Goal: Information Seeking & Learning: Learn about a topic

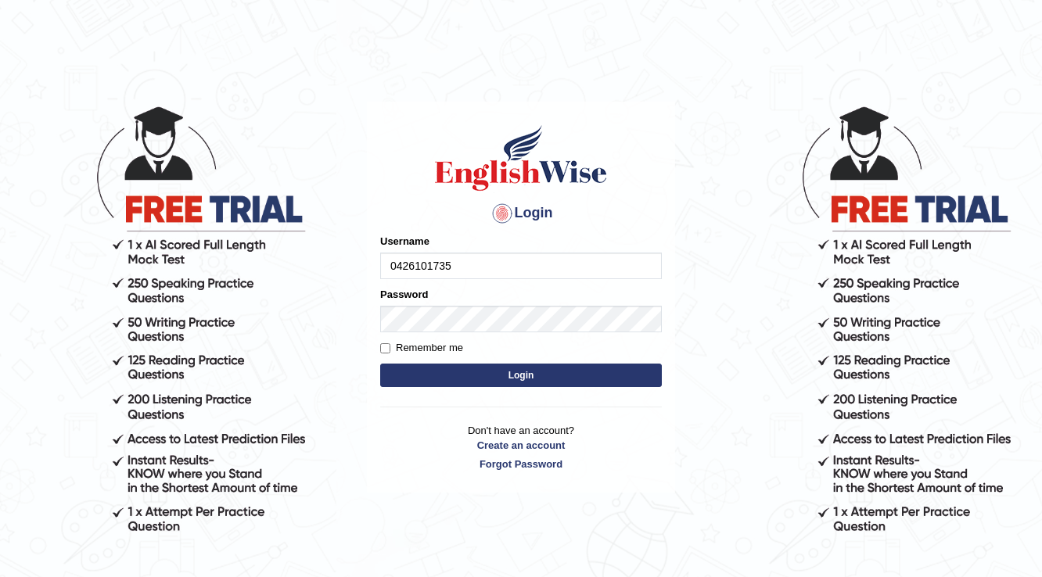
type input "0426101735"
click at [513, 368] on button "Login" at bounding box center [521, 375] width 282 height 23
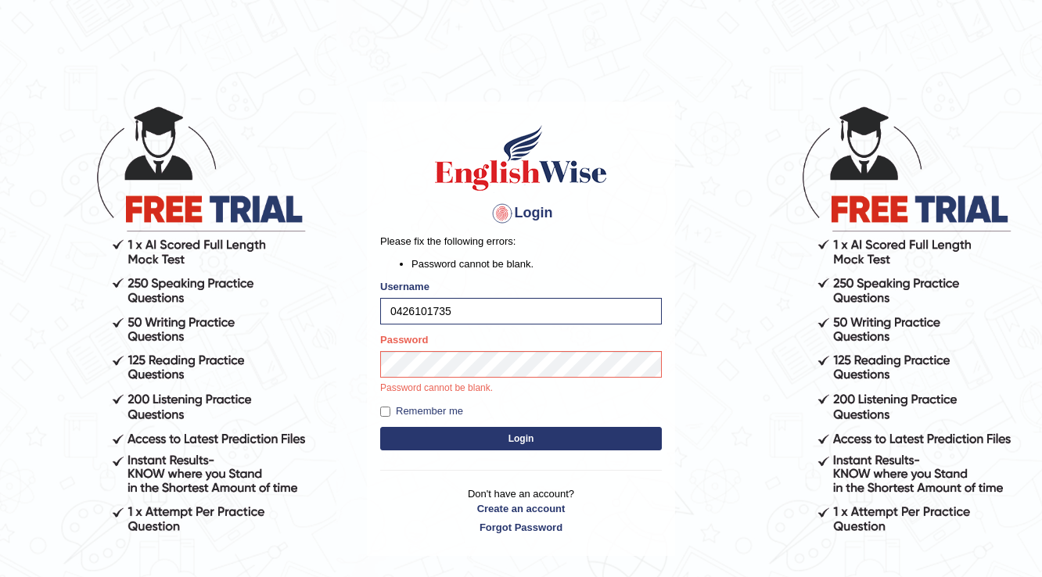
click at [557, 437] on button "Login" at bounding box center [521, 438] width 282 height 23
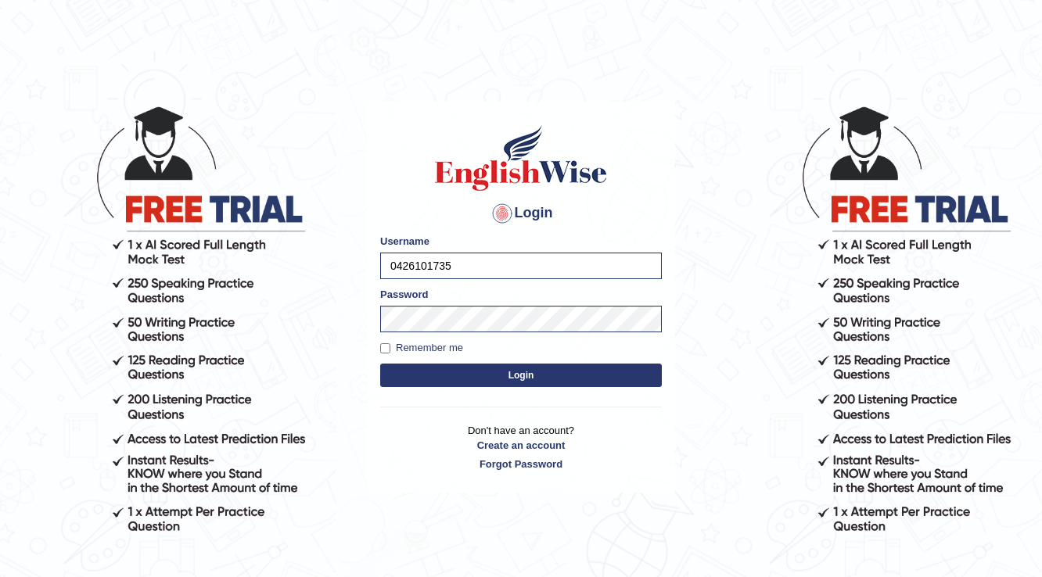
click at [554, 372] on button "Login" at bounding box center [521, 375] width 282 height 23
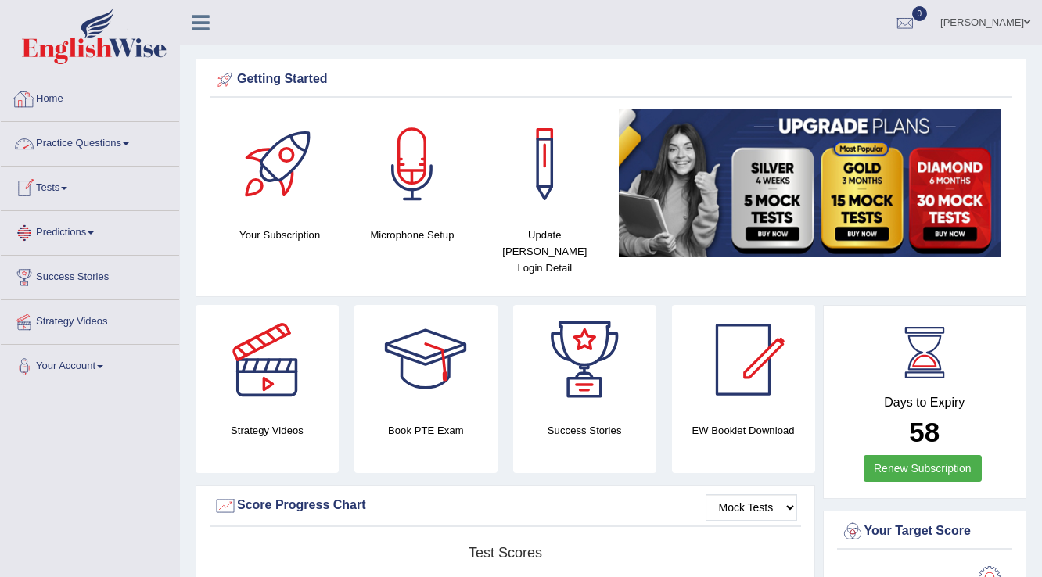
click at [111, 149] on link "Practice Questions" at bounding box center [90, 141] width 178 height 39
click at [111, 149] on link "Practice Questions" at bounding box center [88, 141] width 174 height 39
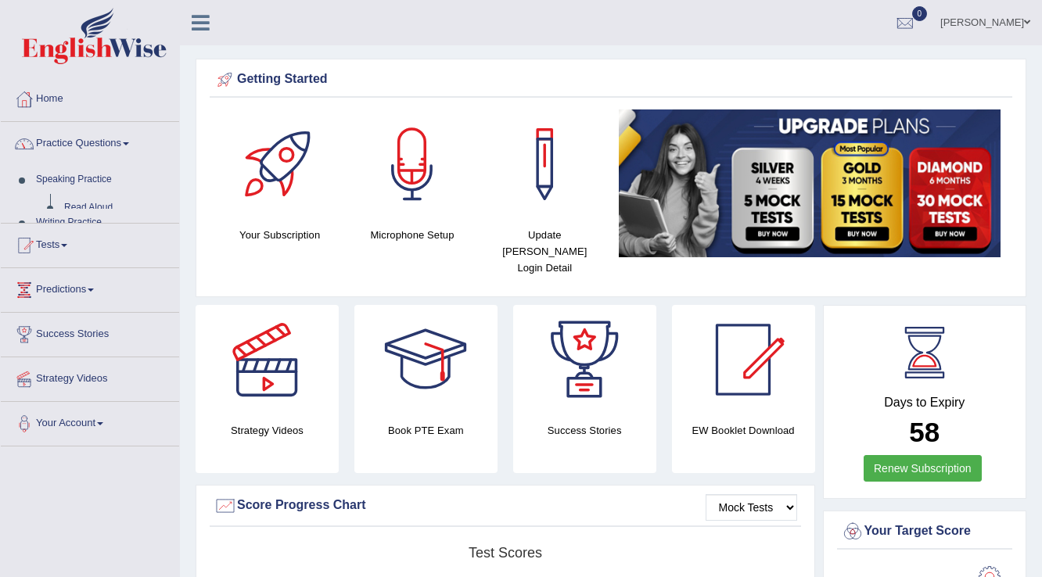
click at [111, 149] on link "Practice Questions" at bounding box center [90, 141] width 178 height 39
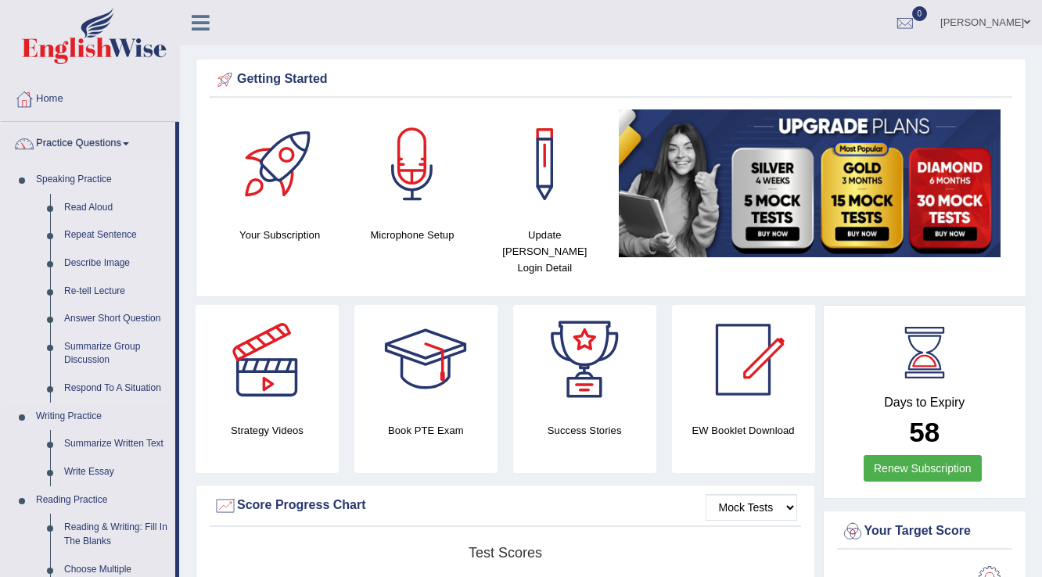
click at [105, 178] on link "Speaking Practice" at bounding box center [102, 180] width 146 height 28
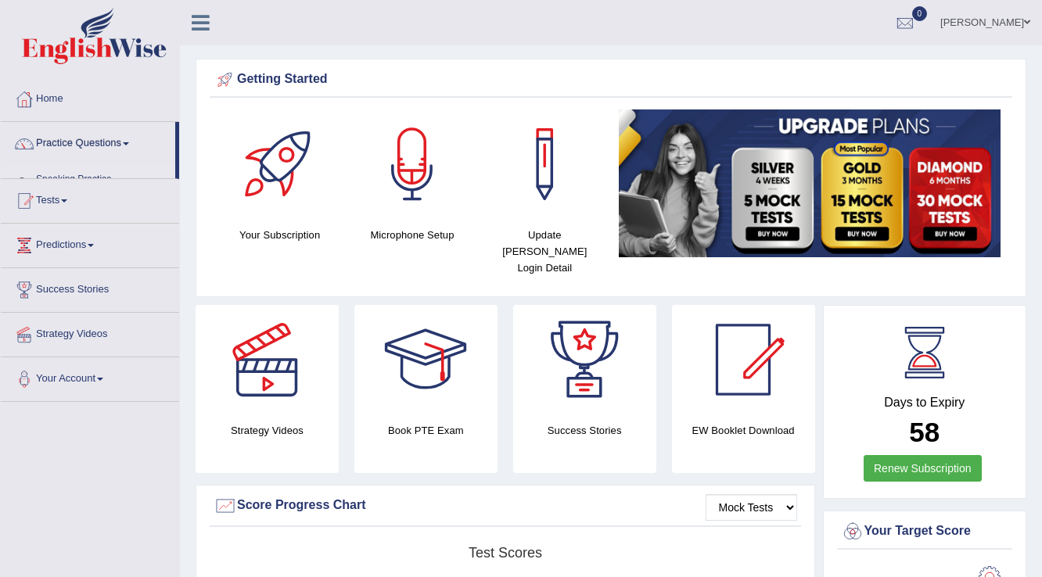
click at [105, 178] on ul "Home Practice Questions Speaking Practice Read Aloud Repeat Sentence Describe I…" at bounding box center [90, 239] width 178 height 325
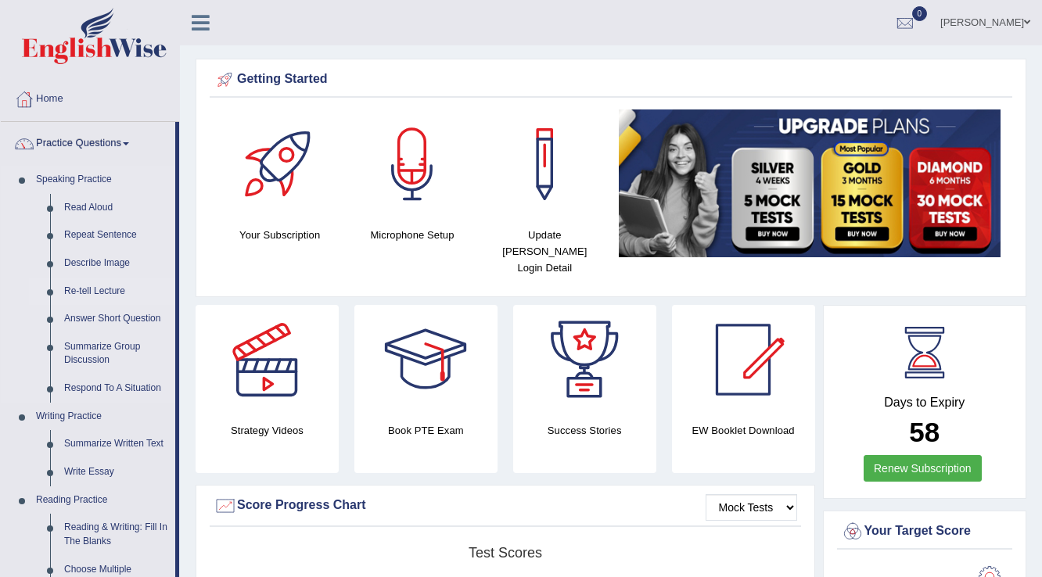
click at [103, 288] on link "Re-tell Lecture" at bounding box center [116, 292] width 118 height 28
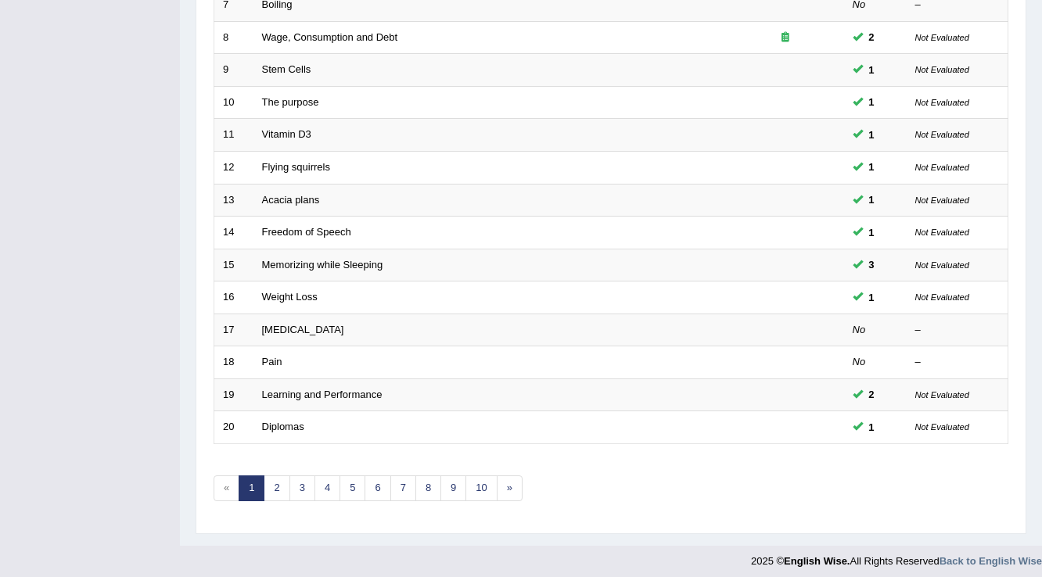
scroll to position [454, 0]
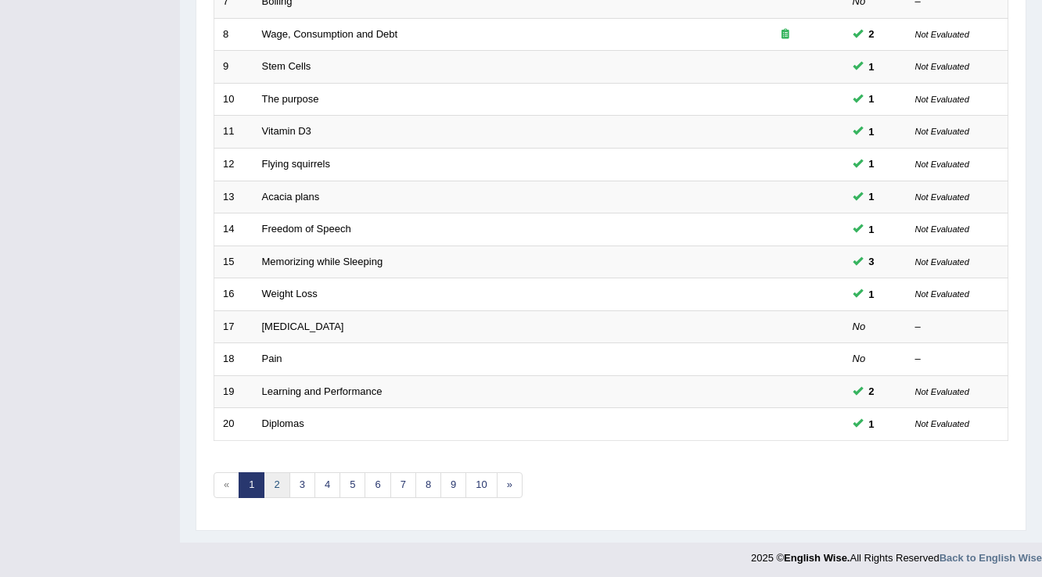
click at [286, 479] on link "2" at bounding box center [277, 486] width 26 height 26
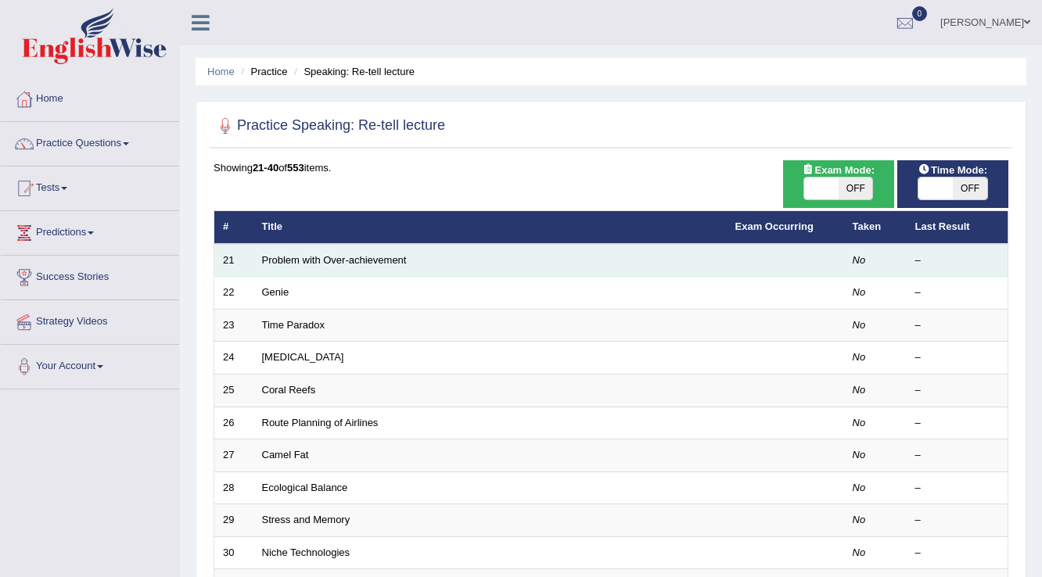
click at [450, 261] on td "Problem with Over-achievement" at bounding box center [489, 260] width 473 height 33
click at [371, 256] on link "Problem with Over-achievement" at bounding box center [334, 260] width 145 height 12
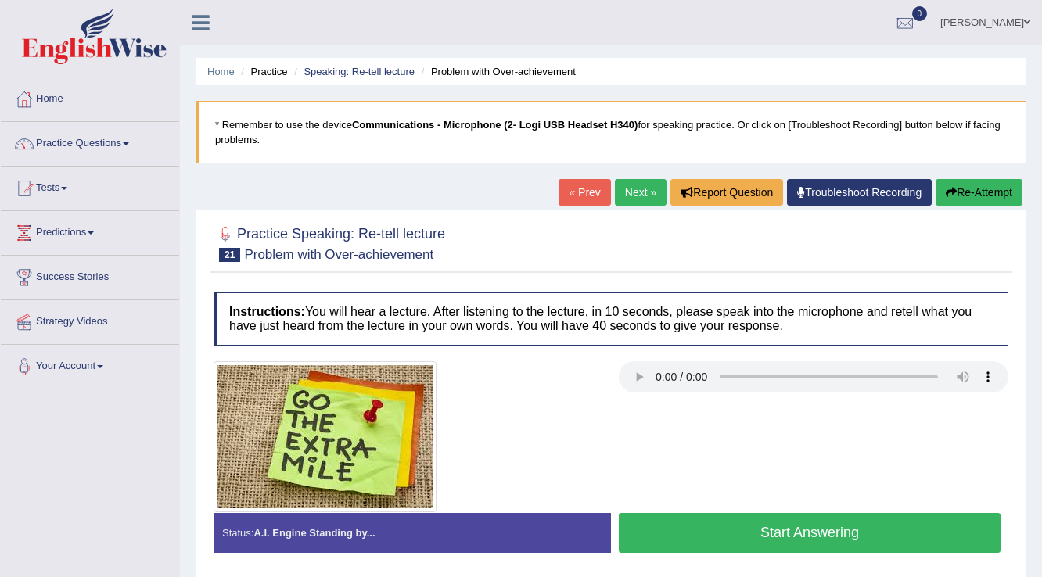
click at [864, 542] on button "Start Answering" at bounding box center [810, 533] width 382 height 40
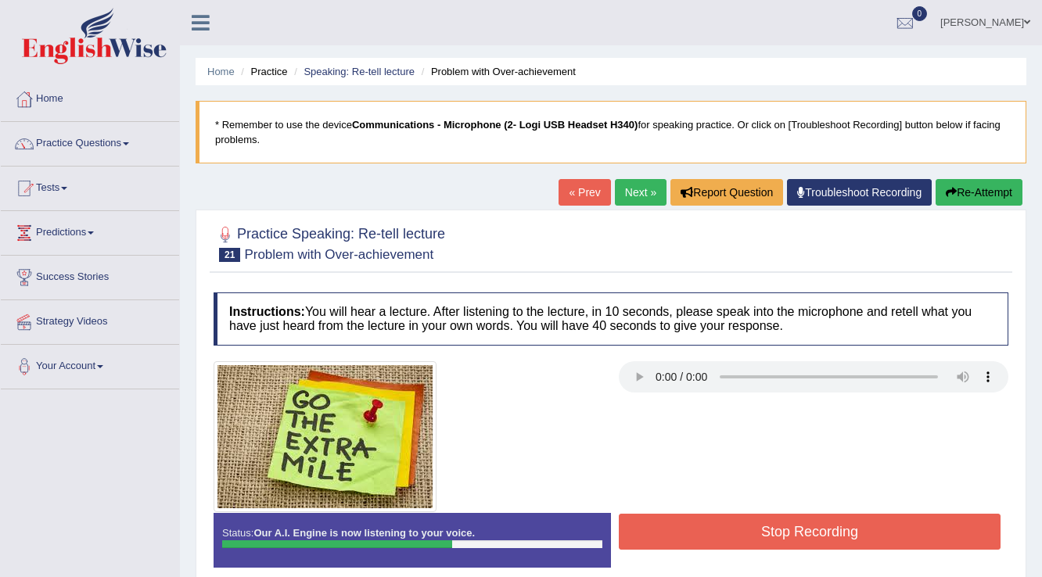
click at [879, 547] on button "Stop Recording" at bounding box center [810, 532] width 382 height 36
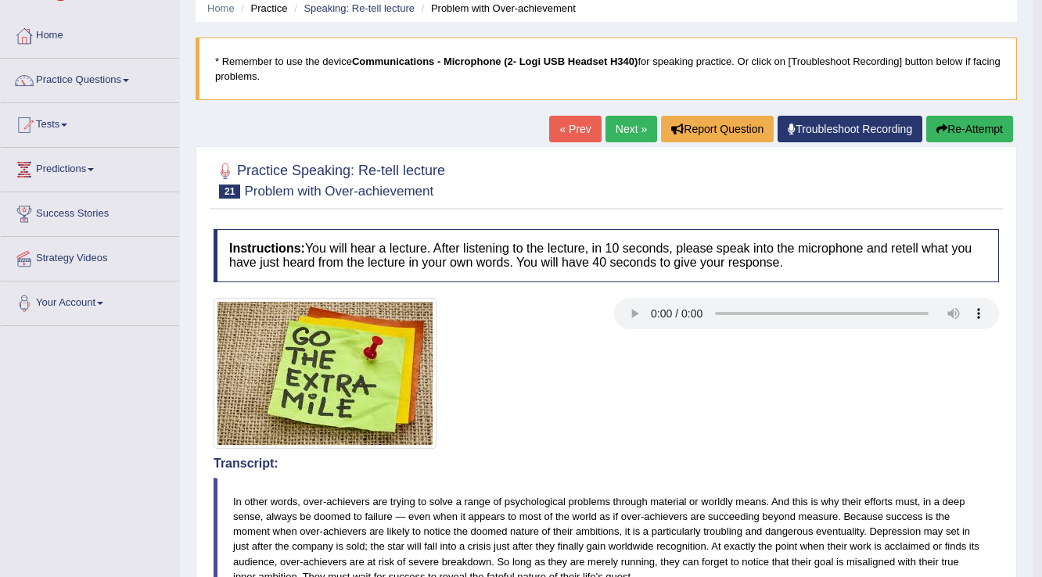
scroll to position [63, 0]
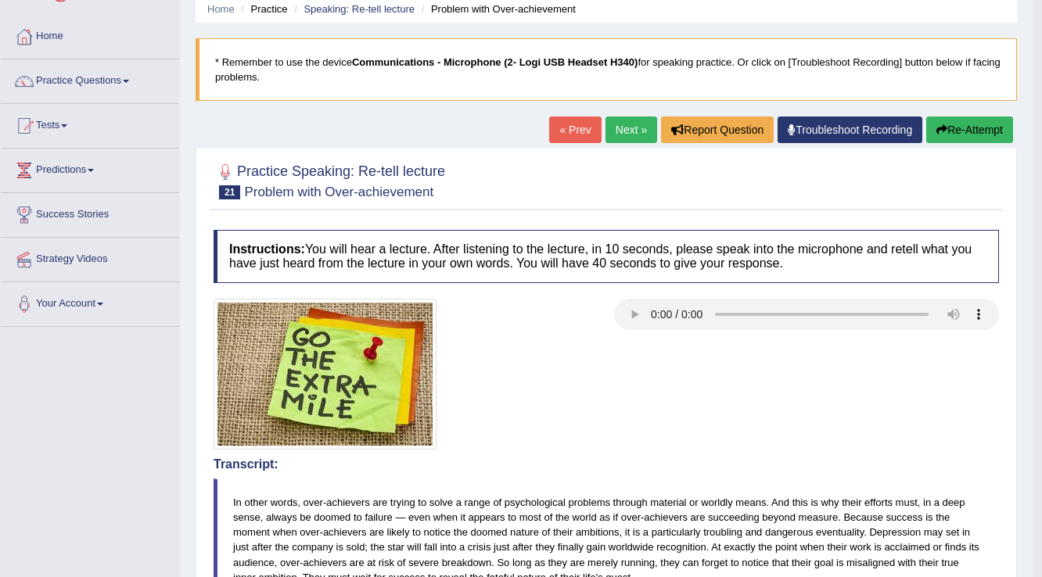
click at [629, 130] on link "Next »" at bounding box center [631, 130] width 52 height 27
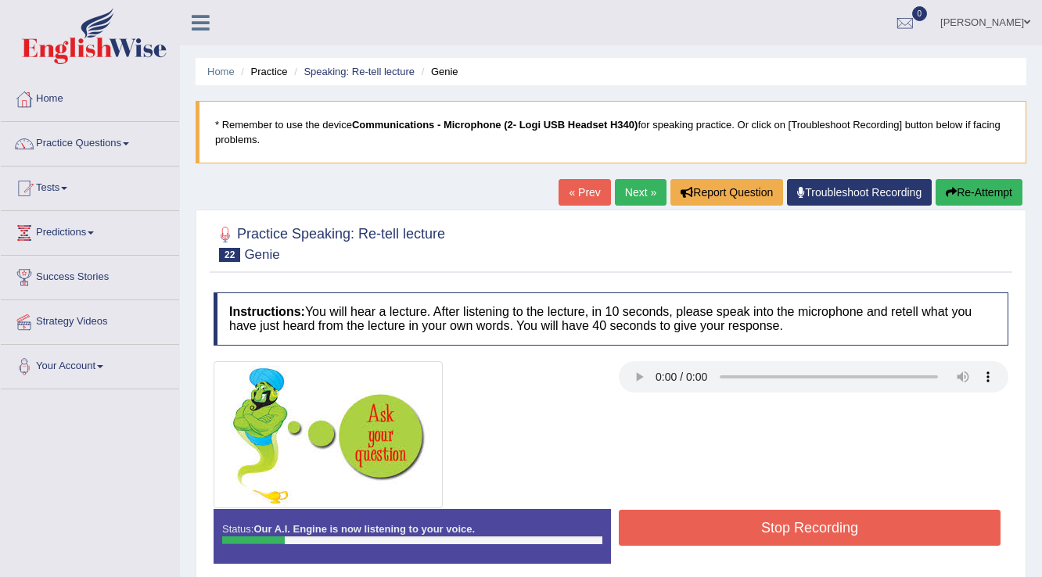
click at [623, 201] on link "Next »" at bounding box center [641, 192] width 52 height 27
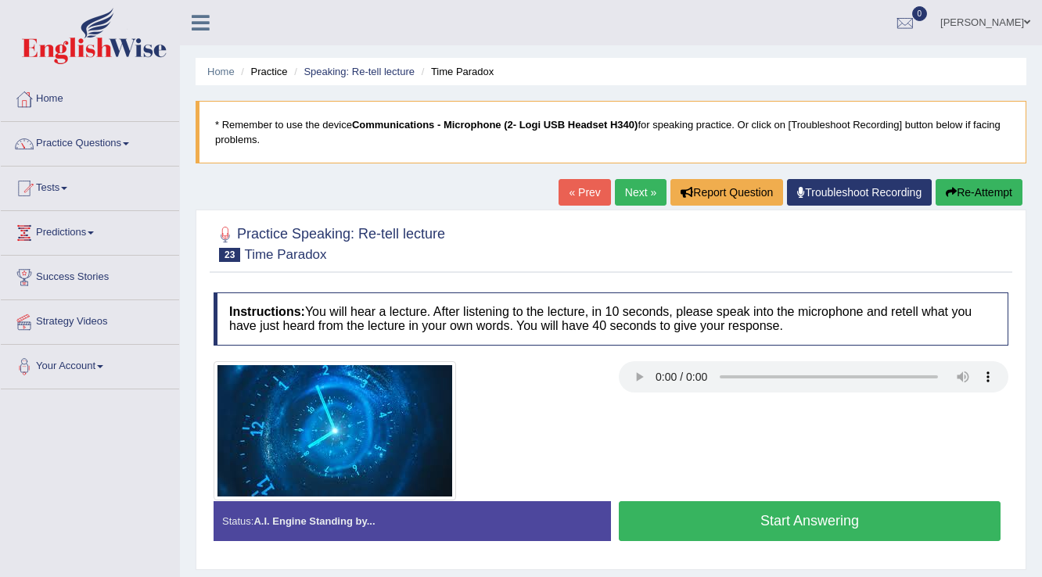
click at [850, 510] on button "Start Answering" at bounding box center [810, 521] width 382 height 40
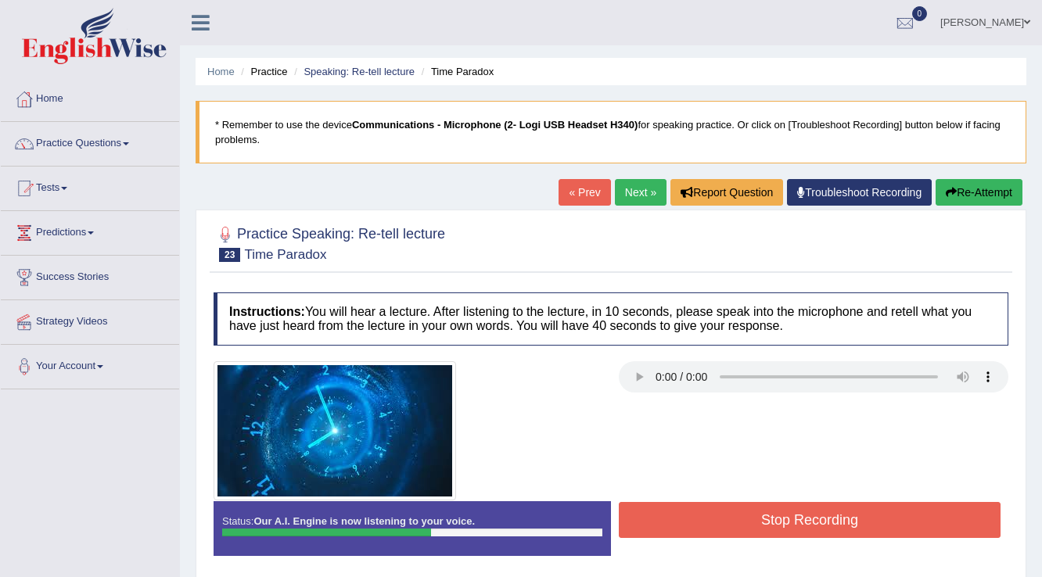
click at [898, 521] on button "Stop Recording" at bounding box center [810, 520] width 382 height 36
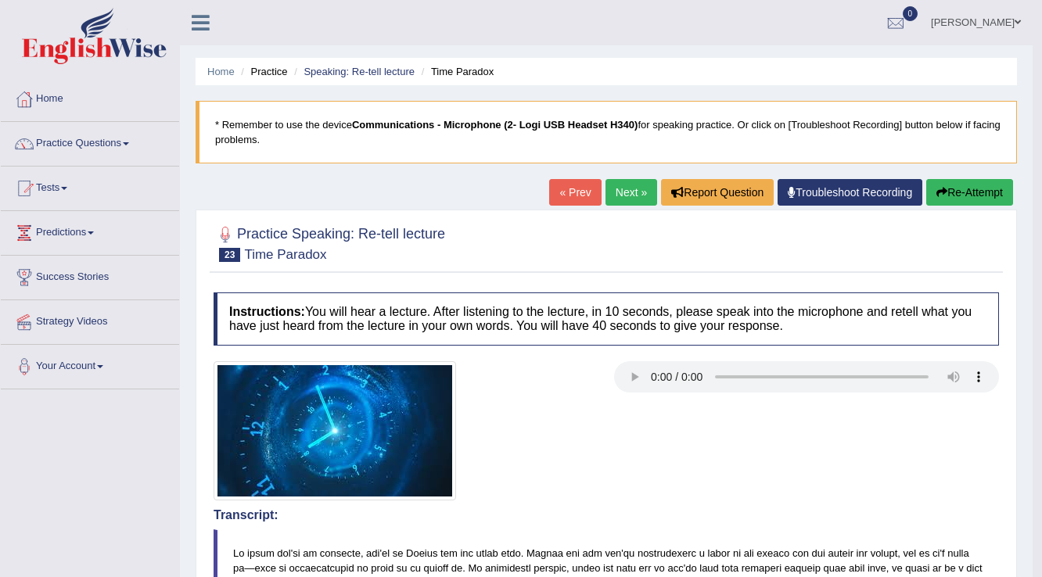
click at [621, 194] on link "Next »" at bounding box center [631, 192] width 52 height 27
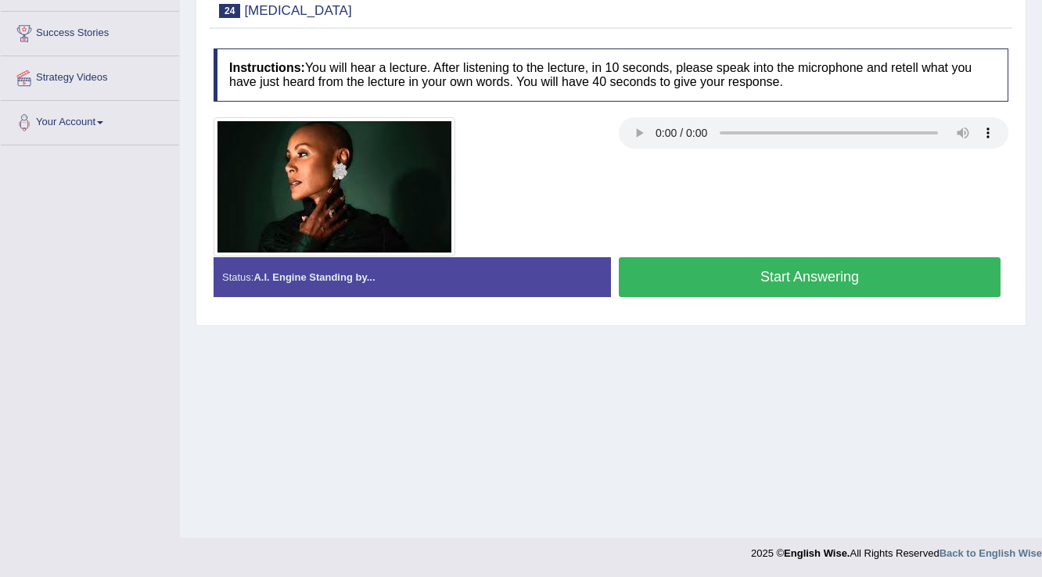
click at [789, 282] on button "Start Answering" at bounding box center [810, 277] width 382 height 40
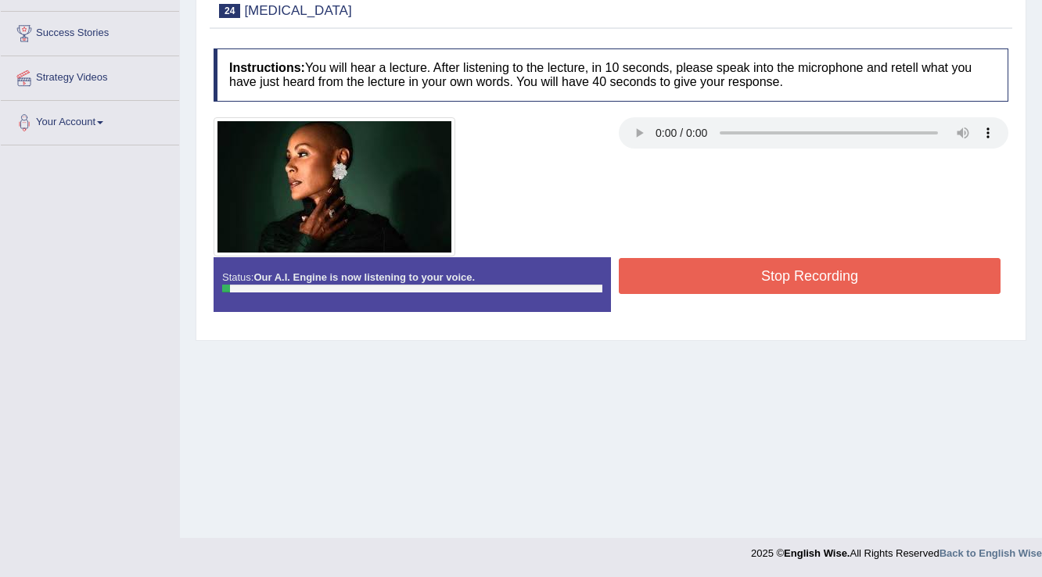
click at [806, 279] on button "Stop Recording" at bounding box center [810, 276] width 382 height 36
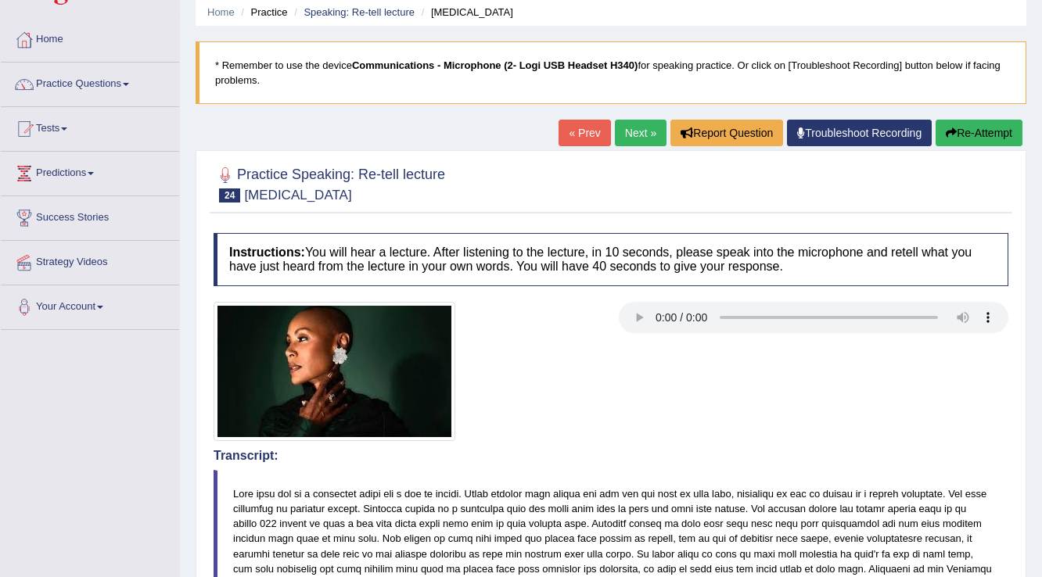
scroll to position [56, 0]
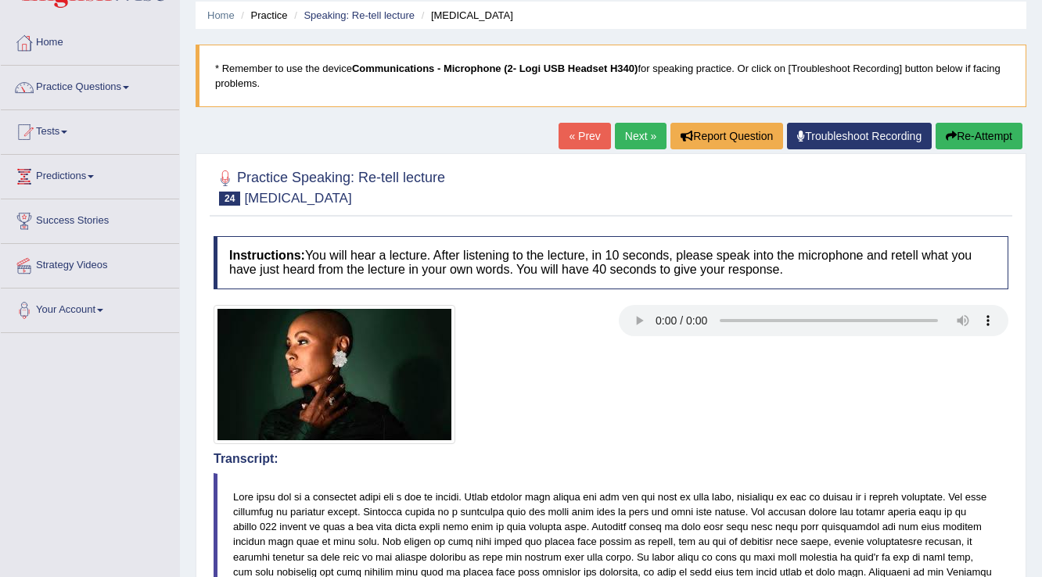
click at [588, 142] on link "« Prev" at bounding box center [585, 136] width 52 height 27
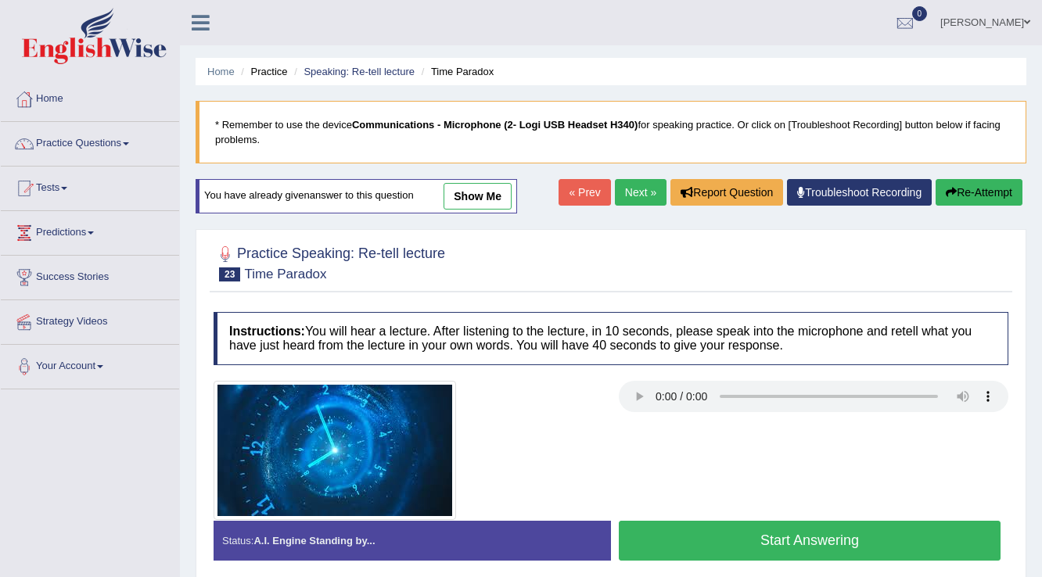
click at [622, 202] on link "Next »" at bounding box center [641, 192] width 52 height 27
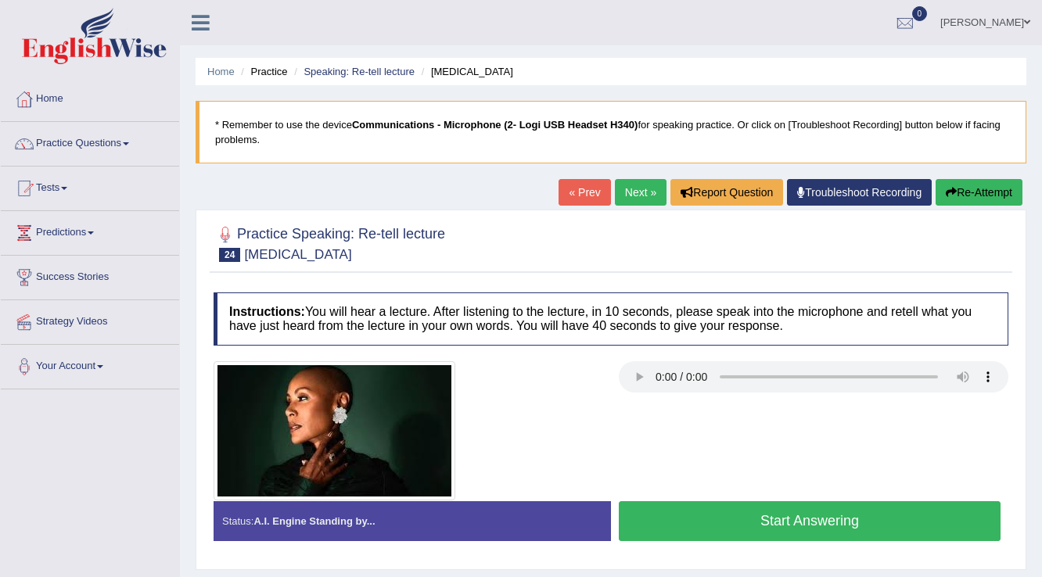
click at [720, 519] on button "Start Answering" at bounding box center [810, 521] width 382 height 40
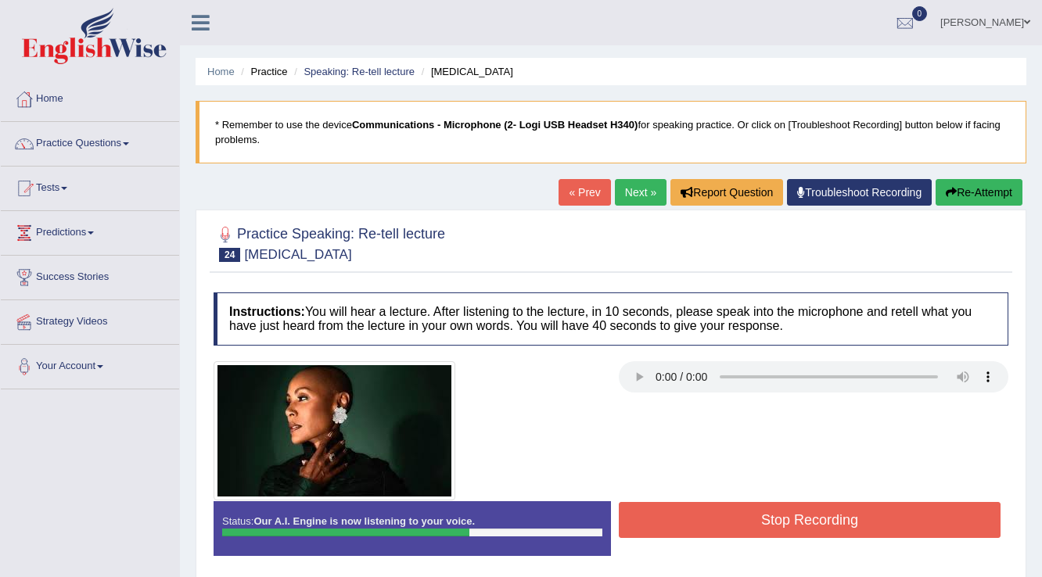
click at [720, 519] on button "Stop Recording" at bounding box center [810, 520] width 382 height 36
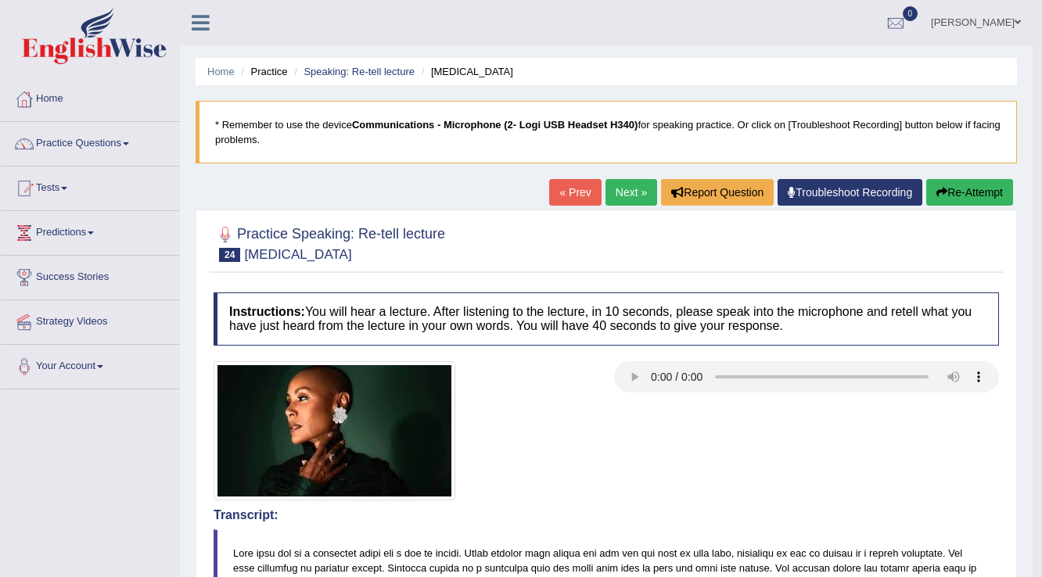
click at [629, 185] on link "Next »" at bounding box center [631, 192] width 52 height 27
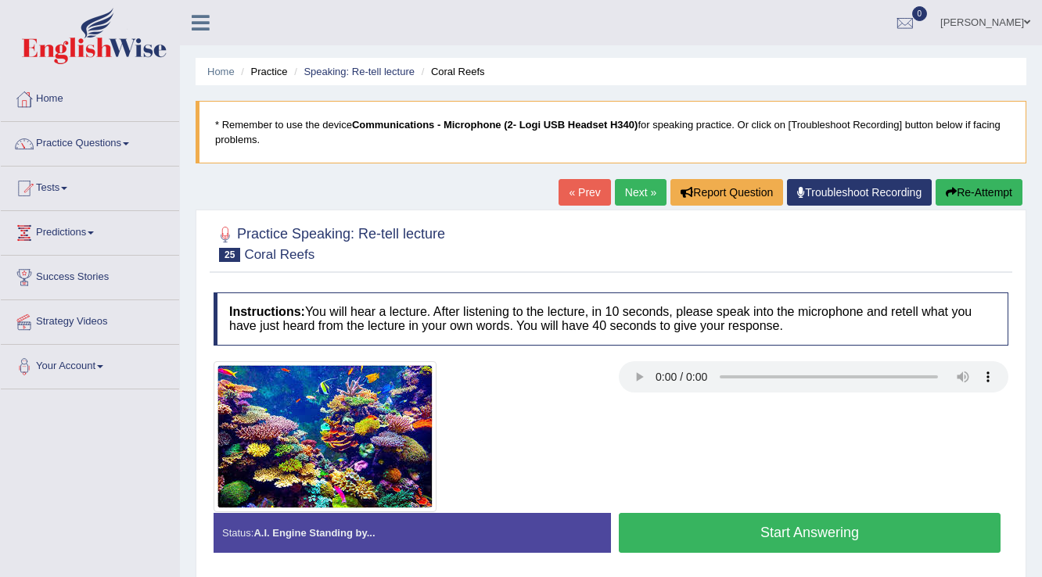
click at [591, 200] on link "« Prev" at bounding box center [585, 192] width 52 height 27
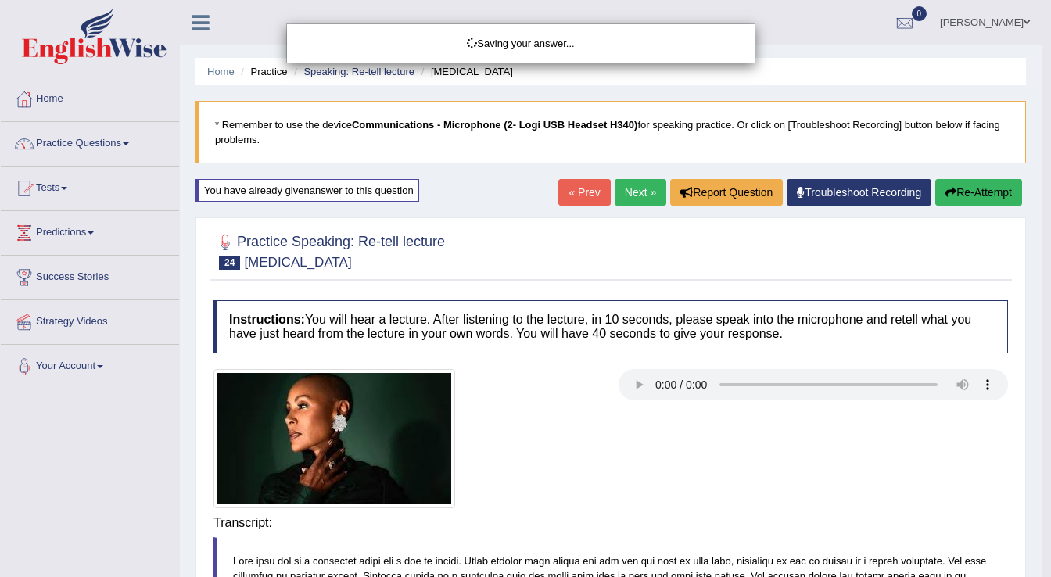
click at [652, 192] on div "Saving your answer..." at bounding box center [525, 288] width 1051 height 577
click at [652, 192] on body "Toggle navigation Home Practice Questions Speaking Practice Read Aloud Repeat S…" at bounding box center [525, 288] width 1051 height 577
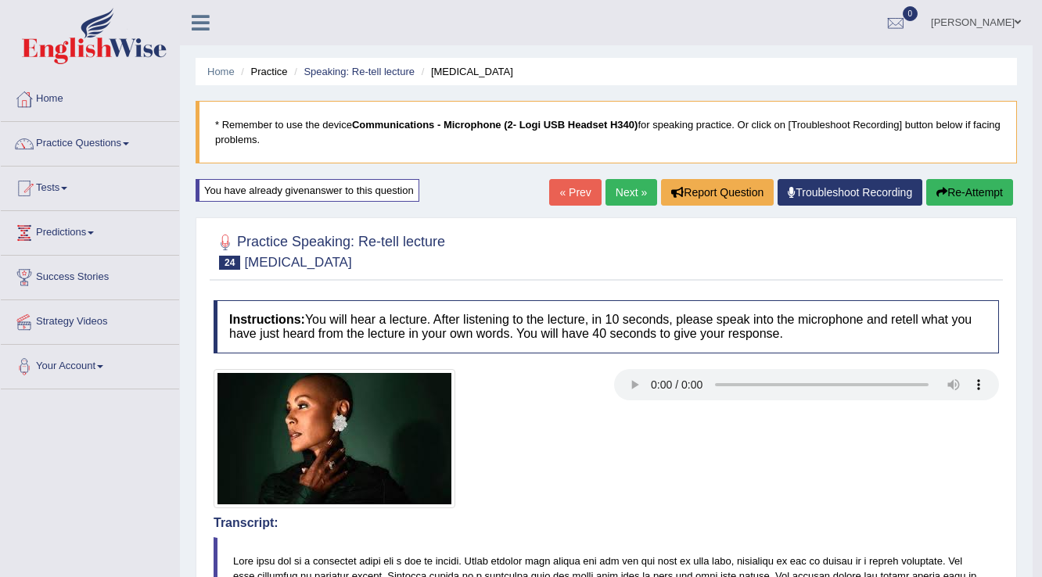
click at [632, 189] on link "Next »" at bounding box center [631, 192] width 52 height 27
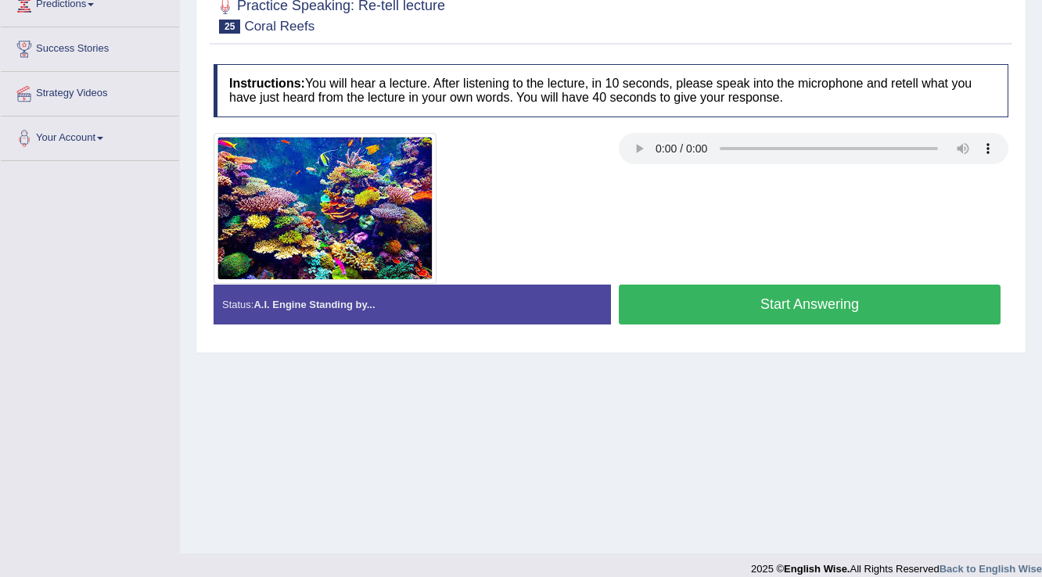
scroll to position [244, 0]
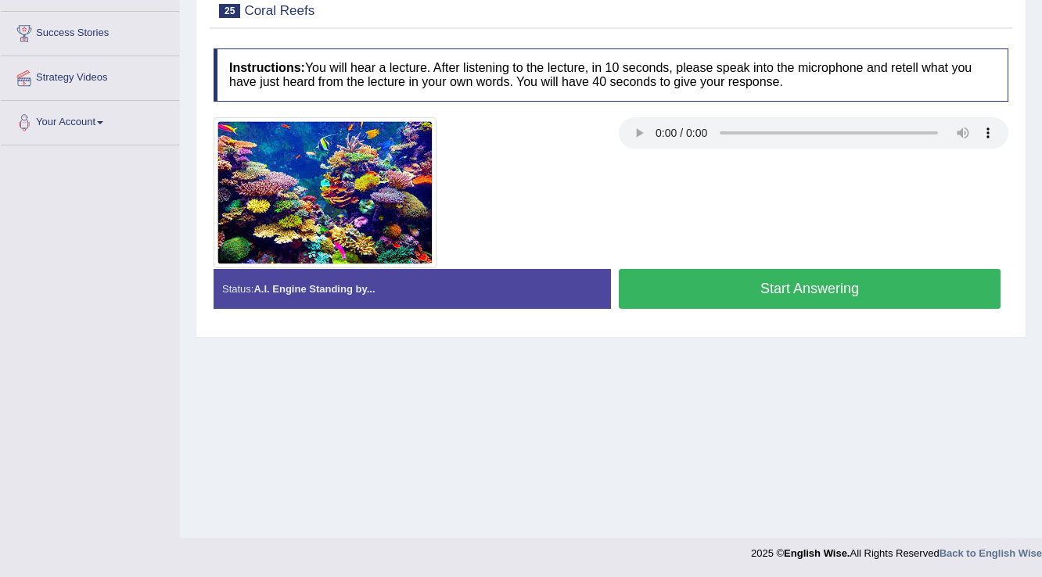
click at [758, 293] on button "Start Answering" at bounding box center [810, 289] width 382 height 40
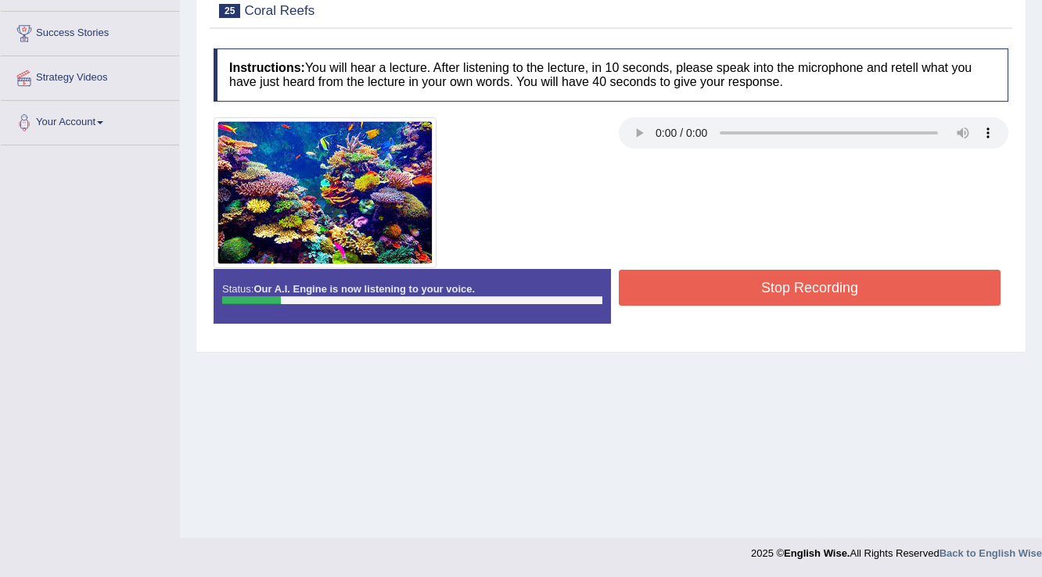
click at [761, 275] on button "Stop Recording" at bounding box center [810, 288] width 382 height 36
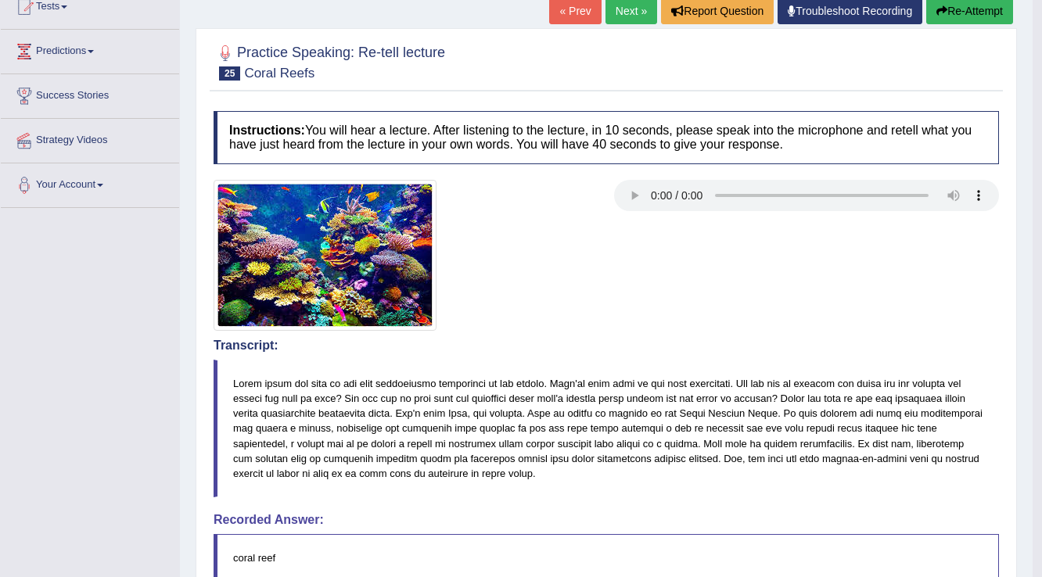
scroll to position [181, 0]
click at [972, 11] on button "Re-Attempt" at bounding box center [969, 11] width 87 height 27
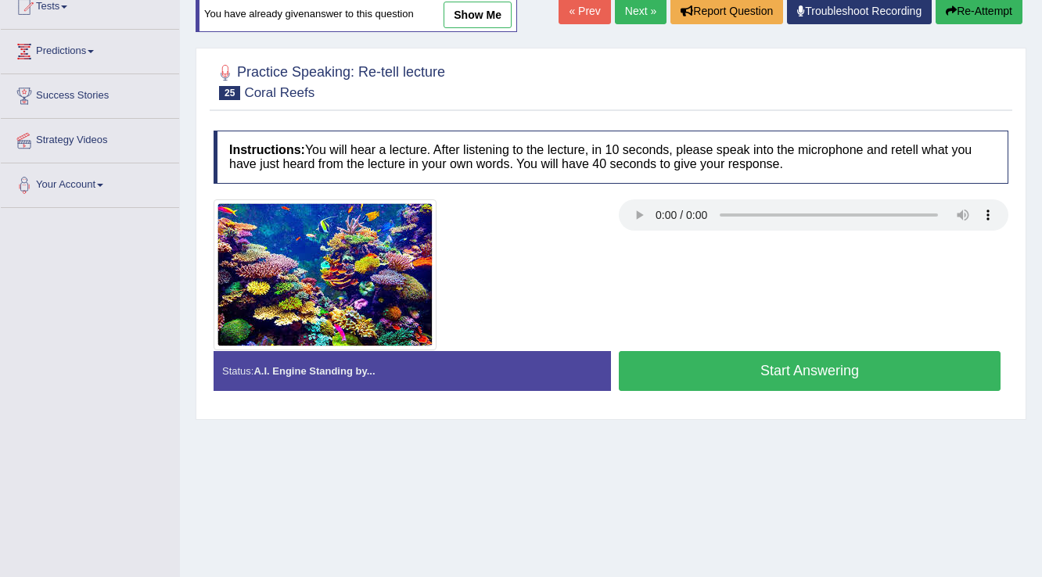
scroll to position [181, 0]
click at [703, 344] on div at bounding box center [611, 274] width 810 height 151
click at [704, 361] on button "Start Answering" at bounding box center [810, 371] width 382 height 40
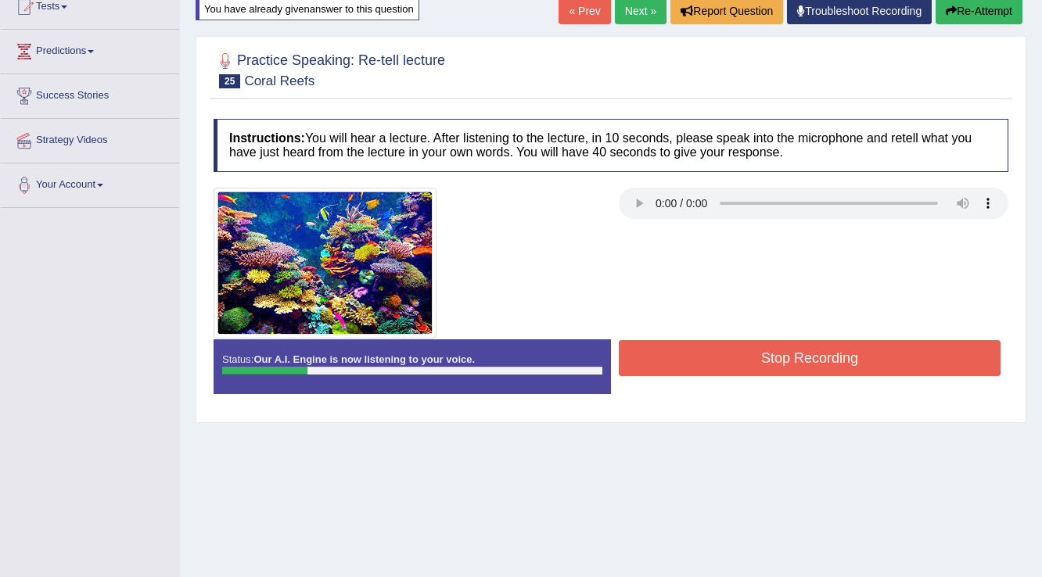
click at [698, 361] on button "Stop Recording" at bounding box center [810, 358] width 382 height 36
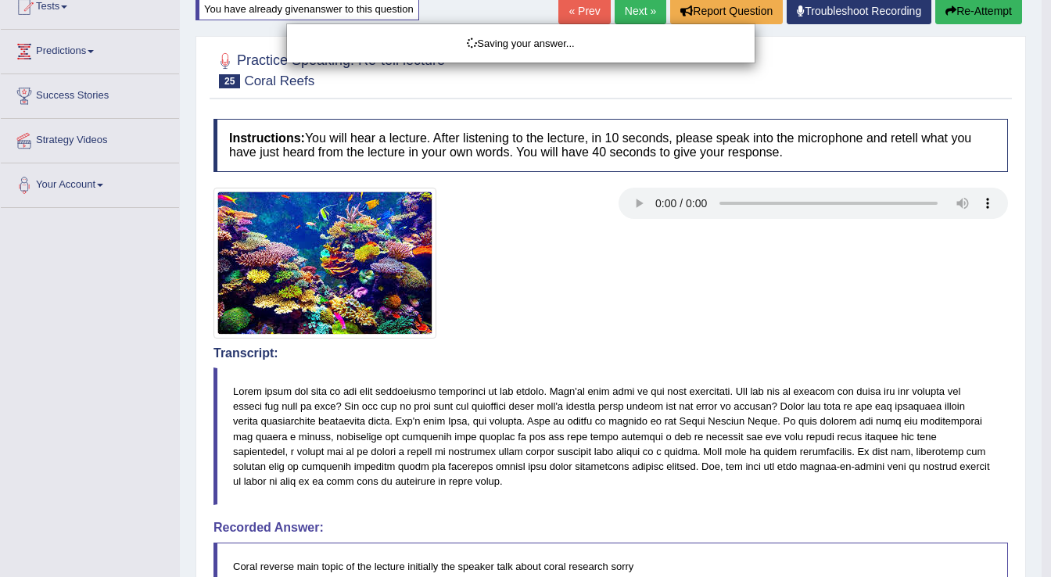
click at [954, 18] on div "Saving your answer..." at bounding box center [525, 288] width 1051 height 577
click at [966, 7] on div "Saving your answer..." at bounding box center [525, 288] width 1051 height 577
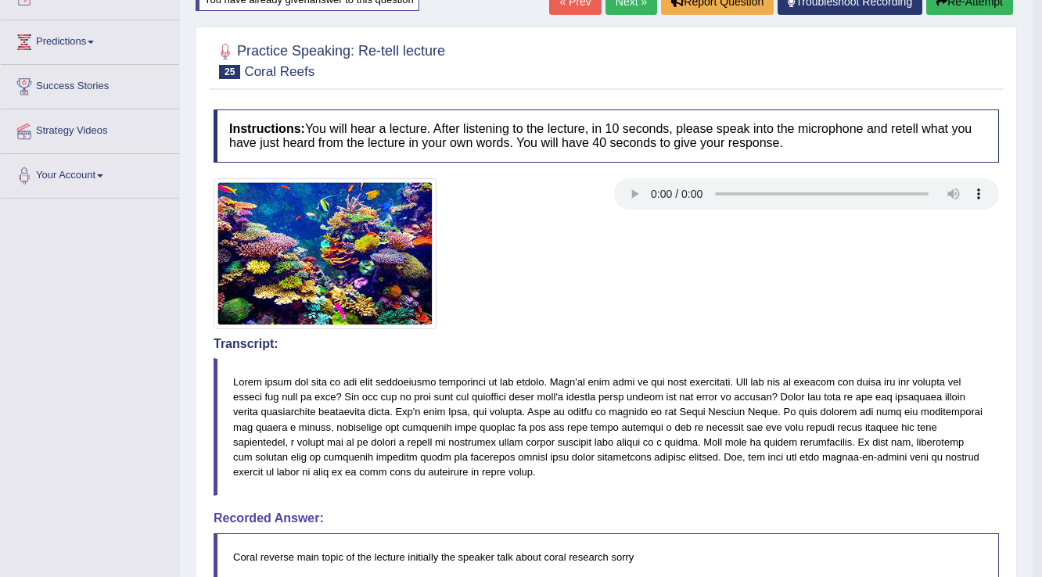
scroll to position [181, 0]
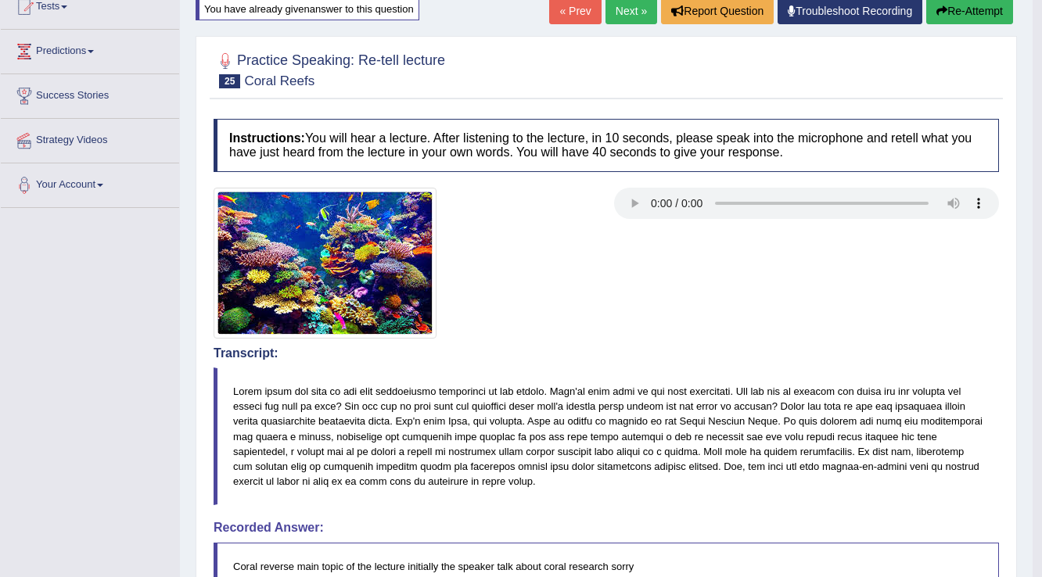
click at [961, 9] on button "Re-Attempt" at bounding box center [969, 11] width 87 height 27
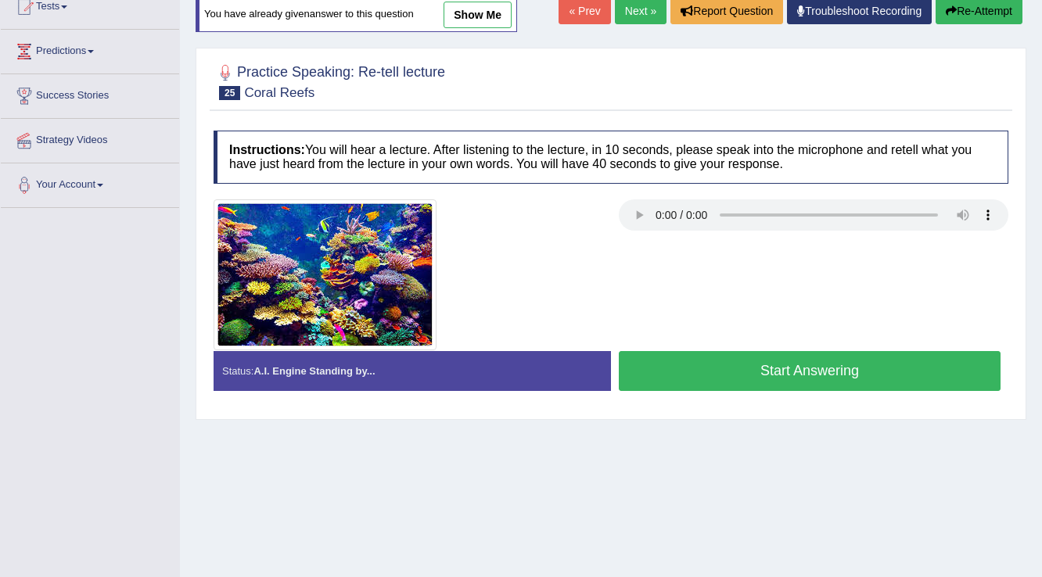
click at [793, 352] on button "Start Answering" at bounding box center [810, 371] width 382 height 40
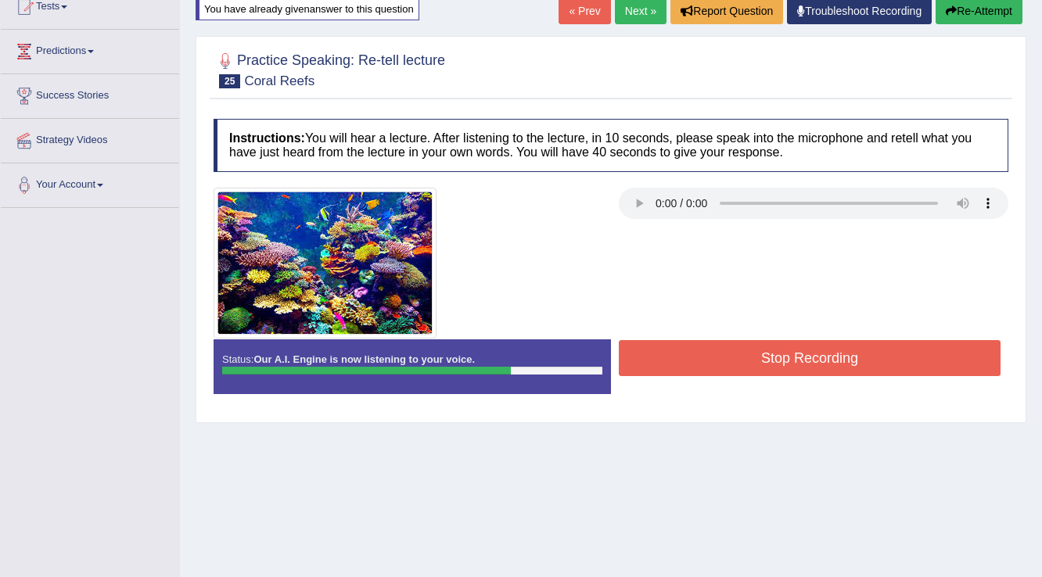
click at [793, 352] on button "Stop Recording" at bounding box center [810, 358] width 382 height 36
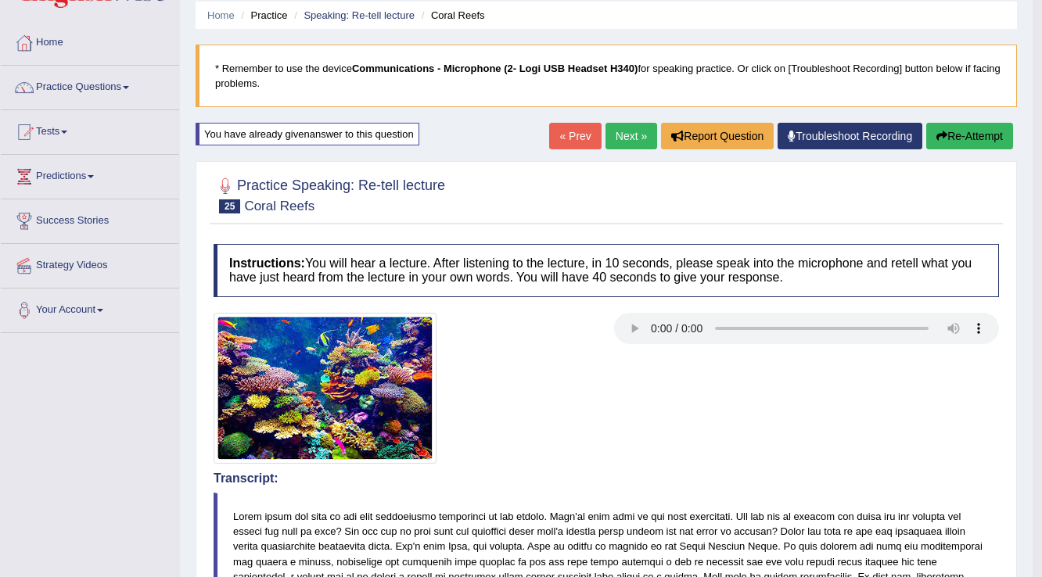
scroll to position [56, 0]
click at [623, 135] on link "Next »" at bounding box center [631, 136] width 52 height 27
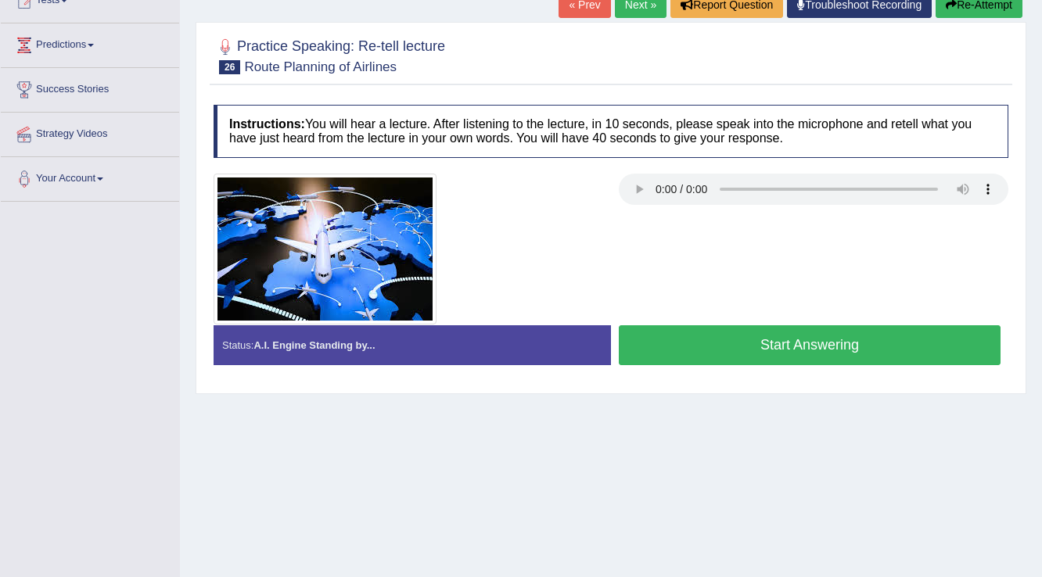
click at [697, 338] on button "Start Answering" at bounding box center [810, 345] width 382 height 40
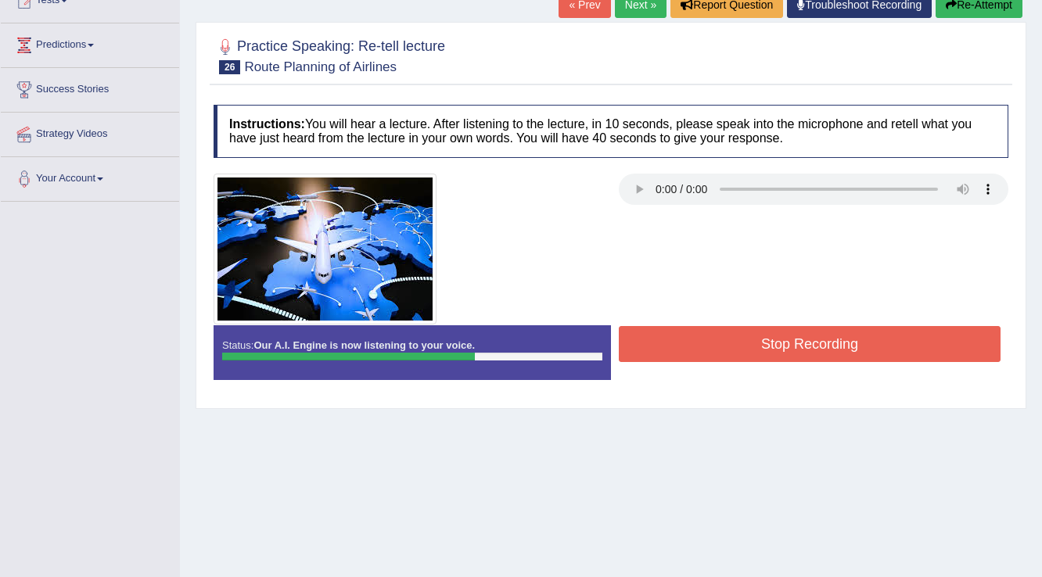
click at [697, 338] on button "Stop Recording" at bounding box center [810, 344] width 382 height 36
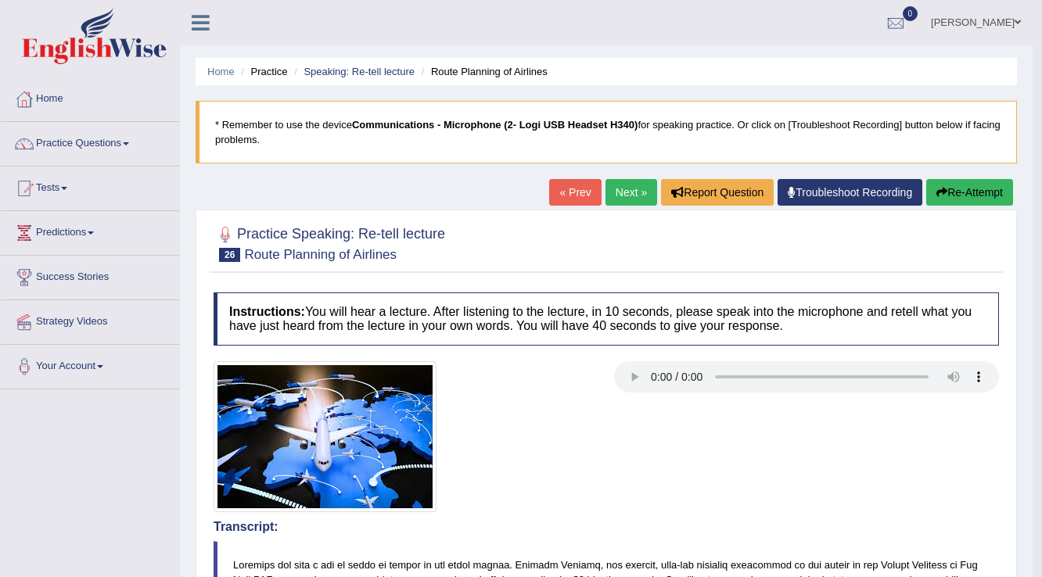
click at [625, 194] on link "Next »" at bounding box center [631, 192] width 52 height 27
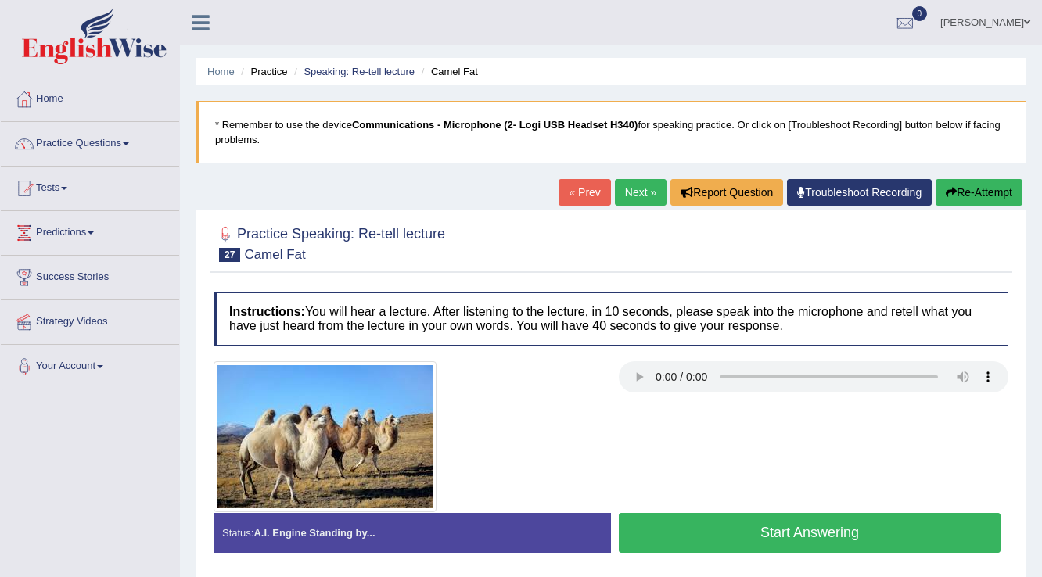
click at [649, 525] on button "Start Answering" at bounding box center [810, 533] width 382 height 40
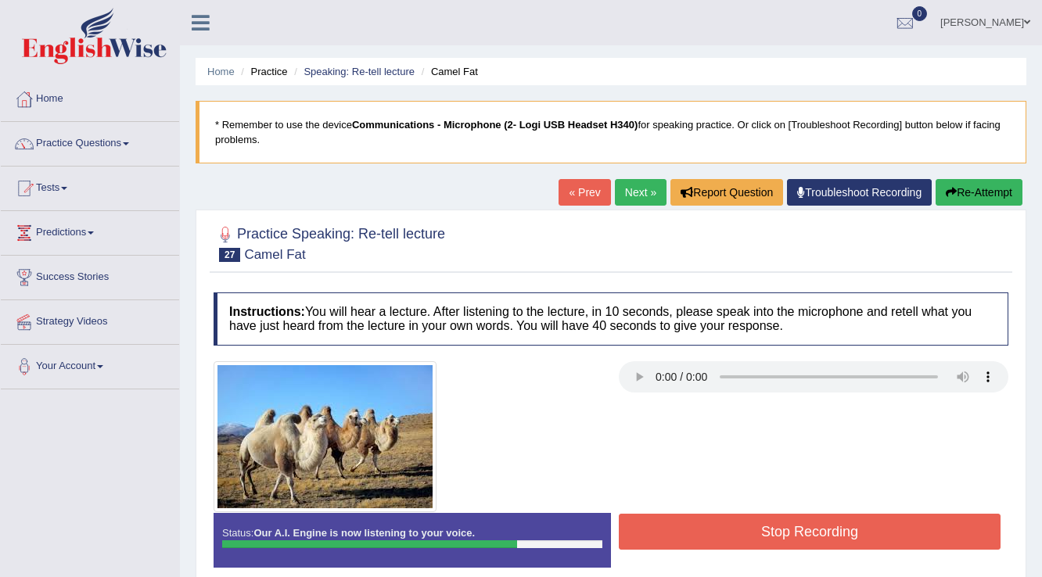
click at [648, 514] on button "Stop Recording" at bounding box center [810, 532] width 382 height 36
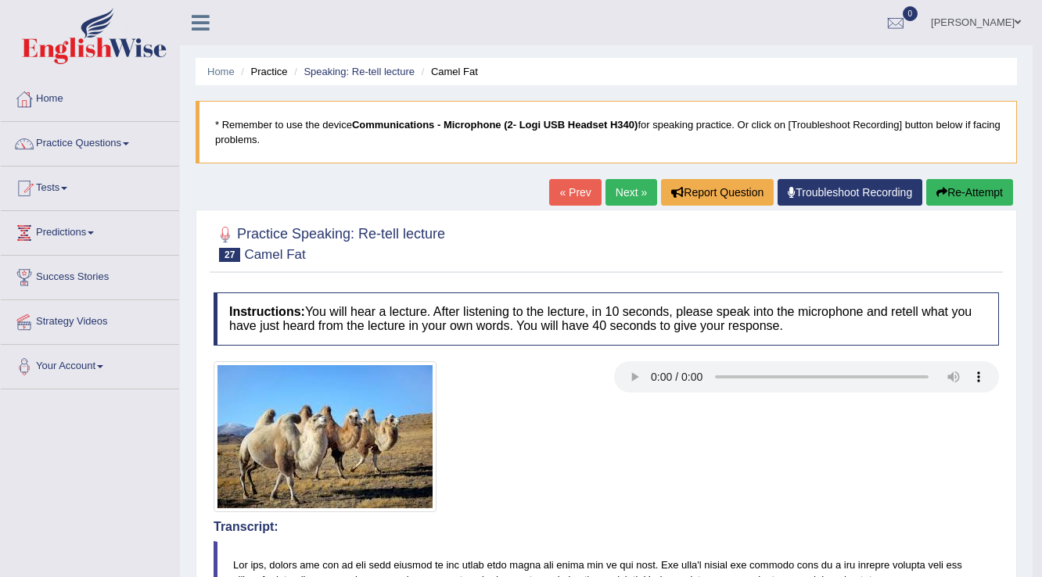
click at [1034, 167] on body "Toggle navigation Home Practice Questions Speaking Practice Read Aloud Repeat S…" at bounding box center [521, 288] width 1042 height 577
click at [988, 197] on button "Re-Attempt" at bounding box center [969, 192] width 87 height 27
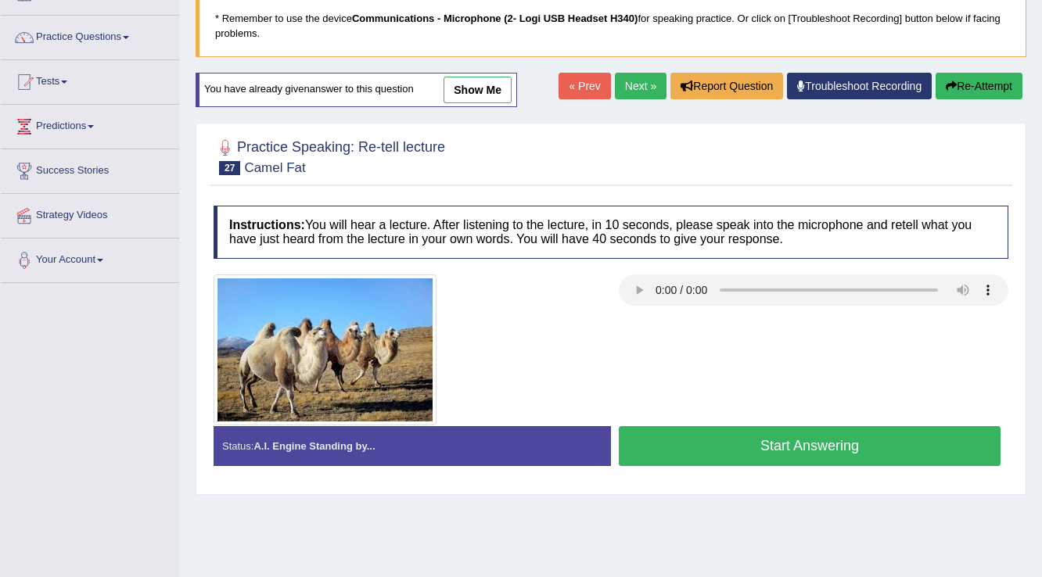
scroll to position [188, 0]
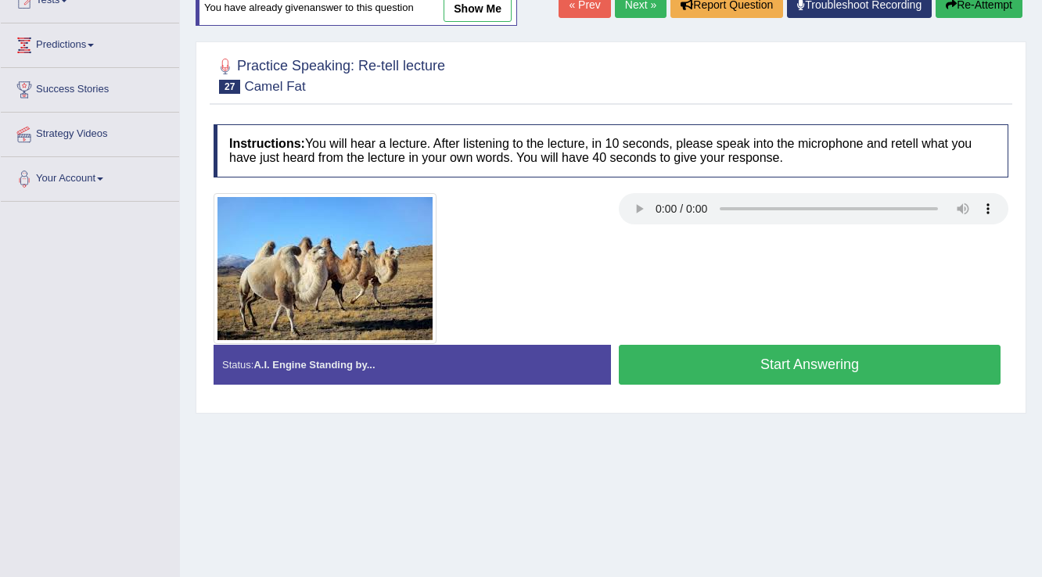
click at [654, 373] on button "Start Answering" at bounding box center [810, 365] width 382 height 40
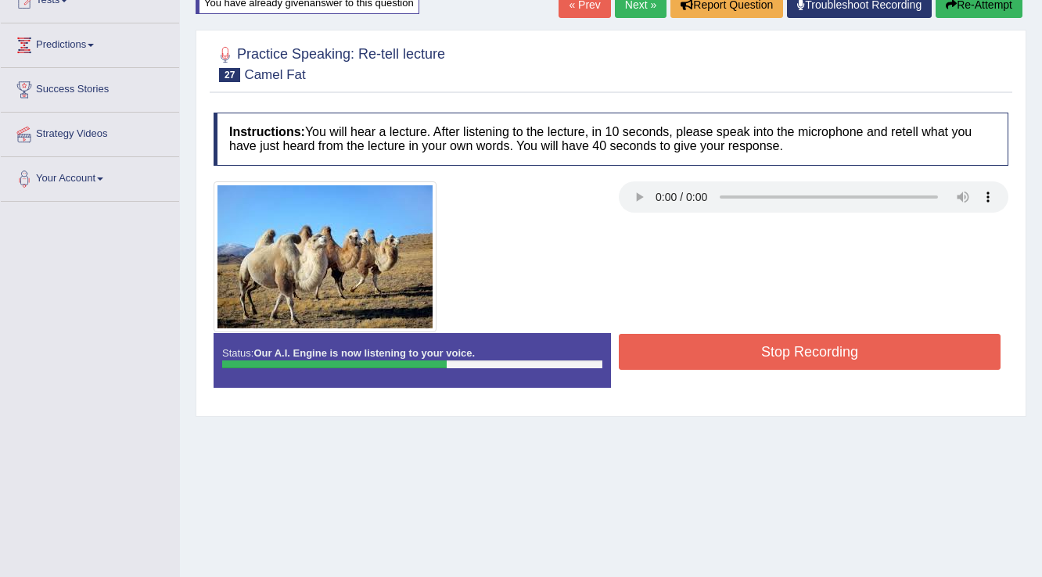
click at [983, 13] on button "Re-Attempt" at bounding box center [979, 4] width 87 height 27
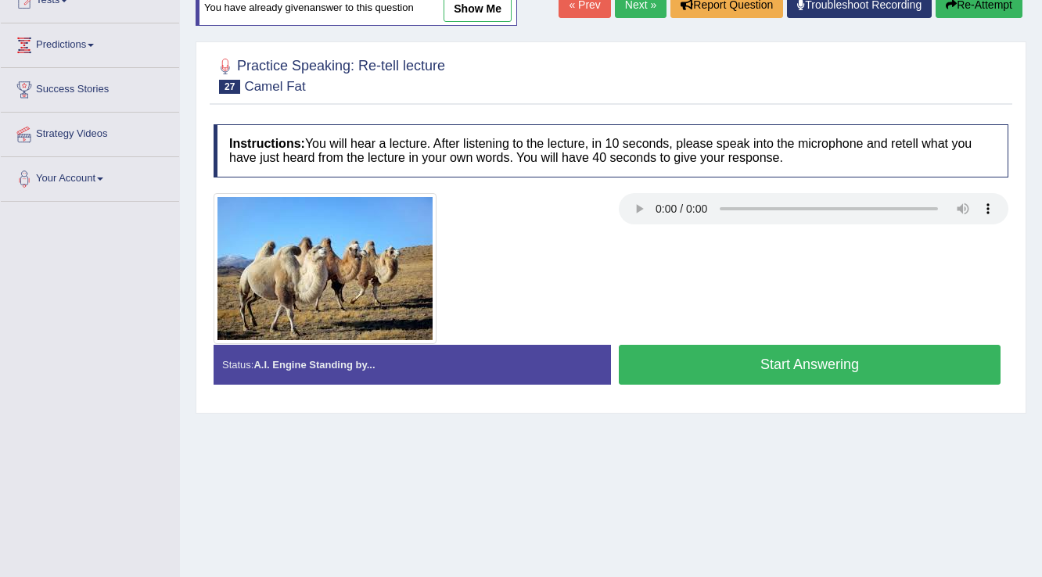
click at [832, 329] on div at bounding box center [611, 268] width 810 height 151
click at [822, 363] on button "Start Answering" at bounding box center [810, 365] width 382 height 40
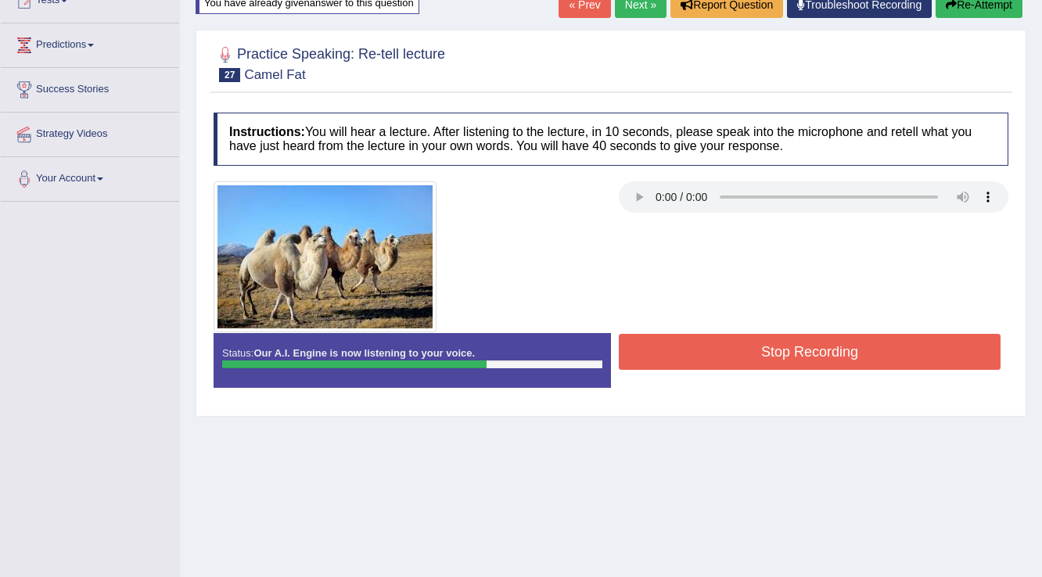
click at [794, 347] on button "Stop Recording" at bounding box center [810, 352] width 382 height 36
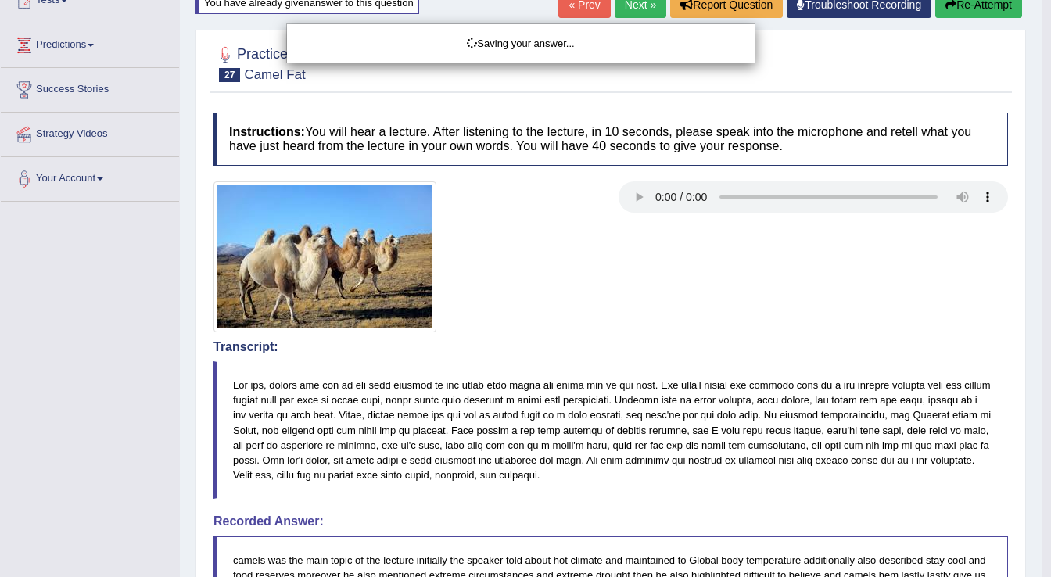
click at [992, 2] on div "Saving your answer..." at bounding box center [525, 288] width 1051 height 577
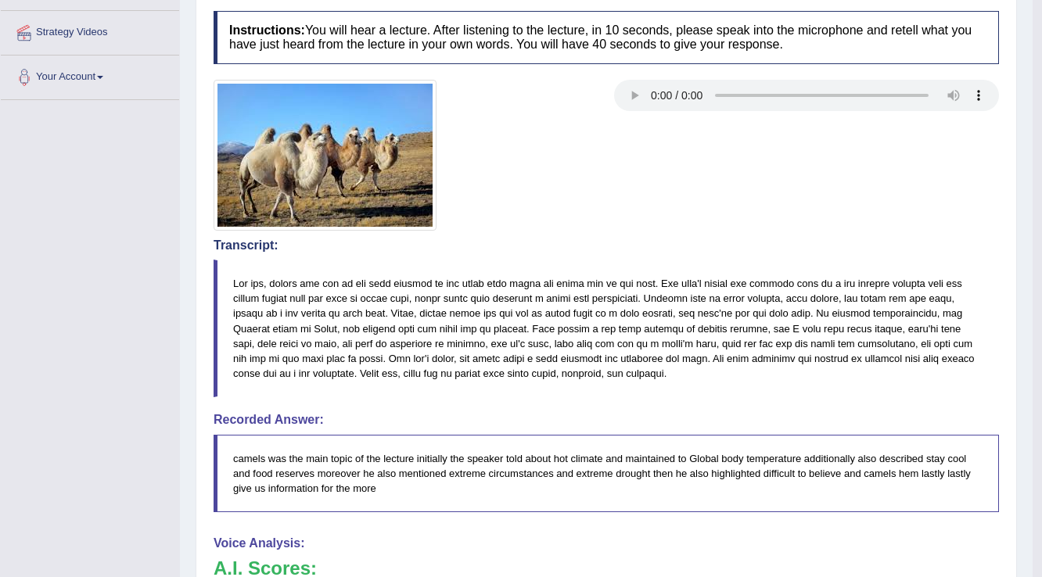
scroll to position [188, 0]
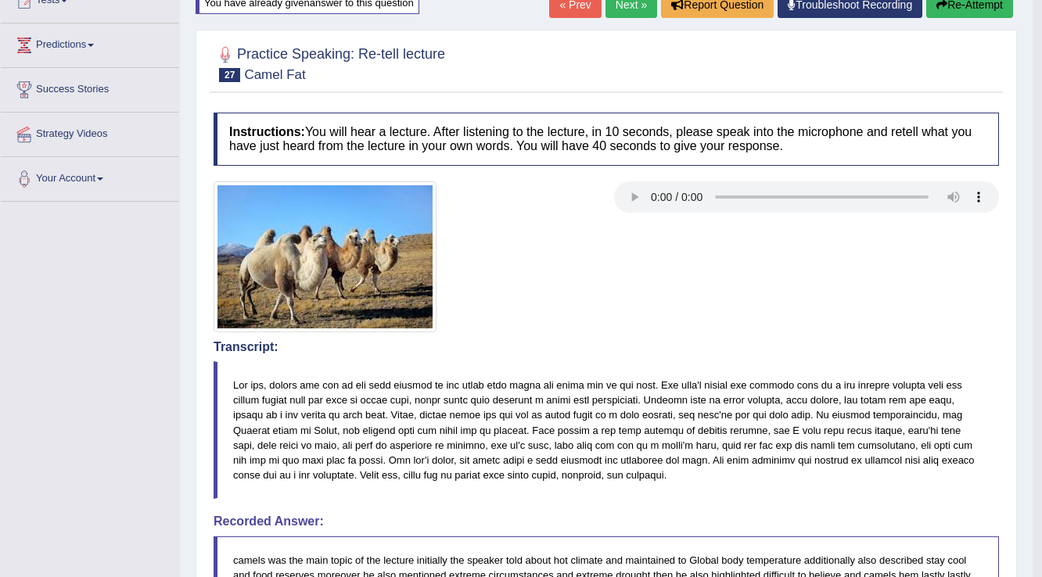
click at [967, 10] on button "Re-Attempt" at bounding box center [969, 4] width 87 height 27
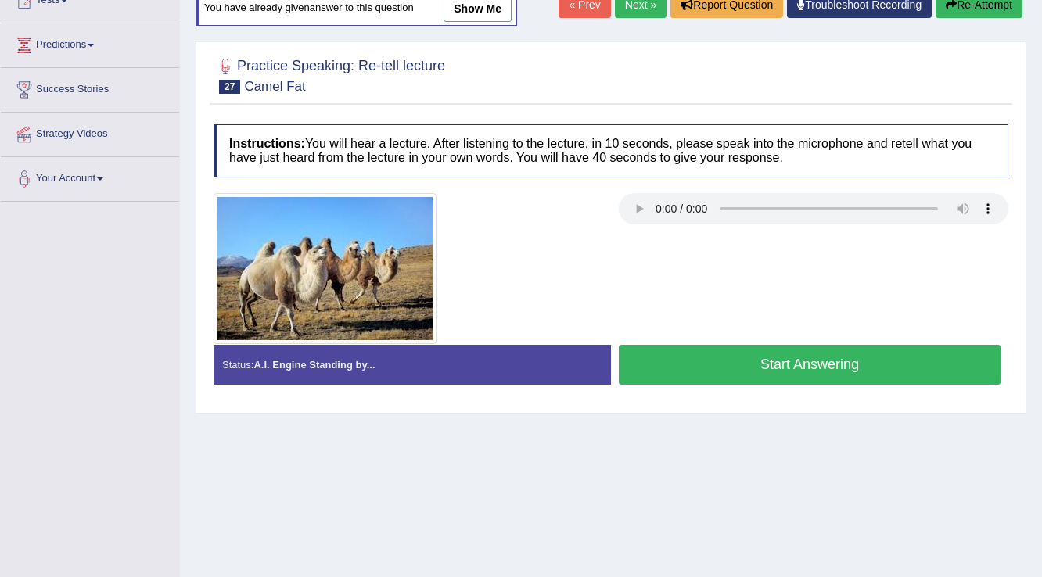
click at [776, 369] on button "Start Answering" at bounding box center [810, 365] width 382 height 40
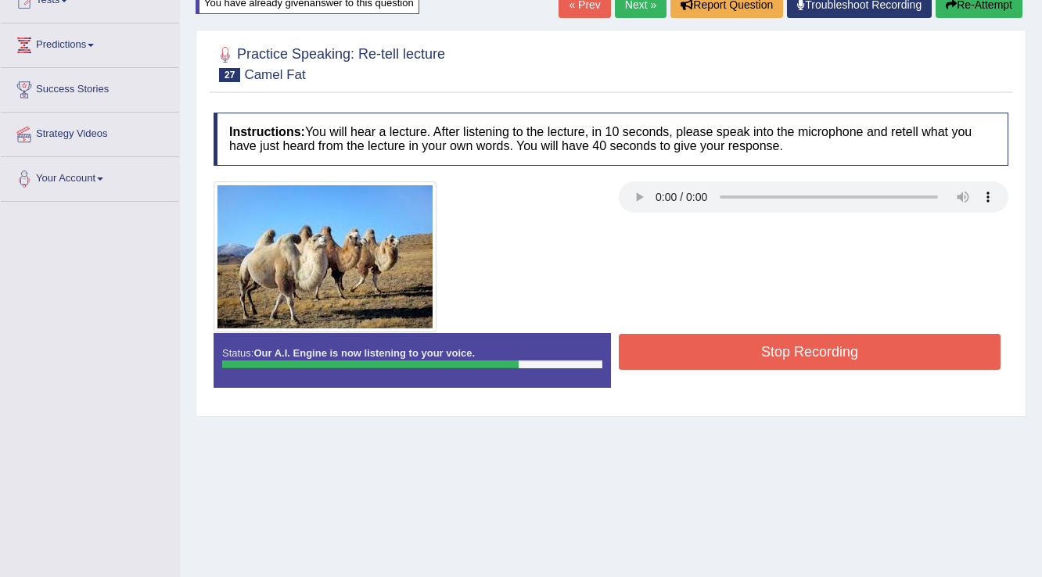
click at [986, 6] on button "Re-Attempt" at bounding box center [979, 4] width 87 height 27
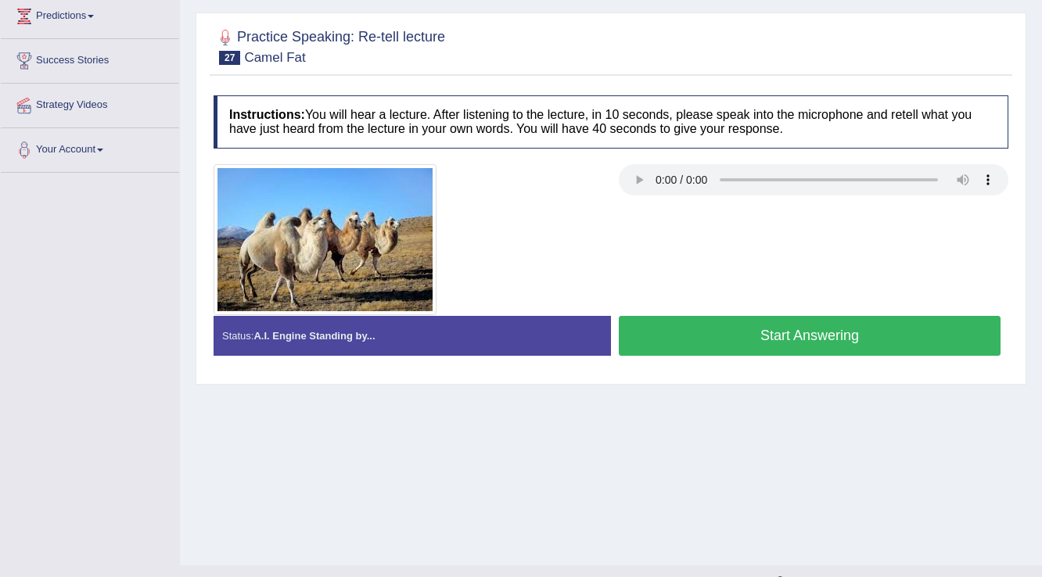
scroll to position [188, 0]
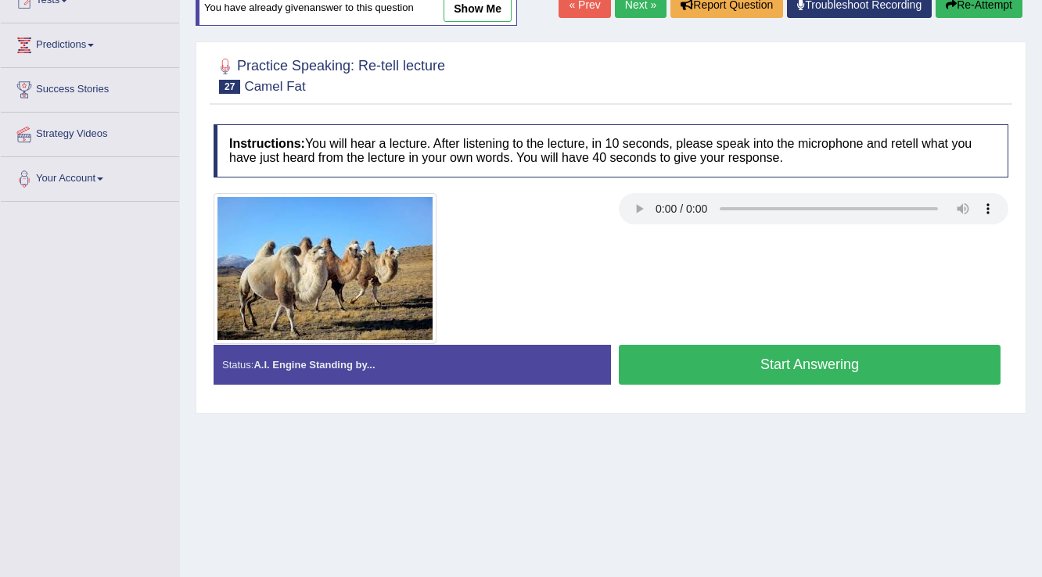
click at [744, 369] on button "Start Answering" at bounding box center [810, 365] width 382 height 40
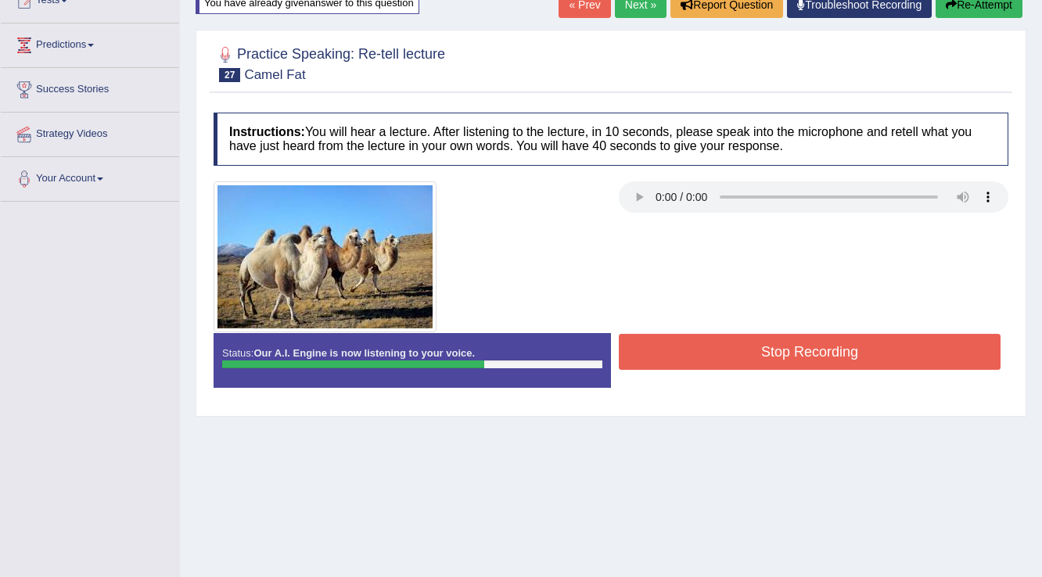
click at [738, 350] on button "Stop Recording" at bounding box center [810, 352] width 382 height 36
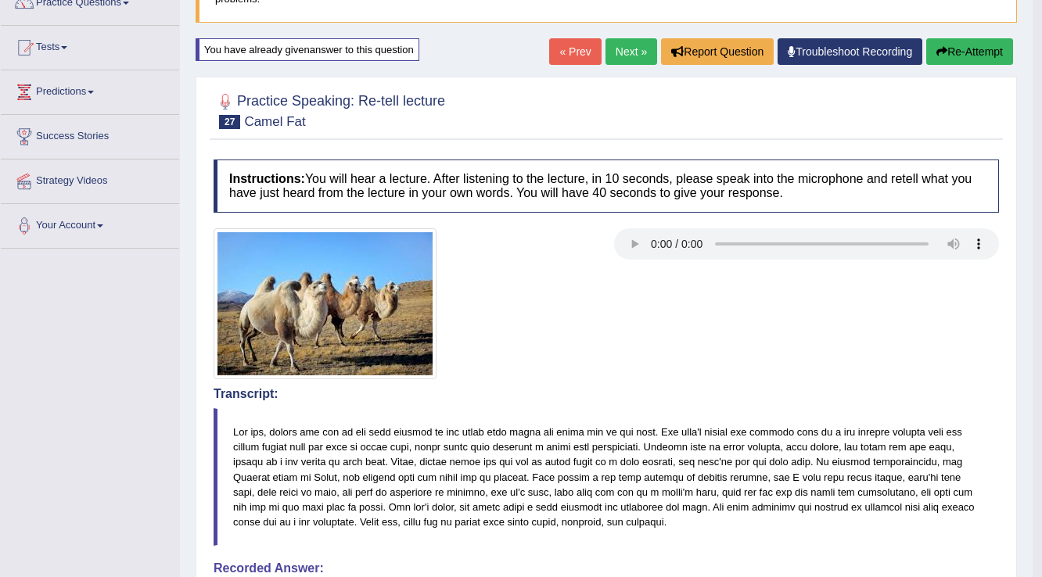
scroll to position [0, 0]
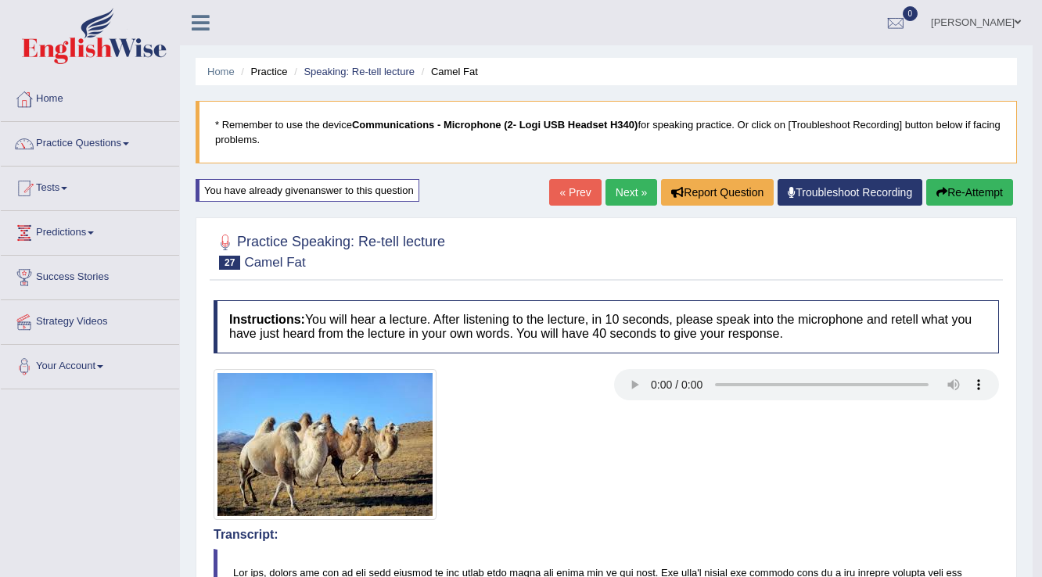
click at [620, 191] on link "Next »" at bounding box center [631, 192] width 52 height 27
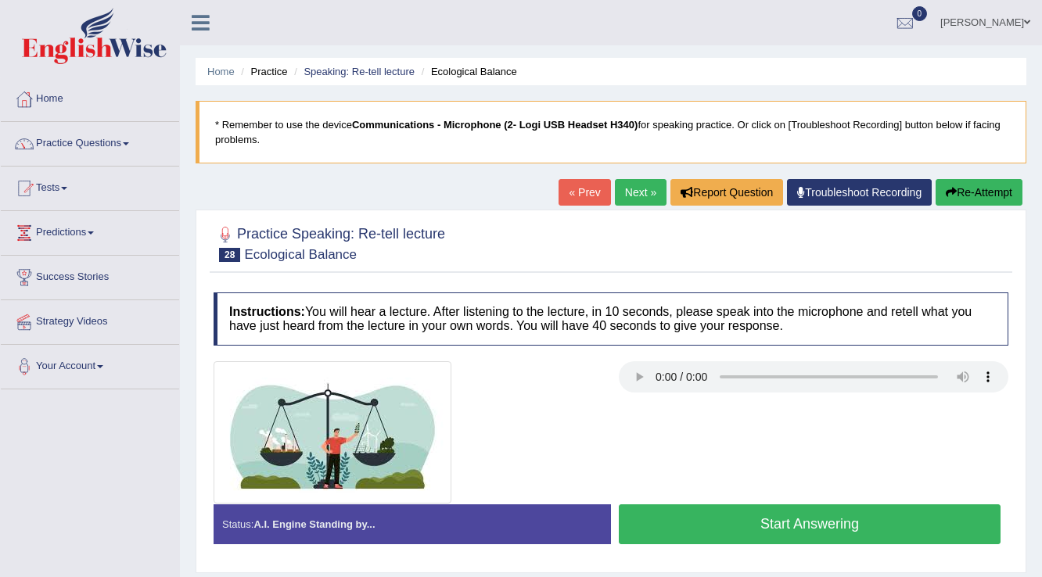
click at [804, 508] on button "Start Answering" at bounding box center [810, 525] width 382 height 40
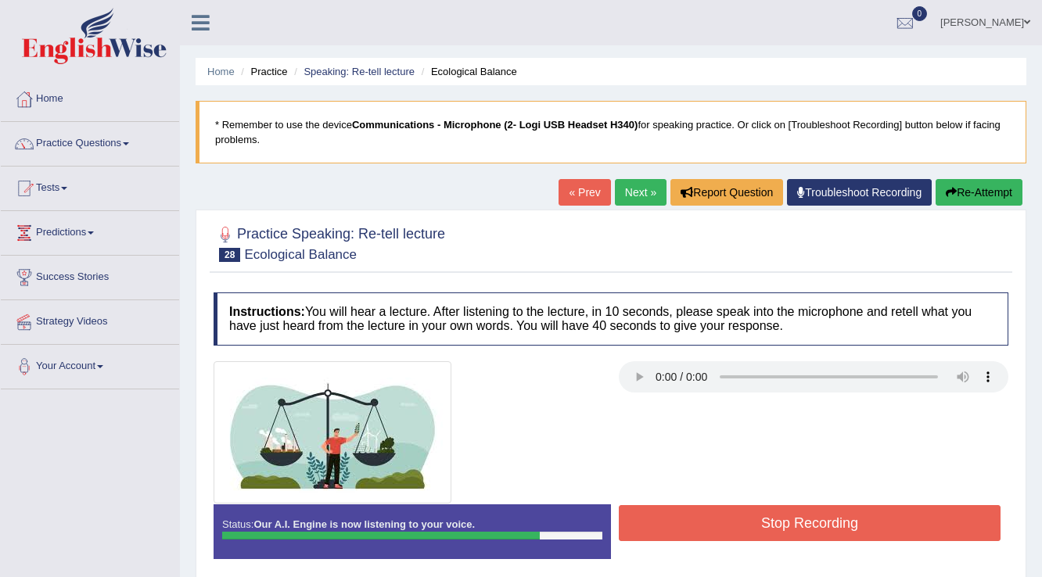
click at [781, 511] on button "Stop Recording" at bounding box center [810, 523] width 382 height 36
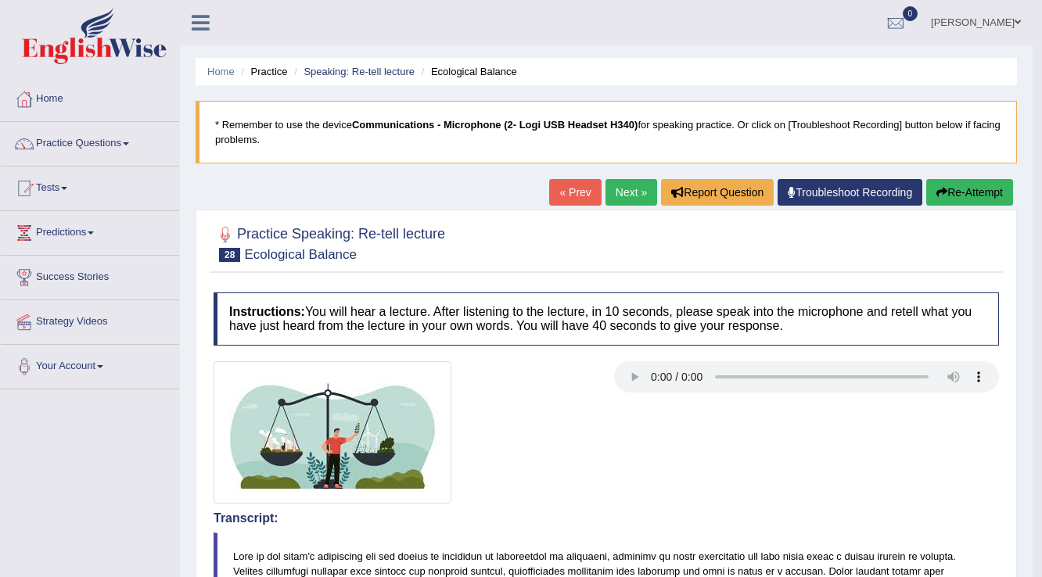
click at [623, 199] on link "Next »" at bounding box center [631, 192] width 52 height 27
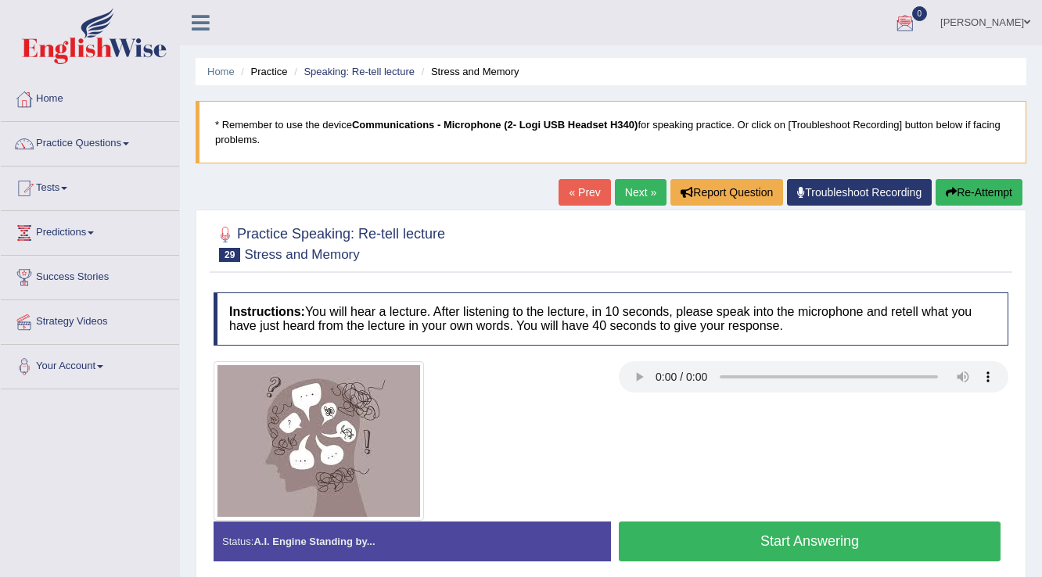
click at [720, 537] on button "Start Answering" at bounding box center [810, 542] width 382 height 40
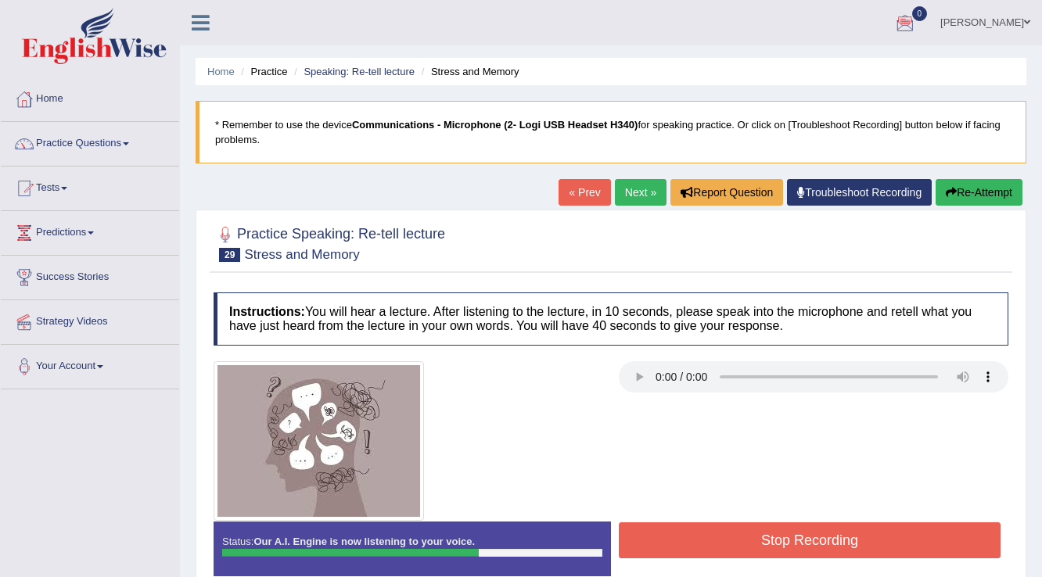
click at [720, 537] on button "Stop Recording" at bounding box center [810, 541] width 382 height 36
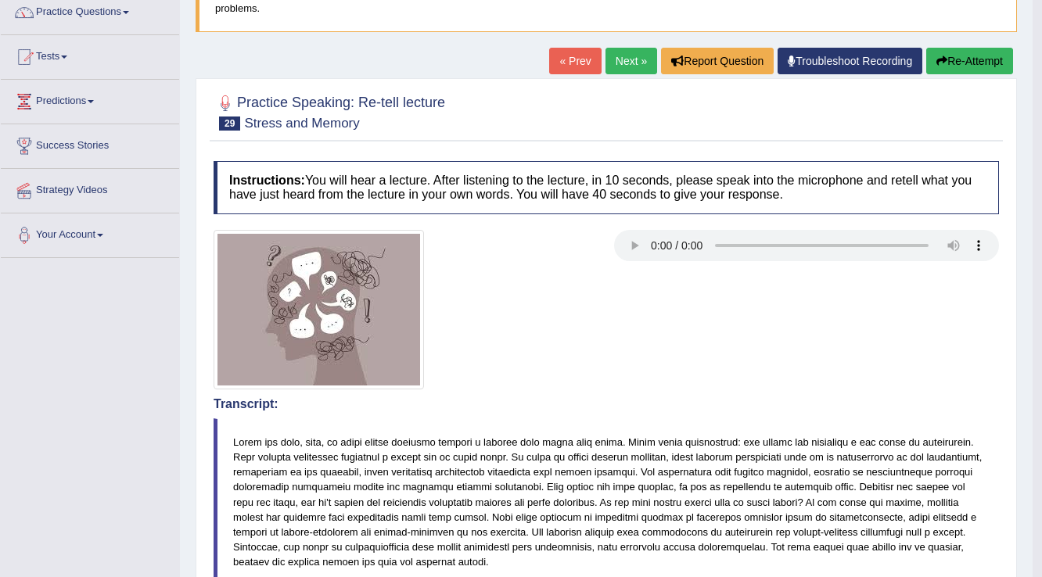
scroll to position [63, 0]
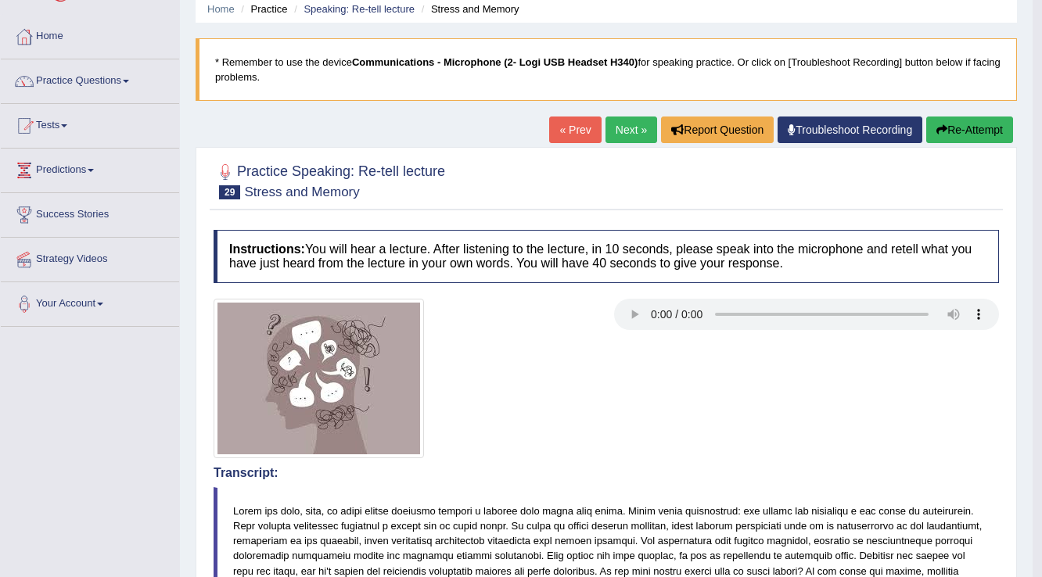
click at [626, 126] on link "Next »" at bounding box center [631, 130] width 52 height 27
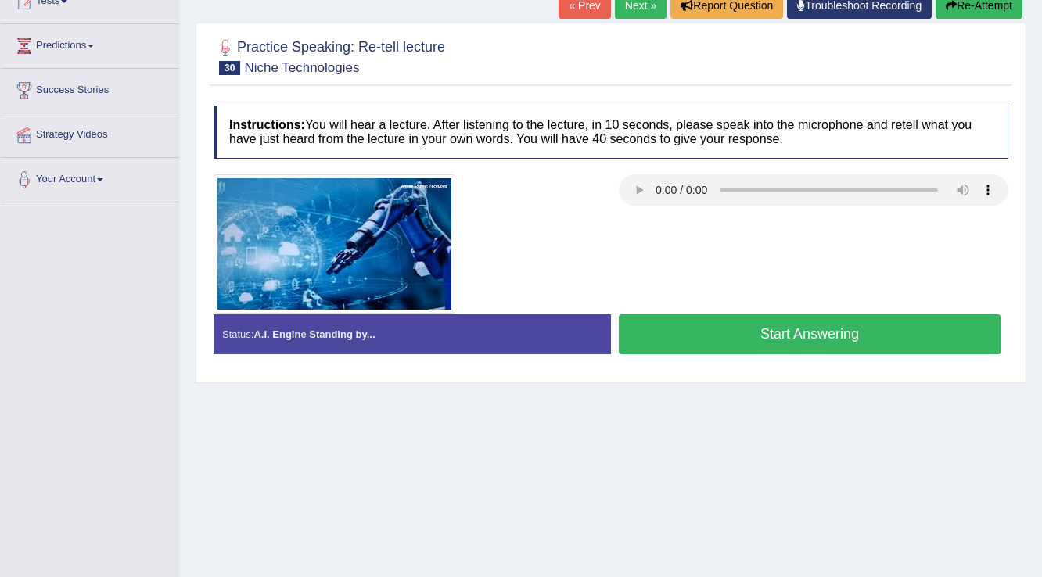
scroll to position [188, 0]
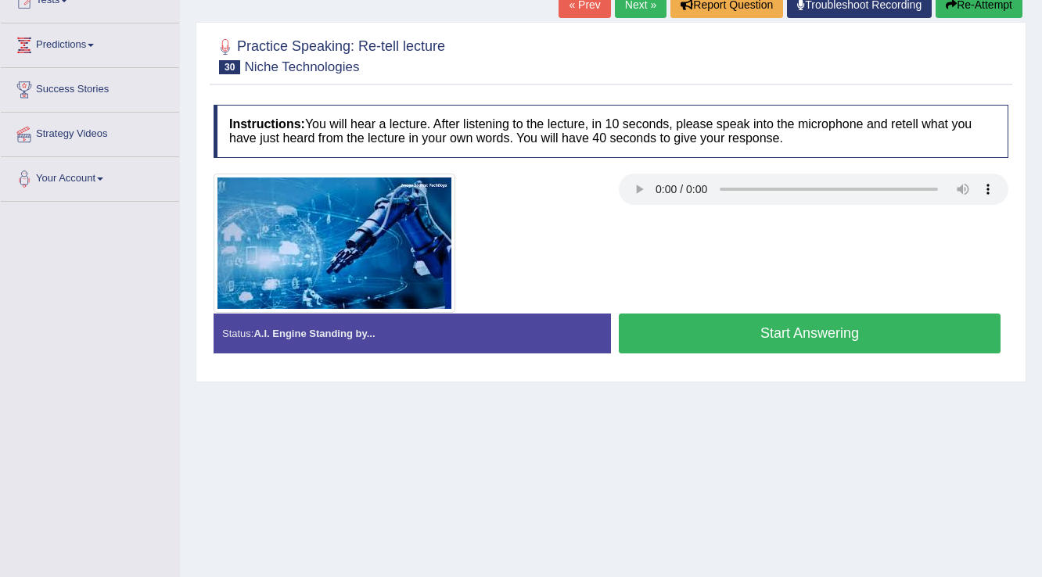
click at [728, 338] on button "Start Answering" at bounding box center [810, 334] width 382 height 40
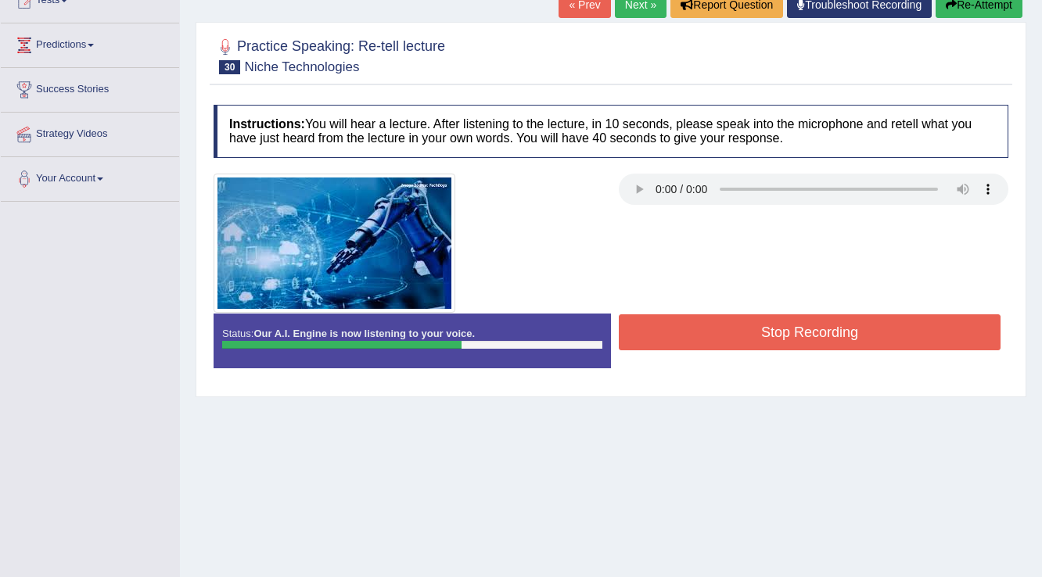
click at [728, 338] on button "Stop Recording" at bounding box center [810, 332] width 382 height 36
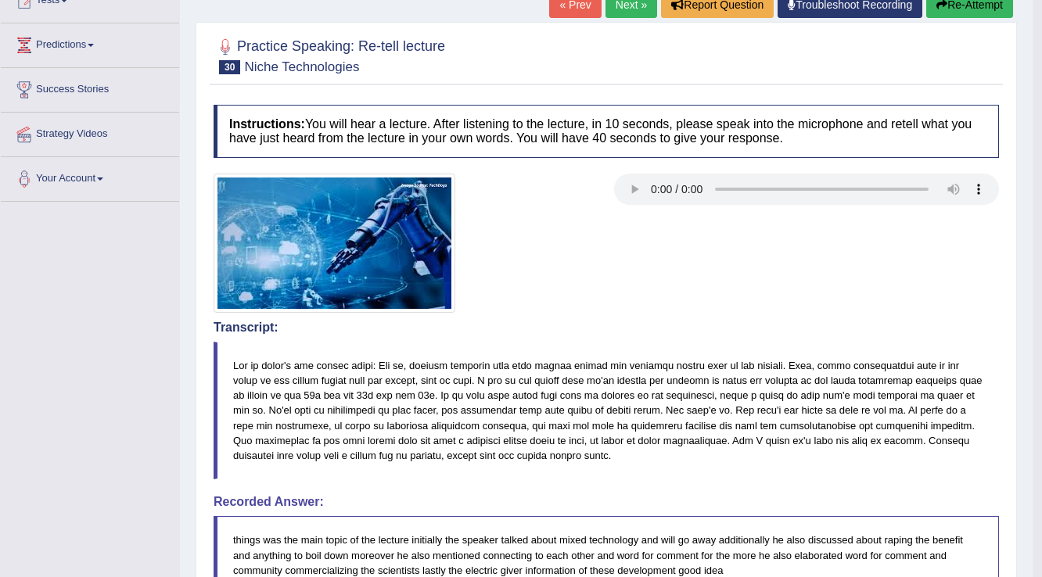
drag, startPoint x: 1051, startPoint y: 185, endPoint x: 1045, endPoint y: 416, distance: 231.6
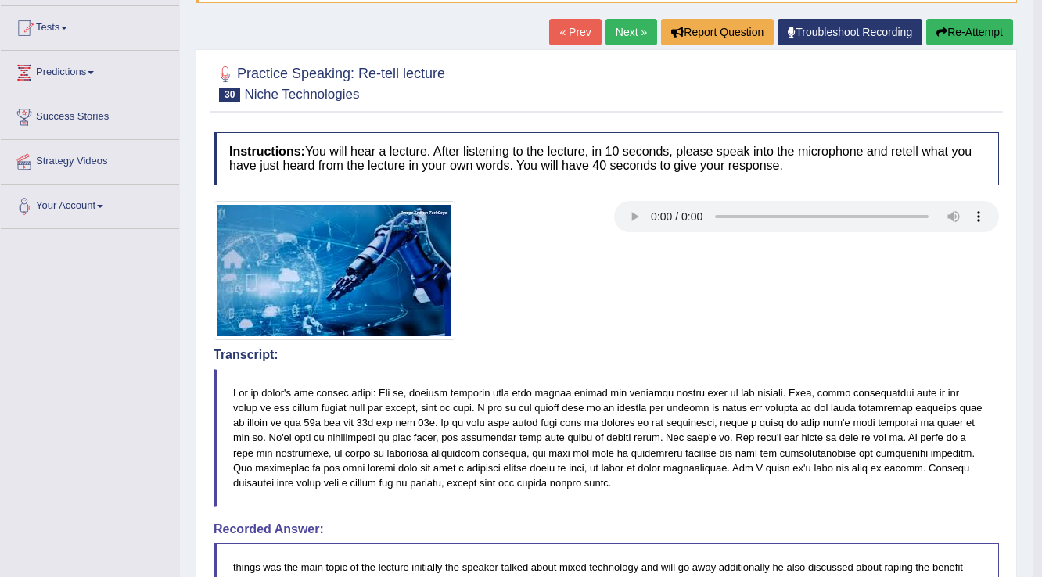
scroll to position [53, 0]
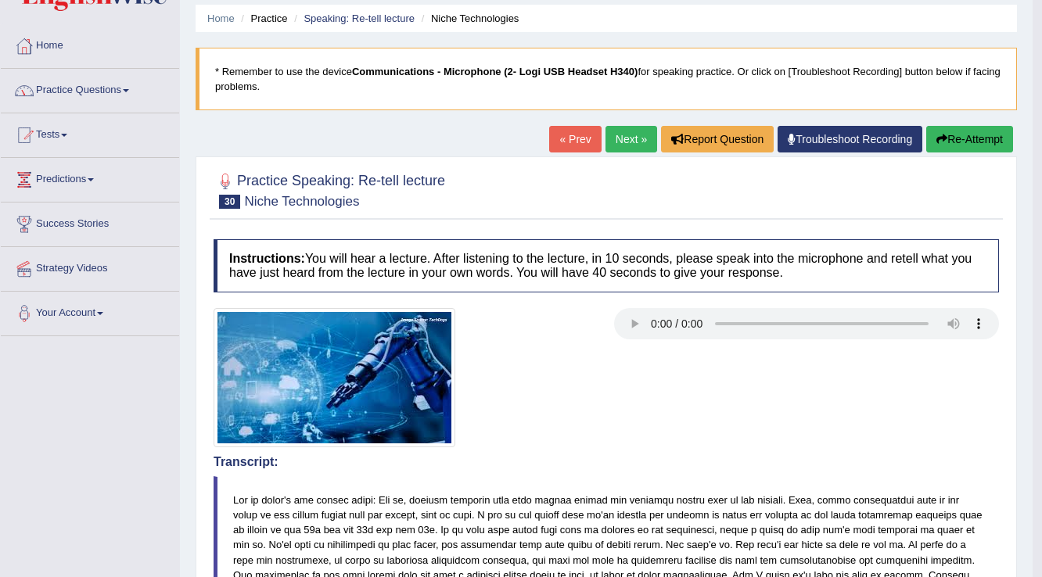
click at [641, 141] on link "Next »" at bounding box center [631, 139] width 52 height 27
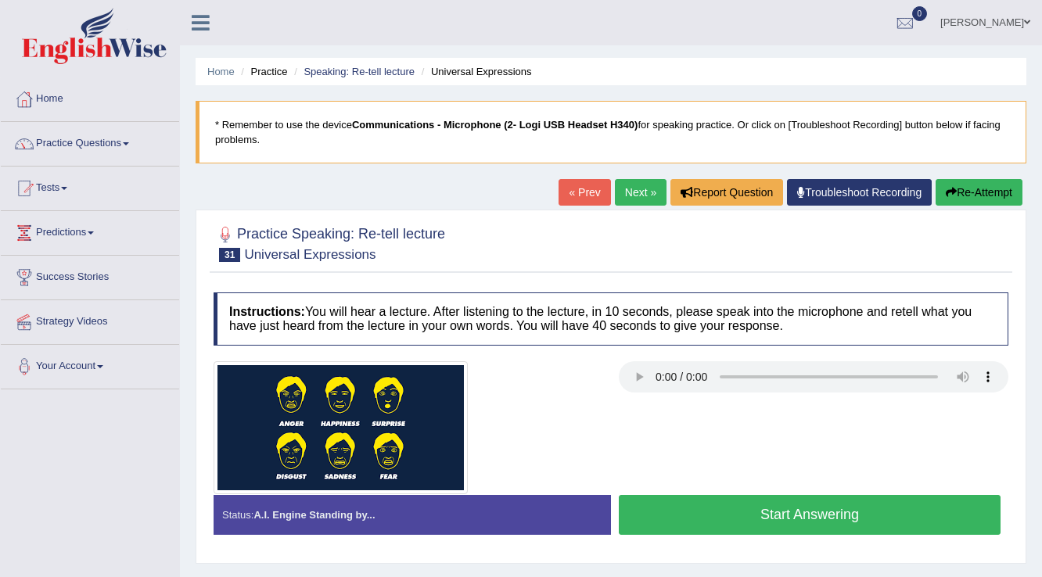
click at [843, 510] on button "Start Answering" at bounding box center [810, 515] width 382 height 40
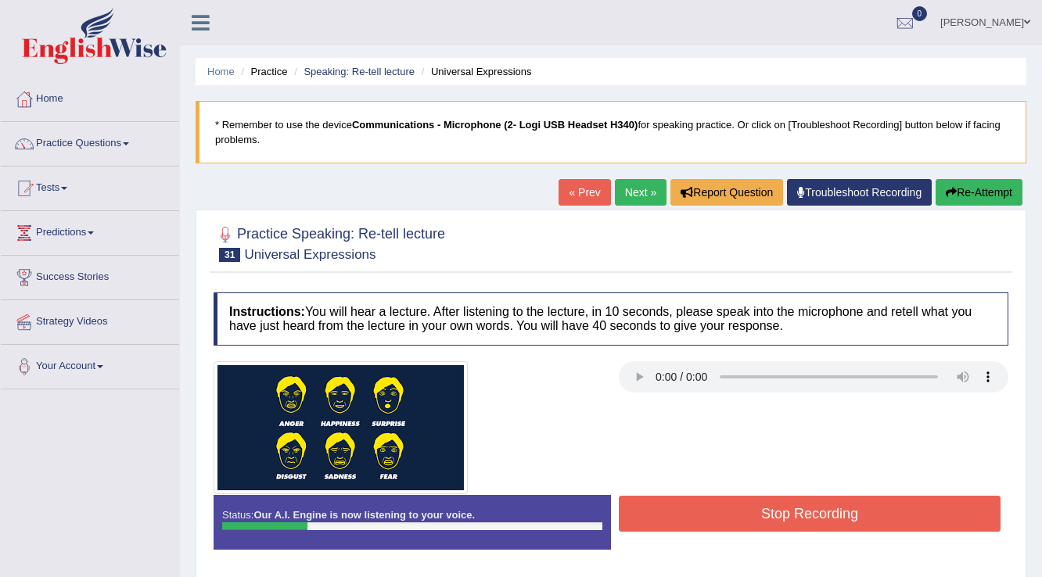
click at [1015, 194] on button "Re-Attempt" at bounding box center [979, 192] width 87 height 27
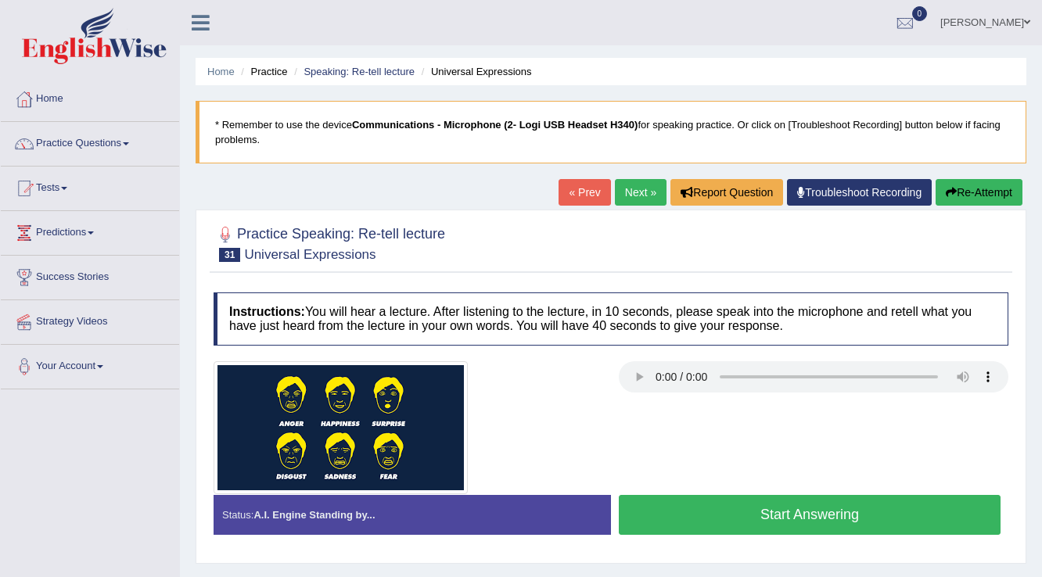
click at [824, 513] on button "Start Answering" at bounding box center [810, 515] width 382 height 40
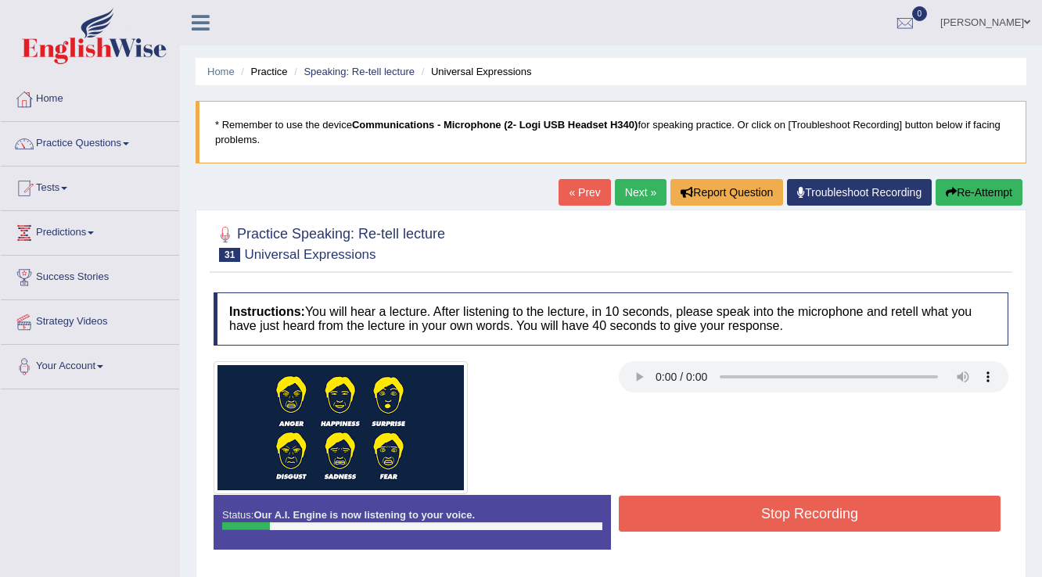
click at [997, 191] on button "Re-Attempt" at bounding box center [979, 192] width 87 height 27
click at [886, 520] on button "Stop Recording" at bounding box center [810, 514] width 382 height 36
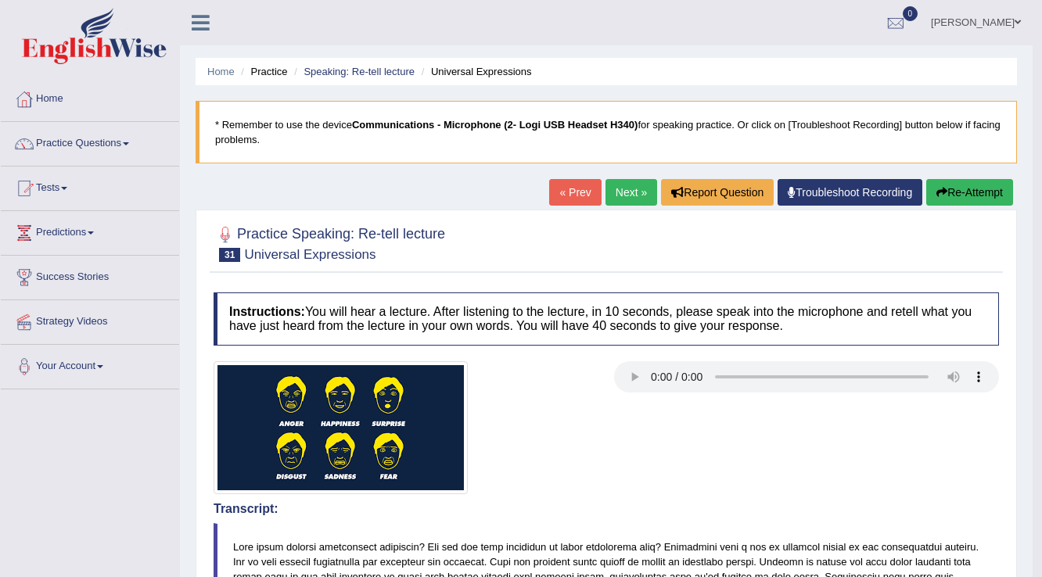
click at [632, 199] on link "Next »" at bounding box center [631, 192] width 52 height 27
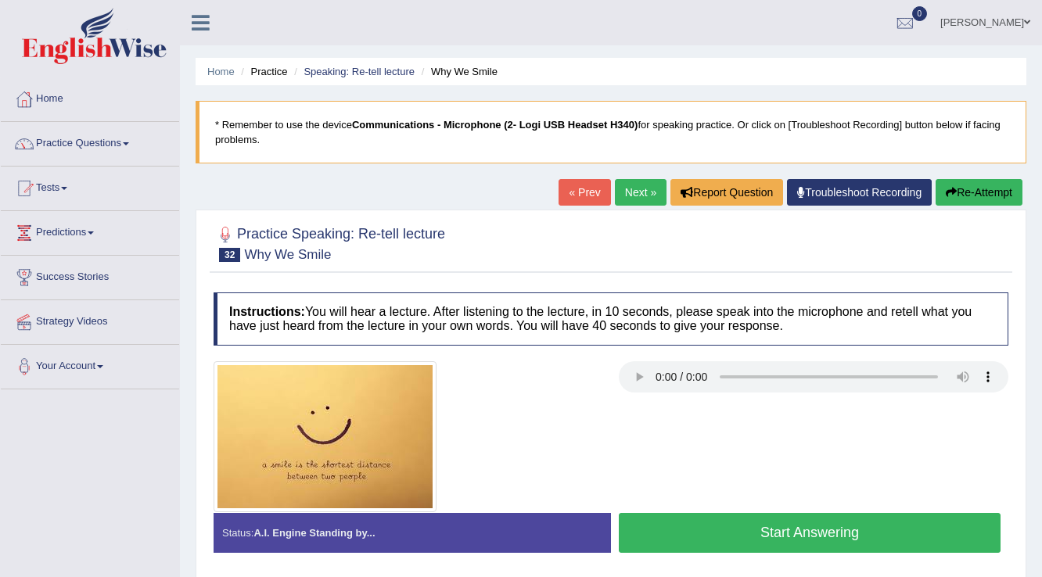
click at [566, 192] on link "« Prev" at bounding box center [585, 192] width 52 height 27
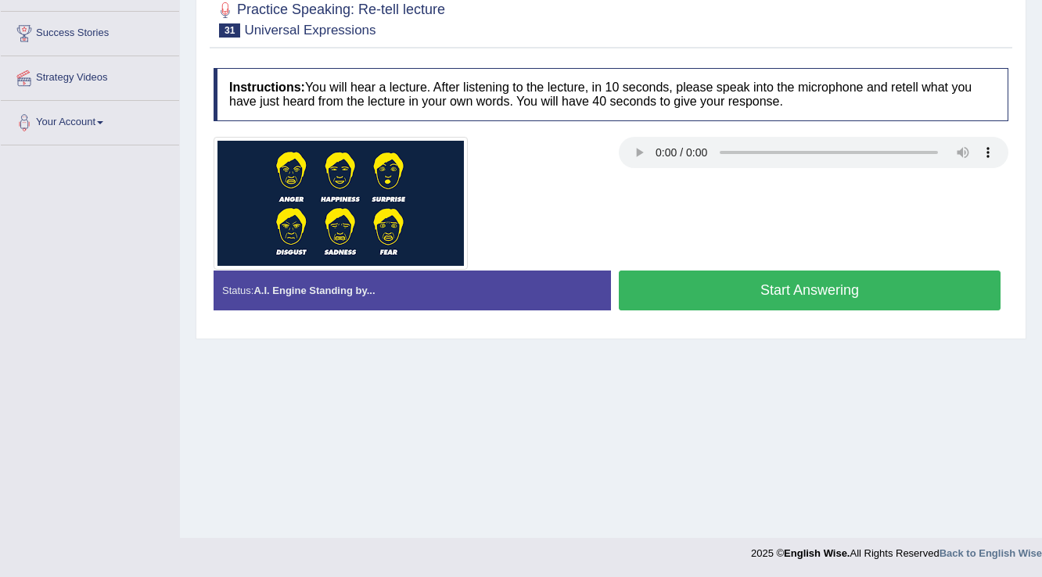
scroll to position [181, 0]
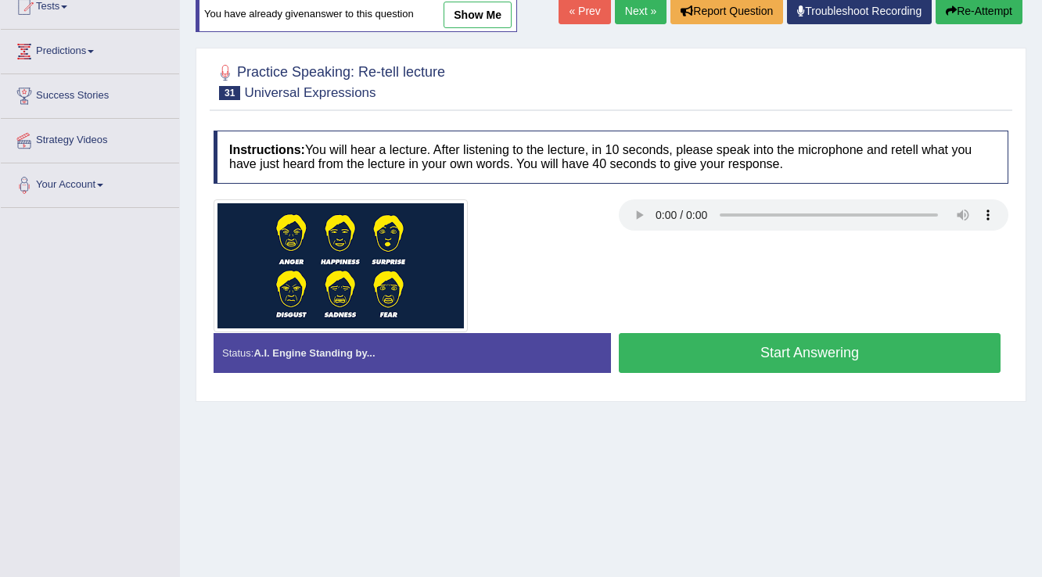
click at [635, 13] on link "Next »" at bounding box center [641, 11] width 52 height 27
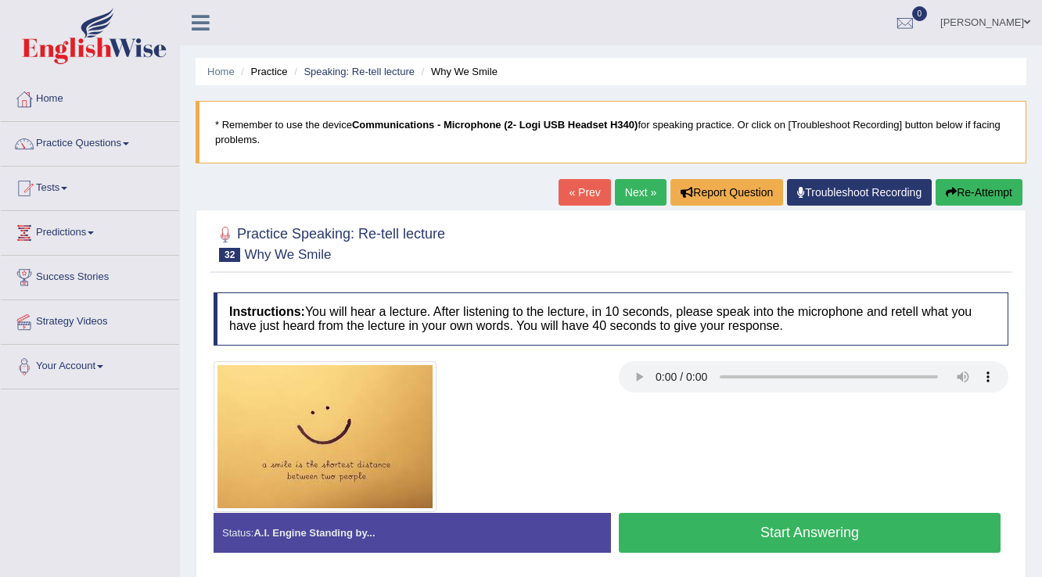
click at [693, 542] on button "Start Answering" at bounding box center [810, 533] width 382 height 40
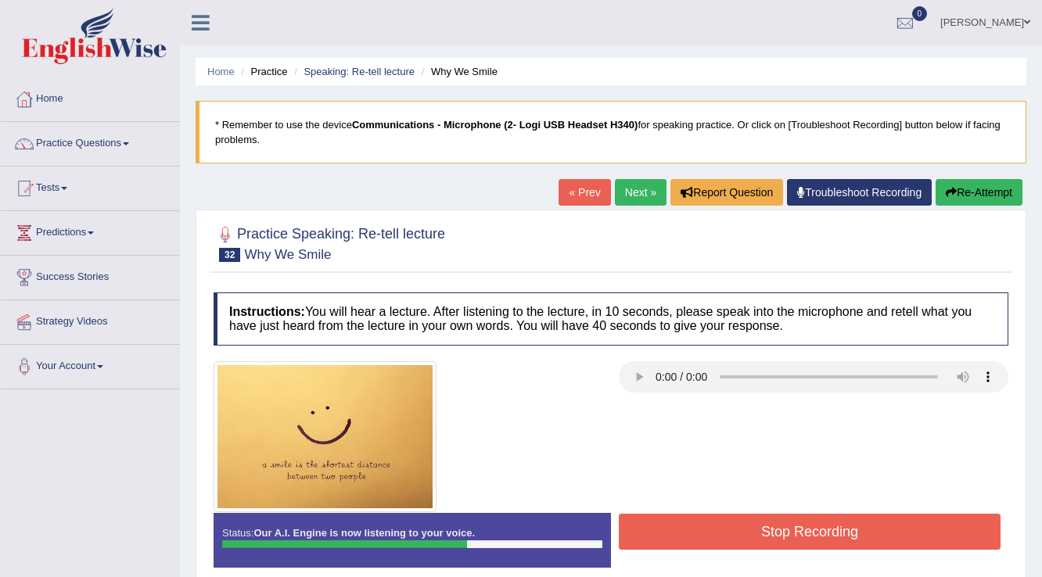
click at [675, 538] on button "Stop Recording" at bounding box center [810, 532] width 382 height 36
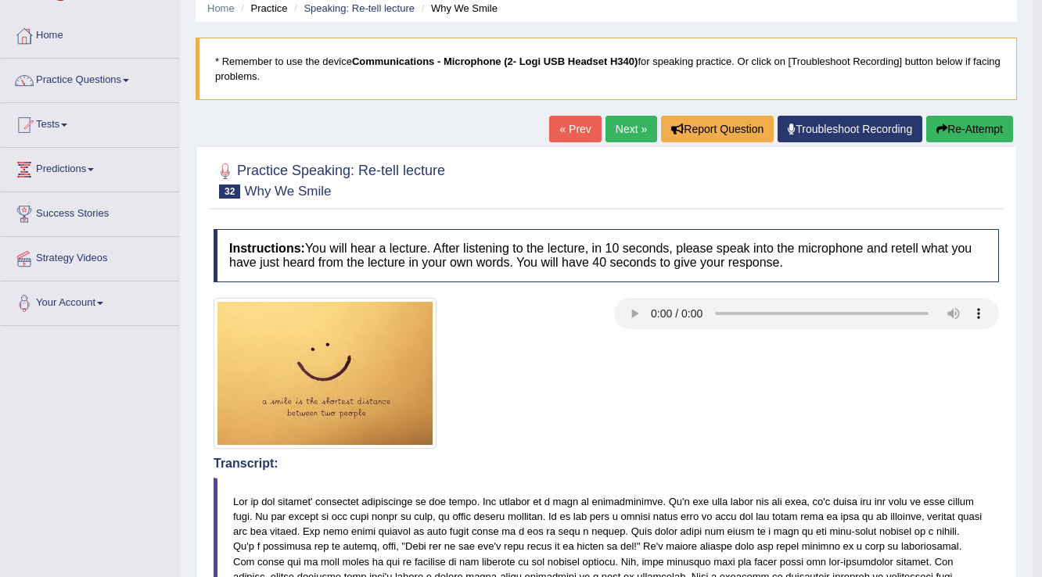
scroll to position [63, 0]
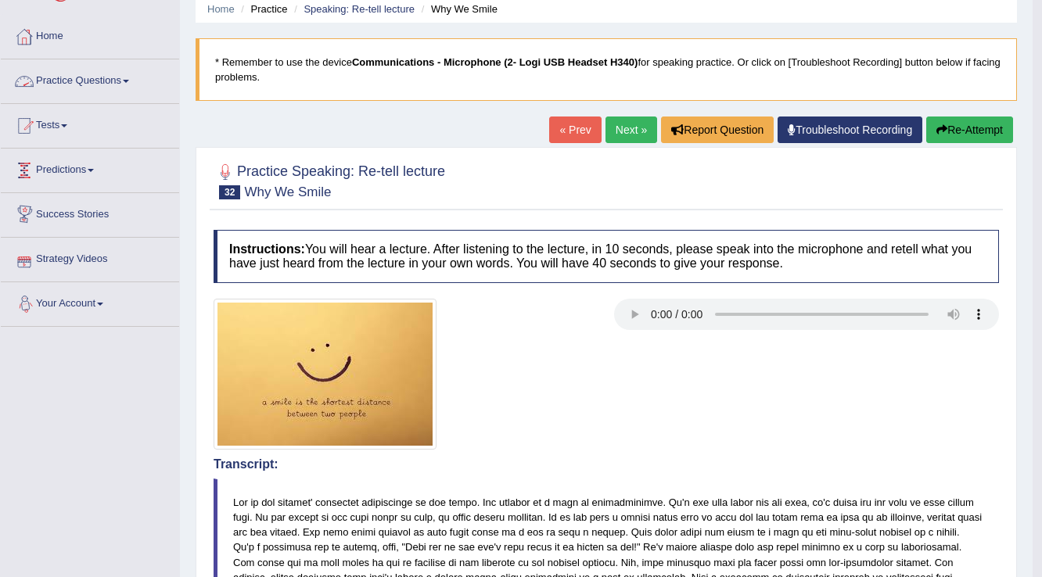
click at [119, 84] on link "Practice Questions" at bounding box center [90, 78] width 178 height 39
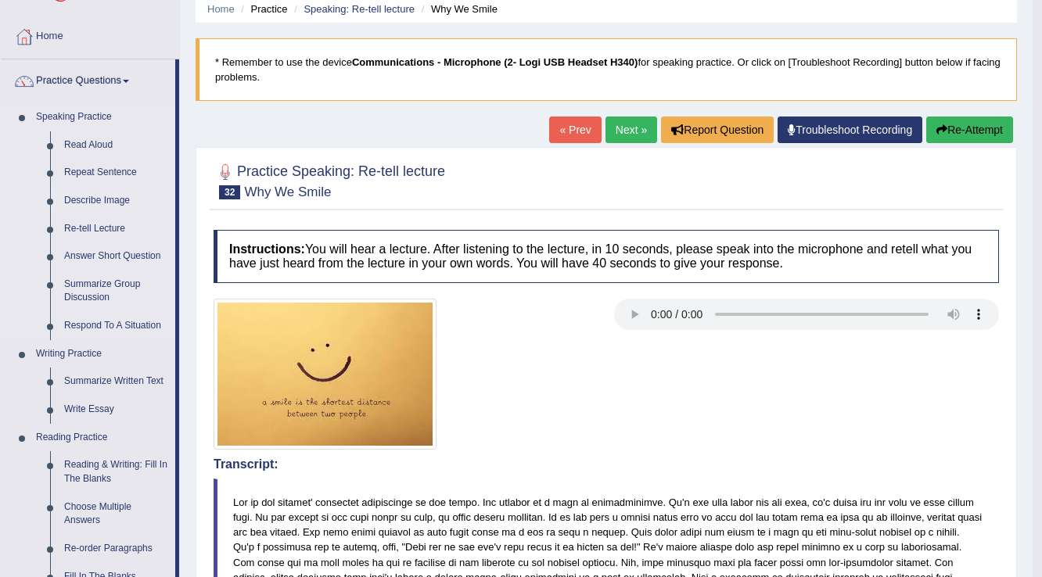
click at [110, 198] on link "Describe Image" at bounding box center [116, 201] width 118 height 28
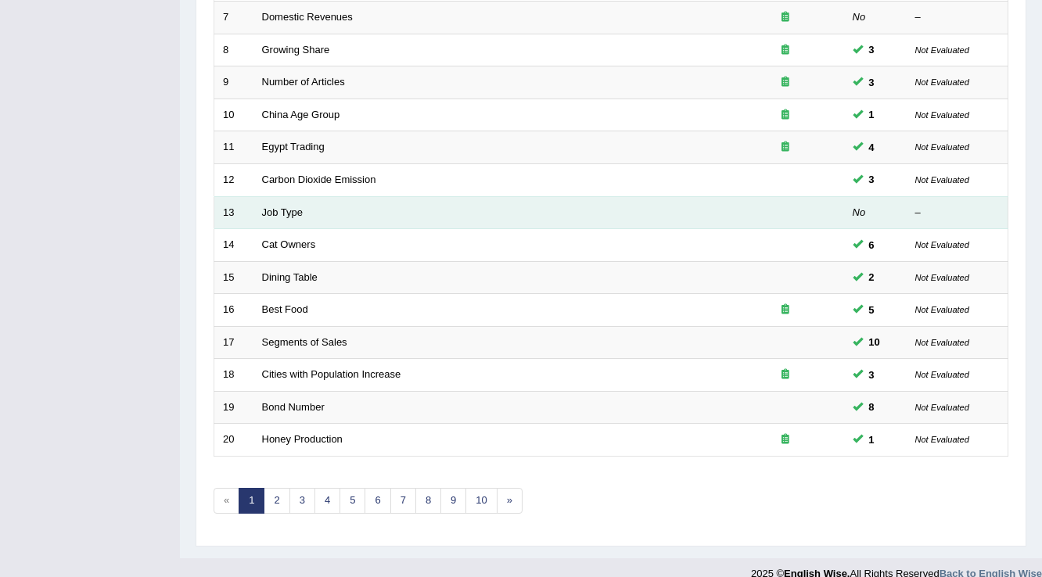
scroll to position [454, 0]
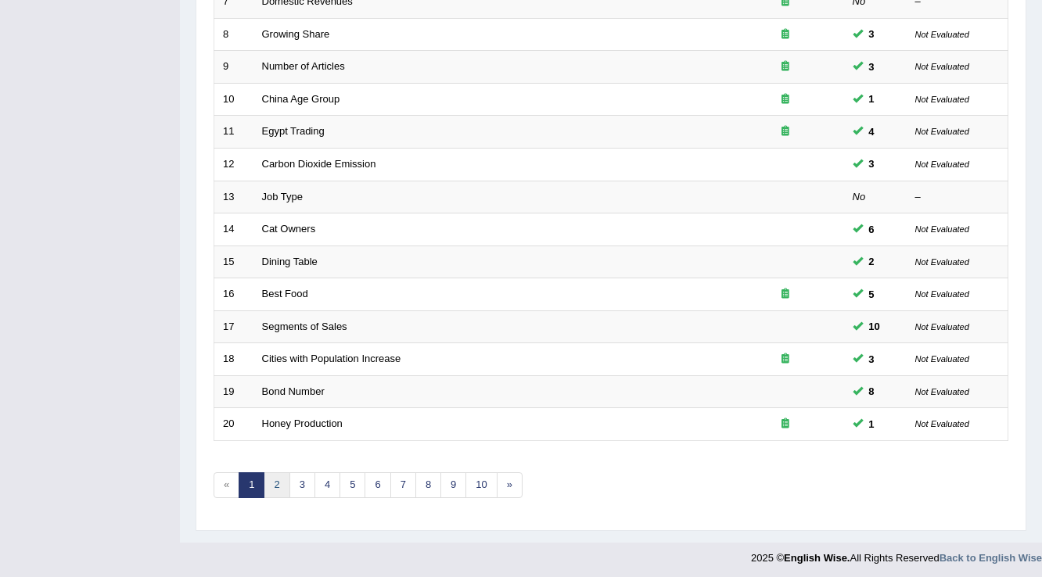
click at [277, 488] on link "2" at bounding box center [277, 486] width 26 height 26
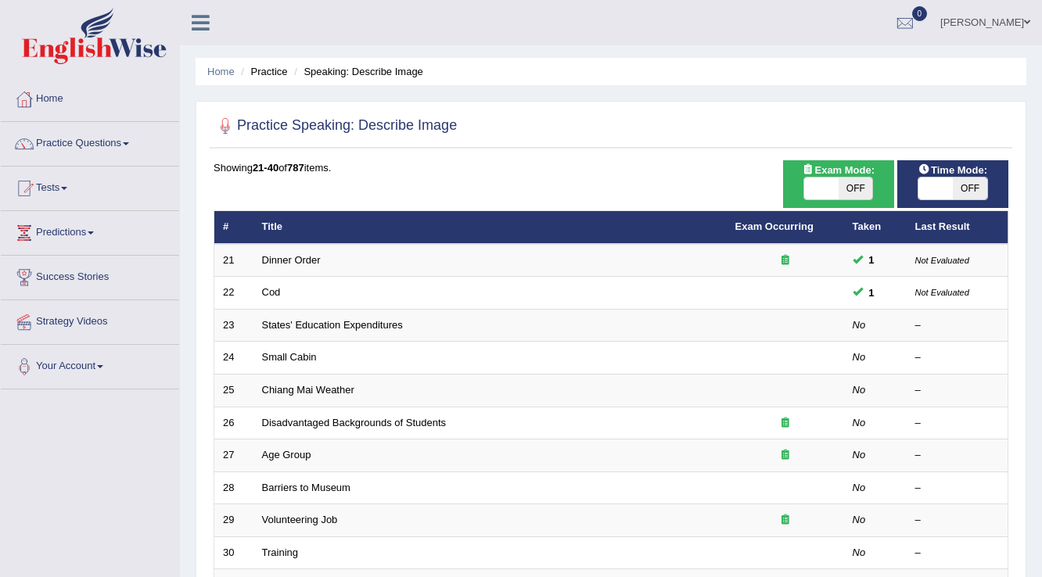
click at [823, 189] on span at bounding box center [821, 189] width 34 height 22
checkbox input "true"
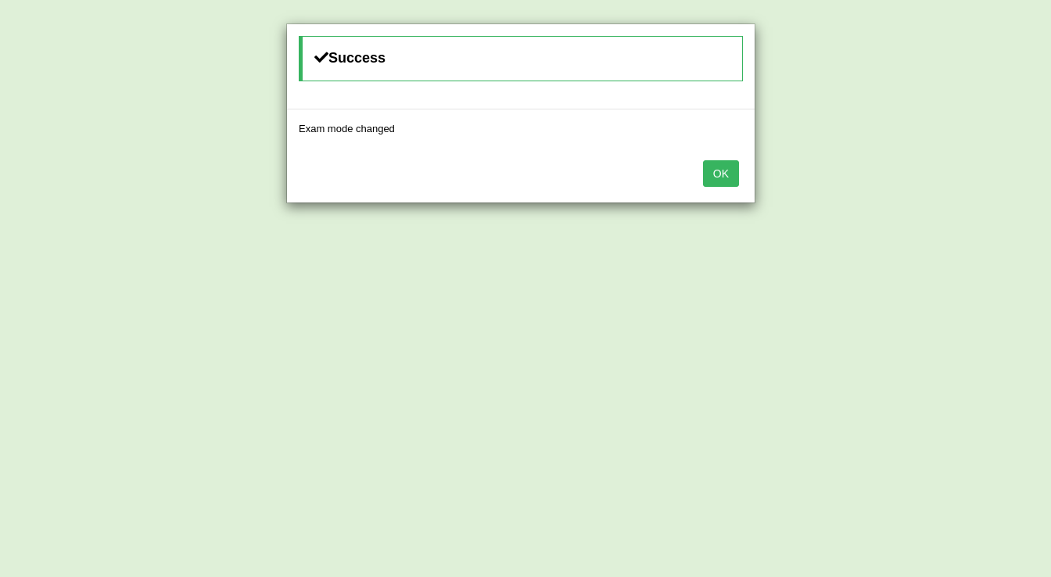
click at [730, 162] on button "OK" at bounding box center [721, 173] width 36 height 27
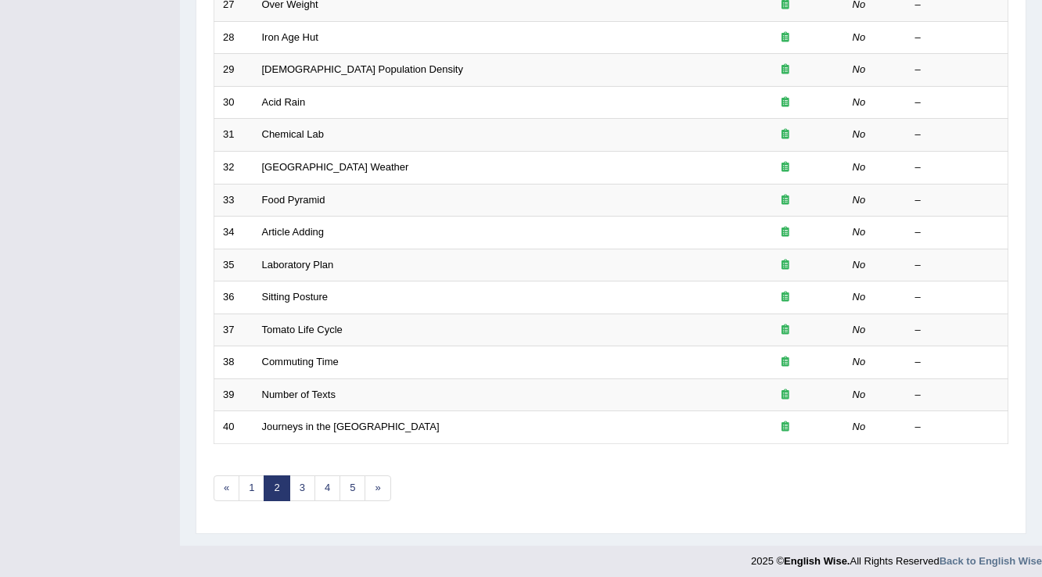
scroll to position [454, 0]
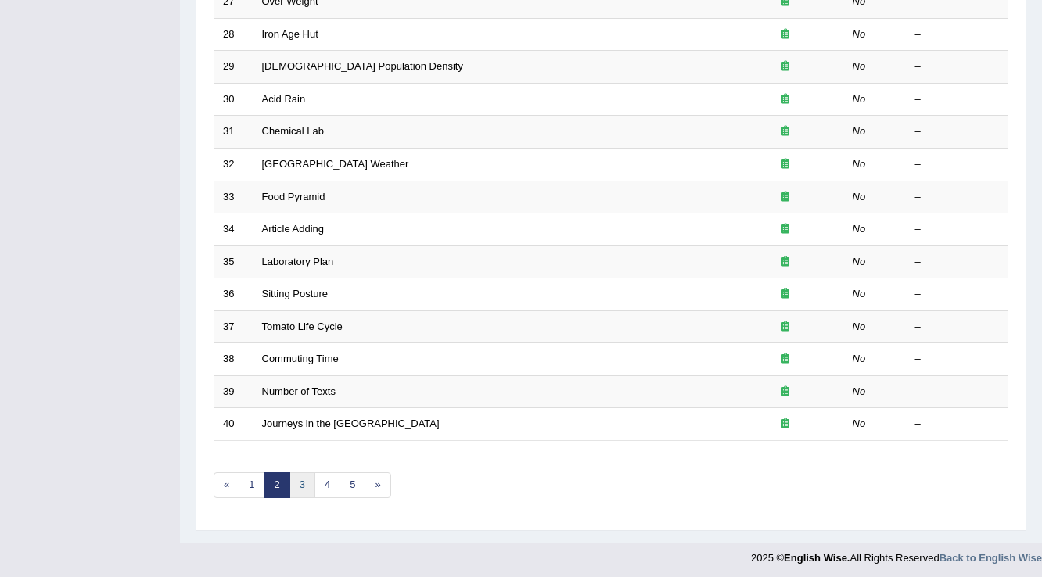
click at [298, 474] on link "3" at bounding box center [302, 486] width 26 height 26
click at [309, 483] on link "3" at bounding box center [302, 486] width 26 height 26
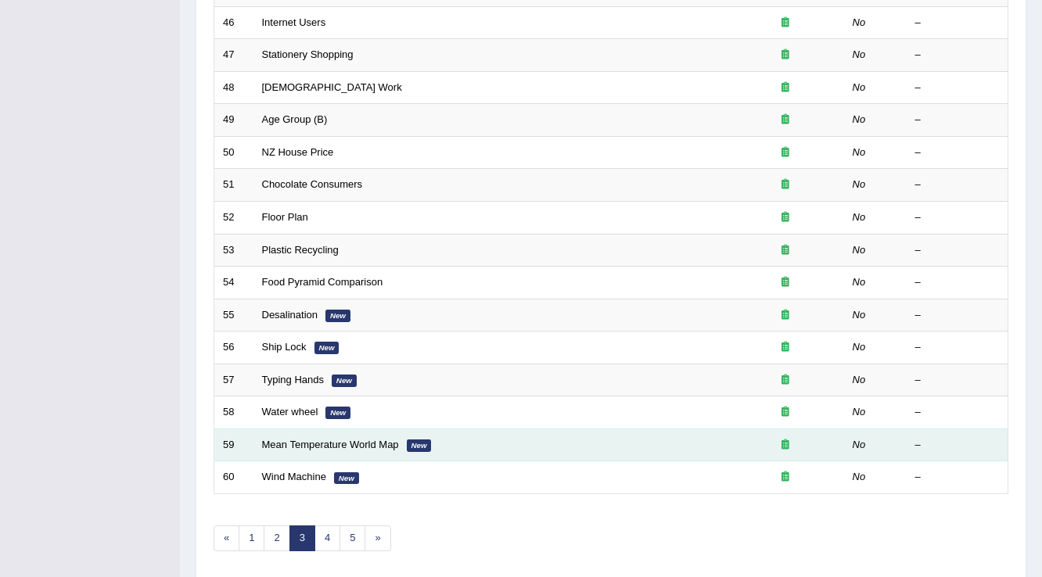
scroll to position [454, 0]
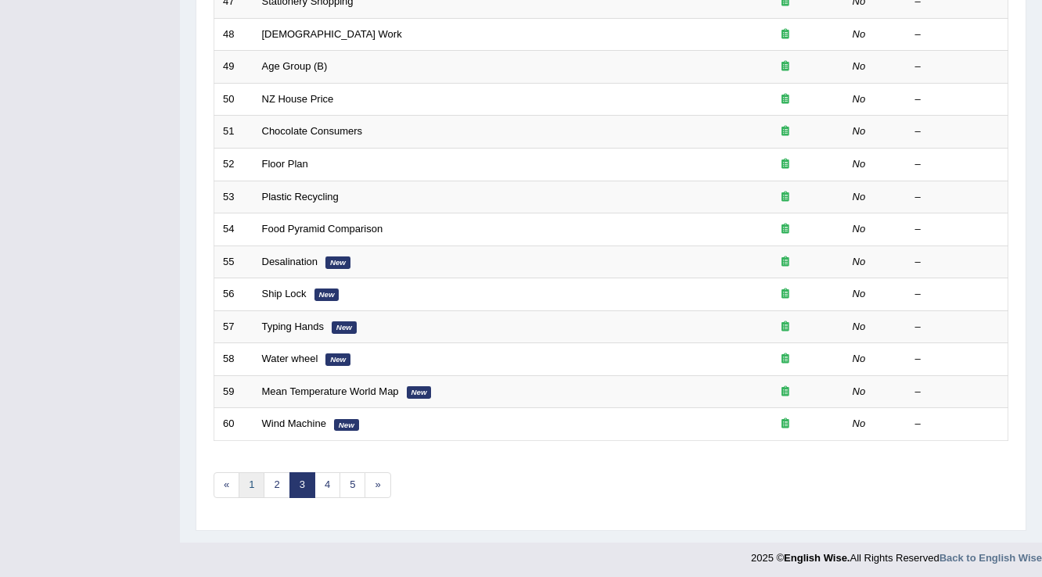
click at [262, 488] on link "1" at bounding box center [252, 486] width 26 height 26
click at [264, 488] on link "2" at bounding box center [277, 486] width 26 height 26
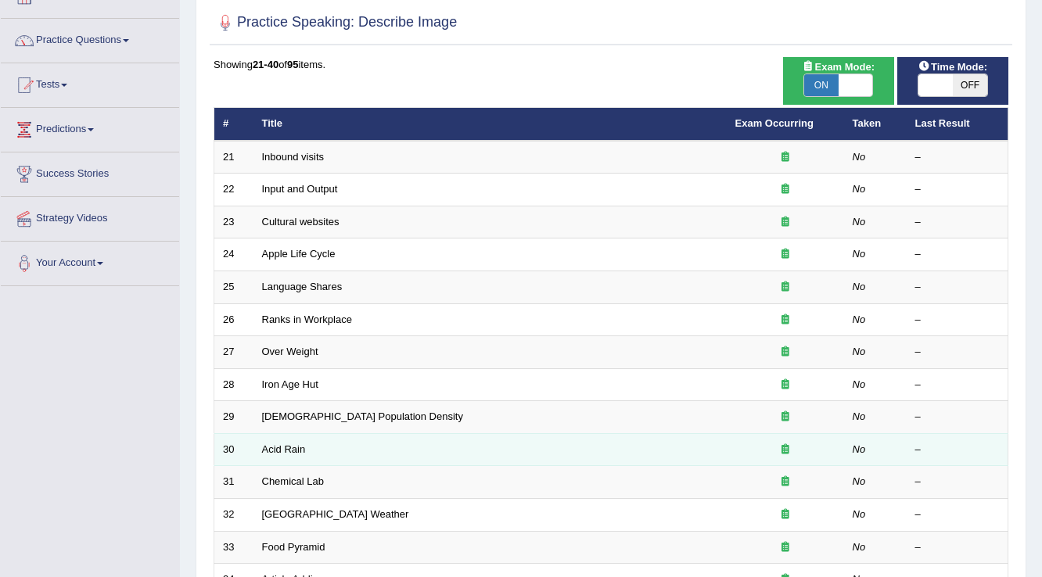
scroll to position [125, 0]
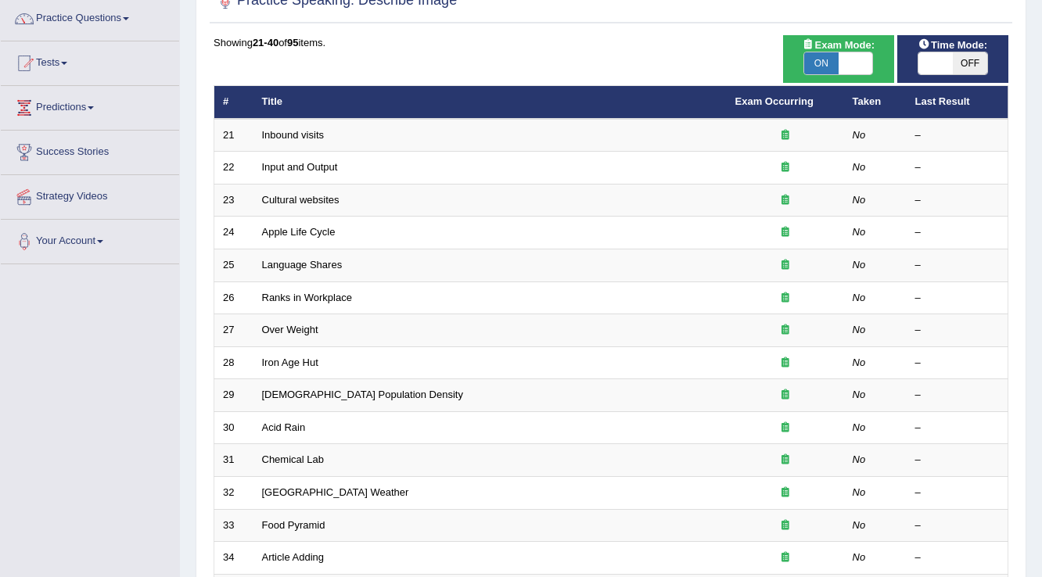
click at [858, 63] on span at bounding box center [856, 63] width 34 height 22
checkbox input "false"
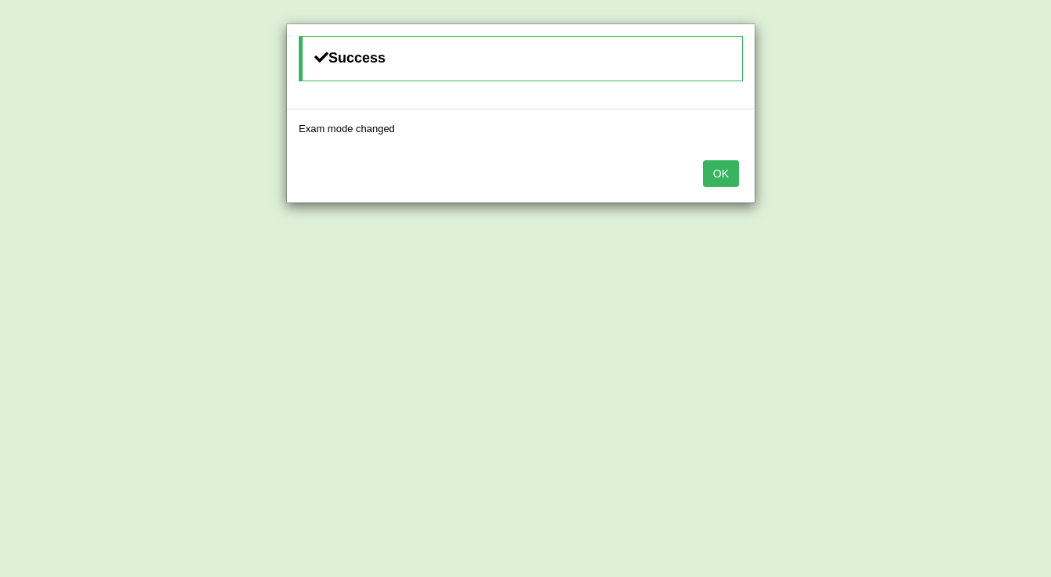
click at [710, 178] on button "OK" at bounding box center [721, 173] width 36 height 27
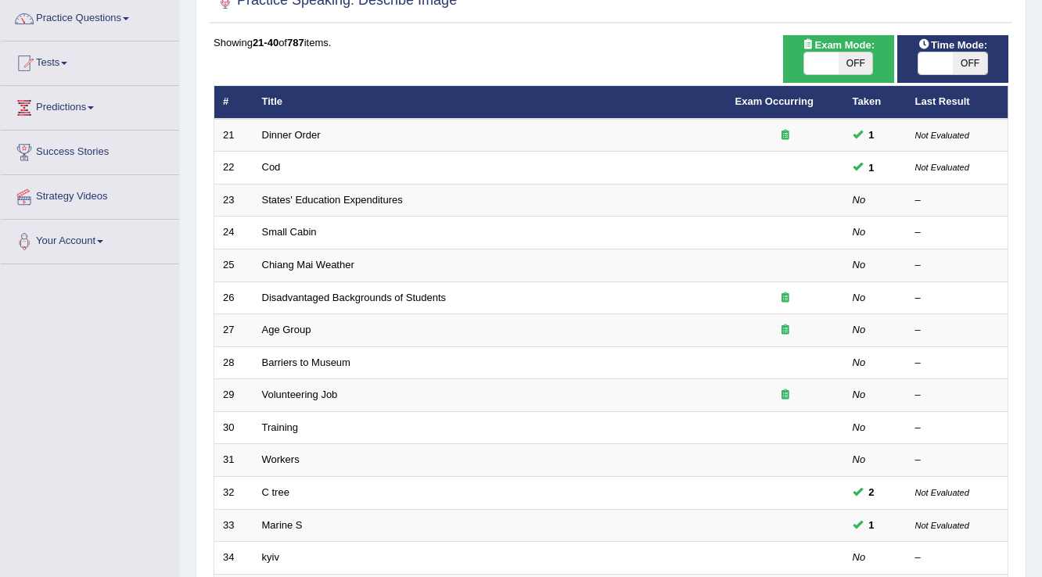
click at [835, 66] on span at bounding box center [821, 63] width 34 height 22
checkbox input "true"
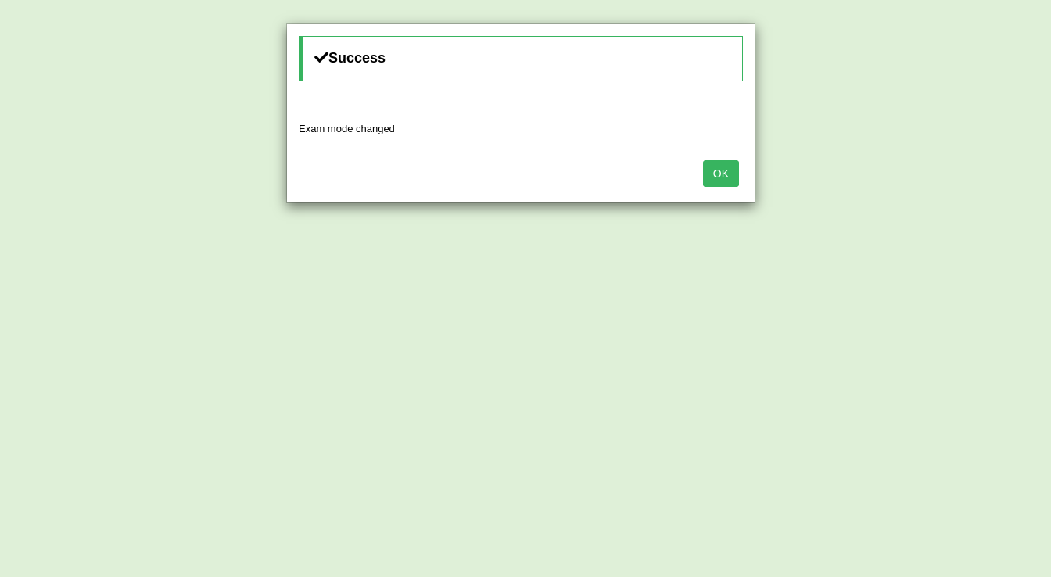
click at [733, 167] on button "OK" at bounding box center [721, 173] width 36 height 27
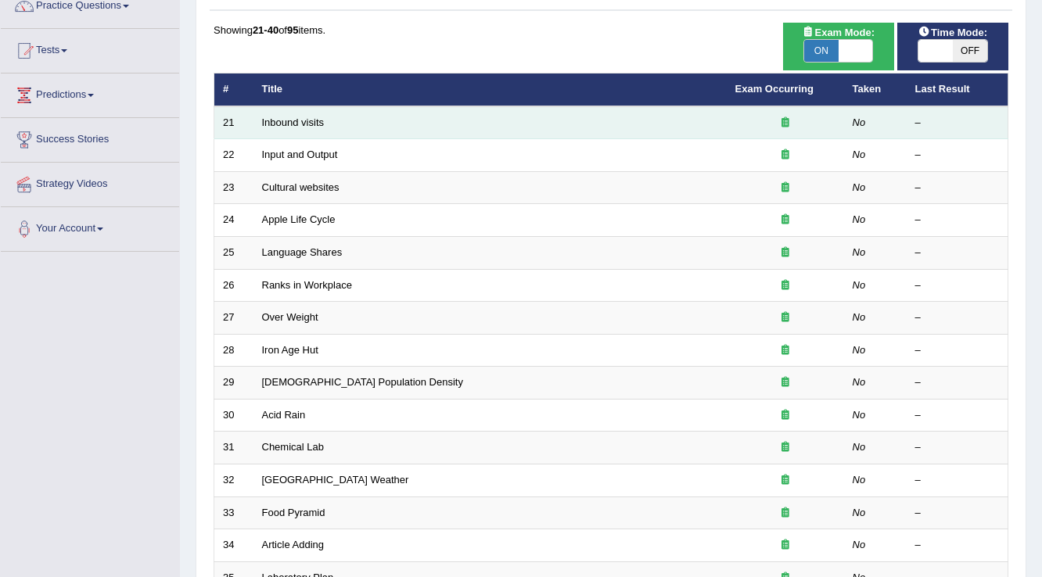
scroll to position [125, 0]
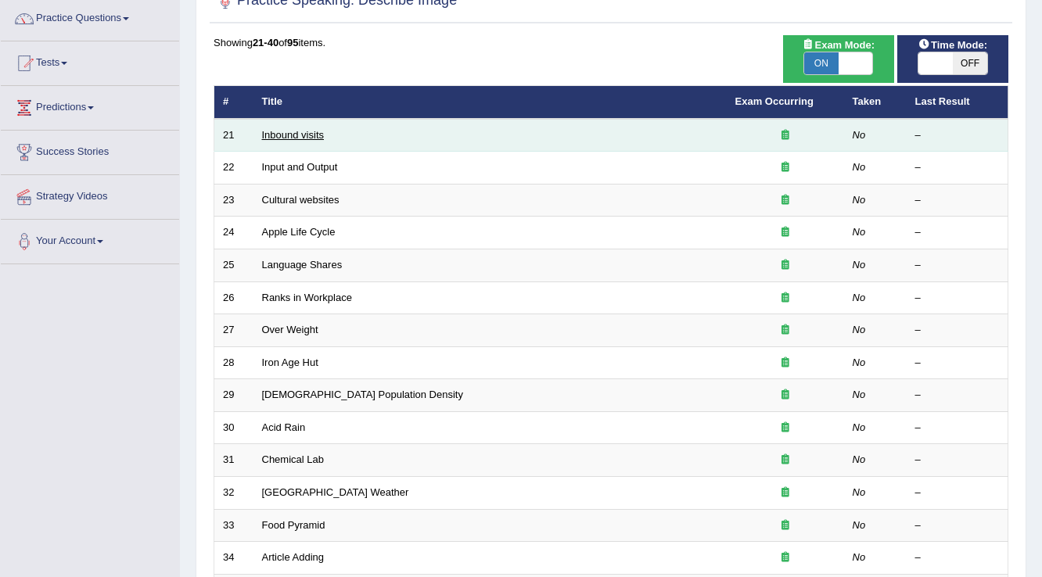
click at [321, 132] on link "Inbound visits" at bounding box center [293, 135] width 63 height 12
click at [321, 135] on link "Inbound visits" at bounding box center [293, 135] width 63 height 12
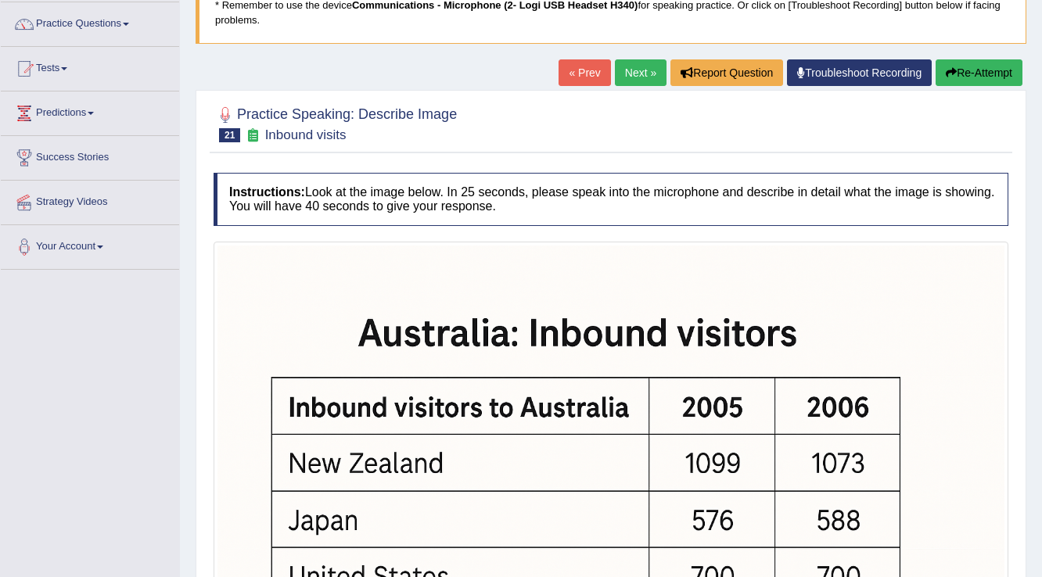
scroll to position [59, 0]
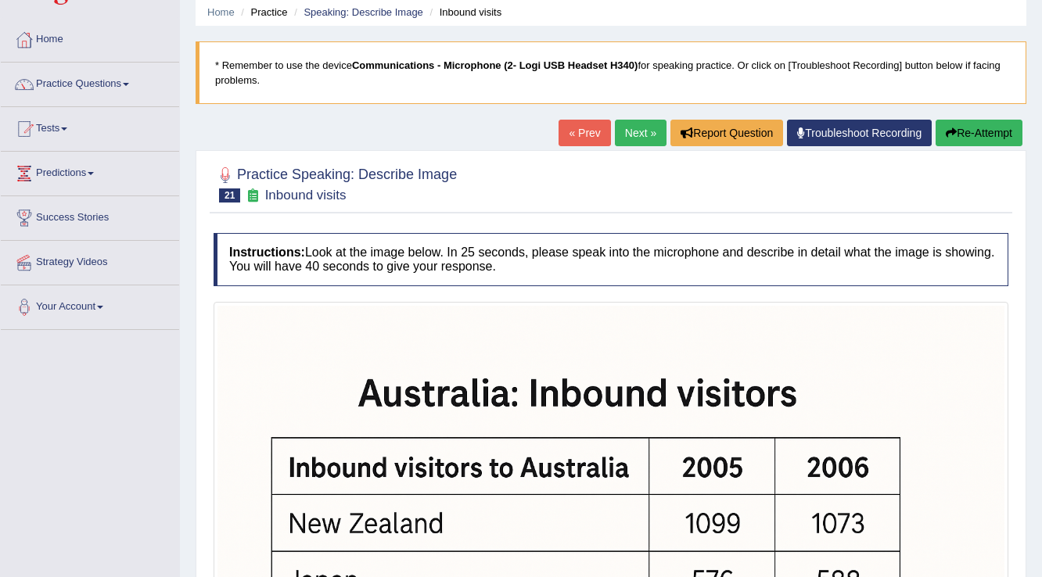
click at [635, 135] on link "Next »" at bounding box center [641, 133] width 52 height 27
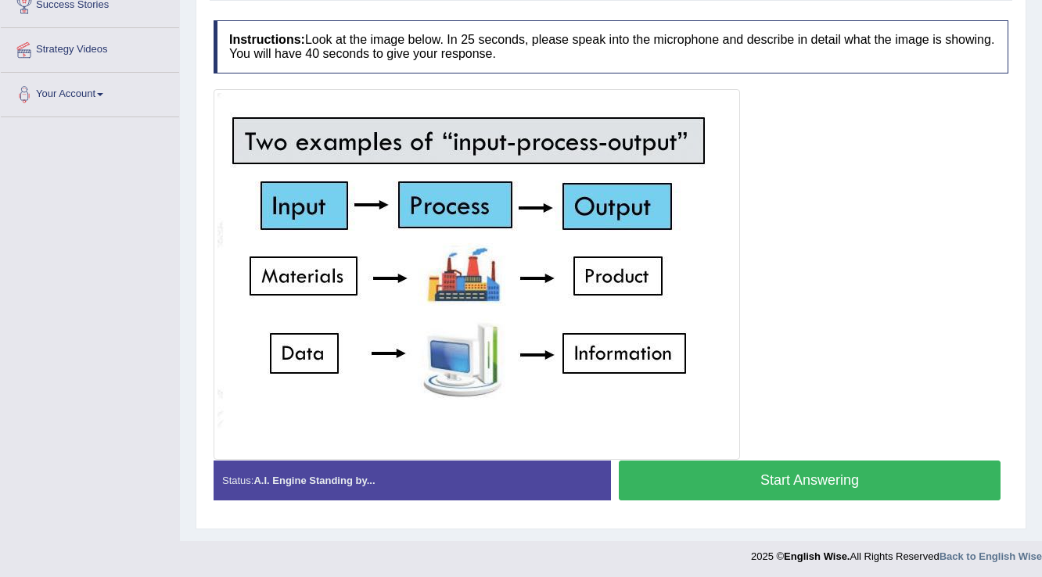
click at [860, 479] on button "Start Answering" at bounding box center [810, 481] width 382 height 40
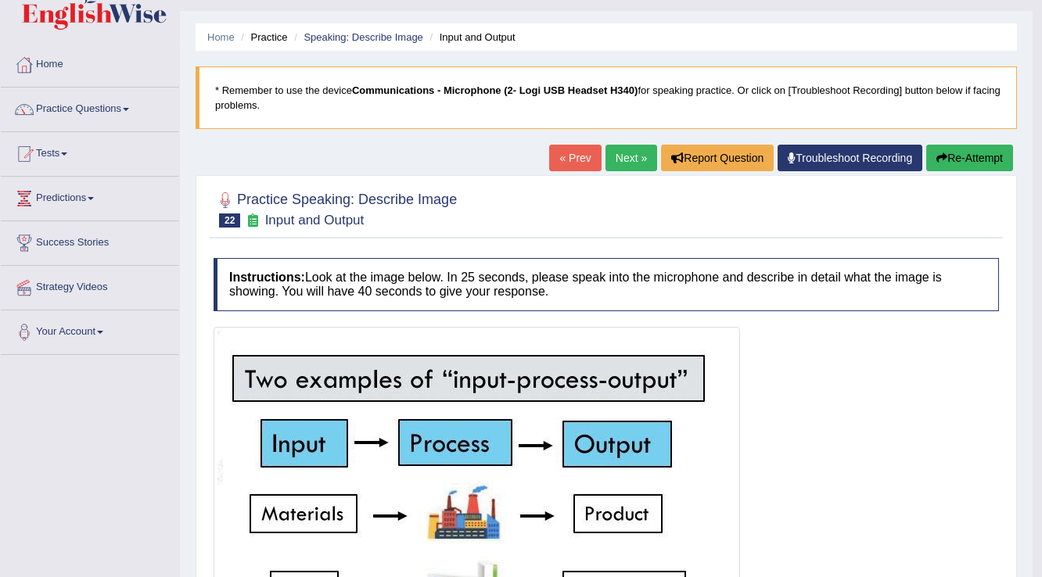
scroll to position [22, 0]
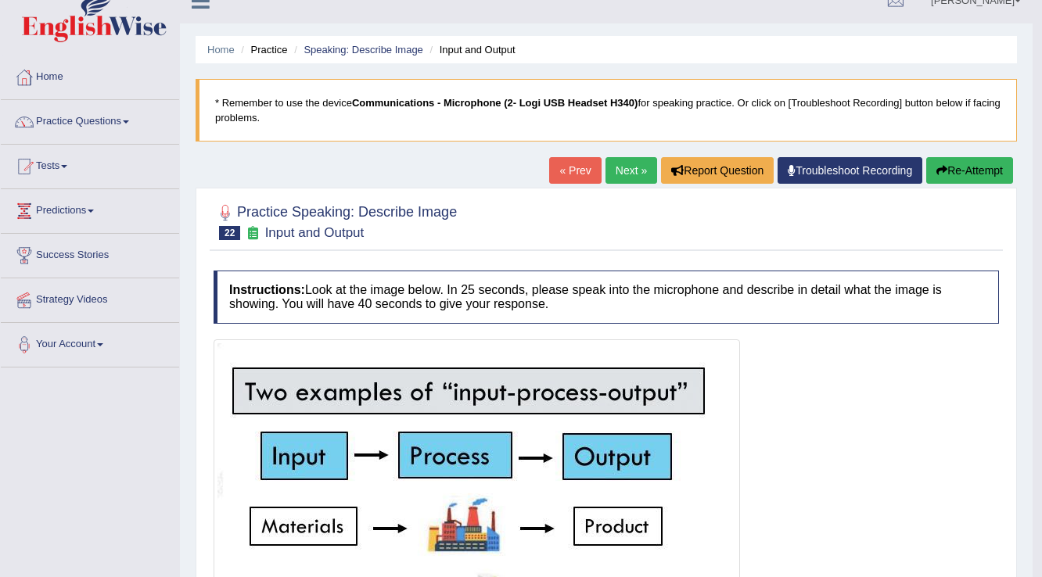
click at [990, 160] on button "Re-Attempt" at bounding box center [969, 170] width 87 height 27
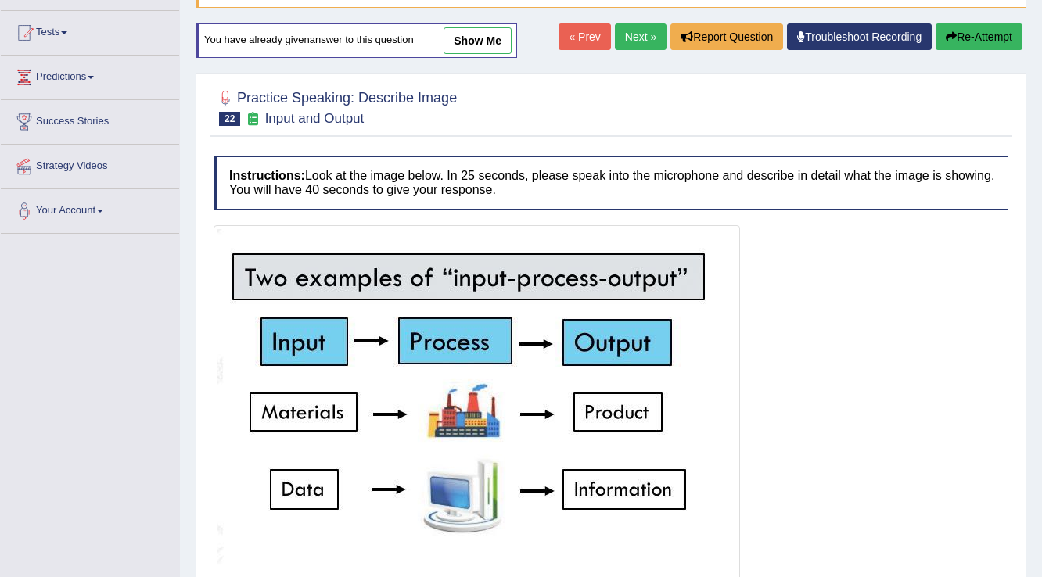
scroll to position [210, 0]
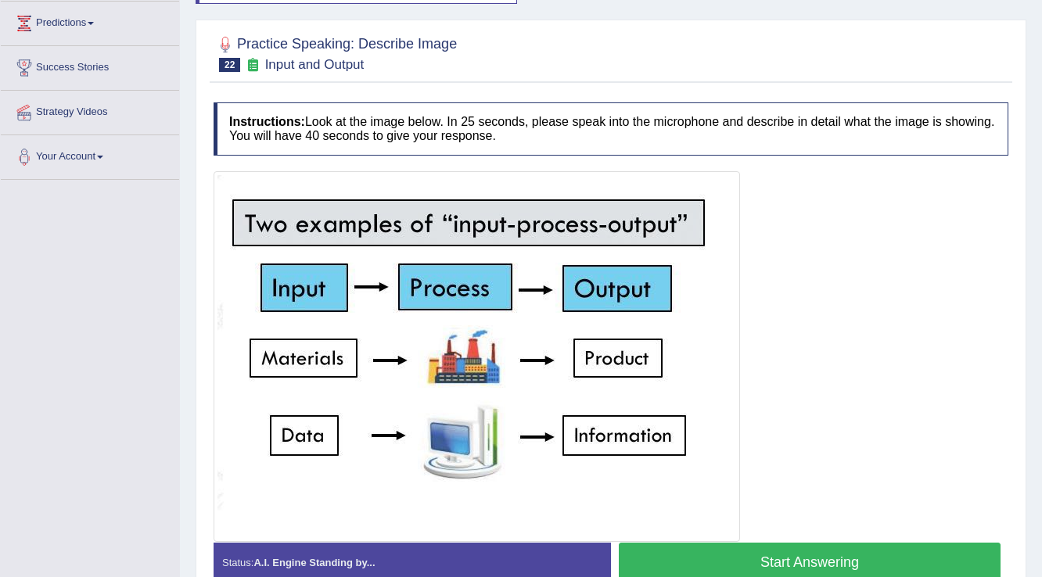
click at [829, 544] on button "Start Answering" at bounding box center [810, 563] width 382 height 40
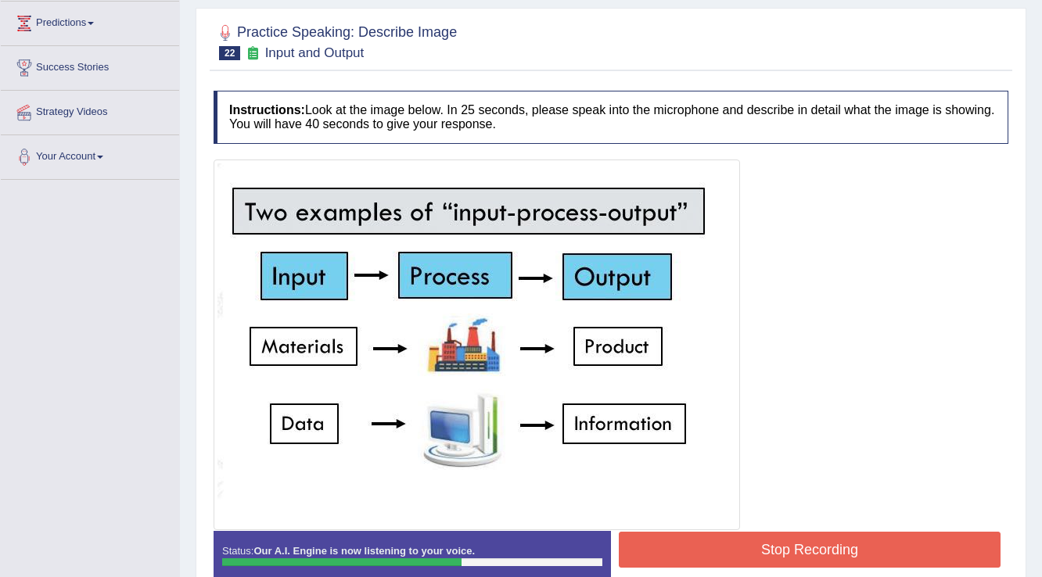
click at [803, 544] on button "Stop Recording" at bounding box center [810, 550] width 382 height 36
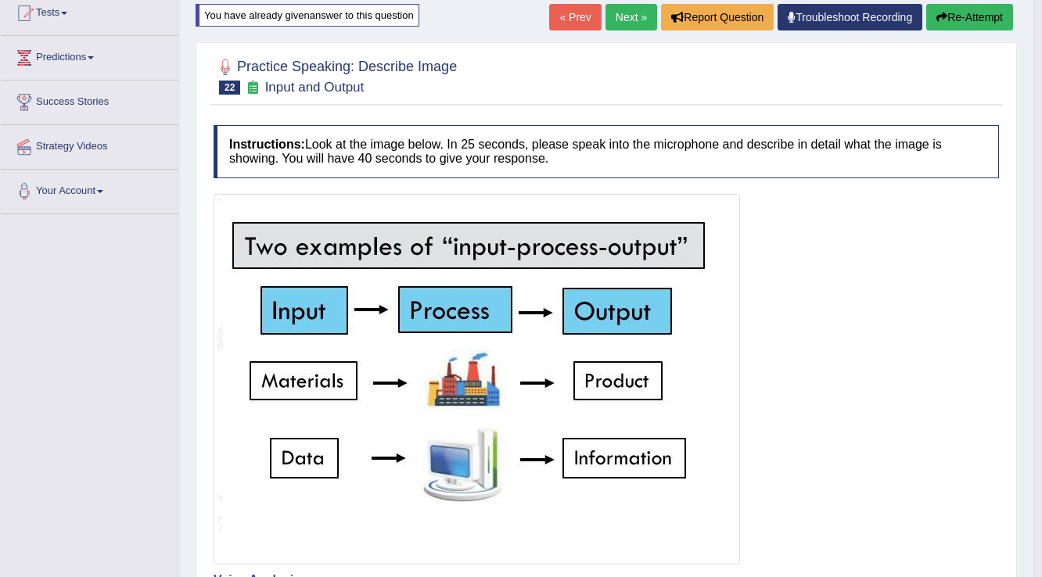
scroll to position [174, 0]
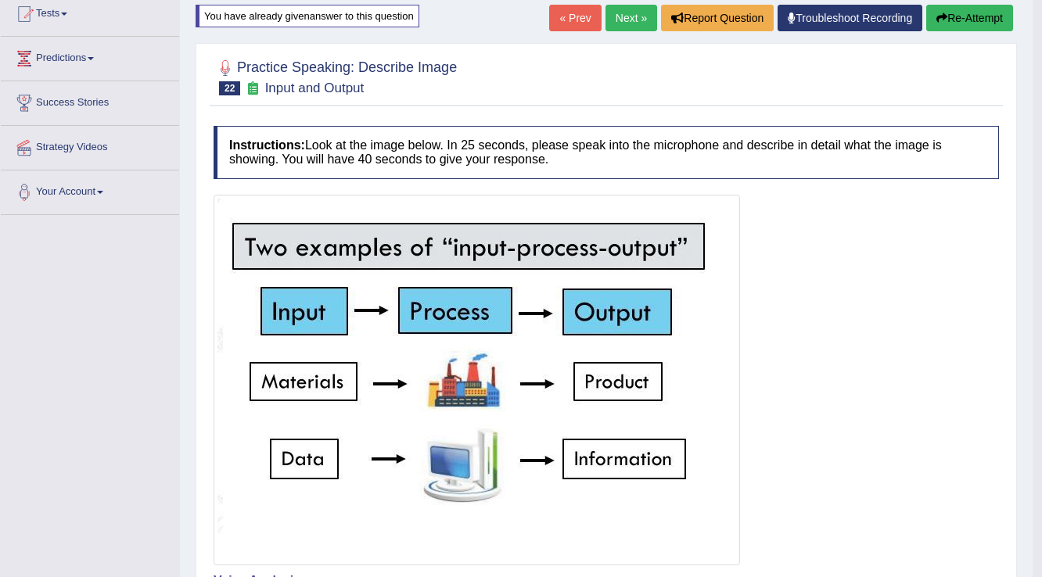
click at [631, 18] on link "Next »" at bounding box center [631, 18] width 52 height 27
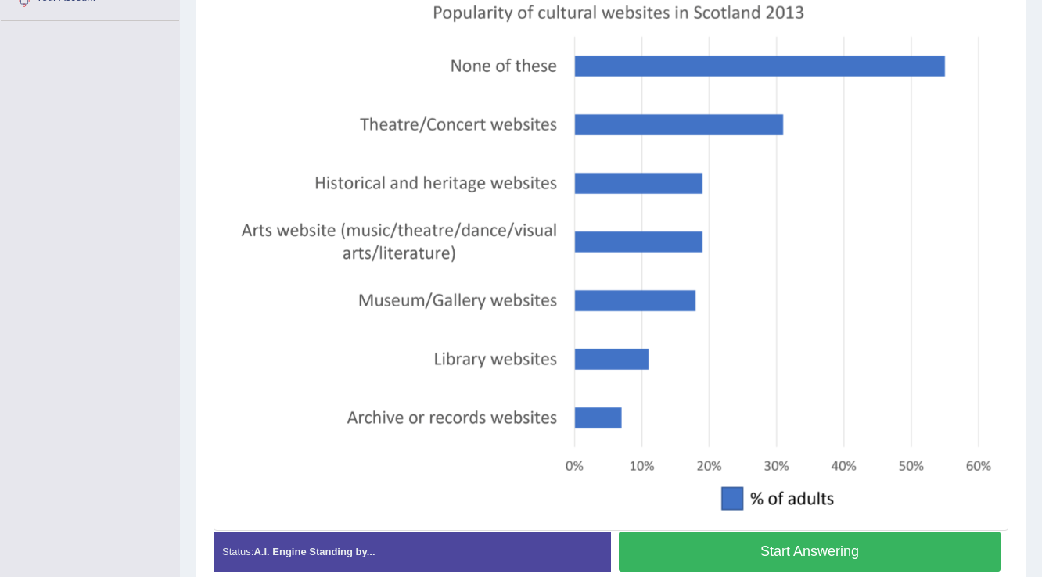
scroll to position [441, 0]
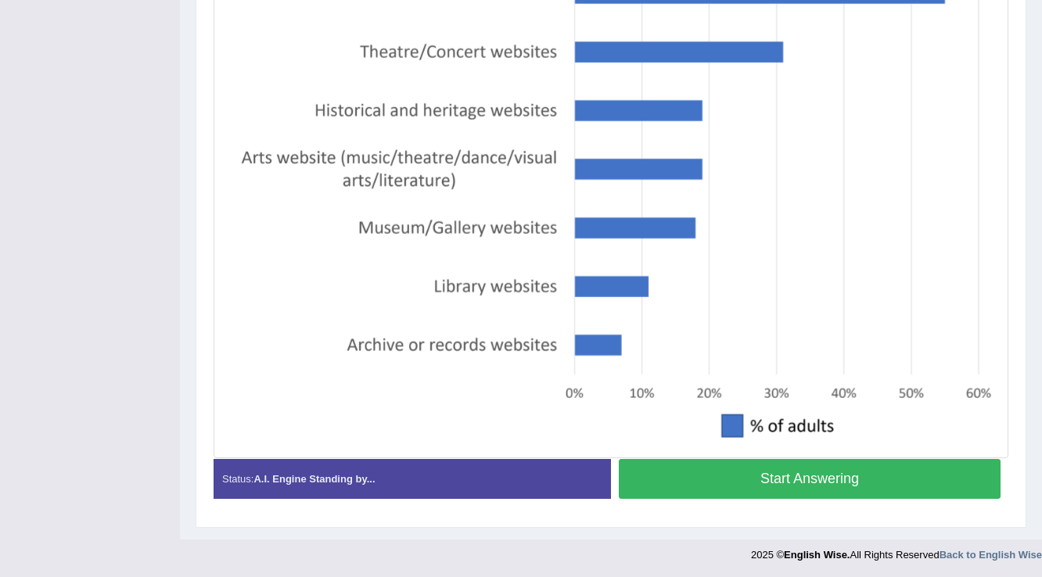
click at [711, 473] on button "Start Answering" at bounding box center [810, 479] width 382 height 40
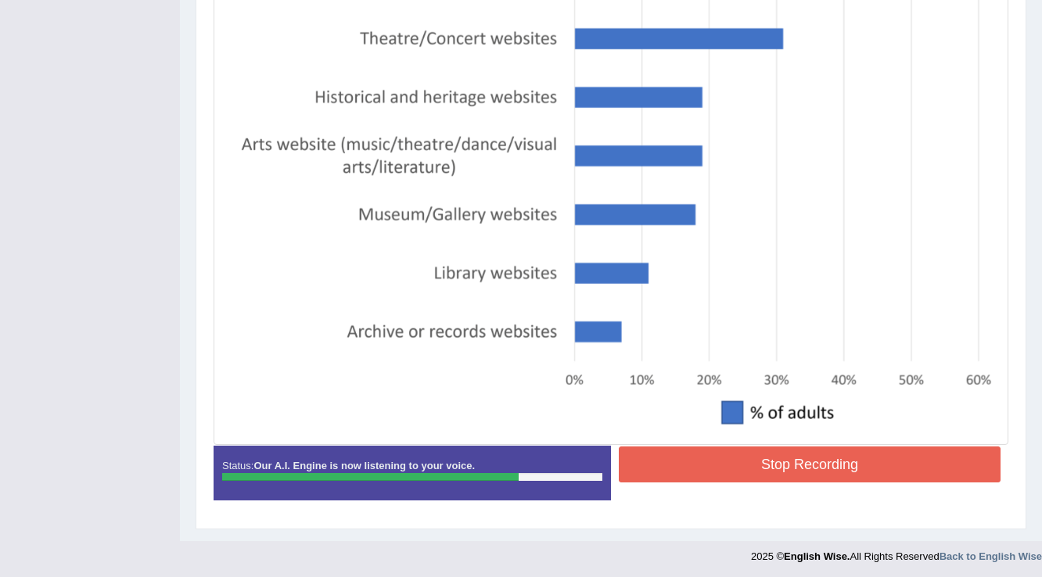
scroll to position [455, 0]
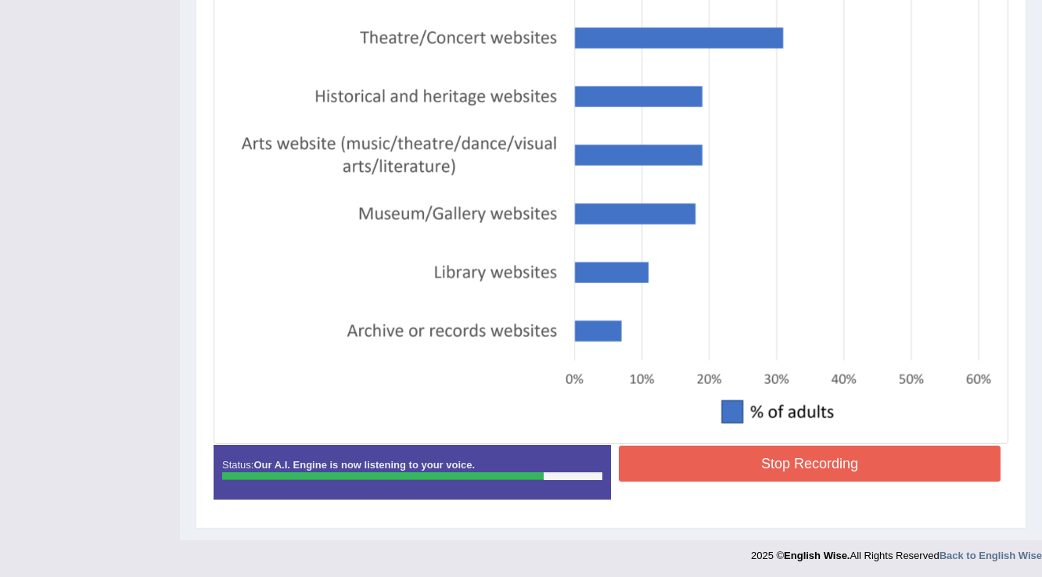
click at [785, 454] on button "Stop Recording" at bounding box center [810, 464] width 382 height 36
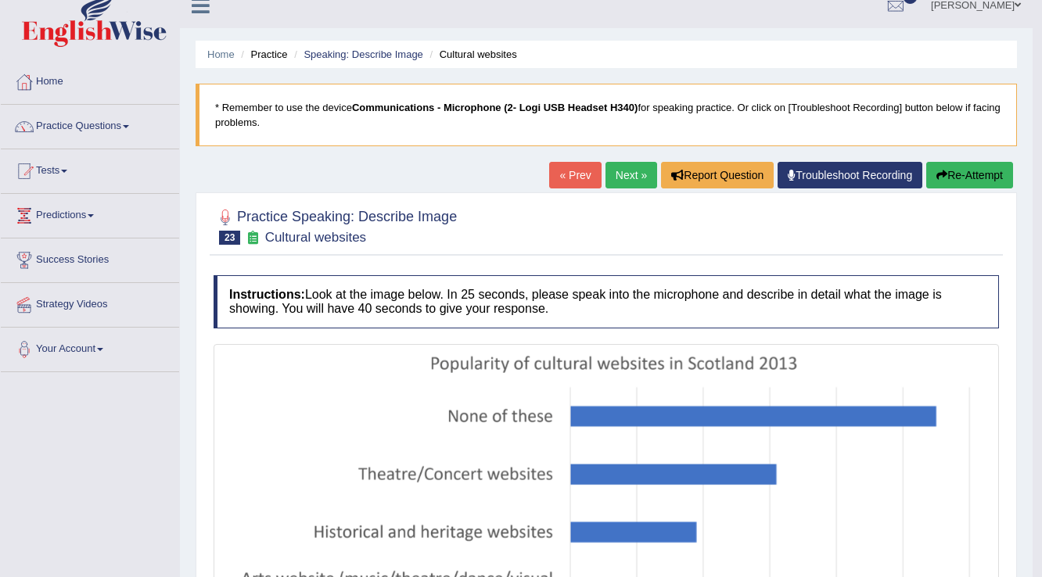
scroll to position [0, 0]
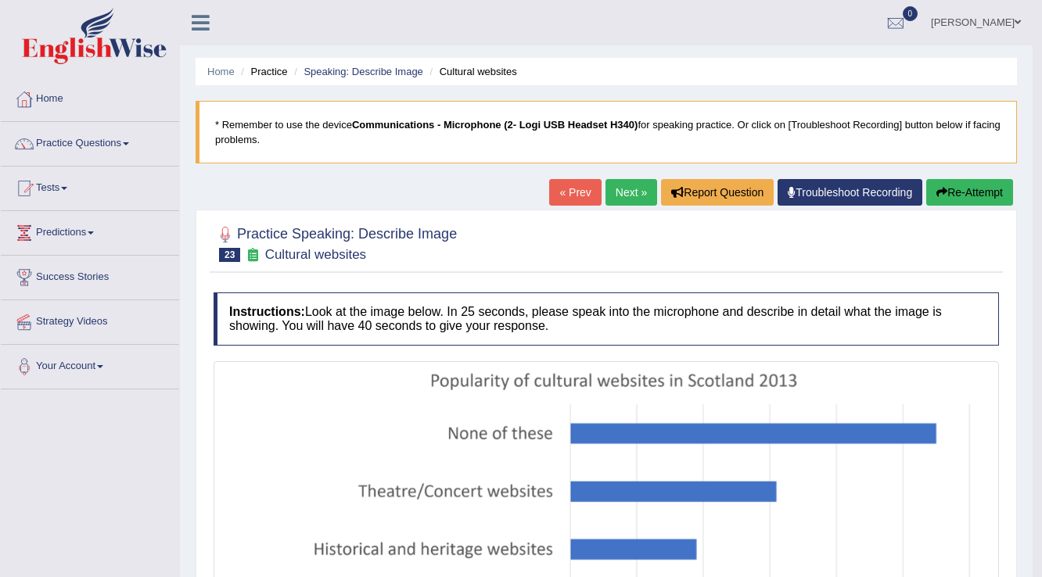
click at [950, 196] on button "Re-Attempt" at bounding box center [969, 192] width 87 height 27
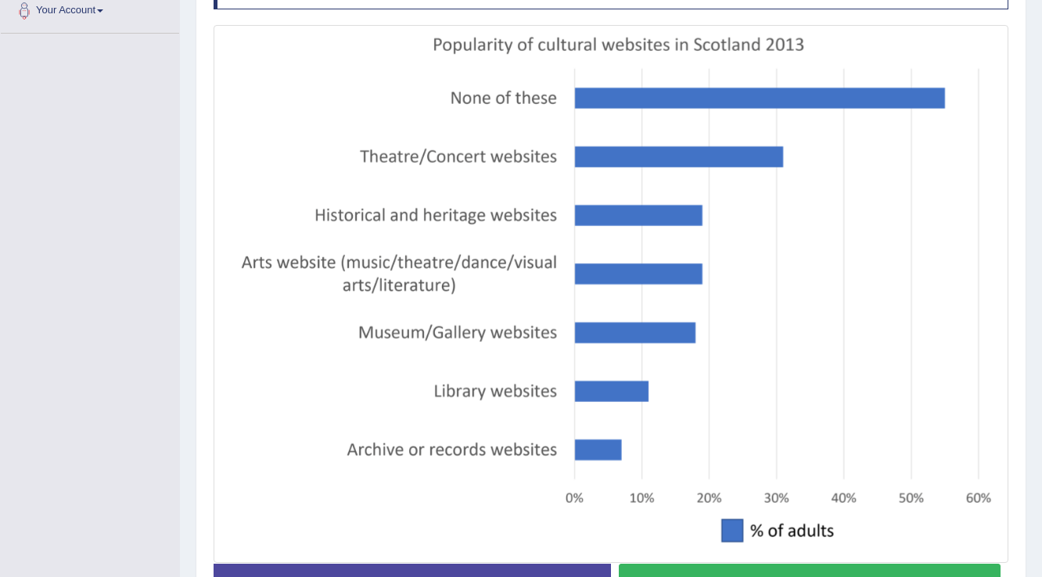
scroll to position [376, 0]
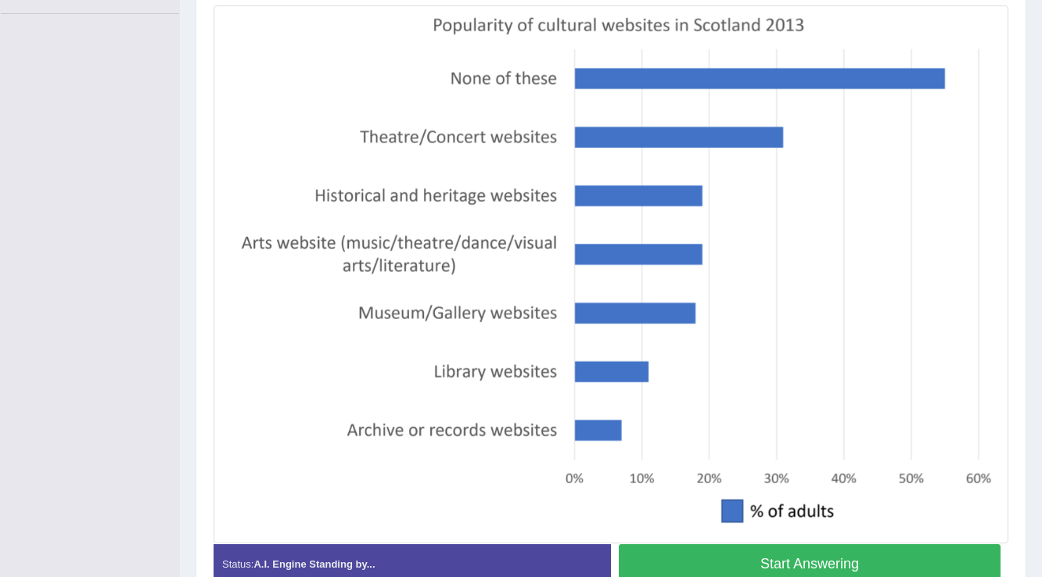
drag, startPoint x: 692, startPoint y: 568, endPoint x: 693, endPoint y: 559, distance: 9.4
click at [692, 567] on button "Start Answering" at bounding box center [810, 564] width 382 height 40
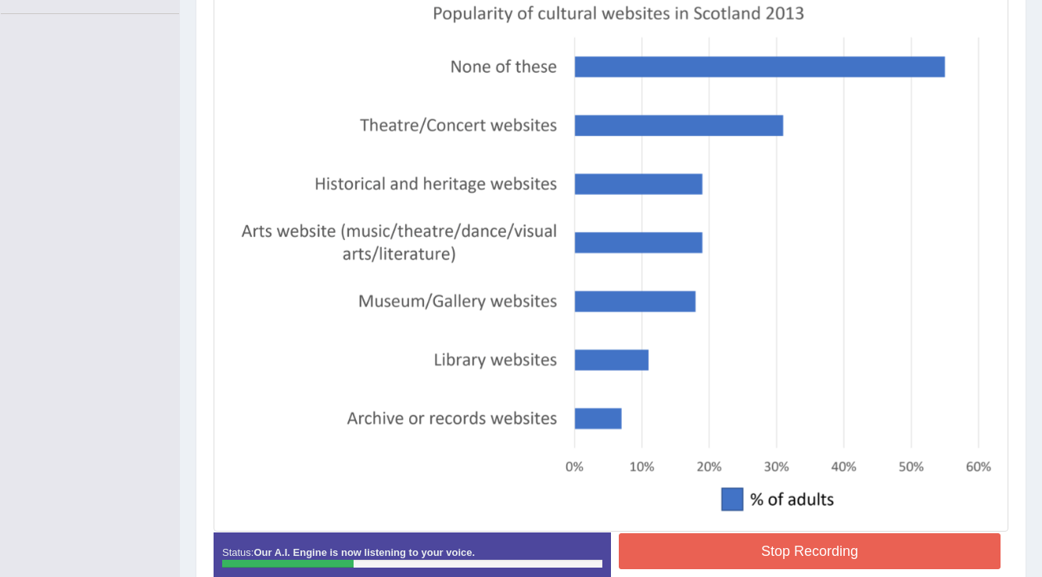
click at [639, 544] on button "Stop Recording" at bounding box center [810, 552] width 382 height 36
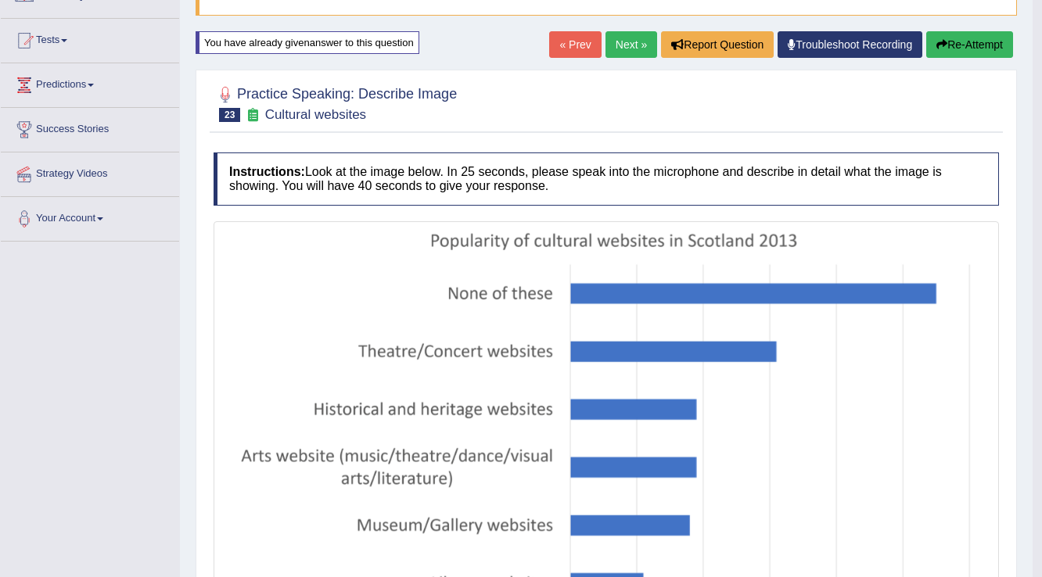
scroll to position [23, 0]
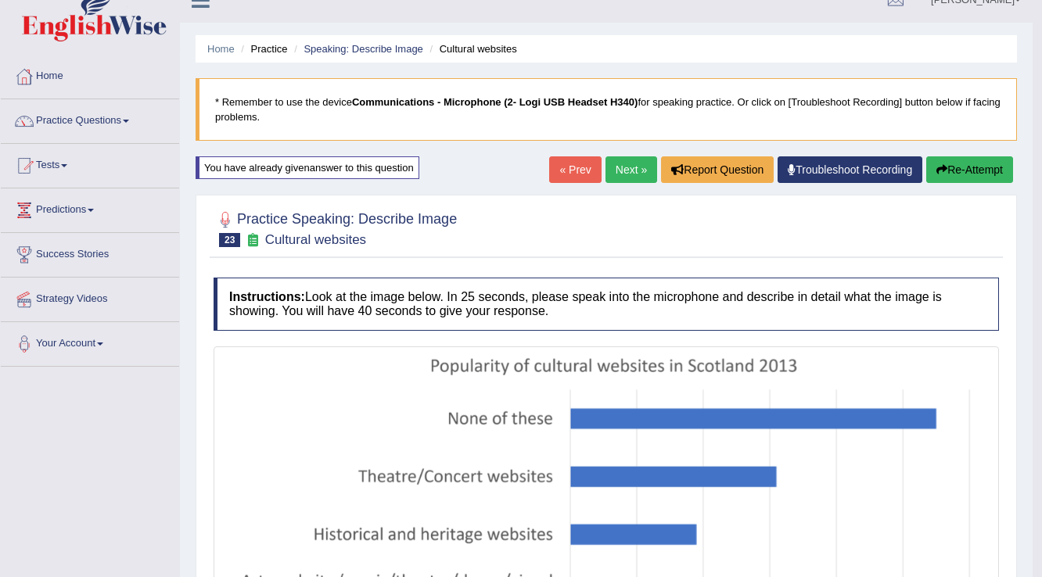
click at [998, 174] on button "Re-Attempt" at bounding box center [969, 169] width 87 height 27
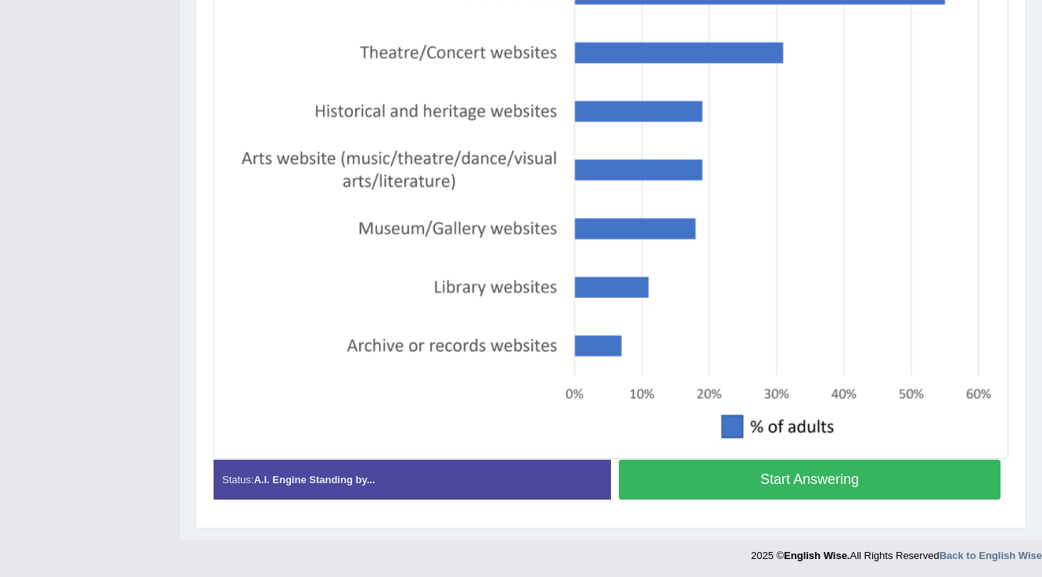
click at [695, 468] on button "Start Answering" at bounding box center [810, 480] width 382 height 40
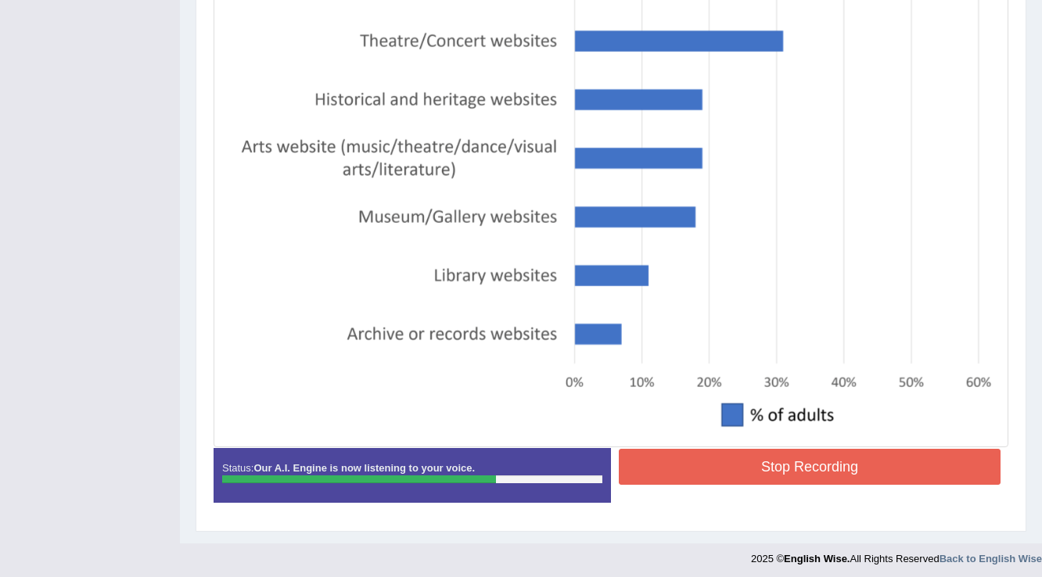
scroll to position [463, 0]
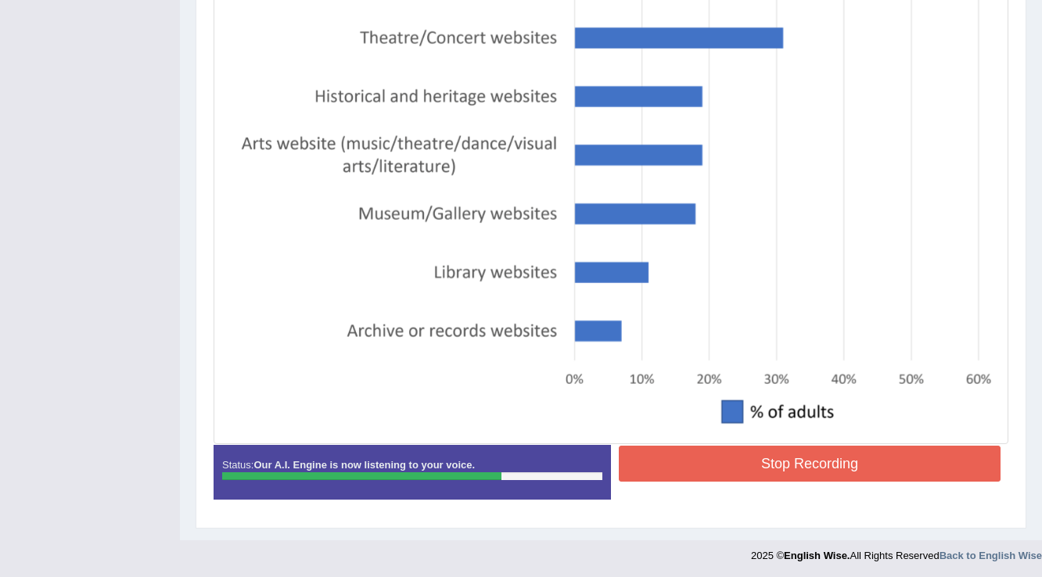
click at [801, 462] on button "Stop Recording" at bounding box center [810, 464] width 382 height 36
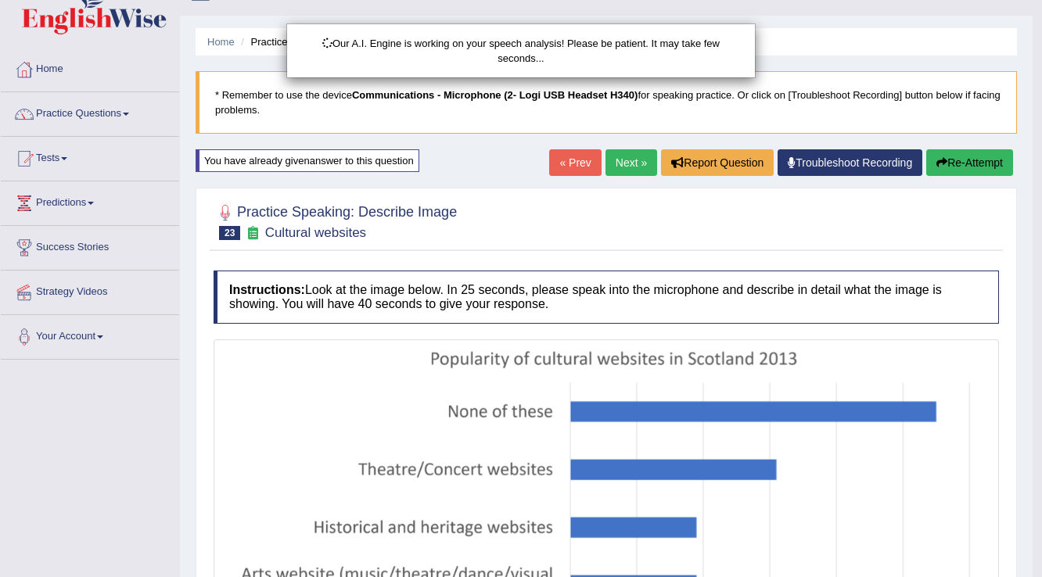
scroll to position [25, 0]
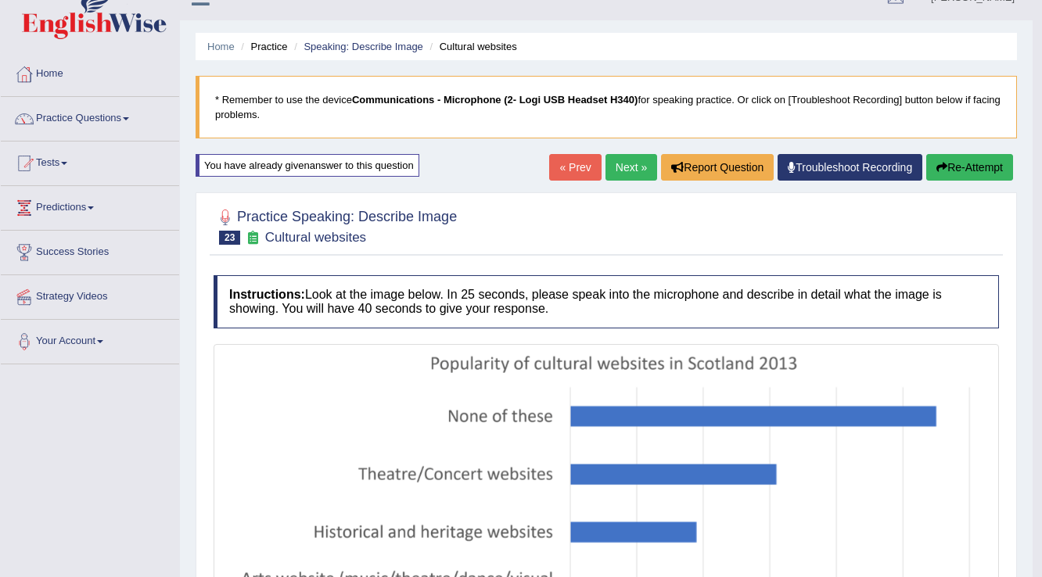
click at [628, 169] on link "Next »" at bounding box center [631, 167] width 52 height 27
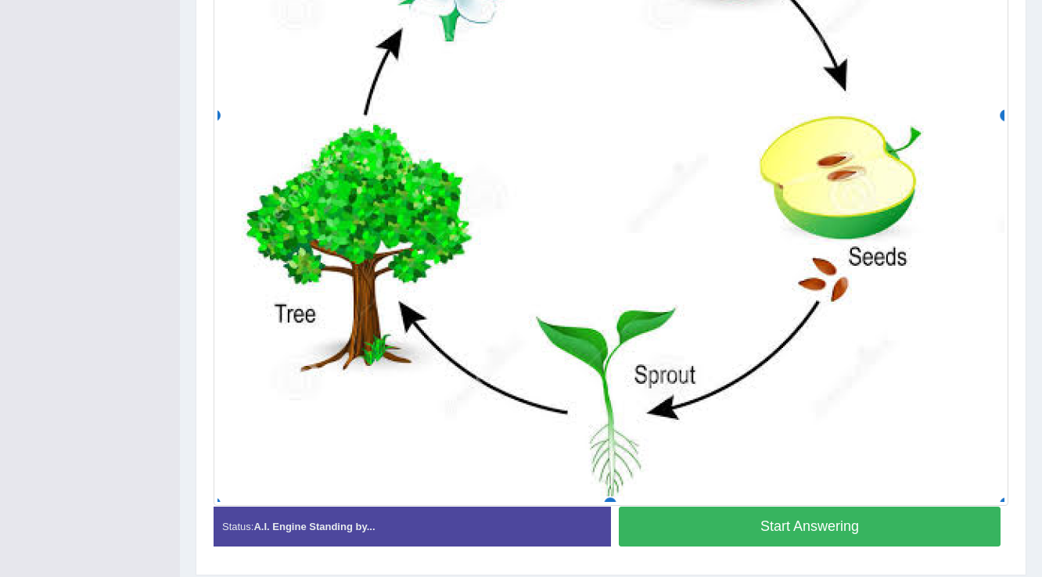
scroll to position [616, 0]
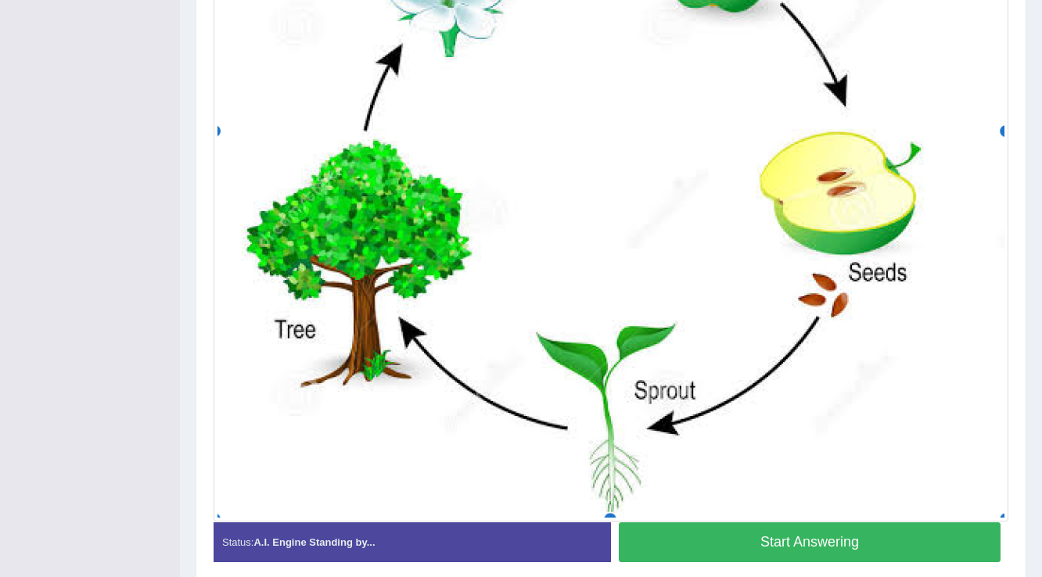
drag, startPoint x: 729, startPoint y: 530, endPoint x: 729, endPoint y: 519, distance: 11.0
click at [729, 530] on button "Start Answering" at bounding box center [810, 543] width 382 height 40
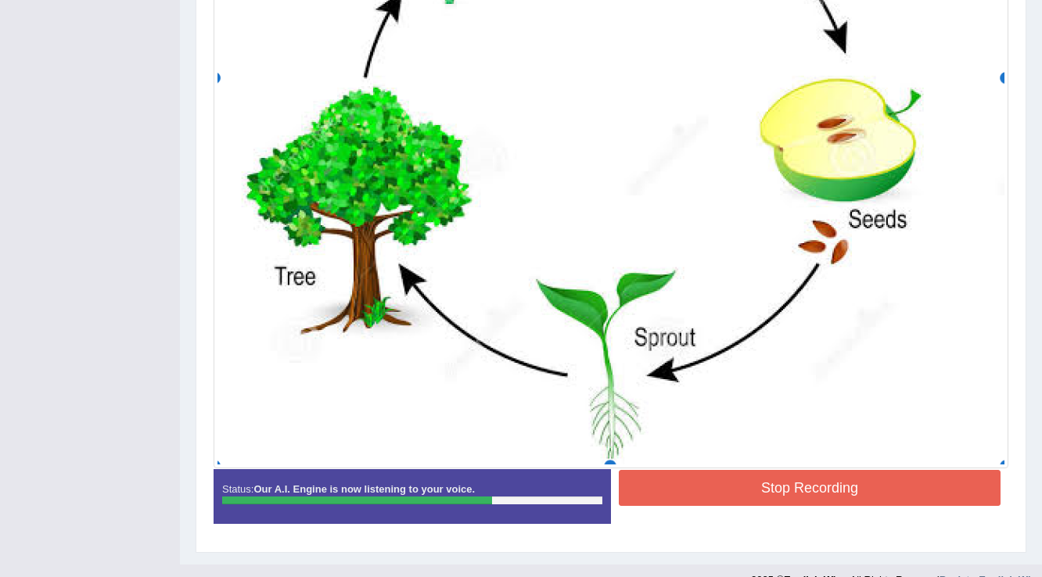
scroll to position [694, 0]
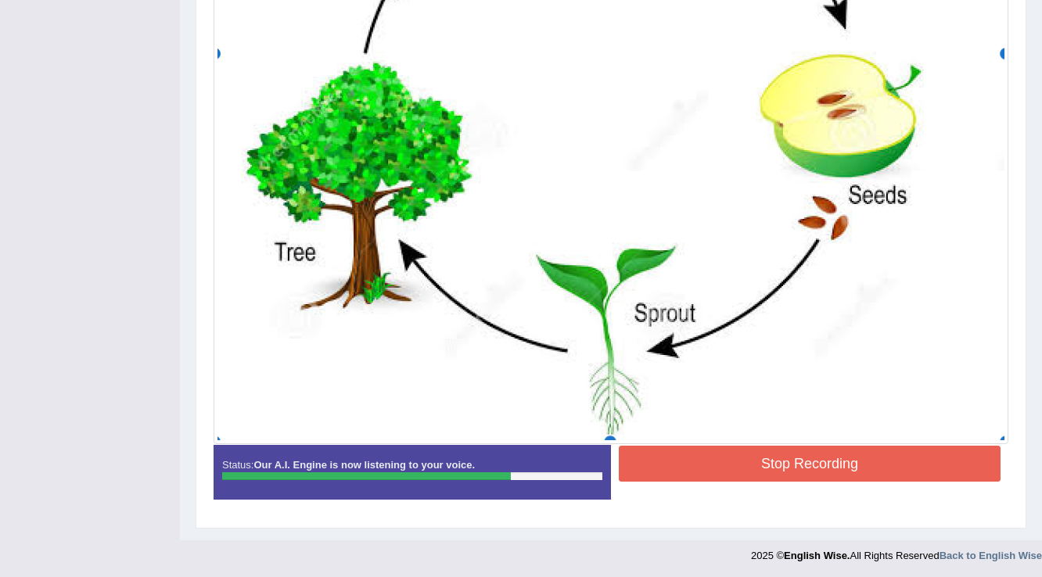
click at [701, 455] on button "Stop Recording" at bounding box center [810, 464] width 382 height 36
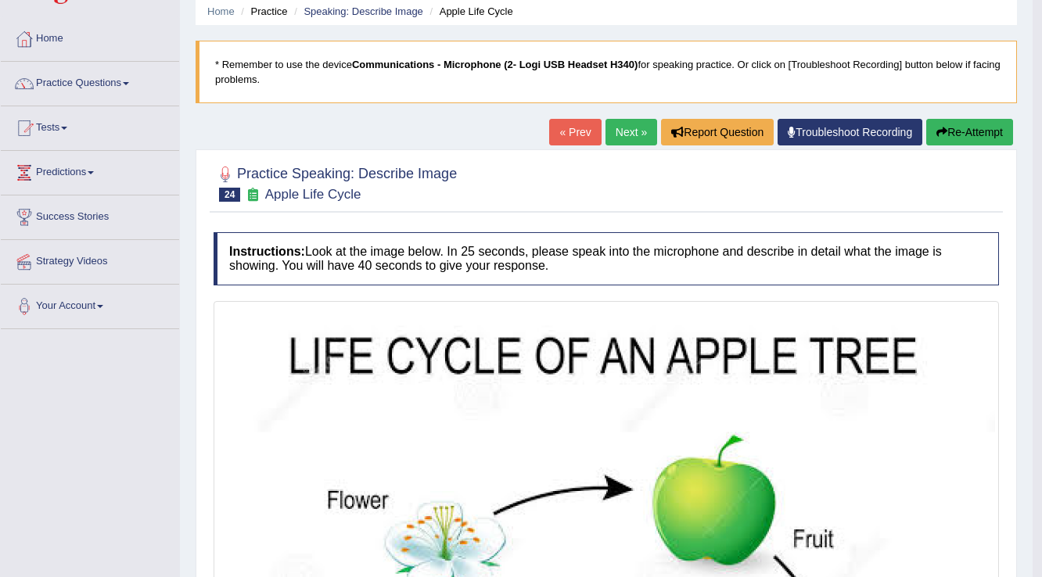
scroll to position [0, 0]
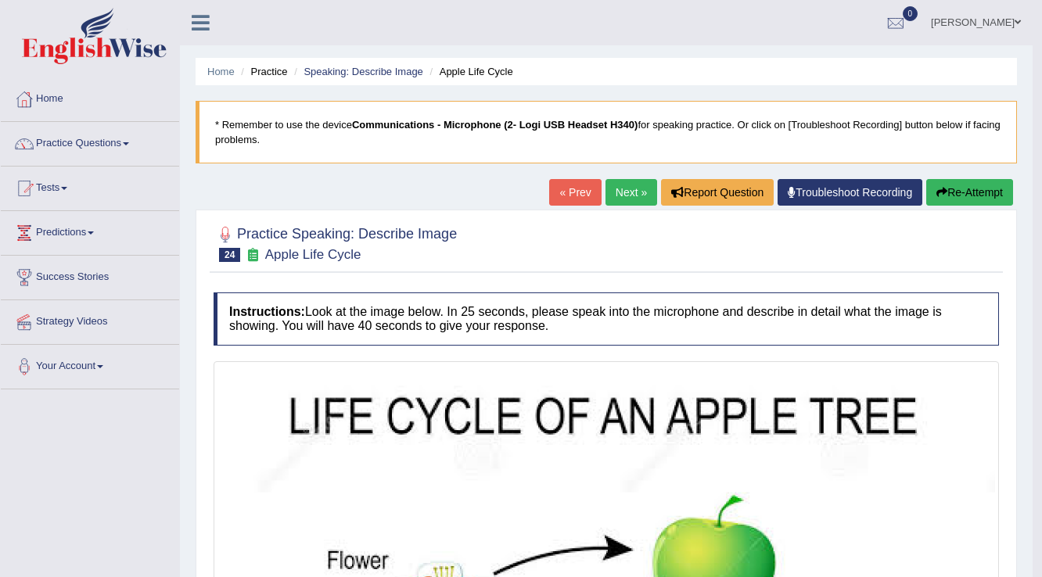
click at [957, 196] on button "Re-Attempt" at bounding box center [969, 192] width 87 height 27
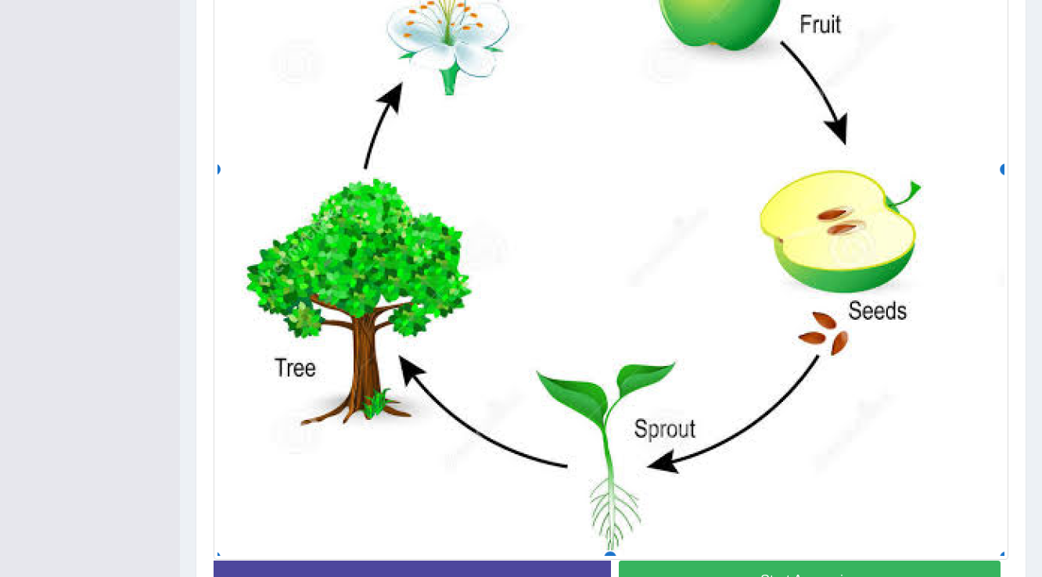
scroll to position [626, 0]
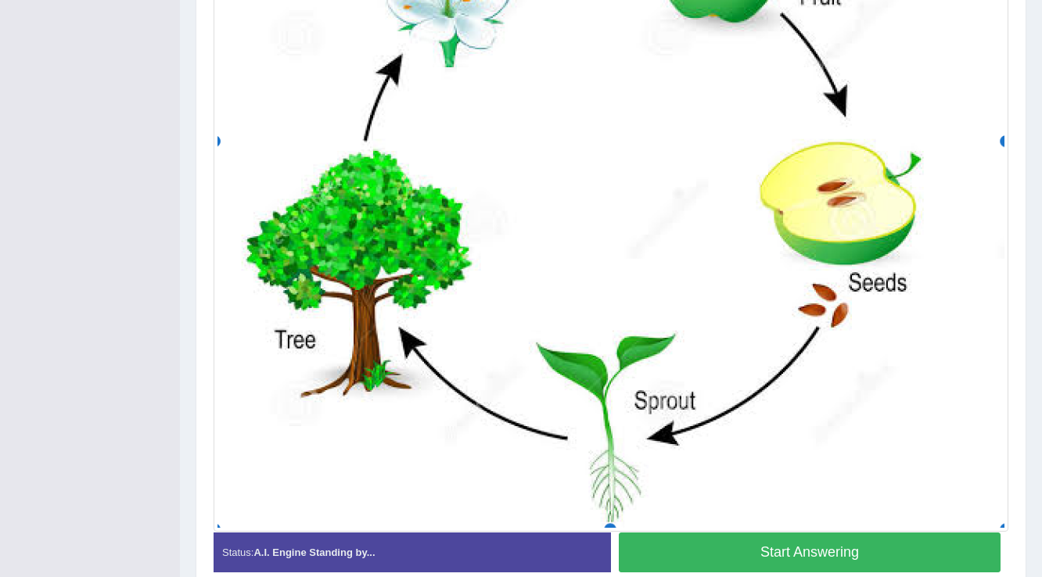
click at [757, 541] on button "Start Answering" at bounding box center [810, 553] width 382 height 40
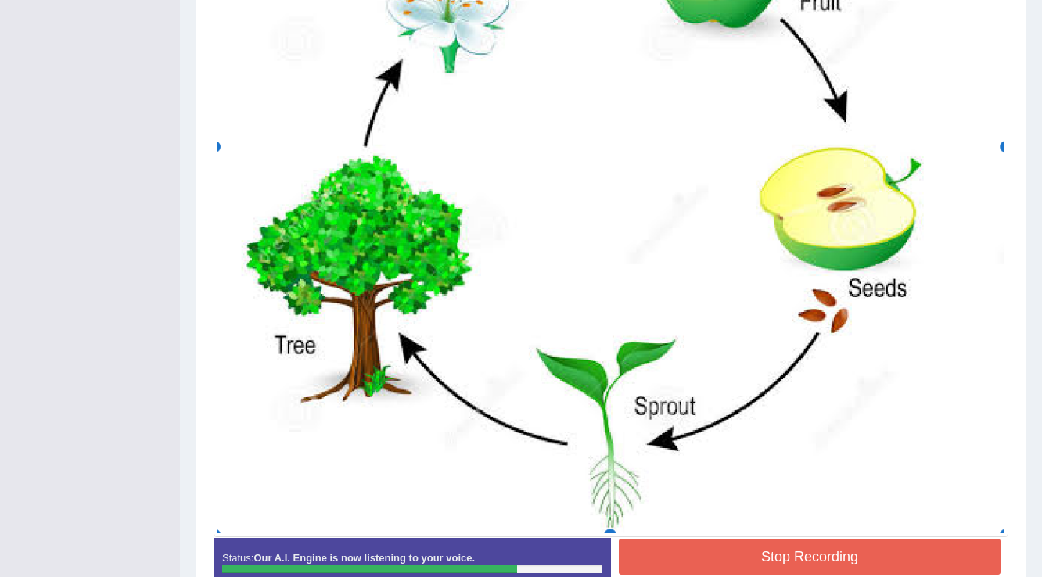
scroll to position [702, 0]
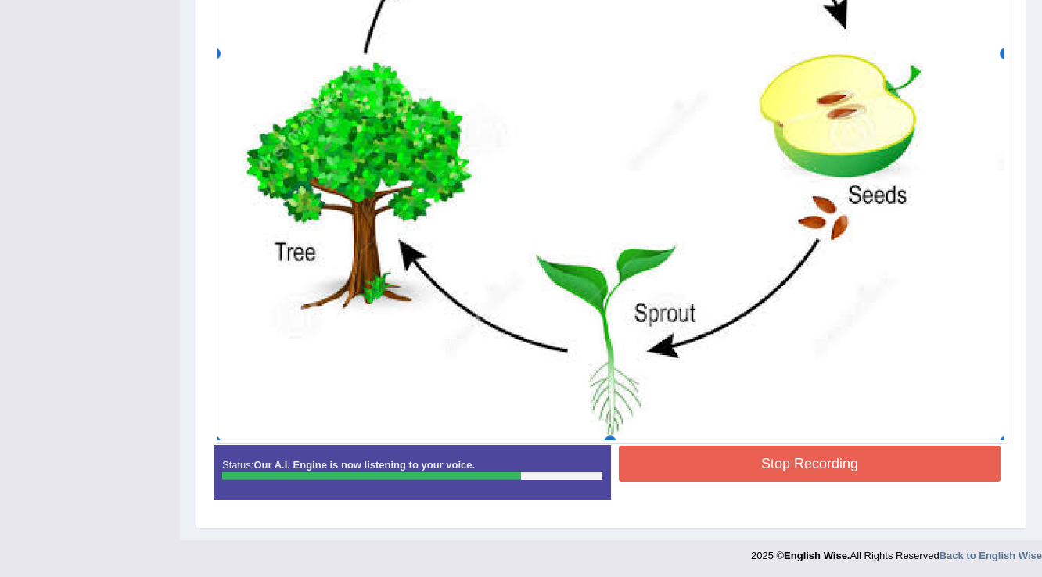
click at [748, 453] on button "Stop Recording" at bounding box center [810, 464] width 382 height 36
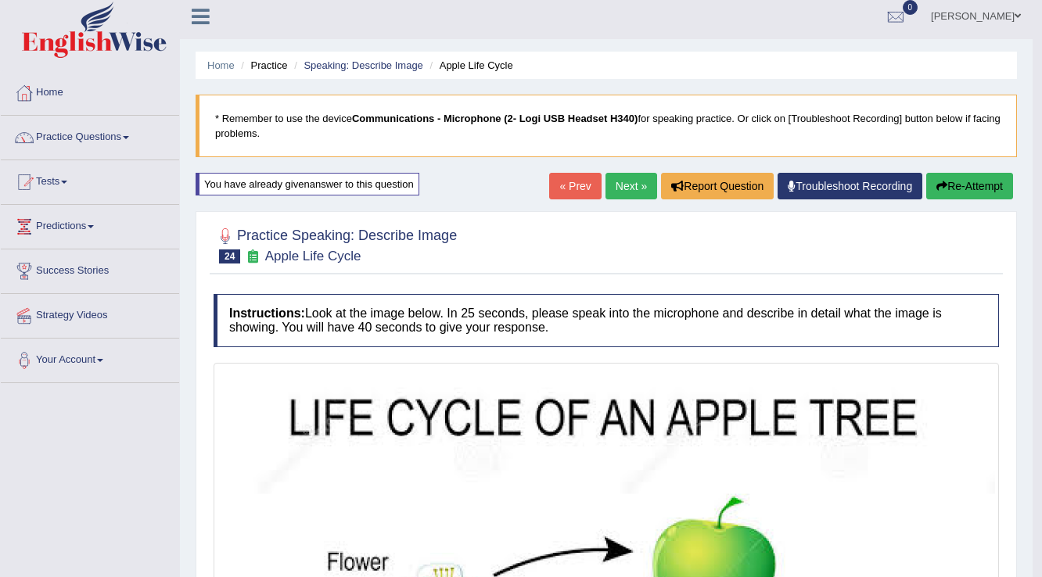
scroll to position [0, 0]
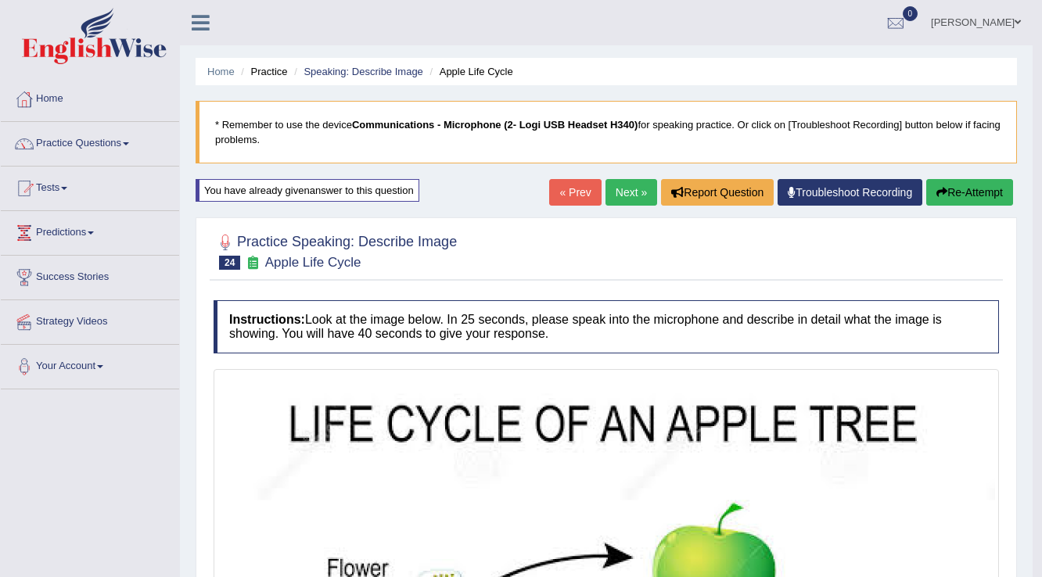
click at [638, 192] on link "Next »" at bounding box center [631, 192] width 52 height 27
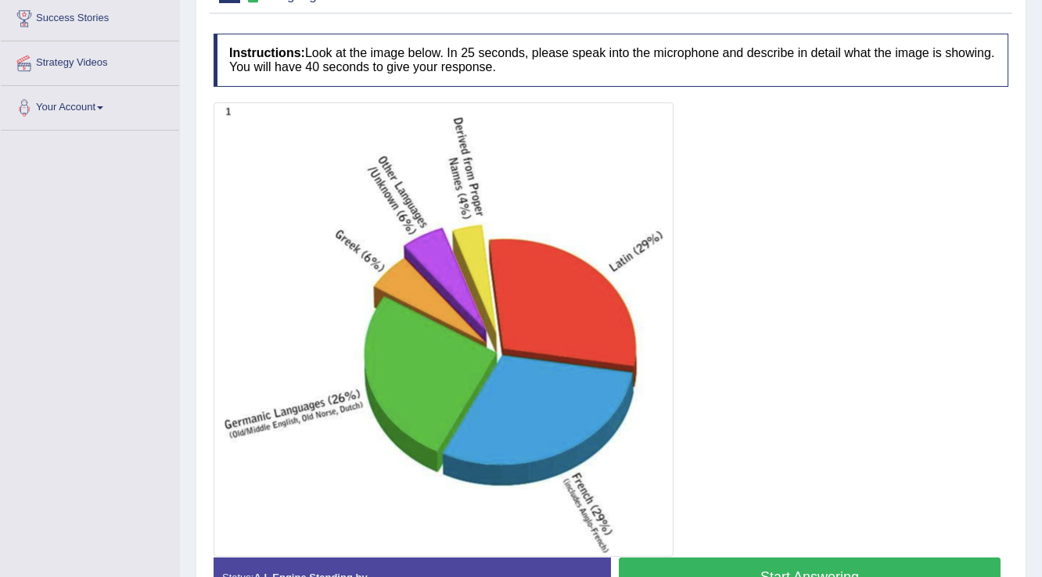
scroll to position [294, 0]
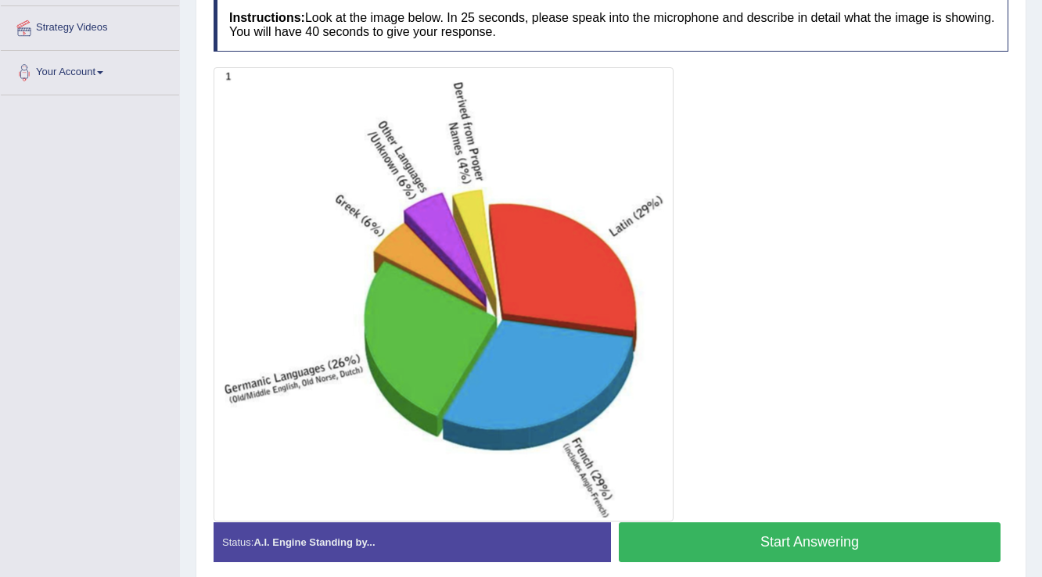
click at [763, 535] on button "Start Answering" at bounding box center [810, 543] width 382 height 40
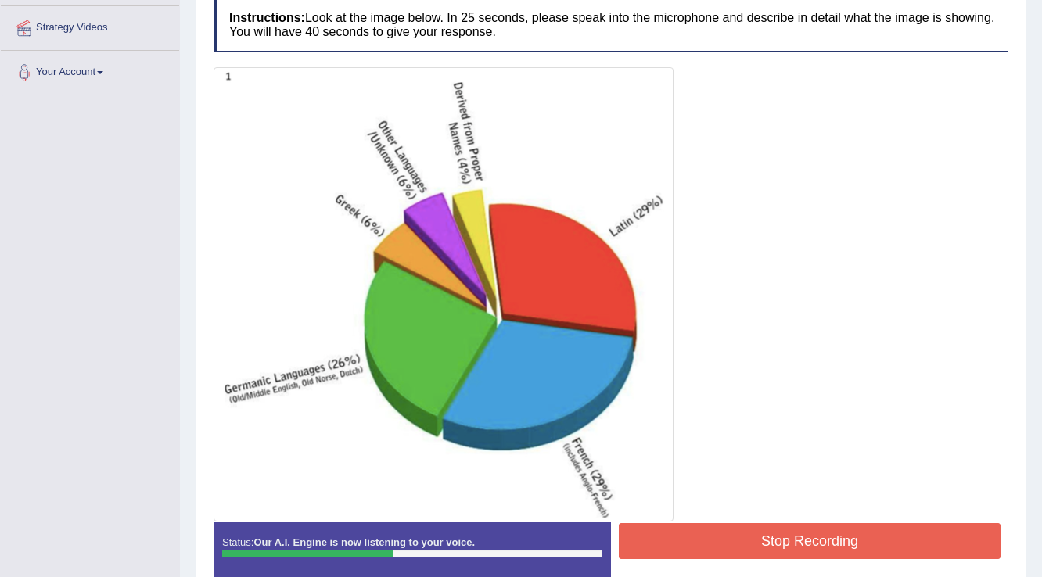
click at [754, 531] on button "Stop Recording" at bounding box center [810, 541] width 382 height 36
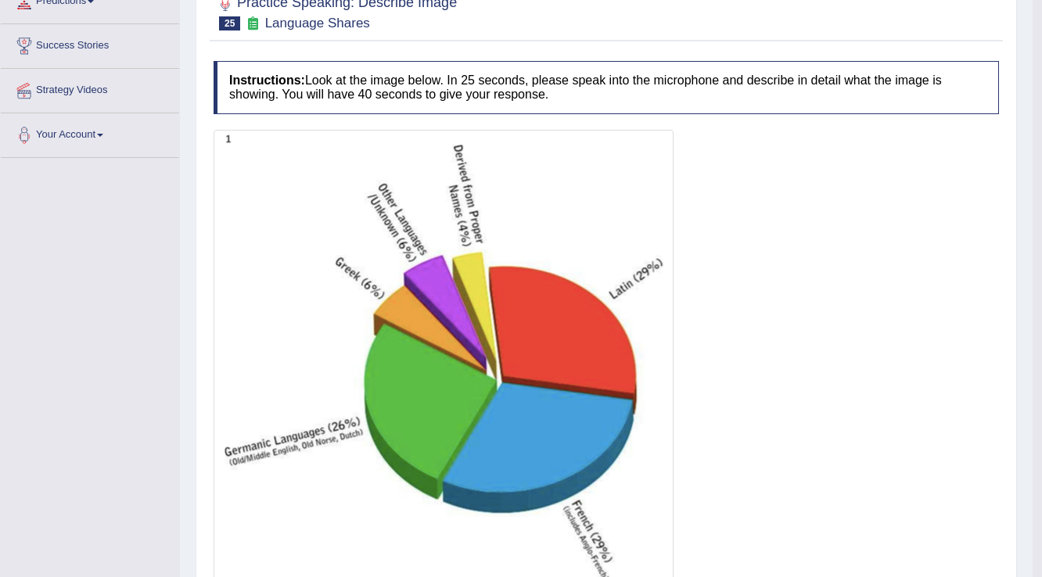
scroll to position [0, 0]
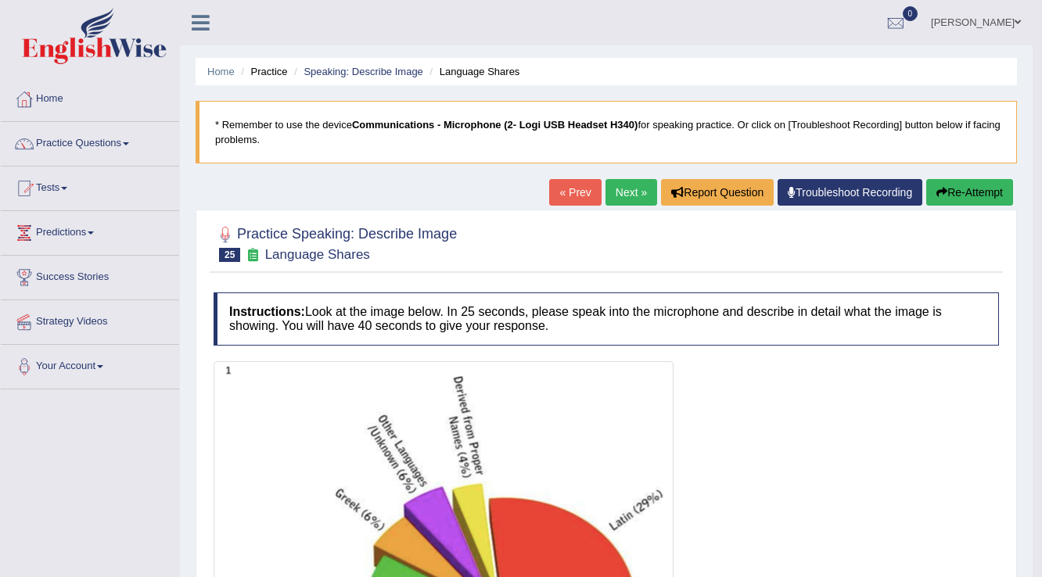
click at [979, 198] on button "Re-Attempt" at bounding box center [969, 192] width 87 height 27
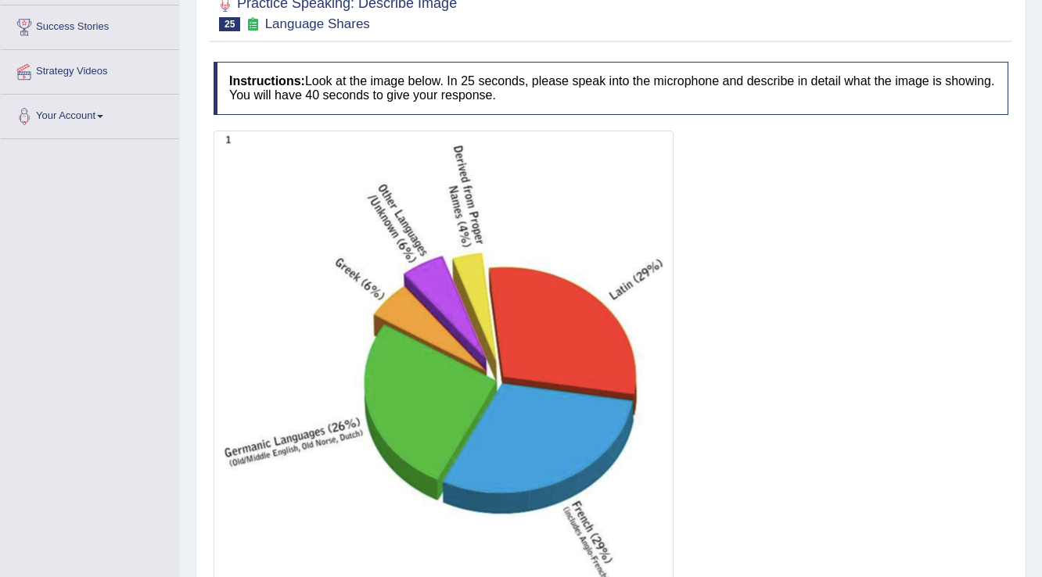
scroll to position [376, 0]
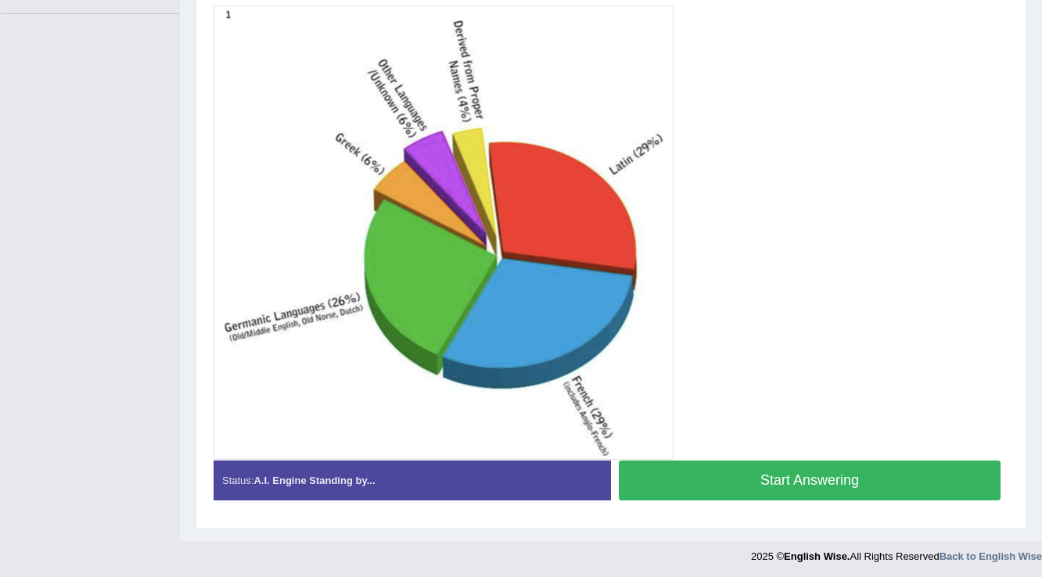
click at [778, 463] on button "Start Answering" at bounding box center [810, 481] width 382 height 40
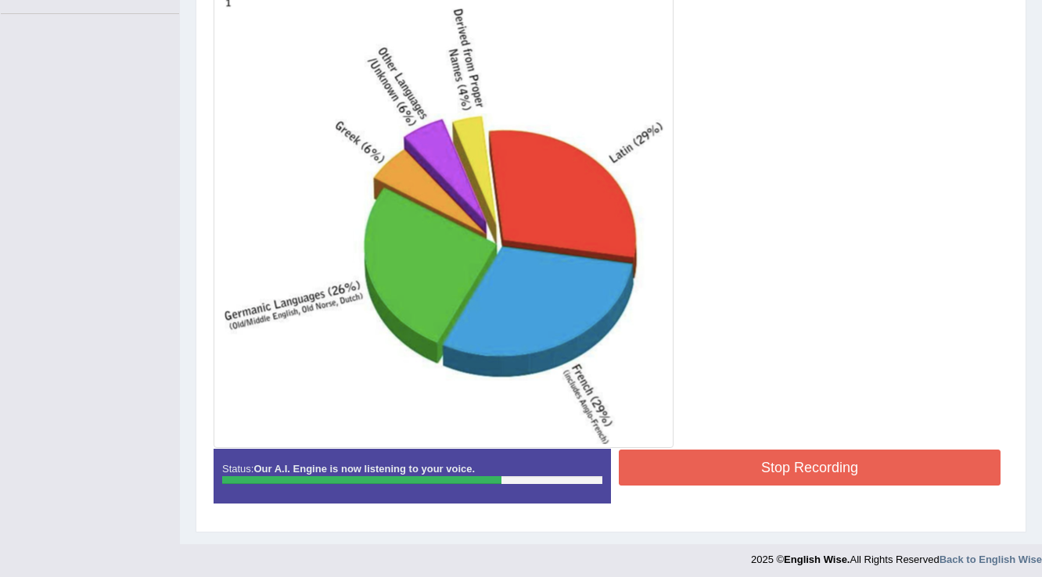
click at [792, 456] on button "Stop Recording" at bounding box center [810, 468] width 382 height 36
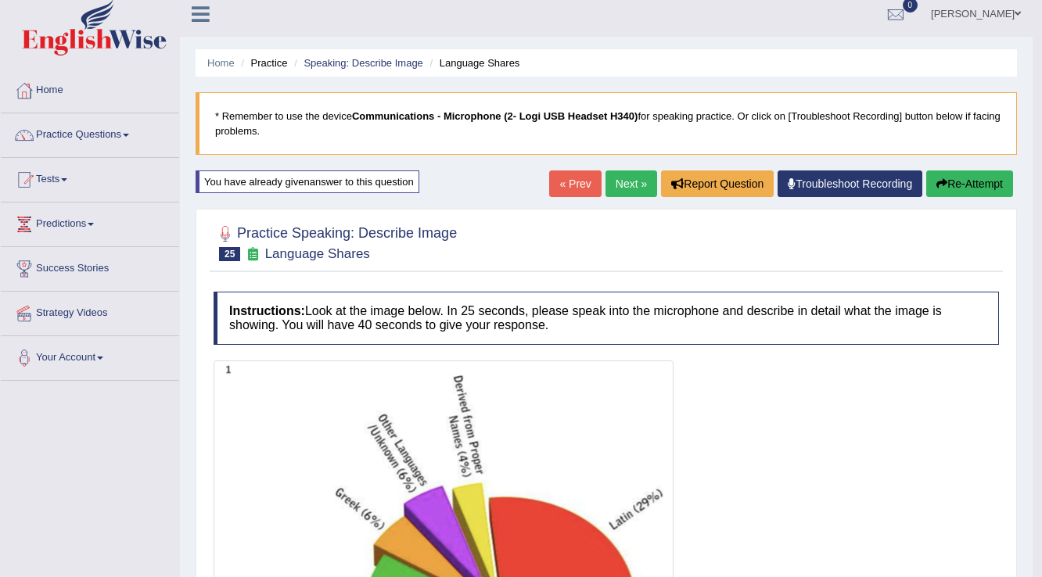
scroll to position [0, 0]
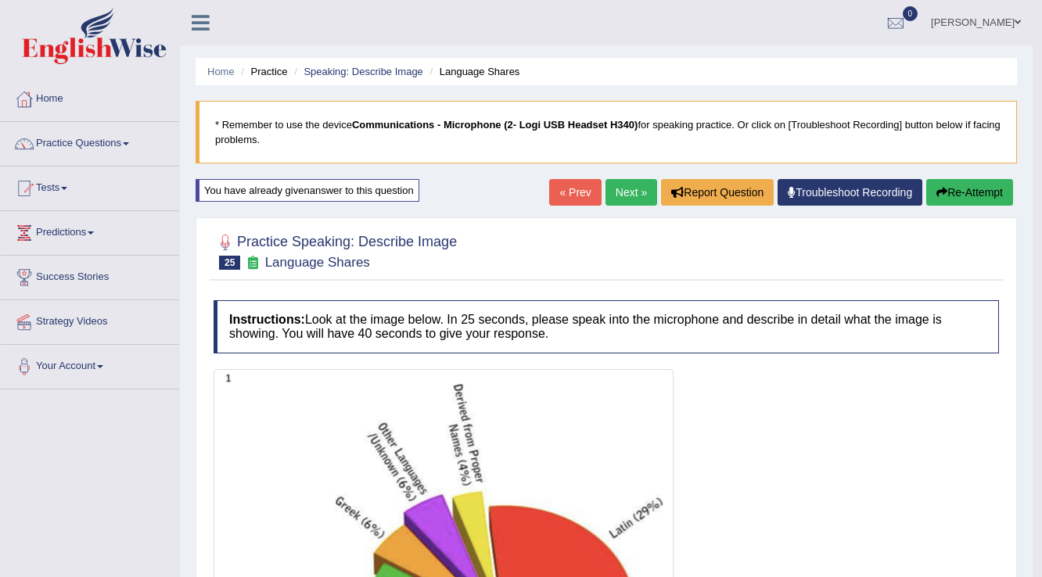
click at [943, 190] on icon "button" at bounding box center [941, 192] width 11 height 11
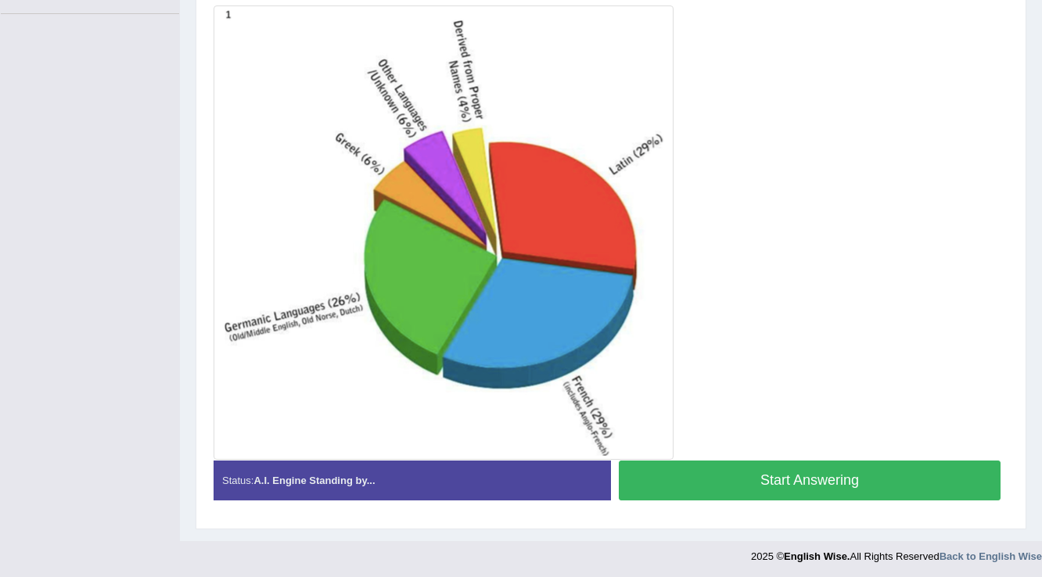
click at [674, 488] on button "Start Answering" at bounding box center [810, 481] width 382 height 40
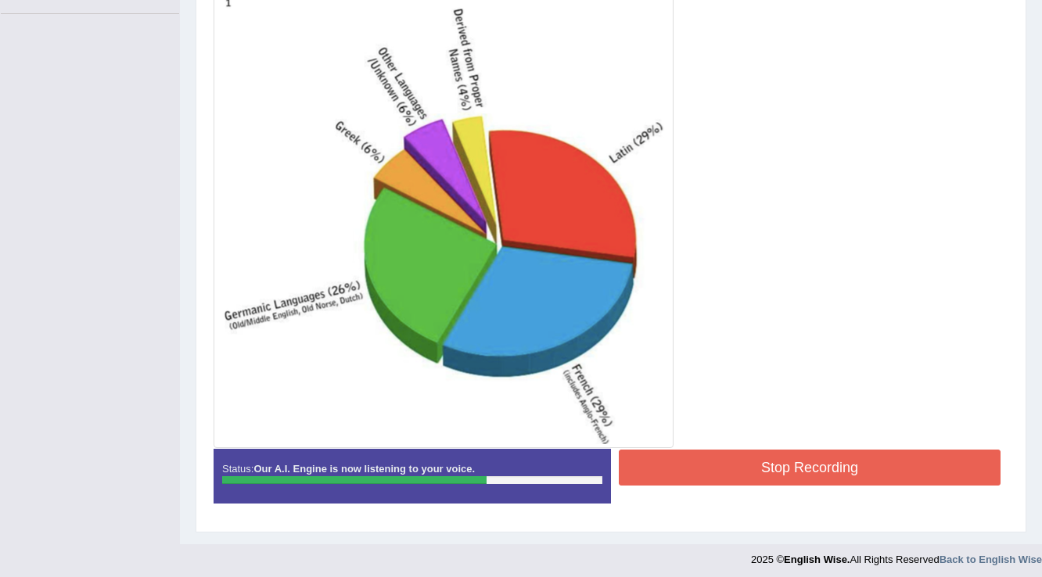
click at [682, 460] on button "Stop Recording" at bounding box center [810, 468] width 382 height 36
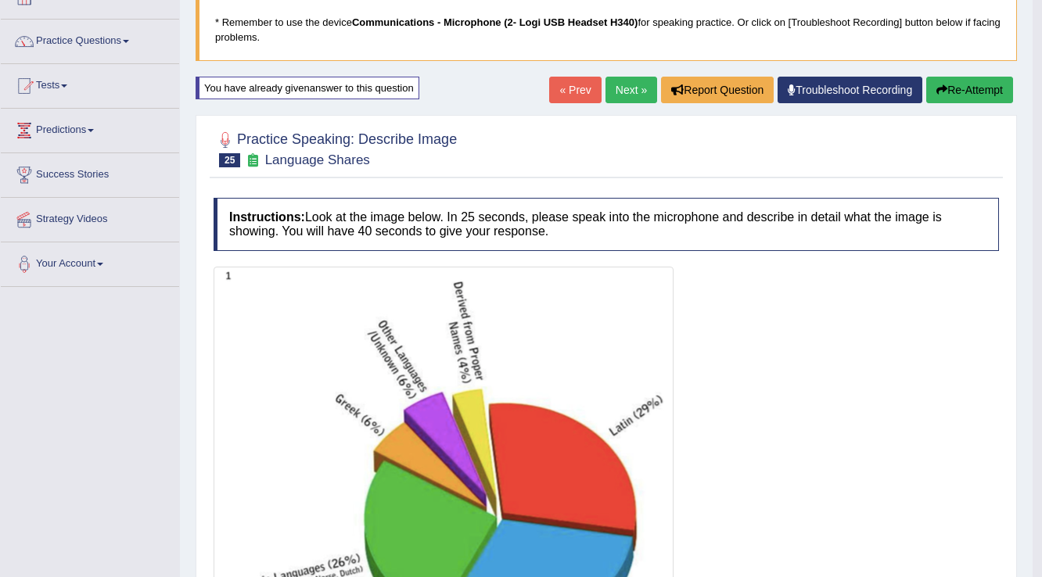
scroll to position [0, 0]
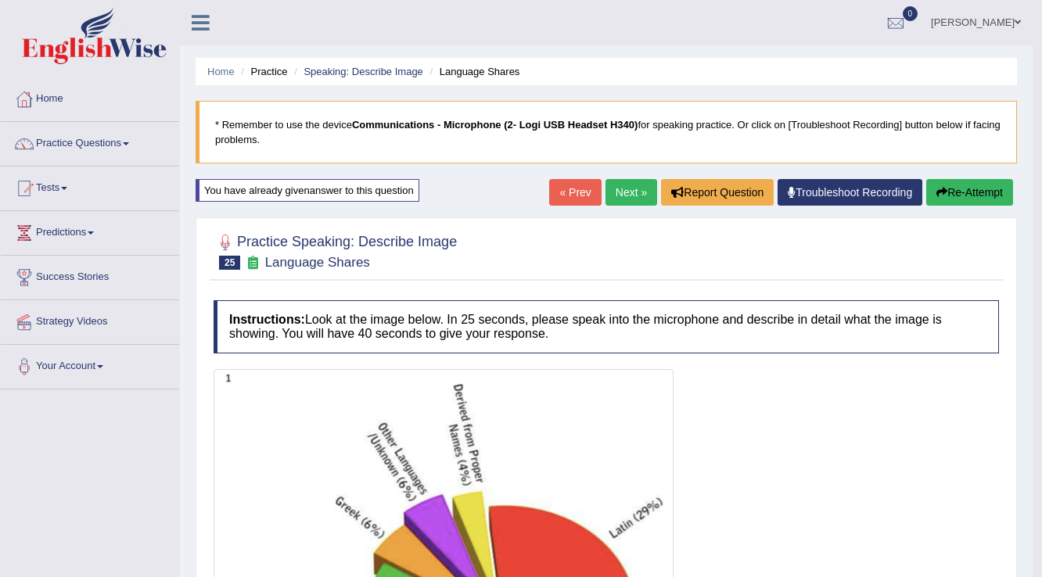
click at [626, 194] on link "Next »" at bounding box center [631, 192] width 52 height 27
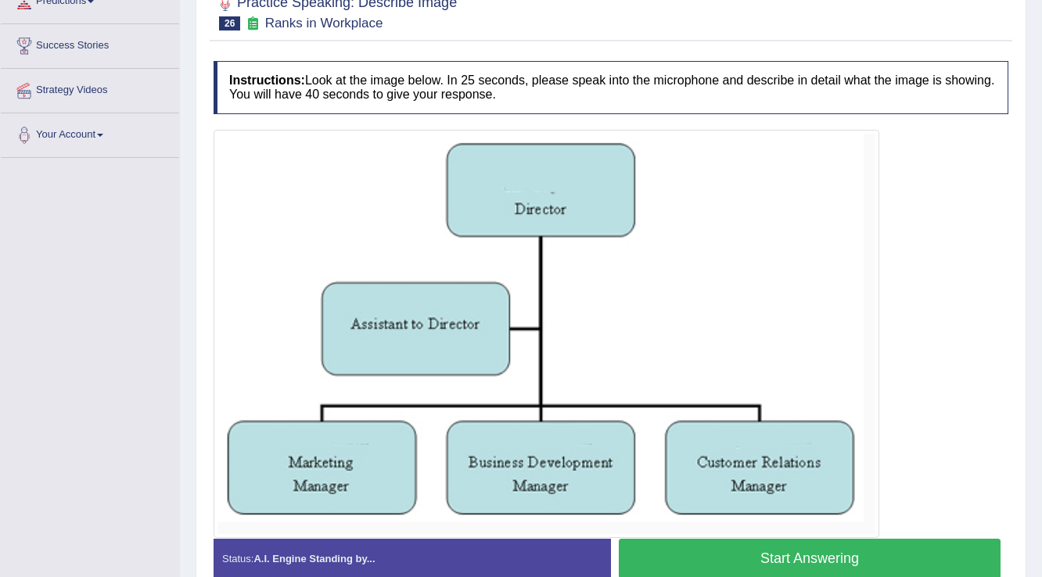
scroll to position [310, 0]
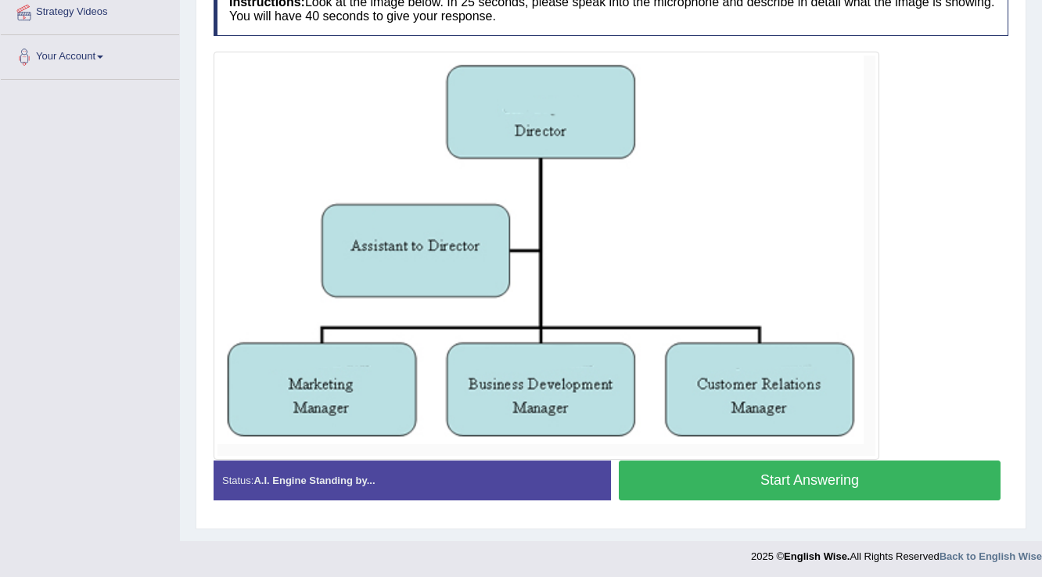
click at [844, 488] on button "Start Answering" at bounding box center [810, 481] width 382 height 40
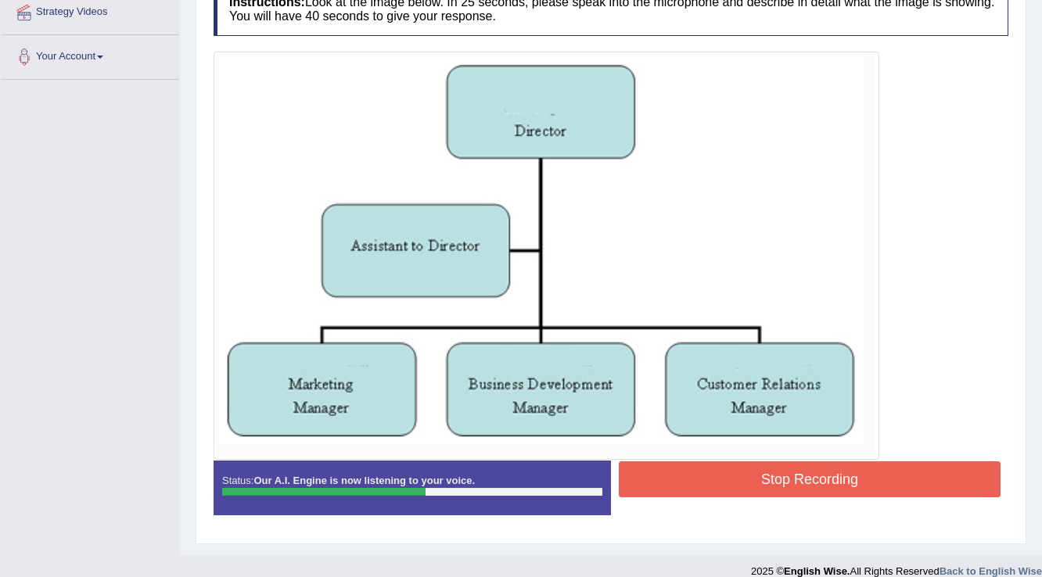
click at [854, 480] on button "Stop Recording" at bounding box center [810, 480] width 382 height 36
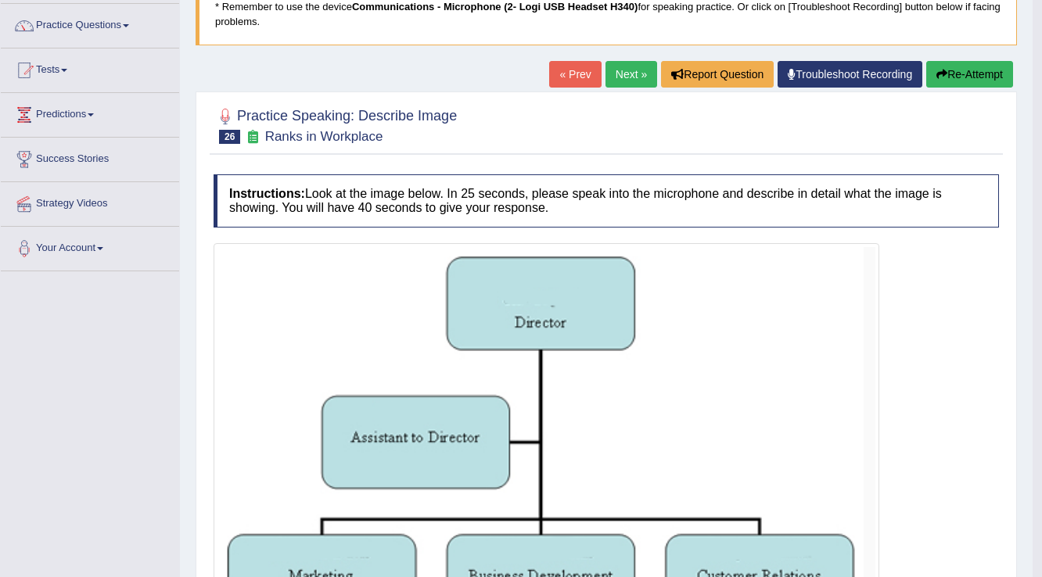
scroll to position [0, 0]
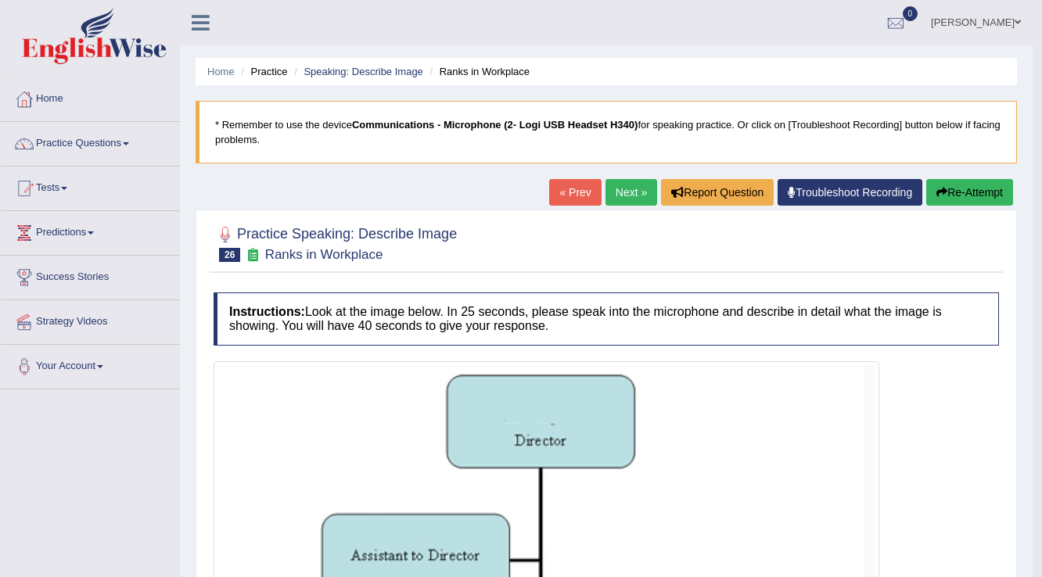
click at [631, 192] on link "Next »" at bounding box center [631, 192] width 52 height 27
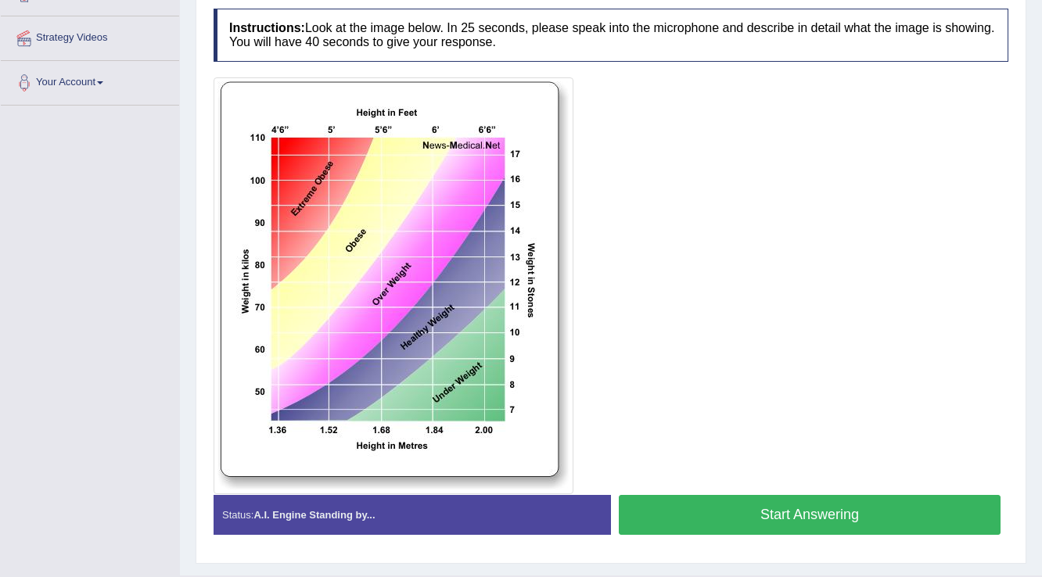
scroll to position [313, 0]
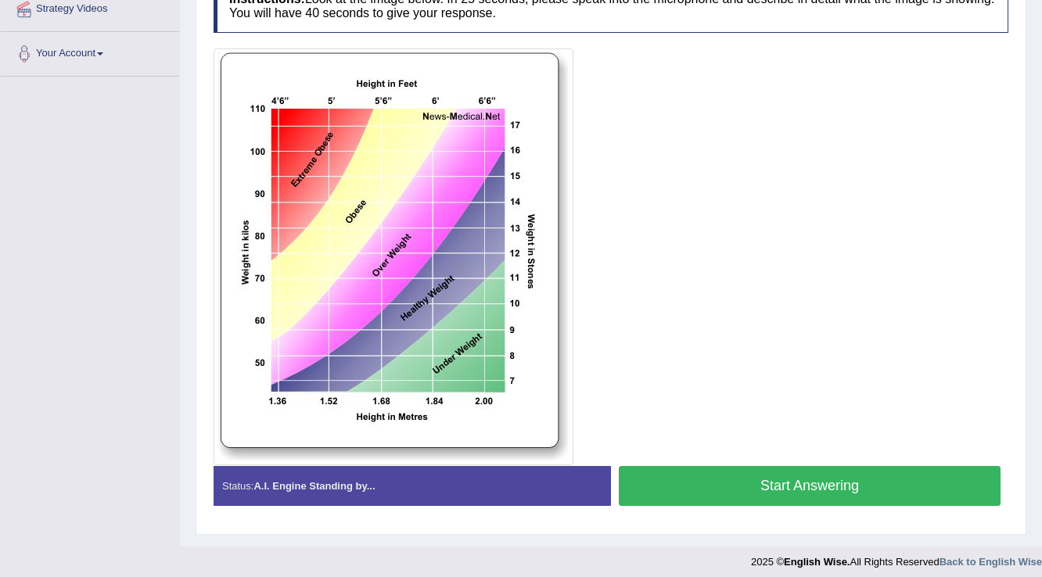
click at [707, 485] on button "Start Answering" at bounding box center [810, 486] width 382 height 40
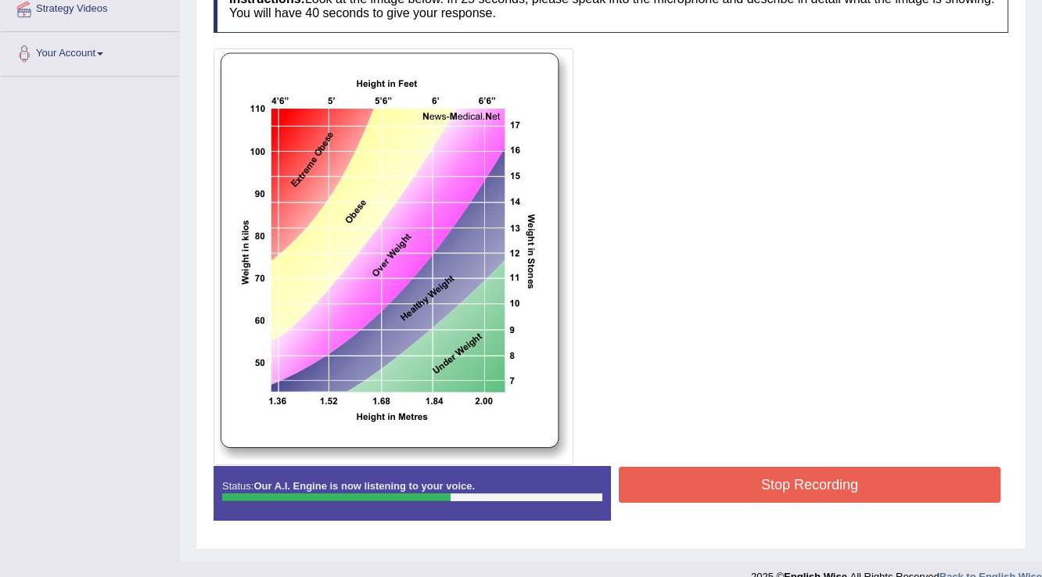
click at [708, 490] on button "Stop Recording" at bounding box center [810, 485] width 382 height 36
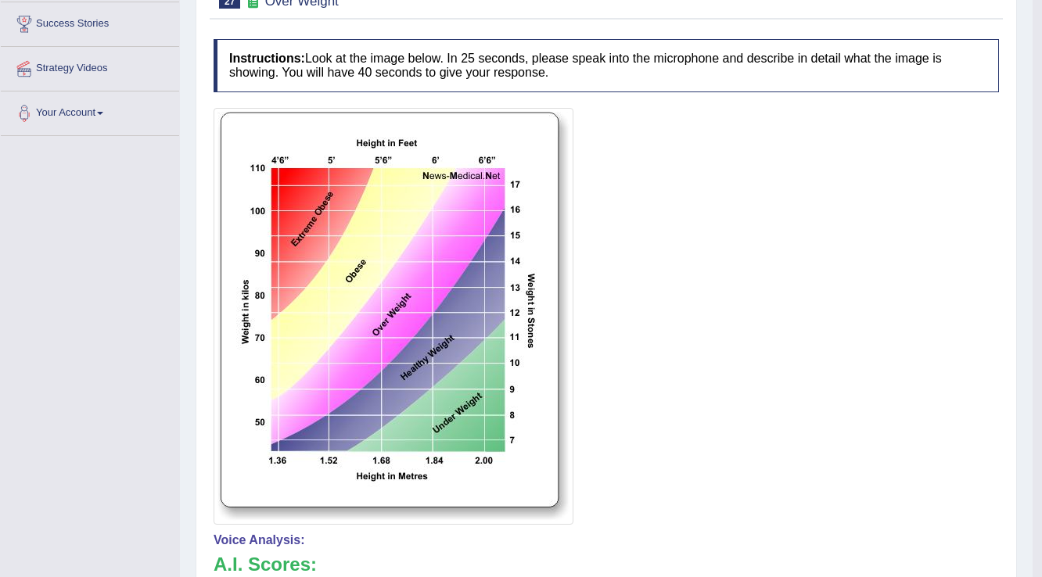
scroll to position [88, 0]
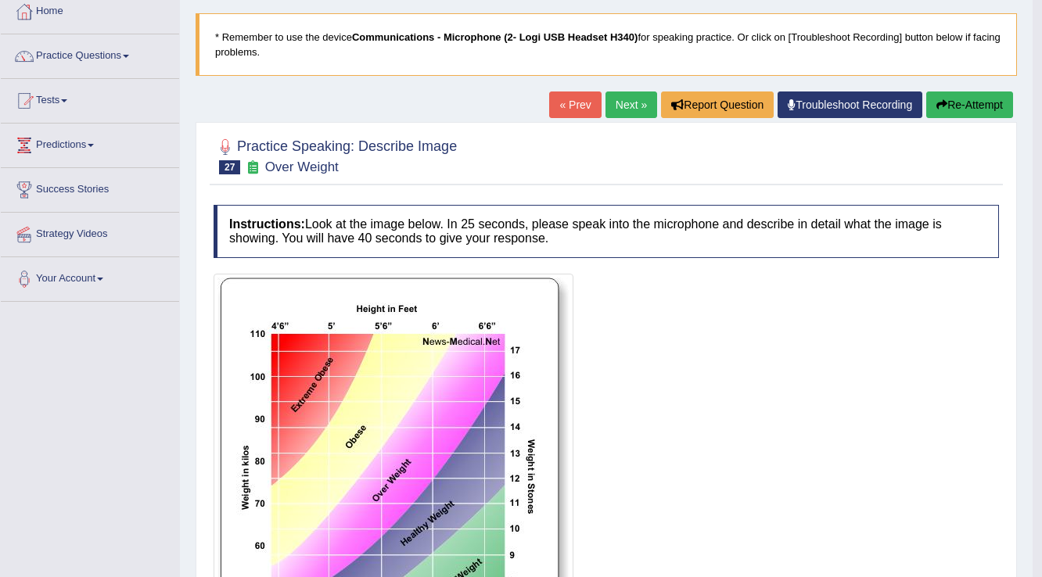
click at [991, 102] on button "Re-Attempt" at bounding box center [969, 105] width 87 height 27
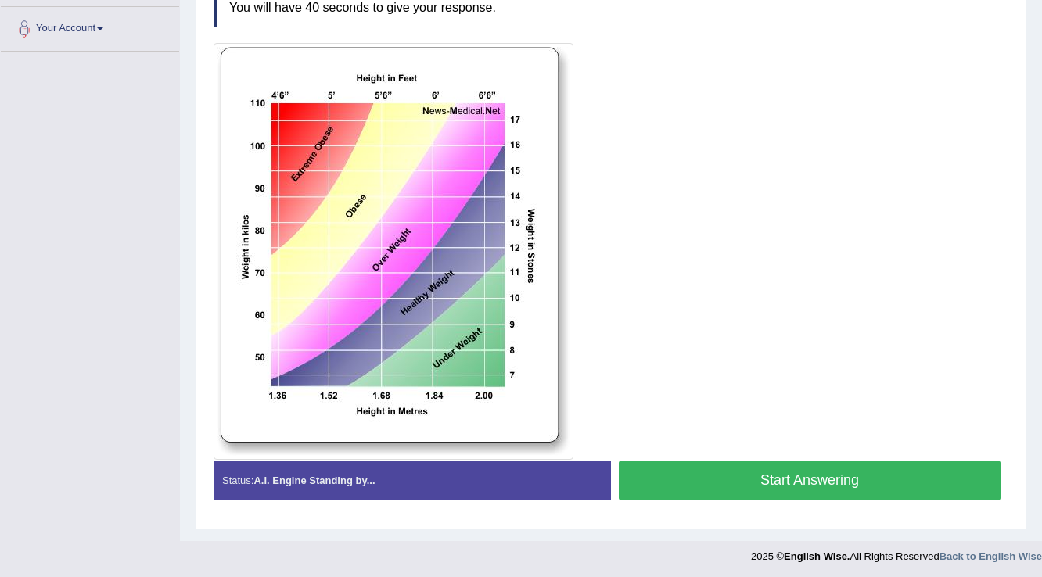
click at [688, 462] on button "Start Answering" at bounding box center [810, 481] width 382 height 40
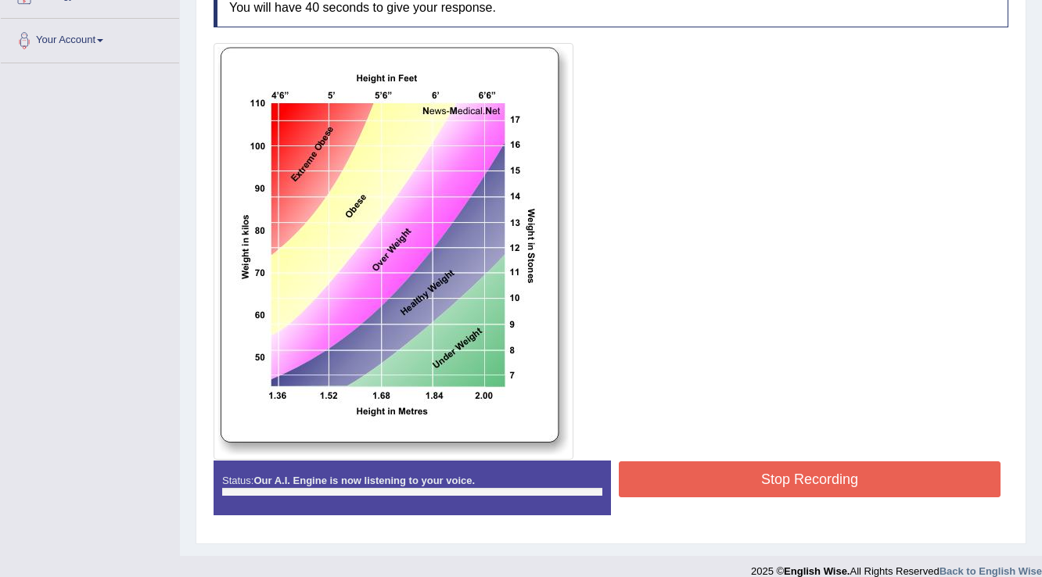
scroll to position [338, 0]
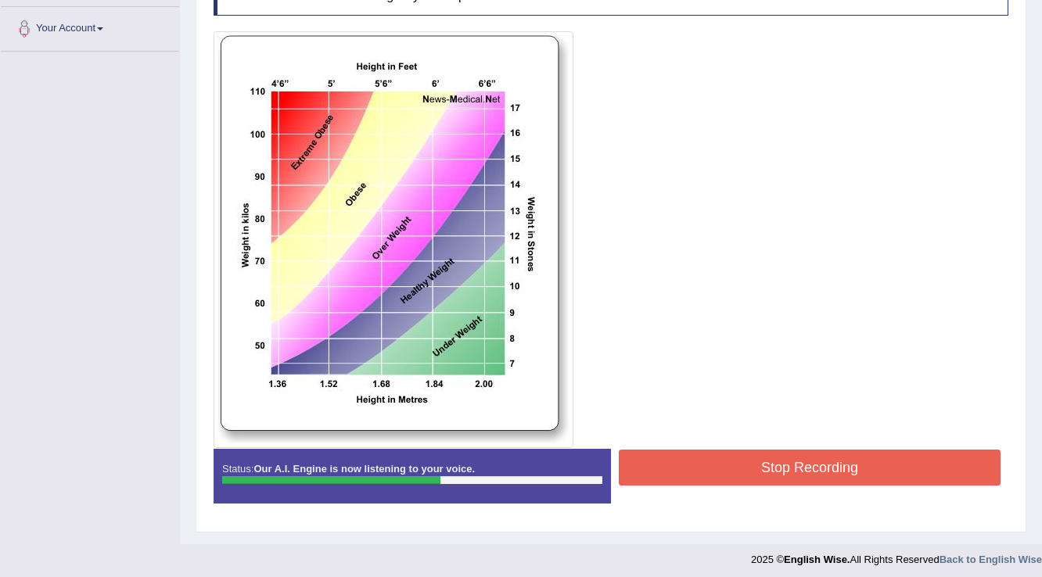
click at [690, 462] on button "Stop Recording" at bounding box center [810, 468] width 382 height 36
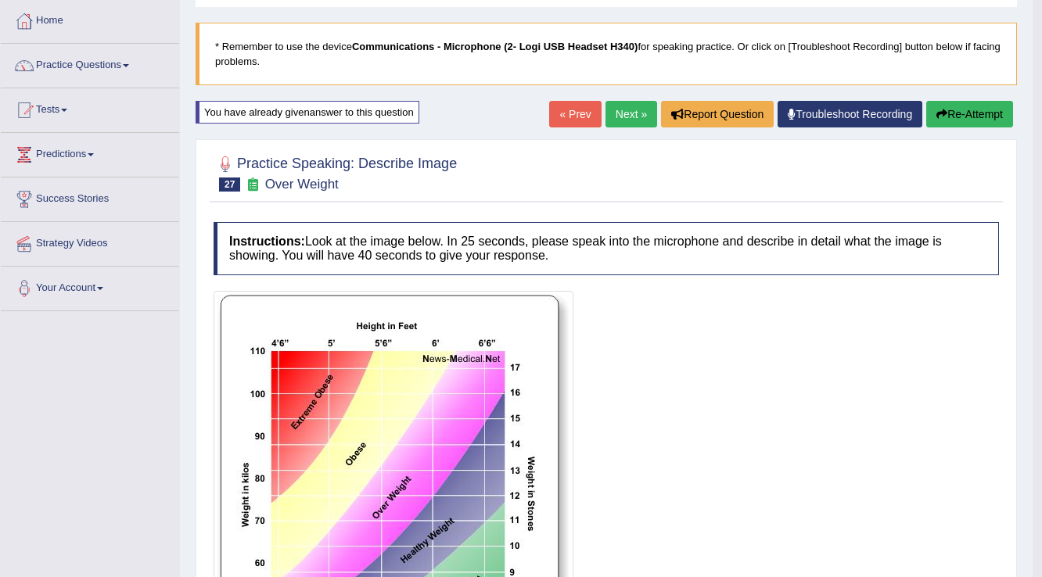
scroll to position [59, 0]
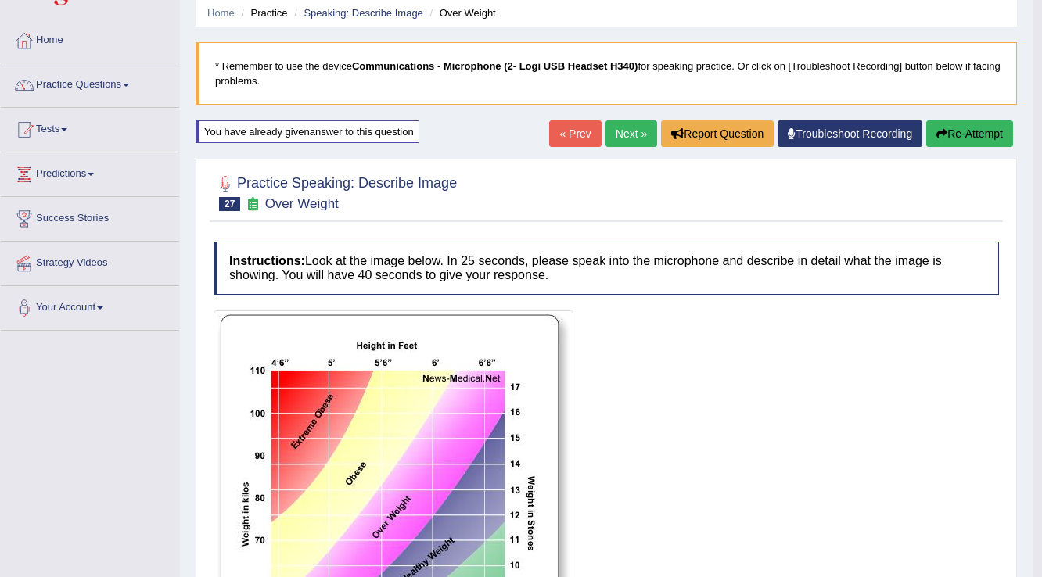
click at [635, 138] on link "Next »" at bounding box center [631, 133] width 52 height 27
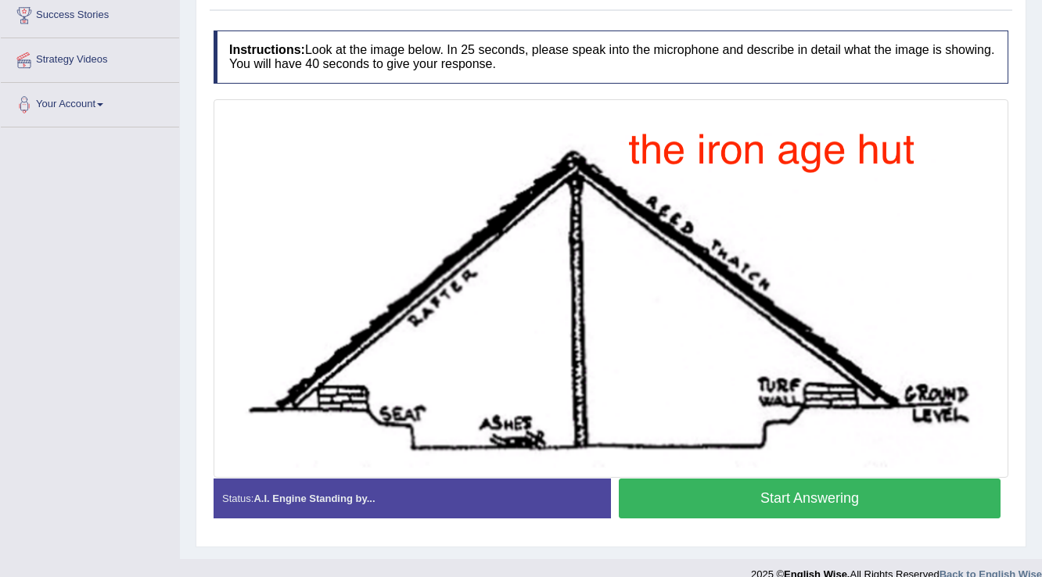
scroll to position [281, 0]
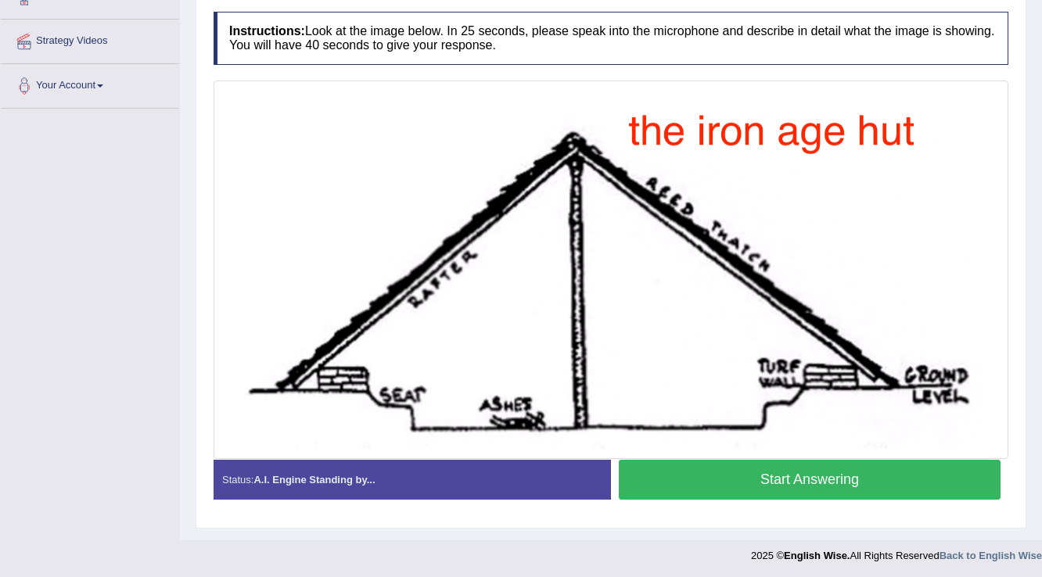
click at [823, 477] on button "Start Answering" at bounding box center [810, 480] width 382 height 40
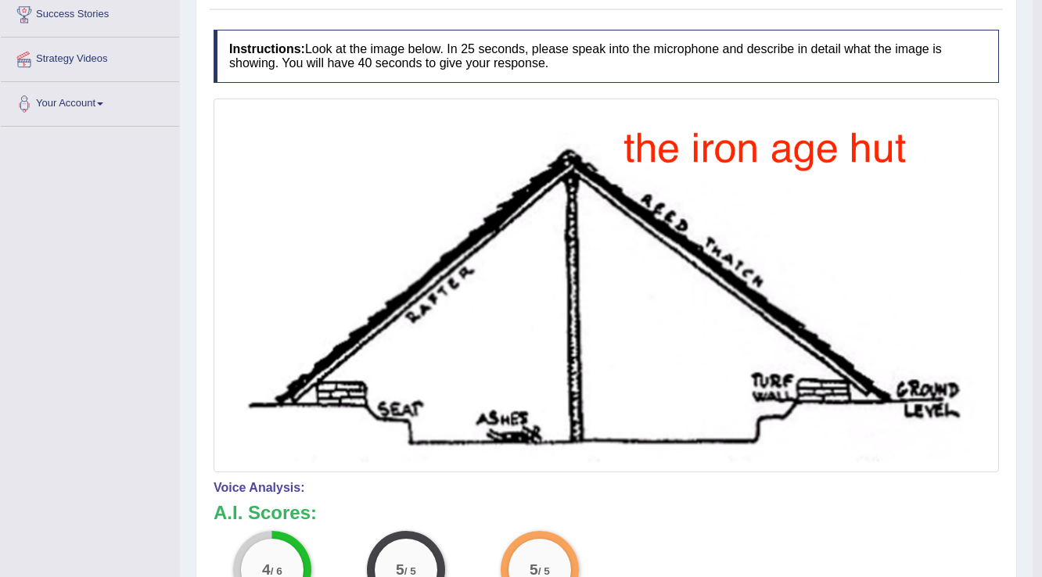
scroll to position [156, 0]
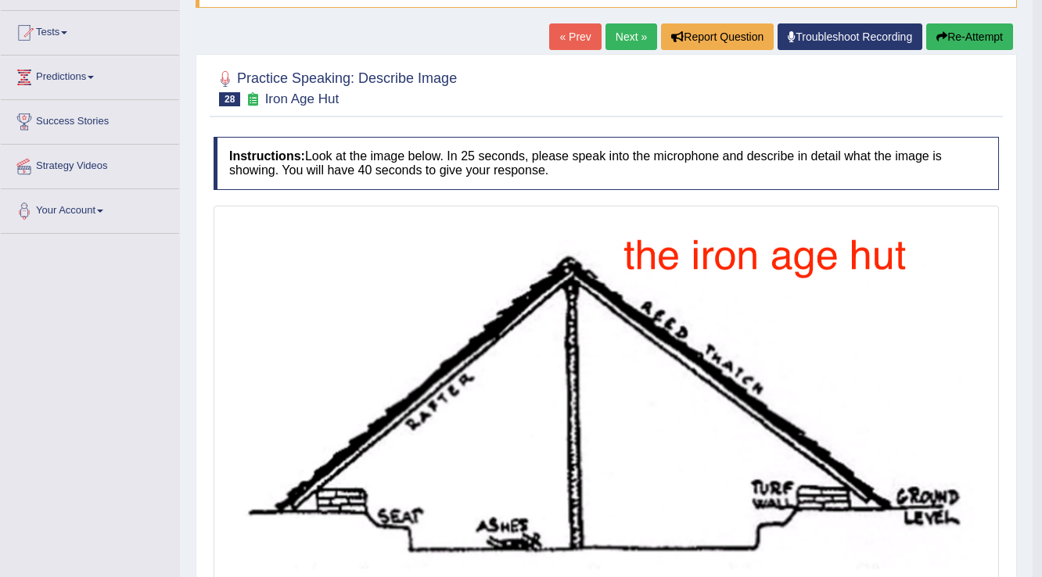
click at [976, 37] on button "Re-Attempt" at bounding box center [969, 36] width 87 height 27
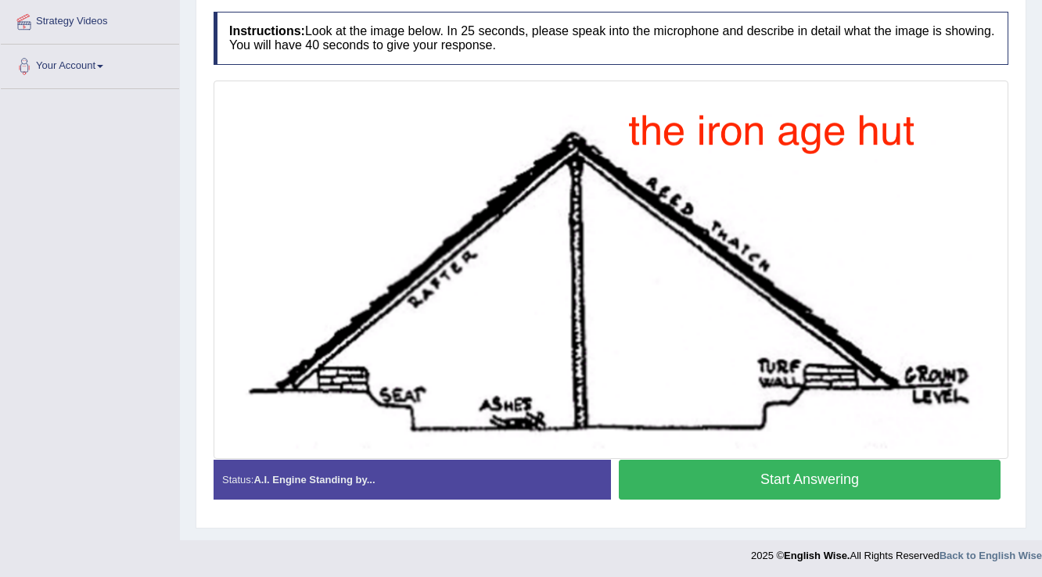
click at [782, 485] on button "Start Answering" at bounding box center [810, 480] width 382 height 40
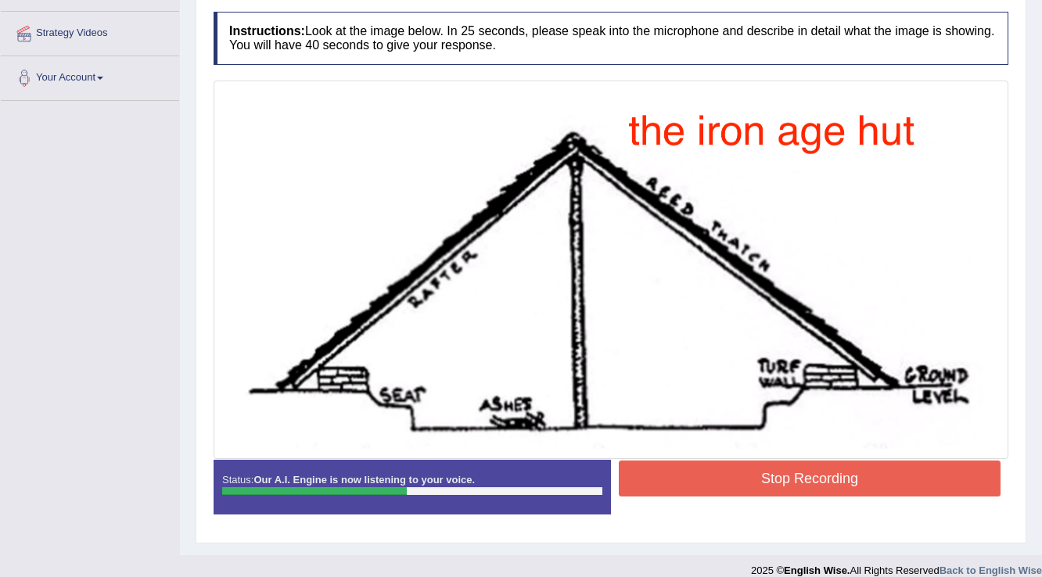
click at [775, 487] on button "Stop Recording" at bounding box center [810, 479] width 382 height 36
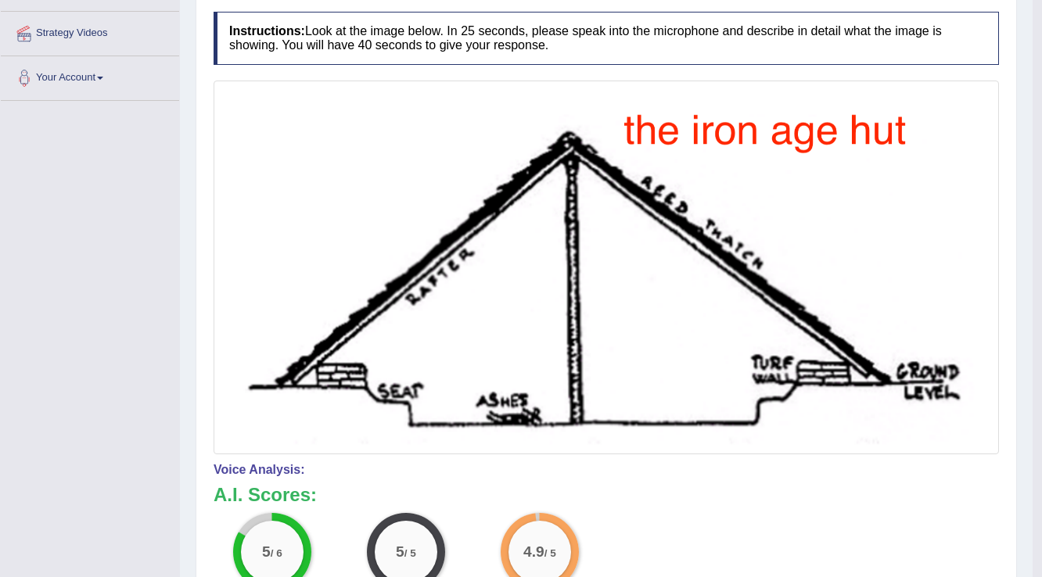
scroll to position [38, 0]
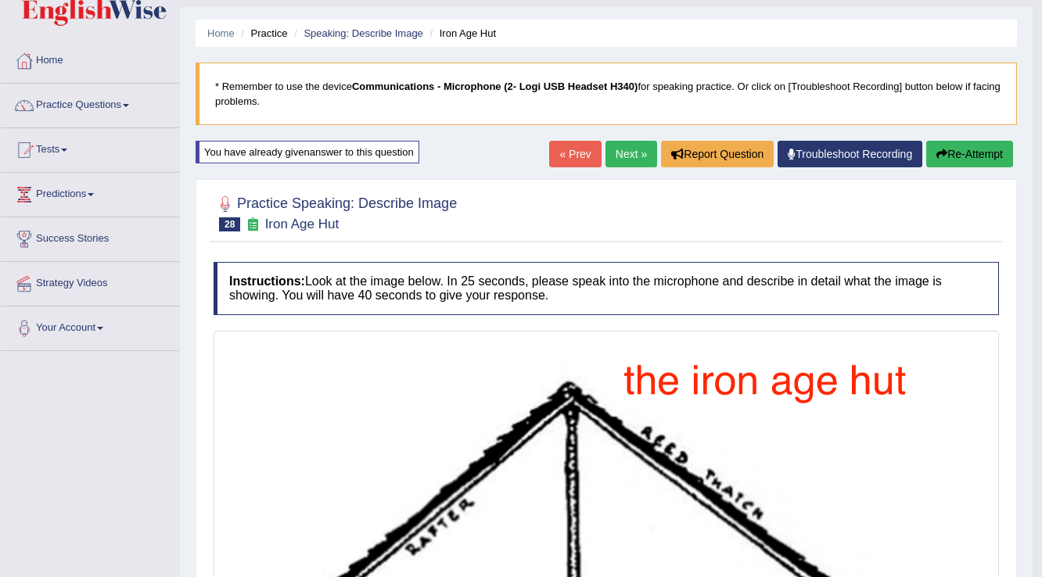
click at [616, 153] on link "Next »" at bounding box center [631, 154] width 52 height 27
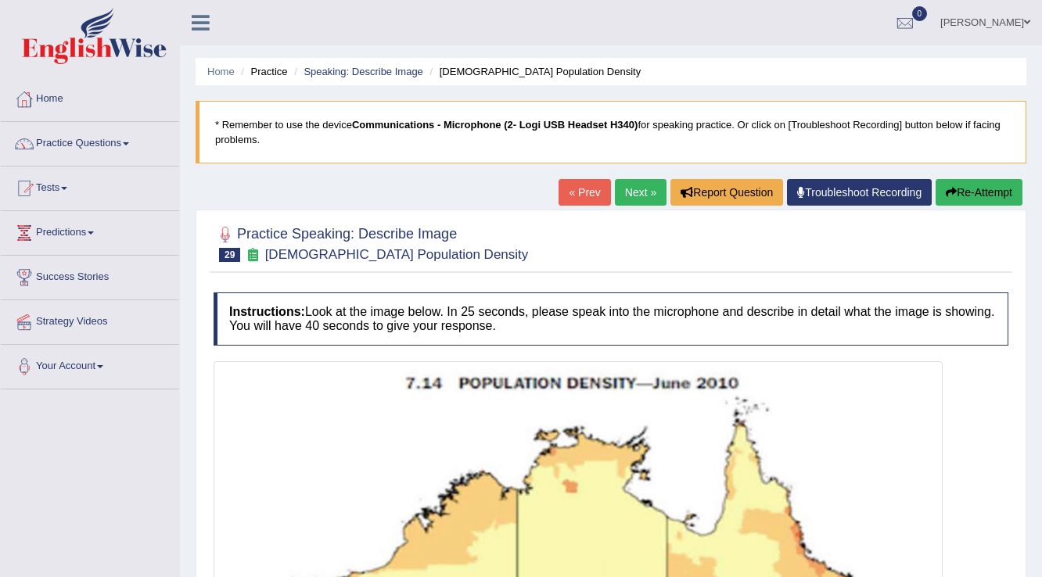
click at [620, 192] on link "Next »" at bounding box center [641, 192] width 52 height 27
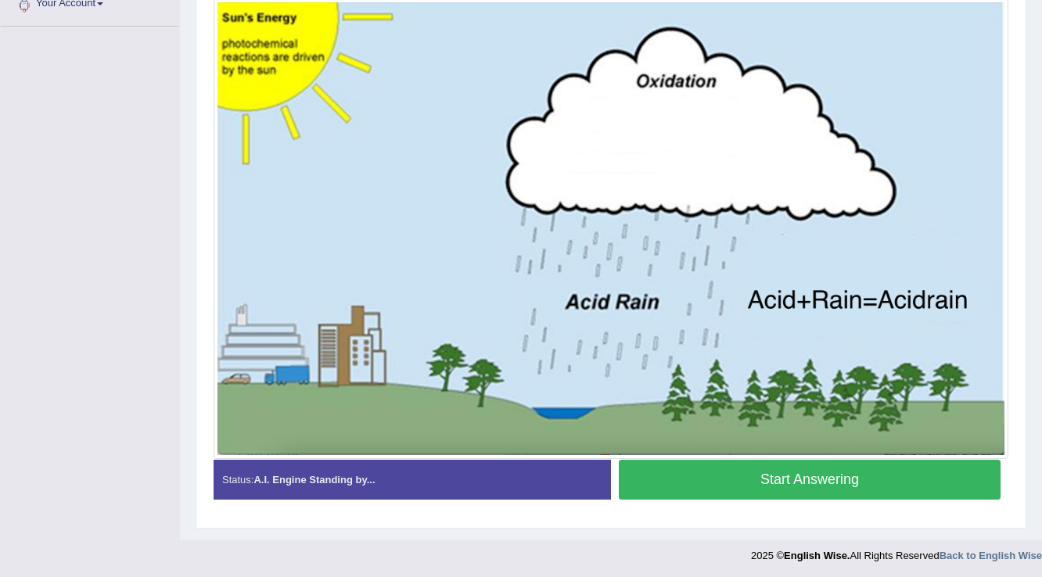
scroll to position [300, 0]
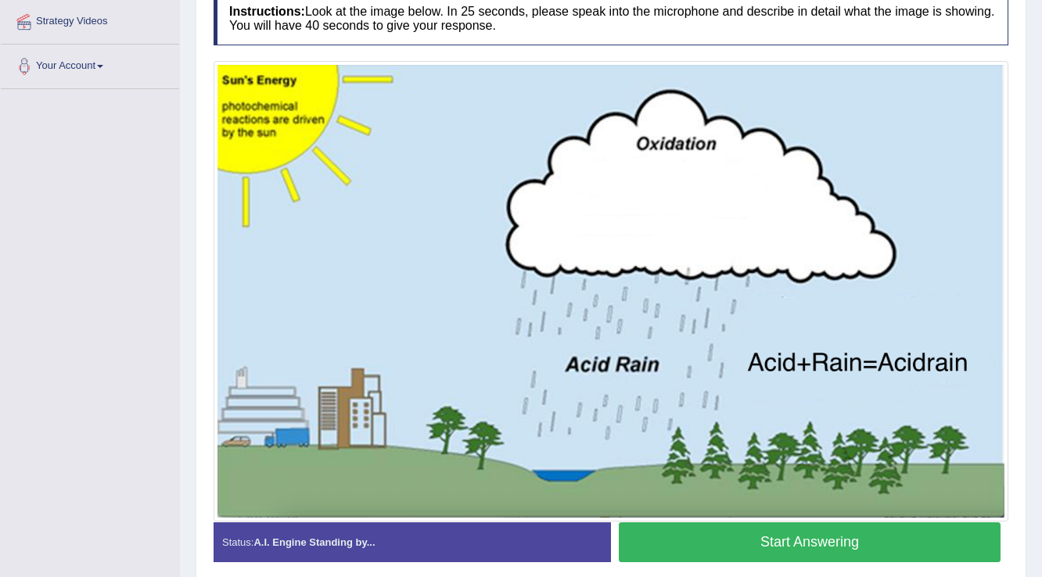
click at [895, 548] on button "Start Answering" at bounding box center [810, 543] width 382 height 40
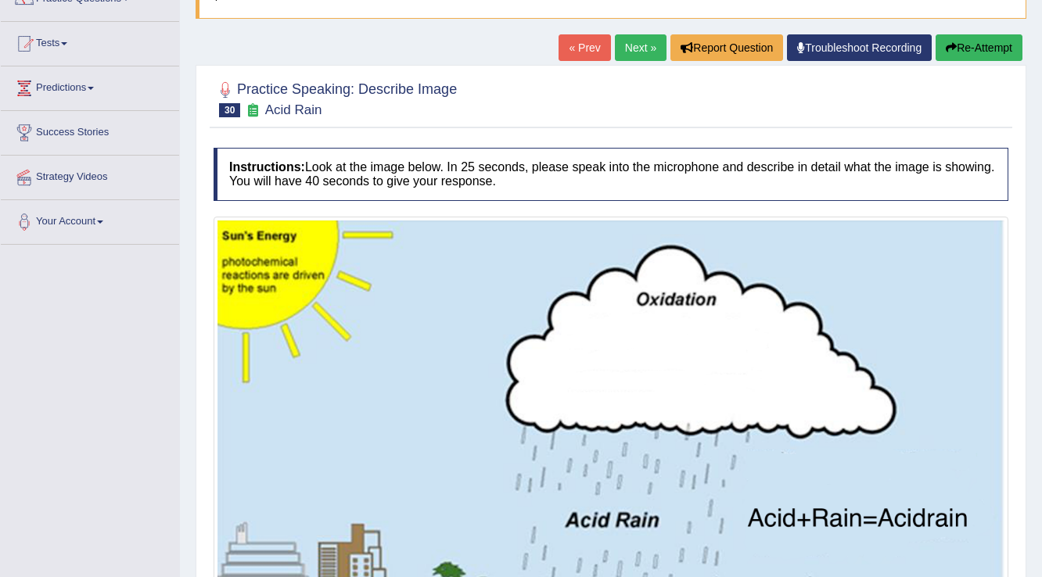
scroll to position [113, 0]
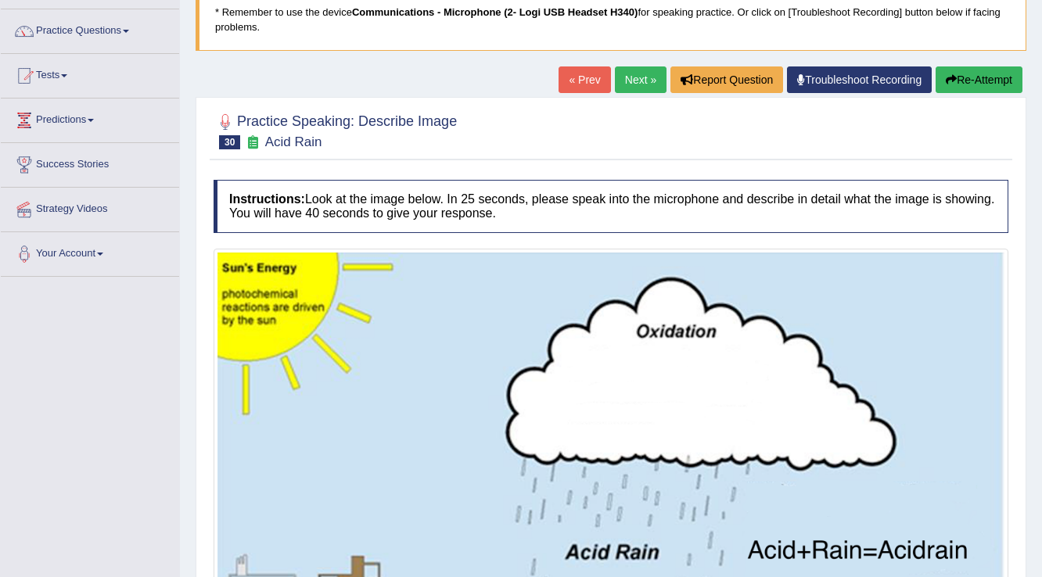
click at [989, 71] on button "Re-Attempt" at bounding box center [979, 79] width 87 height 27
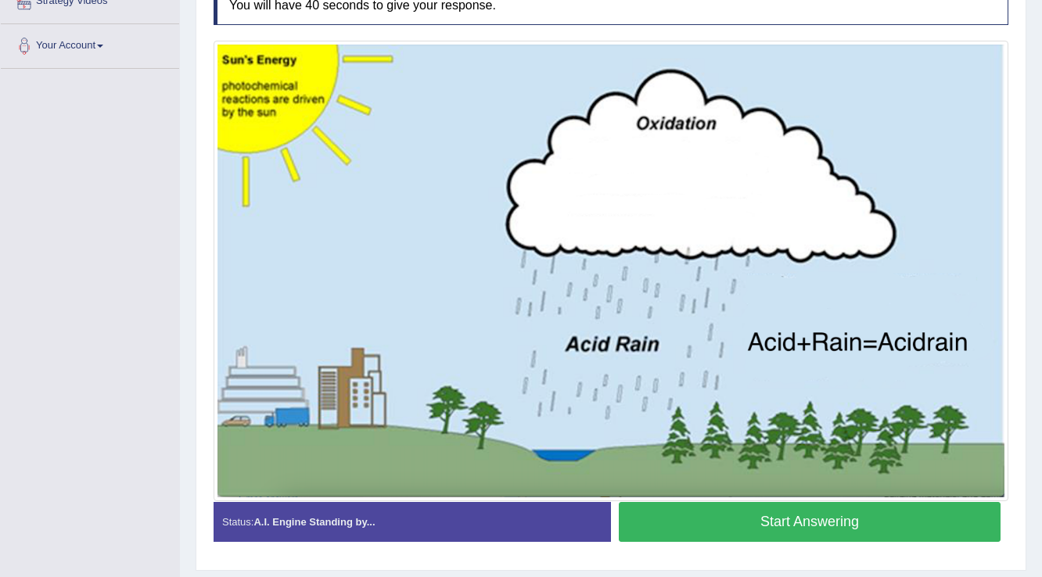
scroll to position [298, 0]
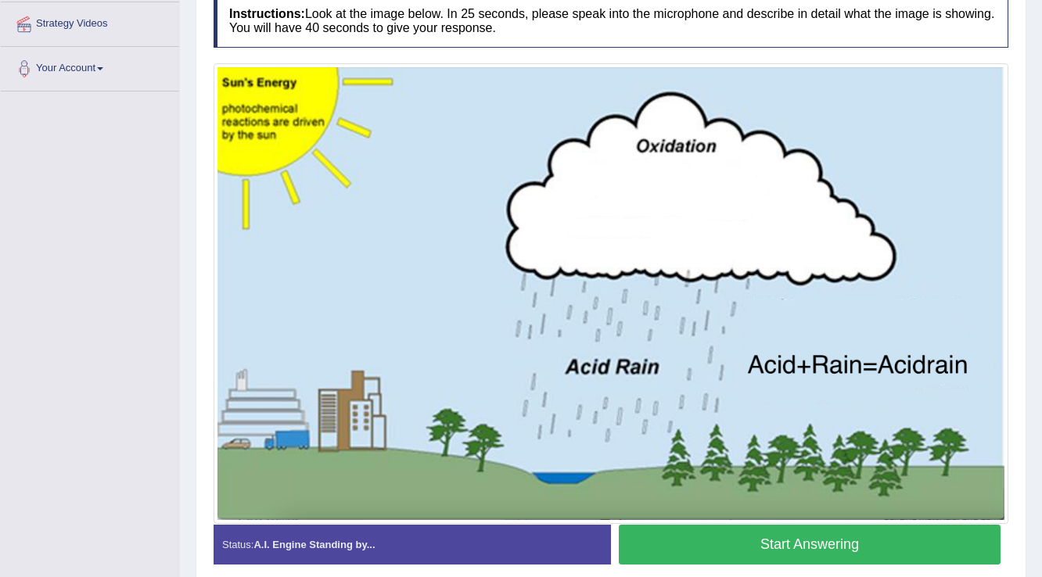
click at [737, 541] on button "Start Answering" at bounding box center [810, 545] width 382 height 40
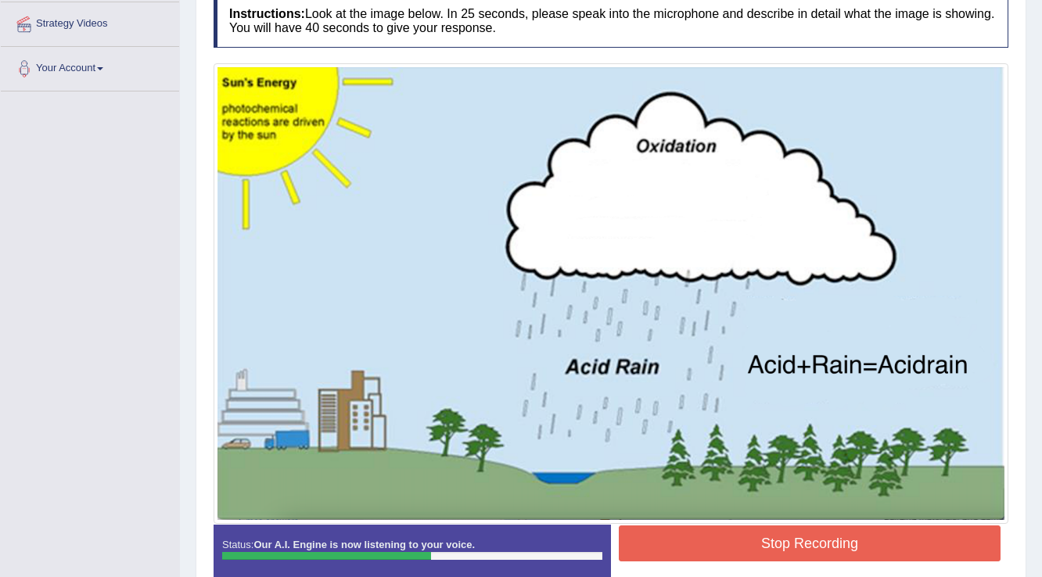
click at [814, 549] on button "Stop Recording" at bounding box center [810, 544] width 382 height 36
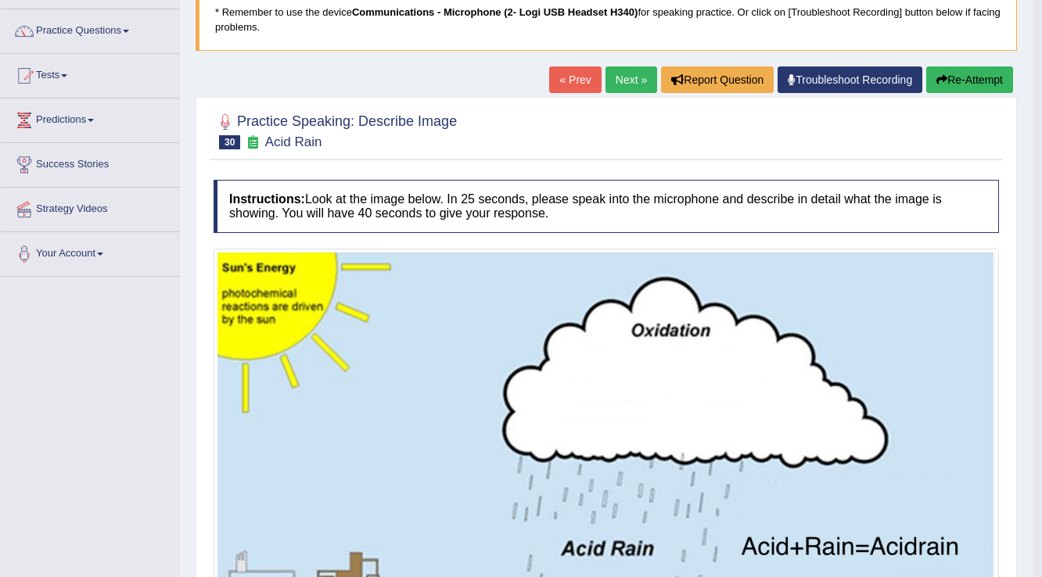
scroll to position [110, 0]
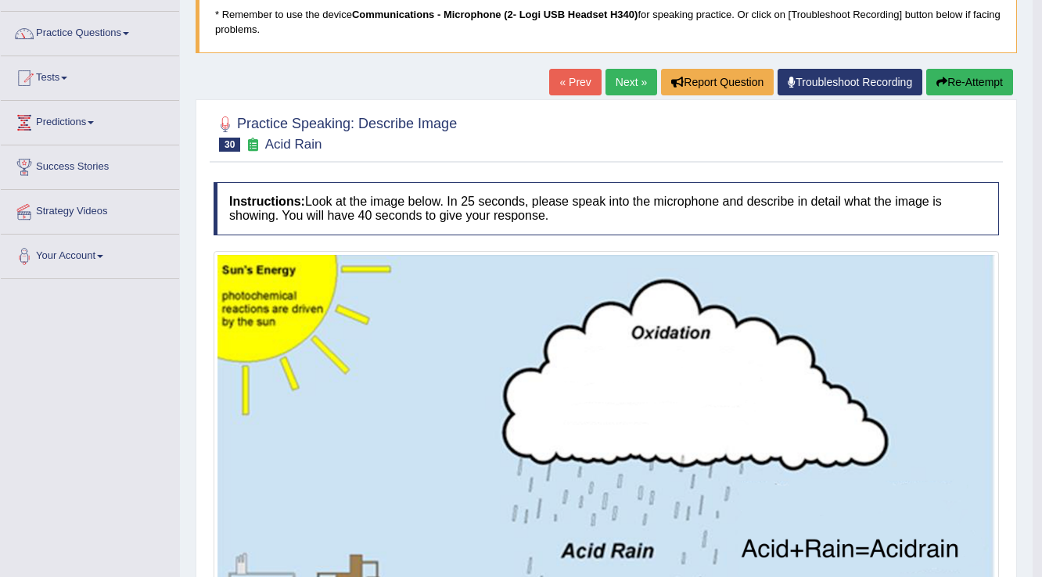
click at [643, 84] on link "Next »" at bounding box center [631, 82] width 52 height 27
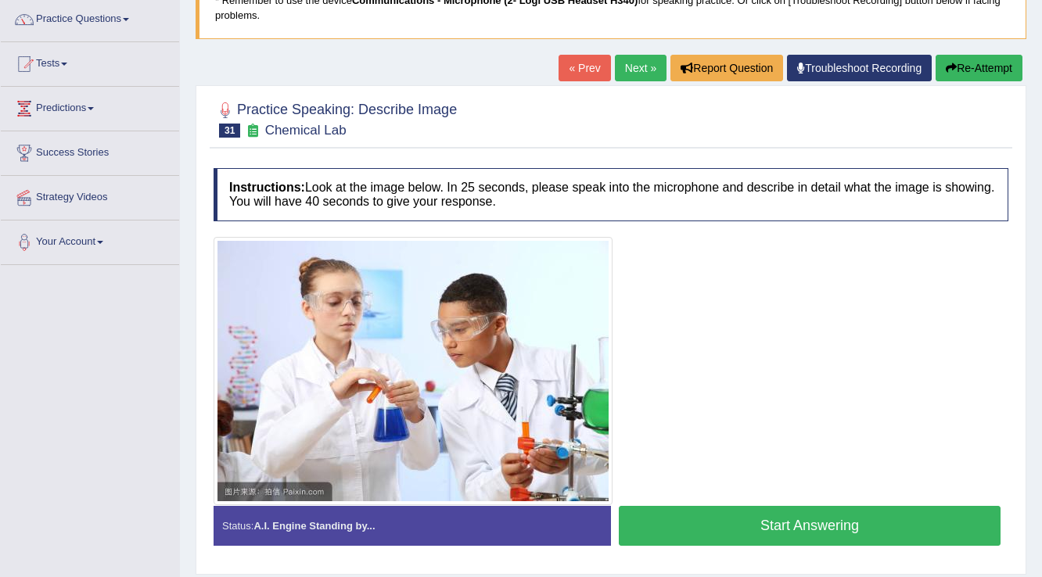
scroll to position [119, 0]
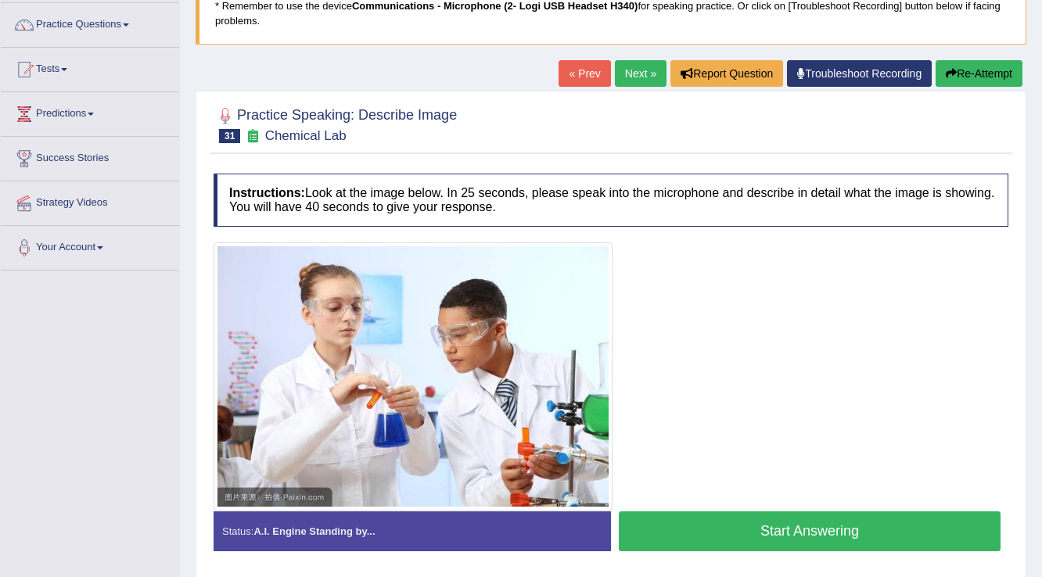
click at [638, 74] on link "Next »" at bounding box center [641, 73] width 52 height 27
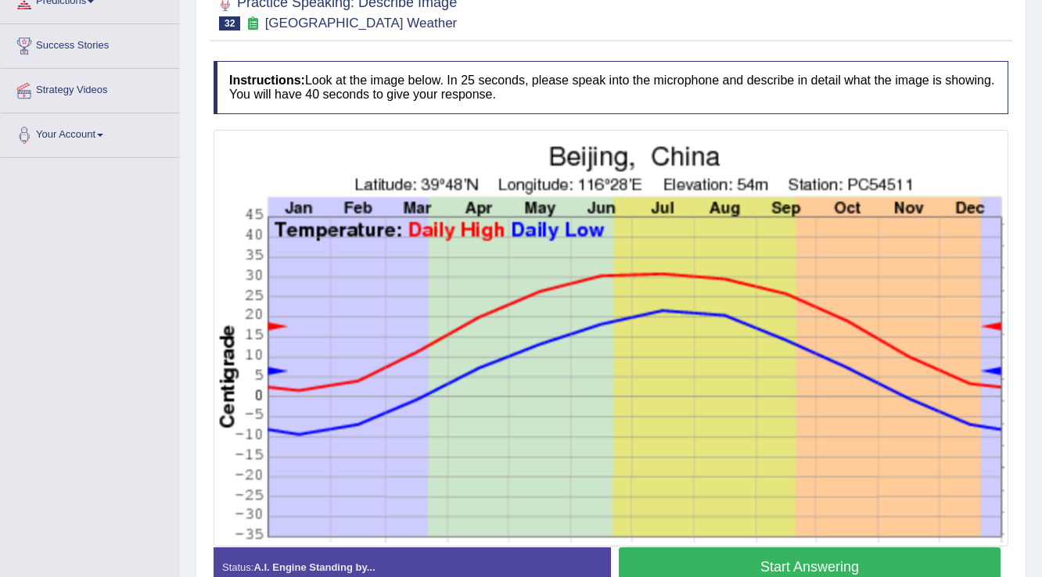
scroll to position [125, 0]
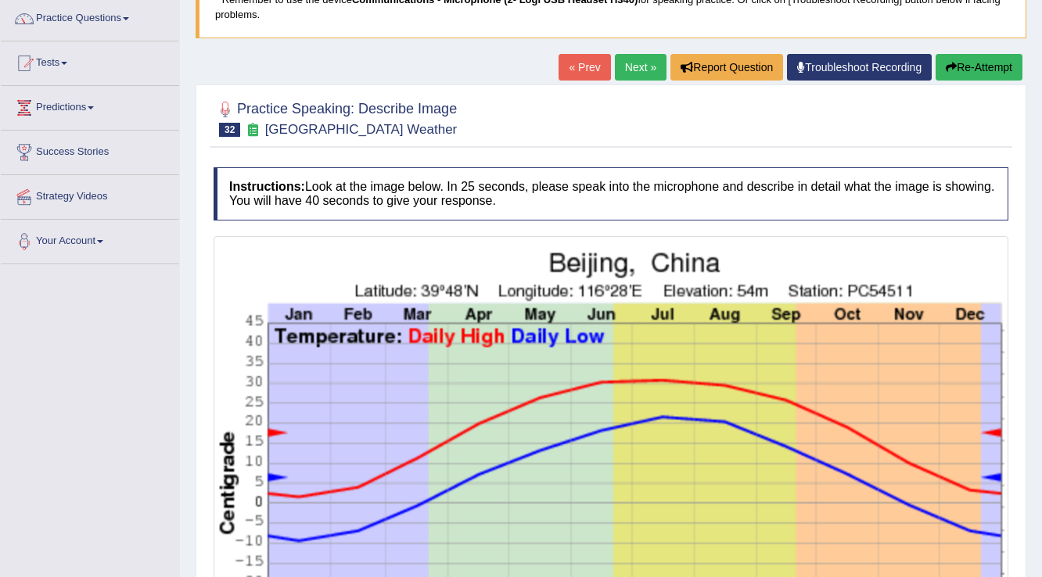
click at [650, 66] on link "Next »" at bounding box center [641, 67] width 52 height 27
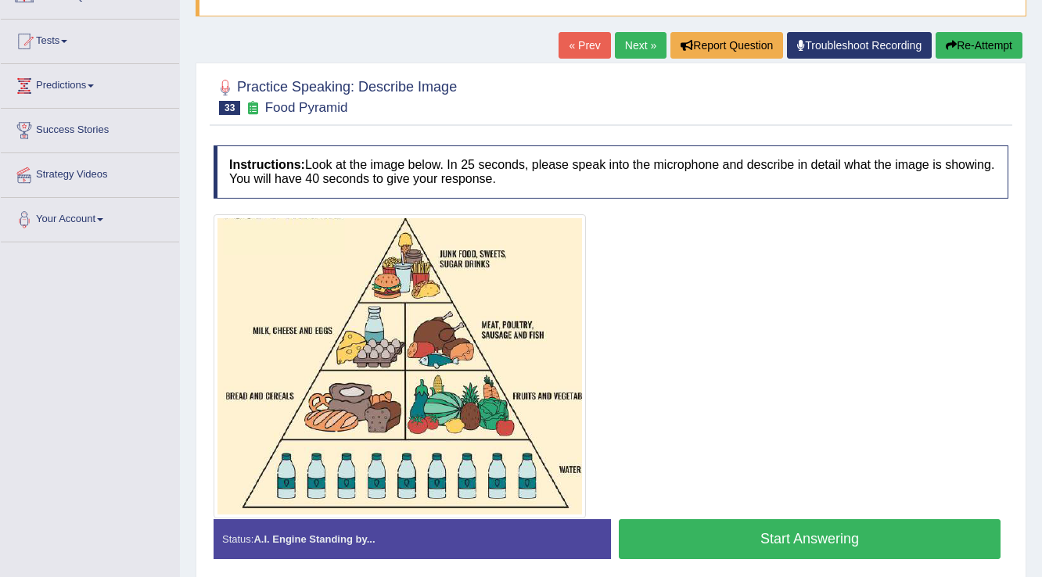
scroll to position [56, 0]
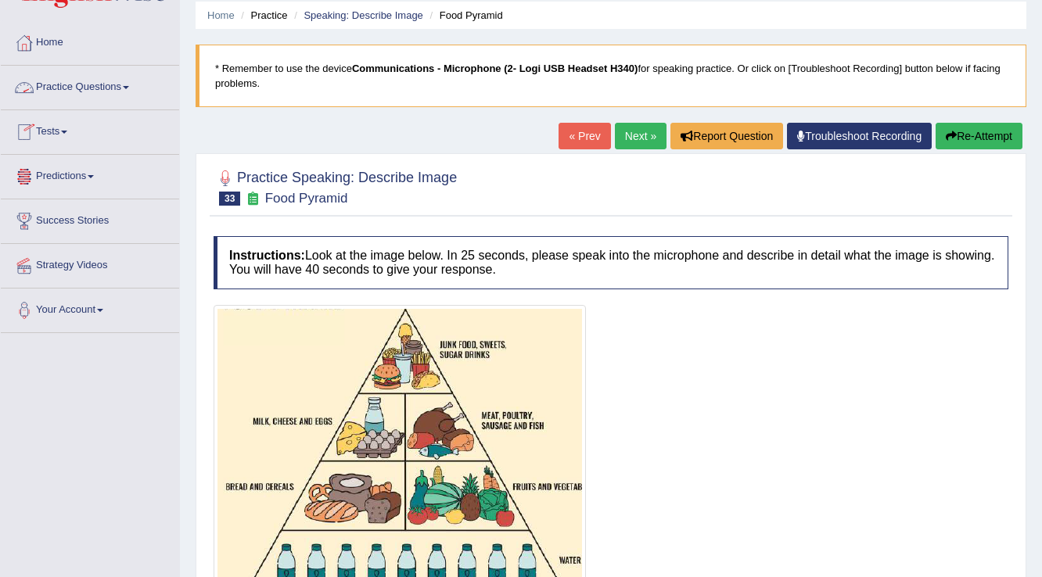
click at [126, 88] on link "Practice Questions" at bounding box center [90, 85] width 178 height 39
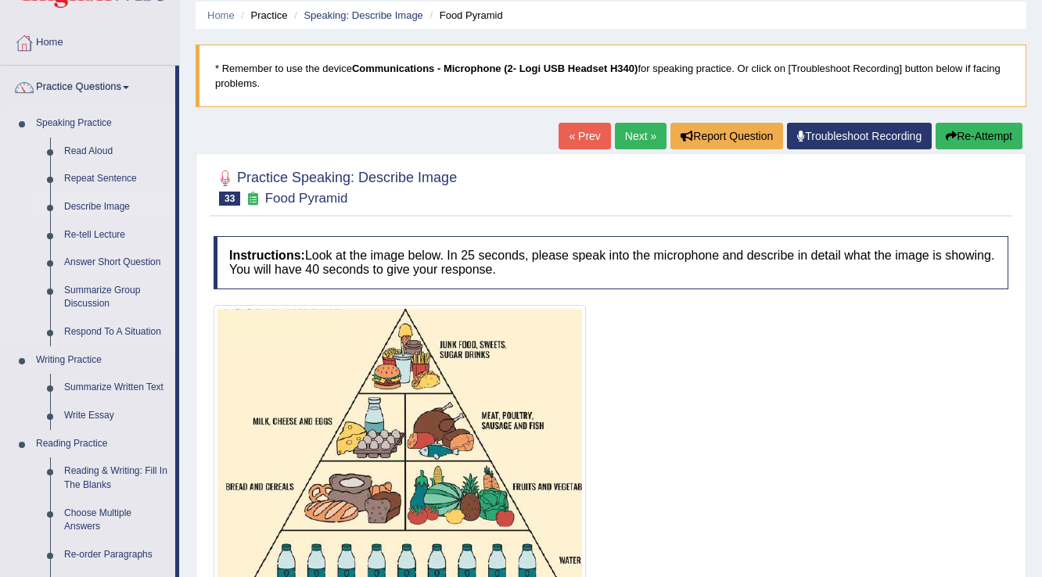
click at [110, 206] on link "Describe Image" at bounding box center [116, 207] width 118 height 28
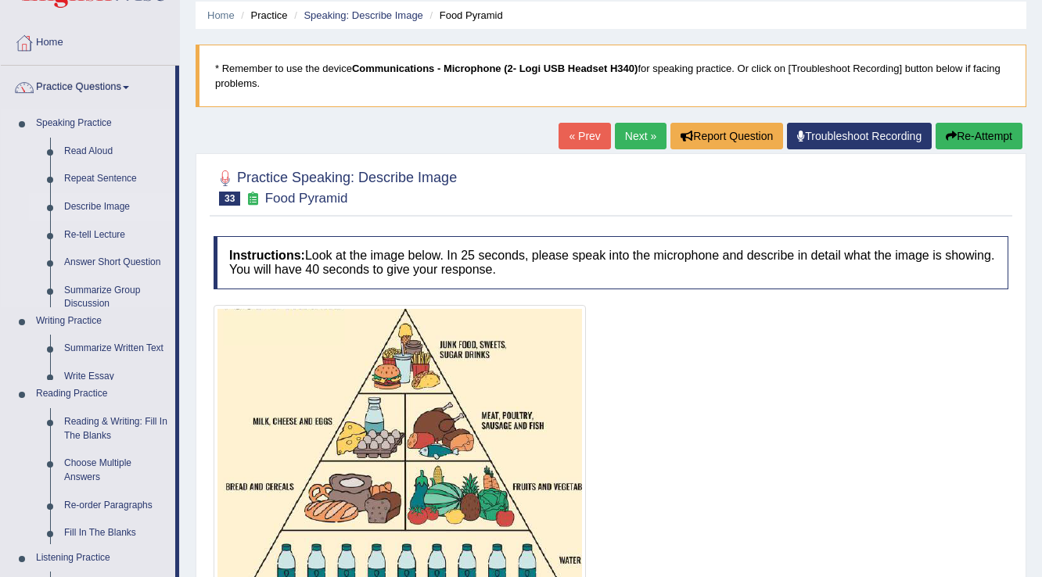
click at [110, 207] on link "Describe Image" at bounding box center [116, 207] width 118 height 28
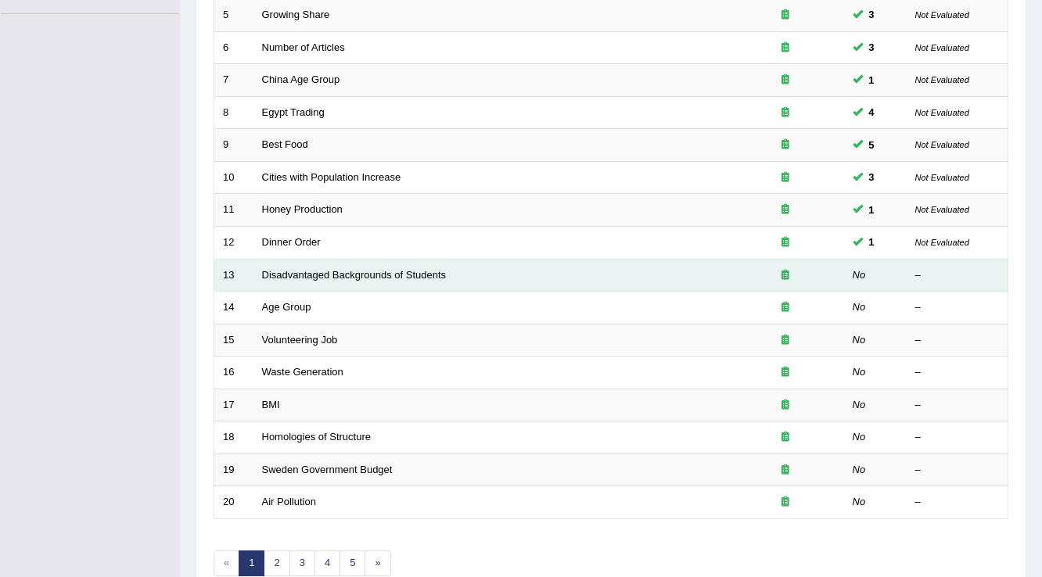
click at [653, 278] on td "Disadvantaged Backgrounds of Students" at bounding box center [489, 275] width 473 height 33
click at [279, 277] on link "Disadvantaged Backgrounds of Students" at bounding box center [354, 275] width 185 height 12
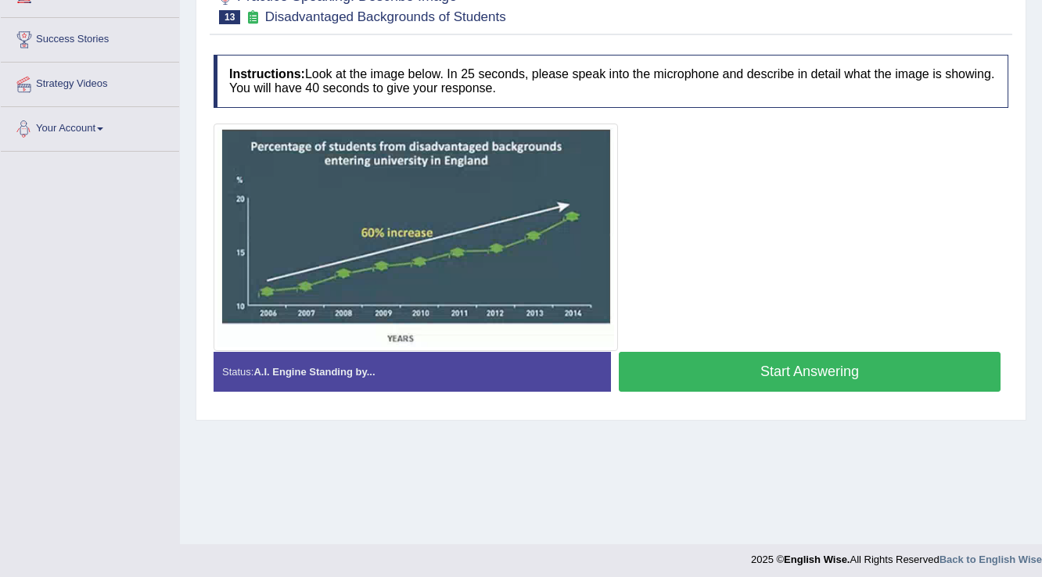
scroll to position [244, 0]
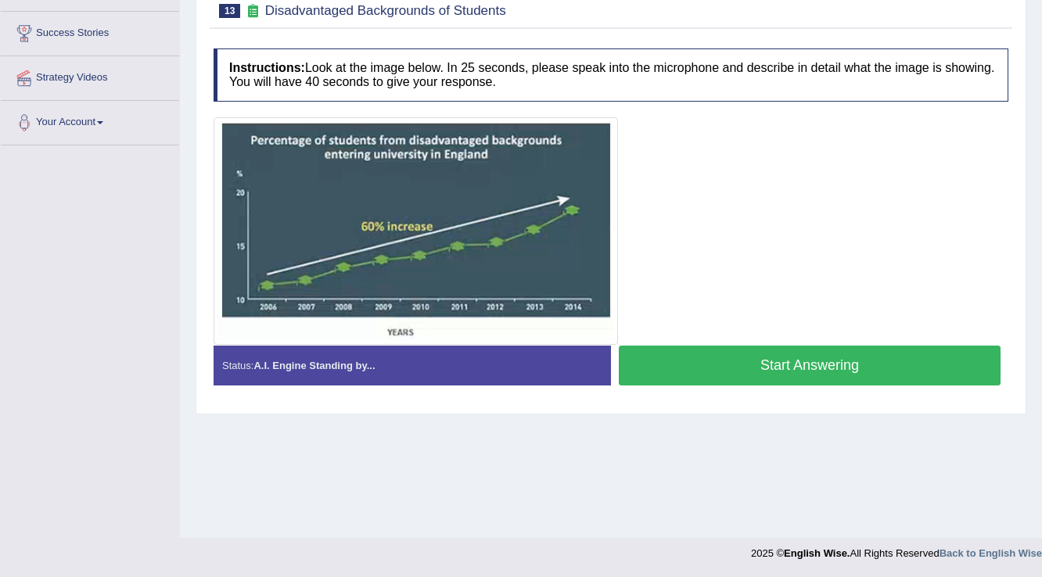
click at [675, 365] on button "Start Answering" at bounding box center [810, 366] width 382 height 40
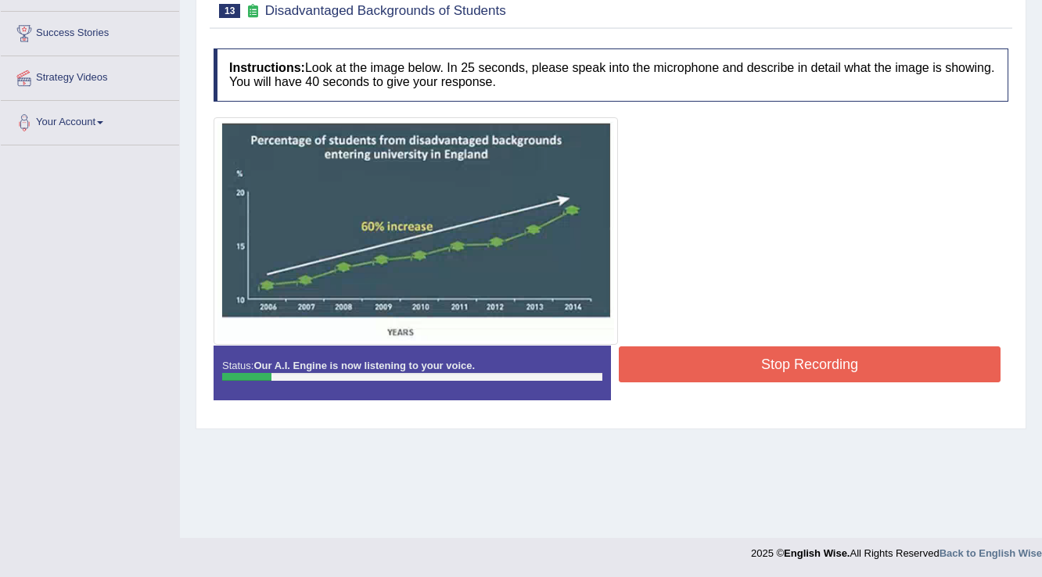
click at [770, 367] on button "Stop Recording" at bounding box center [810, 365] width 382 height 36
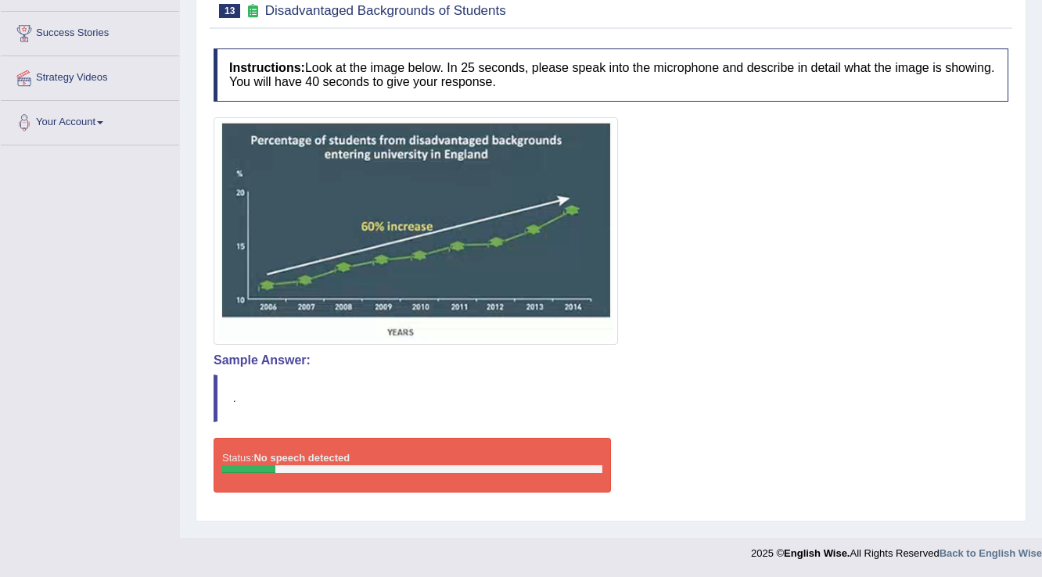
scroll to position [56, 0]
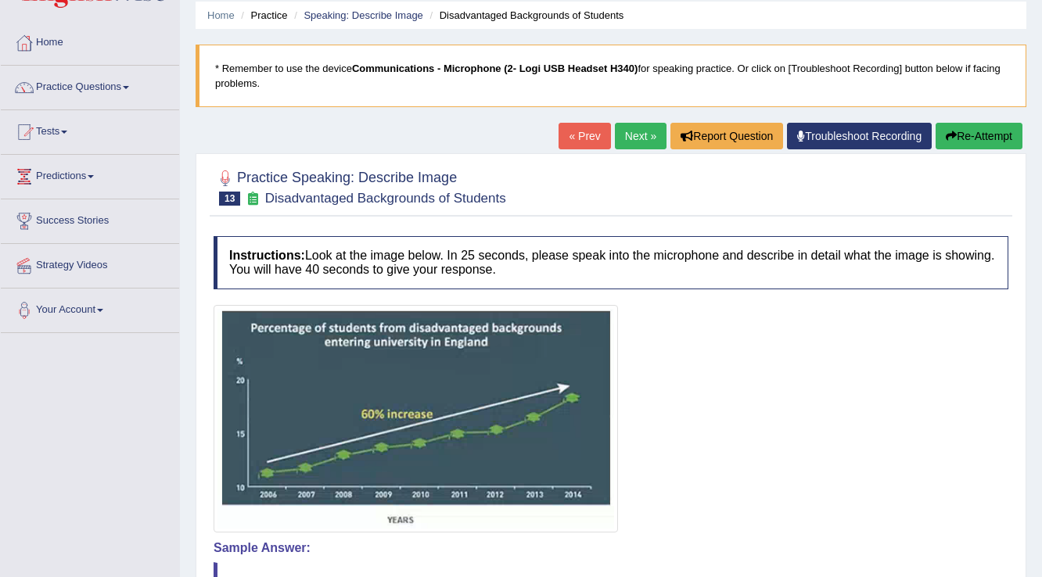
click at [995, 129] on button "Re-Attempt" at bounding box center [979, 136] width 87 height 27
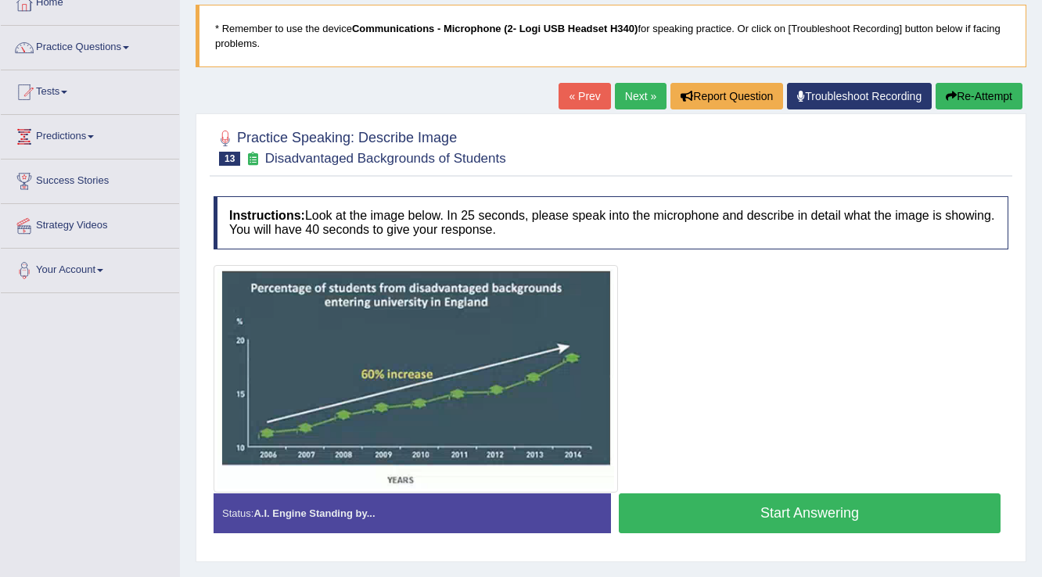
scroll to position [119, 0]
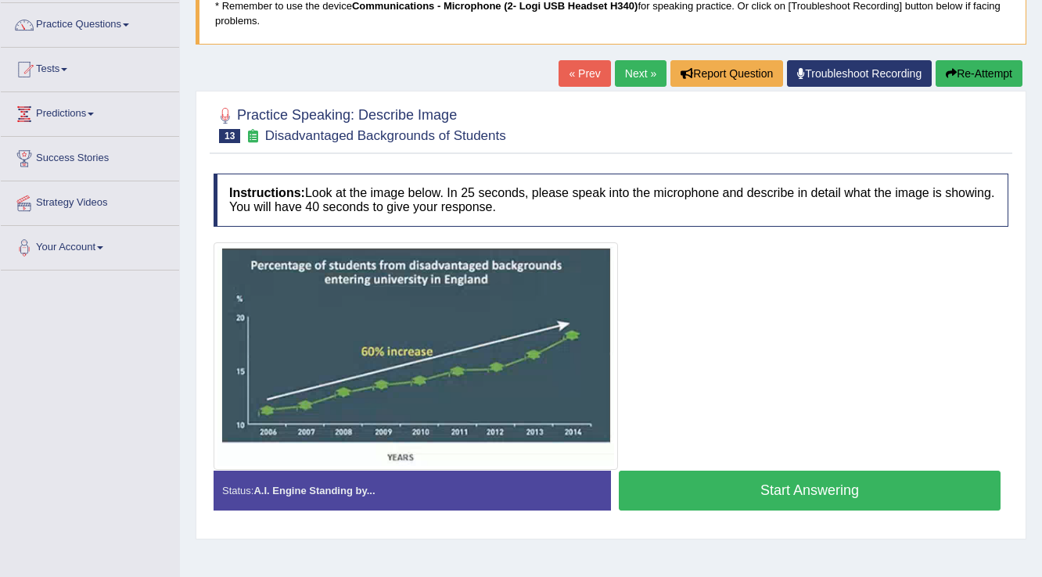
click at [796, 487] on button "Start Answering" at bounding box center [810, 491] width 382 height 40
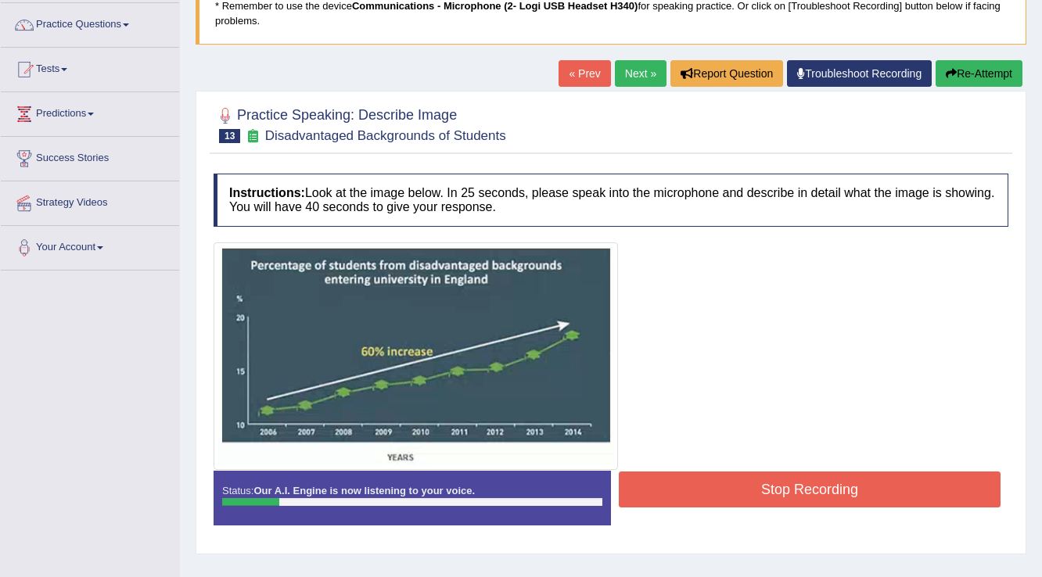
click at [796, 487] on button "Stop Recording" at bounding box center [810, 490] width 382 height 36
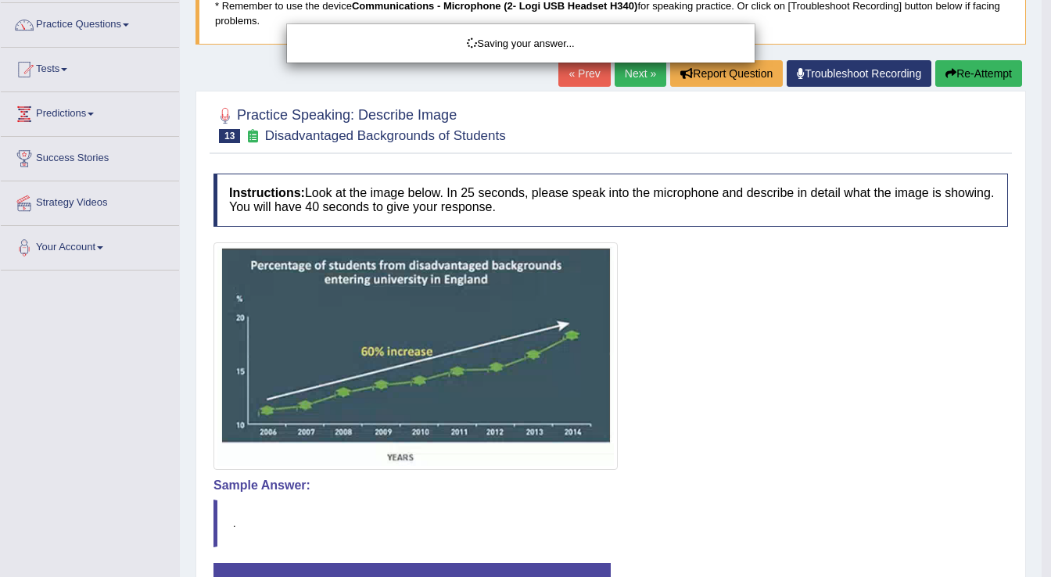
click at [967, 78] on div "Saving your answer..." at bounding box center [525, 288] width 1051 height 577
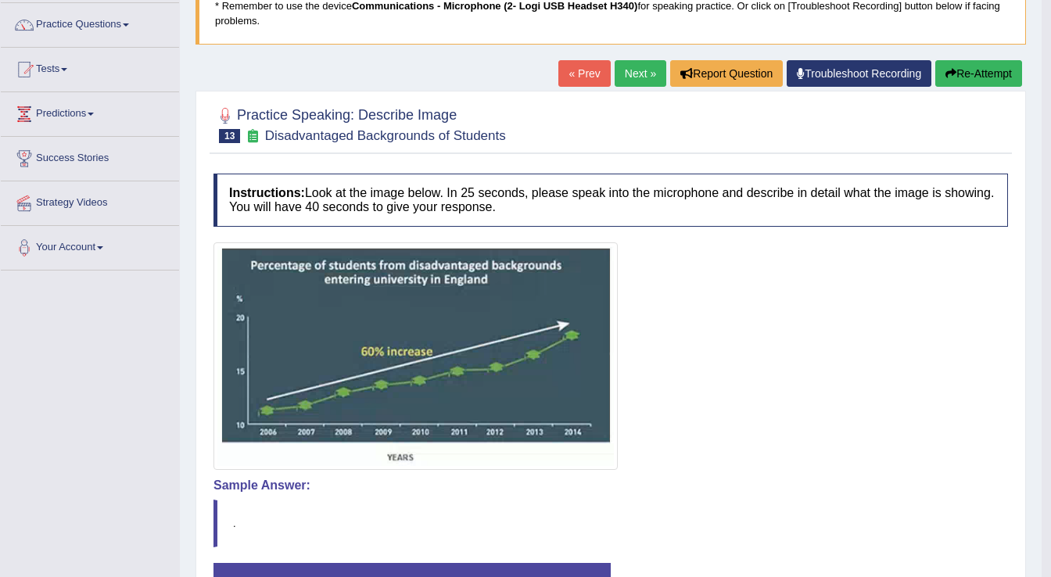
click at [969, 72] on div "Saving your answer..." at bounding box center [525, 288] width 1051 height 577
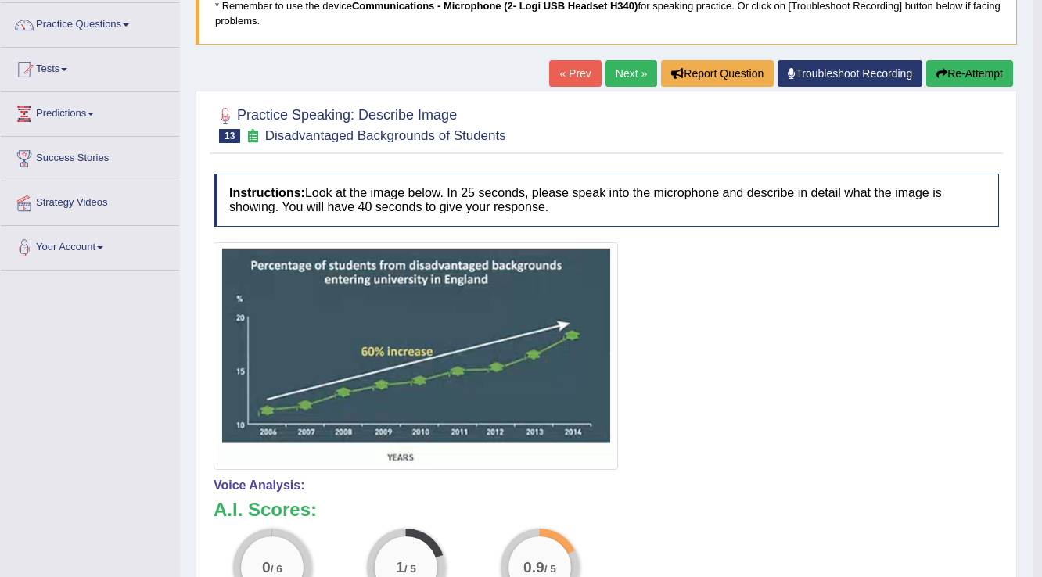
click at [948, 74] on button "Re-Attempt" at bounding box center [969, 73] width 87 height 27
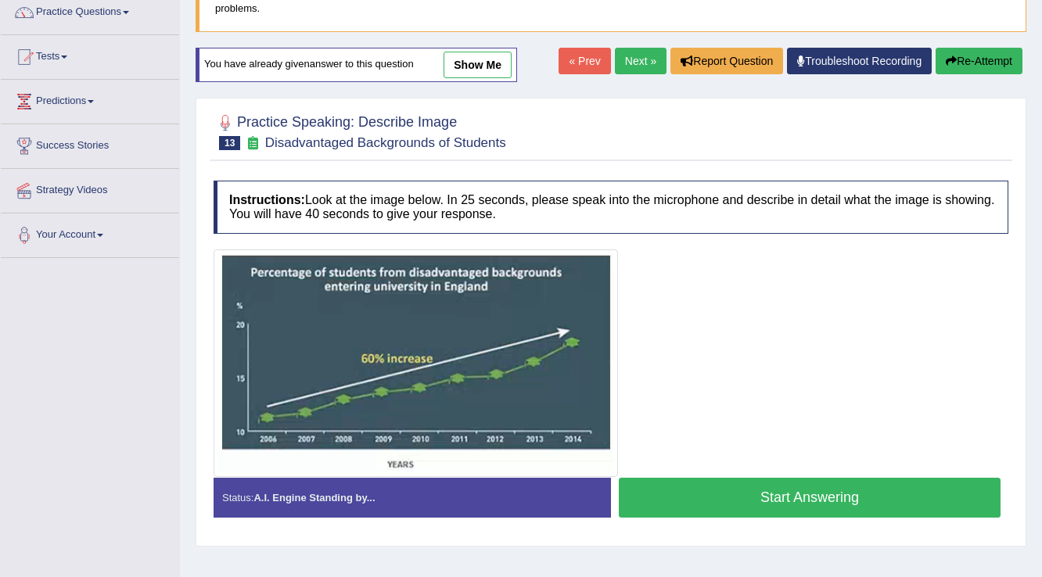
click at [677, 483] on button "Start Answering" at bounding box center [810, 498] width 382 height 40
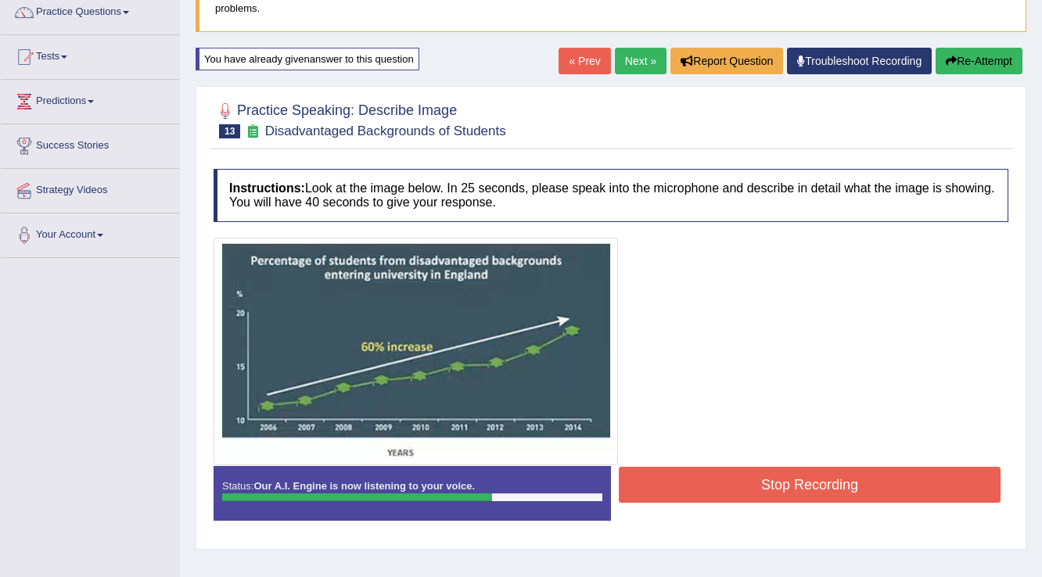
click at [615, 63] on link "Next »" at bounding box center [641, 61] width 52 height 27
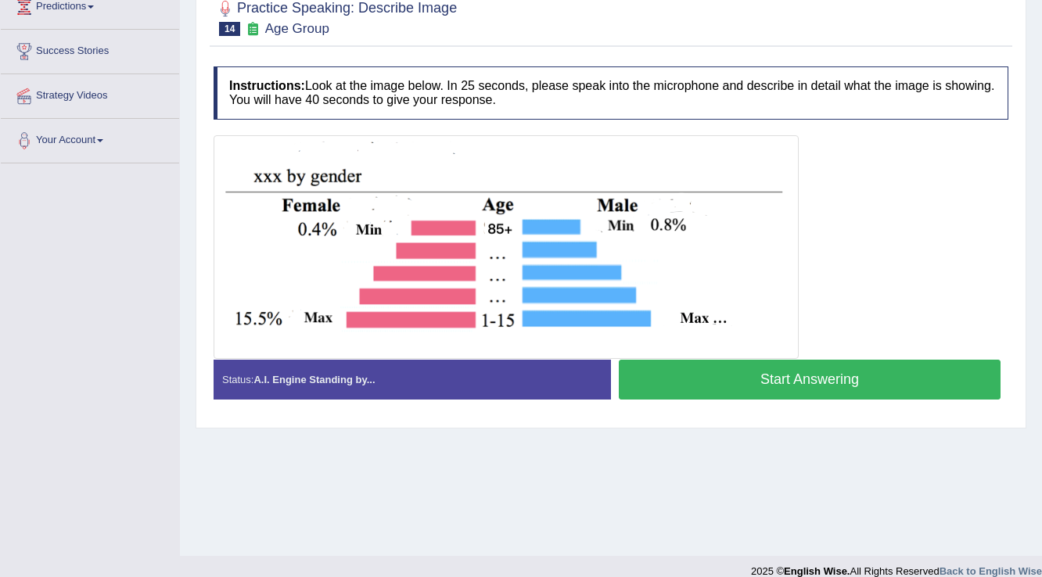
scroll to position [244, 0]
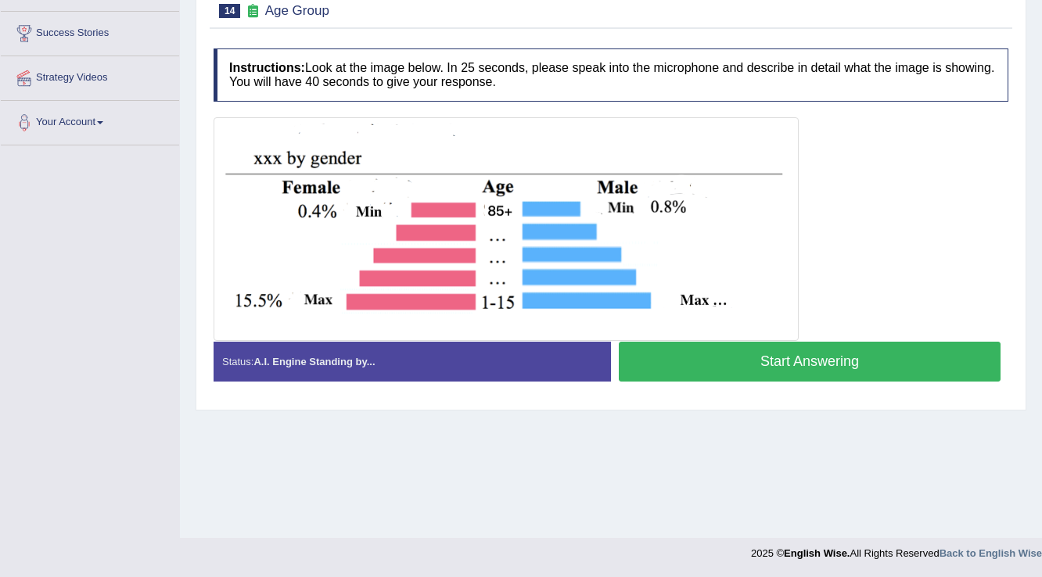
click at [754, 360] on button "Start Answering" at bounding box center [810, 362] width 382 height 40
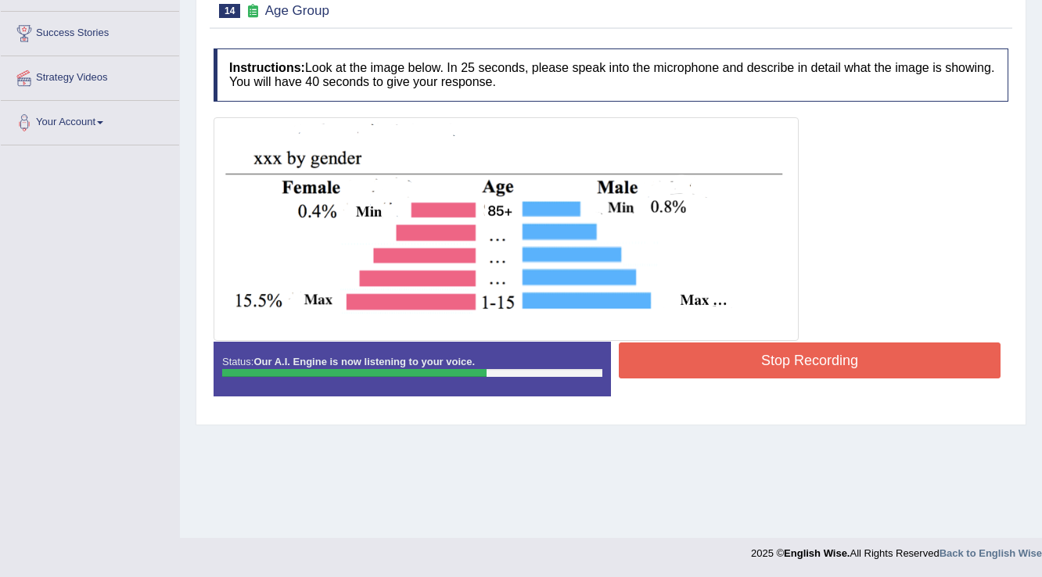
click at [881, 347] on button "Stop Recording" at bounding box center [810, 361] width 382 height 36
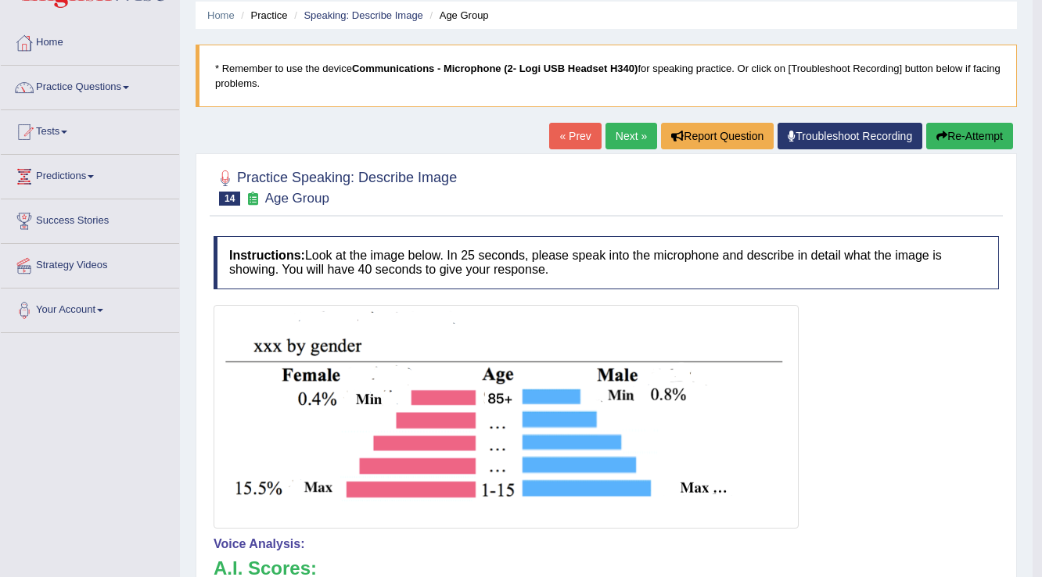
scroll to position [56, 0]
click at [110, 81] on link "Practice Questions" at bounding box center [90, 85] width 178 height 39
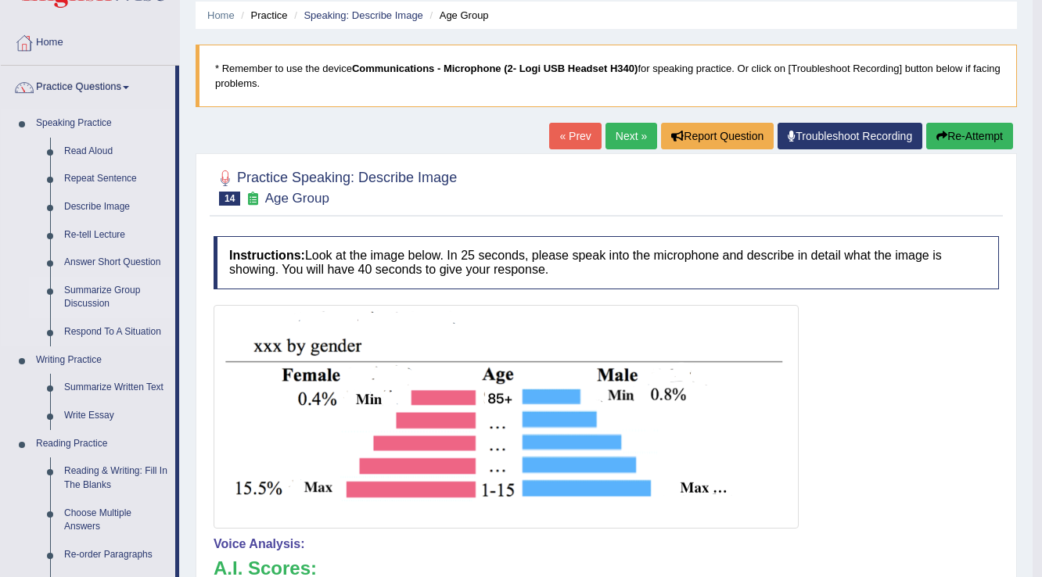
click at [106, 289] on link "Summarize Group Discussion" at bounding box center [116, 297] width 118 height 41
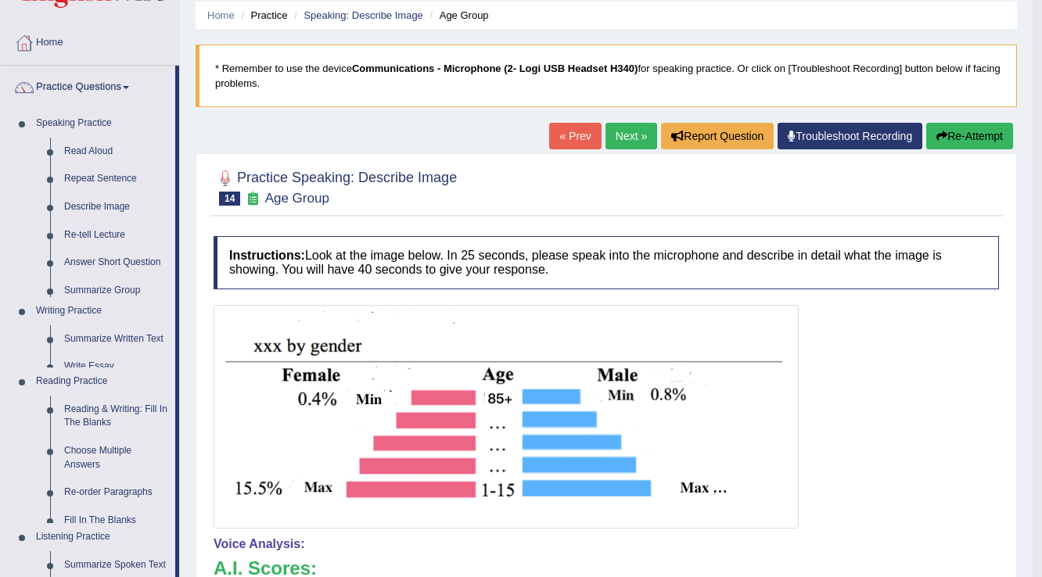
click at [106, 290] on ul "Speaking Practice Read Aloud Repeat Sentence Describe Image Re-tell Lecture Ans…" at bounding box center [88, 427] width 174 height 634
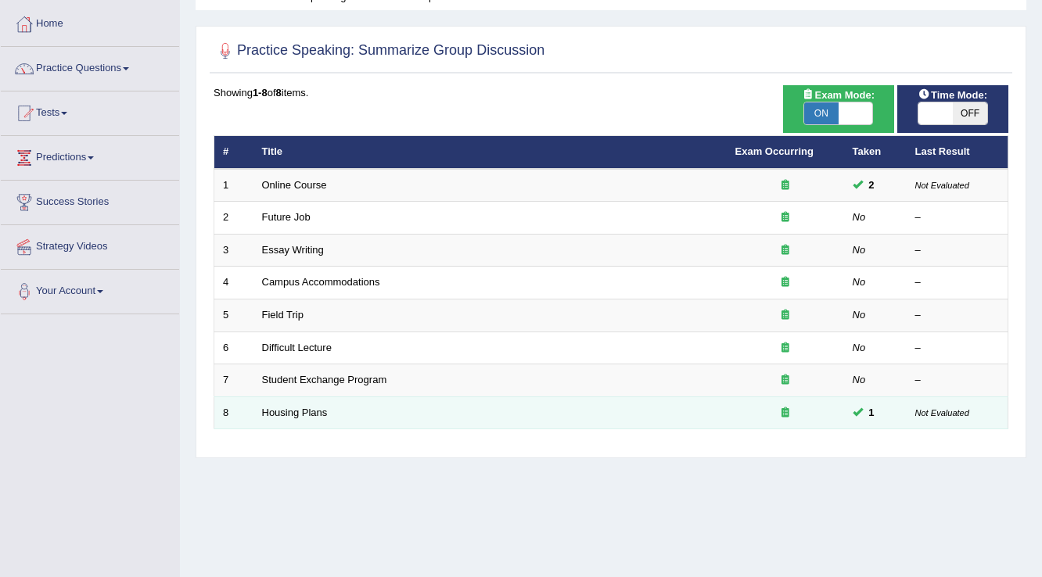
scroll to position [244, 0]
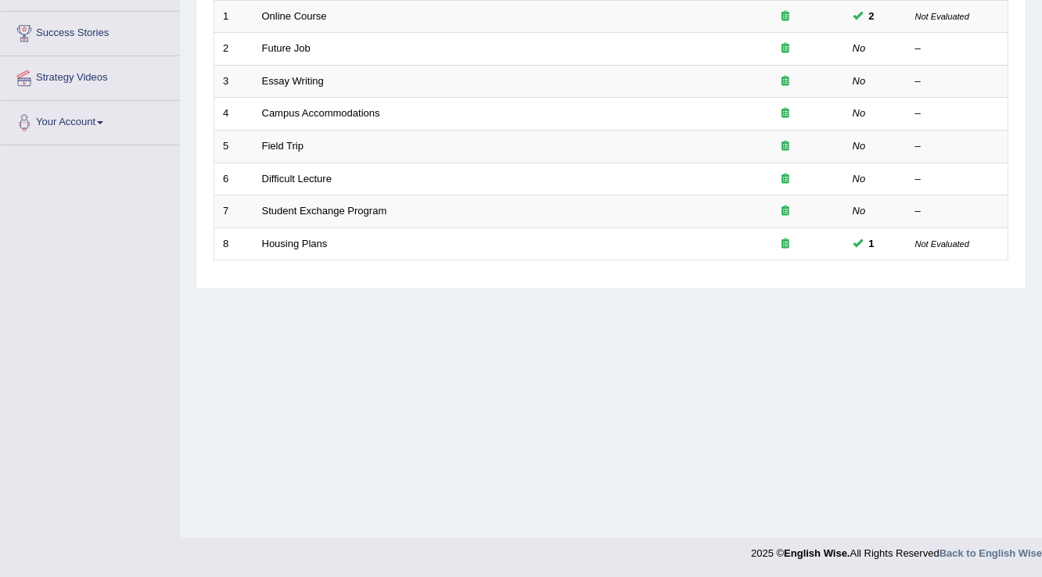
drag, startPoint x: 311, startPoint y: 279, endPoint x: 300, endPoint y: 276, distance: 10.6
click at [308, 278] on div "Practice Speaking: Summarize Group Discussion Time Mode: ON OFF Exam Mode: ON O…" at bounding box center [611, 73] width 831 height 433
click at [300, 276] on div "Time Mode: ON OFF Exam Mode: ON OFF Showing 1-8 of 8 items. # Title Exam Occurr…" at bounding box center [611, 98] width 803 height 365
click at [301, 289] on div "Home Practice Speaking: Summarize Group Discussion Practice Speaking: Summarize…" at bounding box center [611, 147] width 862 height 782
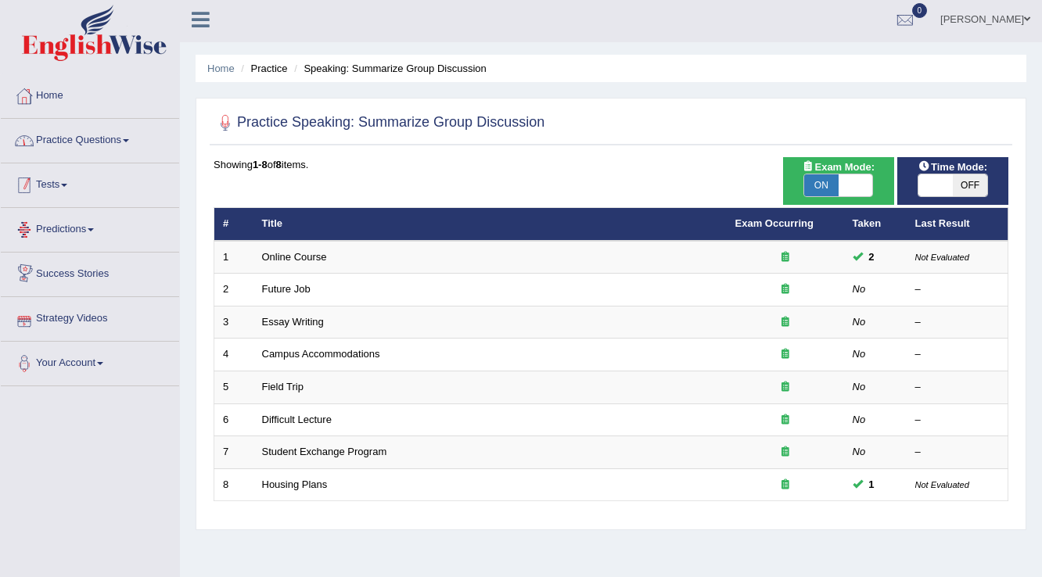
scroll to position [0, 0]
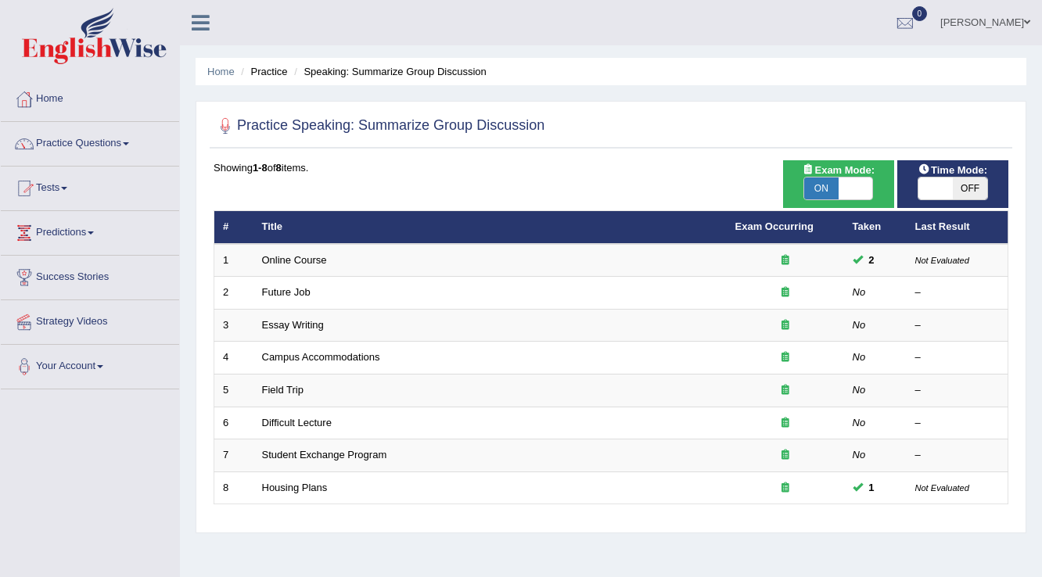
click at [130, 147] on link "Practice Questions" at bounding box center [90, 141] width 178 height 39
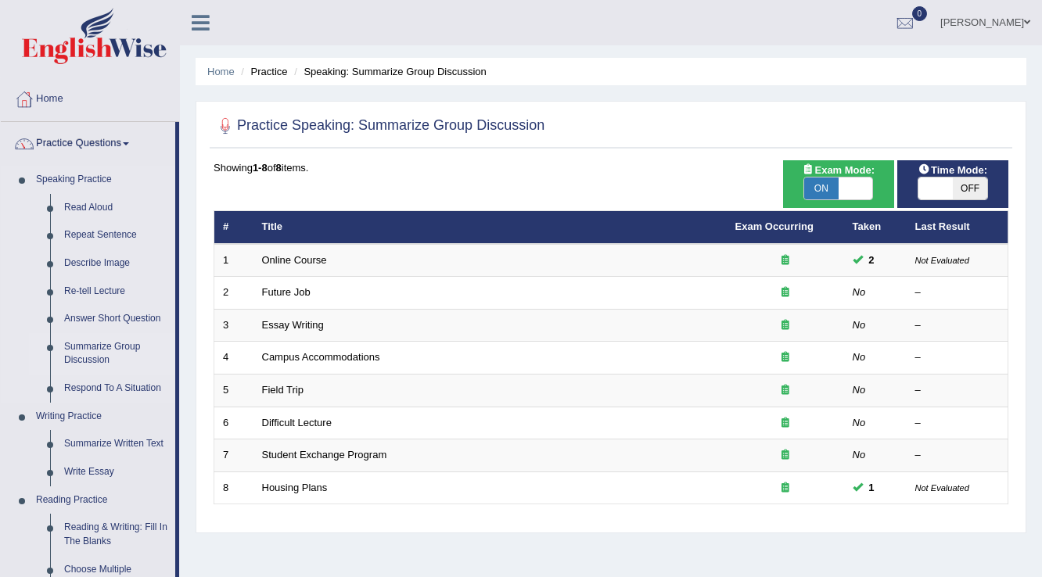
click at [112, 361] on link "Summarize Group Discussion" at bounding box center [116, 353] width 118 height 41
click at [113, 361] on ul "Speaking Practice Read Aloud Repeat Sentence Describe Image Re-tell Lecture Ans…" at bounding box center [88, 578] width 174 height 825
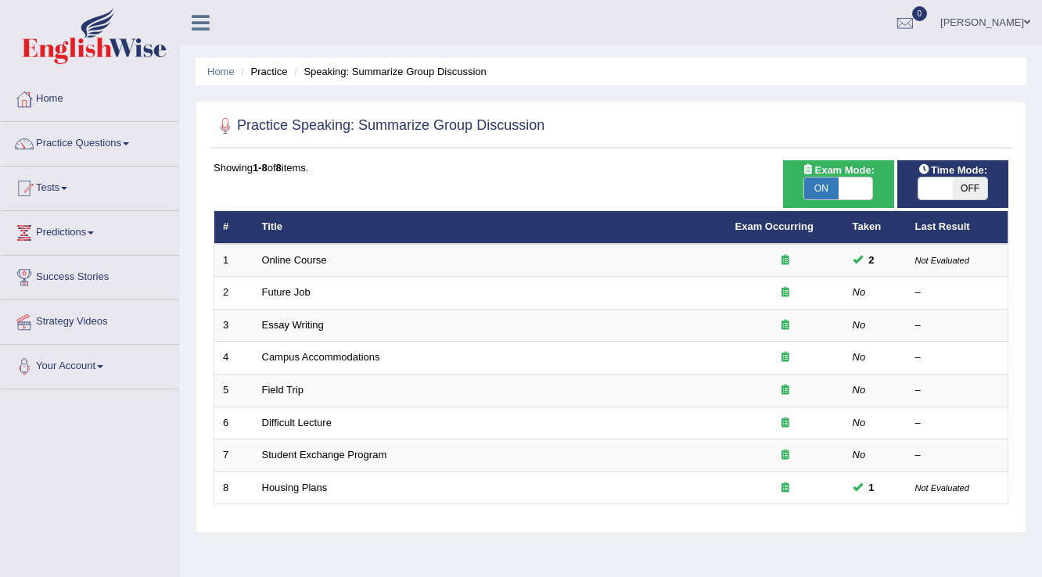
click at [127, 147] on link "Practice Questions" at bounding box center [90, 141] width 178 height 39
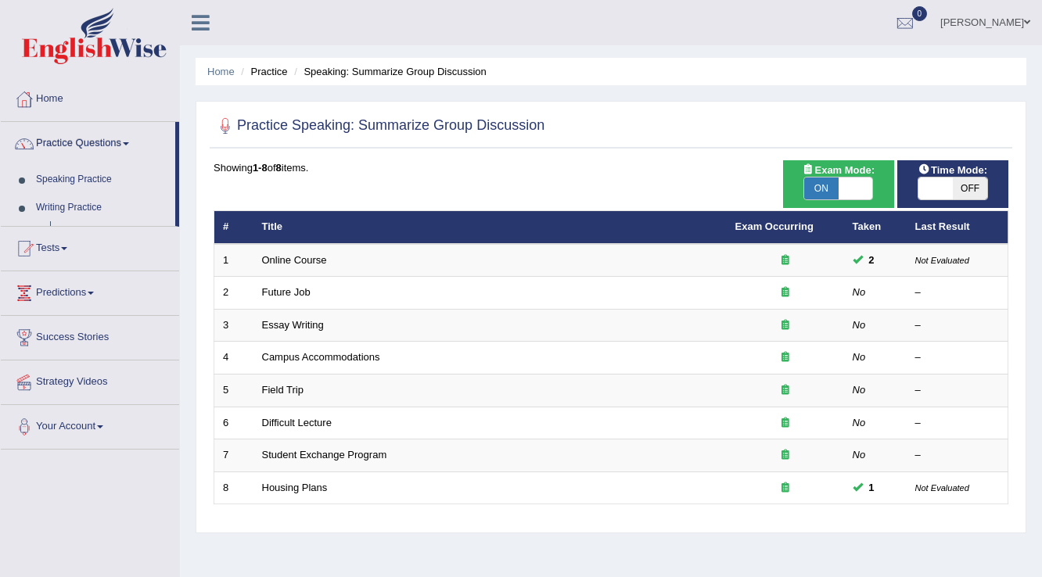
click at [128, 147] on link "Practice Questions" at bounding box center [88, 141] width 174 height 39
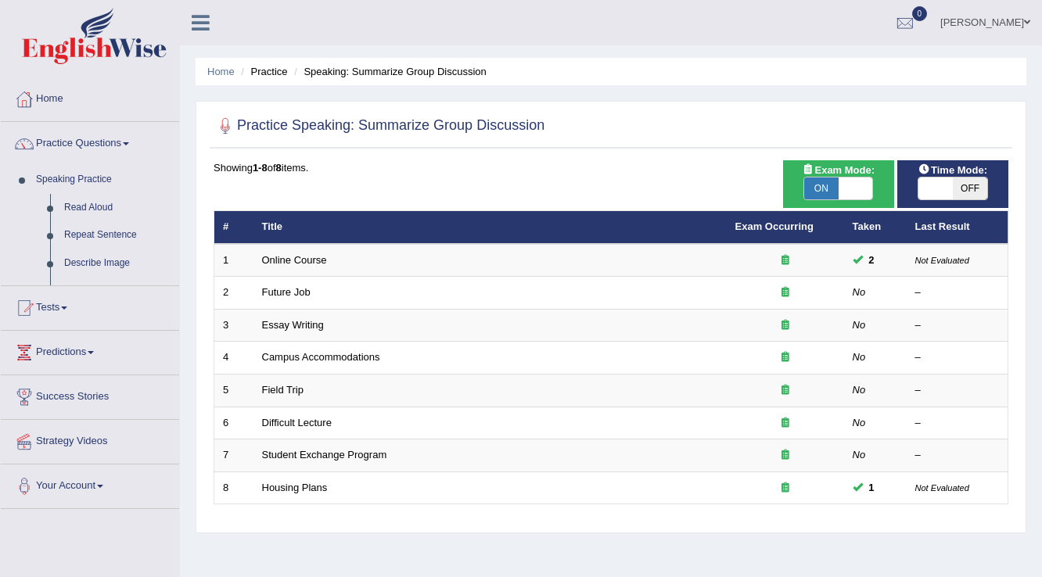
click at [128, 147] on link "Practice Questions" at bounding box center [90, 141] width 178 height 39
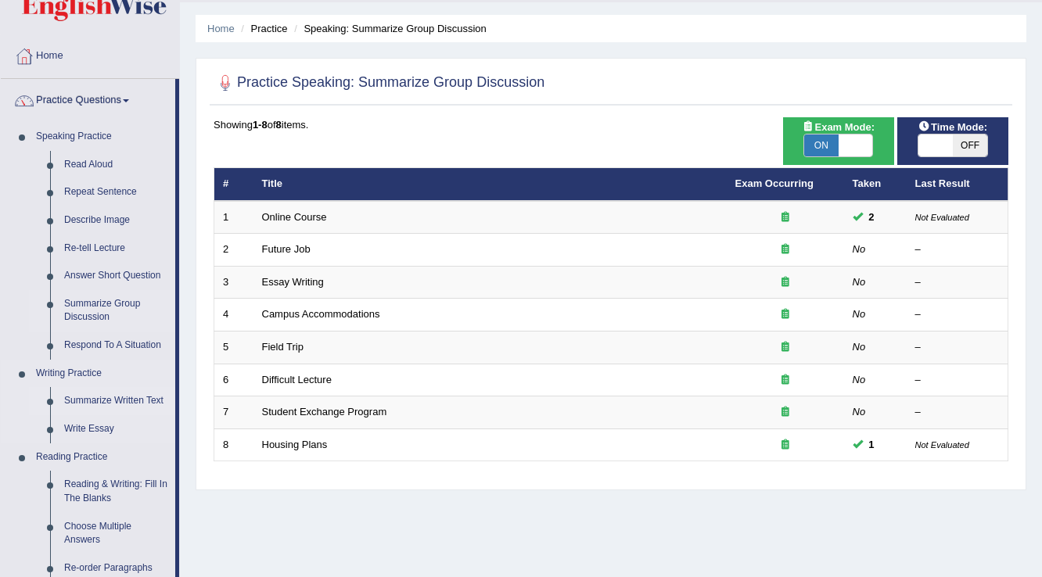
scroll to position [63, 0]
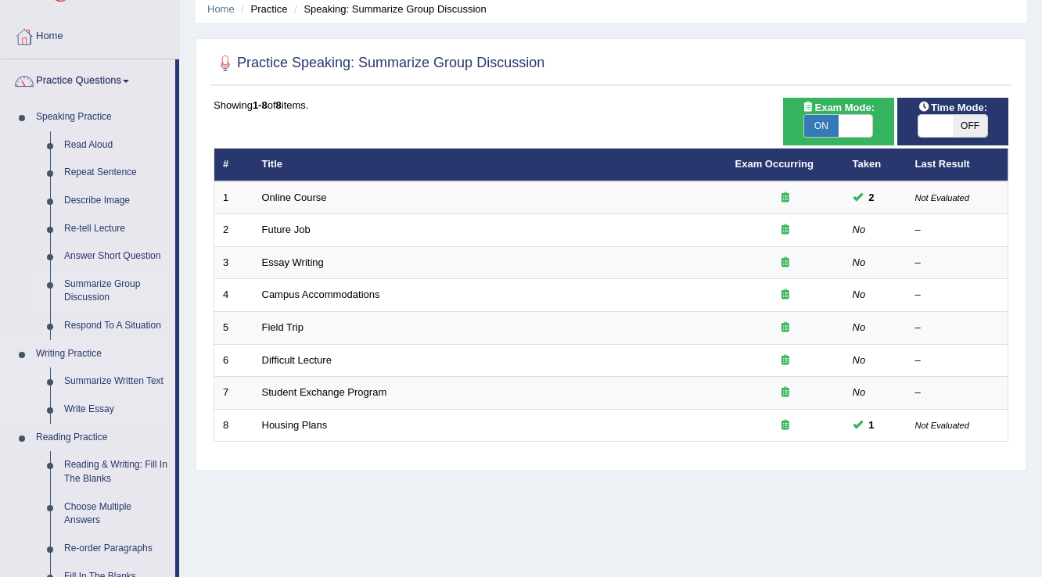
click at [102, 377] on link "Summarize Written Text" at bounding box center [116, 382] width 118 height 28
click at [102, 377] on ul "Speaking Practice Read Aloud Repeat Sentence Describe Image Re-tell Lecture Ans…" at bounding box center [88, 520] width 174 height 835
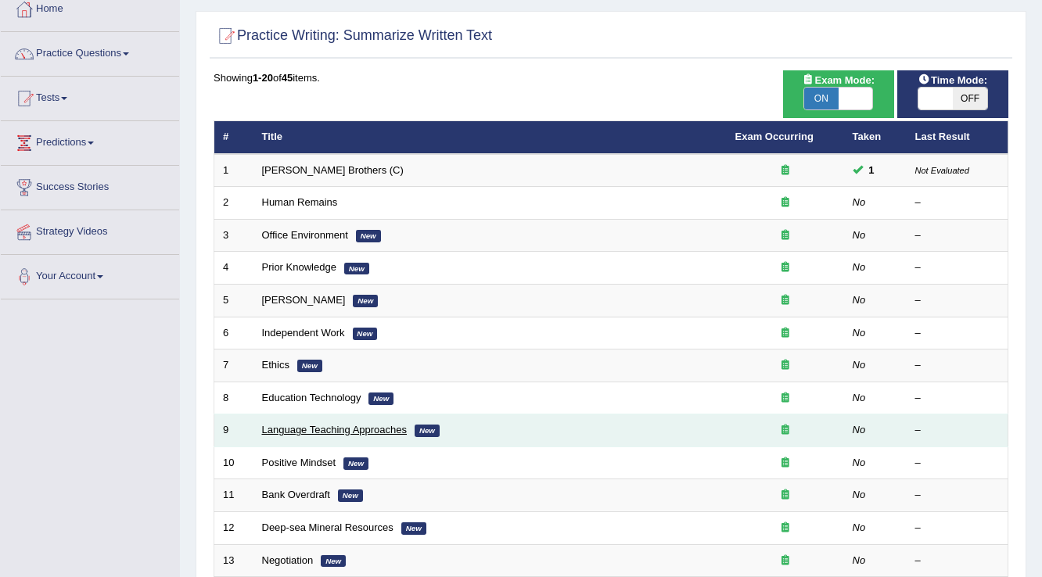
scroll to position [63, 0]
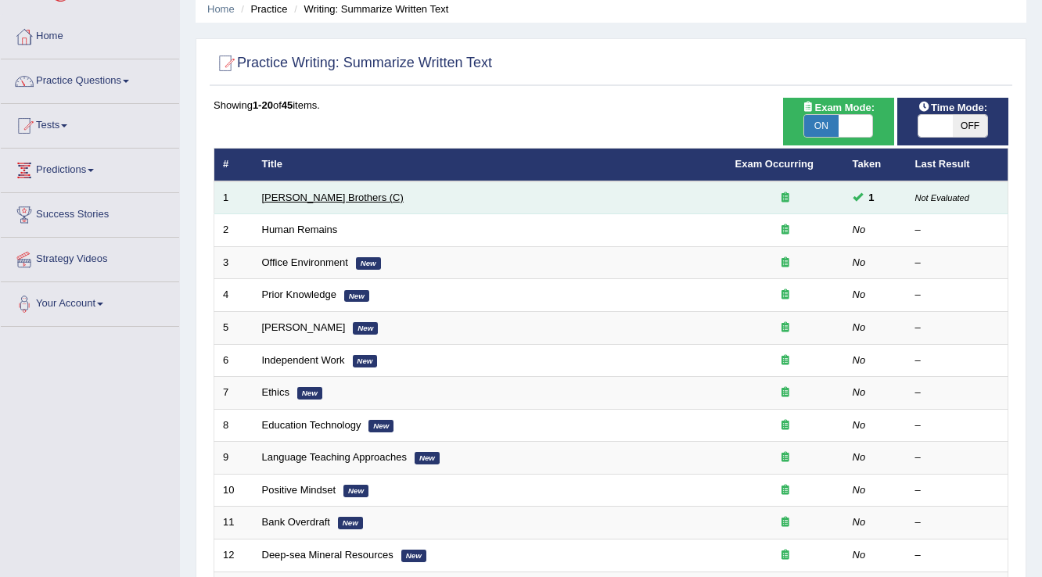
click at [314, 196] on link "[PERSON_NAME] Brothers (C)" at bounding box center [333, 198] width 142 height 12
click at [315, 198] on link "[PERSON_NAME] Brothers (C)" at bounding box center [333, 198] width 142 height 12
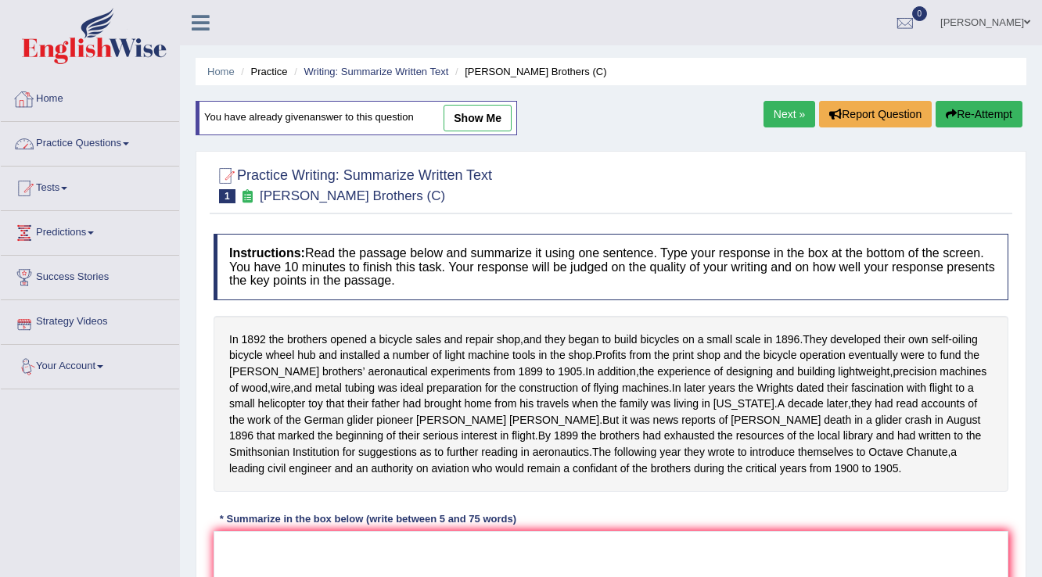
click at [102, 146] on link "Practice Questions" at bounding box center [90, 141] width 178 height 39
click at [102, 146] on link "Practice Questions" at bounding box center [88, 141] width 174 height 39
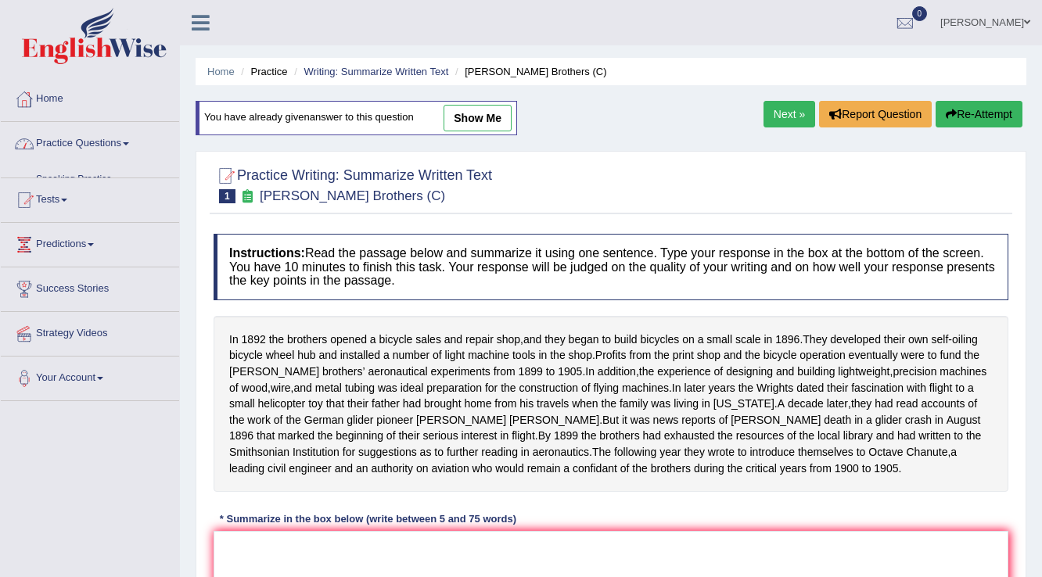
click at [103, 146] on link "Practice Questions" at bounding box center [90, 141] width 178 height 39
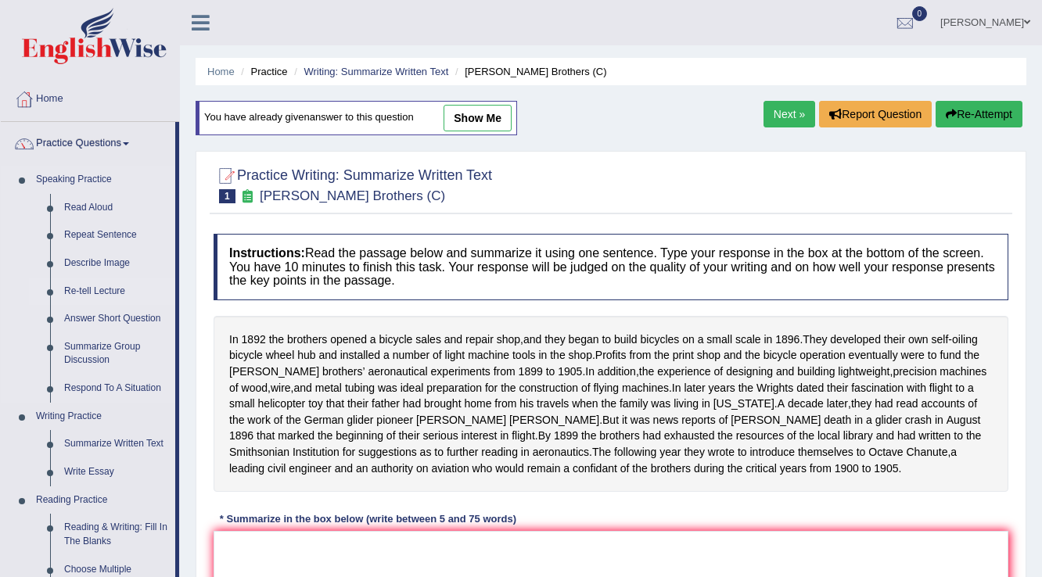
click at [120, 291] on link "Re-tell Lecture" at bounding box center [116, 292] width 118 height 28
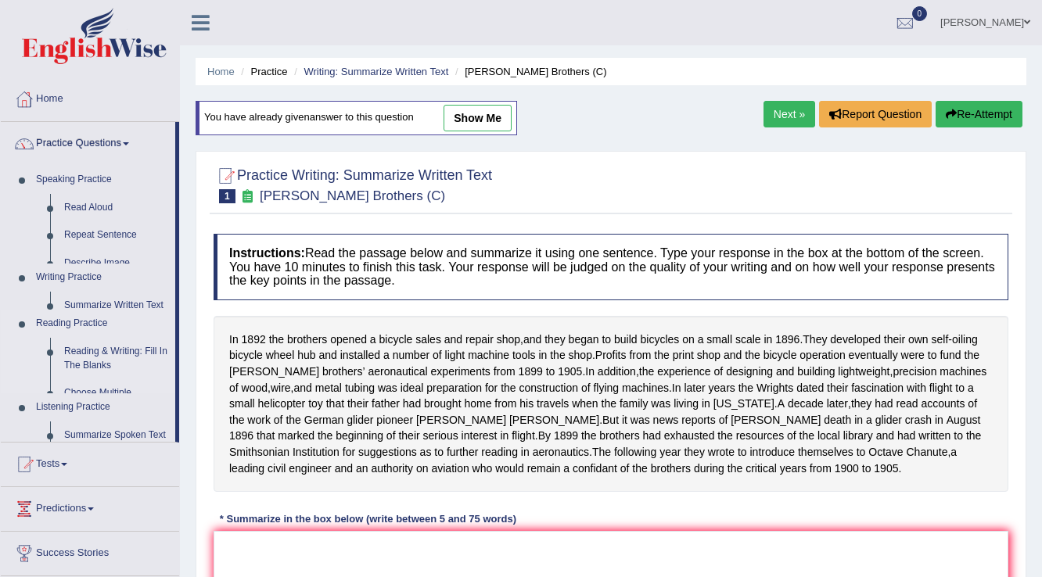
click at [120, 292] on ul "Speaking Practice Read Aloud Repeat Sentence Describe Image Re-tell Lecture Ans…" at bounding box center [88, 304] width 174 height 276
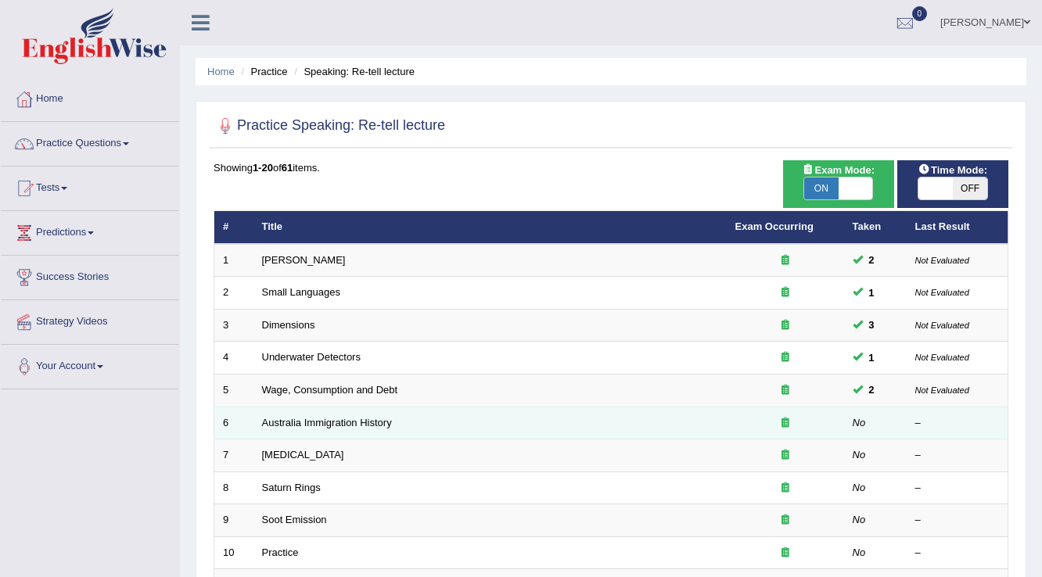
click at [337, 413] on td "Australia Immigration History" at bounding box center [489, 423] width 473 height 33
click at [306, 421] on link "Australia Immigration History" at bounding box center [327, 423] width 130 height 12
click at [306, 419] on link "Australia Immigration History" at bounding box center [327, 423] width 130 height 12
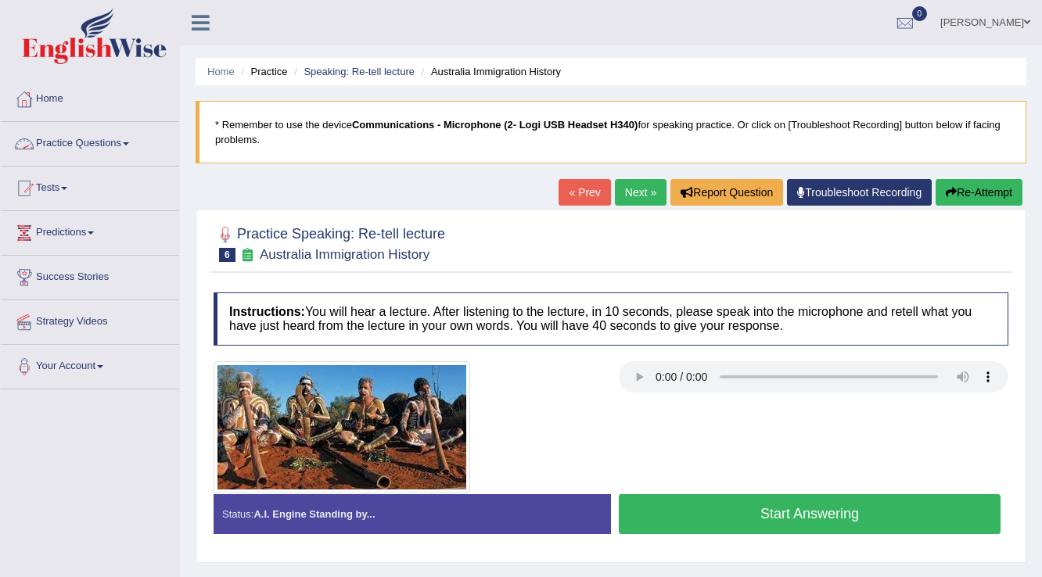
click at [129, 147] on link "Practice Questions" at bounding box center [90, 141] width 178 height 39
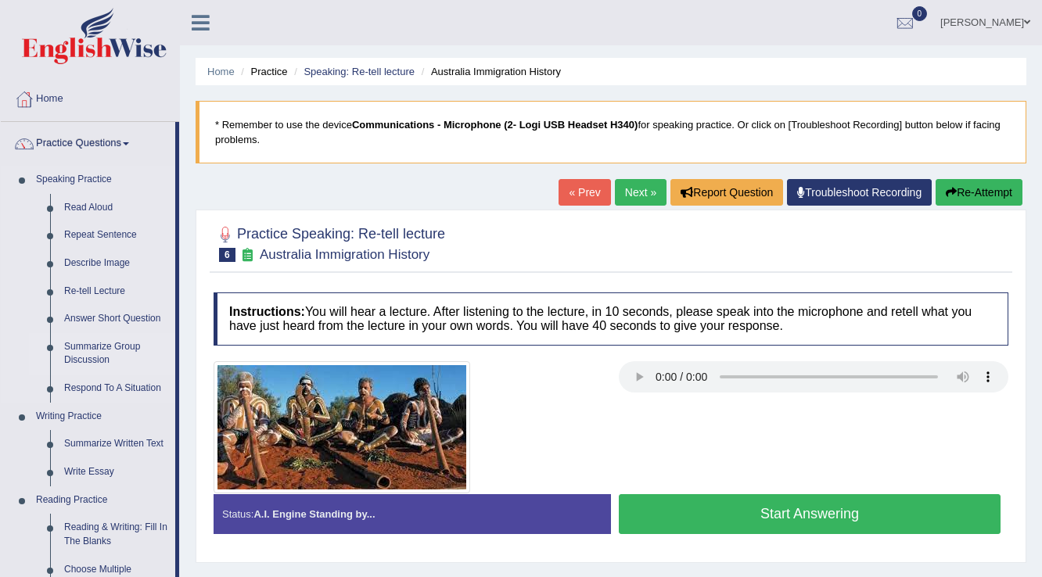
click at [80, 350] on link "Summarize Group Discussion" at bounding box center [116, 353] width 118 height 41
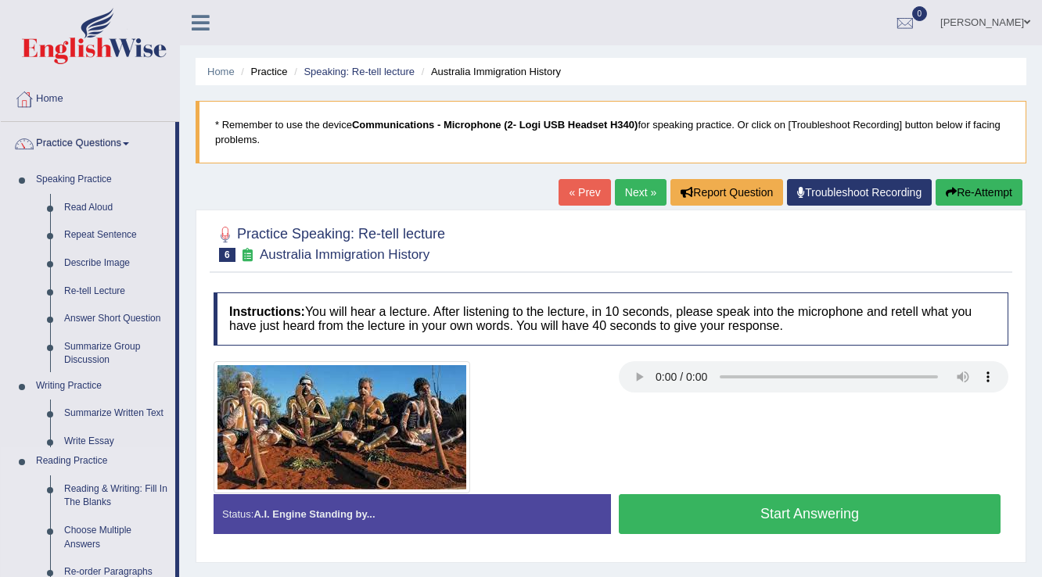
click at [78, 348] on ul "Speaking Practice Read Aloud Repeat Sentence Describe Image Re-tell Lecture Ans…" at bounding box center [88, 521] width 174 height 711
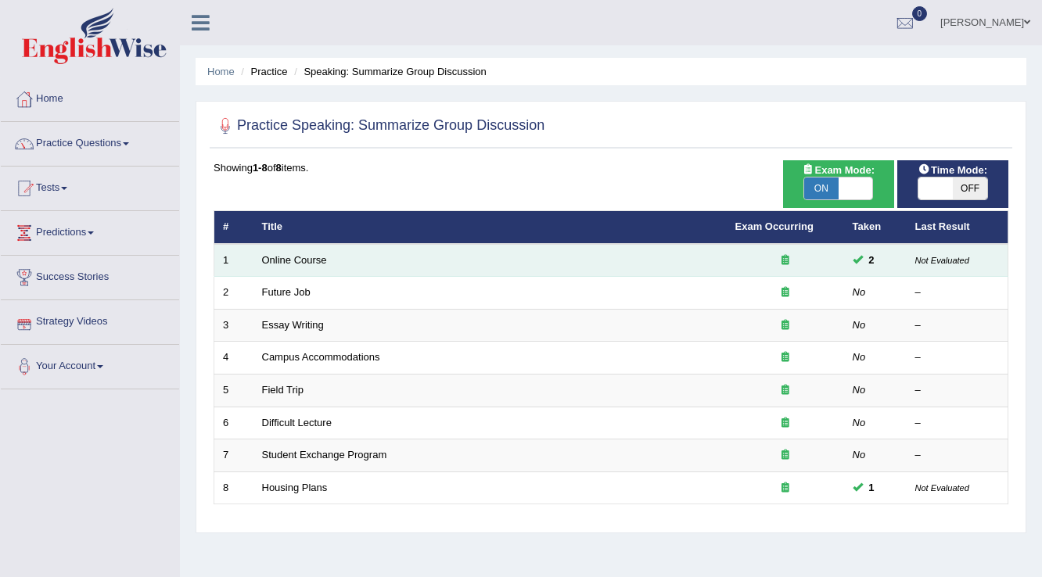
click at [299, 269] on td "Online Course" at bounding box center [489, 260] width 473 height 33
click at [300, 268] on td "Online Course" at bounding box center [489, 260] width 473 height 33
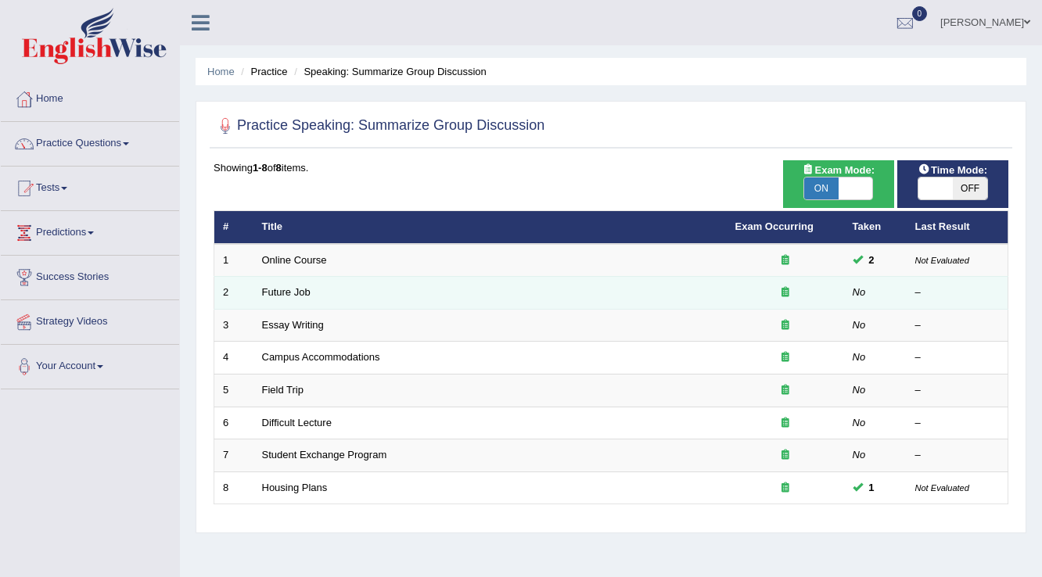
click at [295, 303] on td "Future Job" at bounding box center [489, 293] width 473 height 33
click at [295, 304] on td "Future Job" at bounding box center [489, 293] width 473 height 33
click at [291, 296] on link "Future Job" at bounding box center [286, 292] width 49 height 12
click at [291, 299] on td "Future Job" at bounding box center [489, 293] width 473 height 33
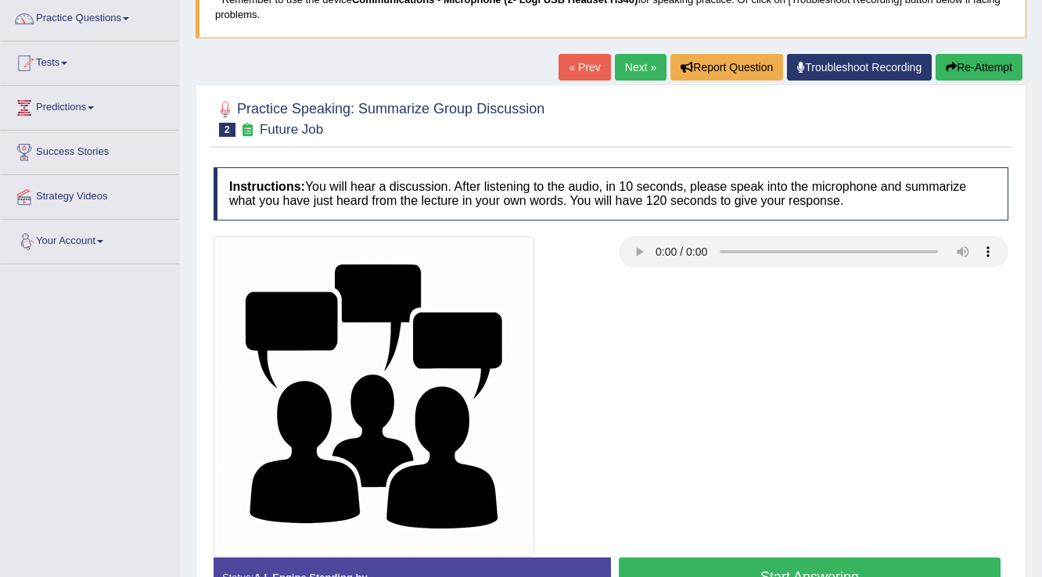
drag, startPoint x: 17, startPoint y: 573, endPoint x: 25, endPoint y: 551, distance: 24.0
click at [25, 551] on div "Toggle navigation Home Practice Questions Speaking Practice Read Aloud Repeat S…" at bounding box center [521, 282] width 1042 height 814
click at [677, 568] on button "Start Answering" at bounding box center [810, 578] width 382 height 40
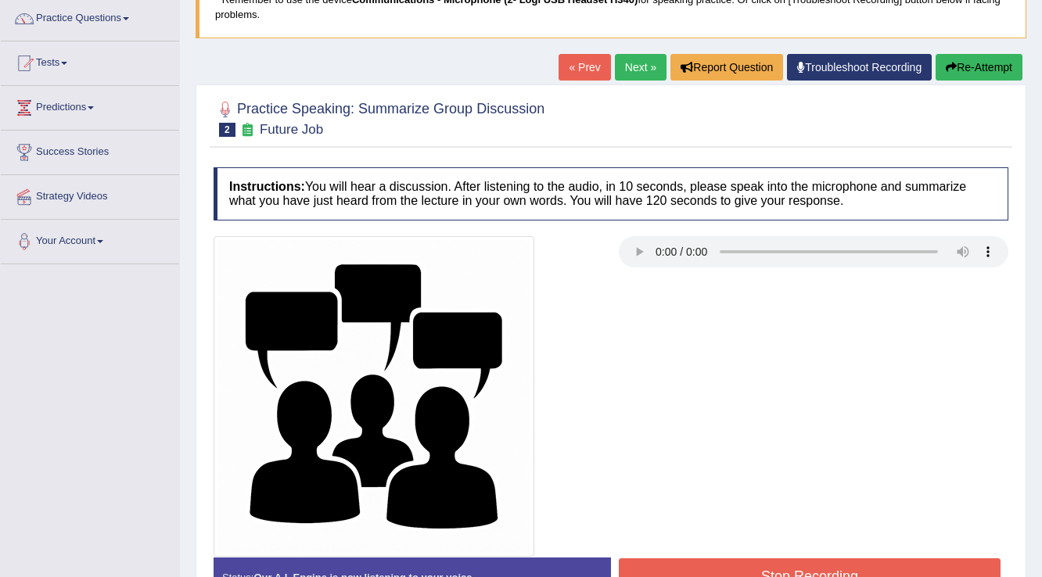
click at [991, 62] on button "Re-Attempt" at bounding box center [979, 67] width 87 height 27
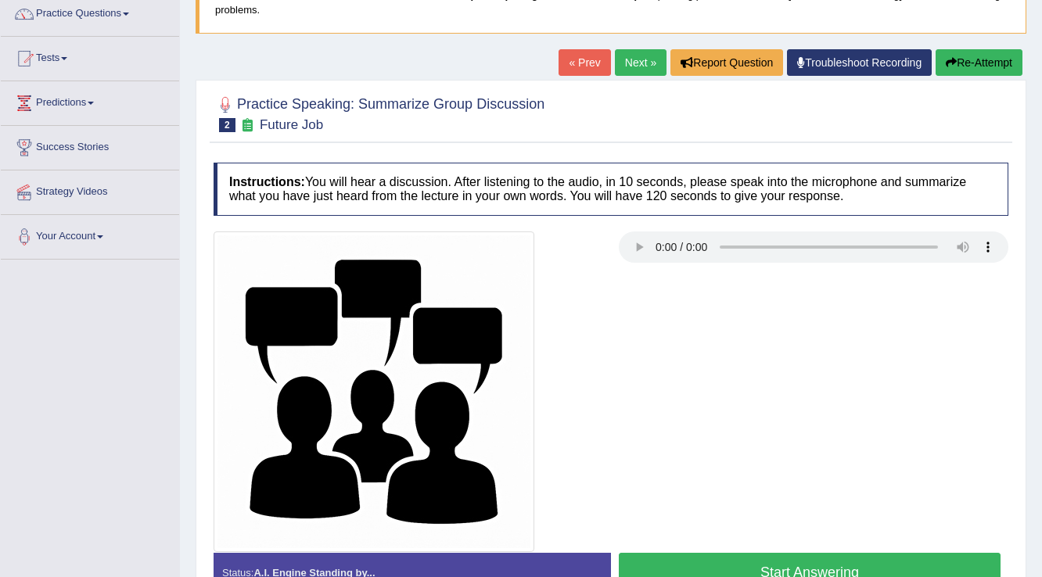
click at [693, 562] on button "Start Answering" at bounding box center [810, 573] width 382 height 40
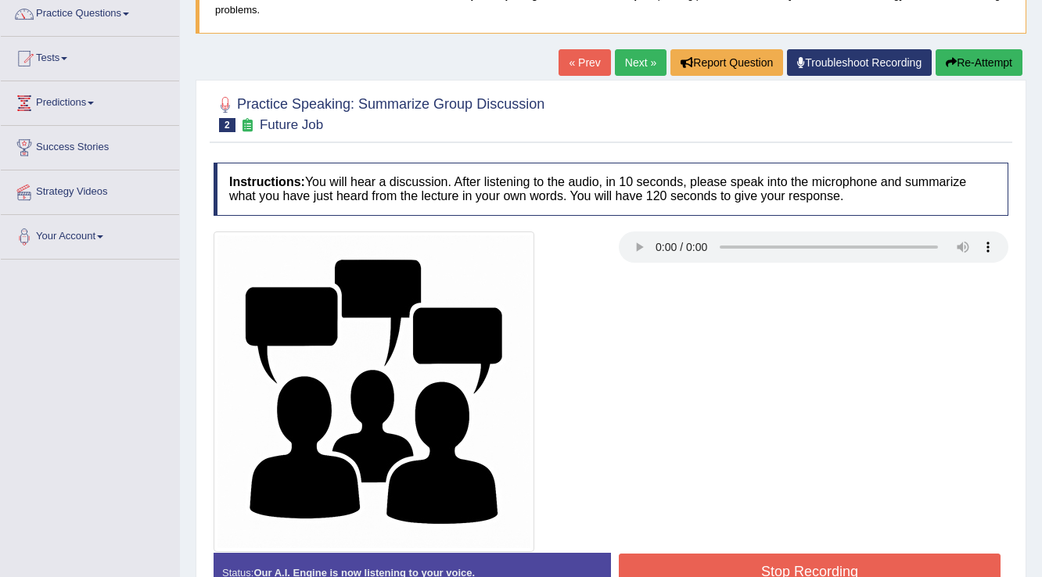
click at [695, 561] on button "Stop Recording" at bounding box center [810, 572] width 382 height 36
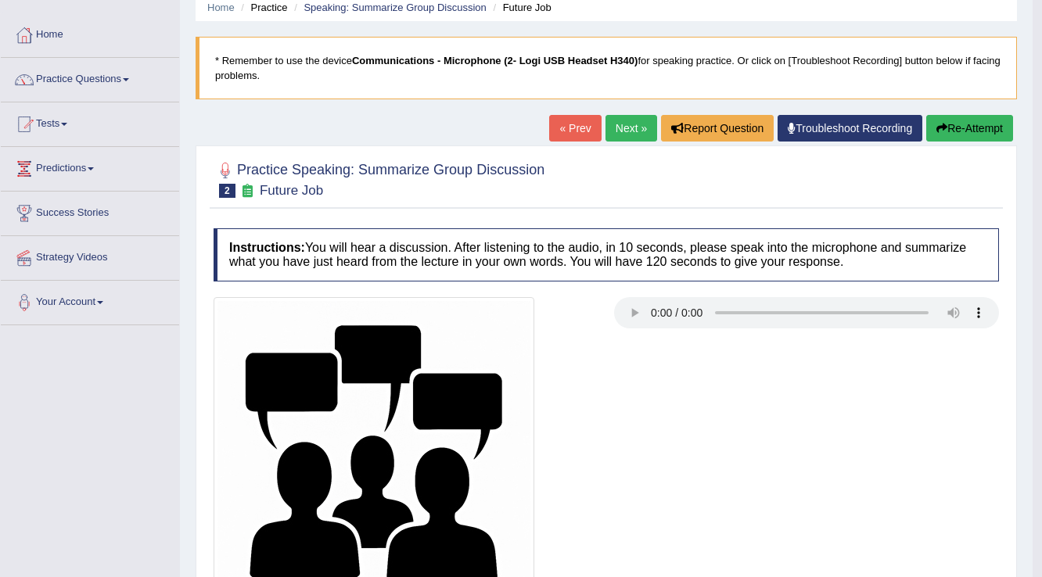
scroll to position [63, 0]
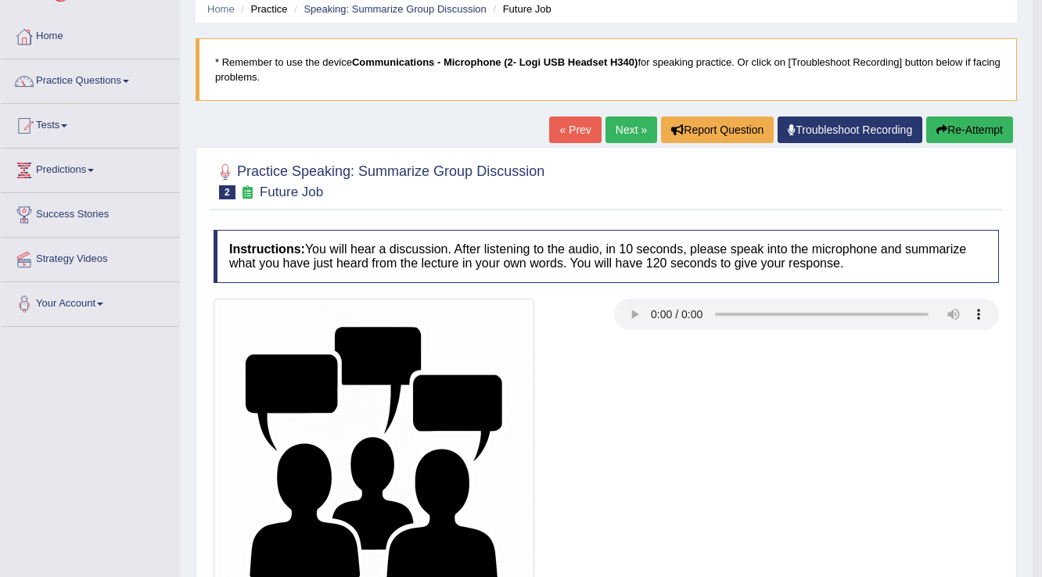
click at [978, 128] on button "Re-Attempt" at bounding box center [969, 130] width 87 height 27
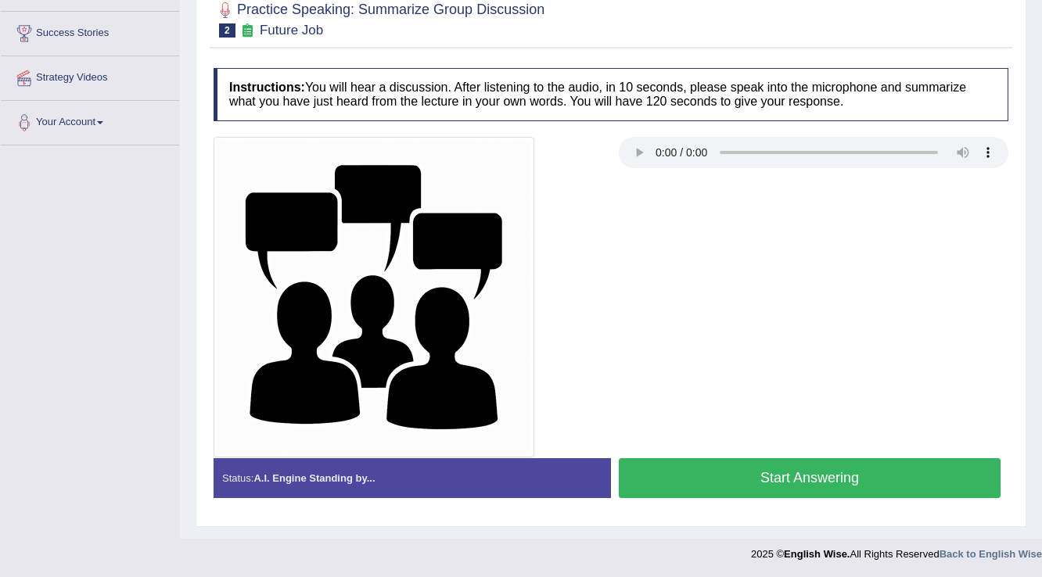
click at [767, 463] on button "Start Answering" at bounding box center [810, 478] width 382 height 40
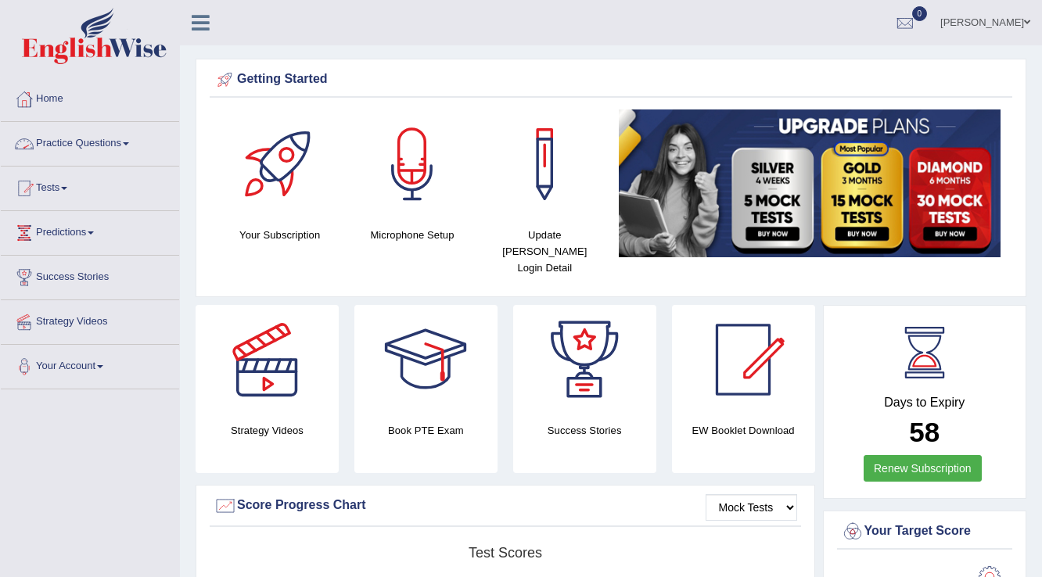
click at [128, 145] on link "Practice Questions" at bounding box center [90, 141] width 178 height 39
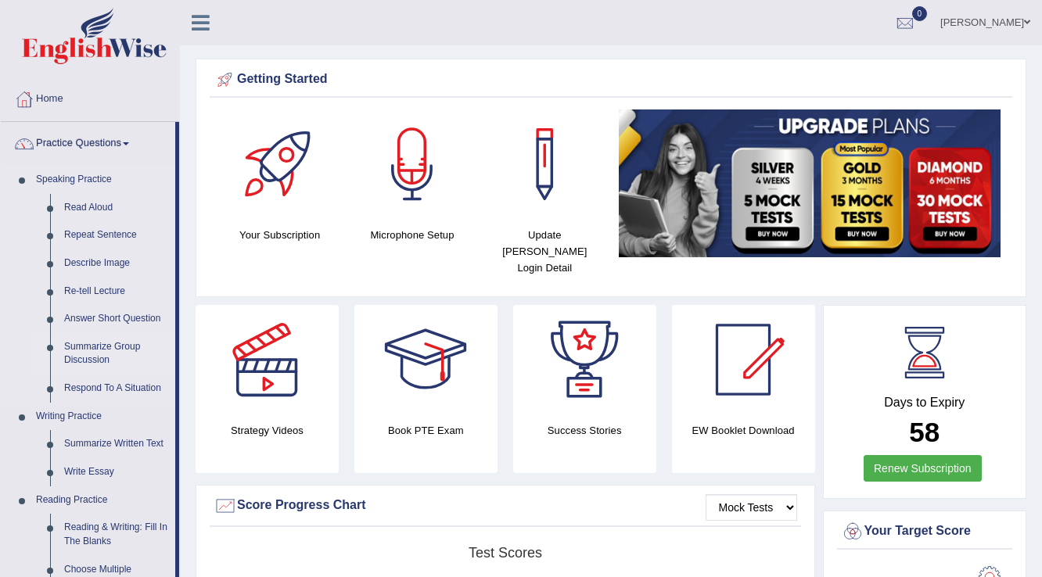
click at [113, 351] on link "Summarize Group Discussion" at bounding box center [116, 353] width 118 height 41
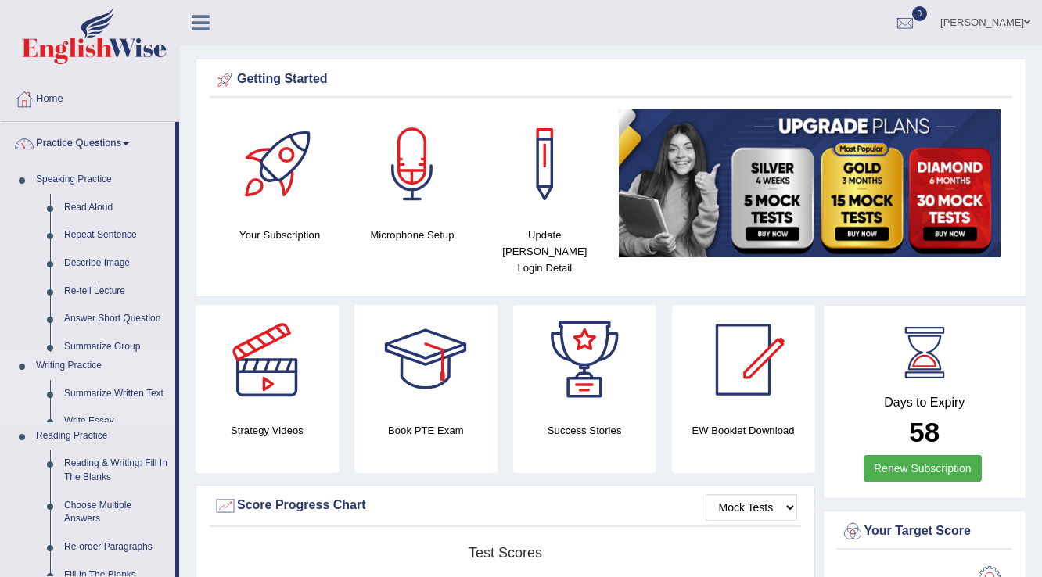
click at [113, 350] on ul "Speaking Practice Read Aloud Repeat Sentence Describe Image Re-tell Lecture Ans…" at bounding box center [88, 481] width 174 height 631
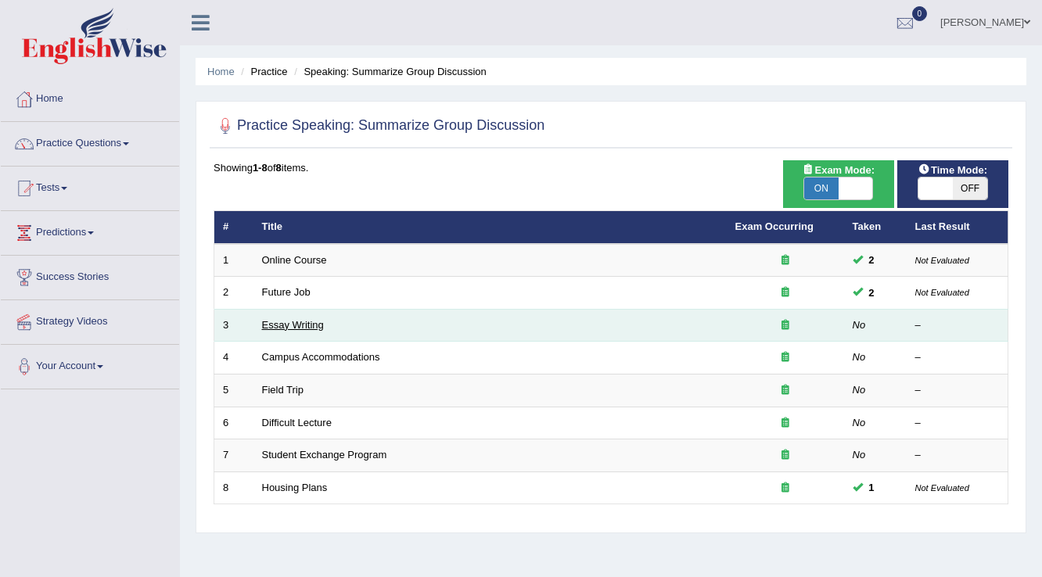
click at [273, 325] on link "Essay Writing" at bounding box center [293, 325] width 62 height 12
drag, startPoint x: 272, startPoint y: 327, endPoint x: 271, endPoint y: 315, distance: 11.8
click at [272, 325] on link "Essay Writing" at bounding box center [293, 325] width 62 height 12
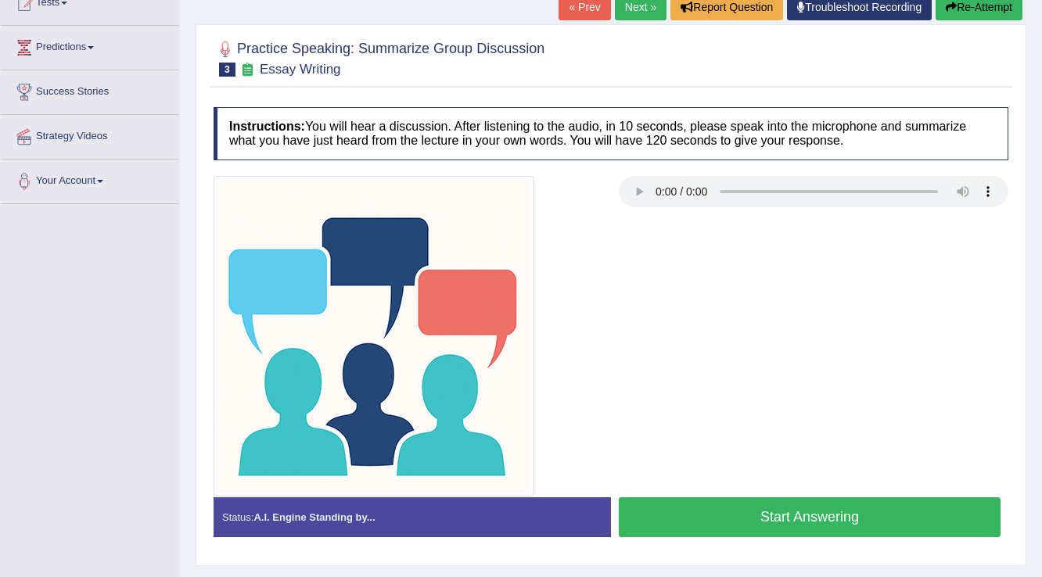
scroll to position [188, 0]
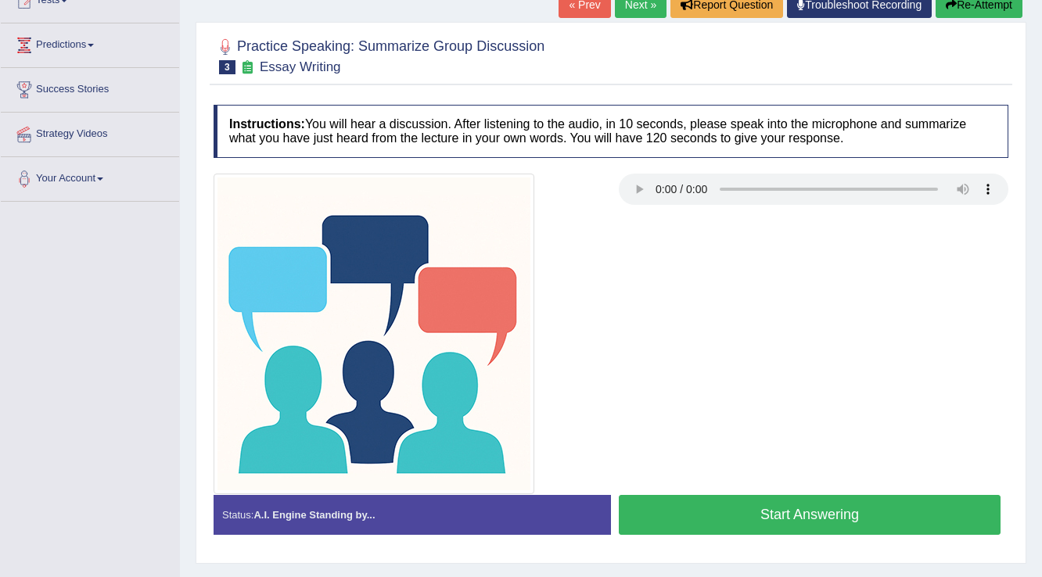
click at [713, 501] on button "Start Answering" at bounding box center [810, 515] width 382 height 40
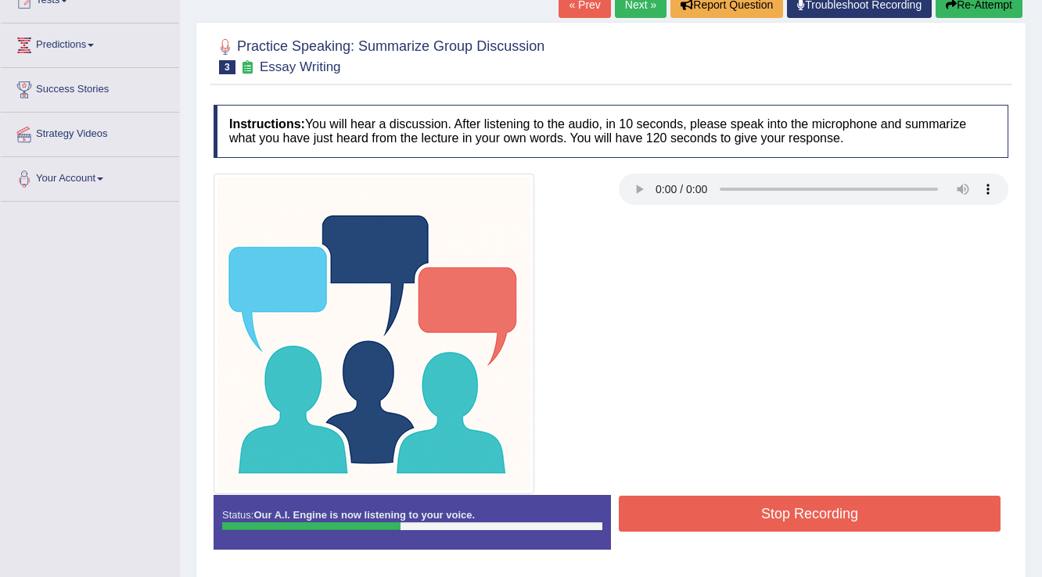
click at [907, 516] on button "Stop Recording" at bounding box center [810, 514] width 382 height 36
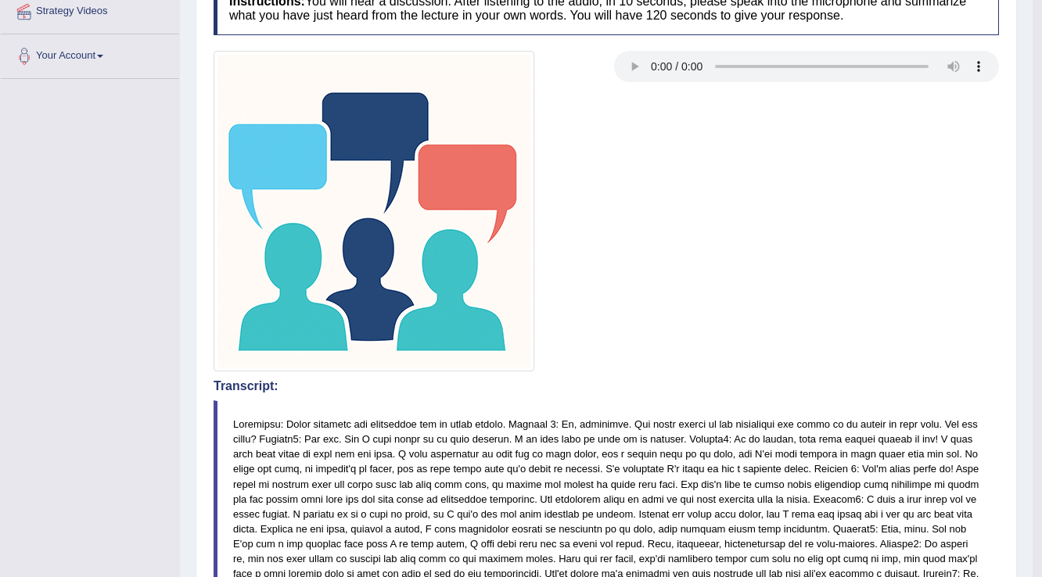
scroll to position [125, 0]
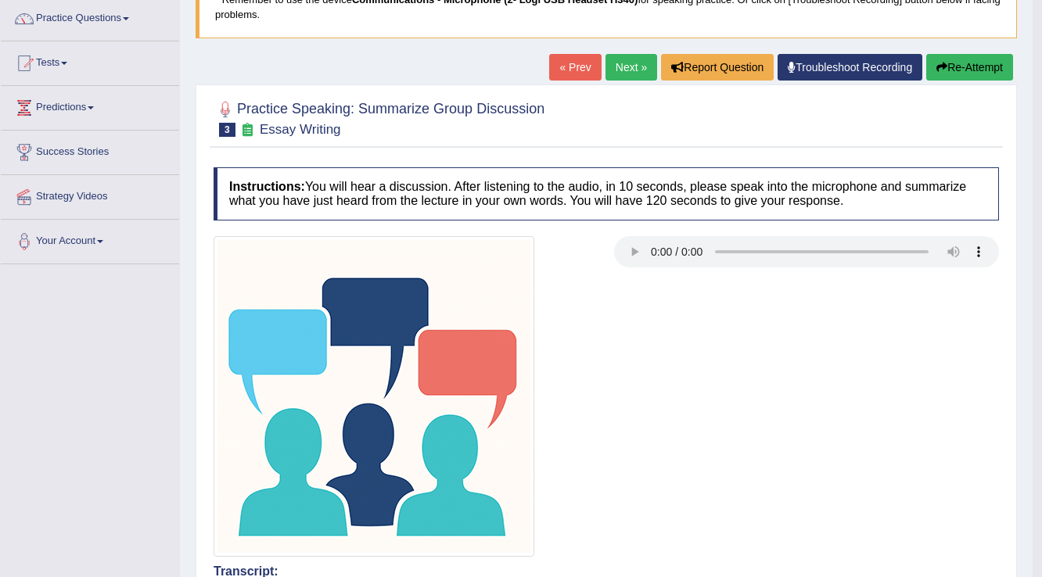
click at [626, 71] on link "Next »" at bounding box center [631, 67] width 52 height 27
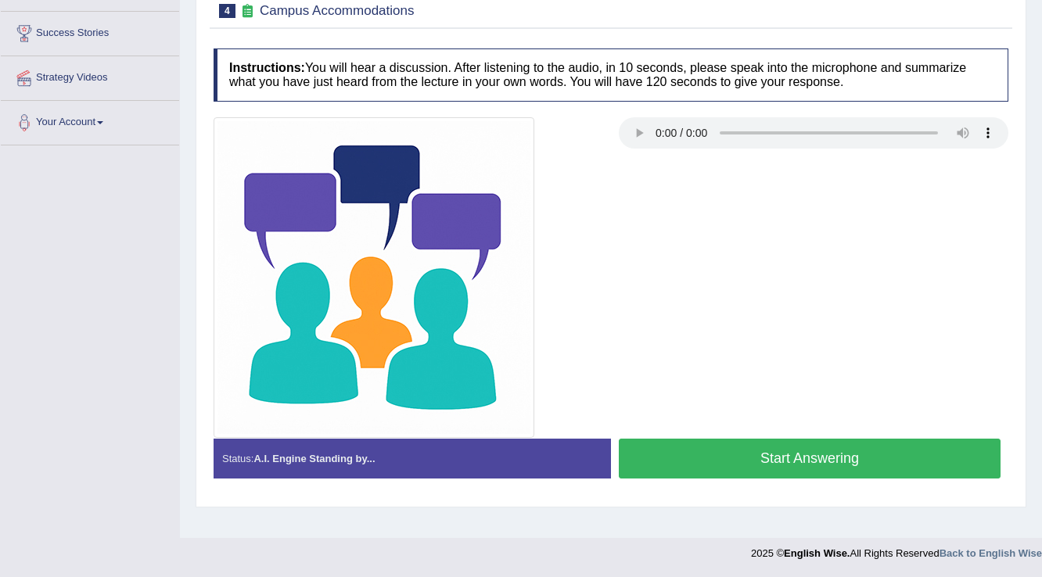
click at [738, 458] on button "Start Answering" at bounding box center [810, 459] width 382 height 40
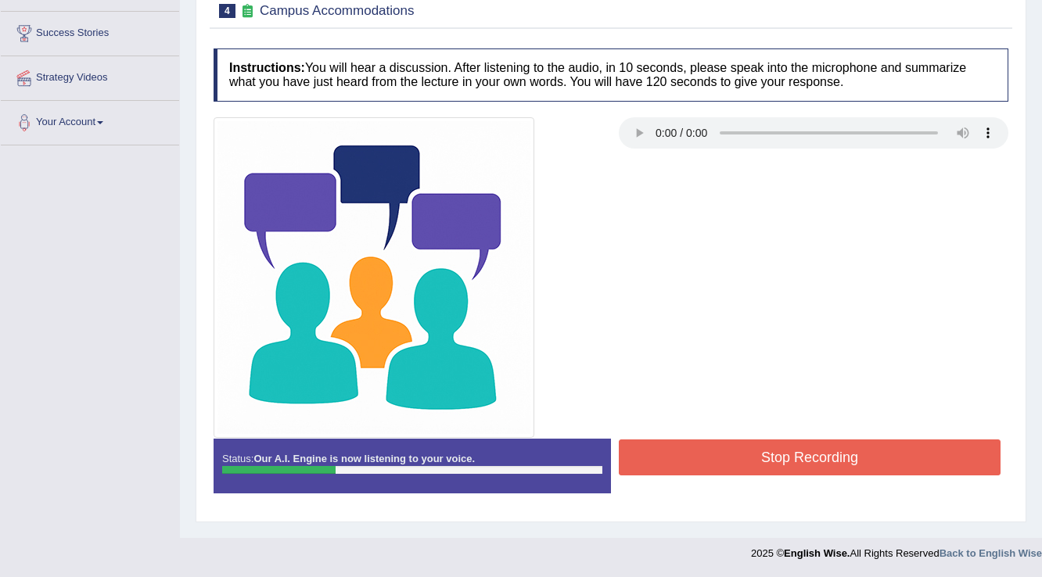
click at [745, 449] on button "Stop Recording" at bounding box center [810, 458] width 382 height 36
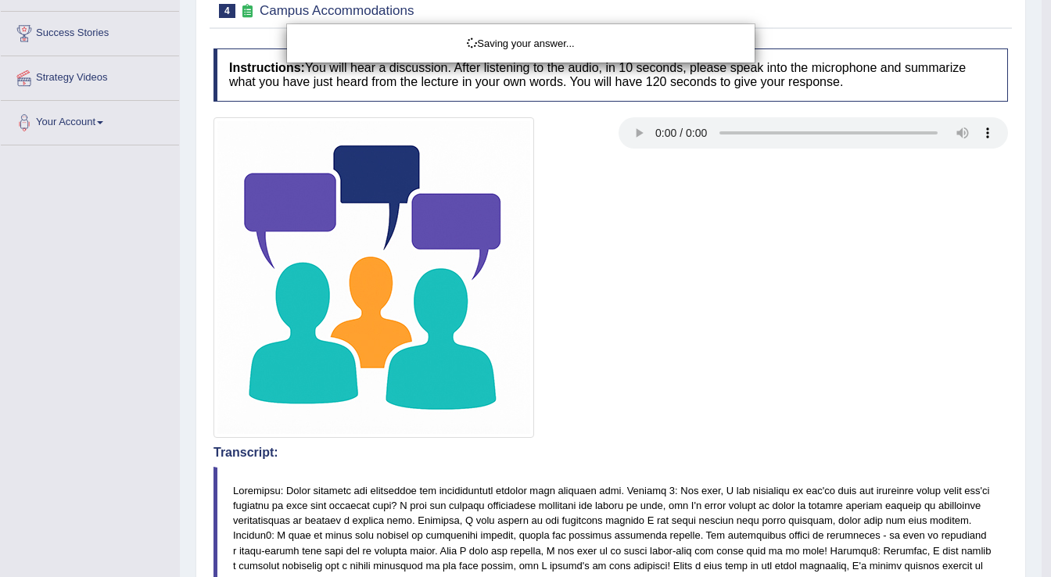
drag, startPoint x: 1051, startPoint y: 278, endPoint x: 1051, endPoint y: 360, distance: 81.4
click at [1041, 360] on div "Saving your answer..." at bounding box center [525, 288] width 1051 height 577
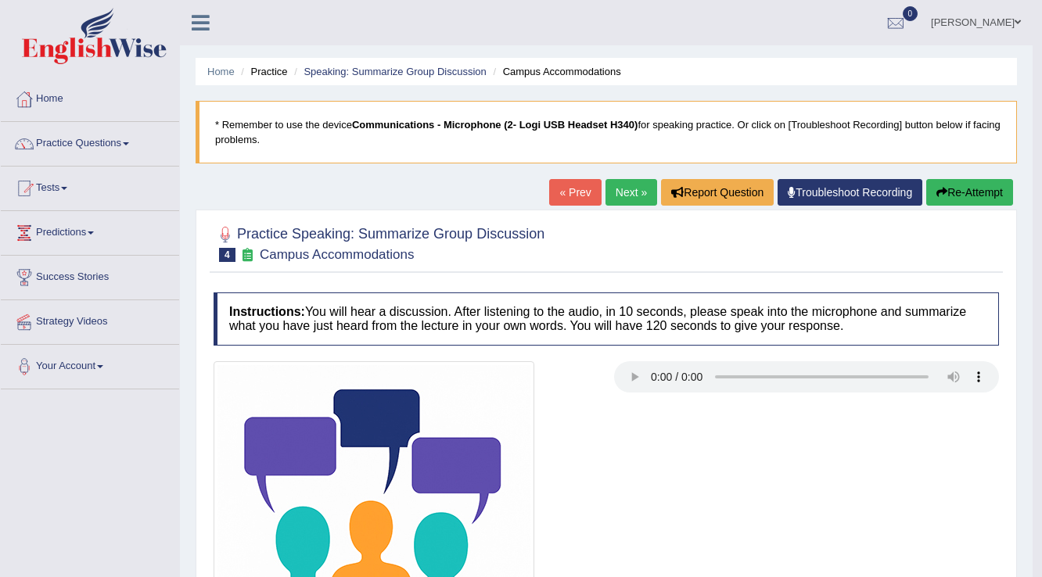
click at [954, 183] on button "Re-Attempt" at bounding box center [969, 192] width 87 height 27
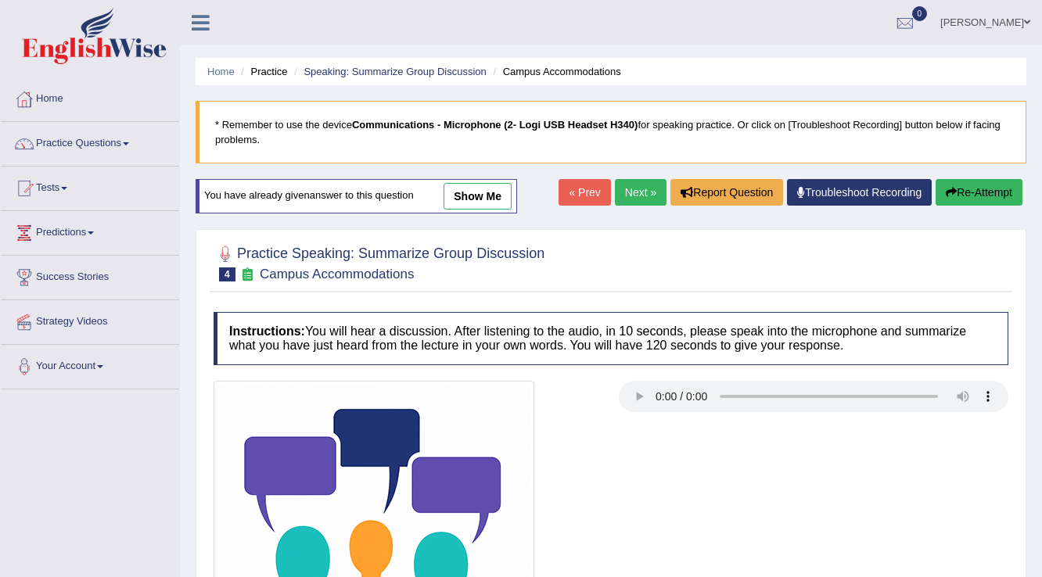
click at [954, 189] on button "Re-Attempt" at bounding box center [979, 192] width 87 height 27
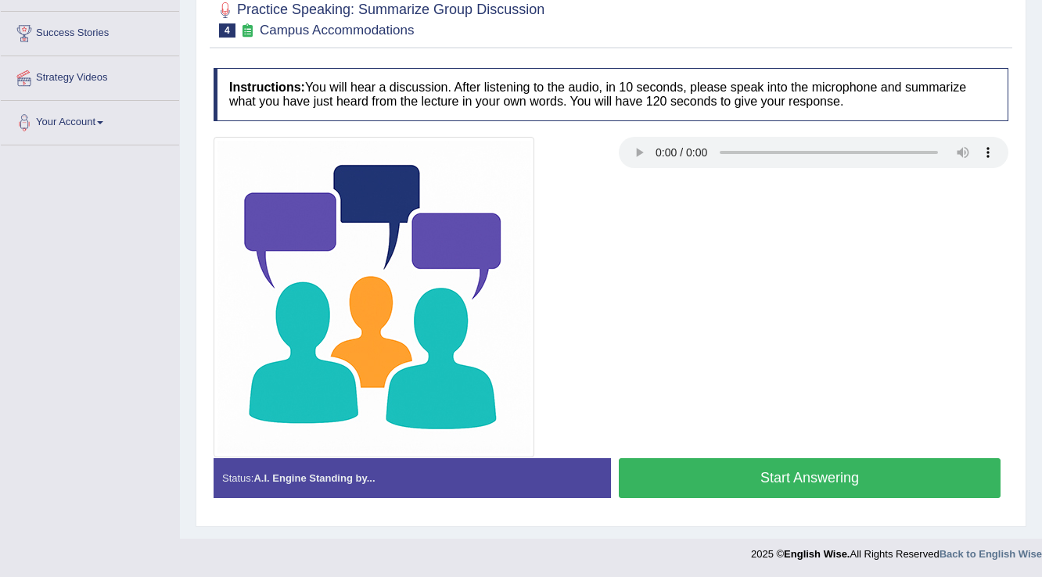
click at [734, 479] on button "Start Answering" at bounding box center [810, 478] width 382 height 40
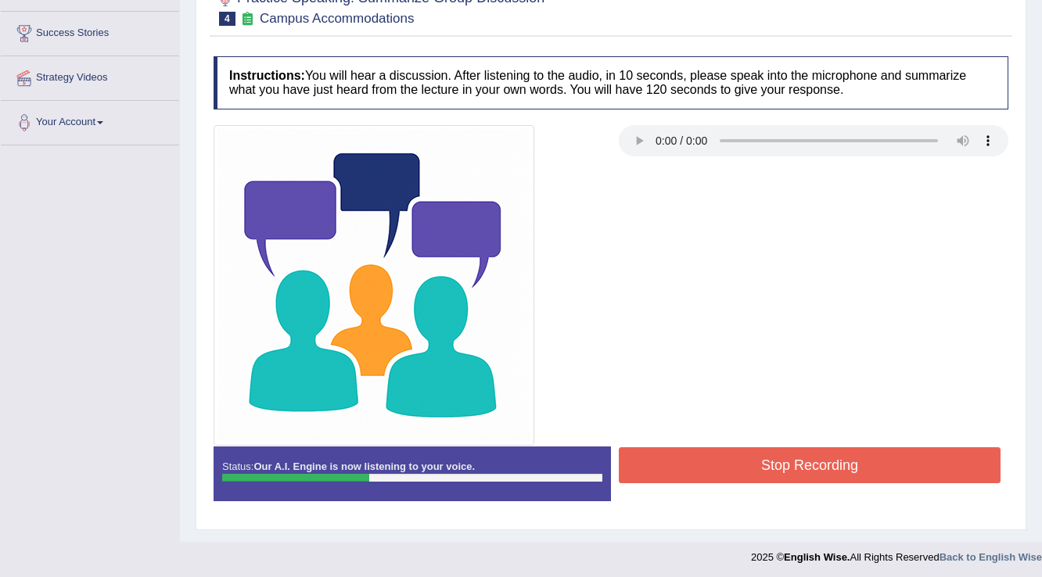
click at [877, 435] on div at bounding box center [611, 285] width 810 height 321
click at [879, 454] on button "Stop Recording" at bounding box center [810, 465] width 382 height 36
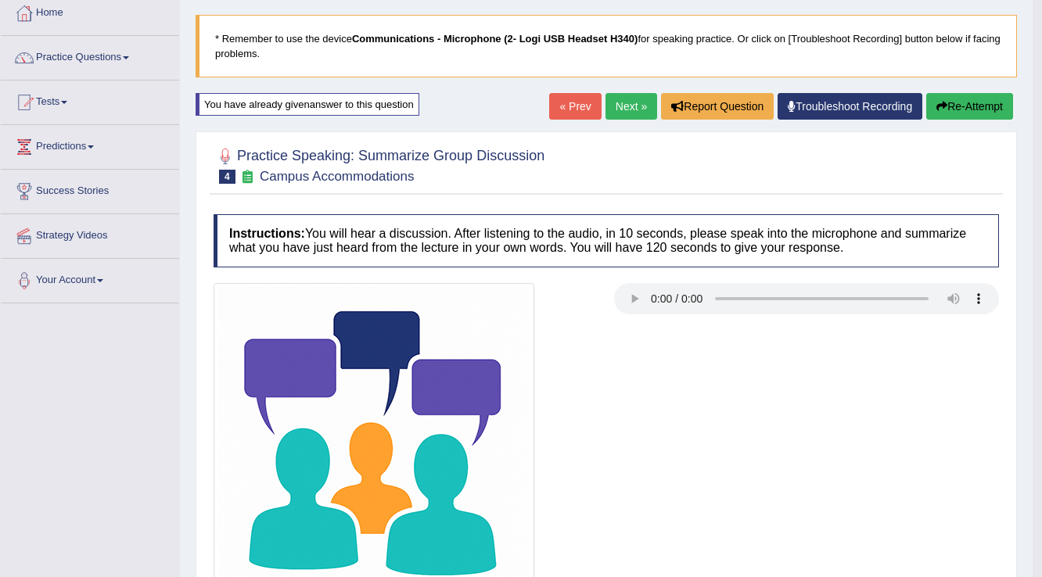
scroll to position [0, 0]
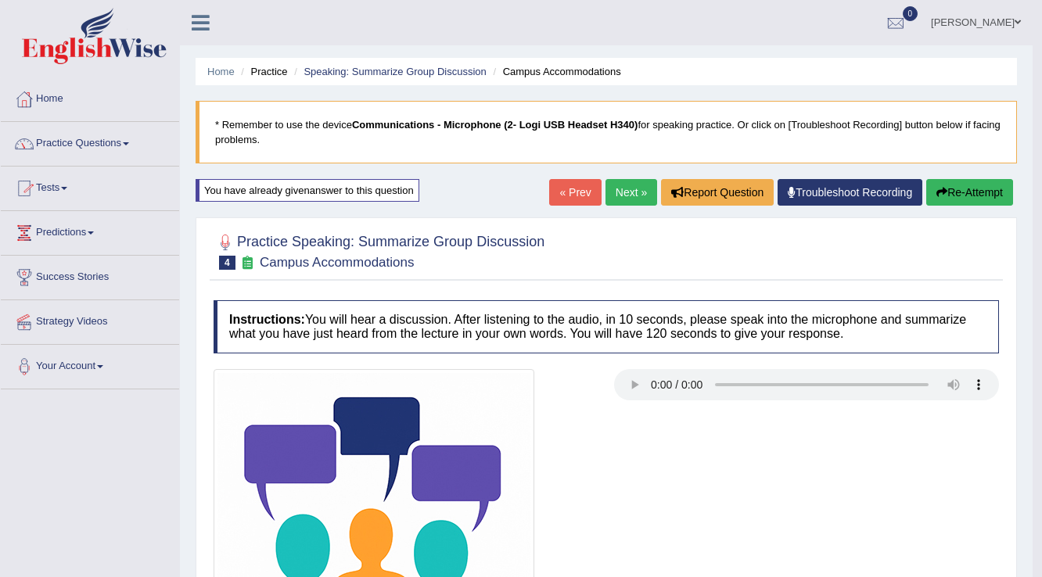
click at [640, 192] on link "Next »" at bounding box center [631, 192] width 52 height 27
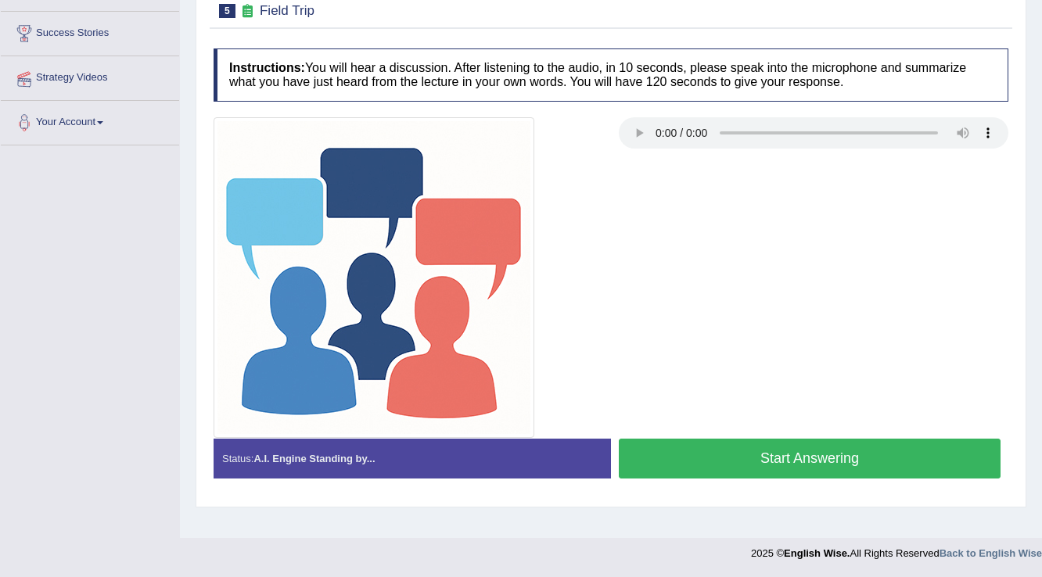
click at [703, 448] on button "Start Answering" at bounding box center [810, 459] width 382 height 40
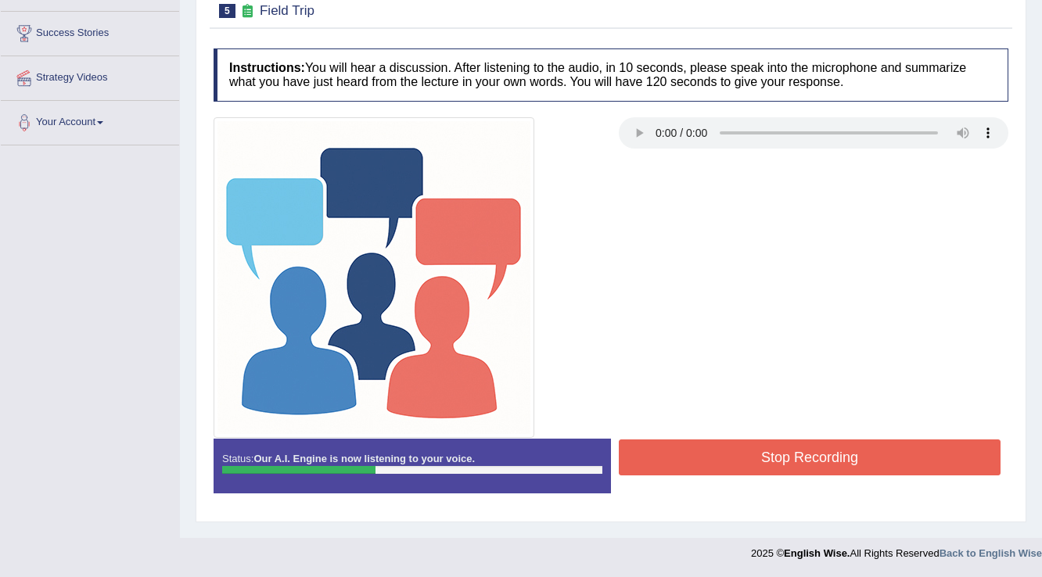
click at [731, 455] on button "Stop Recording" at bounding box center [810, 458] width 382 height 36
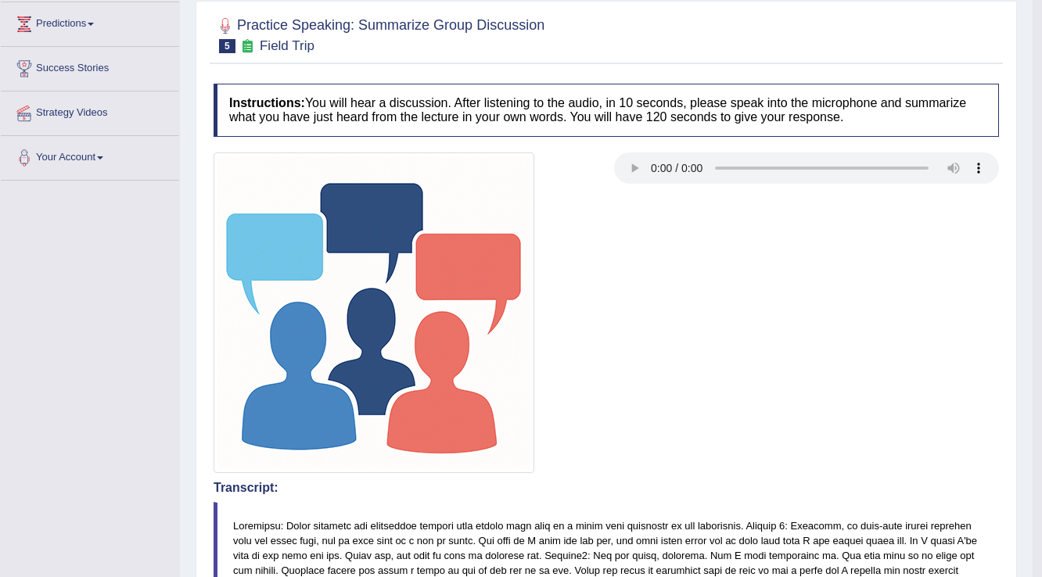
scroll to position [181, 0]
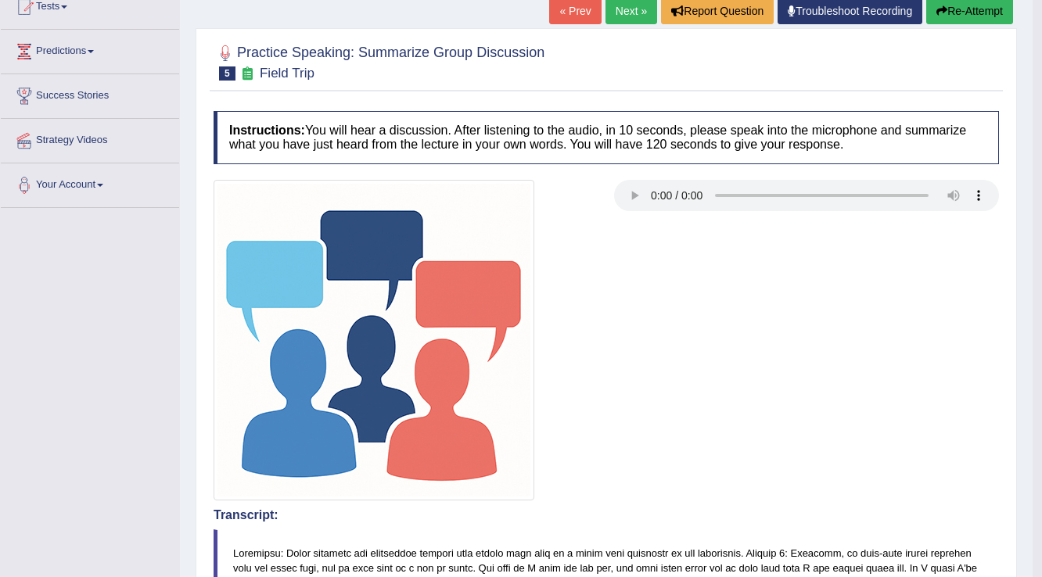
click at [621, 9] on link "Next »" at bounding box center [631, 11] width 52 height 27
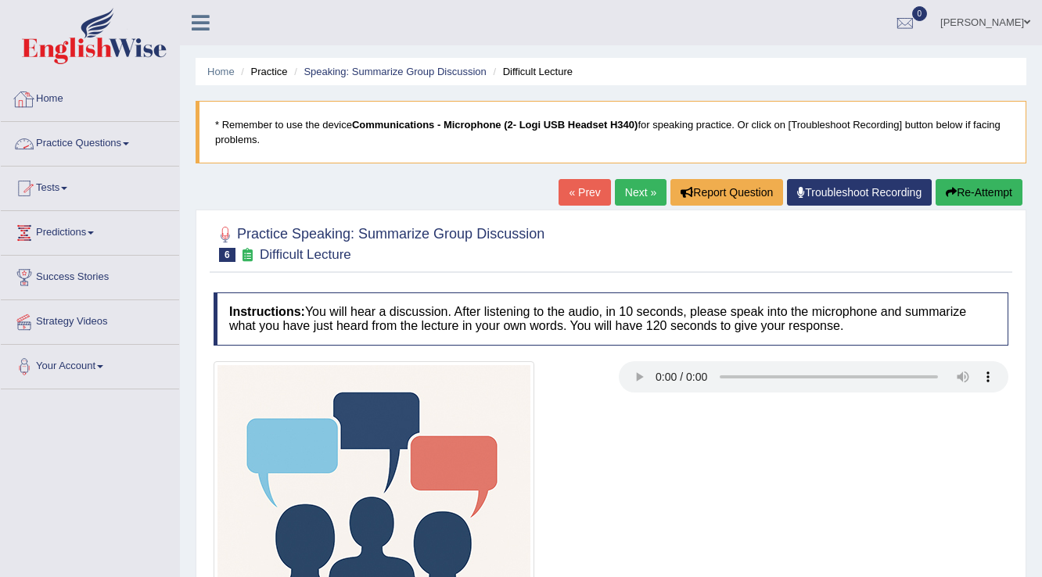
click at [59, 102] on link "Home" at bounding box center [90, 96] width 178 height 39
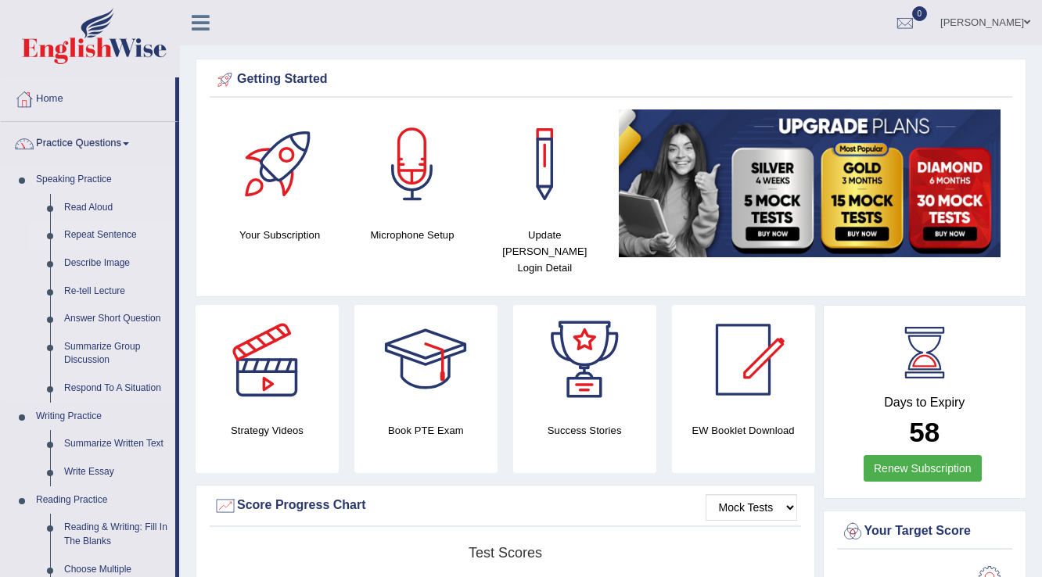
click at [116, 237] on link "Repeat Sentence" at bounding box center [116, 235] width 118 height 28
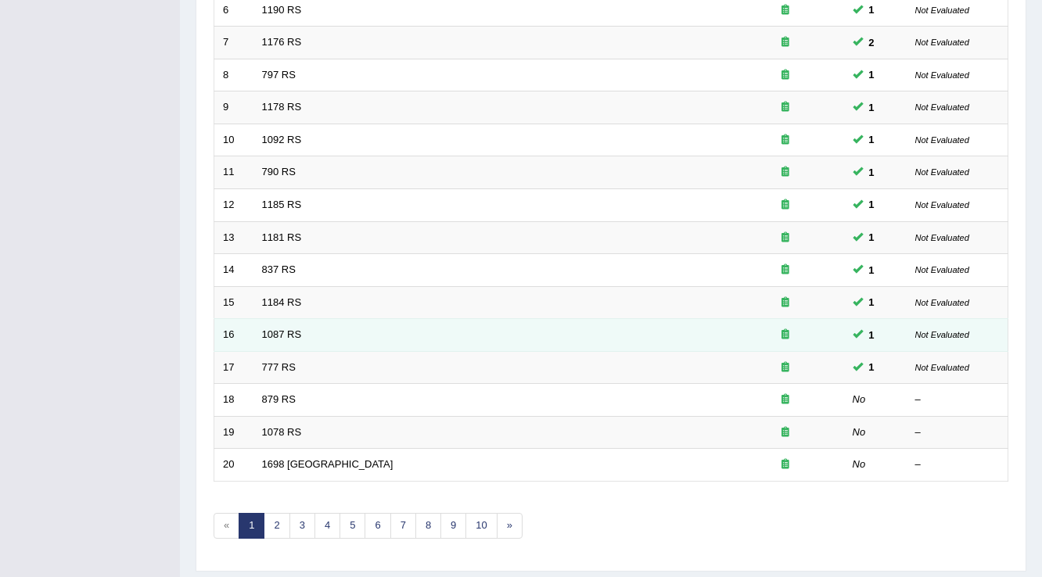
scroll to position [454, 0]
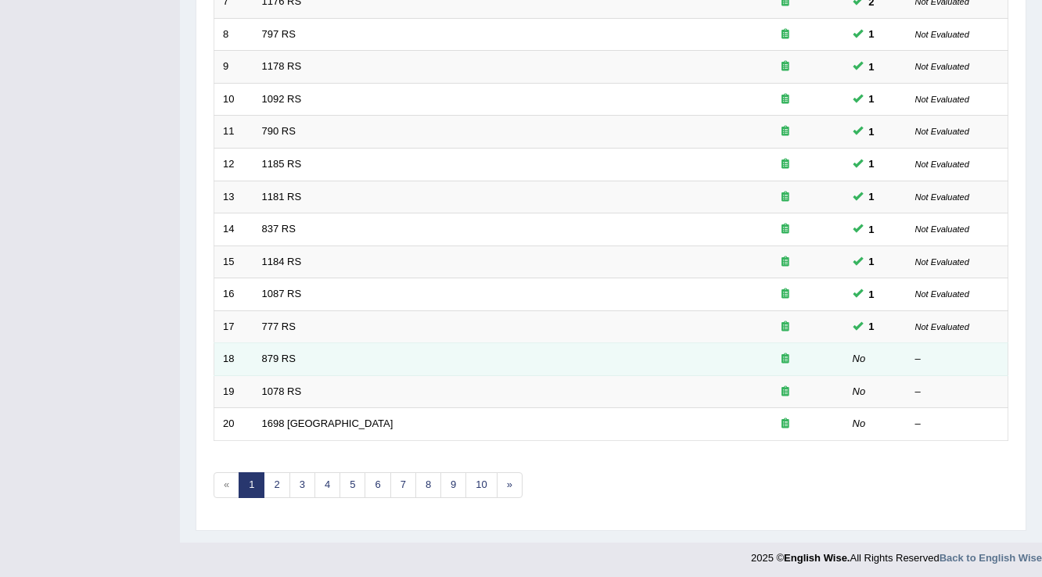
click at [291, 366] on td "879 RS" at bounding box center [489, 359] width 473 height 33
click at [291, 367] on td "879 RS" at bounding box center [489, 359] width 473 height 33
click at [286, 360] on link "879 RS" at bounding box center [279, 359] width 34 height 12
click at [286, 361] on td "879 RS" at bounding box center [489, 359] width 473 height 33
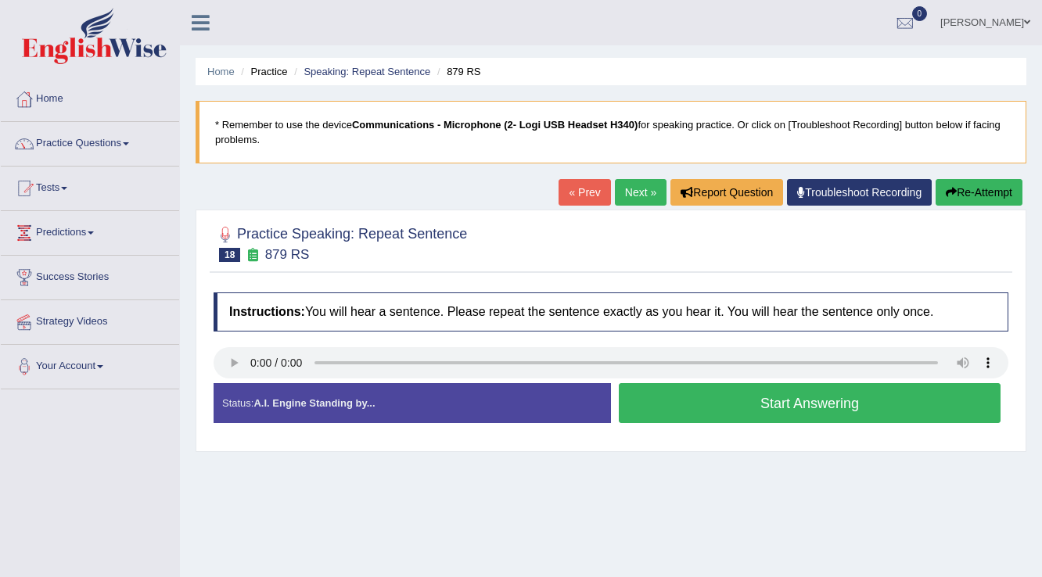
click at [825, 410] on button "Start Answering" at bounding box center [810, 403] width 382 height 40
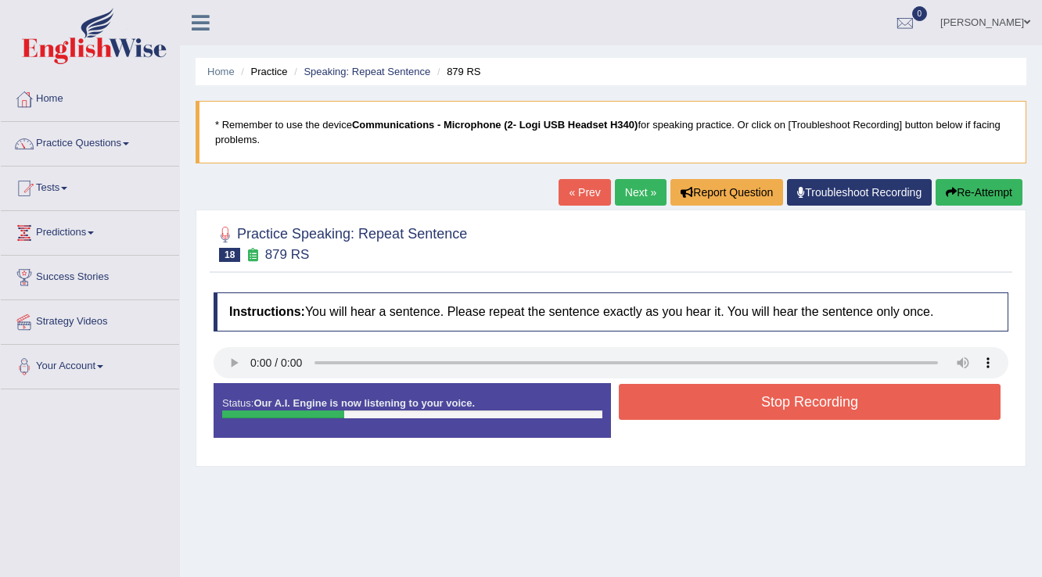
click at [826, 408] on button "Stop Recording" at bounding box center [810, 402] width 382 height 36
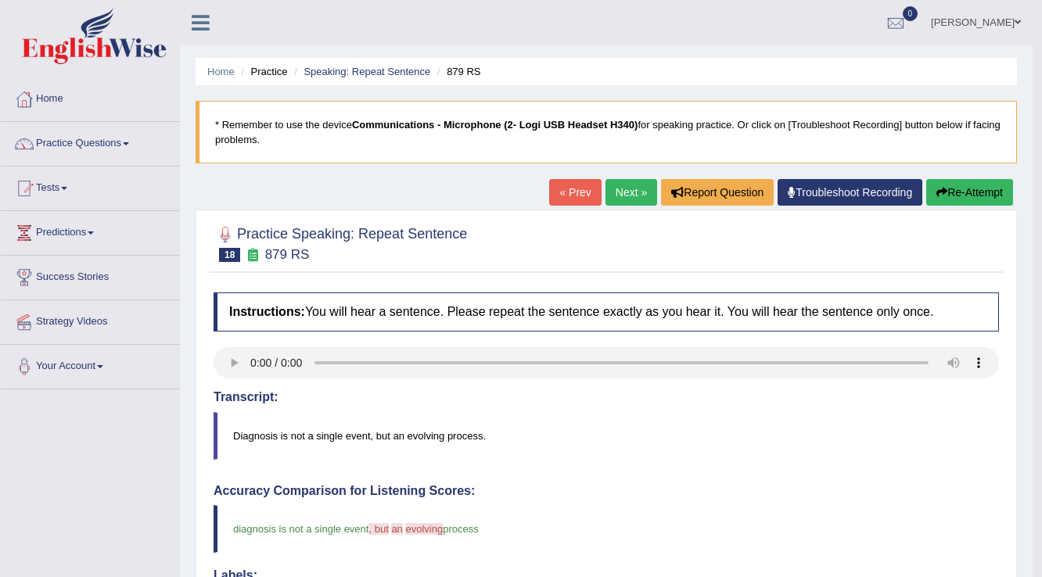
click at [625, 191] on link "Next »" at bounding box center [631, 192] width 52 height 27
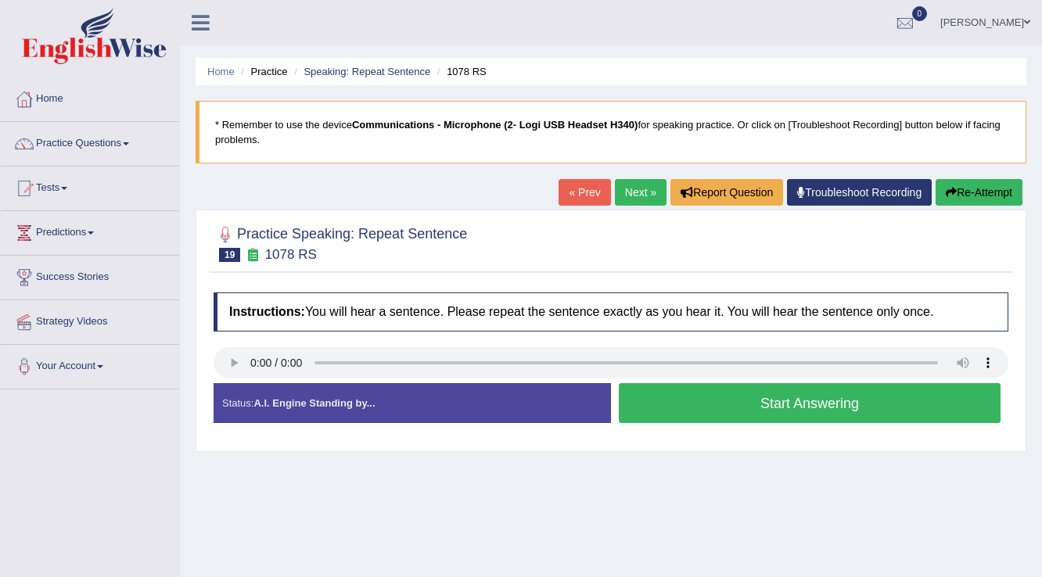
click at [660, 405] on button "Start Answering" at bounding box center [810, 403] width 382 height 40
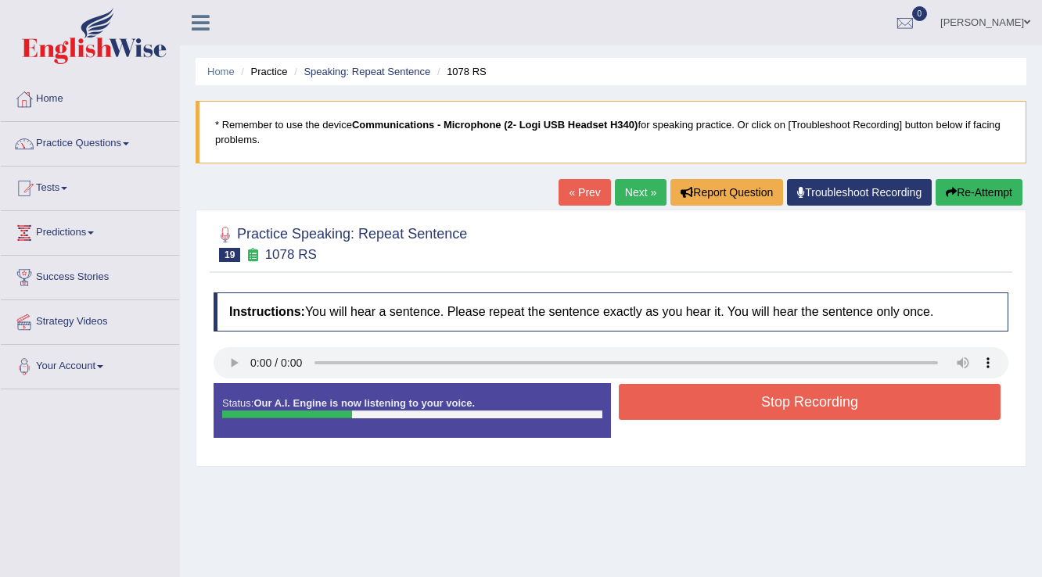
click at [979, 399] on button "Stop Recording" at bounding box center [810, 402] width 382 height 36
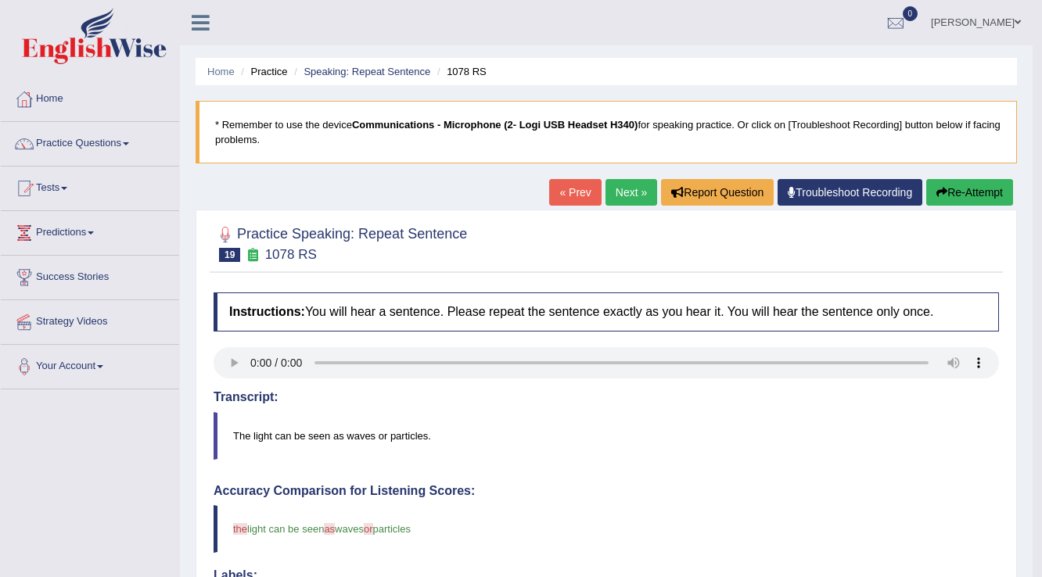
click at [609, 188] on link "Next »" at bounding box center [631, 192] width 52 height 27
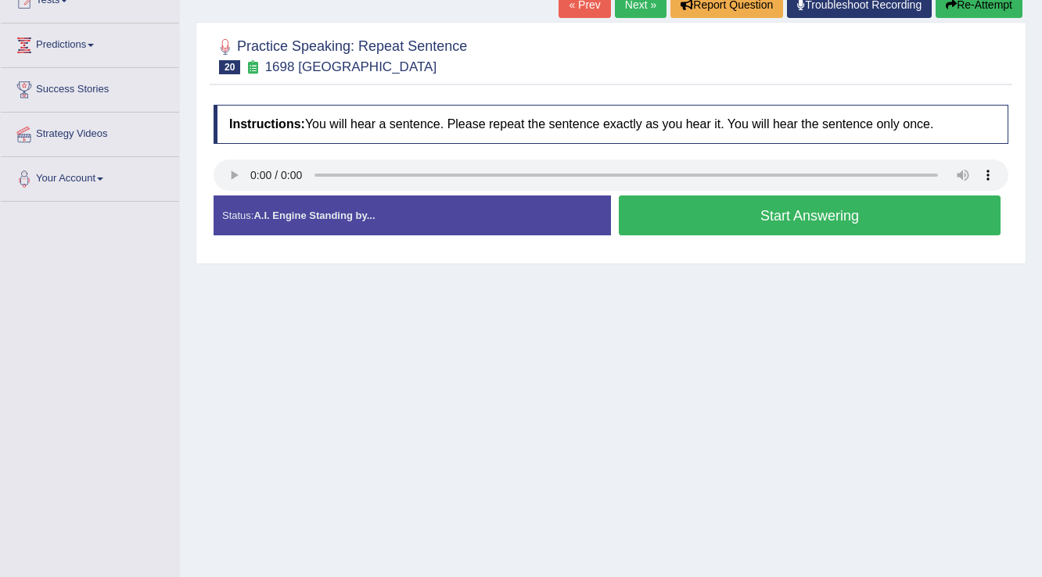
click at [654, 225] on button "Start Answering" at bounding box center [810, 216] width 382 height 40
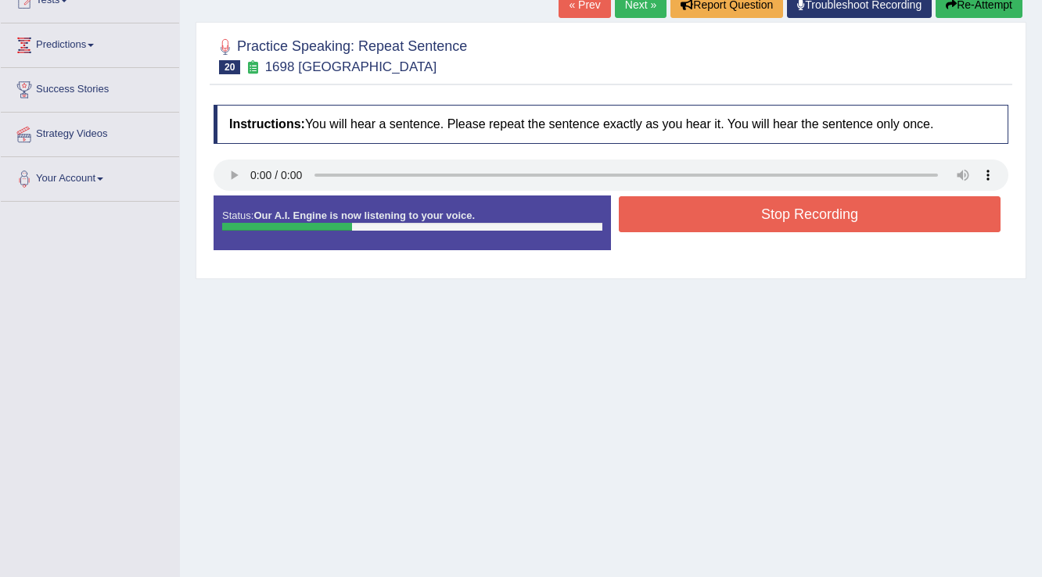
click at [654, 225] on button "Stop Recording" at bounding box center [810, 214] width 382 height 36
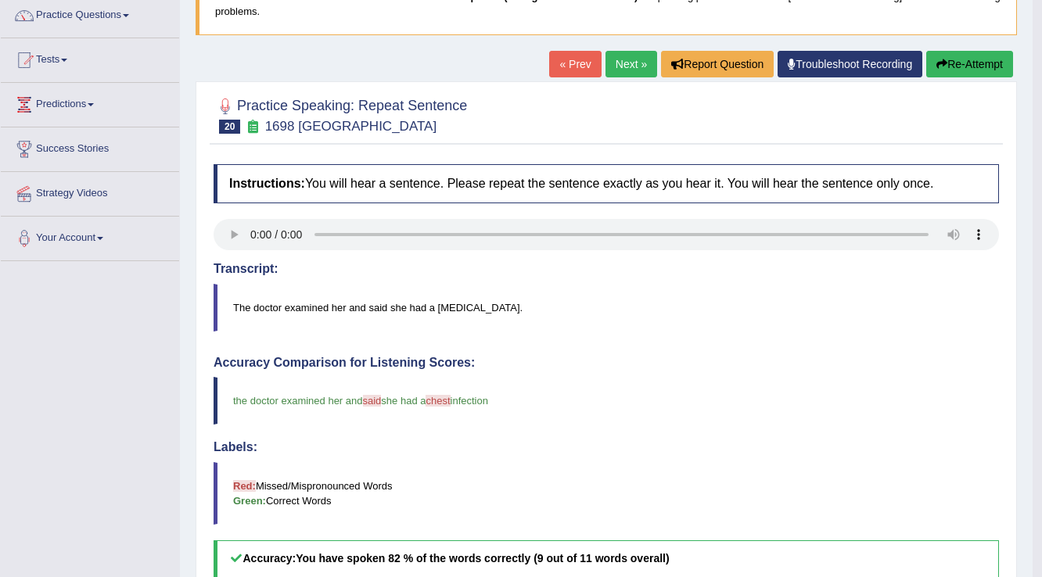
scroll to position [56, 0]
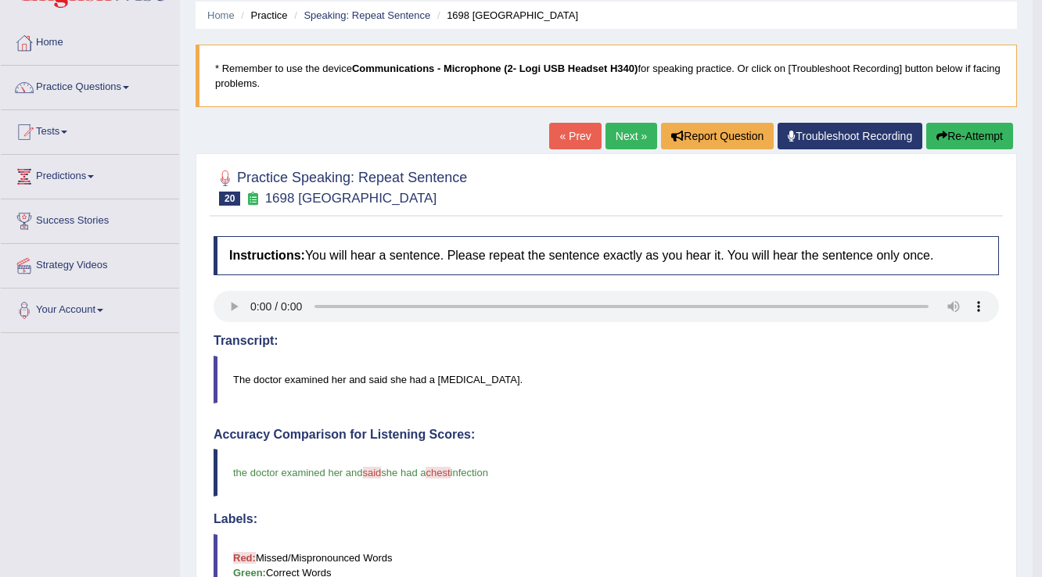
click at [613, 141] on link "Next »" at bounding box center [631, 136] width 52 height 27
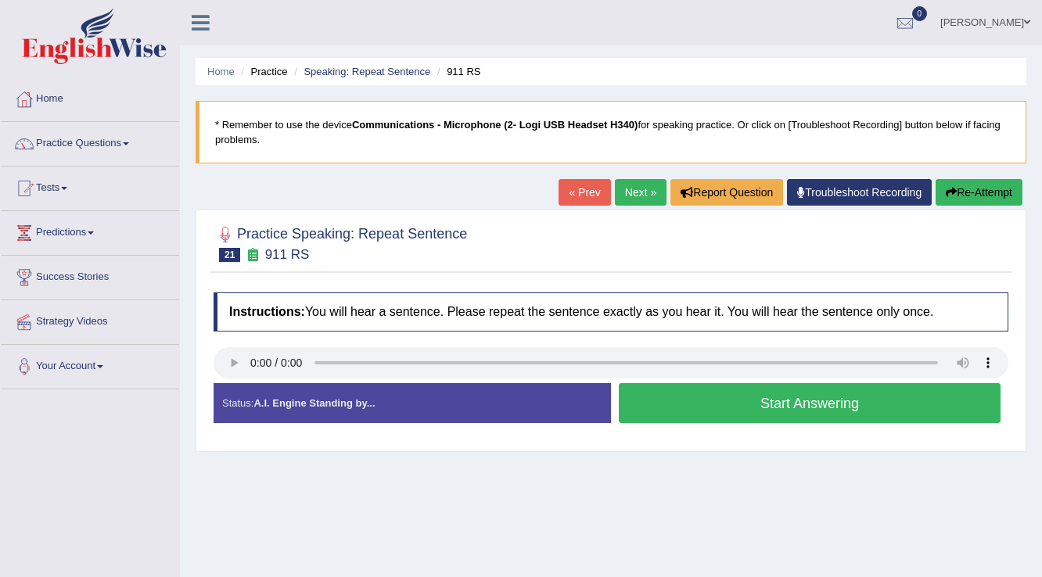
click at [699, 408] on button "Start Answering" at bounding box center [810, 403] width 382 height 40
click at [700, 408] on div "Status: A.I. Engine Standing by... Start Answering Stop Recording" at bounding box center [611, 411] width 795 height 56
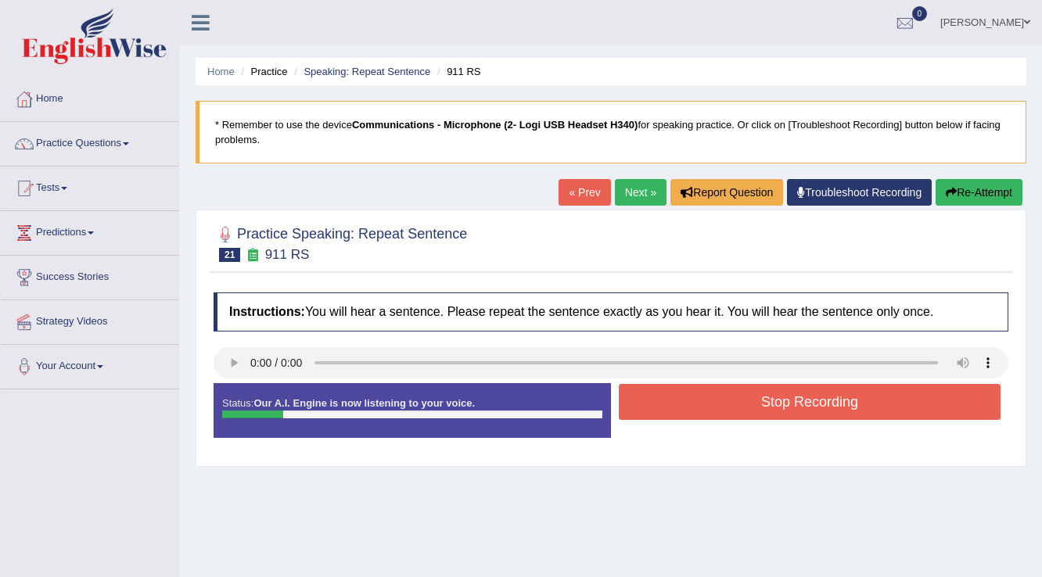
click at [989, 197] on button "Re-Attempt" at bounding box center [979, 192] width 87 height 27
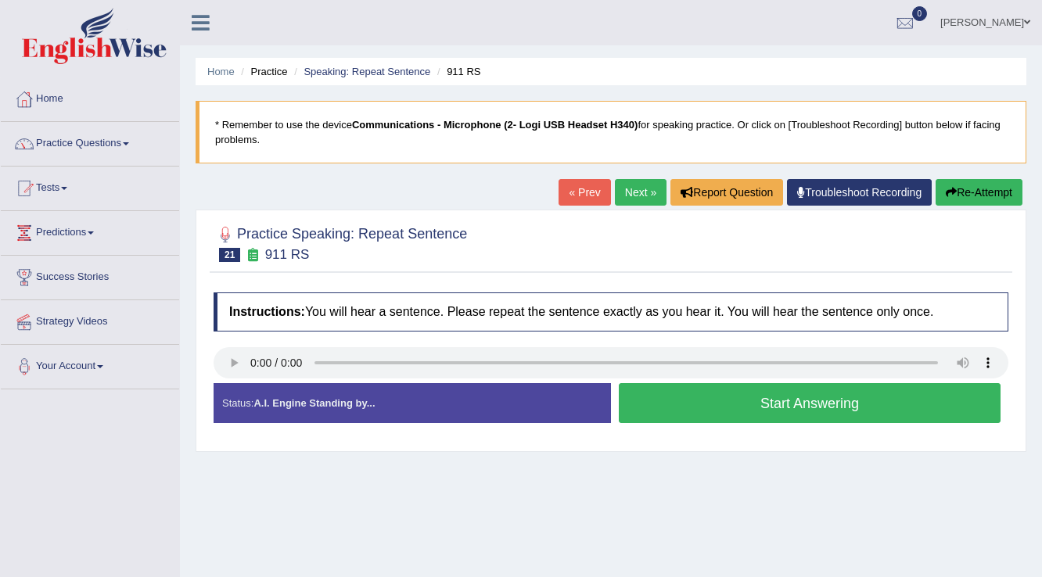
click at [738, 405] on button "Start Answering" at bounding box center [810, 403] width 382 height 40
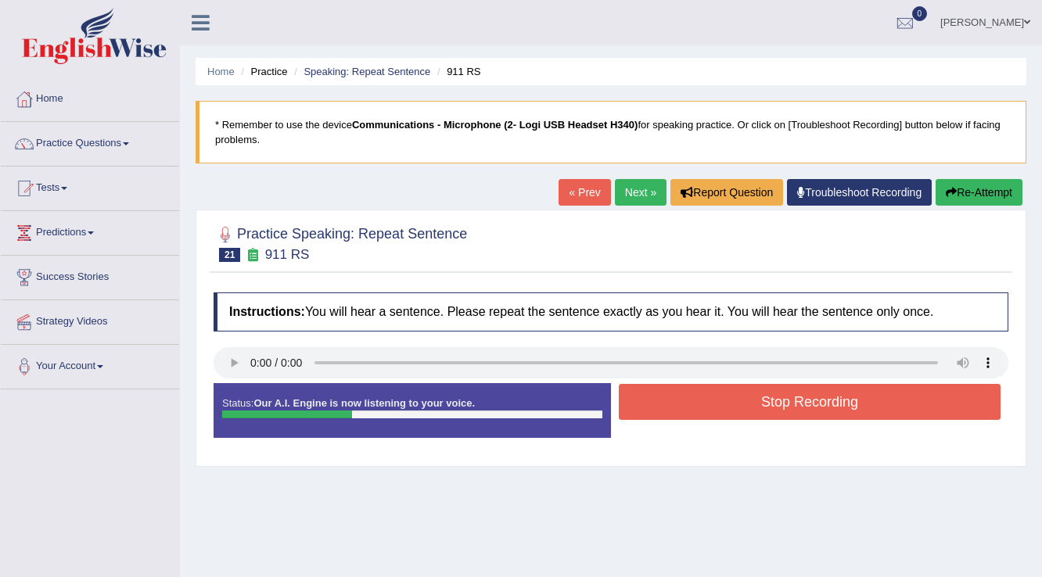
click at [738, 404] on button "Stop Recording" at bounding box center [810, 402] width 382 height 36
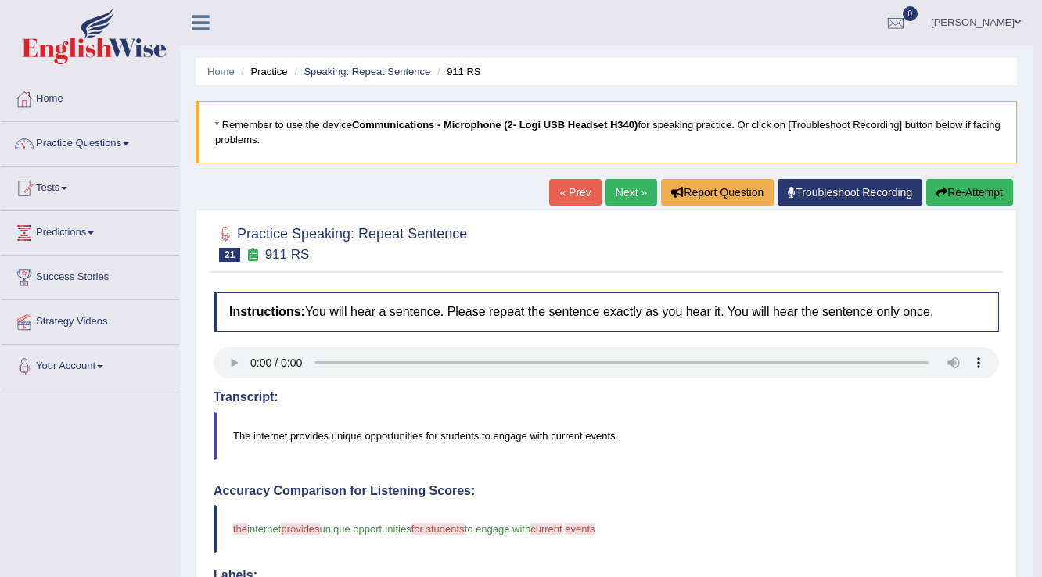
click at [607, 195] on link "Next »" at bounding box center [631, 192] width 52 height 27
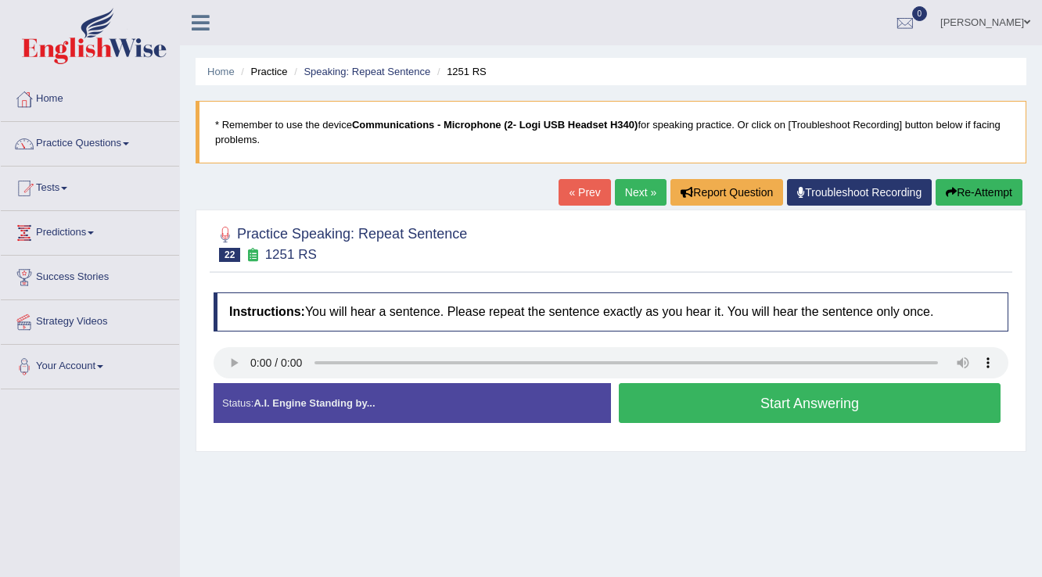
click at [859, 408] on button "Start Answering" at bounding box center [810, 403] width 382 height 40
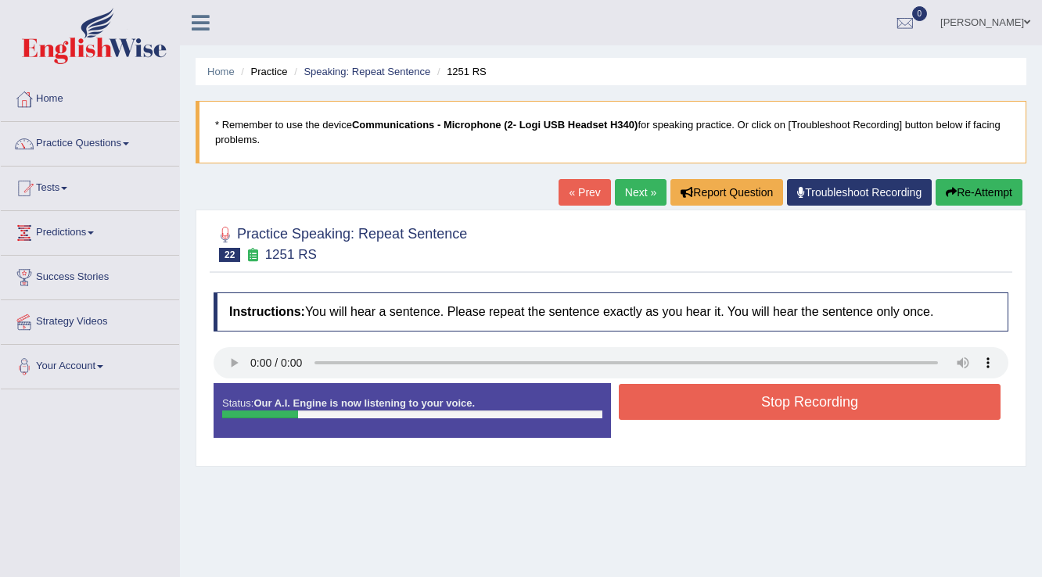
click at [859, 408] on button "Stop Recording" at bounding box center [810, 402] width 382 height 36
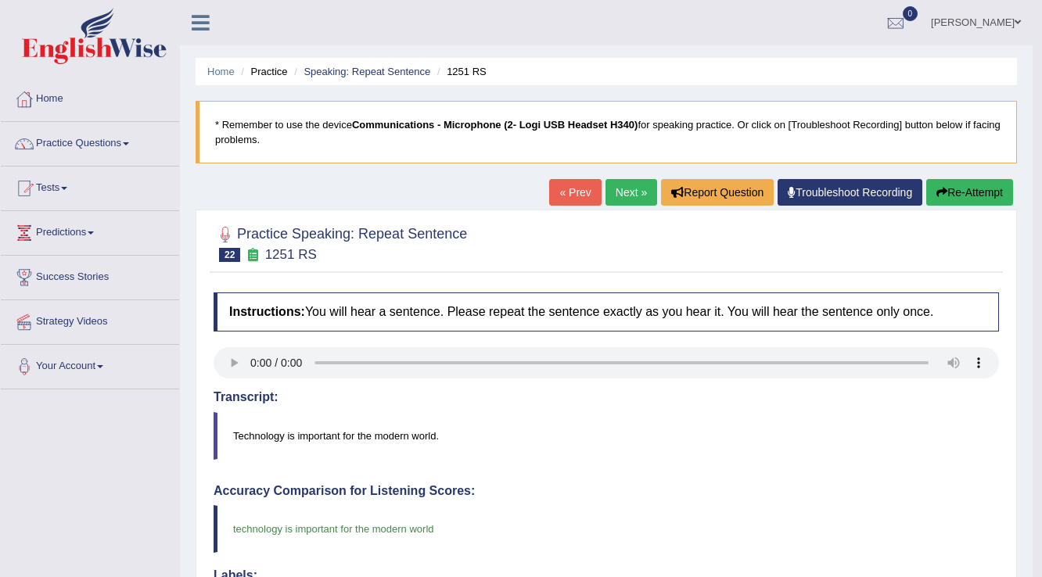
click at [634, 197] on link "Next »" at bounding box center [631, 192] width 52 height 27
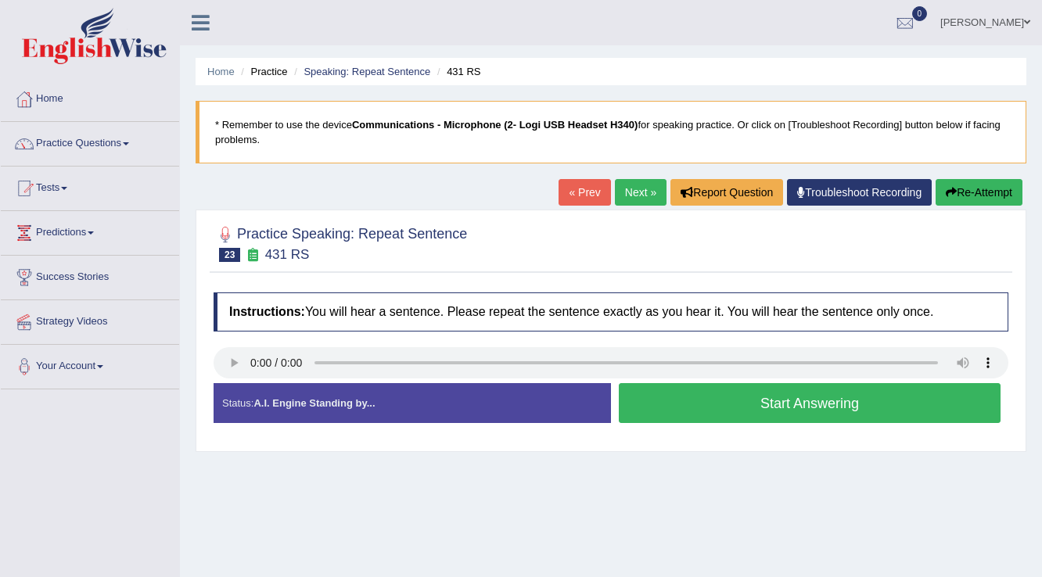
click at [739, 395] on button "Start Answering" at bounding box center [810, 403] width 382 height 40
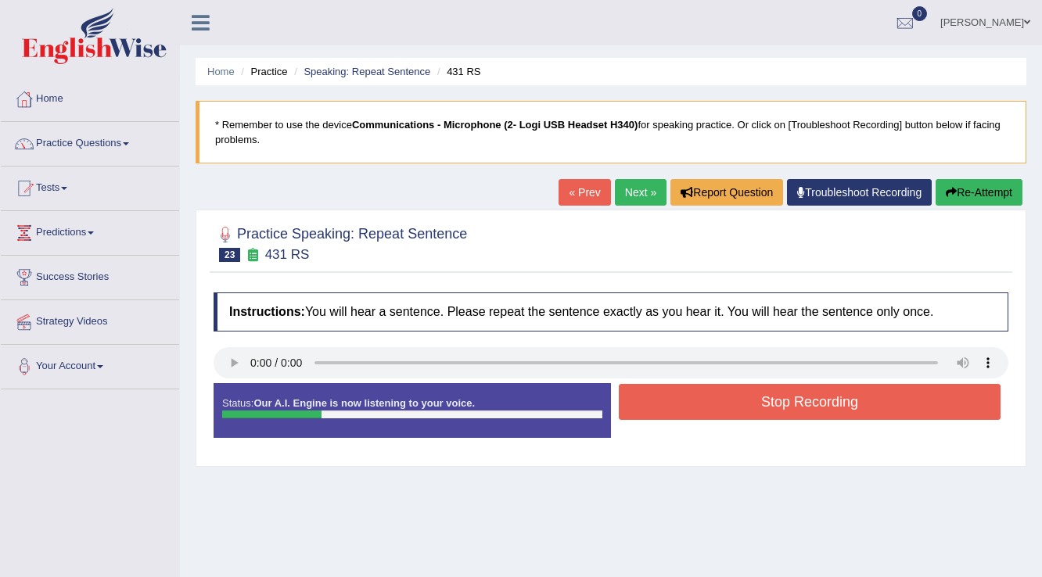
click at [760, 397] on button "Stop Recording" at bounding box center [810, 402] width 382 height 36
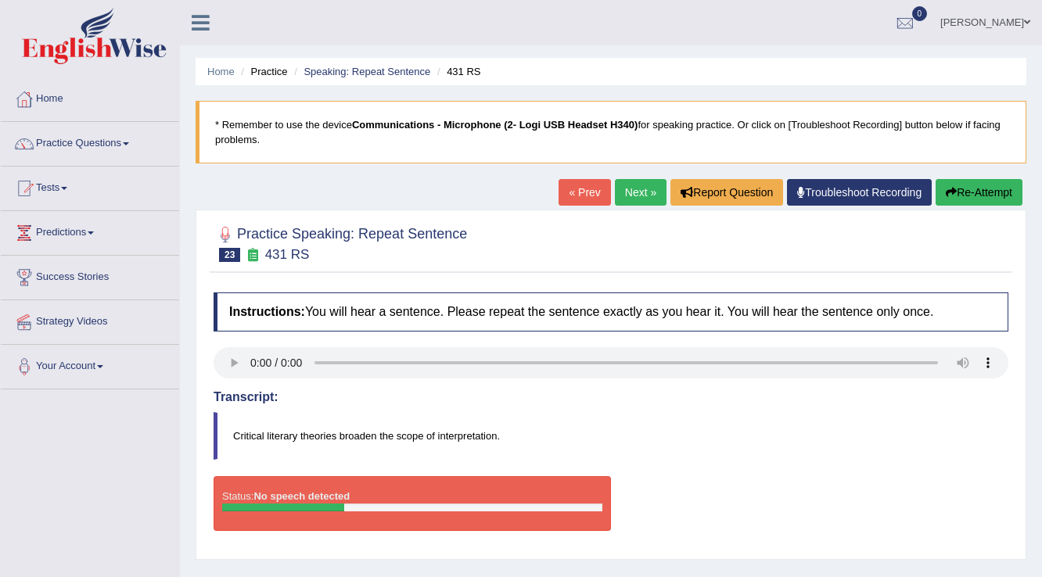
click at [633, 193] on link "Next »" at bounding box center [641, 192] width 52 height 27
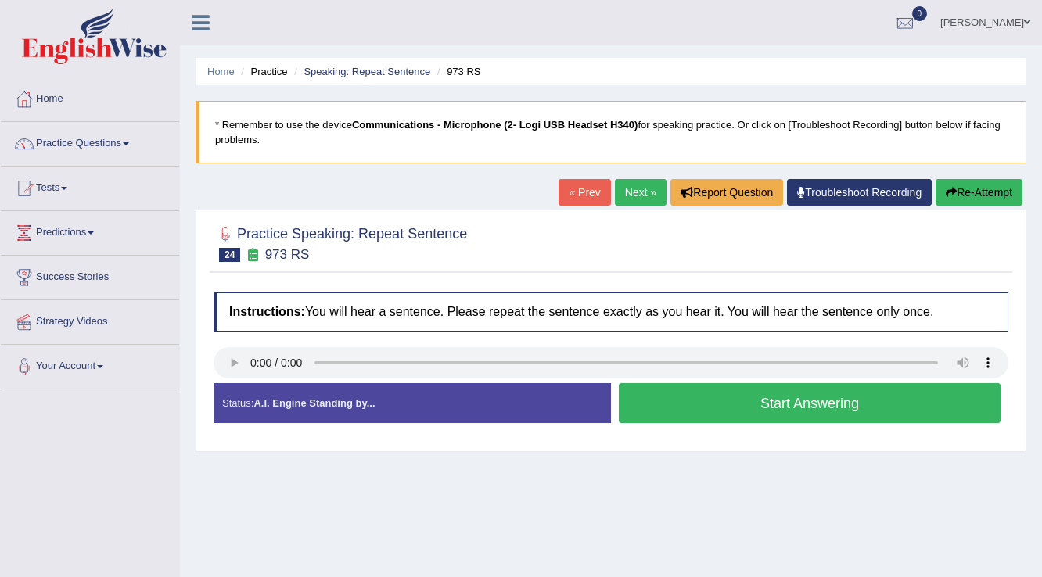
click at [767, 413] on button "Start Answering" at bounding box center [810, 403] width 382 height 40
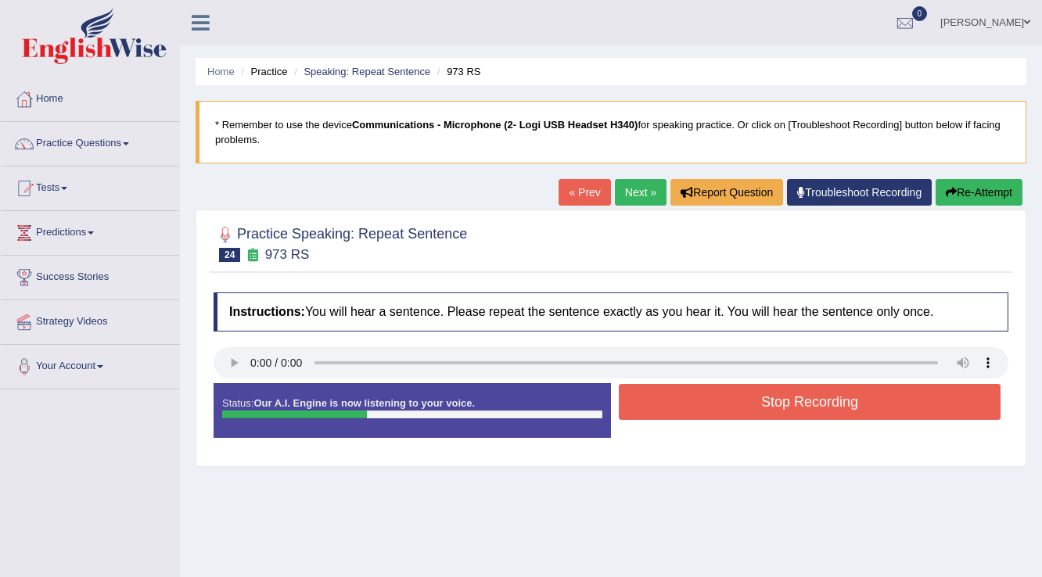
click at [774, 404] on button "Stop Recording" at bounding box center [810, 402] width 382 height 36
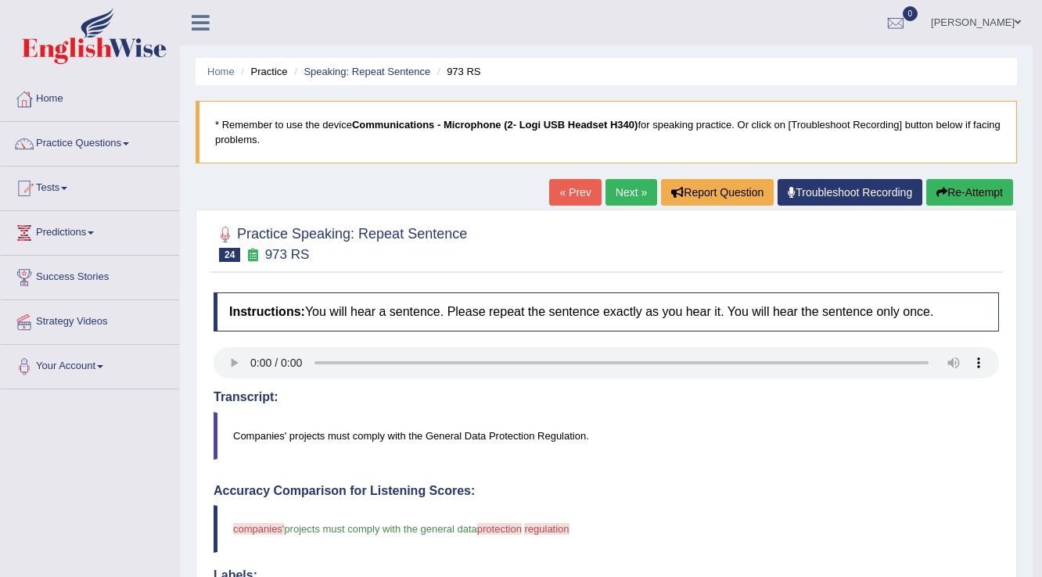
click at [635, 199] on link "Next »" at bounding box center [631, 192] width 52 height 27
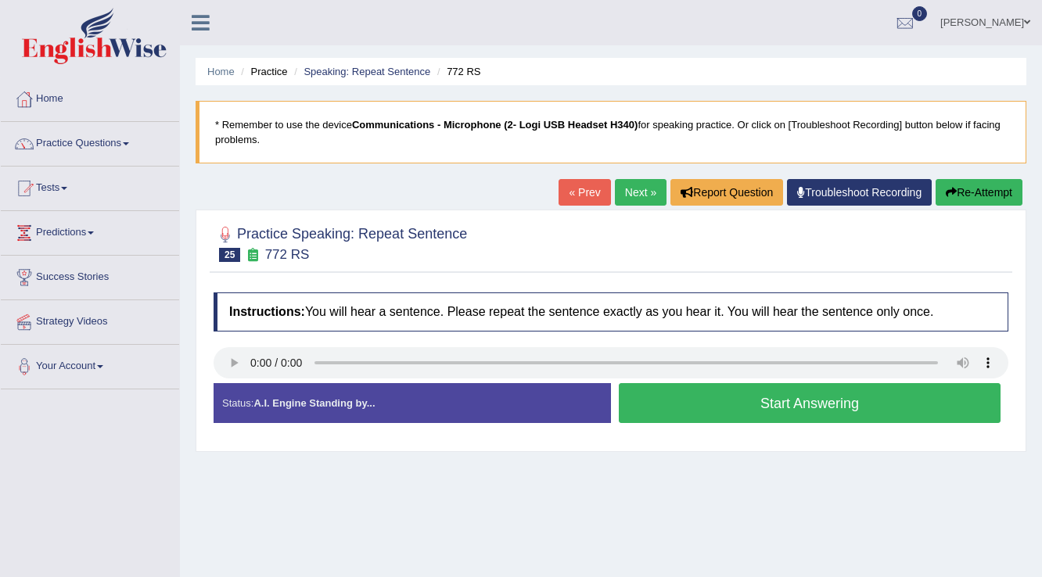
click at [810, 391] on button "Start Answering" at bounding box center [810, 403] width 382 height 40
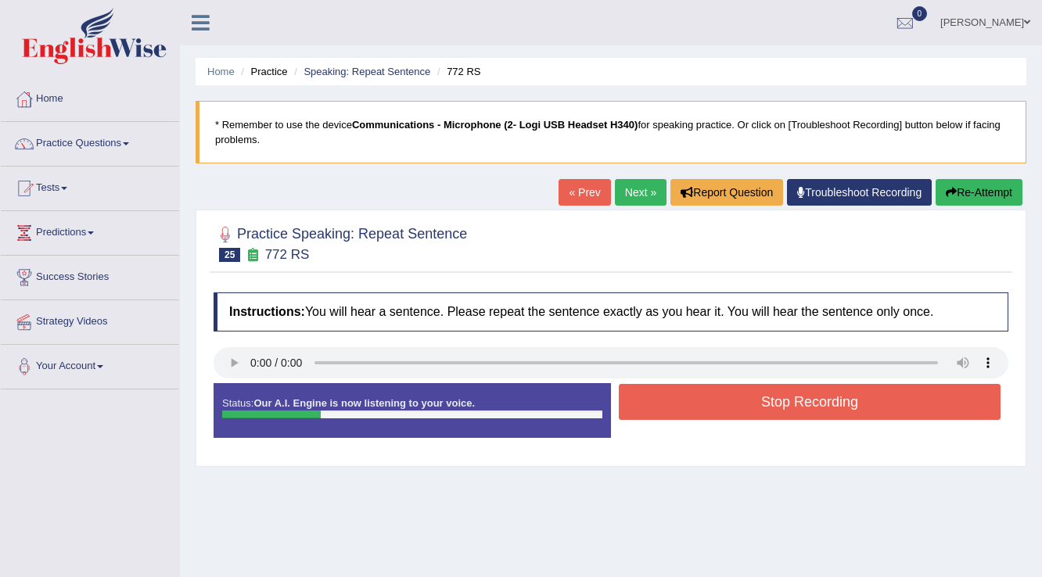
click at [814, 401] on button "Stop Recording" at bounding box center [810, 402] width 382 height 36
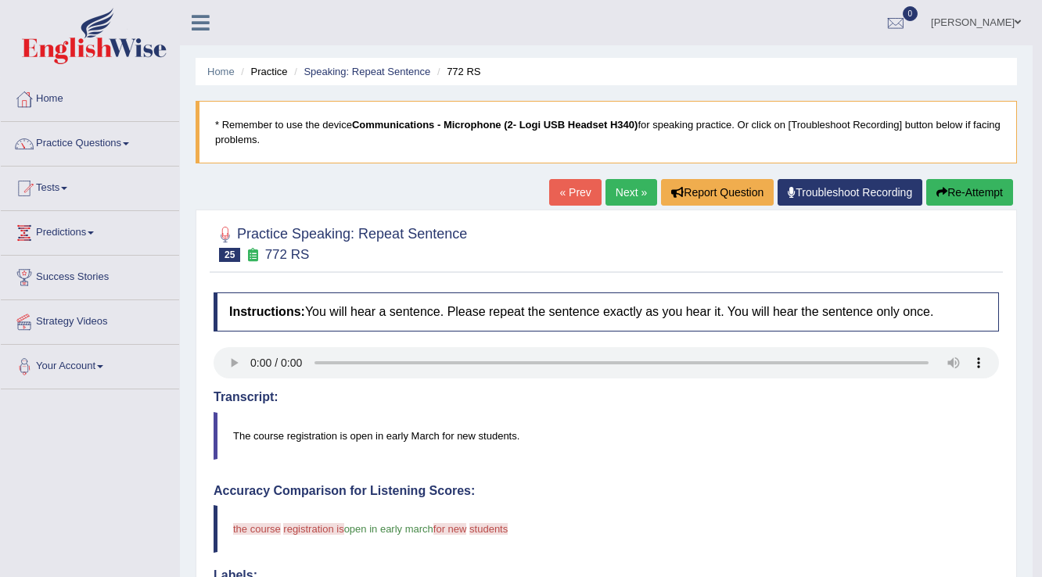
click at [626, 189] on link "Next »" at bounding box center [631, 192] width 52 height 27
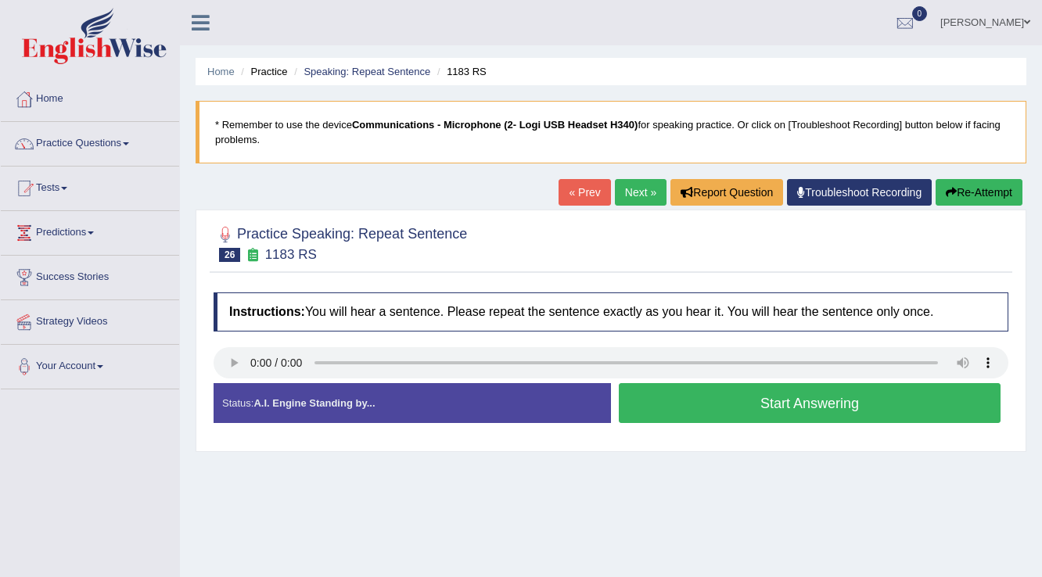
click at [726, 405] on button "Start Answering" at bounding box center [810, 403] width 382 height 40
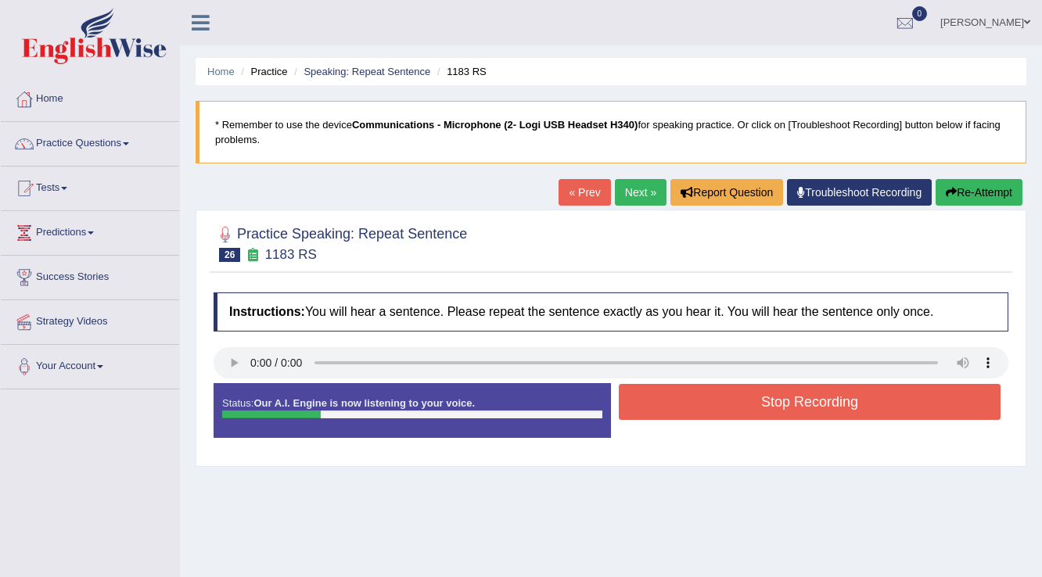
click at [725, 405] on button "Stop Recording" at bounding box center [810, 402] width 382 height 36
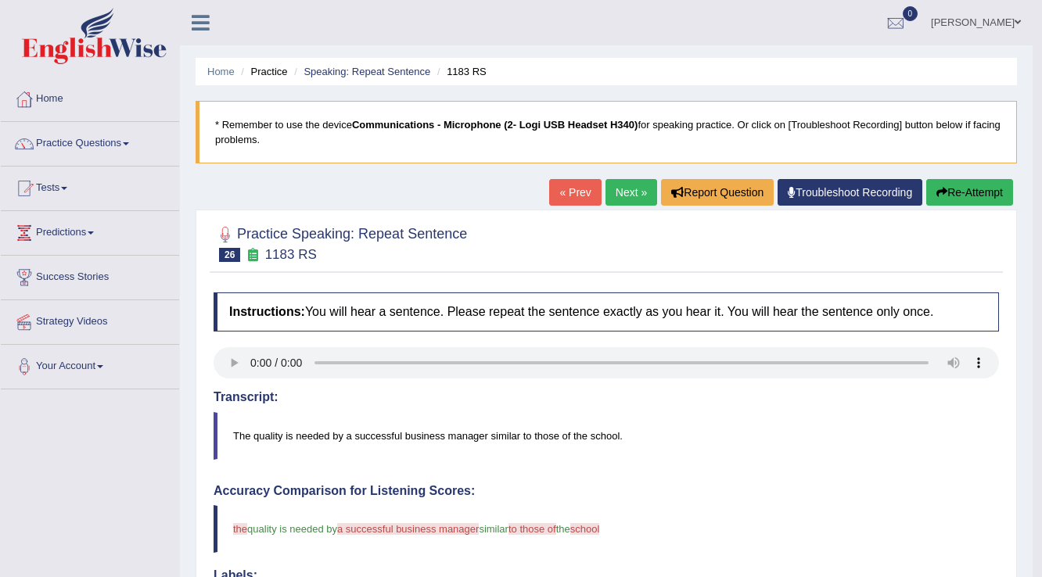
click at [638, 203] on link "Next »" at bounding box center [631, 192] width 52 height 27
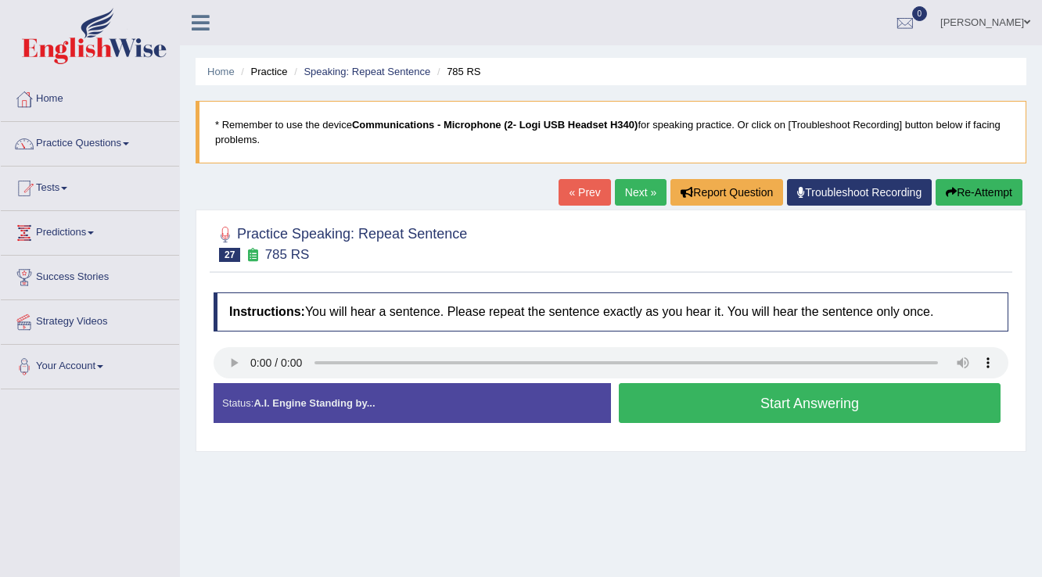
click at [757, 401] on button "Start Answering" at bounding box center [810, 403] width 382 height 40
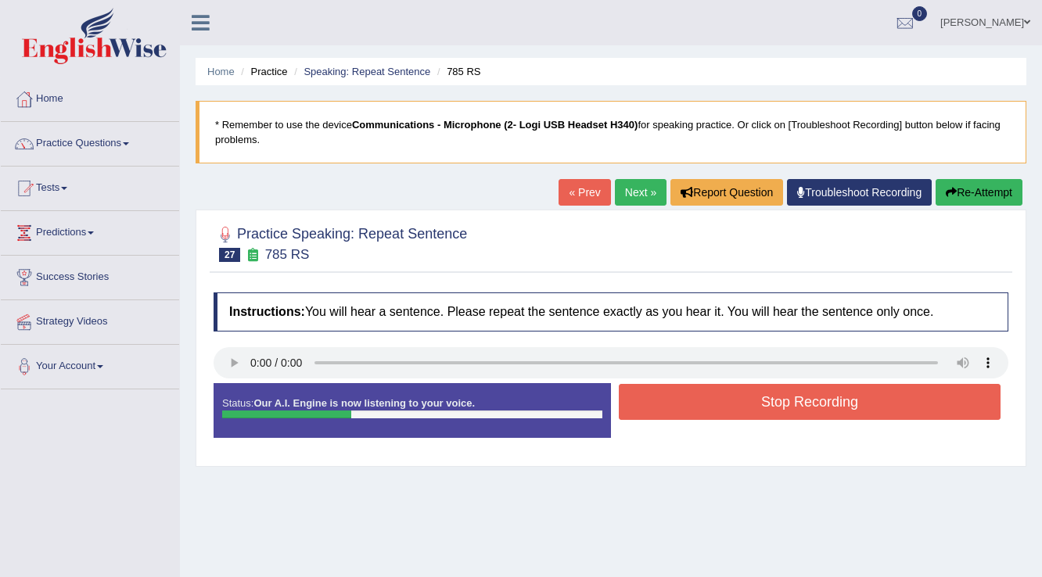
click at [763, 401] on button "Stop Recording" at bounding box center [810, 402] width 382 height 36
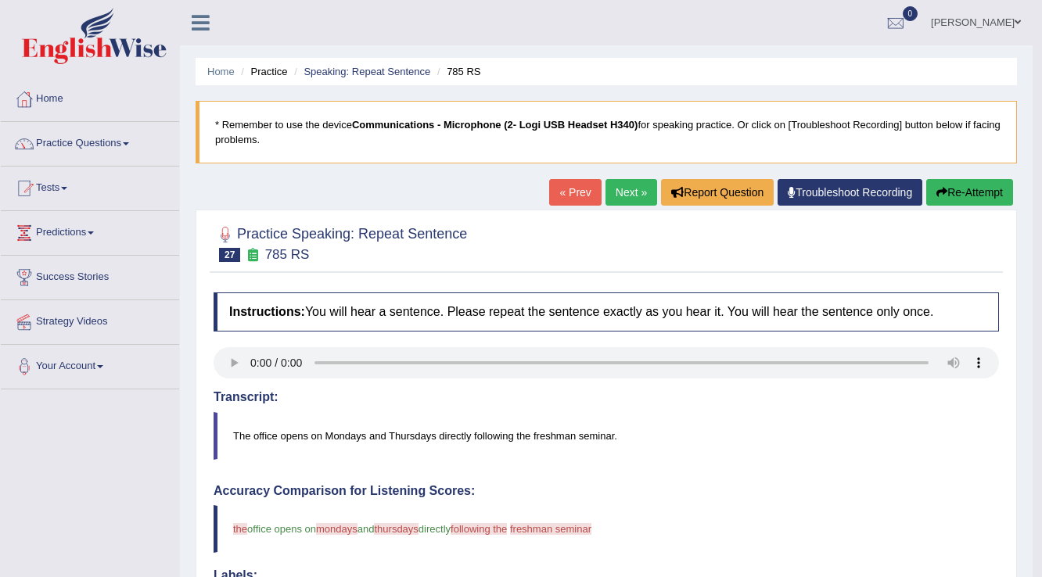
click at [617, 197] on link "Next »" at bounding box center [631, 192] width 52 height 27
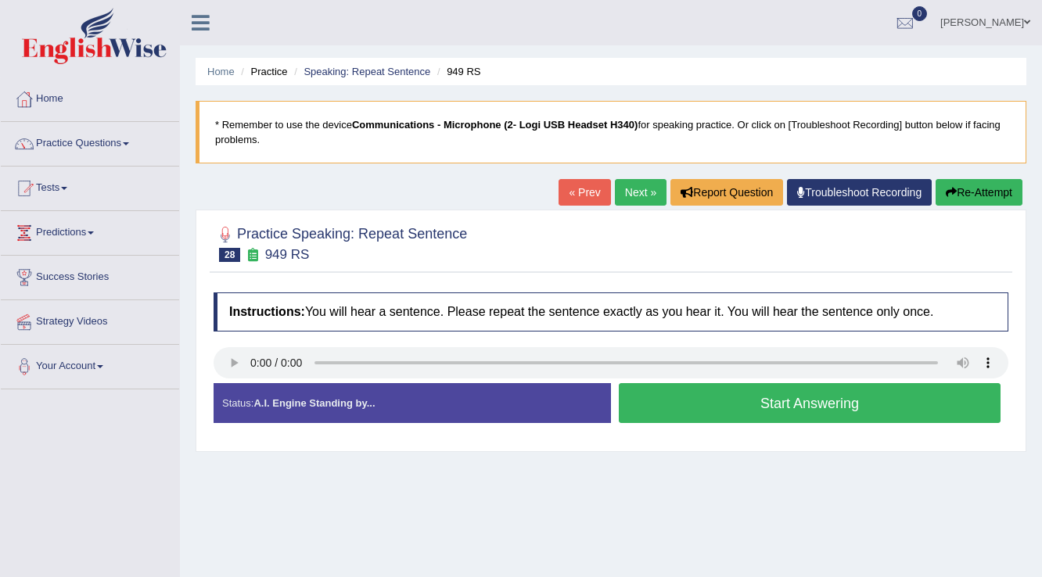
click at [873, 396] on button "Start Answering" at bounding box center [810, 403] width 382 height 40
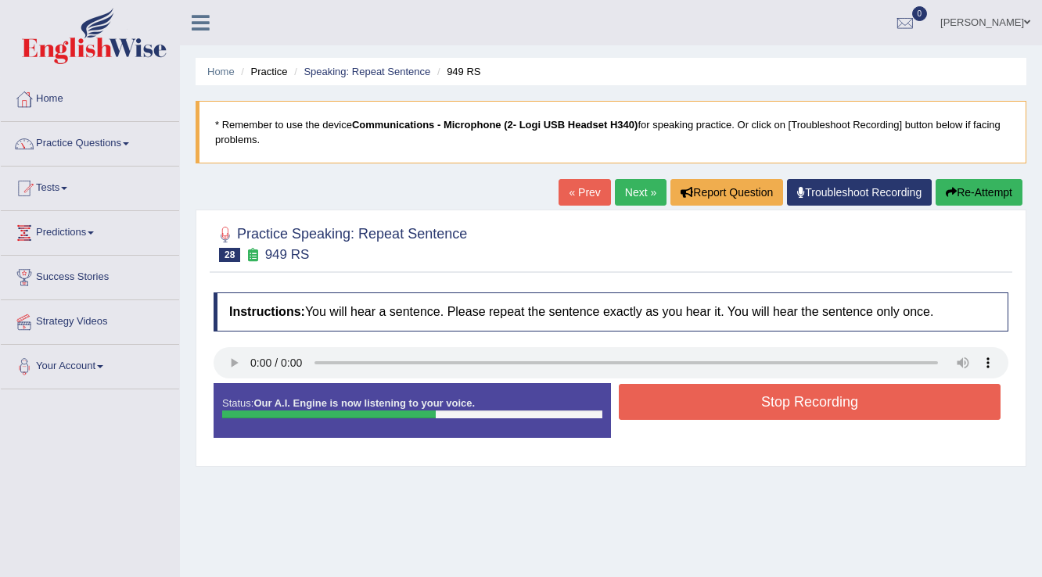
click at [990, 191] on button "Re-Attempt" at bounding box center [979, 192] width 87 height 27
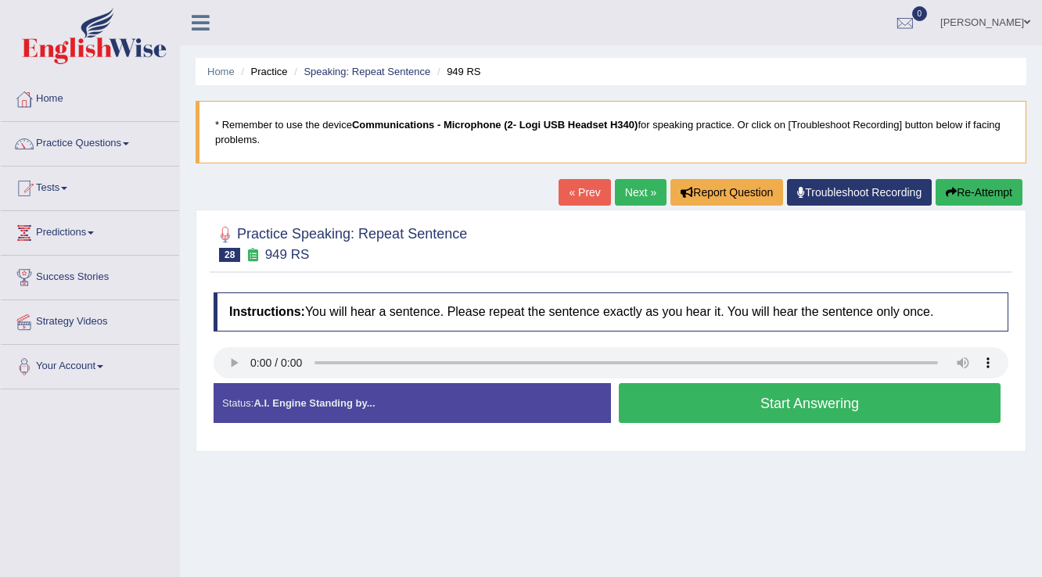
click at [696, 393] on button "Start Answering" at bounding box center [810, 403] width 382 height 40
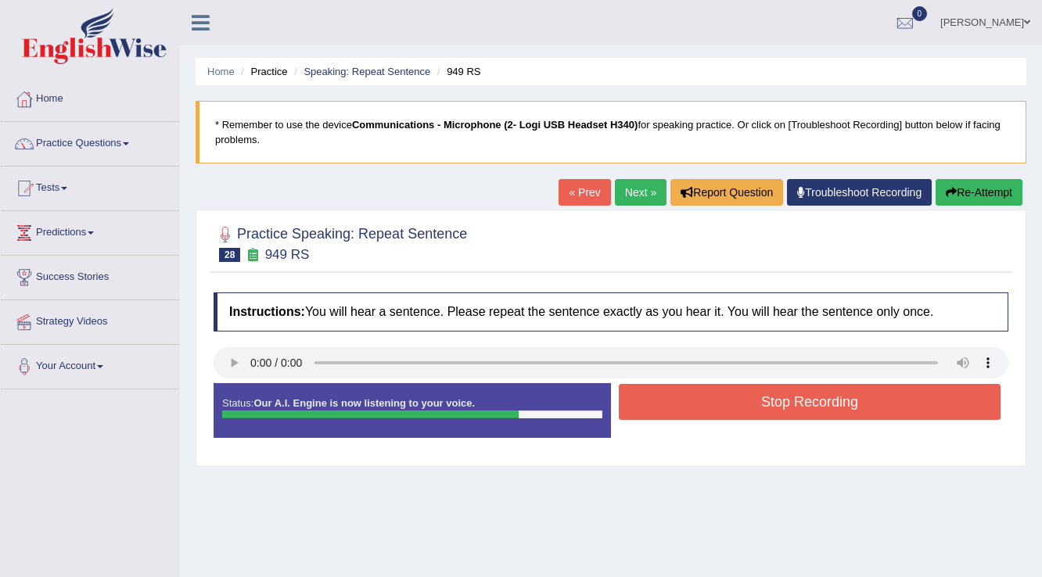
click at [813, 394] on button "Stop Recording" at bounding box center [810, 402] width 382 height 36
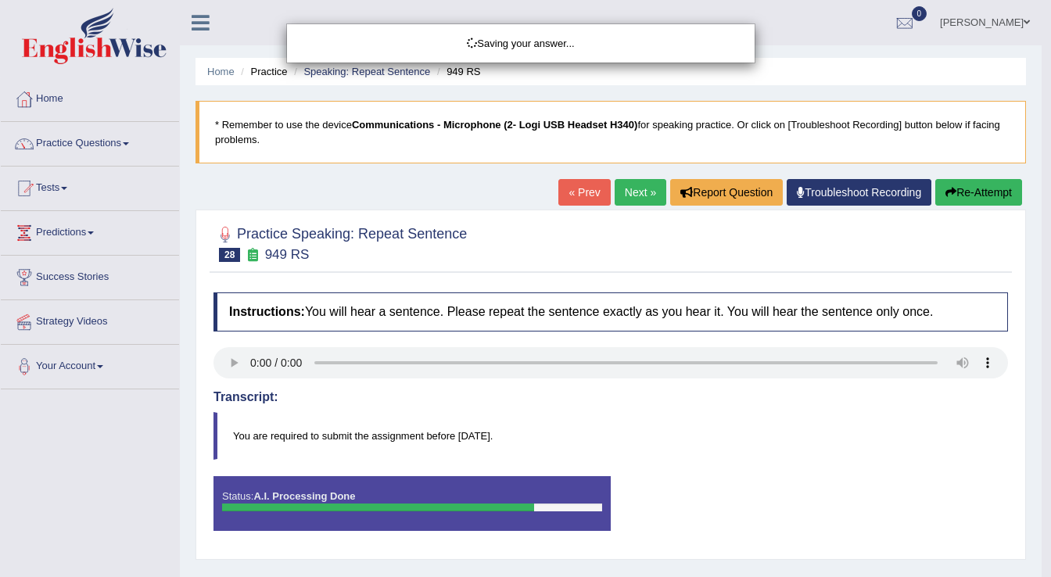
click at [955, 190] on div "Saving your answer..." at bounding box center [525, 288] width 1051 height 577
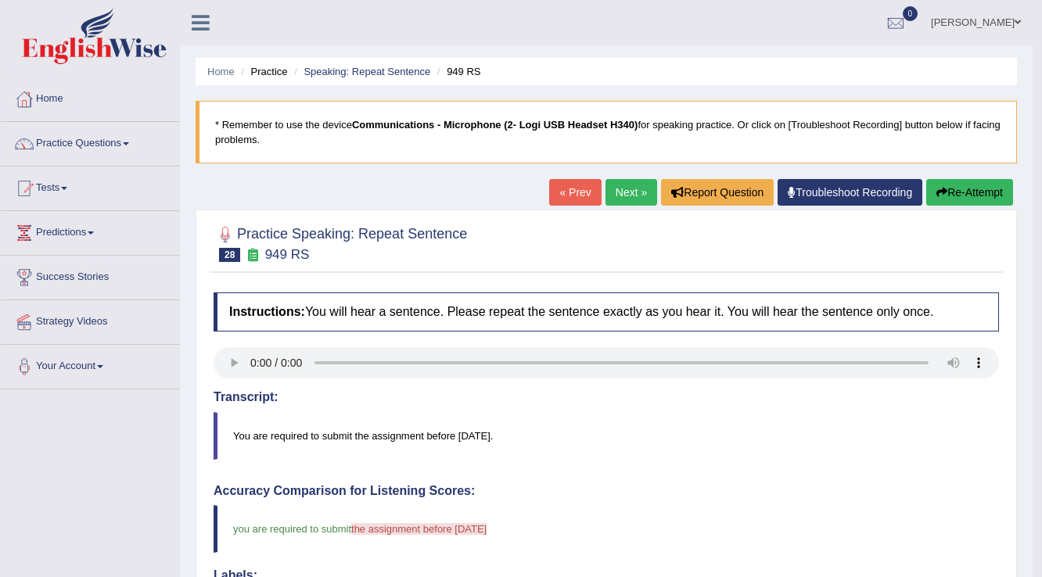
click at [942, 188] on icon "button" at bounding box center [941, 192] width 11 height 11
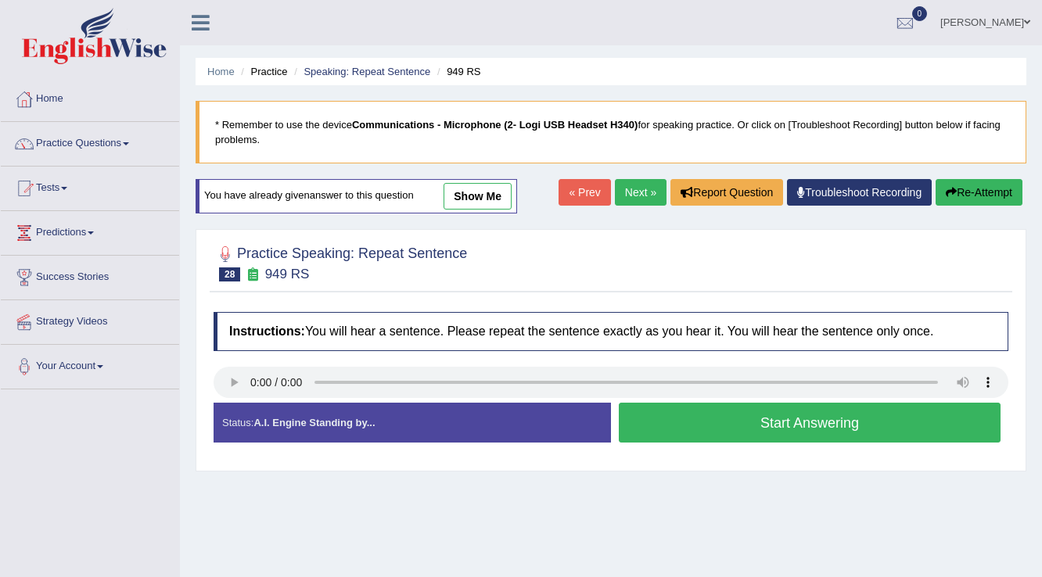
click at [773, 415] on button "Start Answering" at bounding box center [810, 423] width 382 height 40
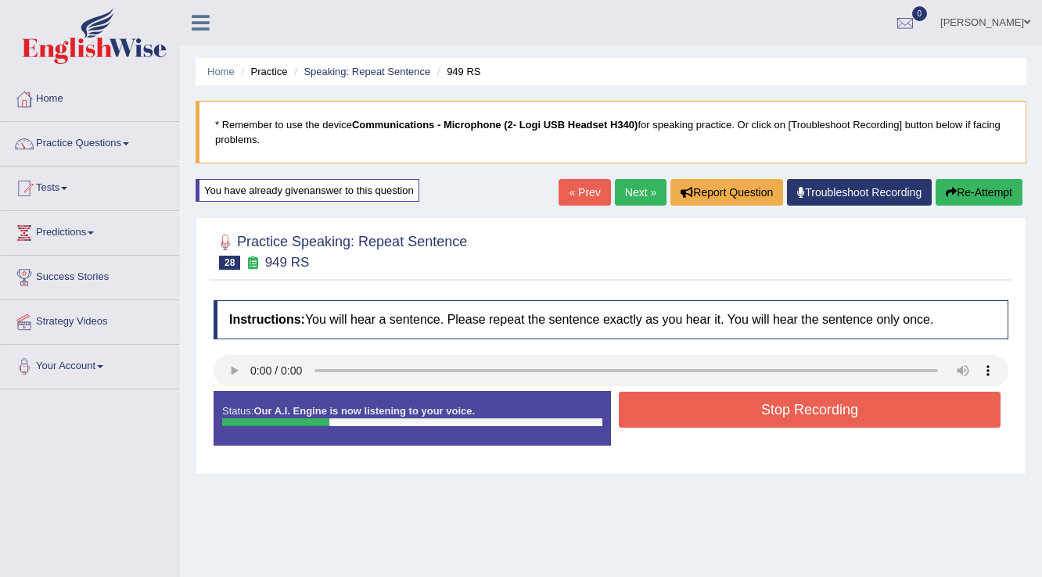
drag, startPoint x: 798, startPoint y: 402, endPoint x: 778, endPoint y: 400, distance: 19.7
click at [798, 402] on button "Stop Recording" at bounding box center [810, 410] width 382 height 36
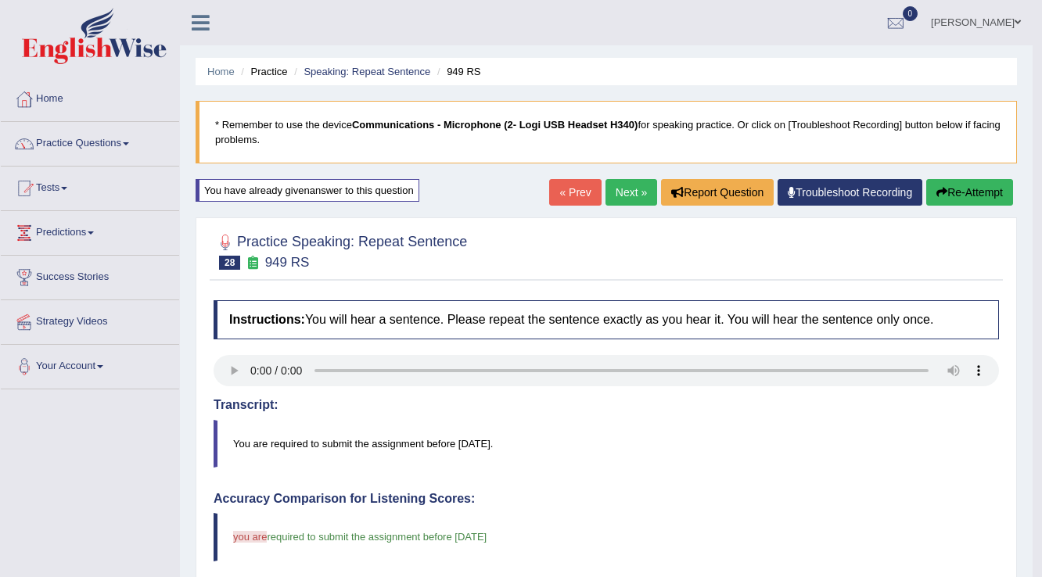
click at [635, 185] on link "Next »" at bounding box center [631, 192] width 52 height 27
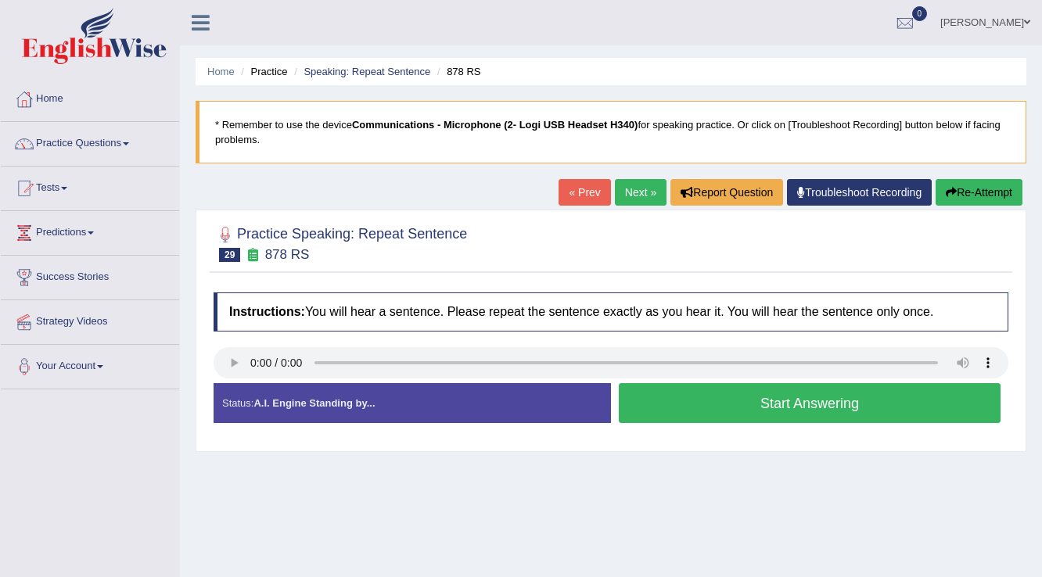
click at [745, 391] on button "Start Answering" at bounding box center [810, 403] width 382 height 40
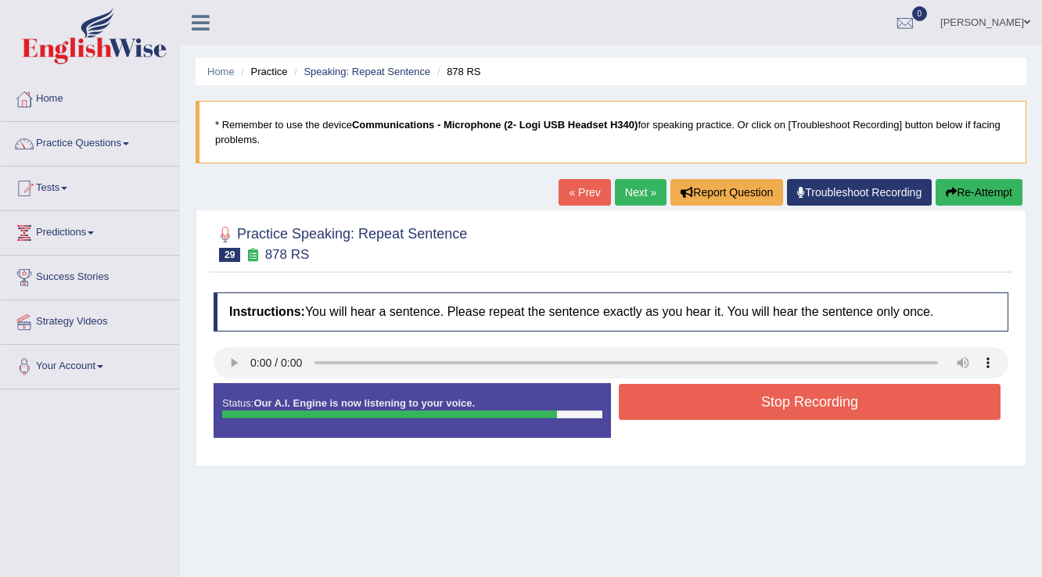
click at [868, 405] on button "Stop Recording" at bounding box center [810, 402] width 382 height 36
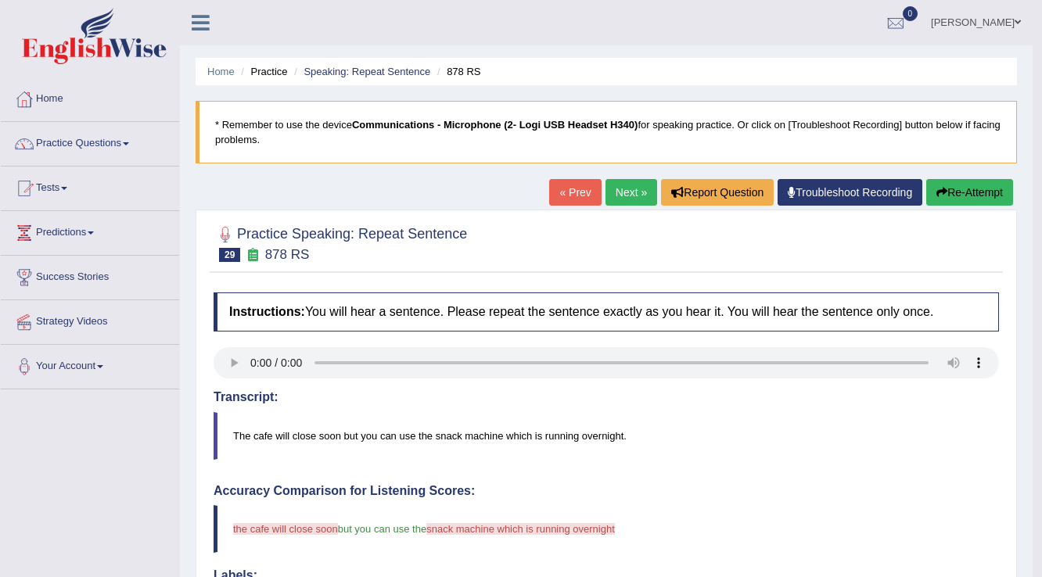
click at [1004, 196] on button "Re-Attempt" at bounding box center [969, 192] width 87 height 27
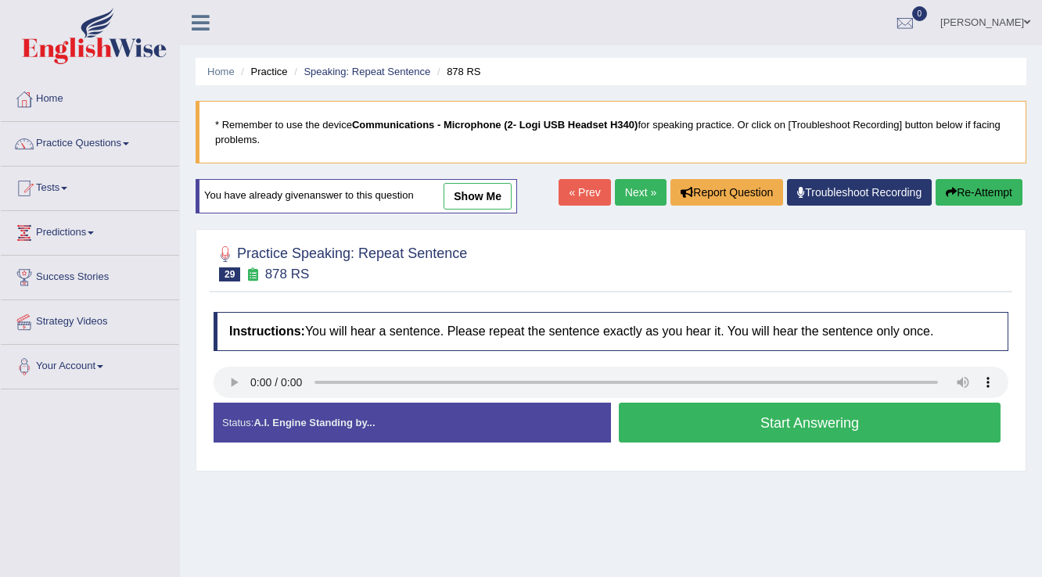
click at [826, 428] on button "Start Answering" at bounding box center [810, 423] width 382 height 40
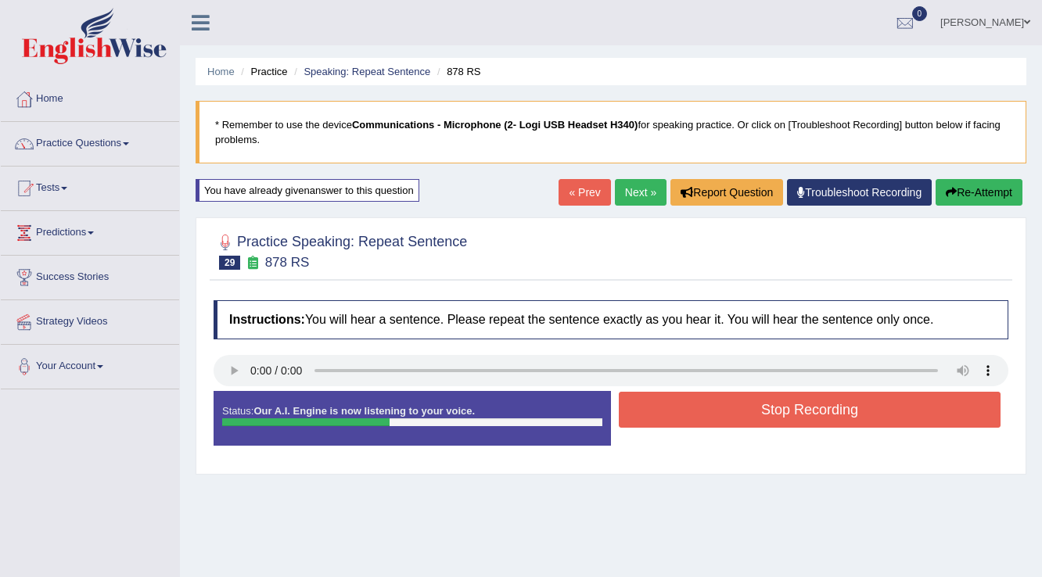
click at [826, 428] on div "Stop Recording" at bounding box center [809, 412] width 397 height 40
click at [829, 419] on button "Stop Recording" at bounding box center [810, 410] width 382 height 36
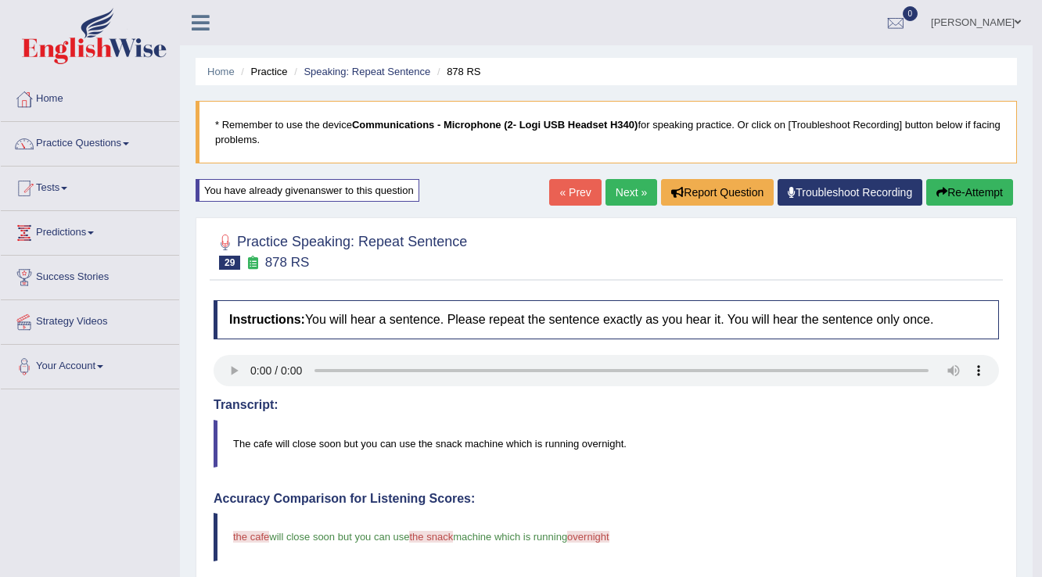
click at [632, 197] on link "Next »" at bounding box center [631, 192] width 52 height 27
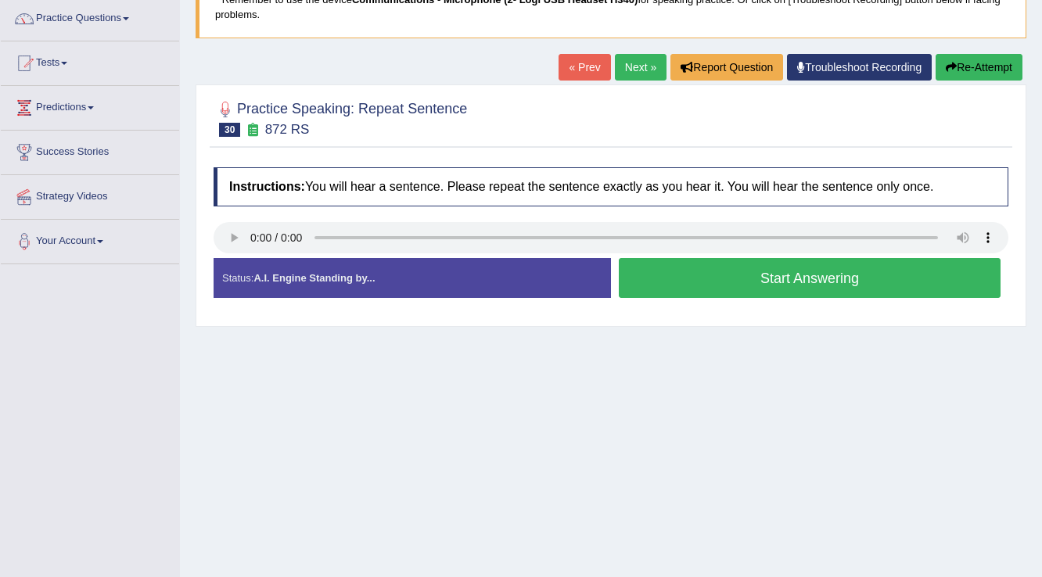
click at [746, 273] on button "Start Answering" at bounding box center [810, 278] width 382 height 40
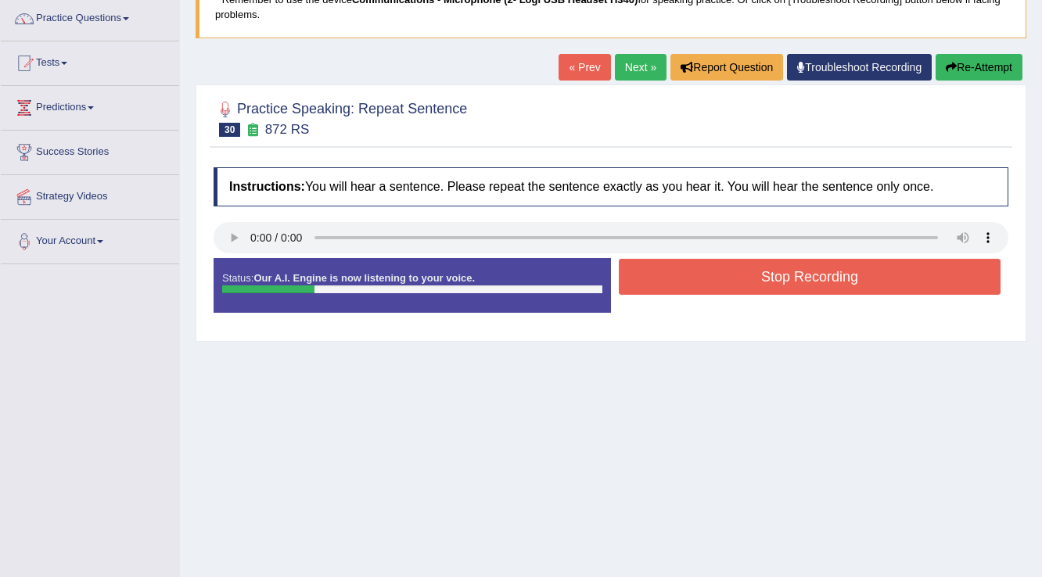
click at [745, 274] on button "Stop Recording" at bounding box center [810, 277] width 382 height 36
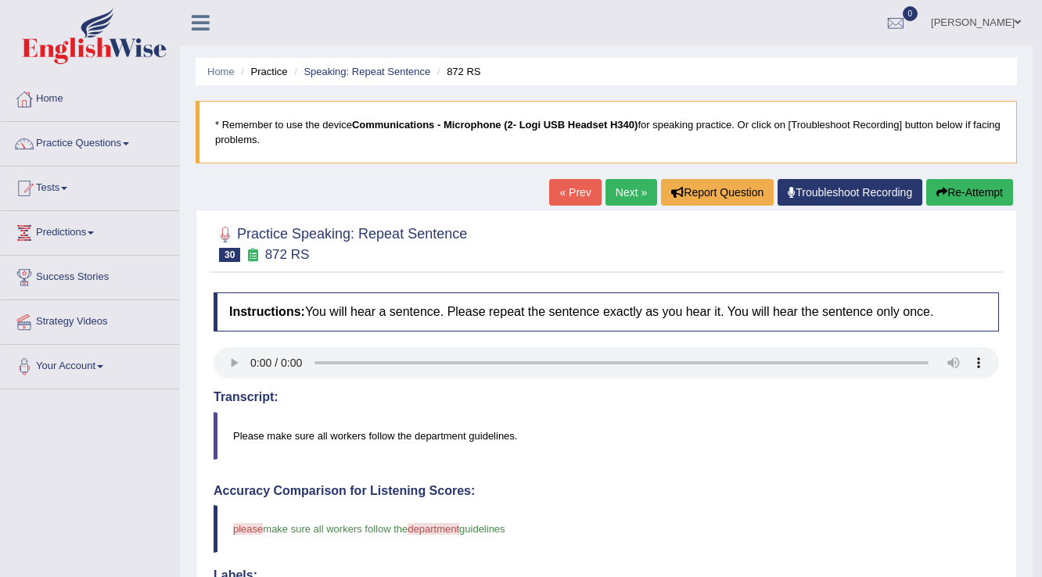
click at [620, 195] on link "Next »" at bounding box center [631, 192] width 52 height 27
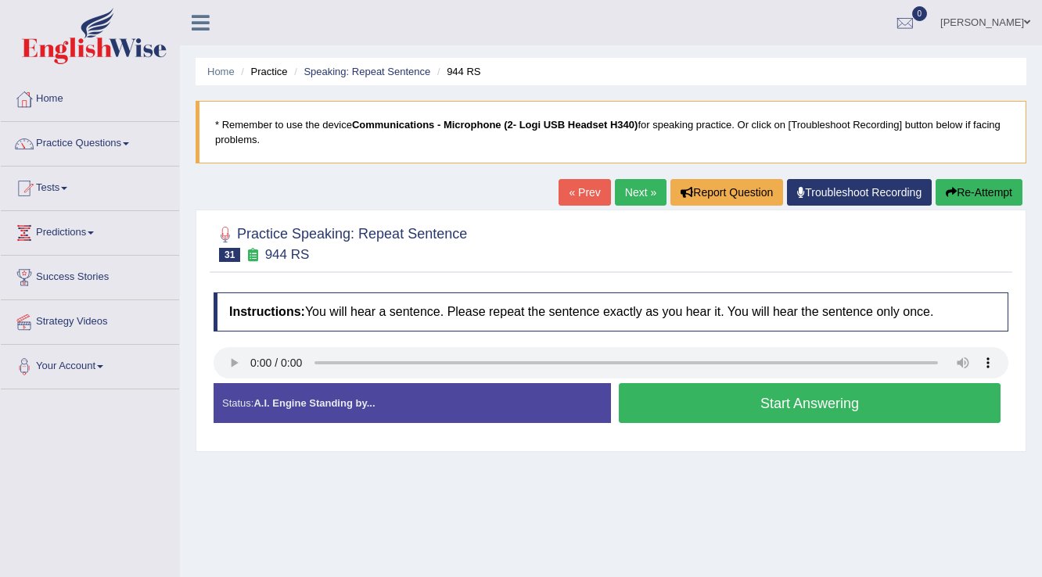
click at [817, 390] on button "Start Answering" at bounding box center [810, 403] width 382 height 40
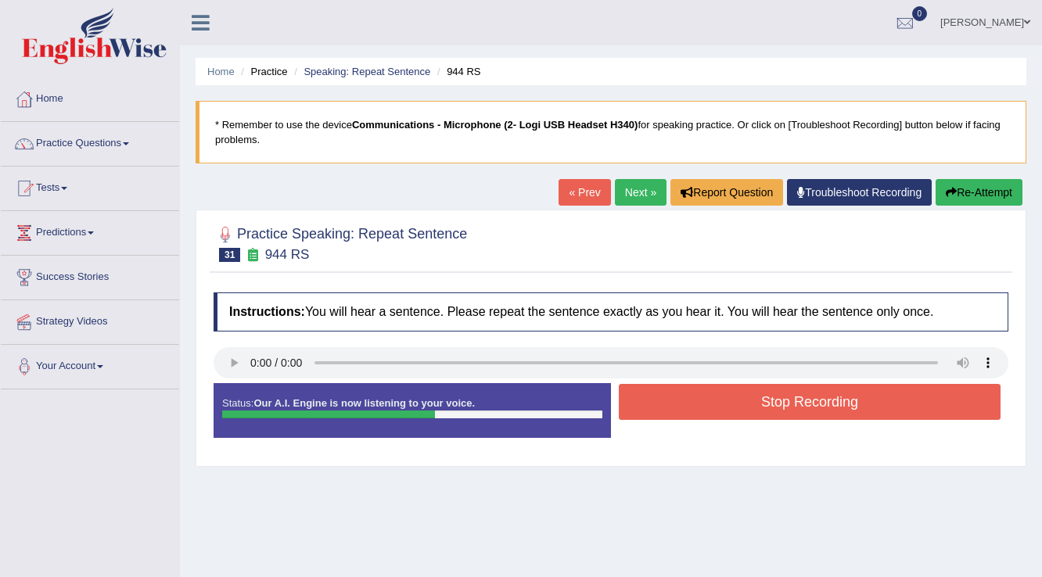
click at [1012, 195] on button "Re-Attempt" at bounding box center [979, 192] width 87 height 27
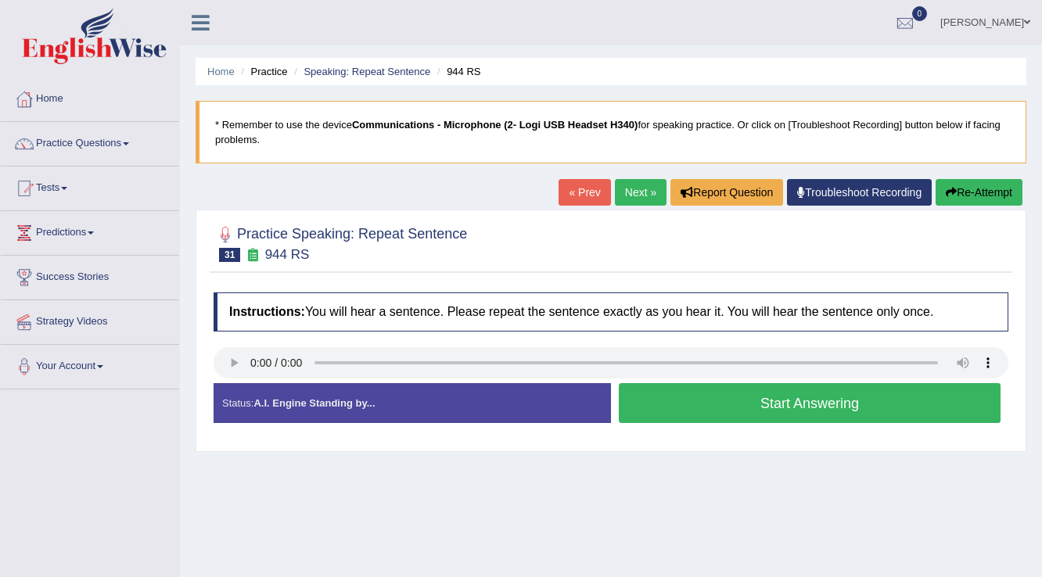
click at [718, 401] on button "Start Answering" at bounding box center [810, 403] width 382 height 40
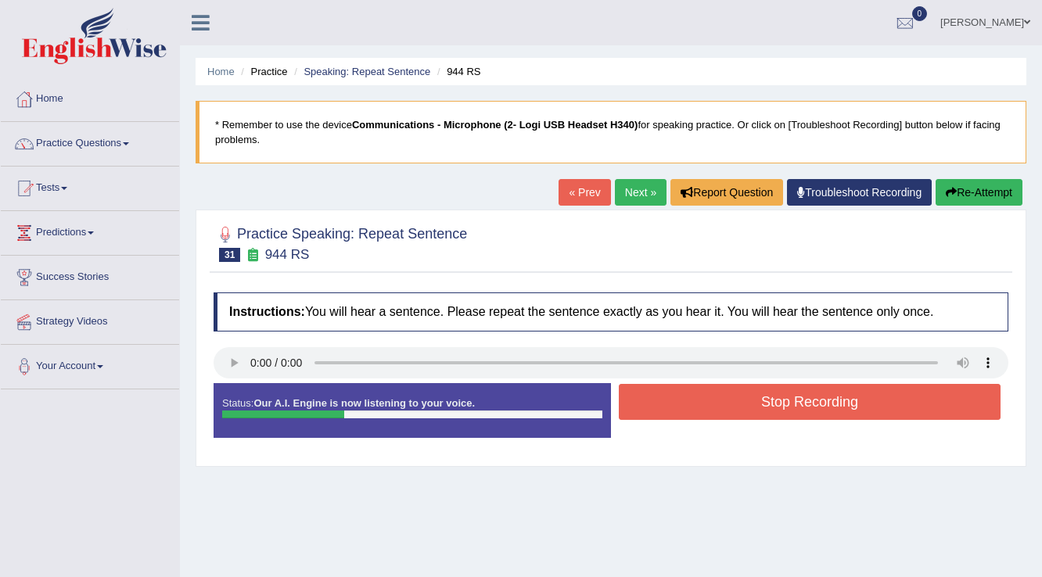
click at [720, 404] on button "Stop Recording" at bounding box center [810, 402] width 382 height 36
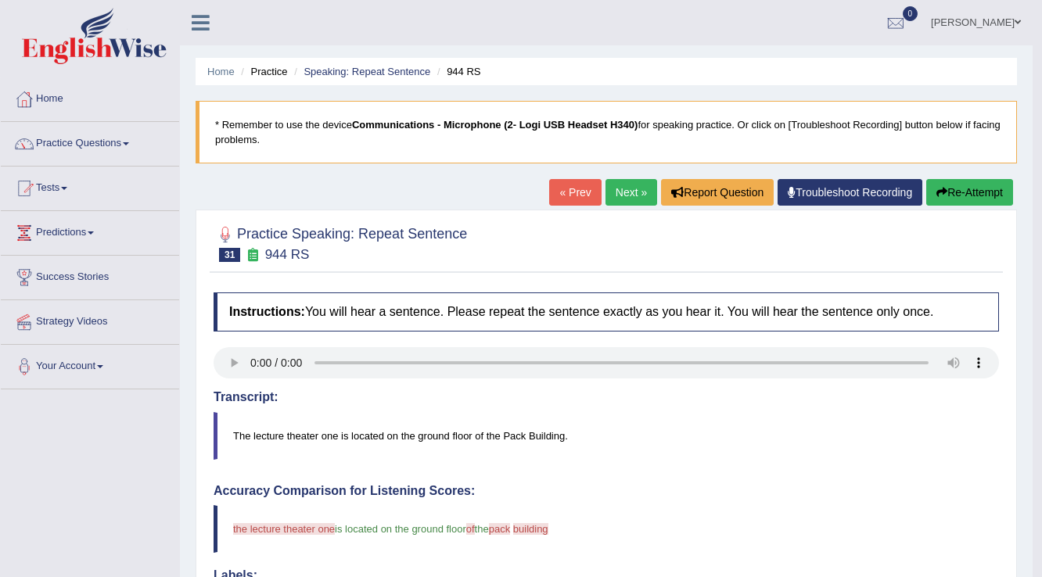
click at [641, 200] on link "Next »" at bounding box center [631, 192] width 52 height 27
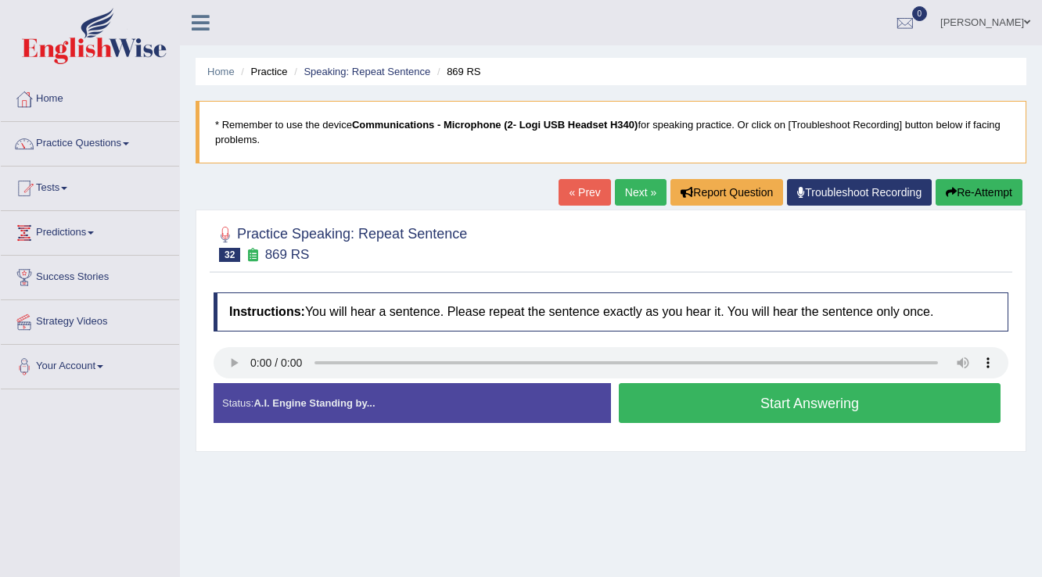
click at [764, 411] on button "Start Answering" at bounding box center [810, 403] width 382 height 40
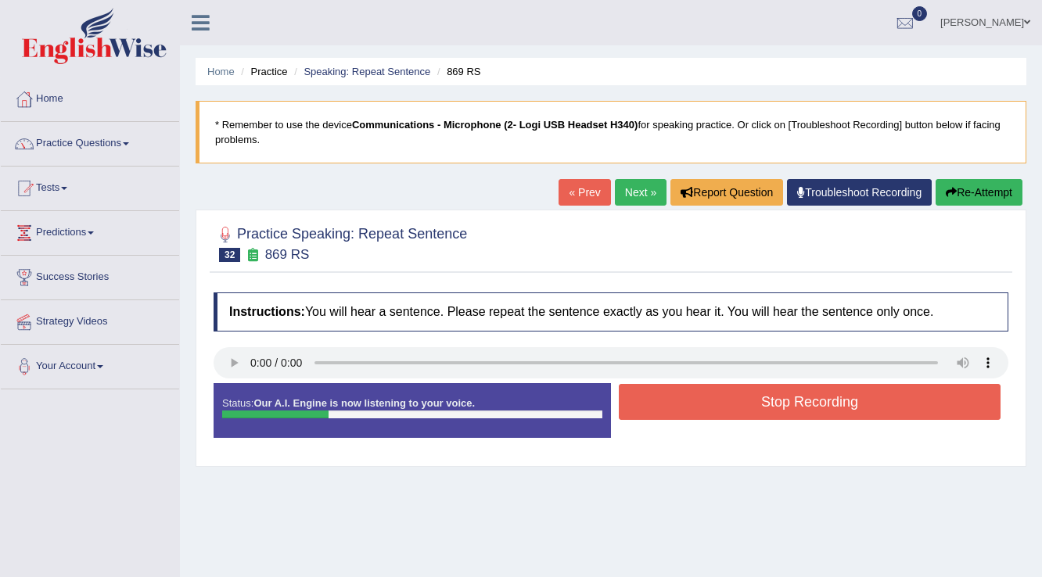
click at [759, 405] on button "Stop Recording" at bounding box center [810, 402] width 382 height 36
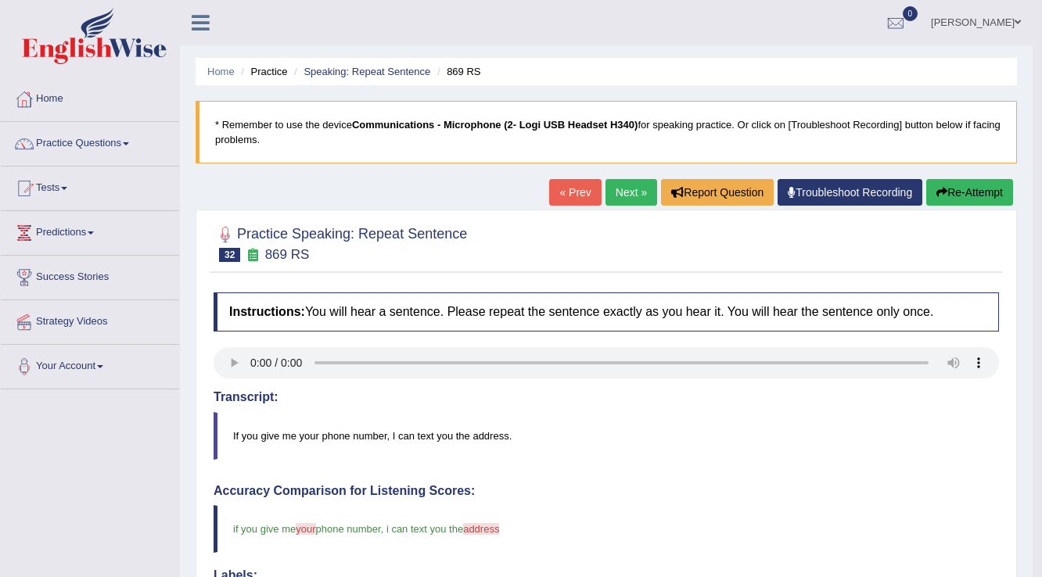
click at [646, 162] on blockquote "* Remember to use the device Communications - Microphone (2- Logi USB Headset H…" at bounding box center [606, 132] width 821 height 63
click at [609, 199] on link "Next »" at bounding box center [631, 192] width 52 height 27
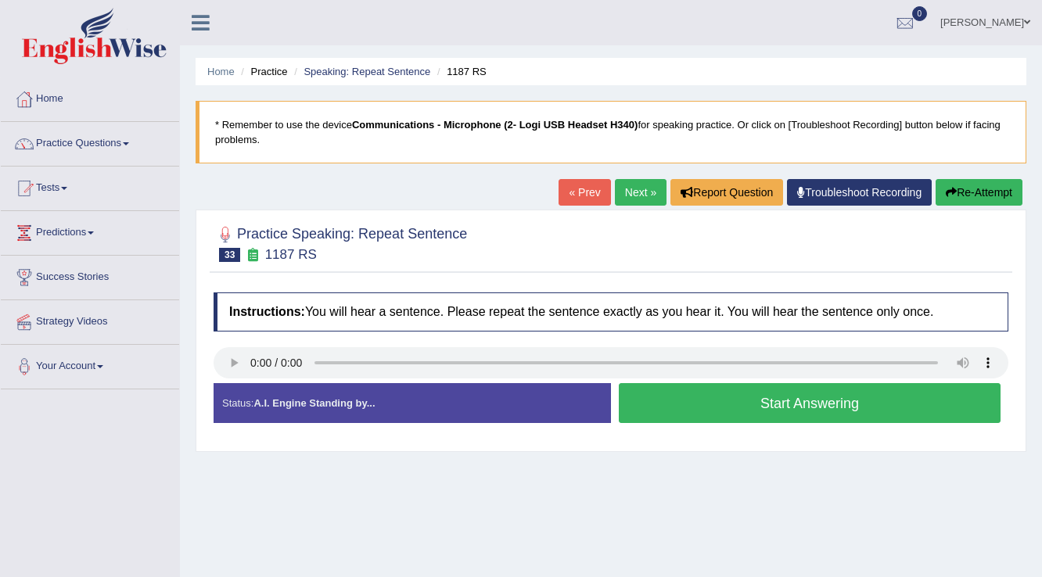
click at [698, 418] on button "Start Answering" at bounding box center [810, 403] width 382 height 40
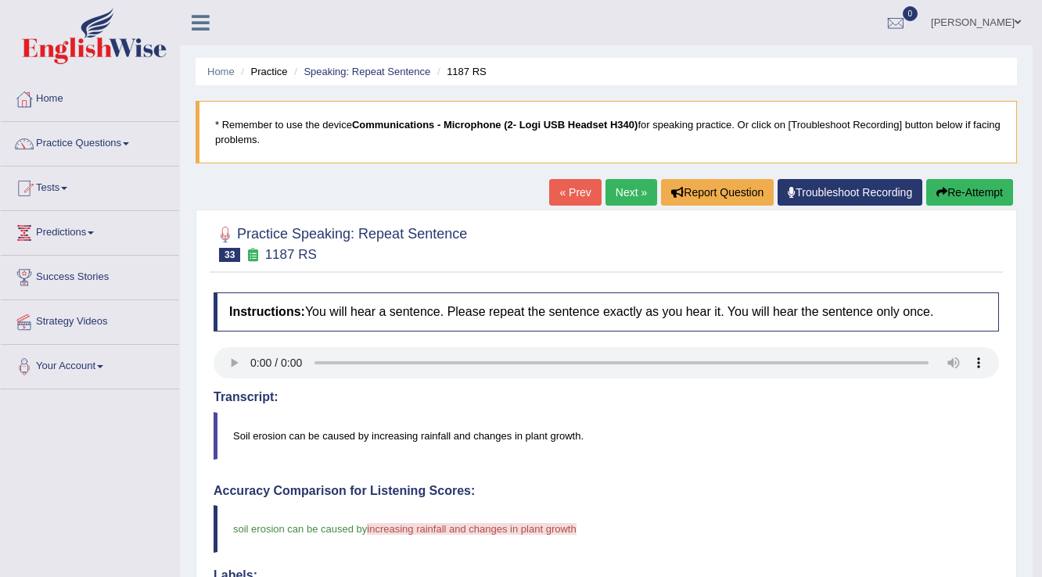
click at [605, 198] on link "Next »" at bounding box center [631, 192] width 52 height 27
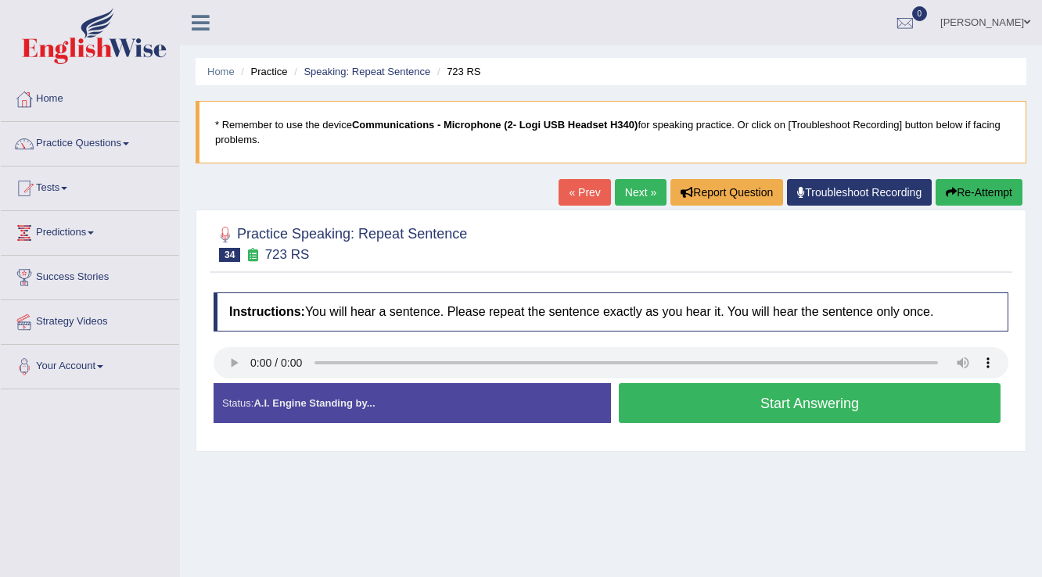
click at [735, 415] on button "Start Answering" at bounding box center [810, 403] width 382 height 40
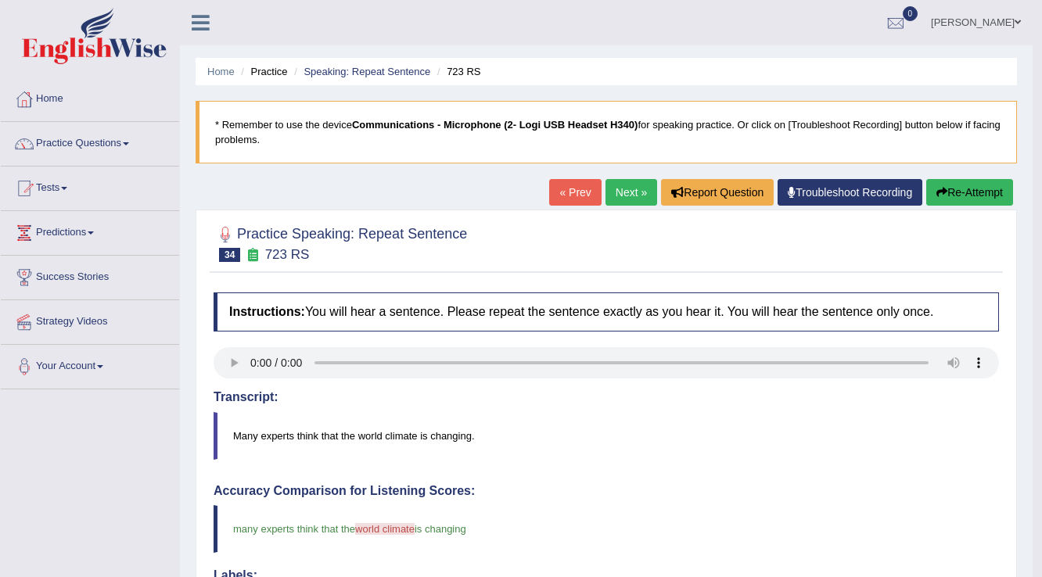
click at [641, 199] on link "Next »" at bounding box center [631, 192] width 52 height 27
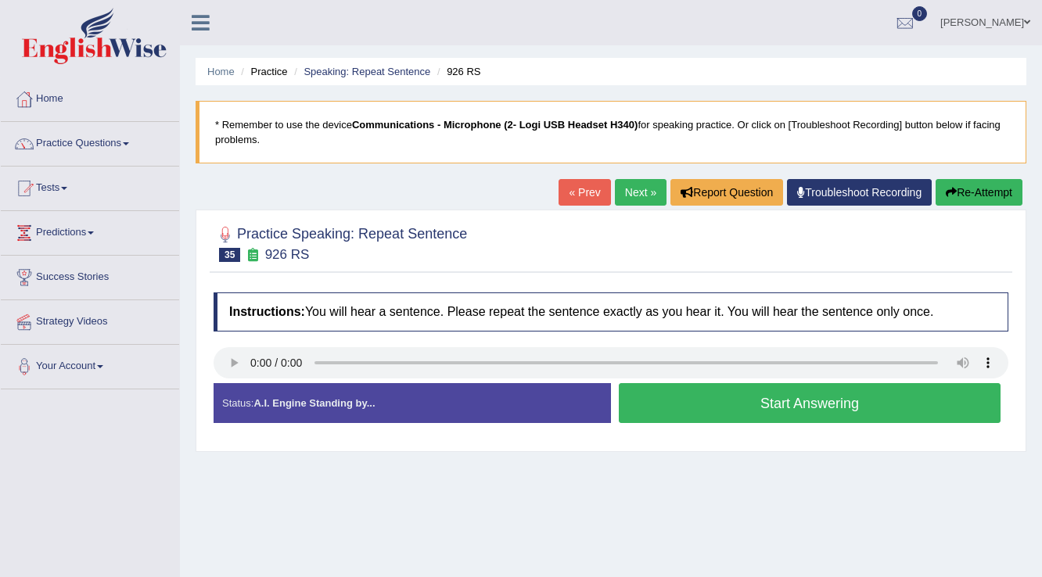
click at [746, 397] on button "Start Answering" at bounding box center [810, 403] width 382 height 40
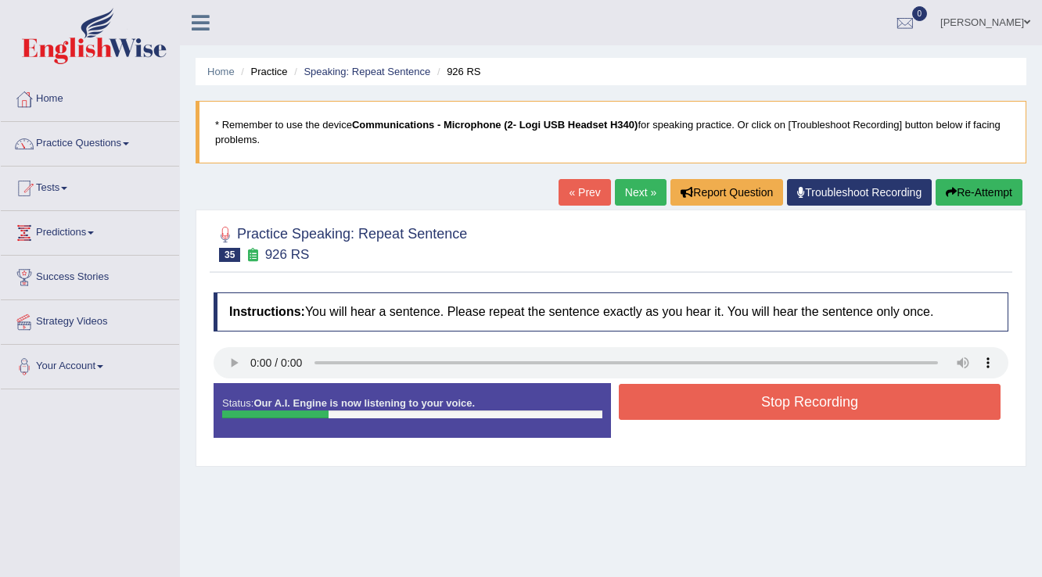
click at [746, 397] on button "Stop Recording" at bounding box center [810, 402] width 382 height 36
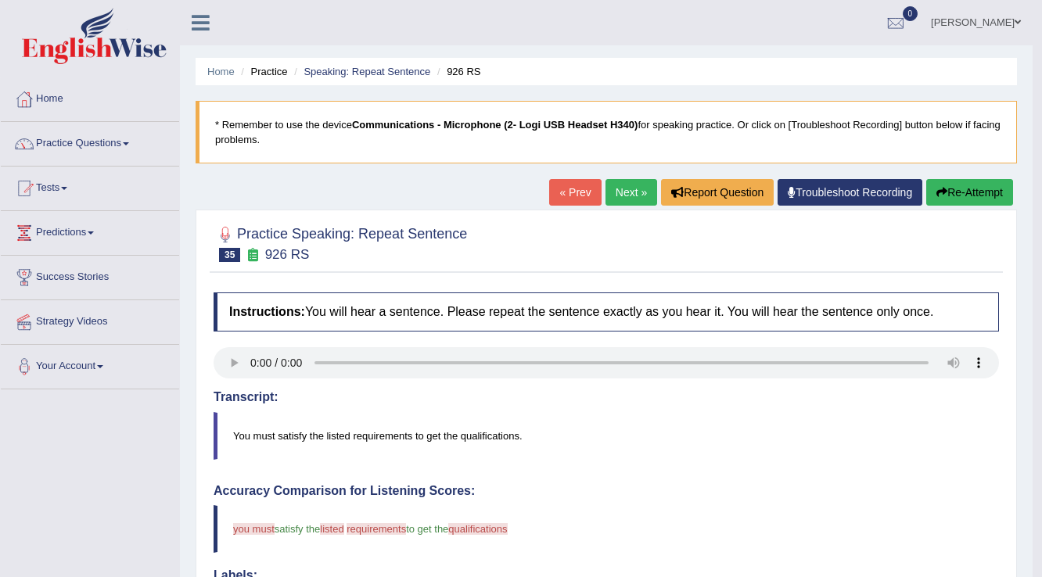
click at [645, 189] on link "Next »" at bounding box center [631, 192] width 52 height 27
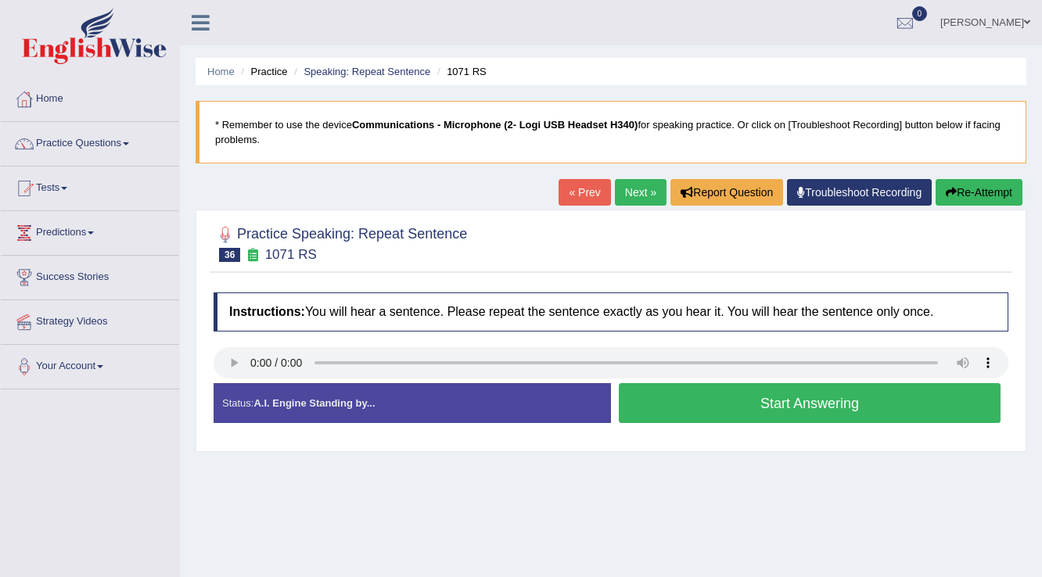
click at [715, 392] on button "Start Answering" at bounding box center [810, 403] width 382 height 40
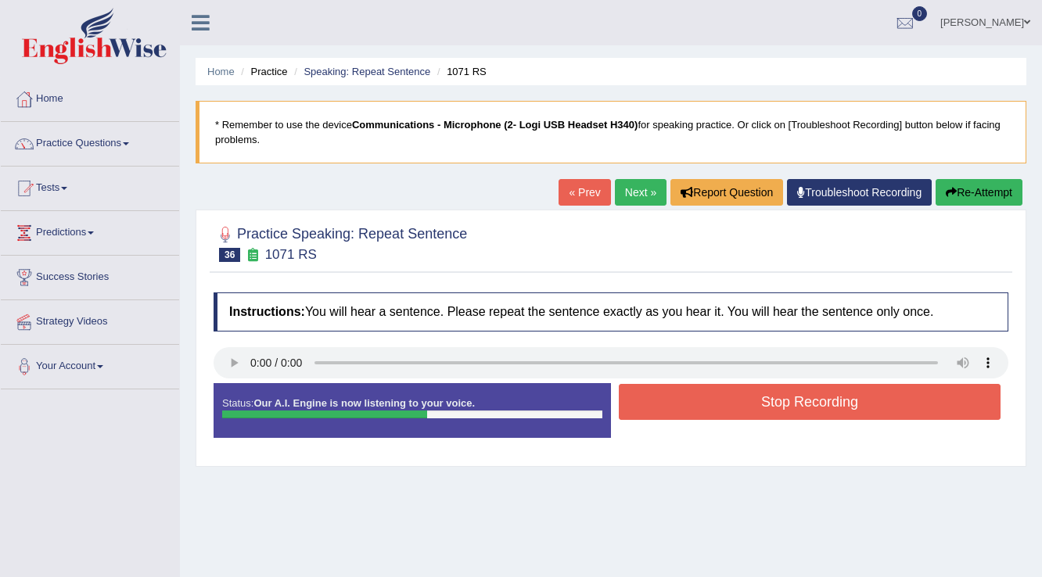
click at [701, 391] on button "Stop Recording" at bounding box center [810, 402] width 382 height 36
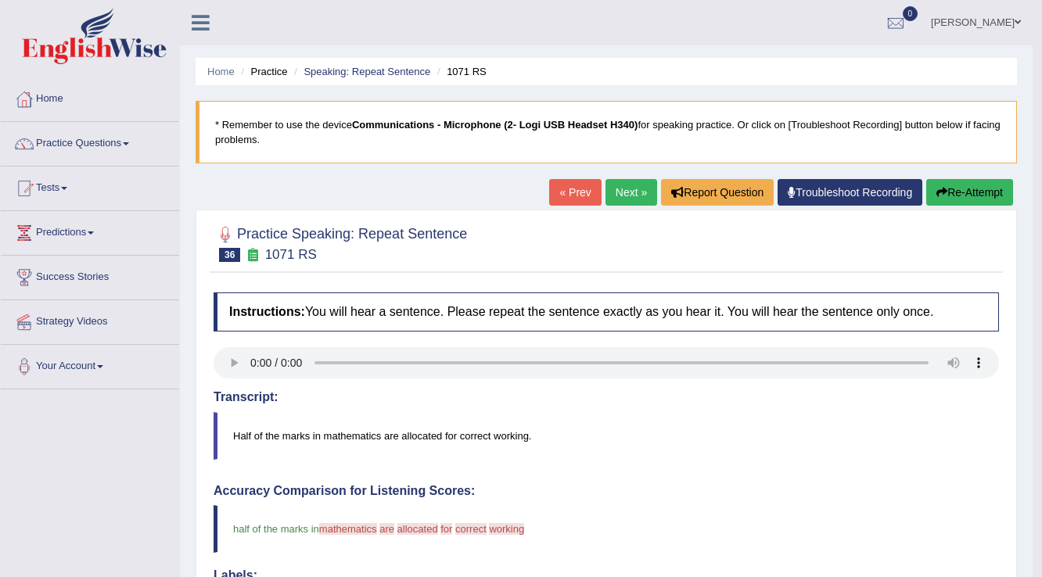
click at [624, 189] on link "Next »" at bounding box center [631, 192] width 52 height 27
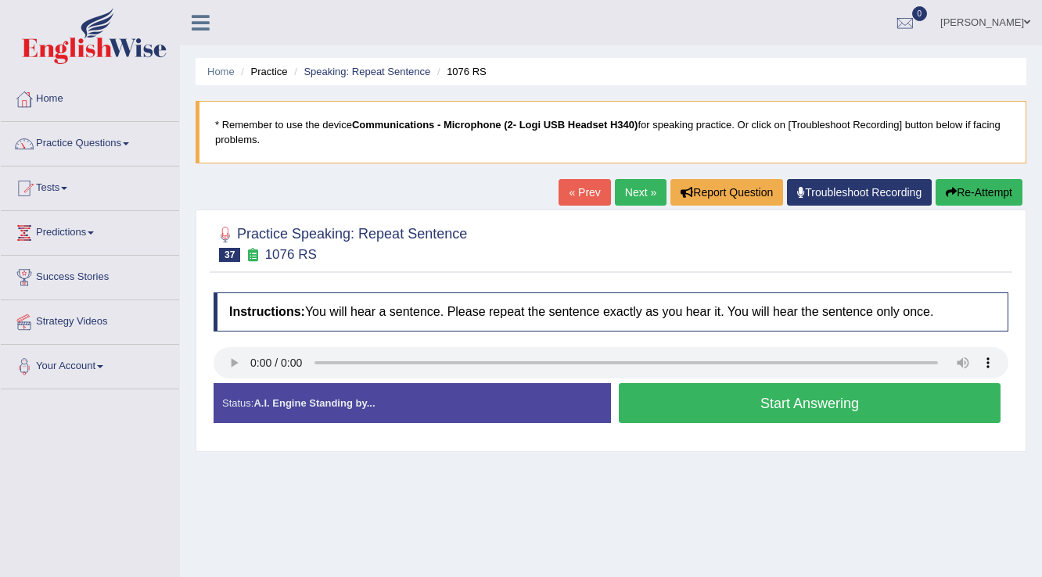
click at [821, 397] on button "Start Answering" at bounding box center [810, 403] width 382 height 40
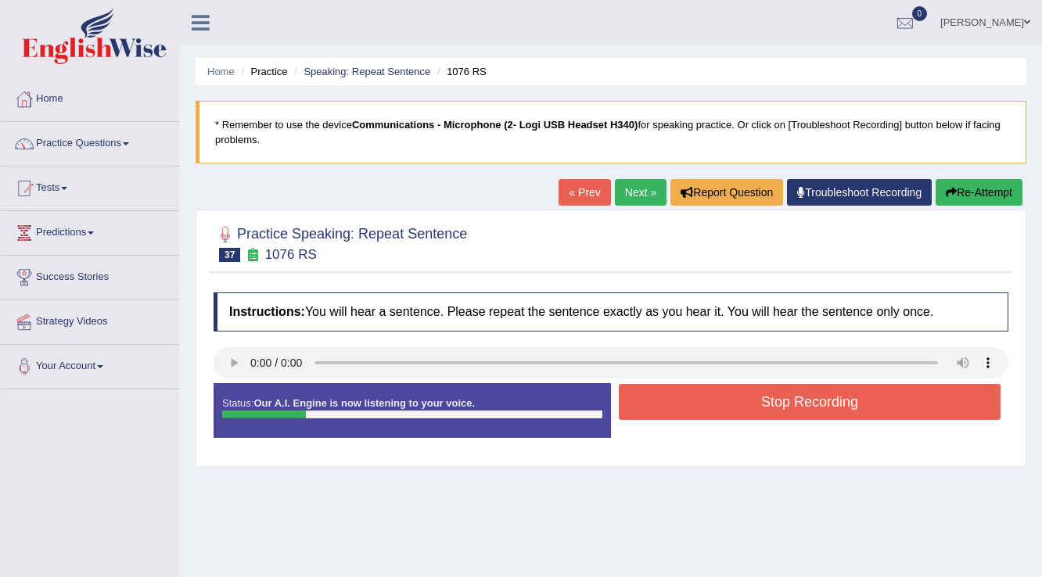
click at [823, 401] on button "Stop Recording" at bounding box center [810, 402] width 382 height 36
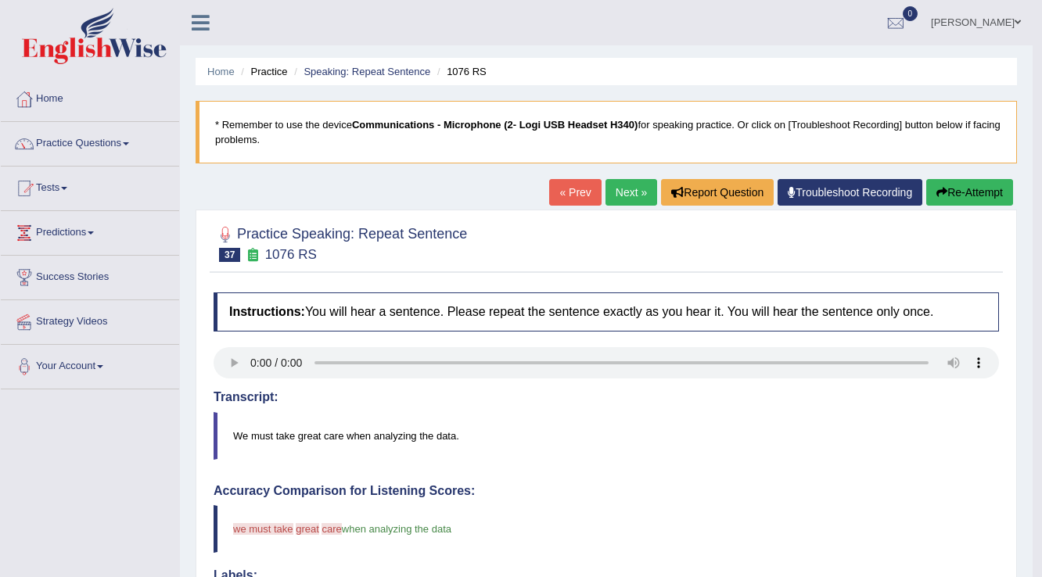
click at [634, 185] on link "Next »" at bounding box center [631, 192] width 52 height 27
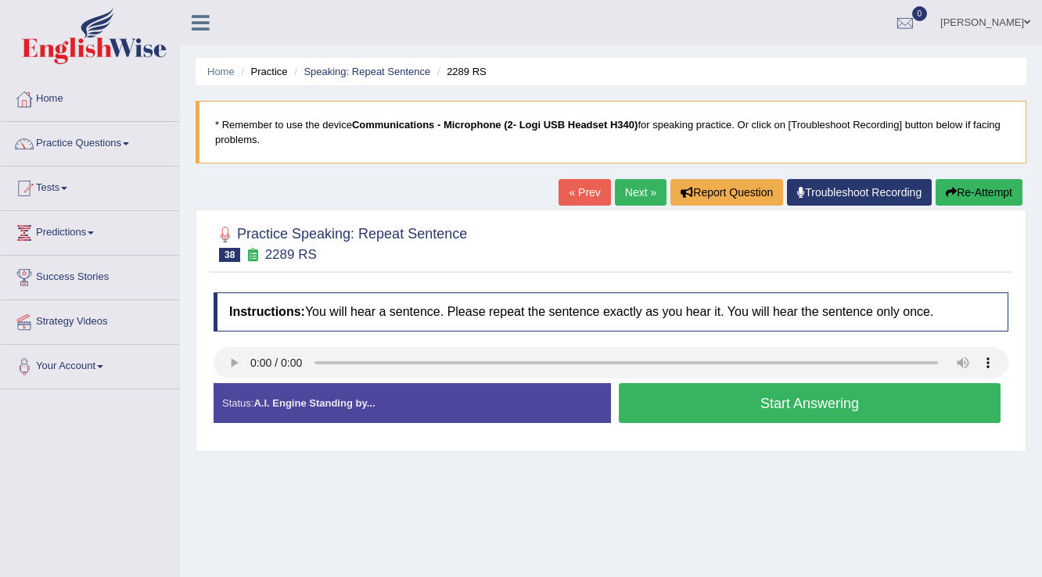
click at [840, 415] on button "Start Answering" at bounding box center [810, 403] width 382 height 40
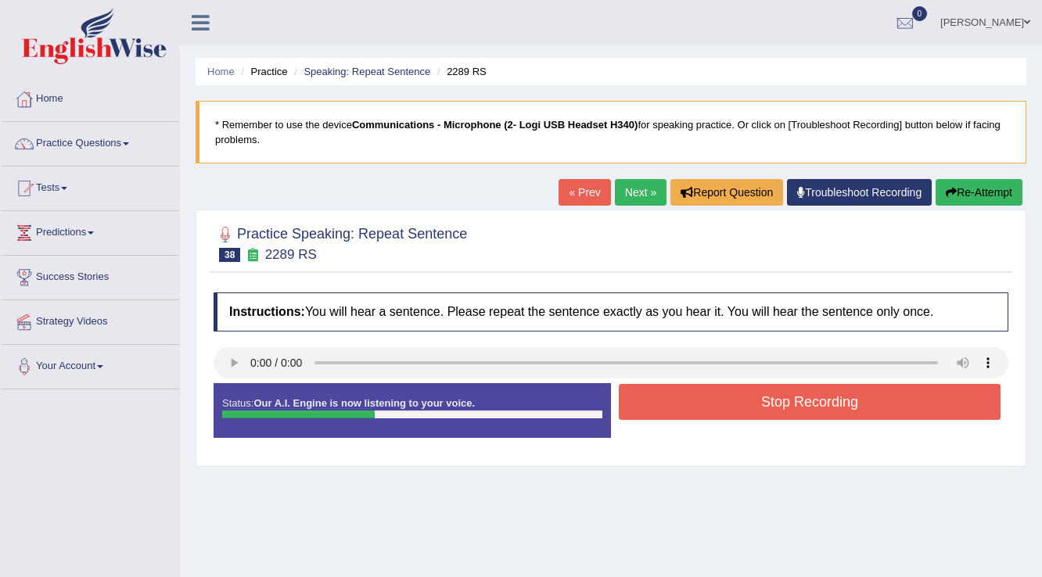
click at [842, 413] on button "Stop Recording" at bounding box center [810, 402] width 382 height 36
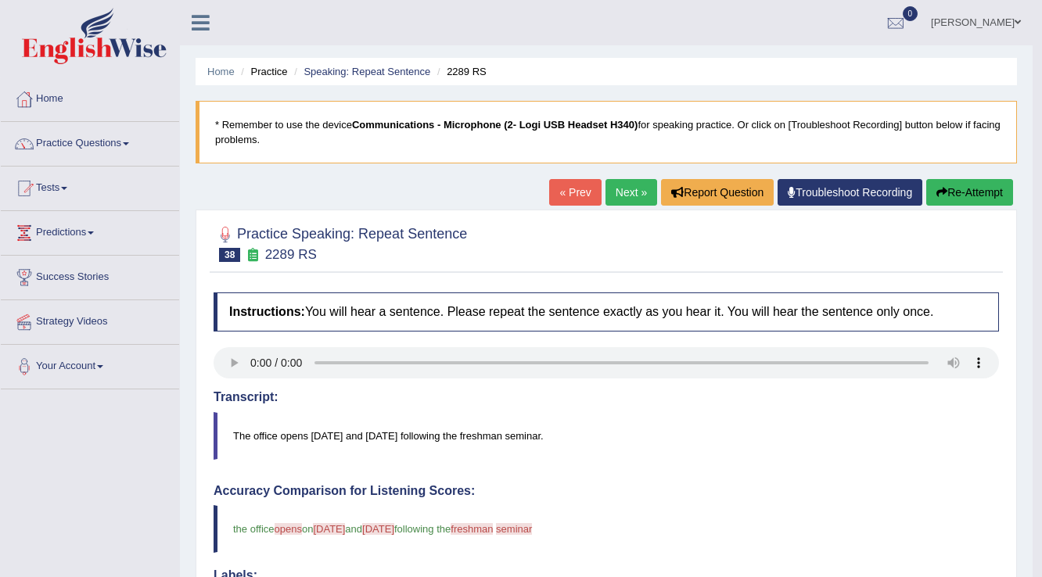
click at [623, 185] on link "Next »" at bounding box center [631, 192] width 52 height 27
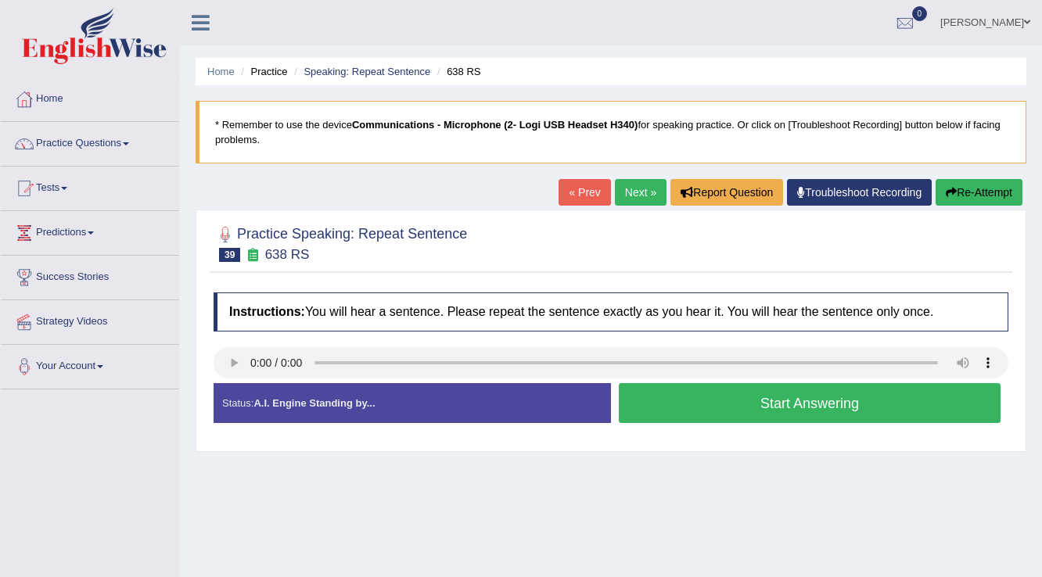
click at [810, 401] on button "Start Answering" at bounding box center [810, 403] width 382 height 40
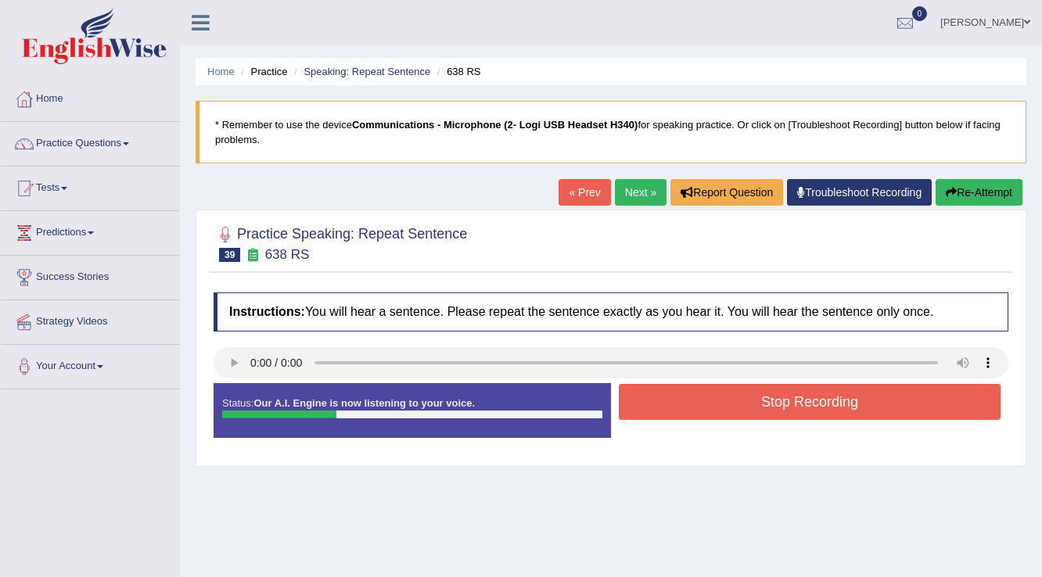
click at [810, 401] on button "Stop Recording" at bounding box center [810, 402] width 382 height 36
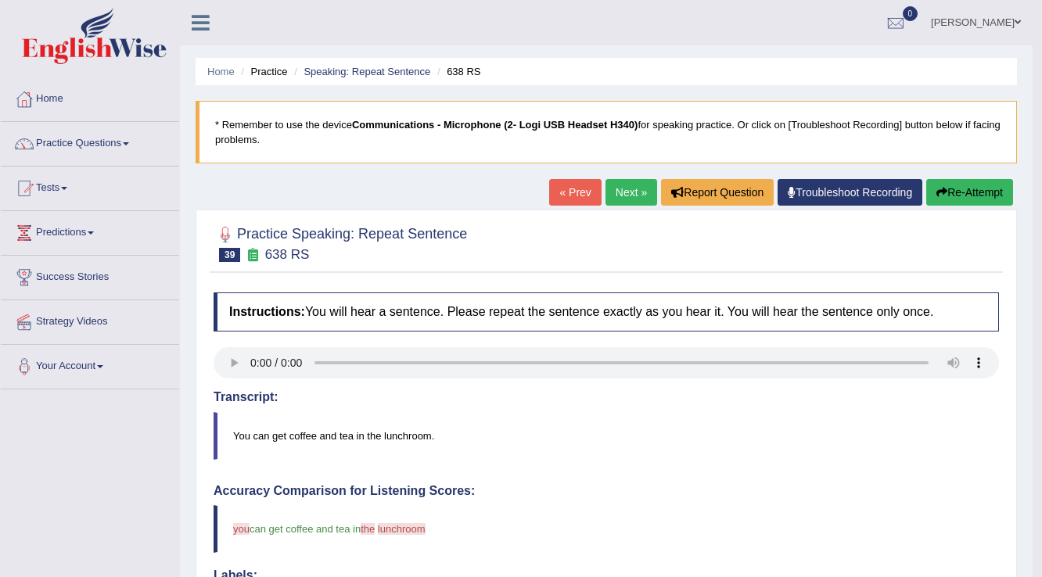
click at [609, 194] on link "Next »" at bounding box center [631, 192] width 52 height 27
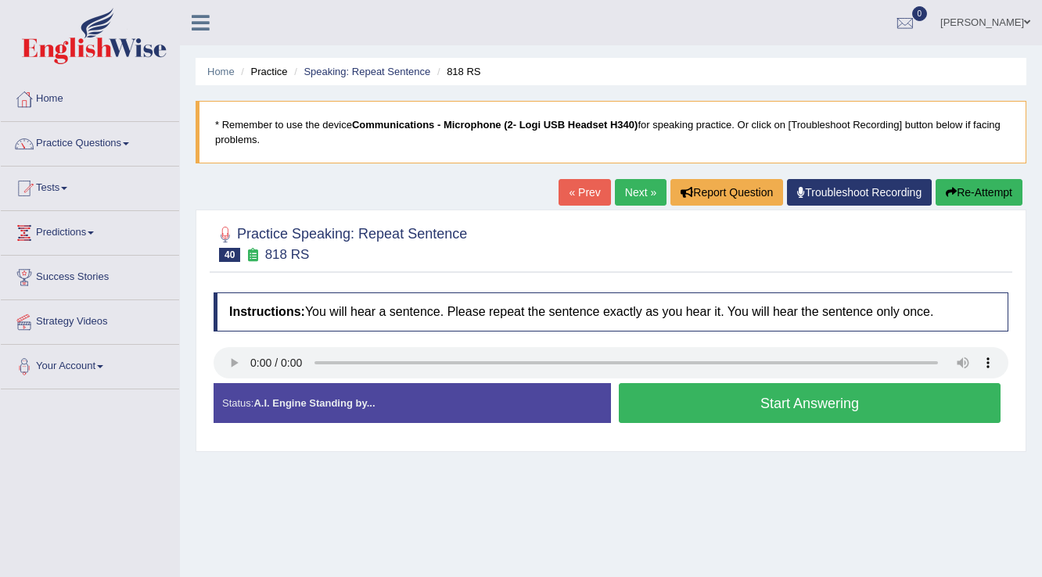
click at [688, 405] on button "Start Answering" at bounding box center [810, 403] width 382 height 40
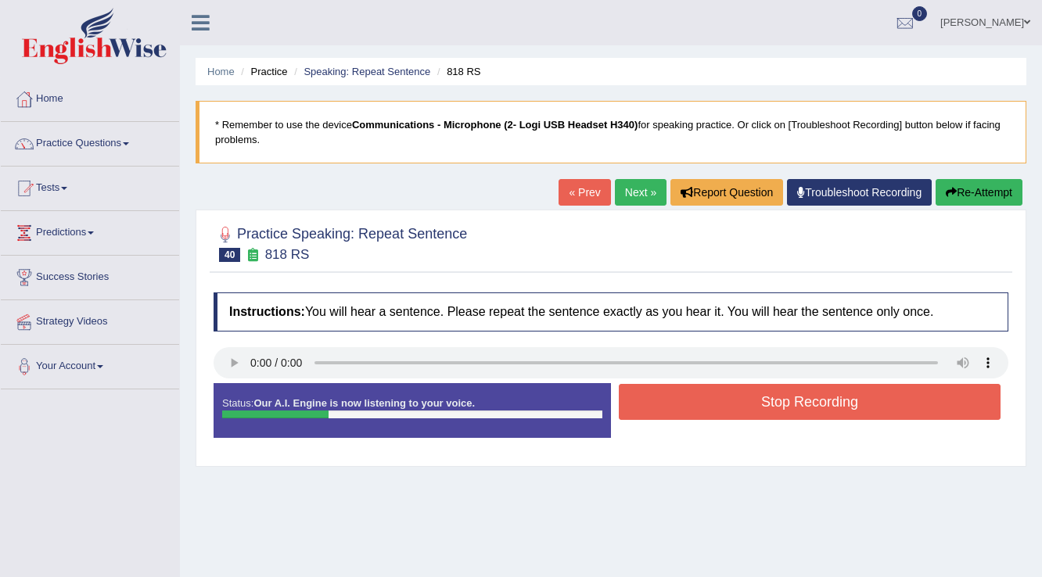
click at [683, 404] on button "Stop Recording" at bounding box center [810, 402] width 382 height 36
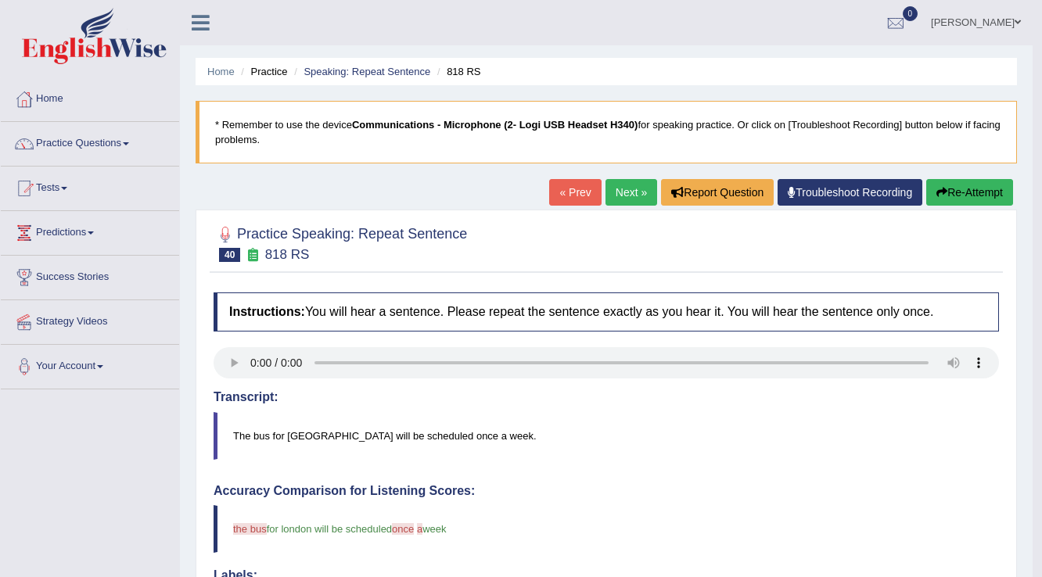
click at [638, 189] on link "Next »" at bounding box center [631, 192] width 52 height 27
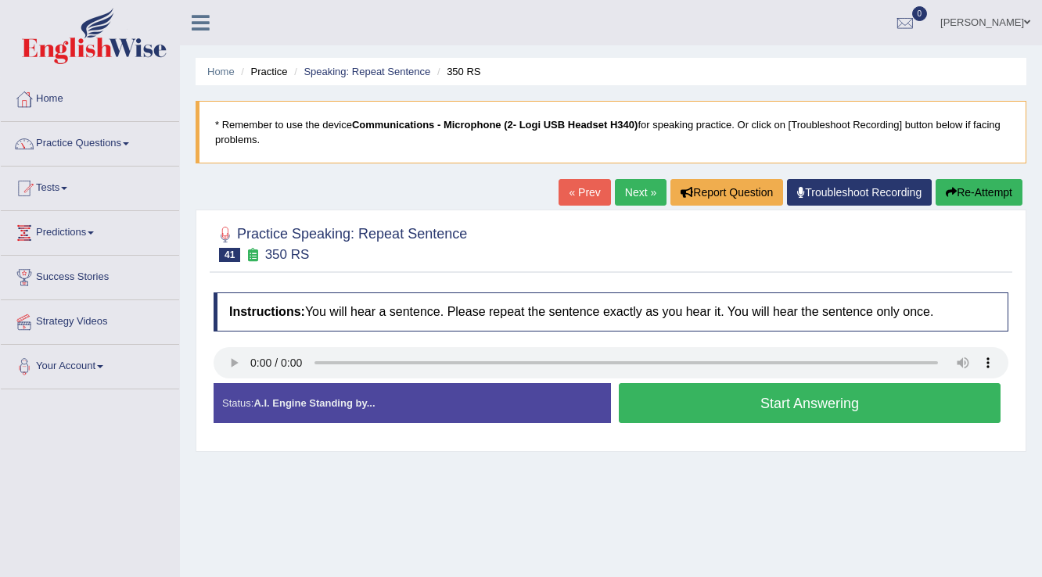
click at [699, 407] on button "Start Answering" at bounding box center [810, 403] width 382 height 40
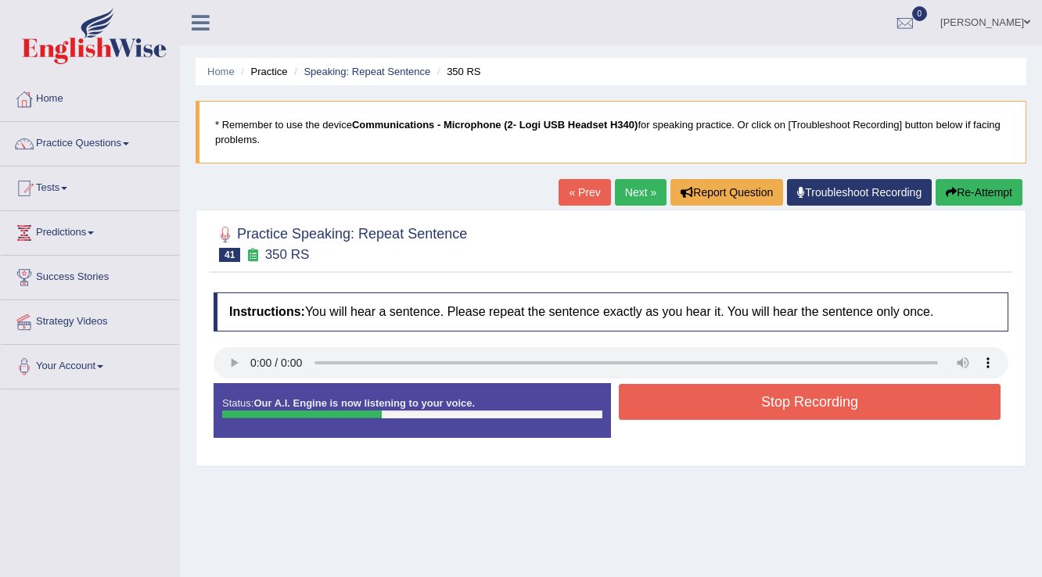
click at [700, 401] on button "Stop Recording" at bounding box center [810, 402] width 382 height 36
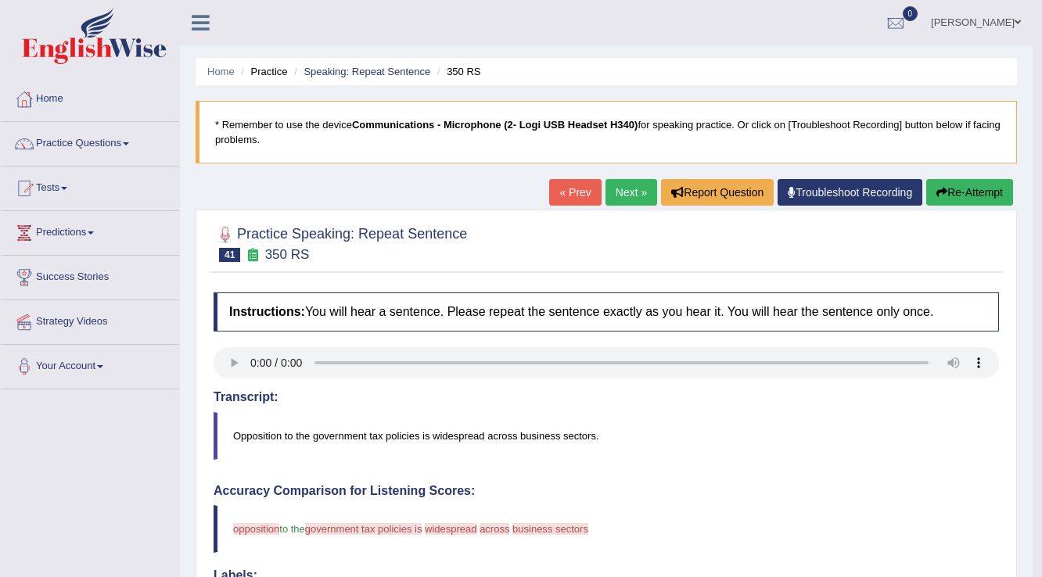
click at [637, 192] on link "Next »" at bounding box center [631, 192] width 52 height 27
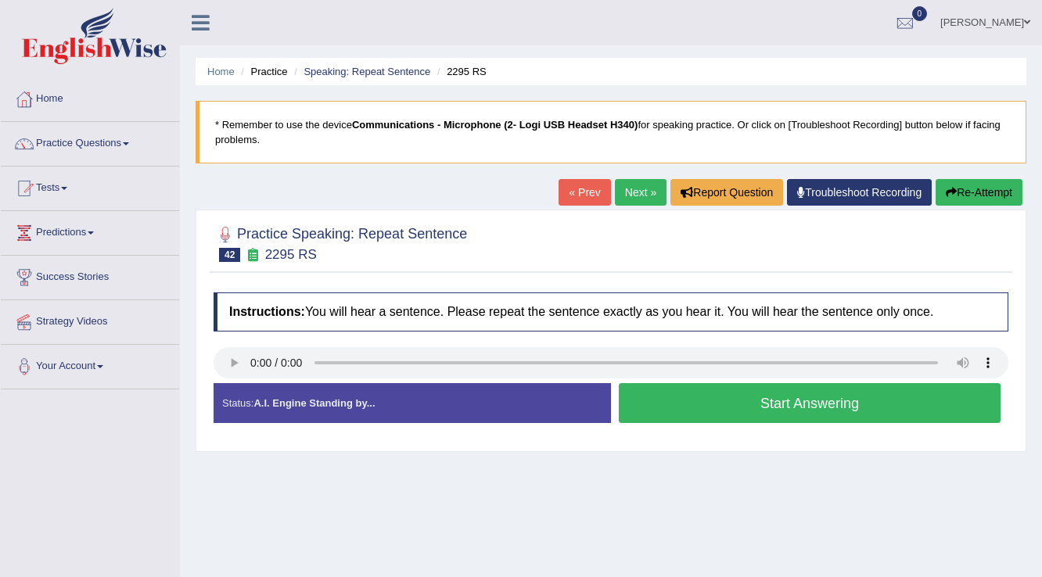
click at [706, 402] on button "Start Answering" at bounding box center [810, 403] width 382 height 40
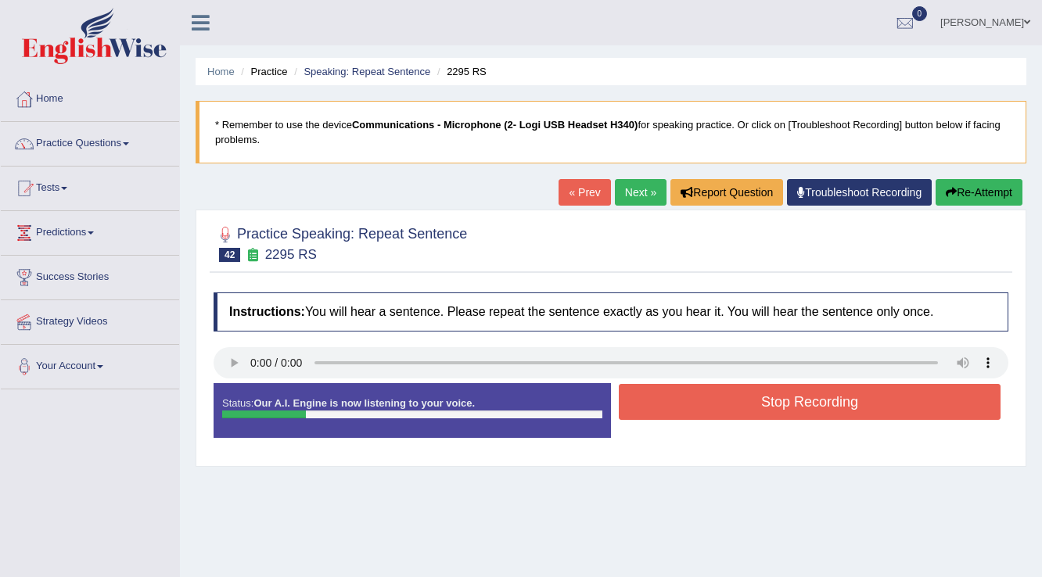
click at [704, 408] on button "Stop Recording" at bounding box center [810, 402] width 382 height 36
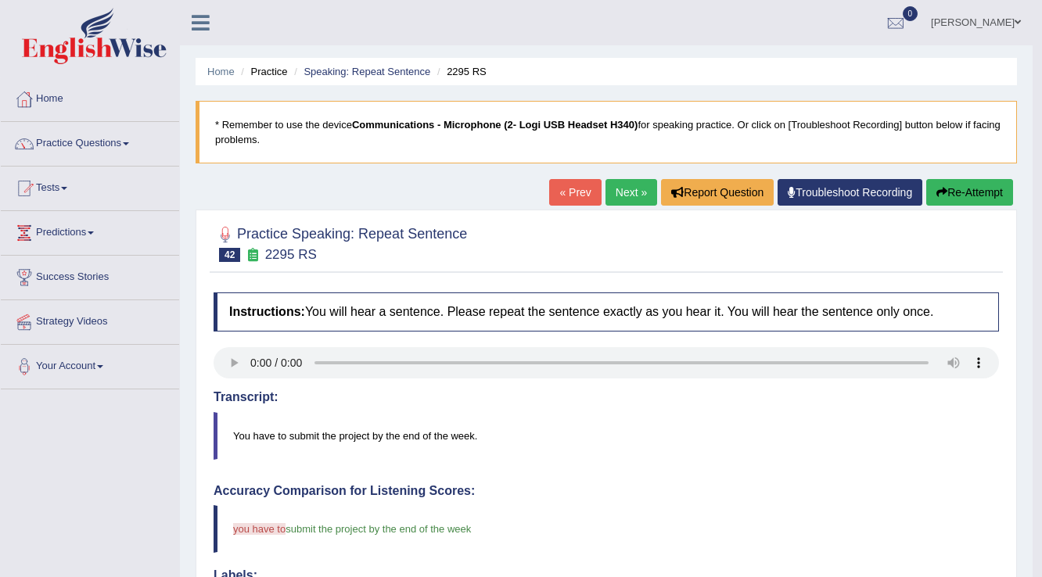
drag, startPoint x: 620, startPoint y: 191, endPoint x: 613, endPoint y: 198, distance: 9.4
click at [619, 192] on link "Next »" at bounding box center [631, 192] width 52 height 27
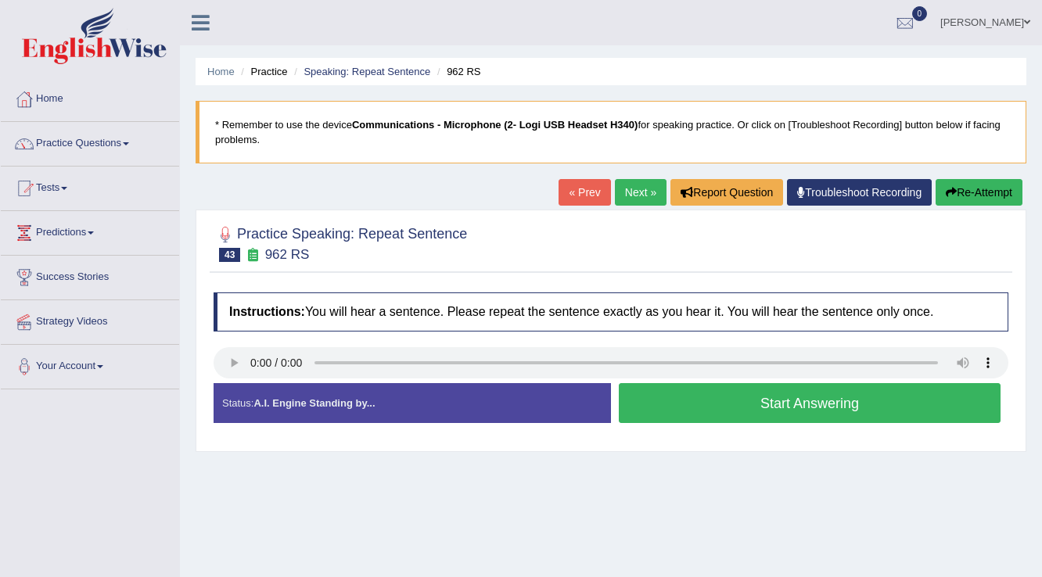
click at [713, 401] on button "Start Answering" at bounding box center [810, 403] width 382 height 40
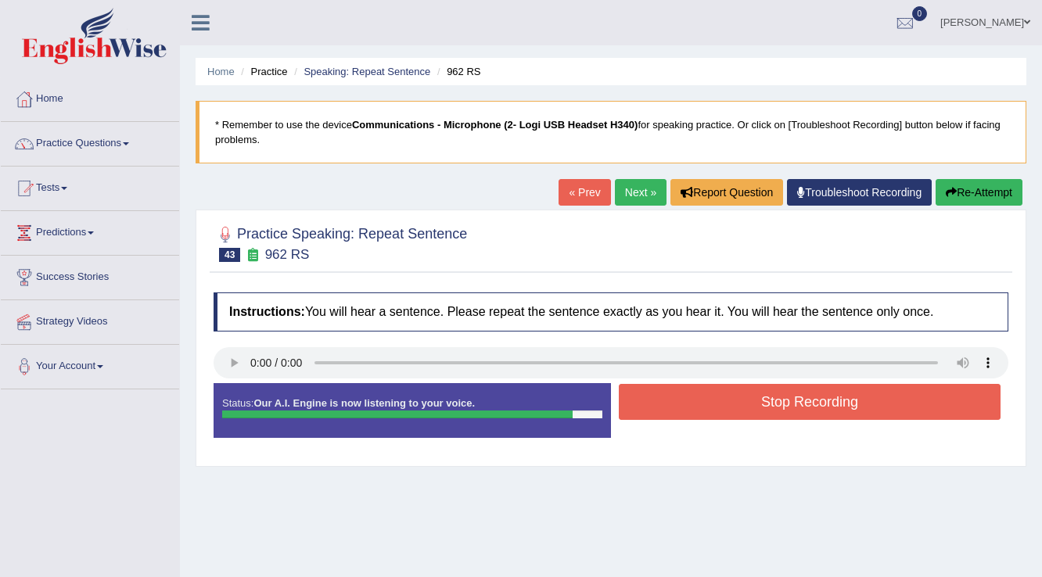
click at [789, 408] on button "Stop Recording" at bounding box center [810, 402] width 382 height 36
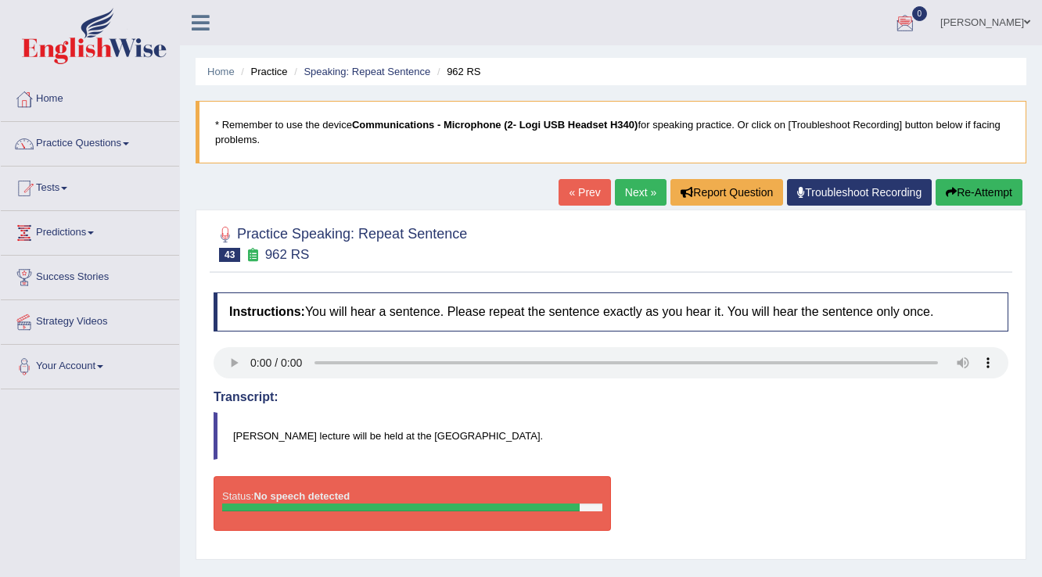
click at [615, 196] on link "Next »" at bounding box center [641, 192] width 52 height 27
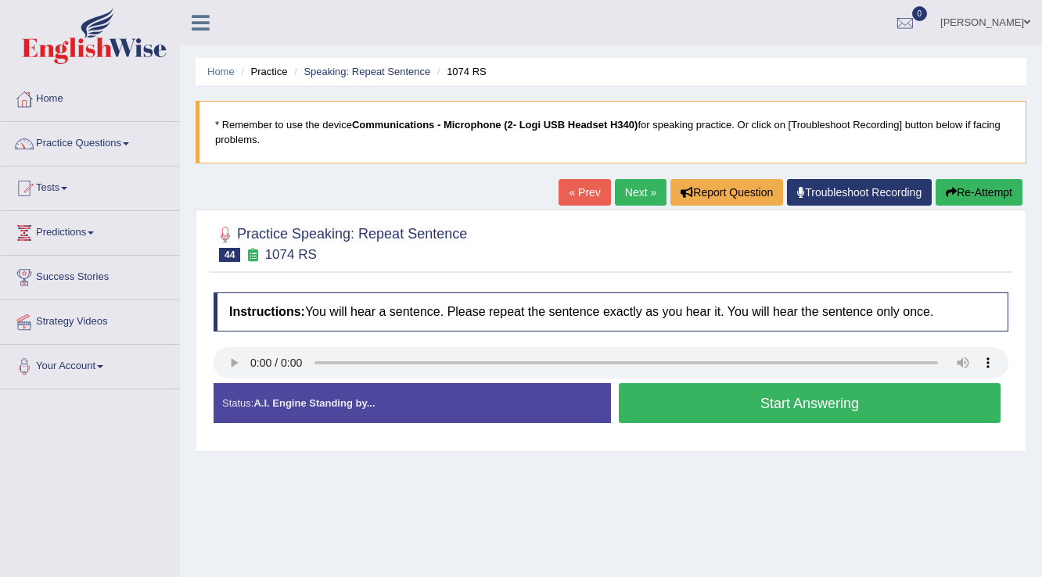
click at [796, 401] on button "Start Answering" at bounding box center [810, 403] width 382 height 40
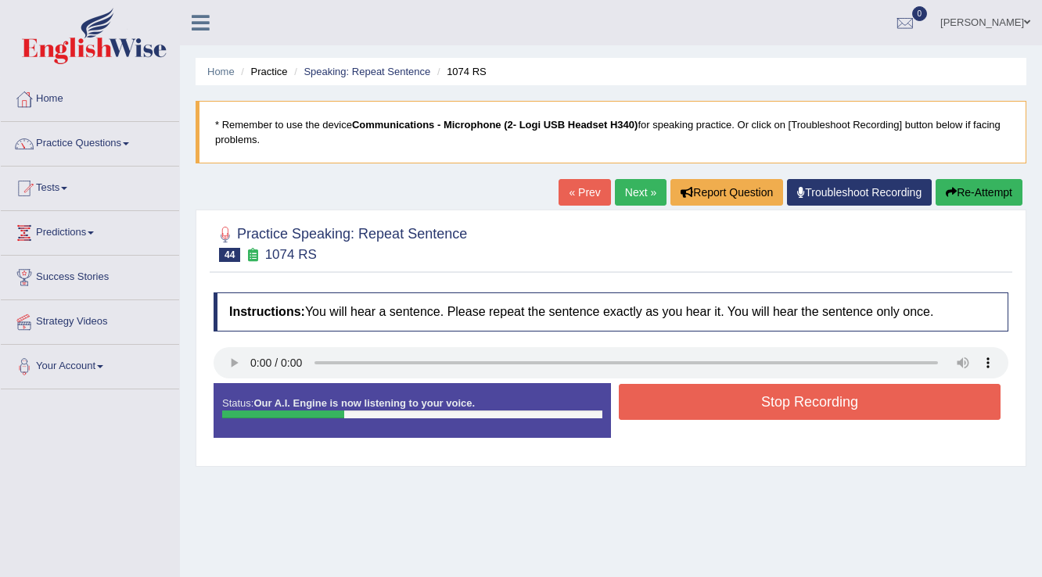
drag, startPoint x: 796, startPoint y: 400, endPoint x: 796, endPoint y: 386, distance: 13.3
click at [796, 399] on button "Stop Recording" at bounding box center [810, 402] width 382 height 36
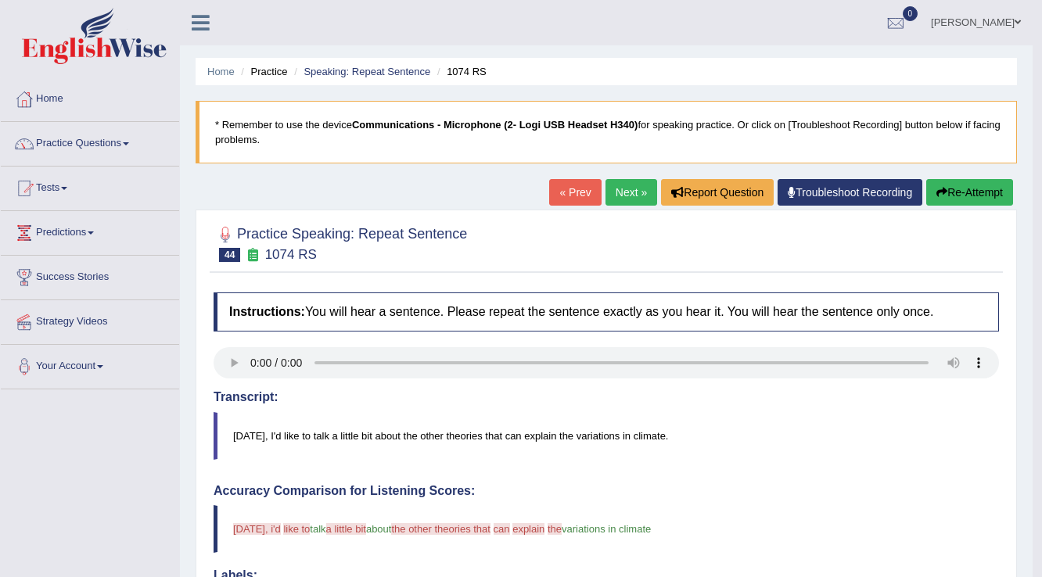
click at [616, 194] on link "Next »" at bounding box center [631, 192] width 52 height 27
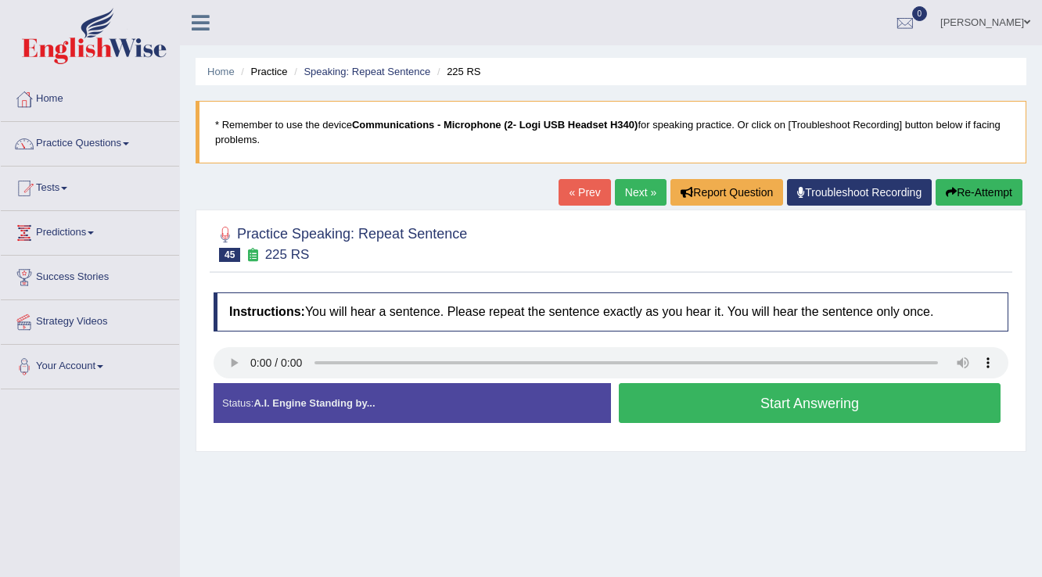
click at [633, 196] on link "Next »" at bounding box center [641, 192] width 52 height 27
click at [678, 393] on button "Start Answering" at bounding box center [810, 403] width 382 height 40
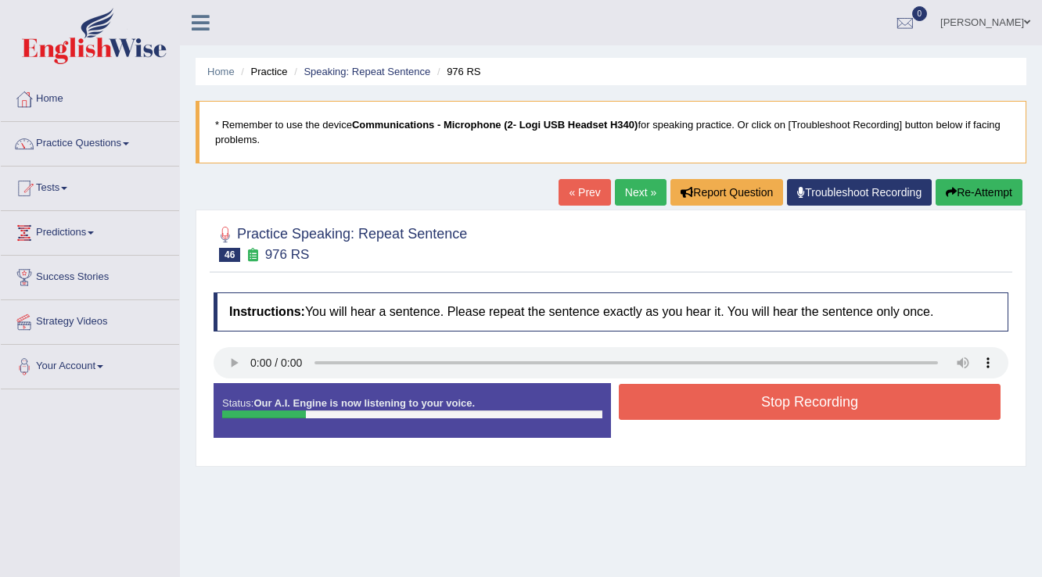
click at [677, 392] on button "Stop Recording" at bounding box center [810, 402] width 382 height 36
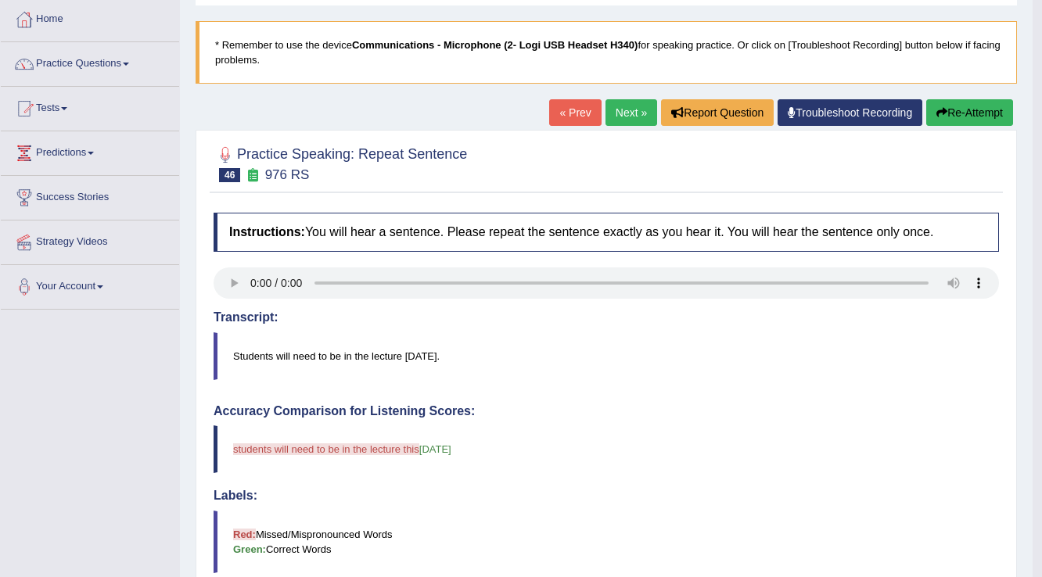
scroll to position [63, 0]
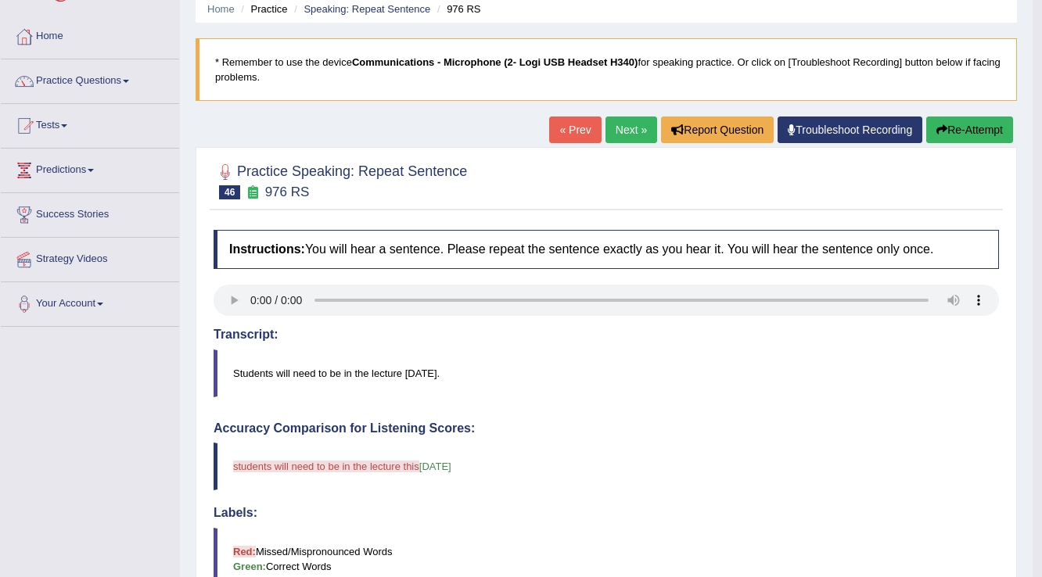
click at [645, 128] on link "Next »" at bounding box center [631, 130] width 52 height 27
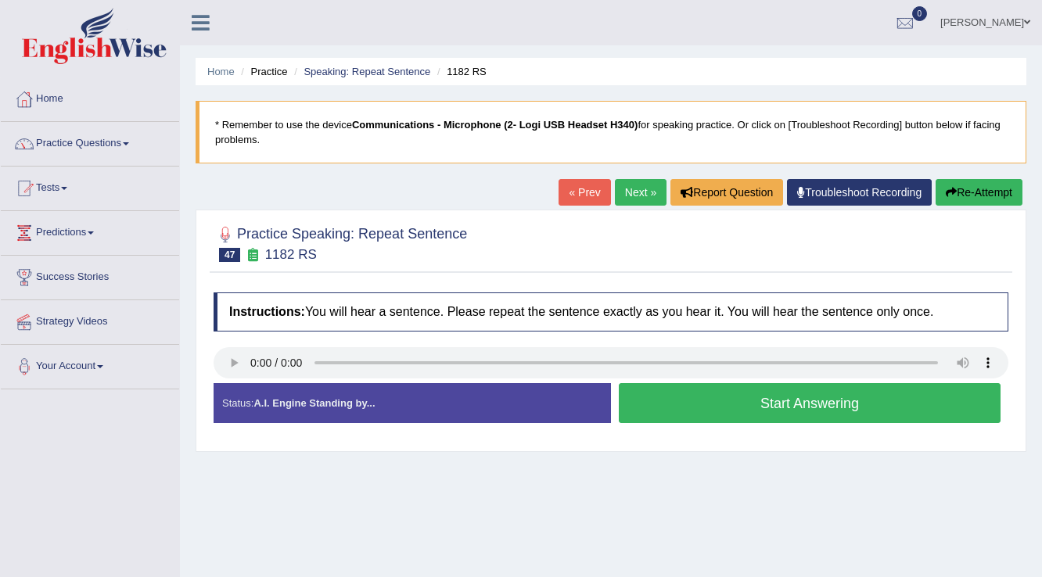
click at [641, 406] on button "Start Answering" at bounding box center [810, 403] width 382 height 40
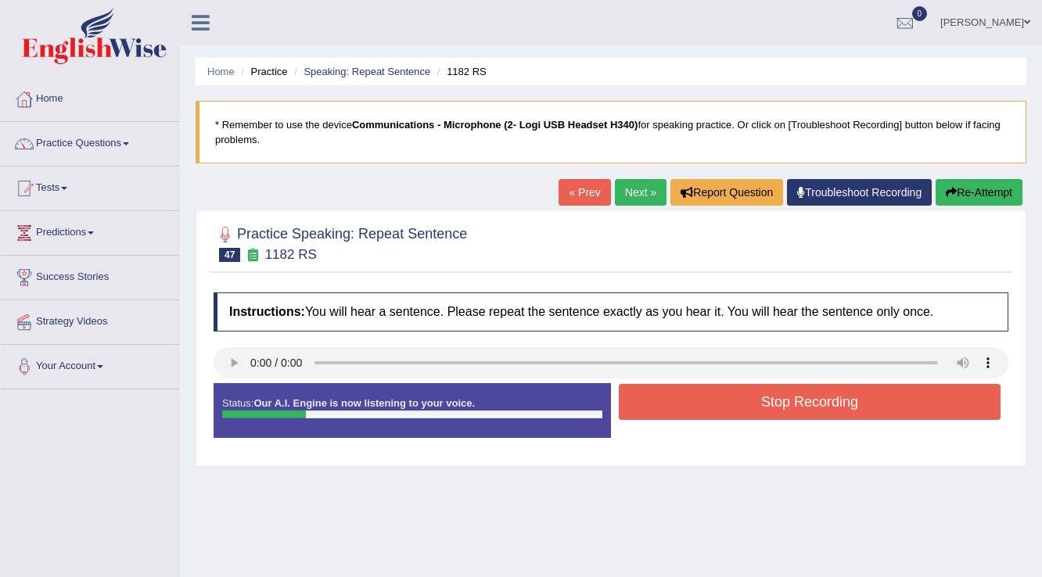
click at [643, 405] on button "Stop Recording" at bounding box center [810, 402] width 382 height 36
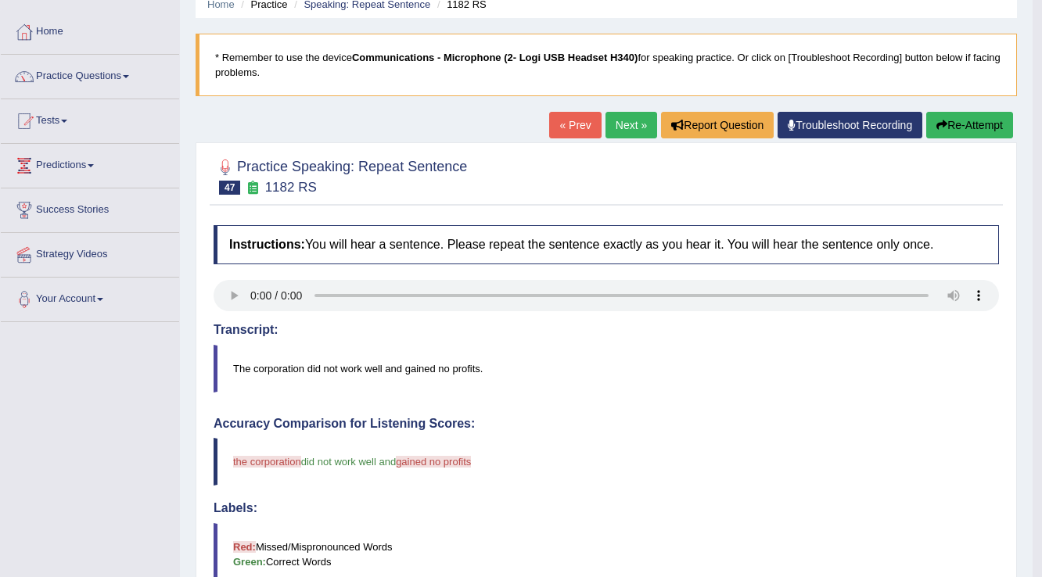
scroll to position [63, 0]
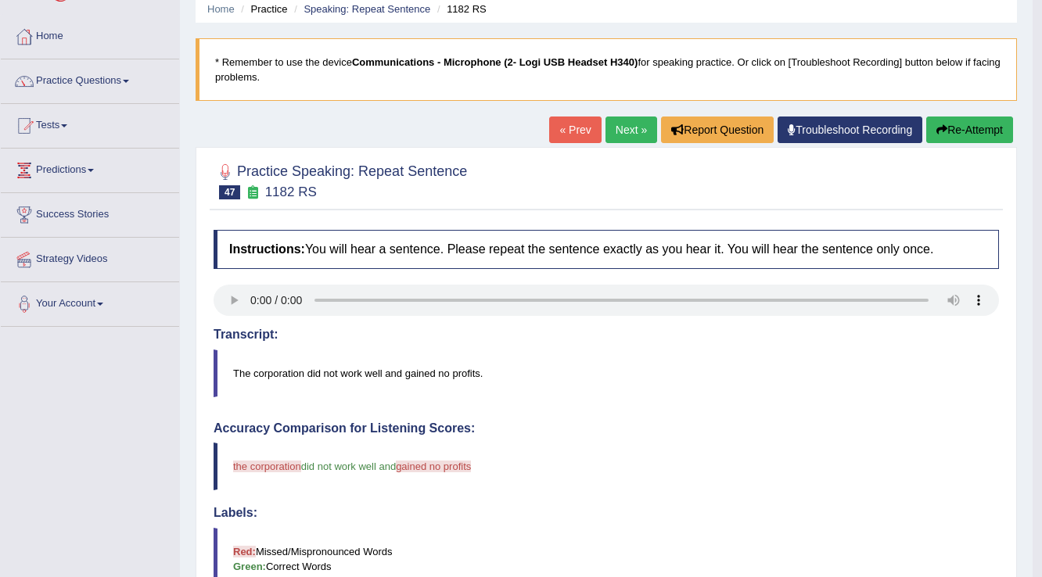
click at [620, 125] on link "Next »" at bounding box center [631, 130] width 52 height 27
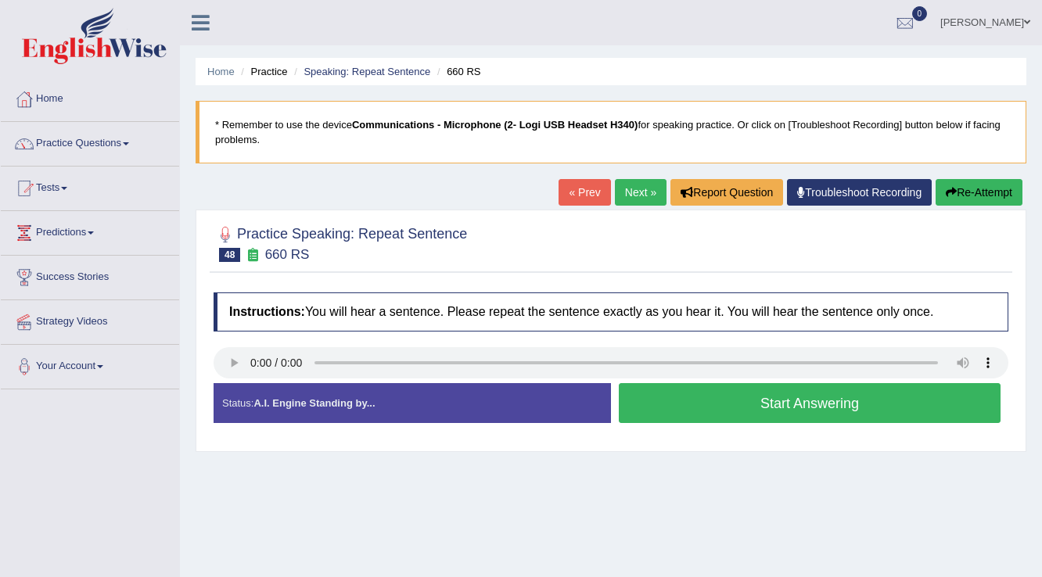
click at [864, 403] on button "Start Answering" at bounding box center [810, 403] width 382 height 40
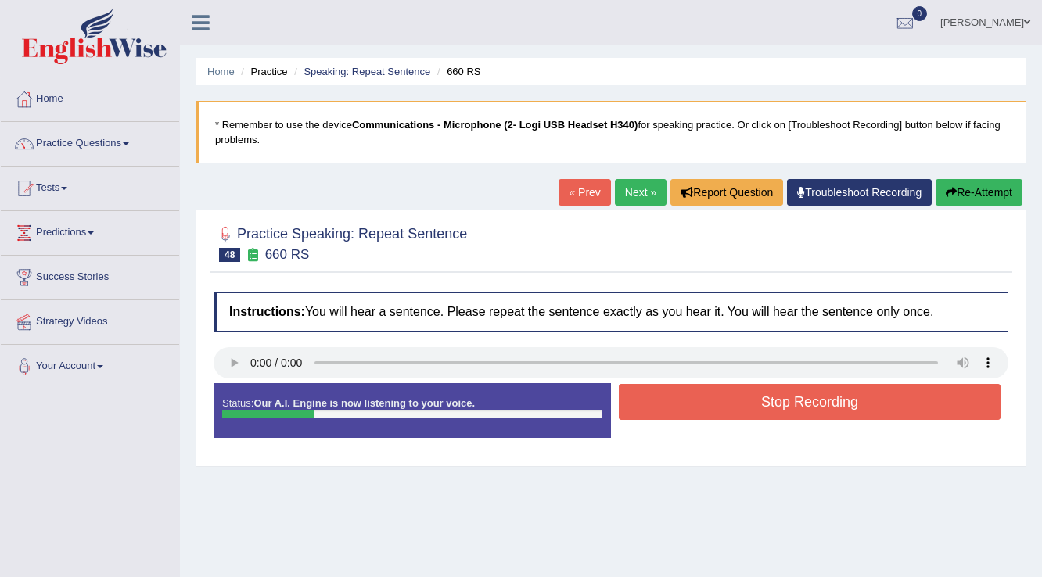
click at [871, 390] on button "Stop Recording" at bounding box center [810, 402] width 382 height 36
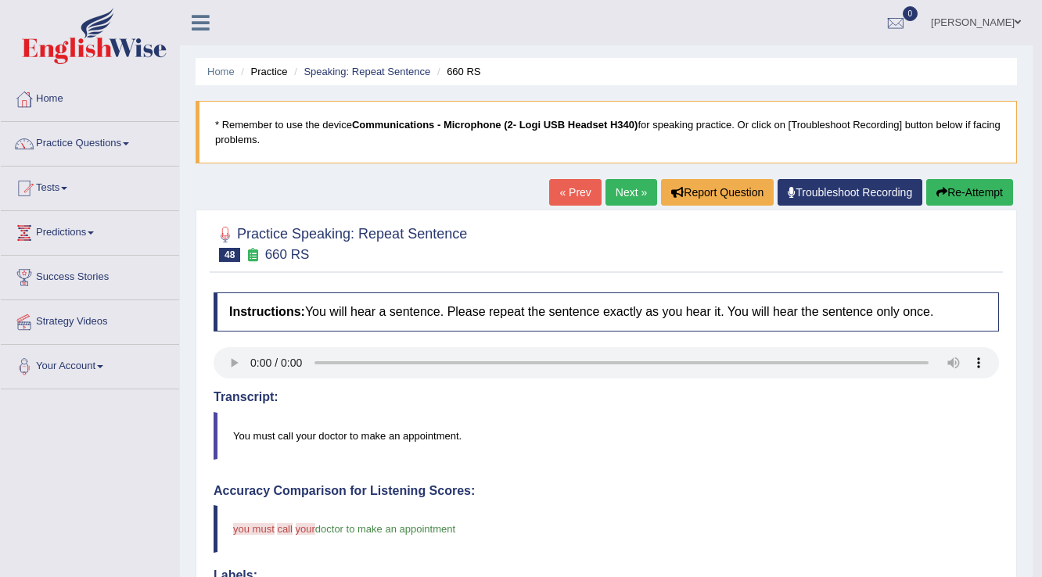
click at [961, 188] on button "Re-Attempt" at bounding box center [969, 192] width 87 height 27
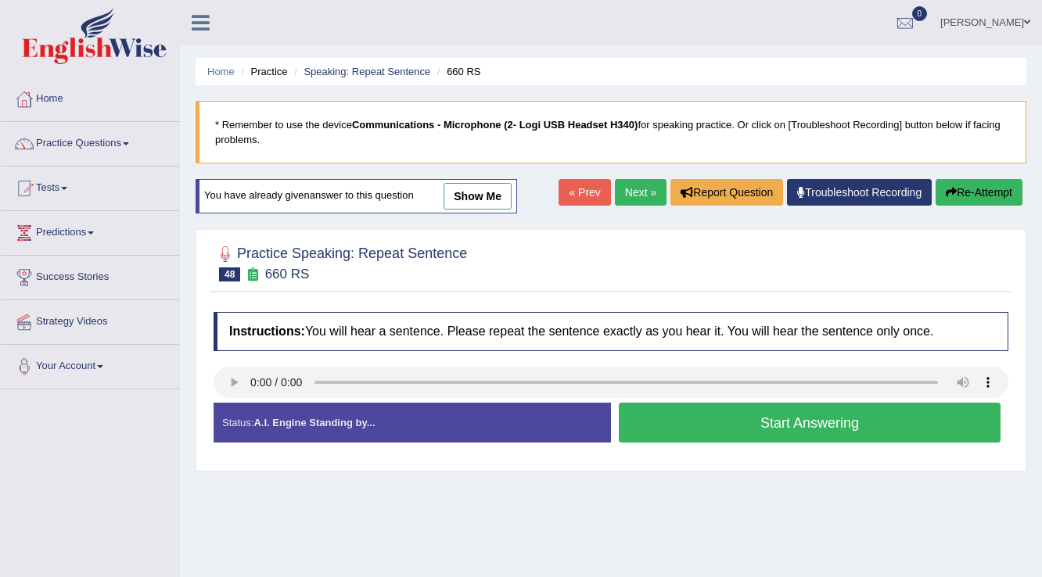
click at [703, 416] on button "Start Answering" at bounding box center [810, 423] width 382 height 40
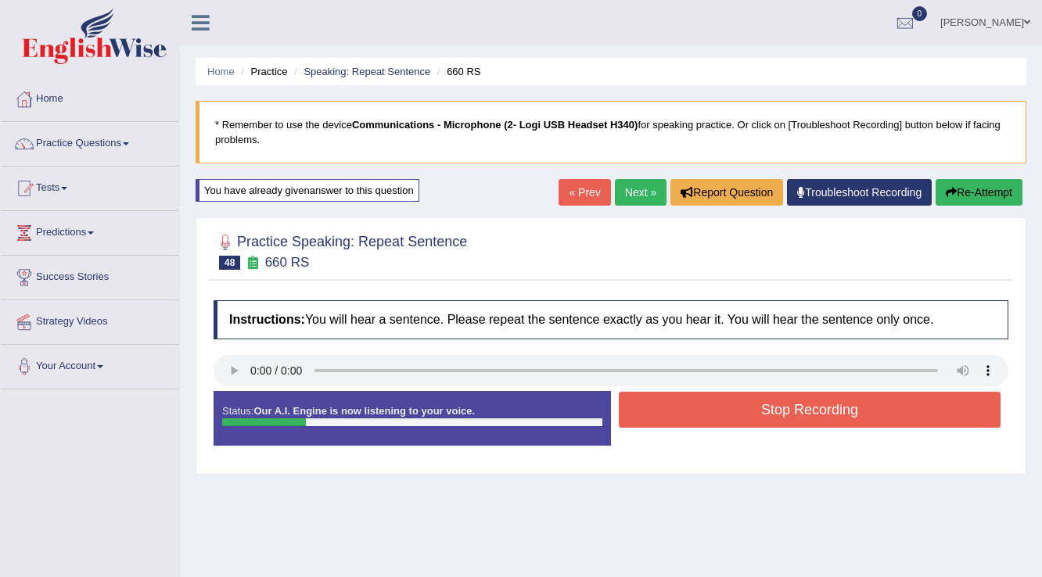
click at [703, 416] on button "Stop Recording" at bounding box center [810, 410] width 382 height 36
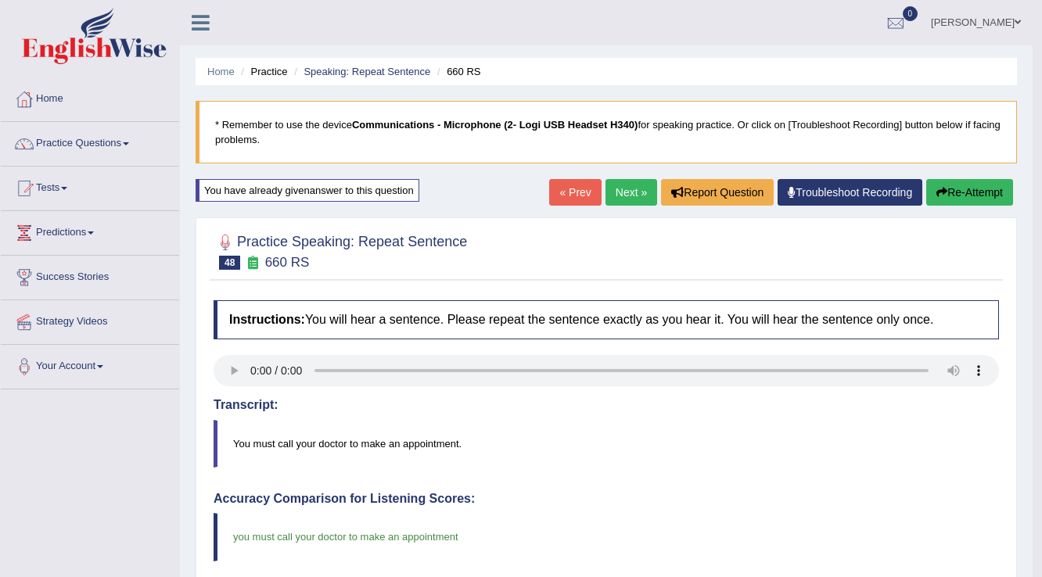
click at [628, 196] on link "Next »" at bounding box center [631, 192] width 52 height 27
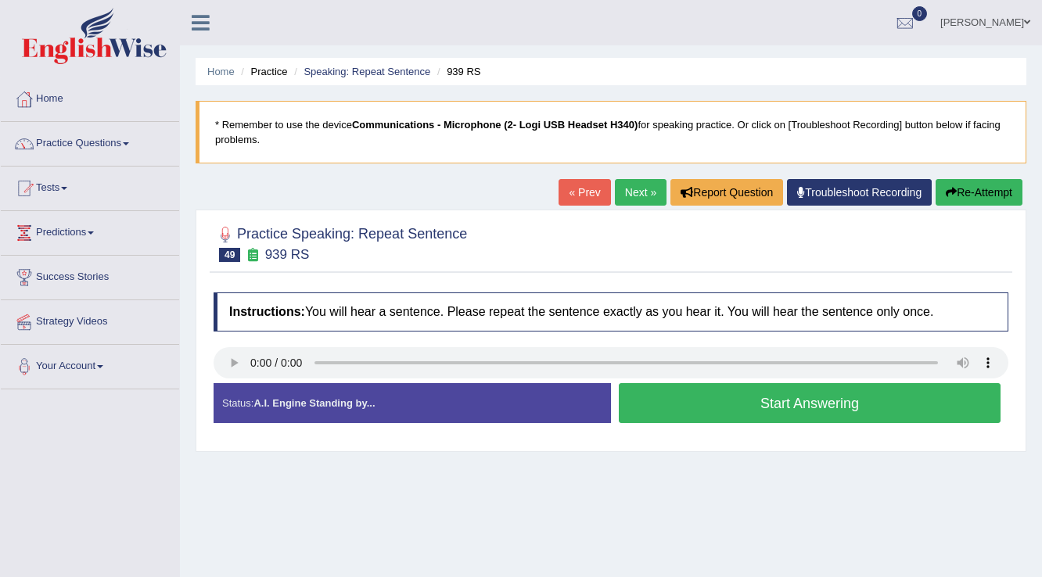
click at [739, 394] on button "Start Answering" at bounding box center [810, 403] width 382 height 40
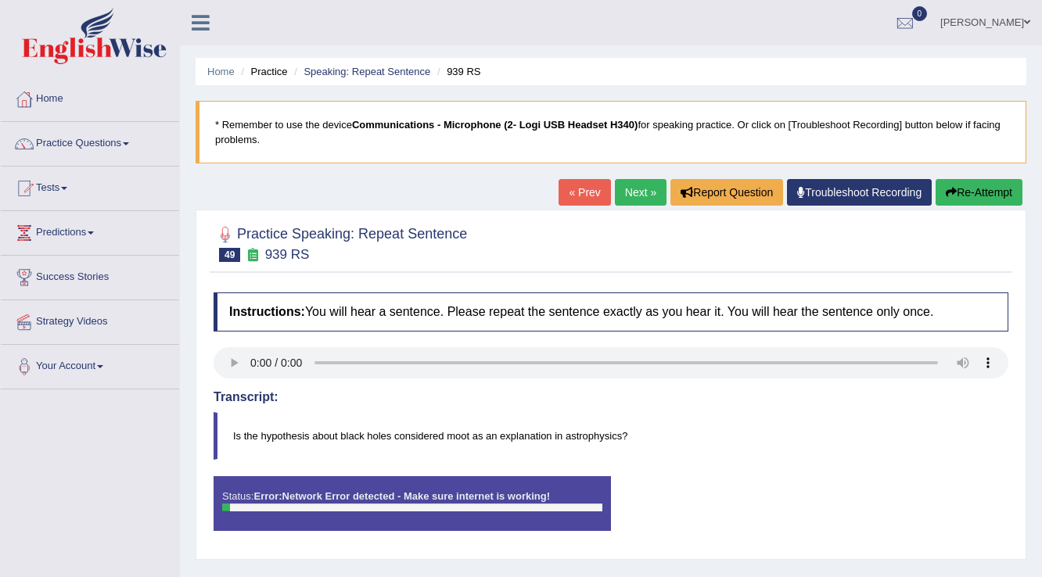
click at [621, 197] on link "Next »" at bounding box center [641, 192] width 52 height 27
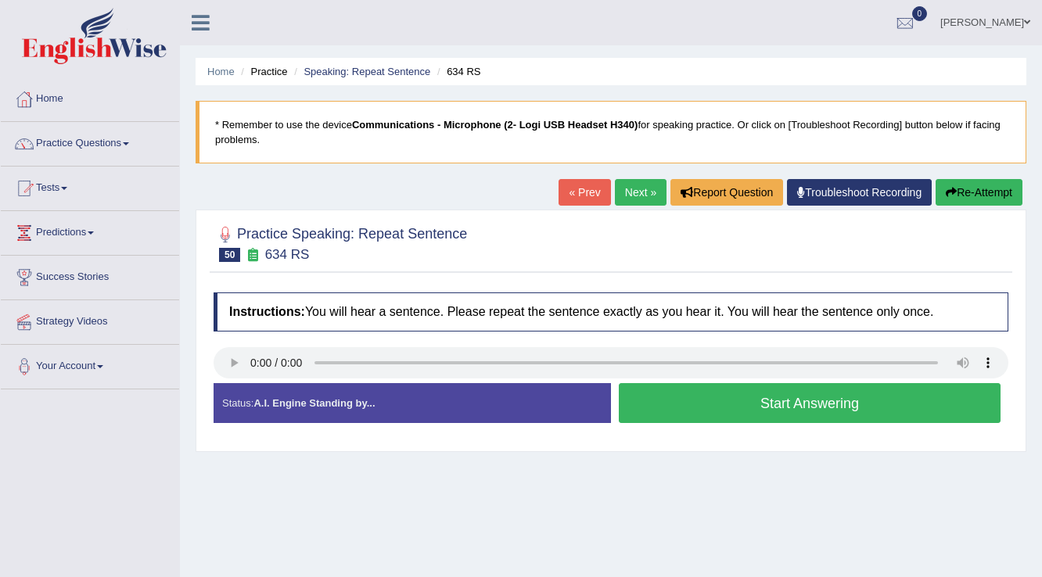
click at [801, 400] on button "Start Answering" at bounding box center [810, 403] width 382 height 40
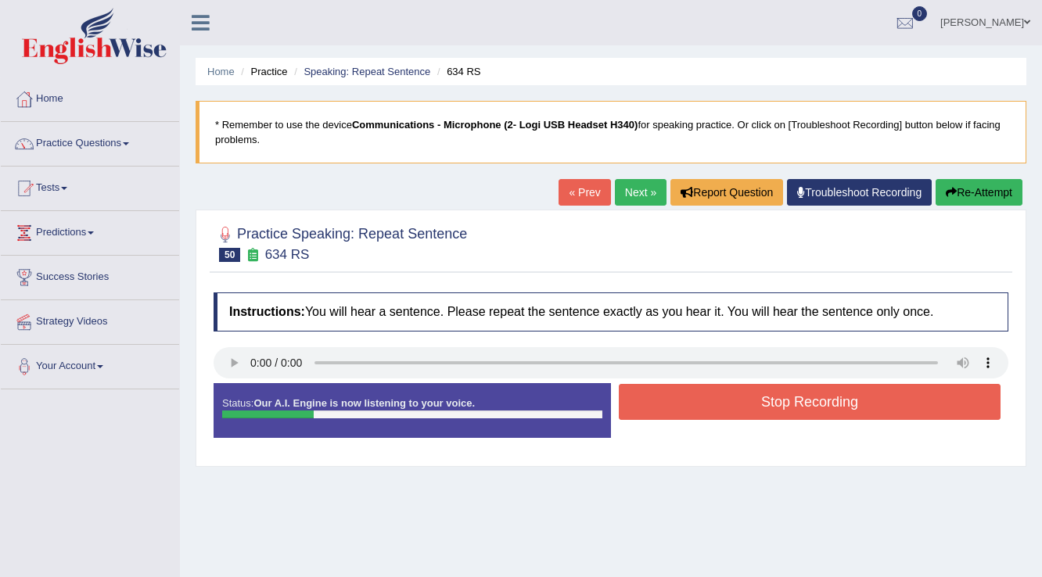
click at [814, 396] on button "Stop Recording" at bounding box center [810, 402] width 382 height 36
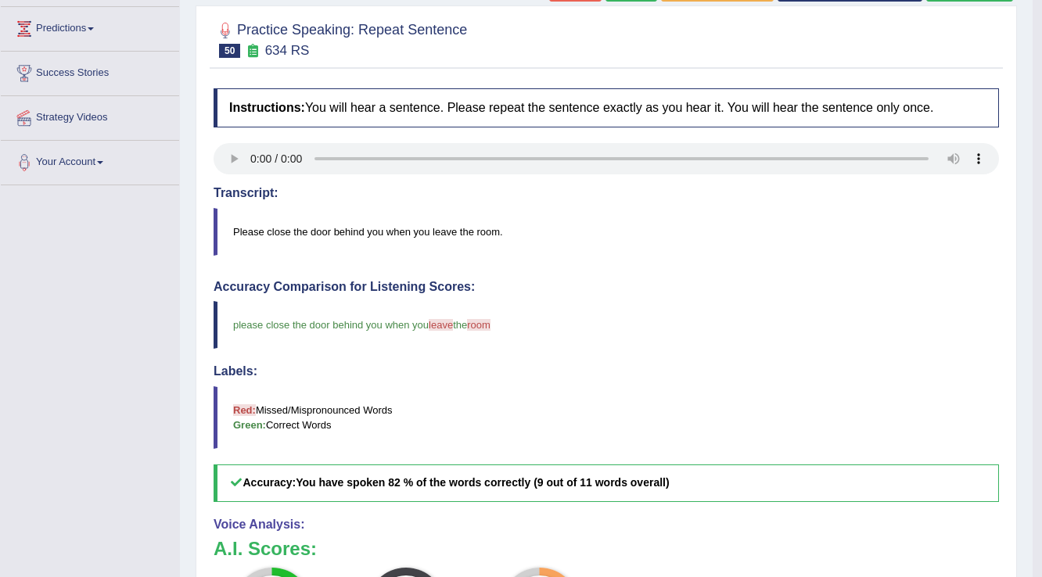
scroll to position [125, 0]
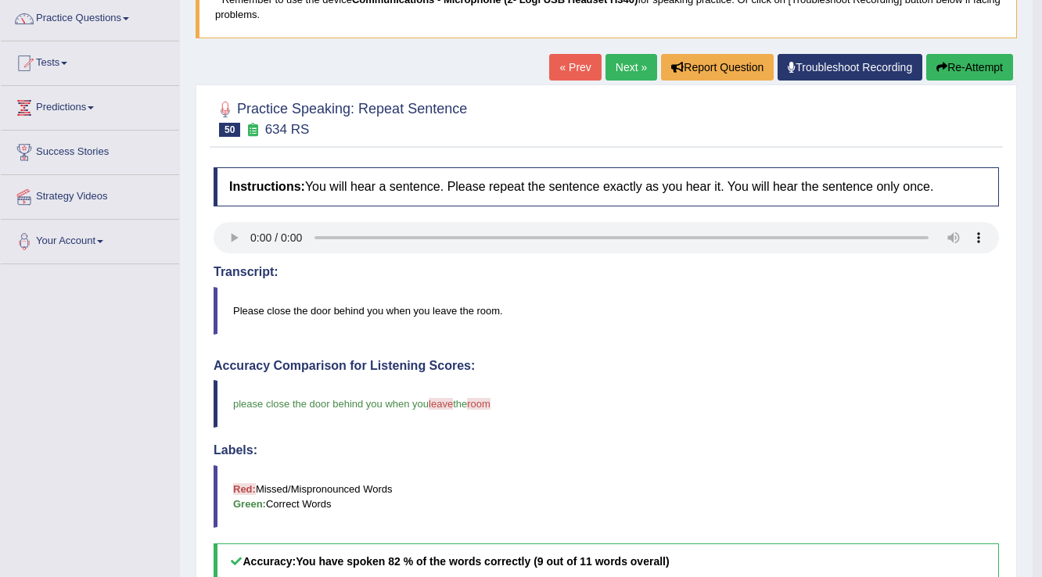
click at [638, 72] on link "Next »" at bounding box center [631, 67] width 52 height 27
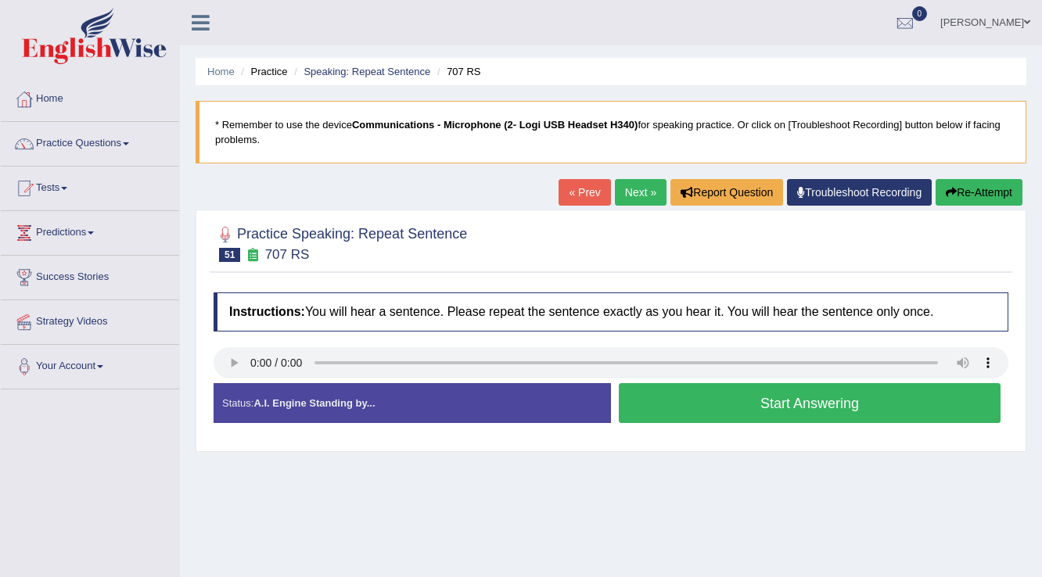
click at [801, 408] on button "Start Answering" at bounding box center [810, 403] width 382 height 40
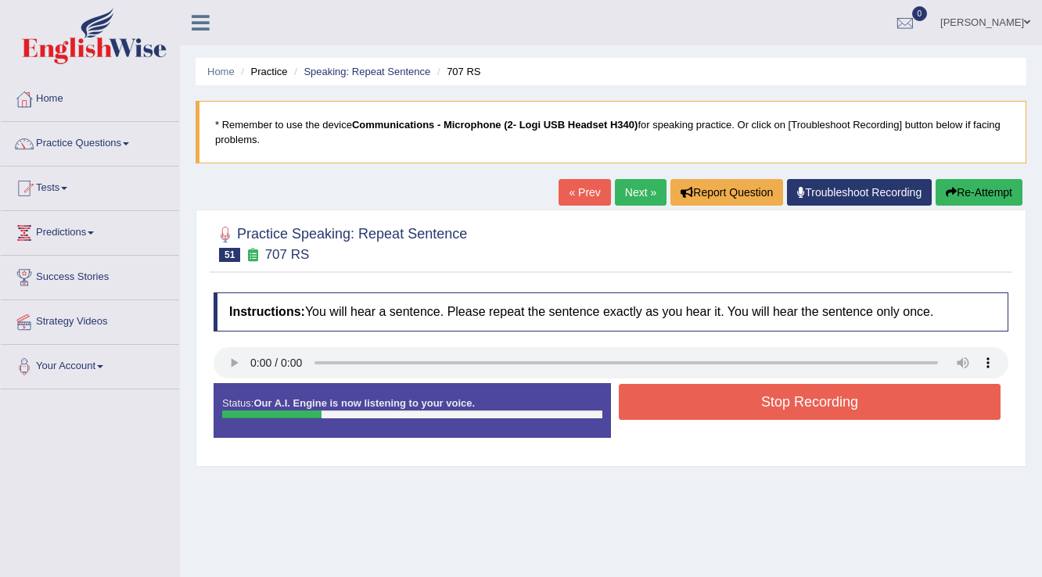
click at [801, 407] on button "Stop Recording" at bounding box center [810, 402] width 382 height 36
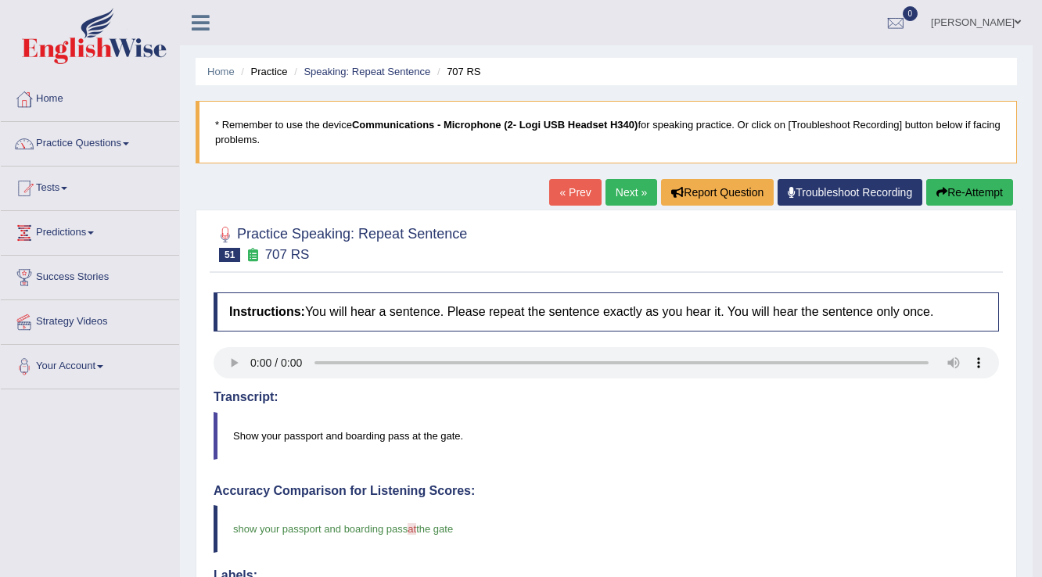
click at [641, 191] on link "Next »" at bounding box center [631, 192] width 52 height 27
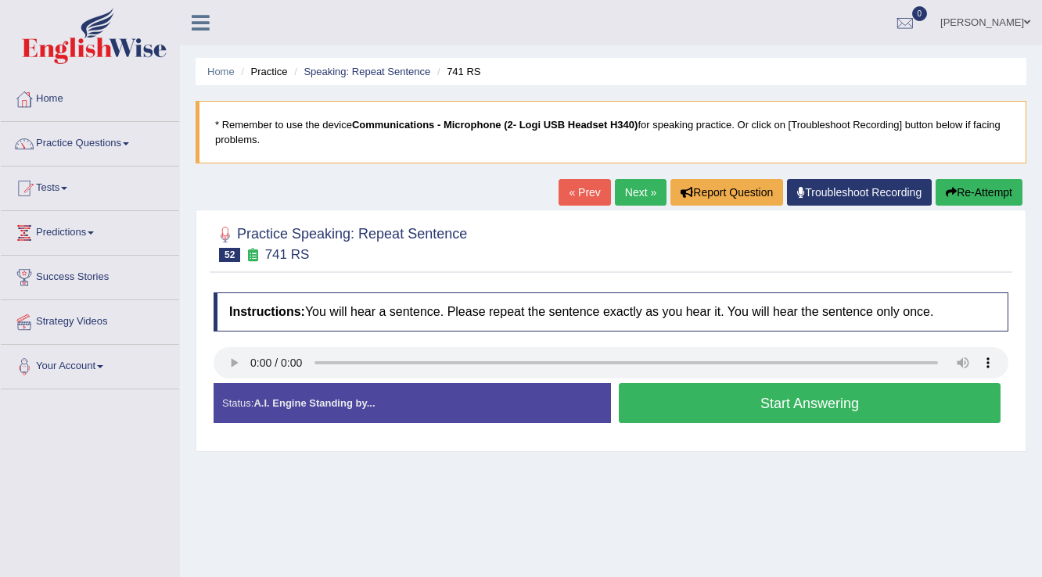
click at [845, 405] on button "Start Answering" at bounding box center [810, 403] width 382 height 40
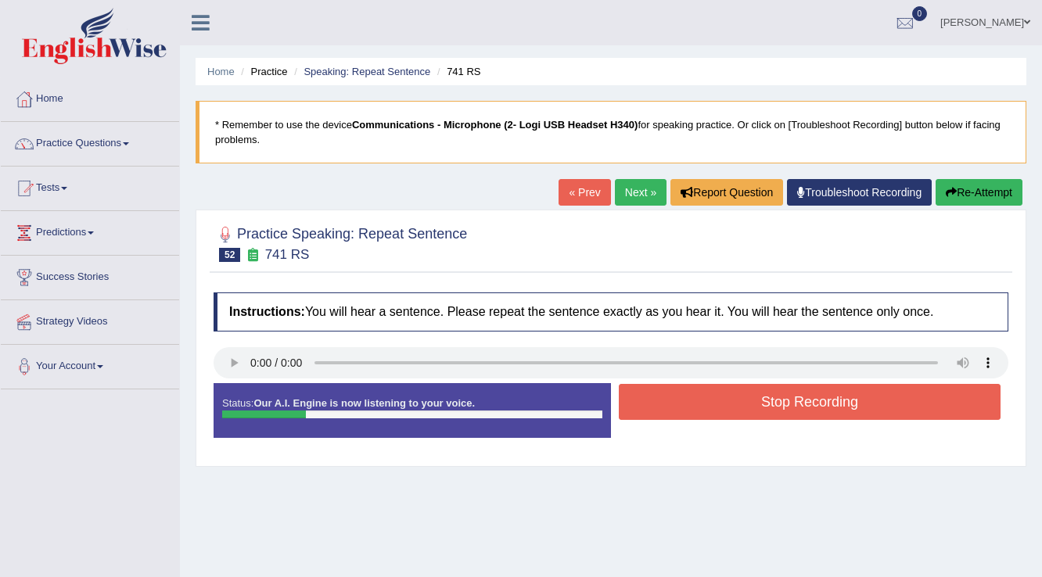
click at [851, 405] on button "Stop Recording" at bounding box center [810, 402] width 382 height 36
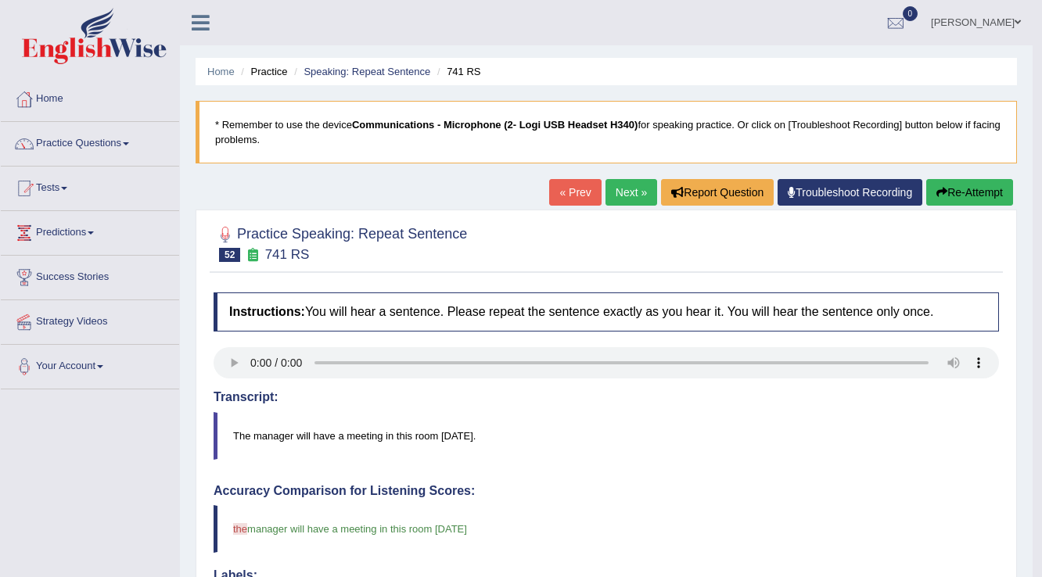
click at [623, 187] on link "Next »" at bounding box center [631, 192] width 52 height 27
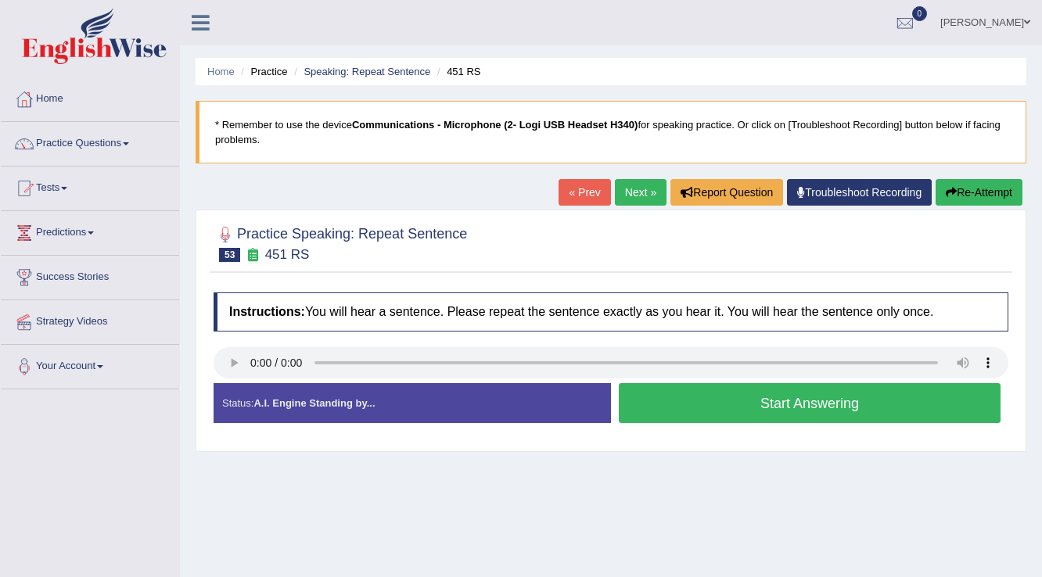
click at [651, 409] on button "Start Answering" at bounding box center [810, 403] width 382 height 40
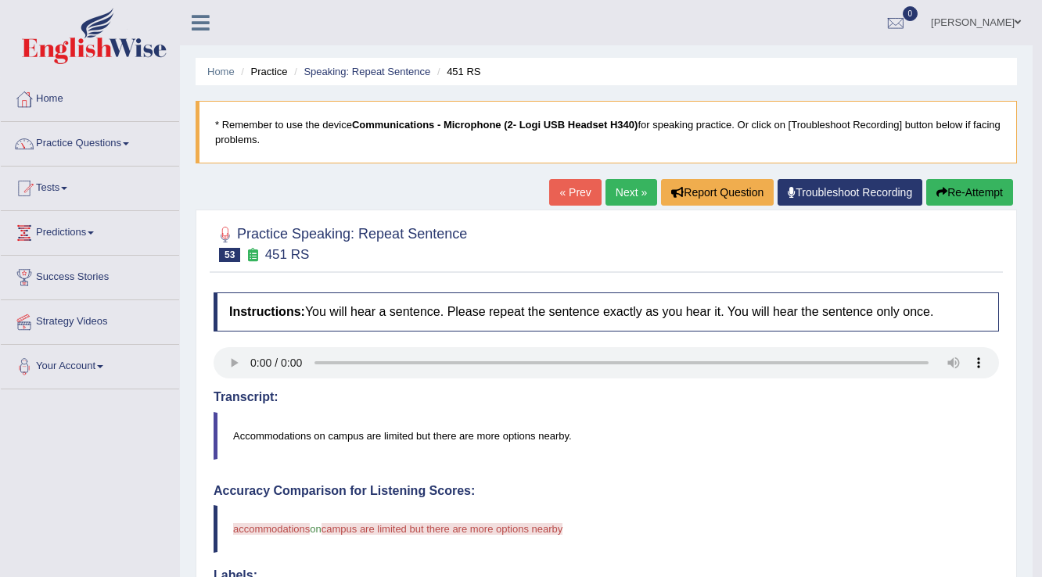
click at [609, 185] on link "Next »" at bounding box center [631, 192] width 52 height 27
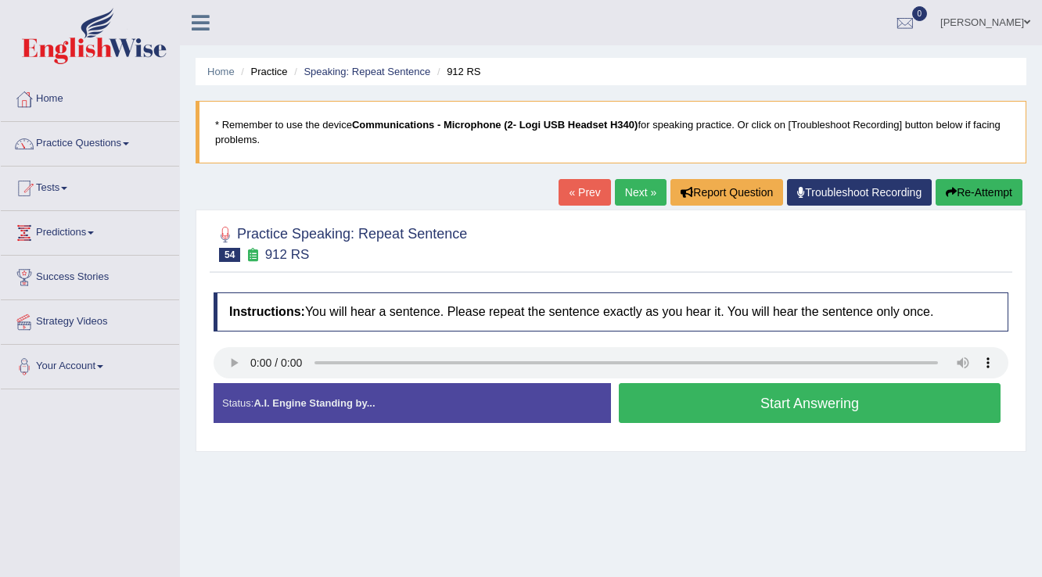
click at [882, 398] on button "Start Answering" at bounding box center [810, 403] width 382 height 40
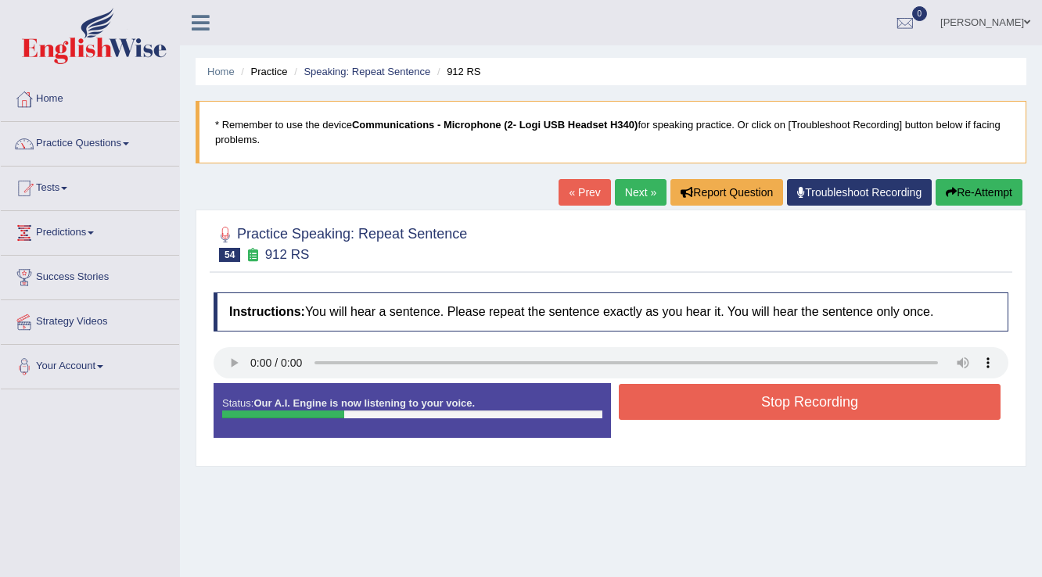
click at [874, 391] on button "Stop Recording" at bounding box center [810, 402] width 382 height 36
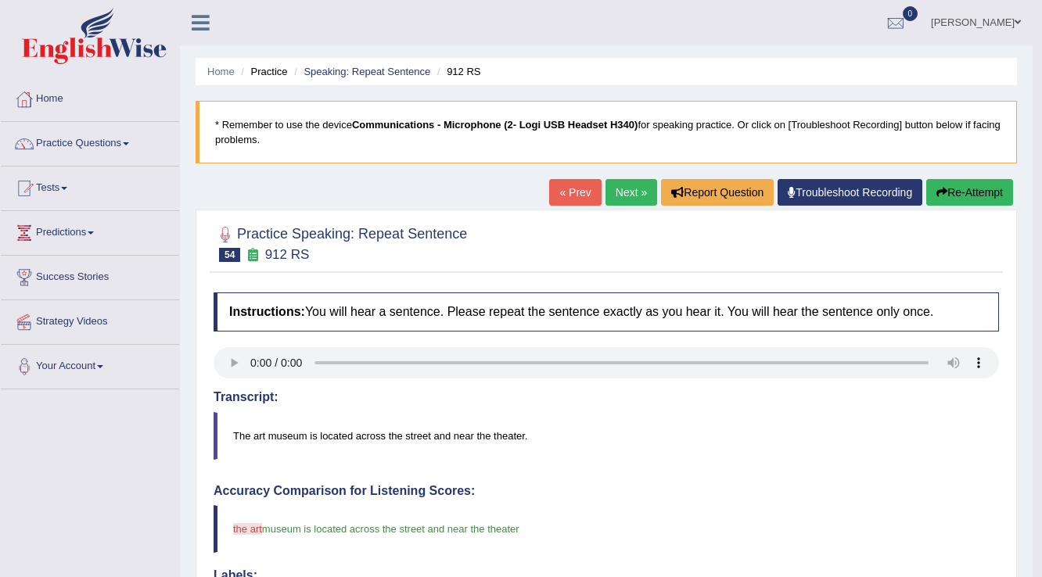
click at [641, 192] on link "Next »" at bounding box center [631, 192] width 52 height 27
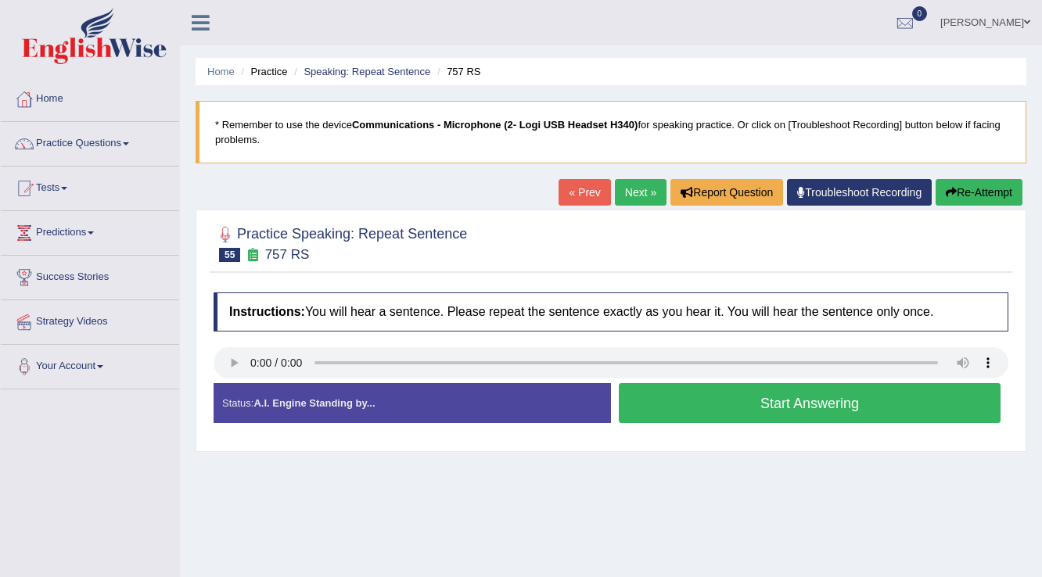
click at [861, 389] on button "Start Answering" at bounding box center [810, 403] width 382 height 40
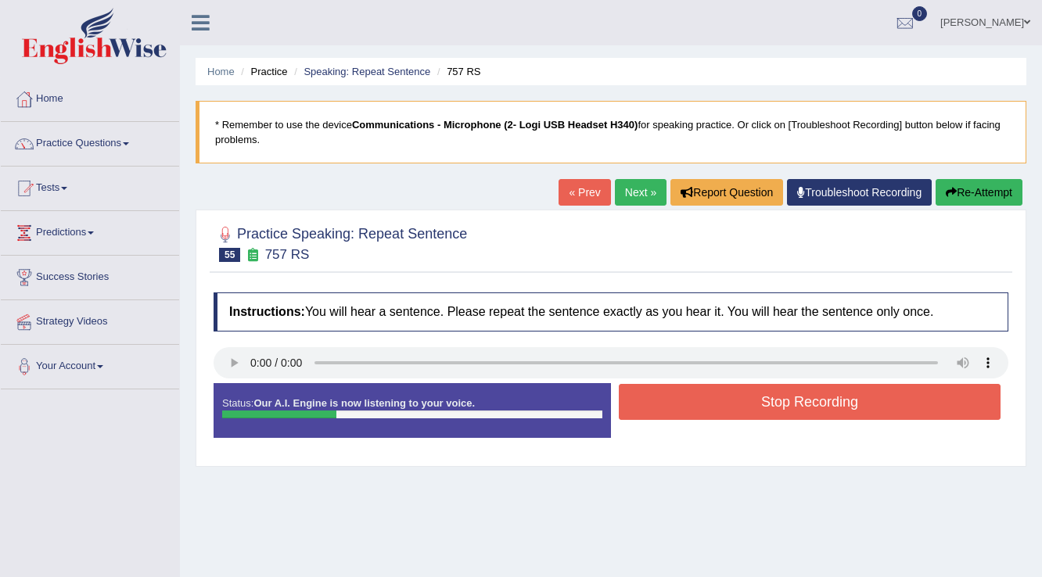
click at [729, 404] on button "Stop Recording" at bounding box center [810, 402] width 382 height 36
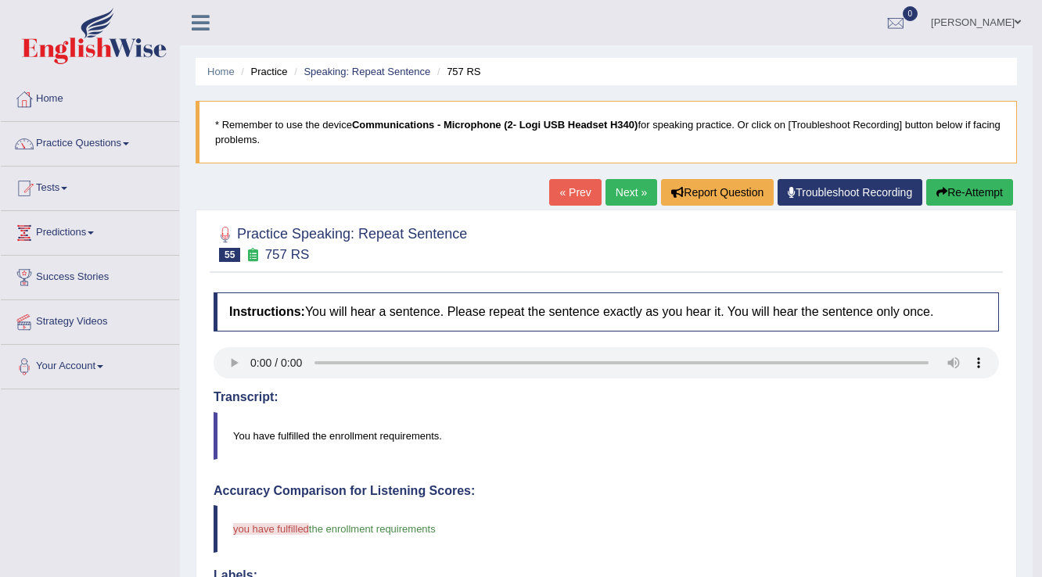
click at [612, 195] on link "Next »" at bounding box center [631, 192] width 52 height 27
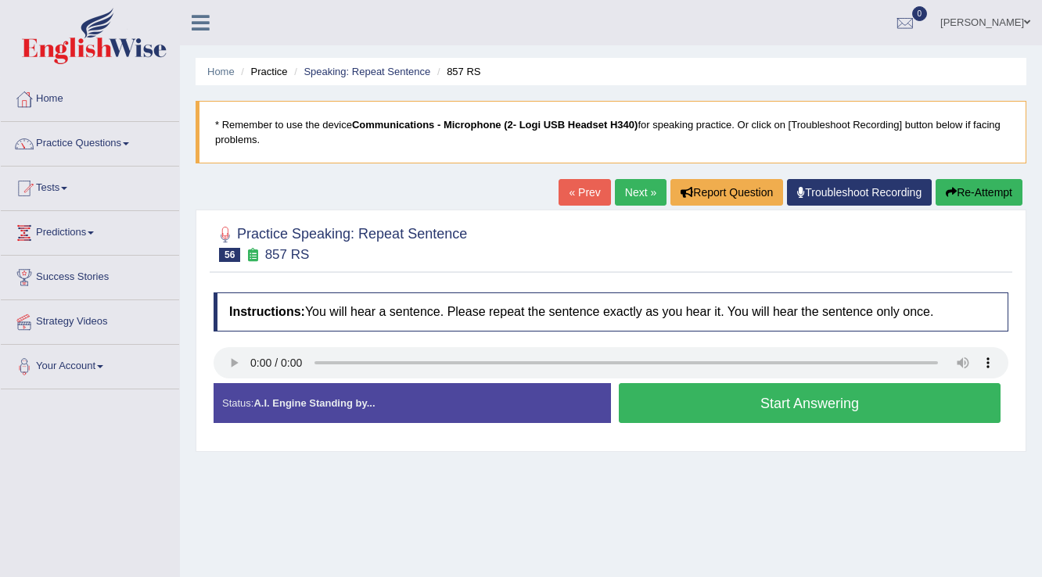
click at [670, 395] on button "Start Answering" at bounding box center [810, 403] width 382 height 40
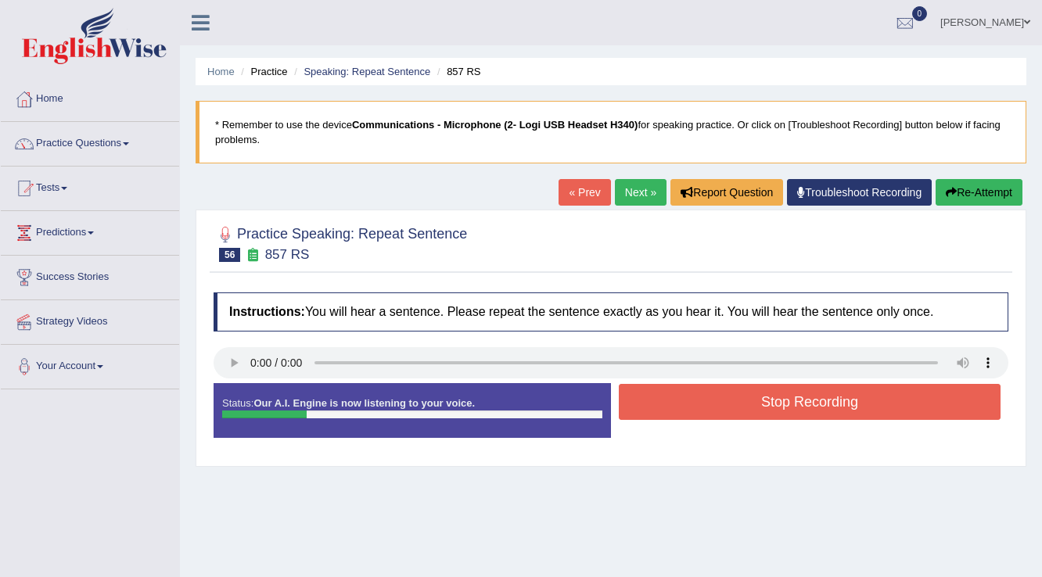
click at [671, 394] on button "Stop Recording" at bounding box center [810, 402] width 382 height 36
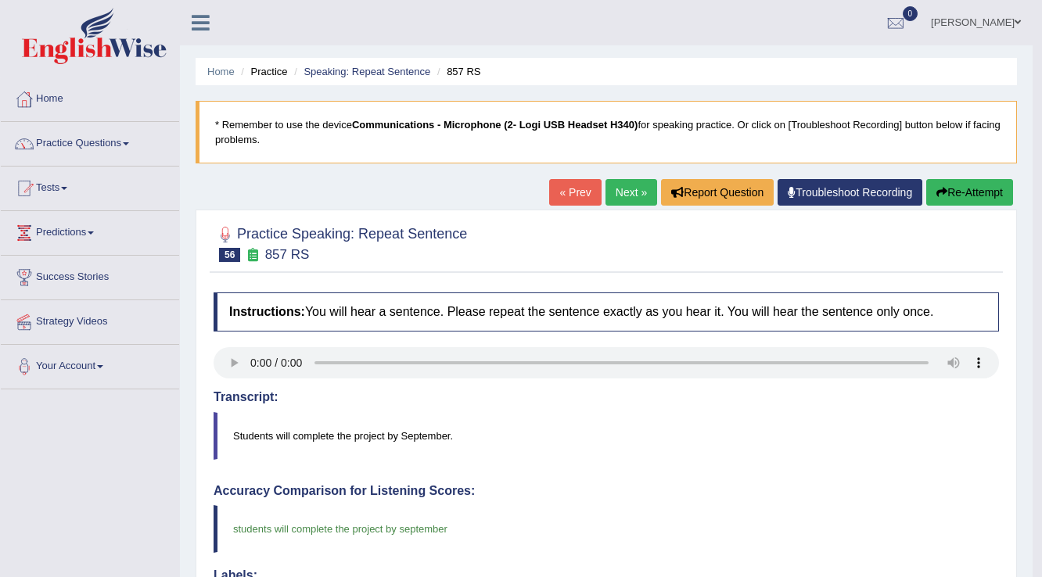
click at [641, 192] on link "Next »" at bounding box center [631, 192] width 52 height 27
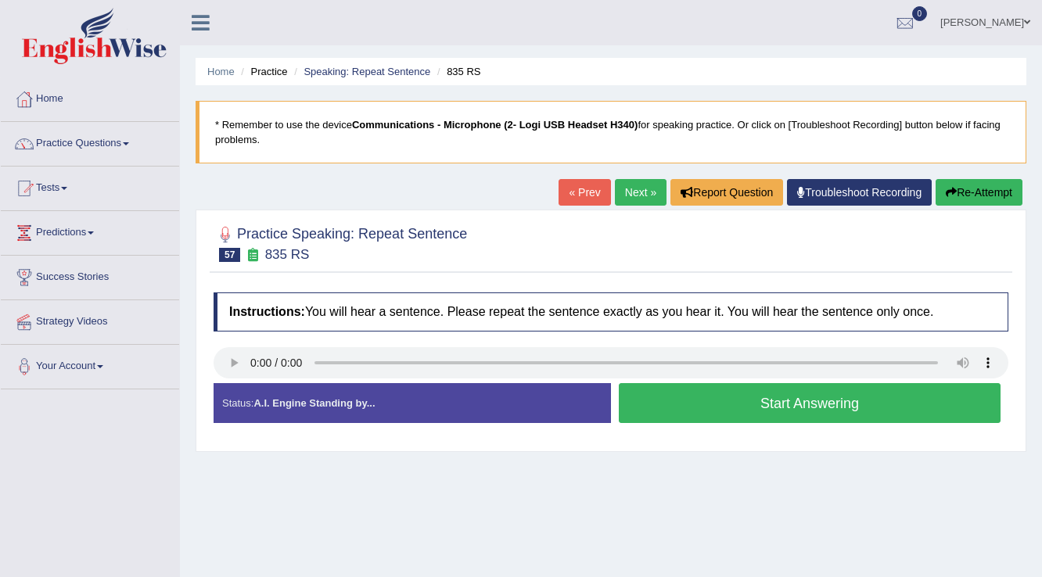
click at [789, 393] on button "Start Answering" at bounding box center [810, 403] width 382 height 40
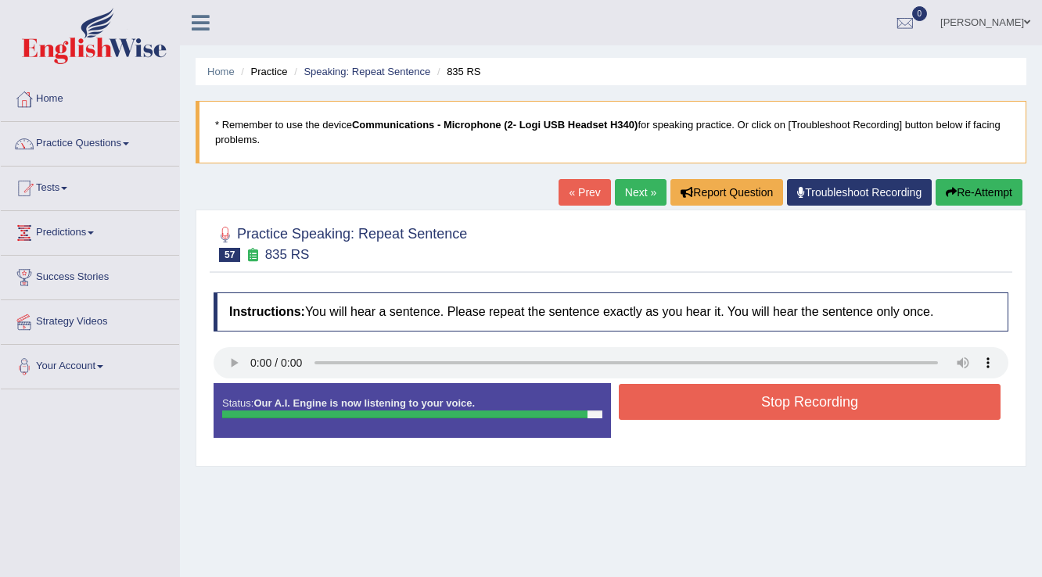
click at [815, 402] on button "Stop Recording" at bounding box center [810, 402] width 382 height 36
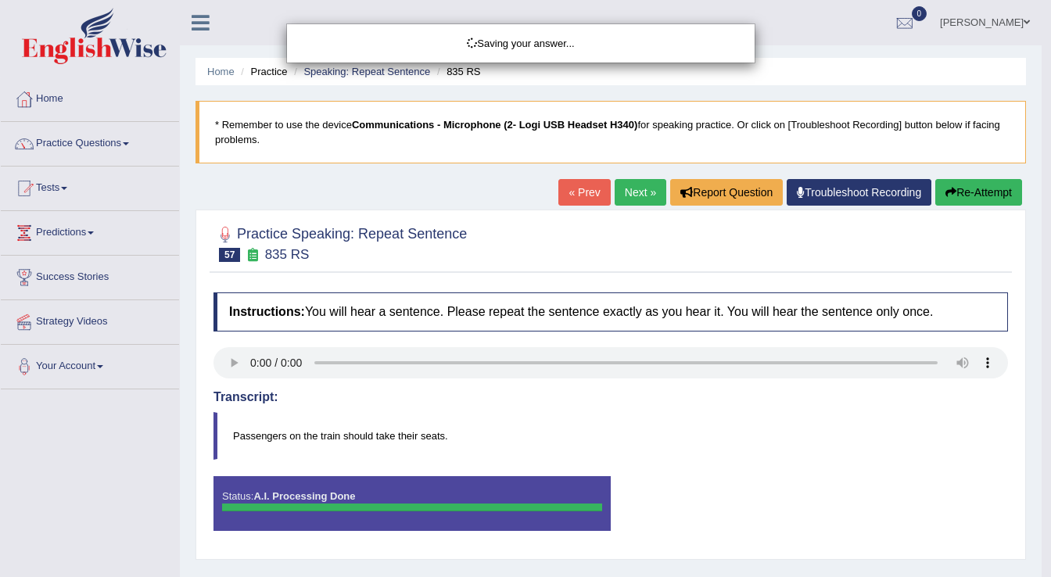
click at [639, 200] on div "Saving your answer..." at bounding box center [525, 288] width 1051 height 577
click at [639, 194] on div "Saving your answer..." at bounding box center [525, 288] width 1051 height 577
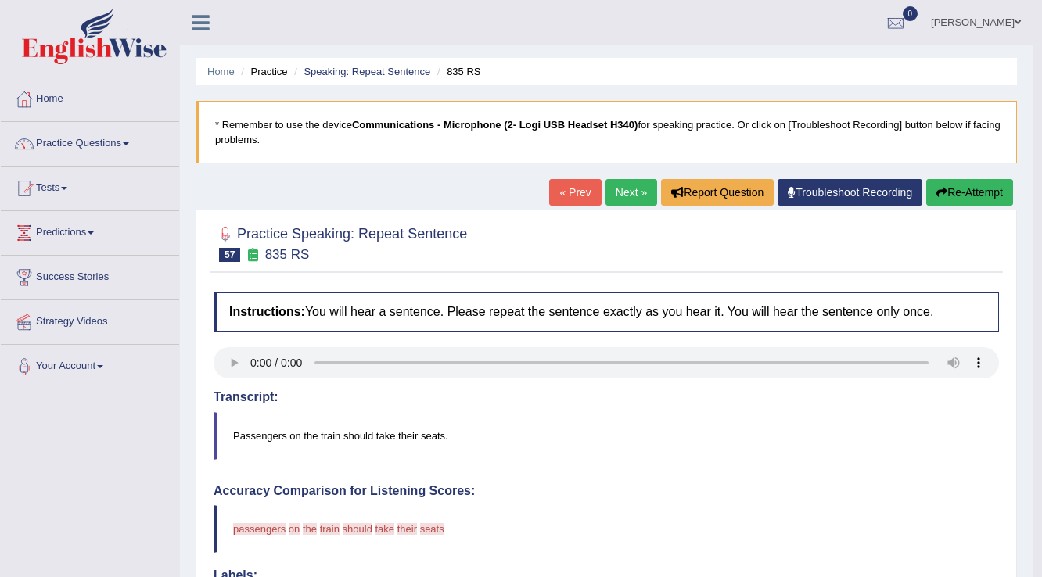
click at [625, 194] on link "Next »" at bounding box center [631, 192] width 52 height 27
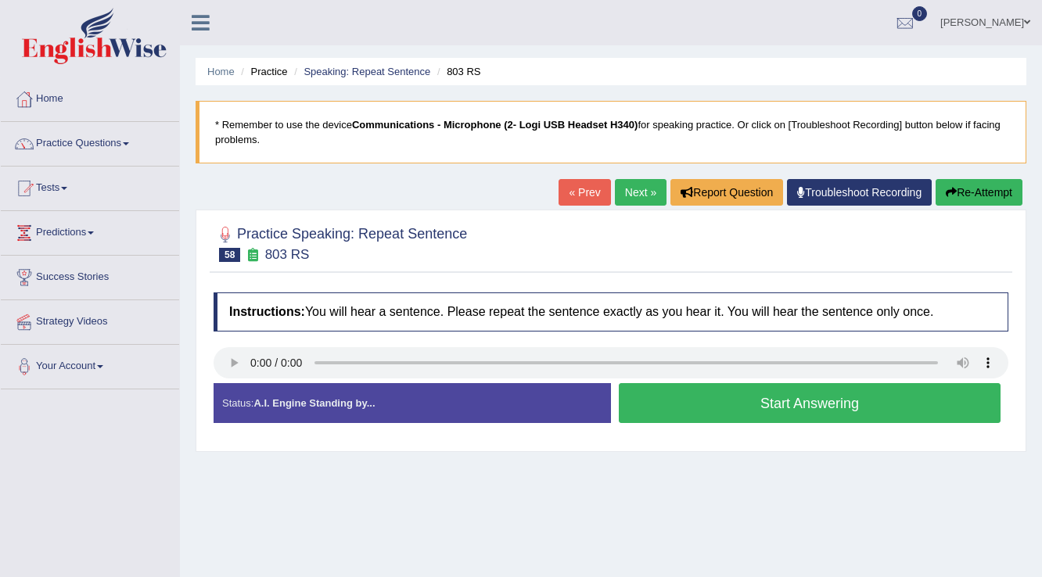
click at [688, 401] on button "Start Answering" at bounding box center [810, 403] width 382 height 40
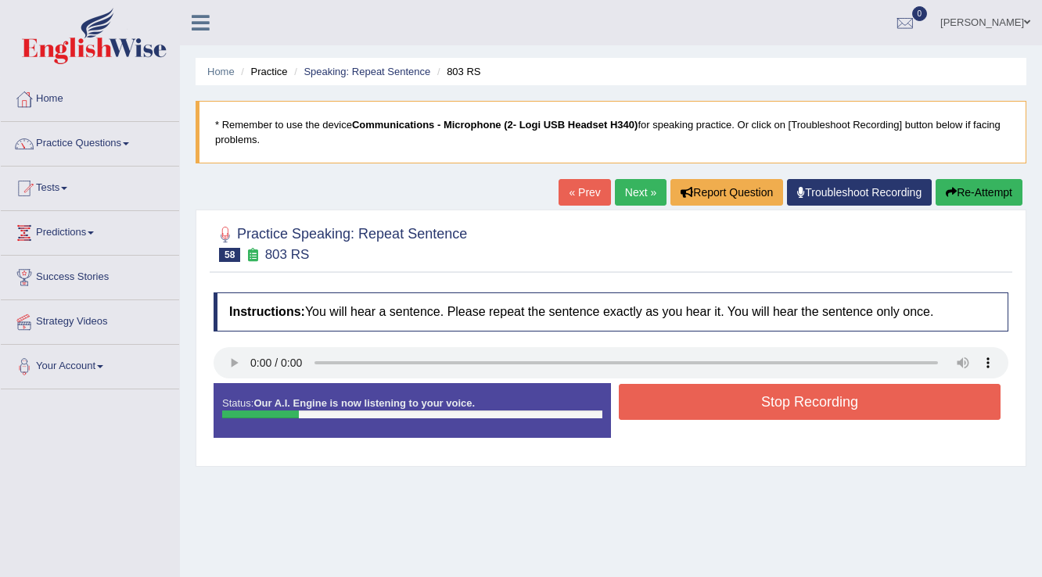
click at [683, 393] on button "Stop Recording" at bounding box center [810, 402] width 382 height 36
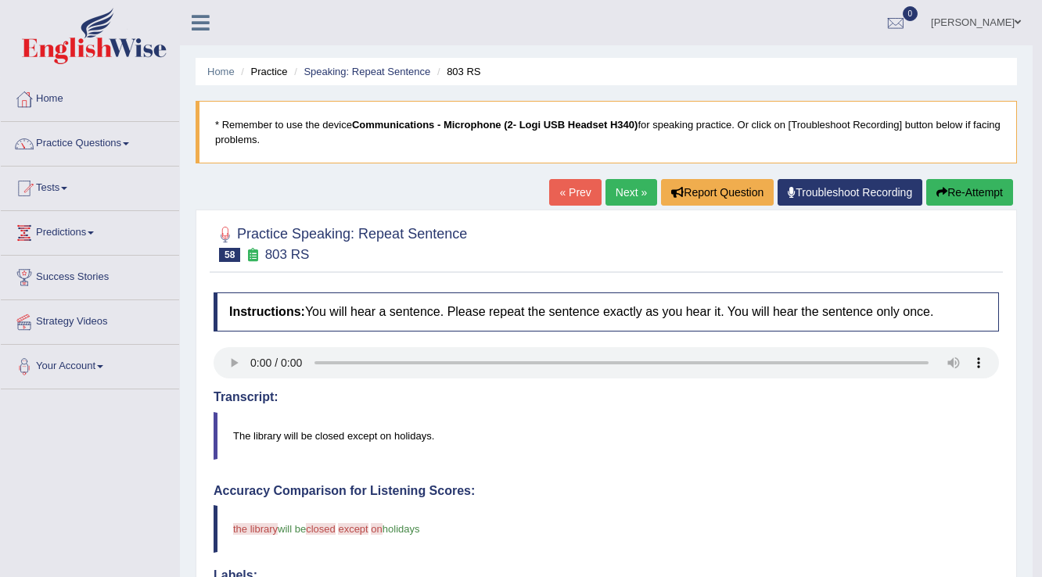
click at [630, 195] on link "Next »" at bounding box center [631, 192] width 52 height 27
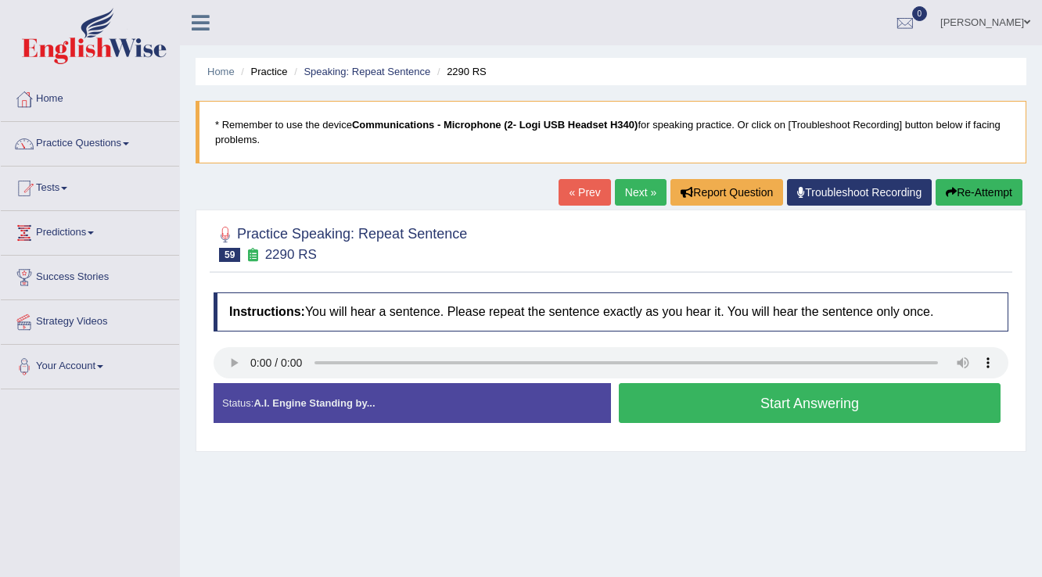
click at [773, 397] on button "Start Answering" at bounding box center [810, 403] width 382 height 40
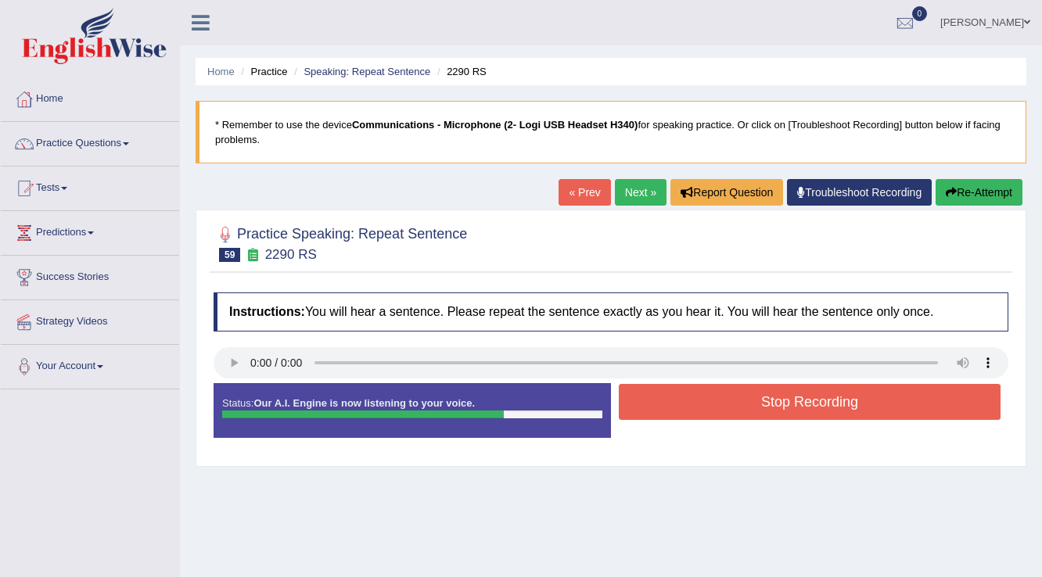
click at [796, 391] on button "Stop Recording" at bounding box center [810, 402] width 382 height 36
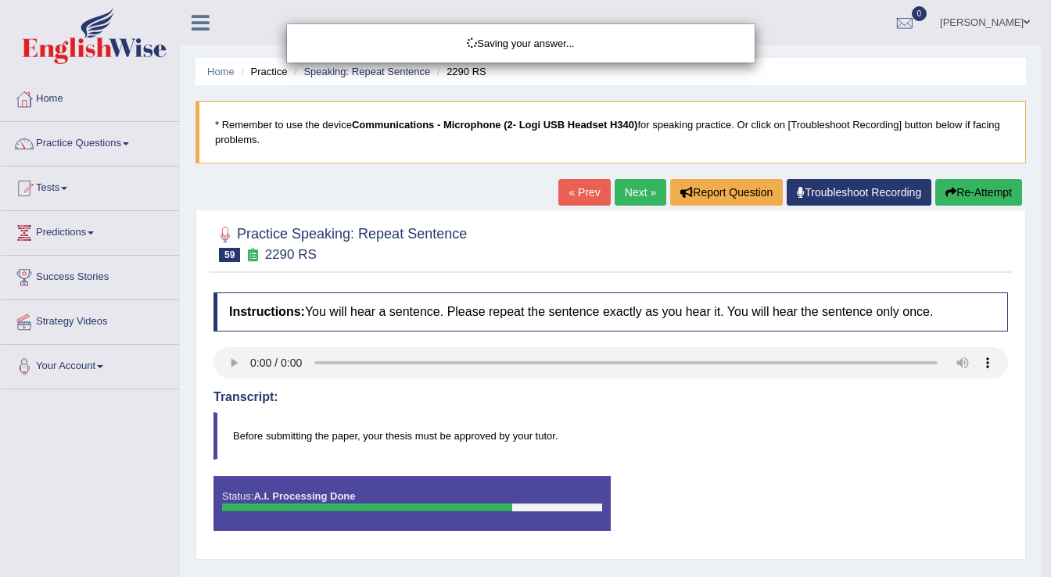
click at [946, 194] on div "Saving your answer..." at bounding box center [525, 288] width 1051 height 577
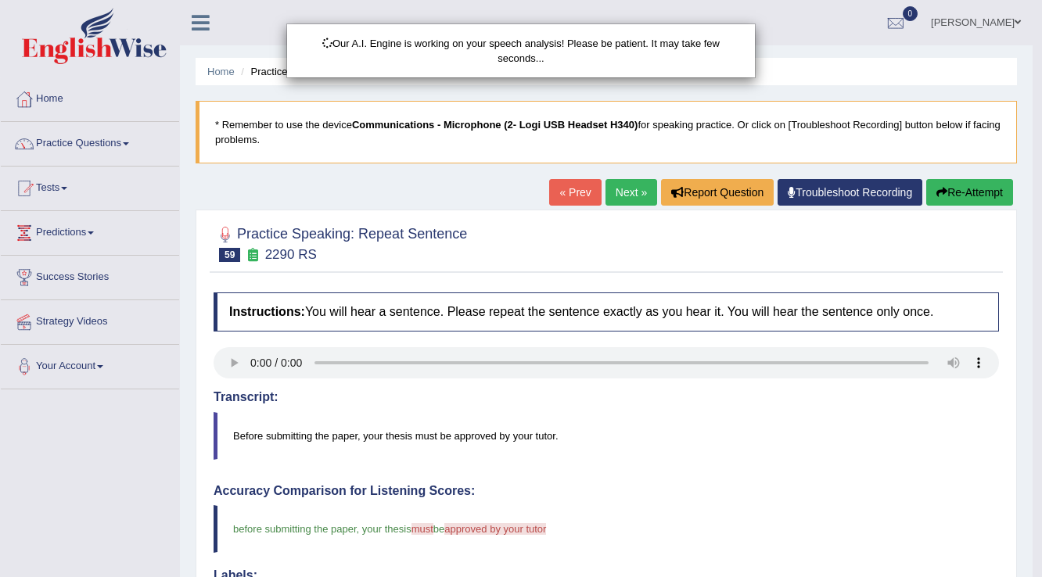
click at [980, 198] on div "Our A.I. Engine is working on your speech analysis! Please be patient. It may t…" at bounding box center [521, 288] width 1042 height 577
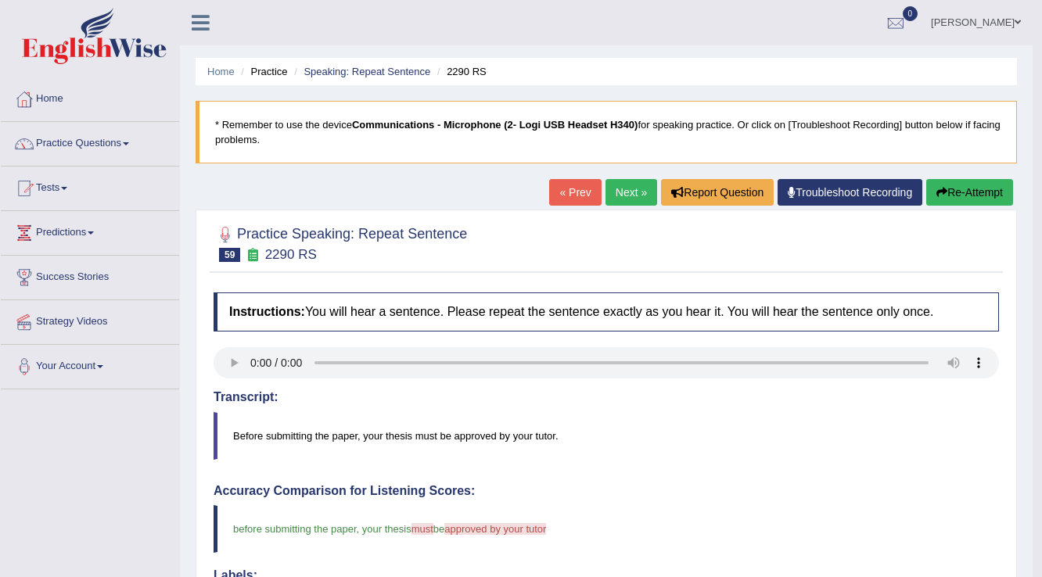
click at [964, 197] on button "Re-Attempt" at bounding box center [969, 192] width 87 height 27
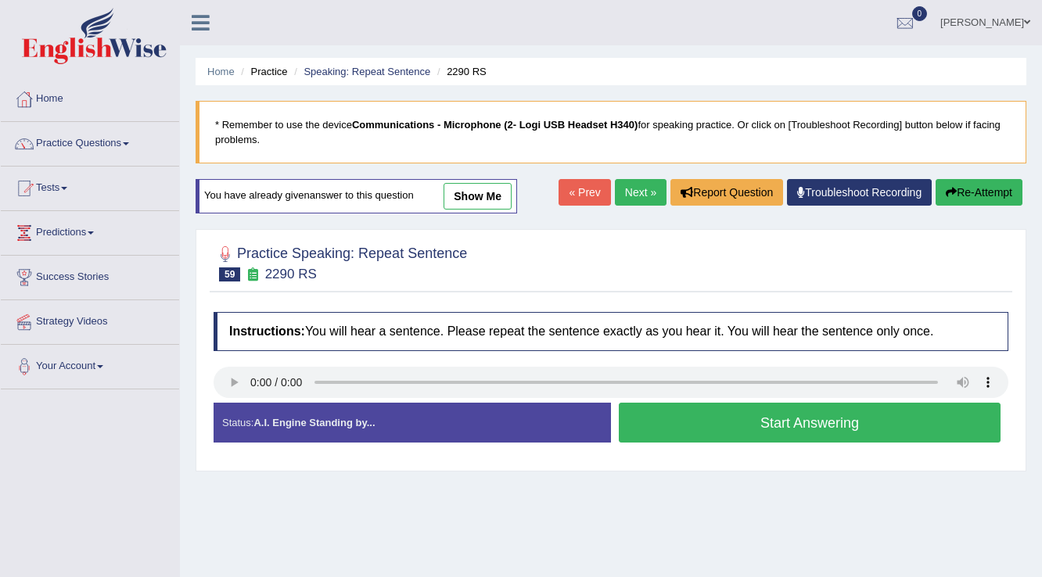
click at [767, 412] on button "Start Answering" at bounding box center [810, 423] width 382 height 40
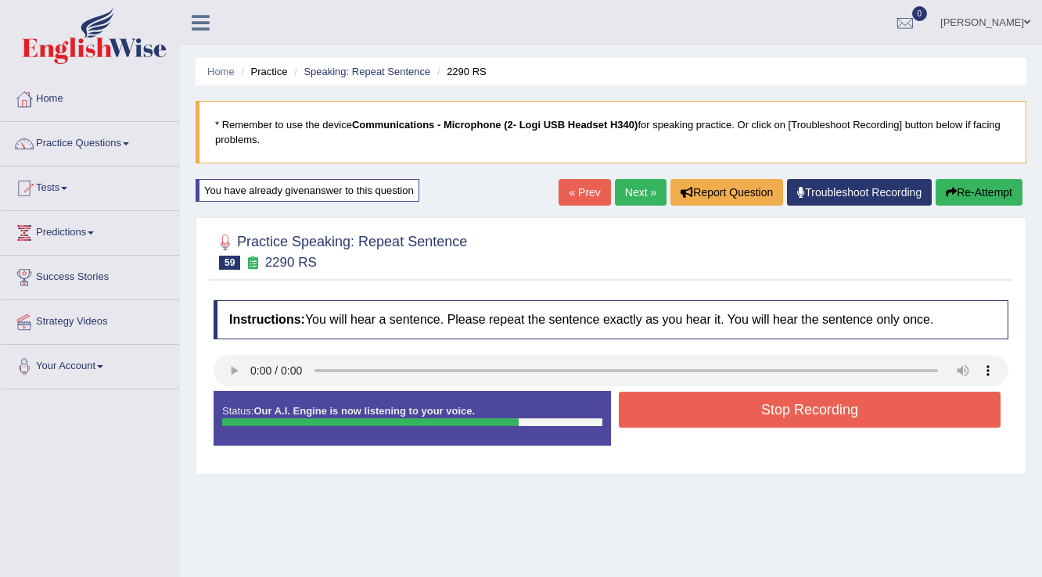
click at [615, 187] on link "Next »" at bounding box center [641, 192] width 52 height 27
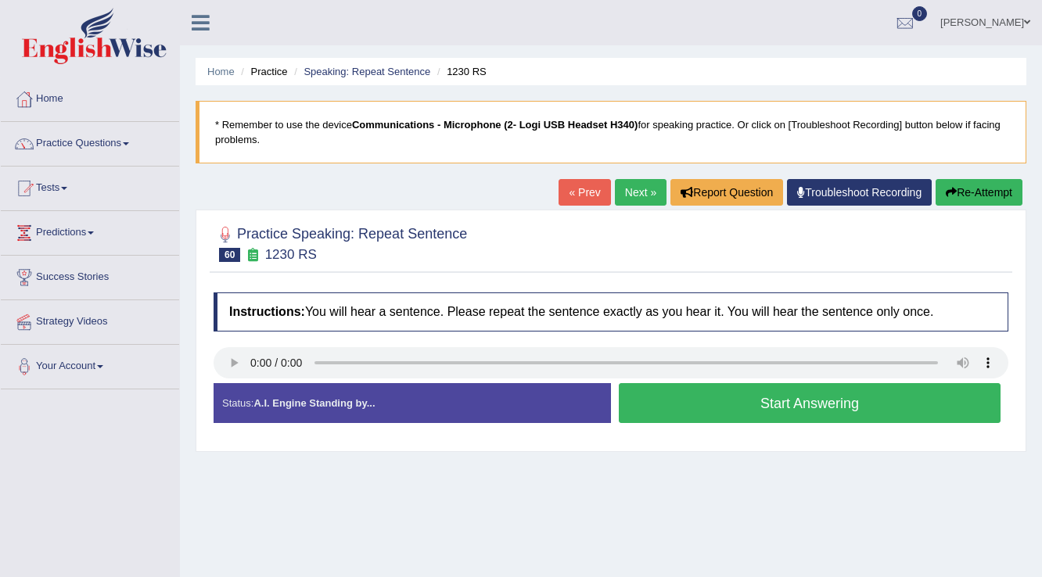
click at [647, 394] on button "Start Answering" at bounding box center [810, 403] width 382 height 40
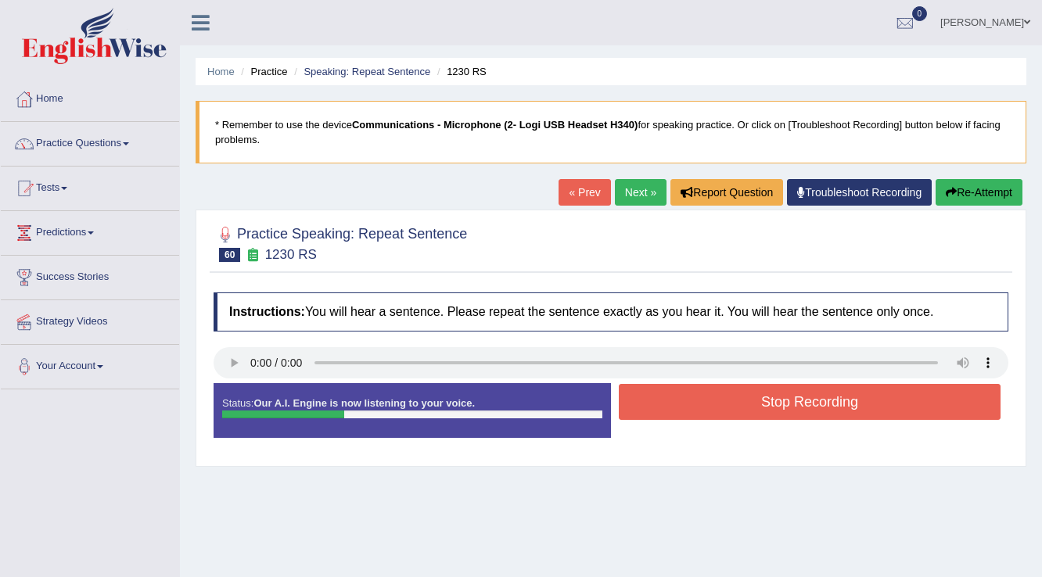
click at [651, 391] on button "Stop Recording" at bounding box center [810, 402] width 382 height 36
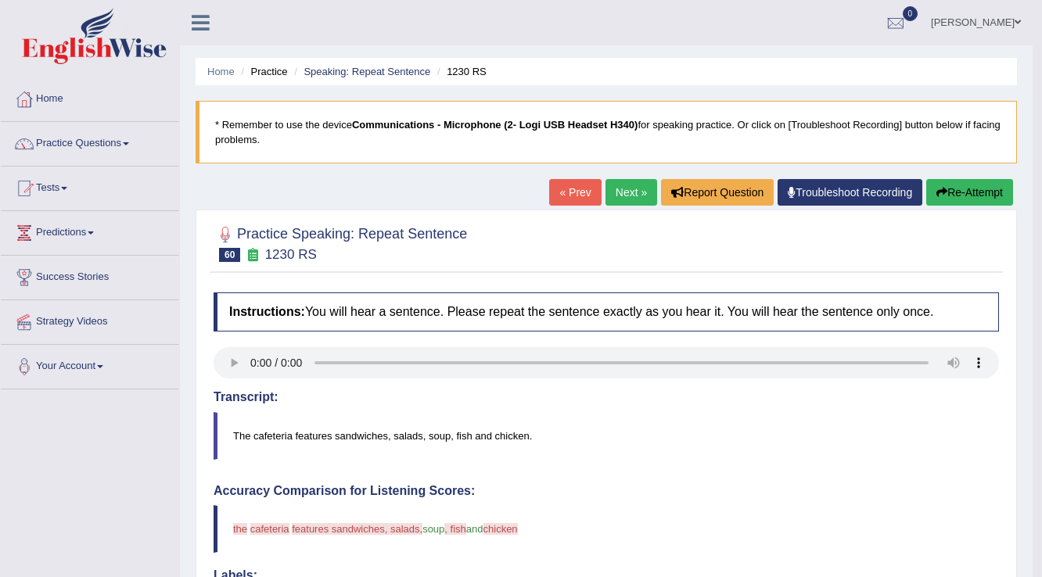
click at [645, 189] on link "Next »" at bounding box center [631, 192] width 52 height 27
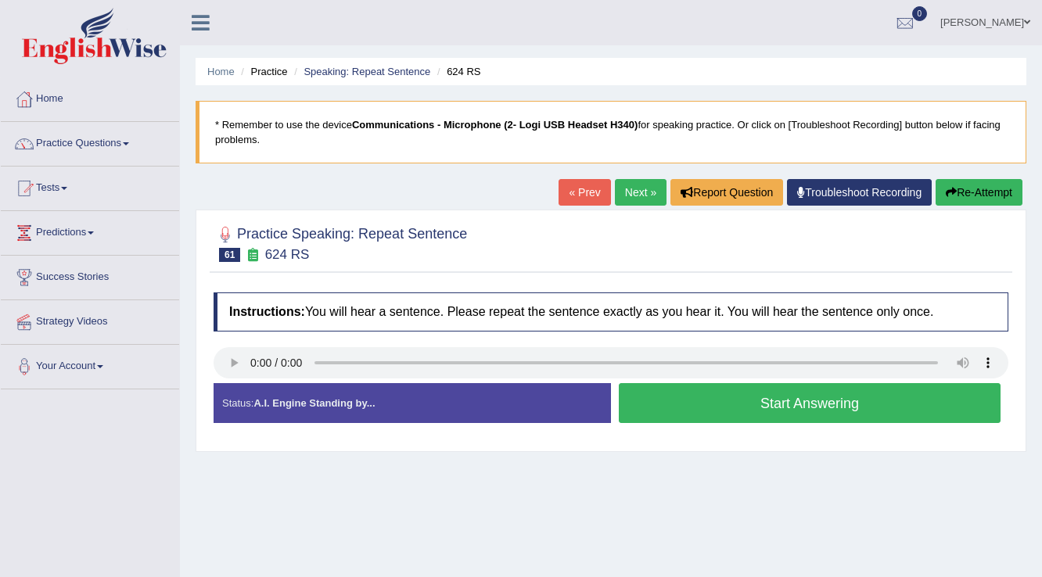
click at [740, 401] on button "Start Answering" at bounding box center [810, 403] width 382 height 40
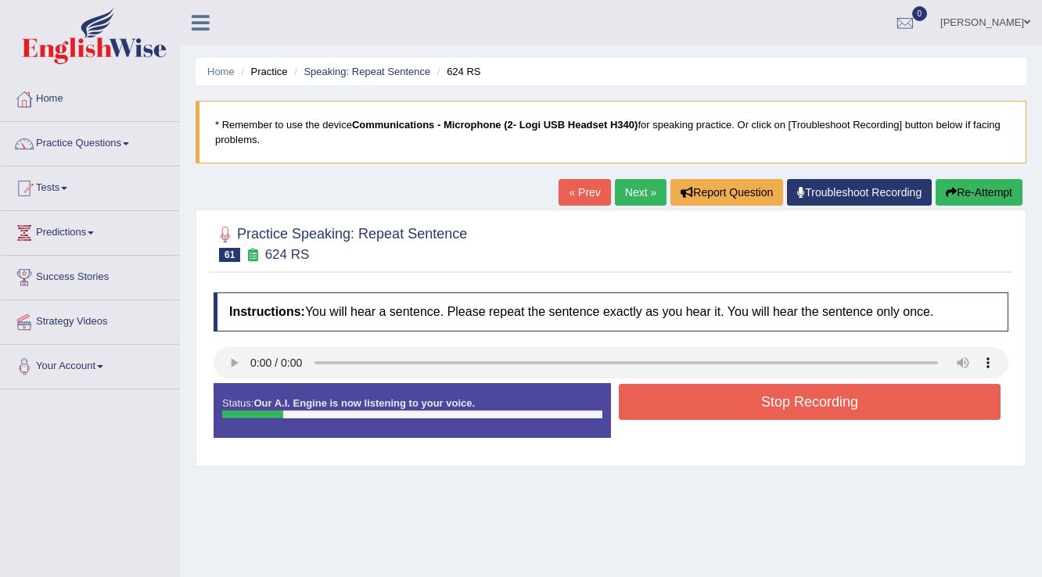
click at [742, 397] on button "Stop Recording" at bounding box center [810, 402] width 382 height 36
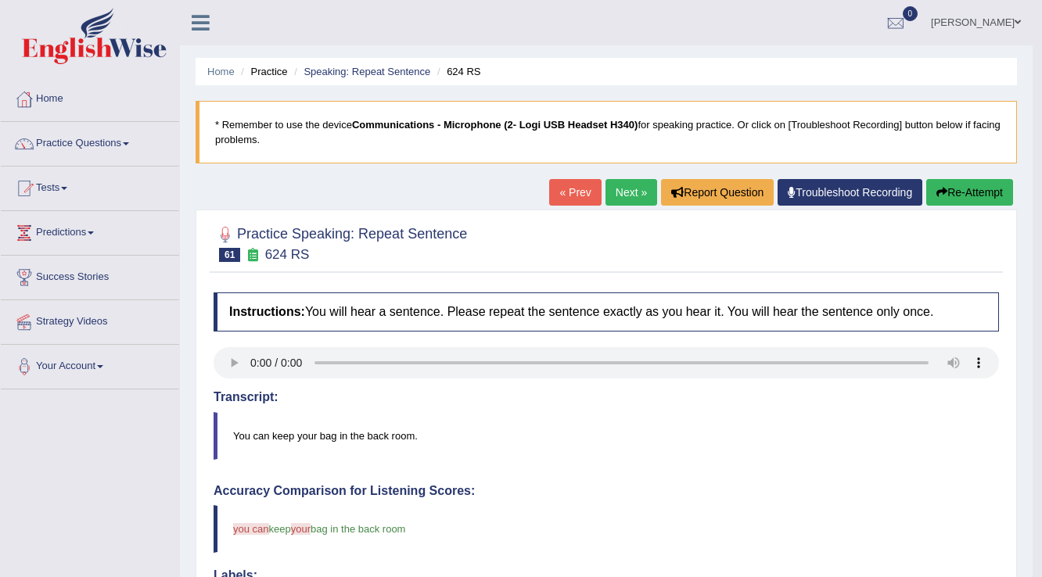
click at [645, 197] on link "Next »" at bounding box center [631, 192] width 52 height 27
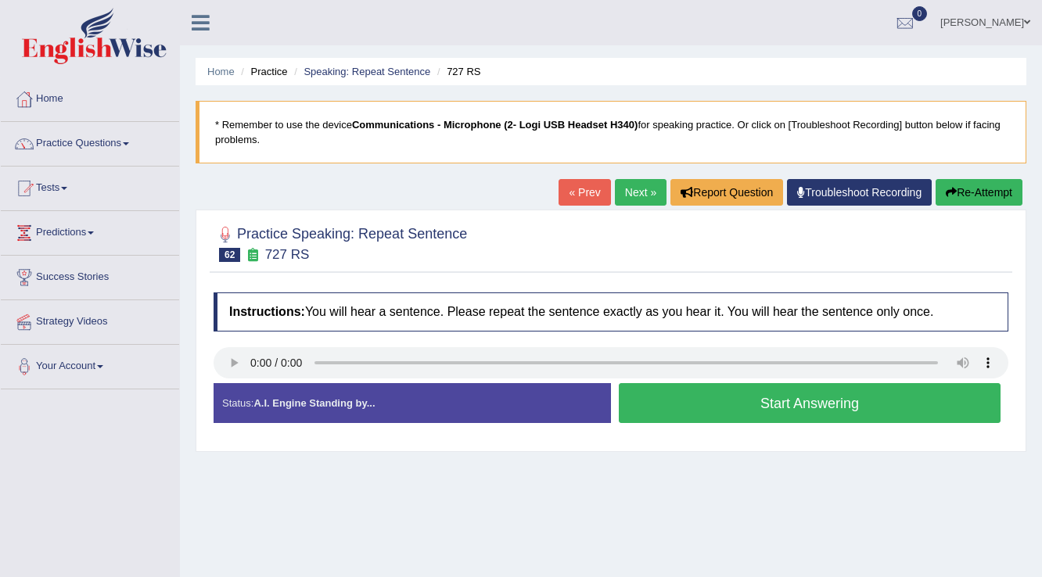
click at [781, 396] on button "Start Answering" at bounding box center [810, 403] width 382 height 40
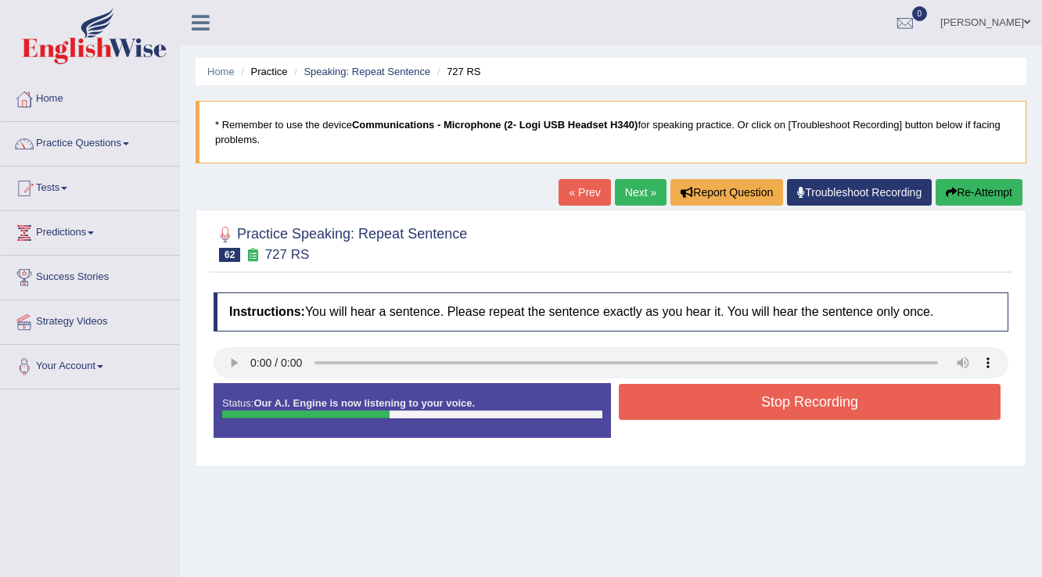
click at [638, 187] on link "Next »" at bounding box center [641, 192] width 52 height 27
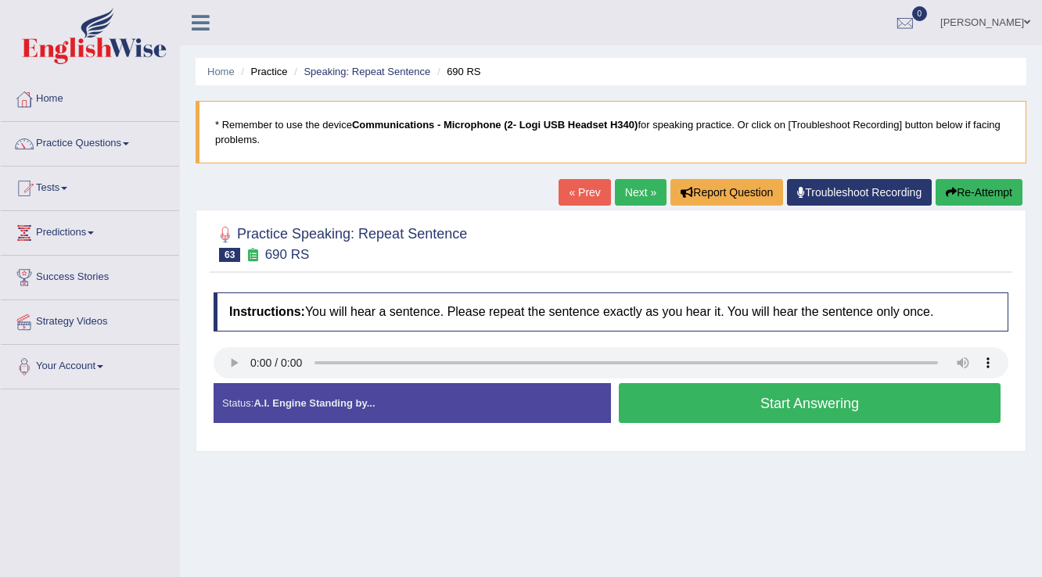
click at [776, 394] on button "Start Answering" at bounding box center [810, 403] width 382 height 40
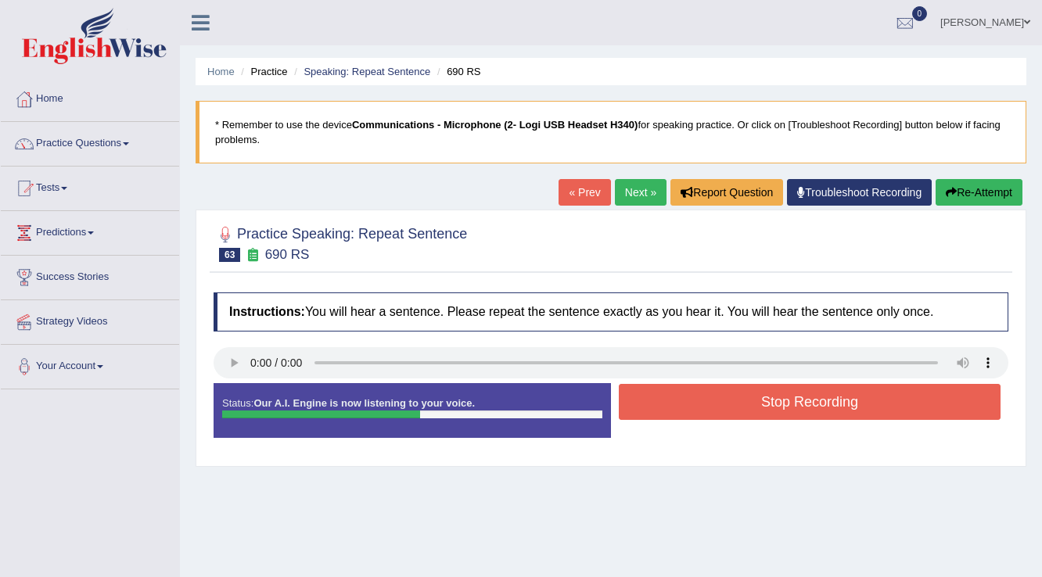
click at [646, 189] on link "Next »" at bounding box center [641, 192] width 52 height 27
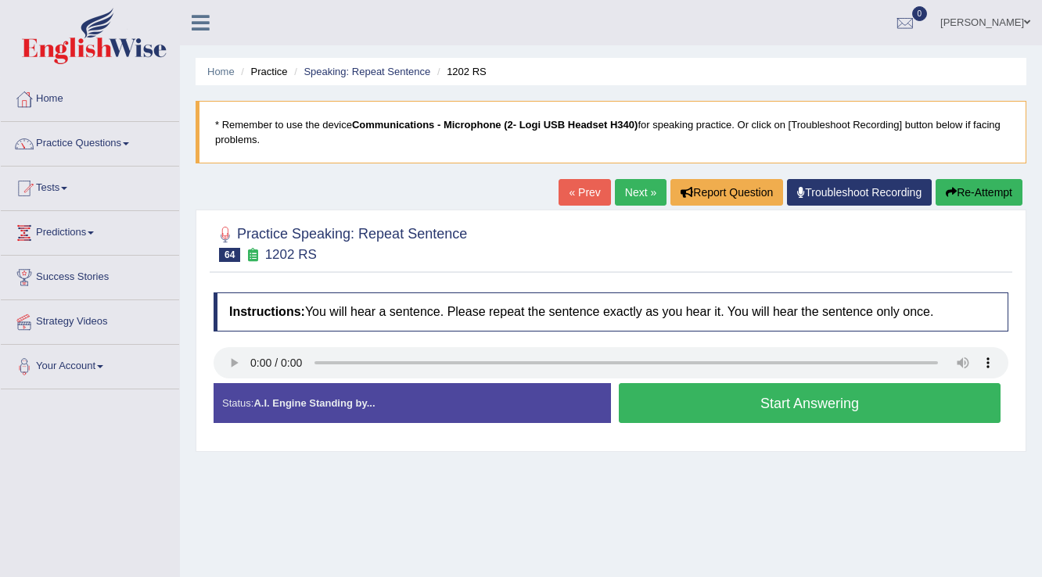
click at [594, 188] on link "« Prev" at bounding box center [585, 192] width 52 height 27
click at [789, 401] on button "Start Answering" at bounding box center [810, 403] width 382 height 40
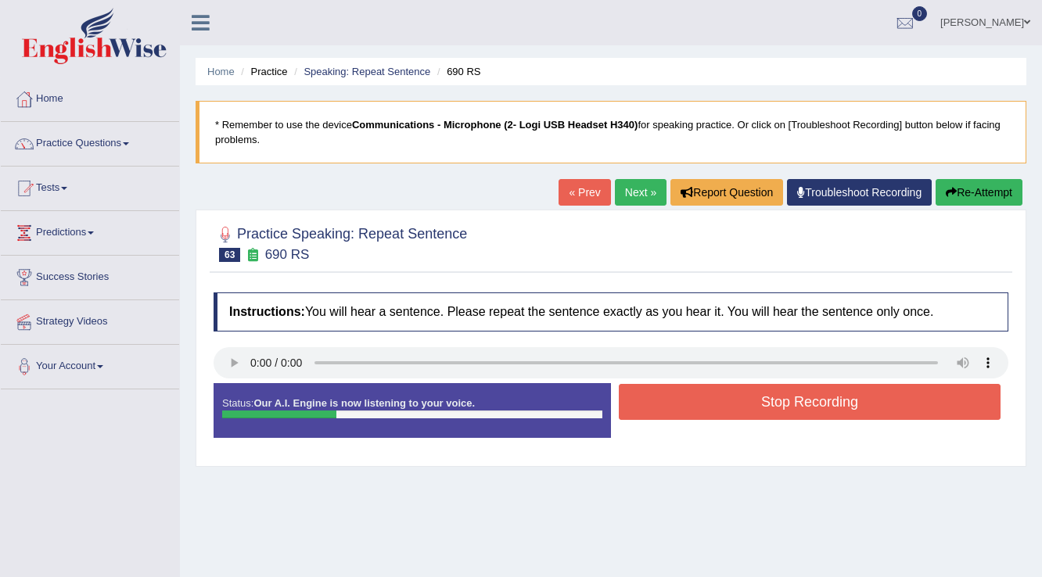
click at [807, 395] on button "Stop Recording" at bounding box center [810, 402] width 382 height 36
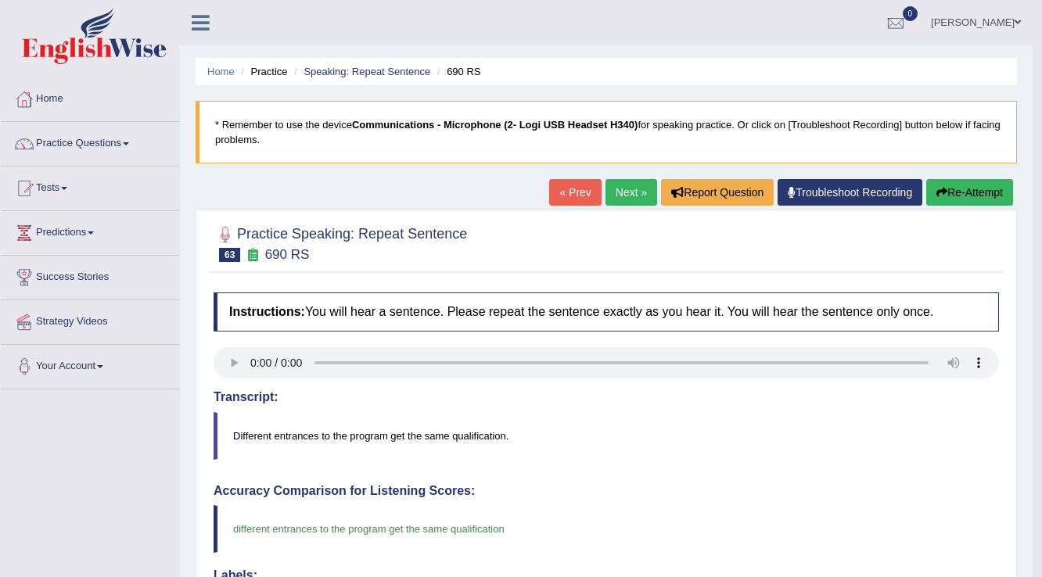
click at [619, 192] on link "Next »" at bounding box center [631, 192] width 52 height 27
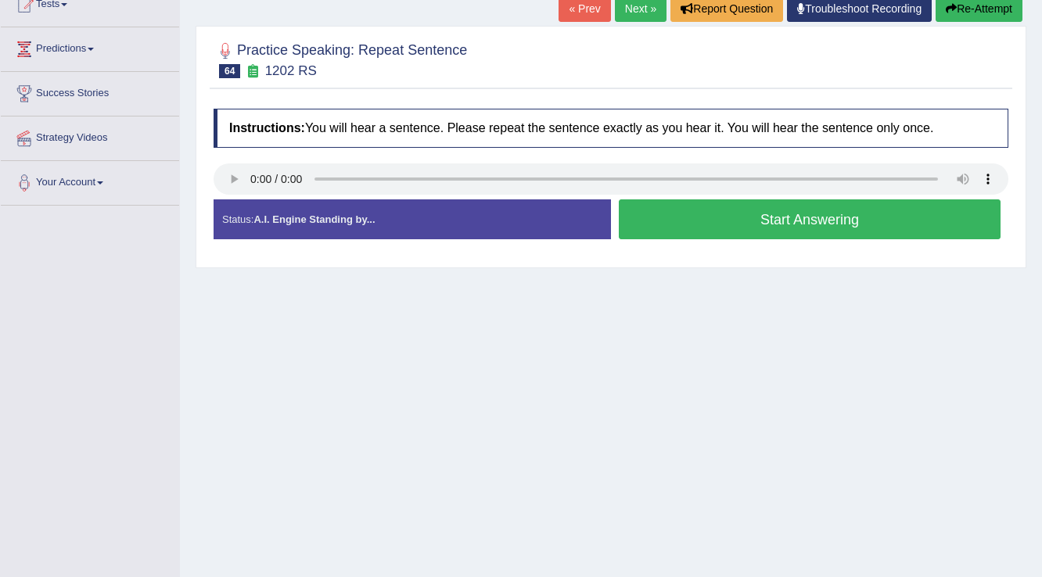
scroll to position [188, 0]
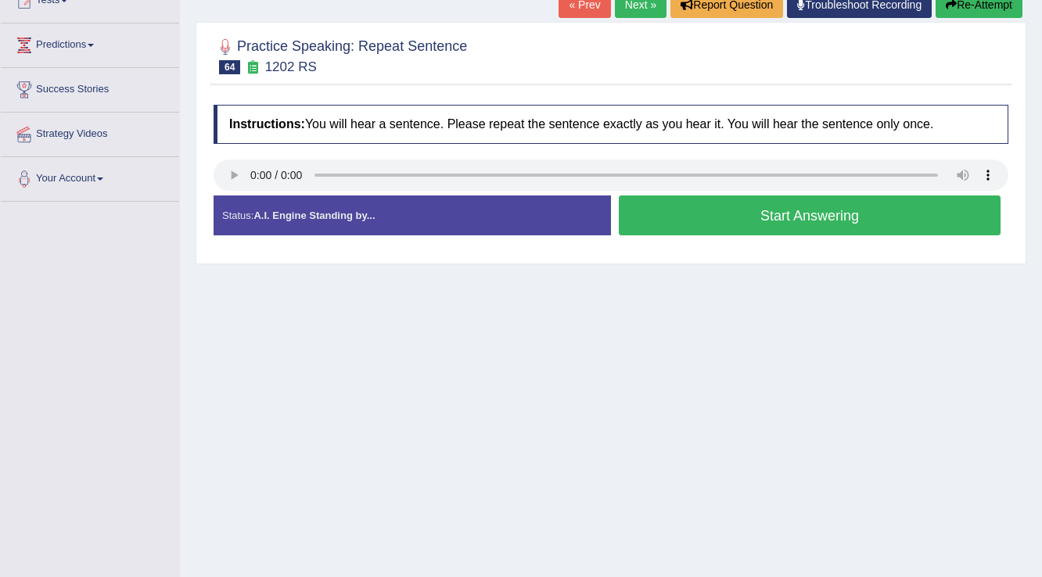
click at [867, 213] on button "Start Answering" at bounding box center [810, 216] width 382 height 40
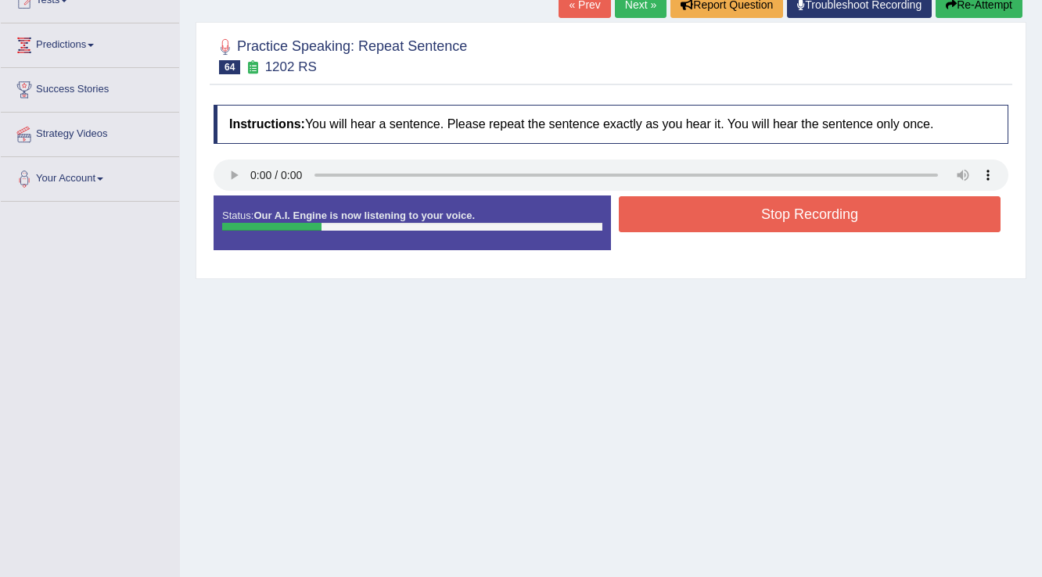
click at [867, 221] on button "Stop Recording" at bounding box center [810, 214] width 382 height 36
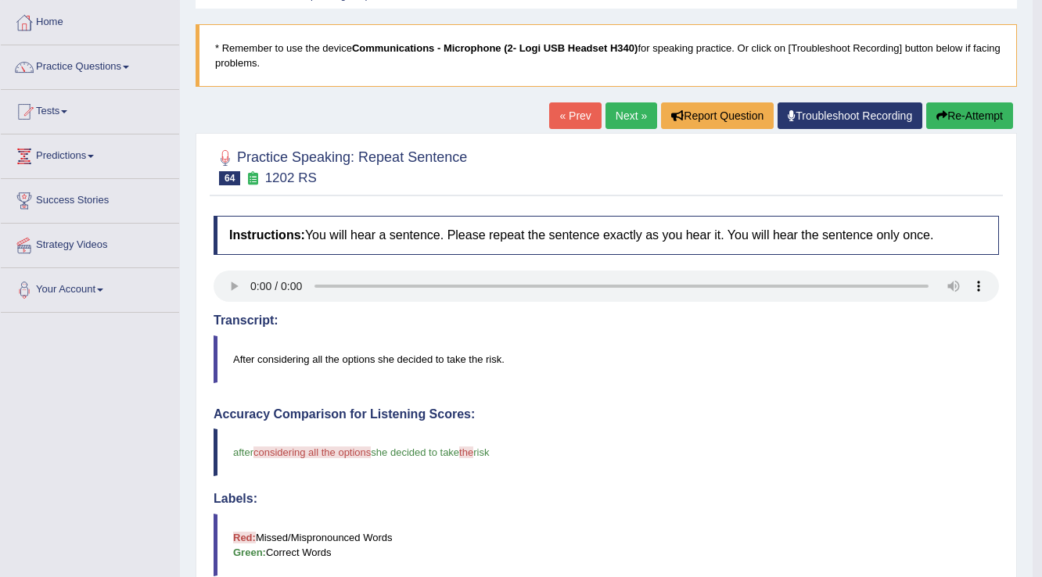
scroll to position [63, 0]
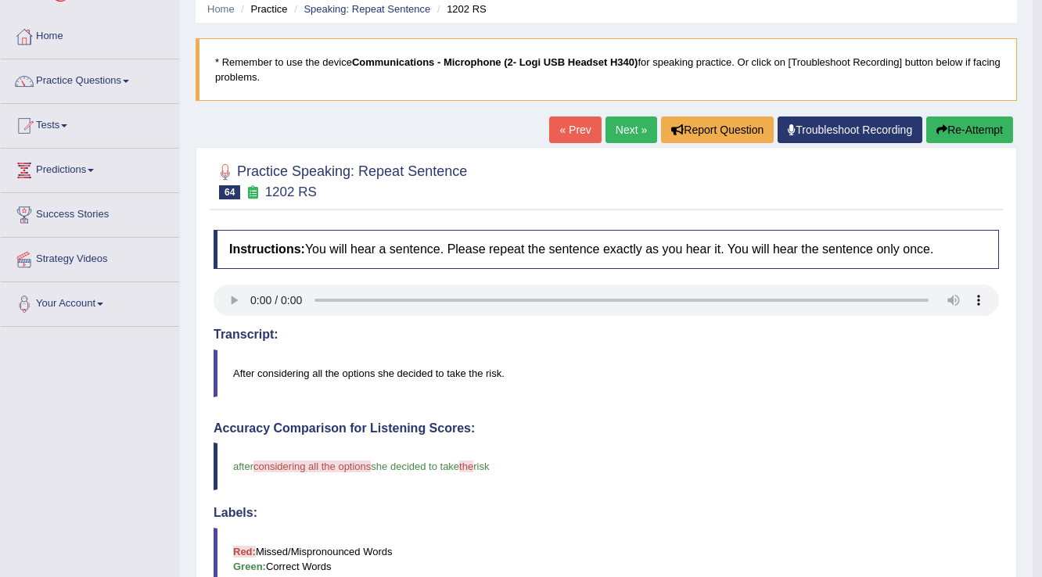
click at [627, 138] on link "Next »" at bounding box center [631, 130] width 52 height 27
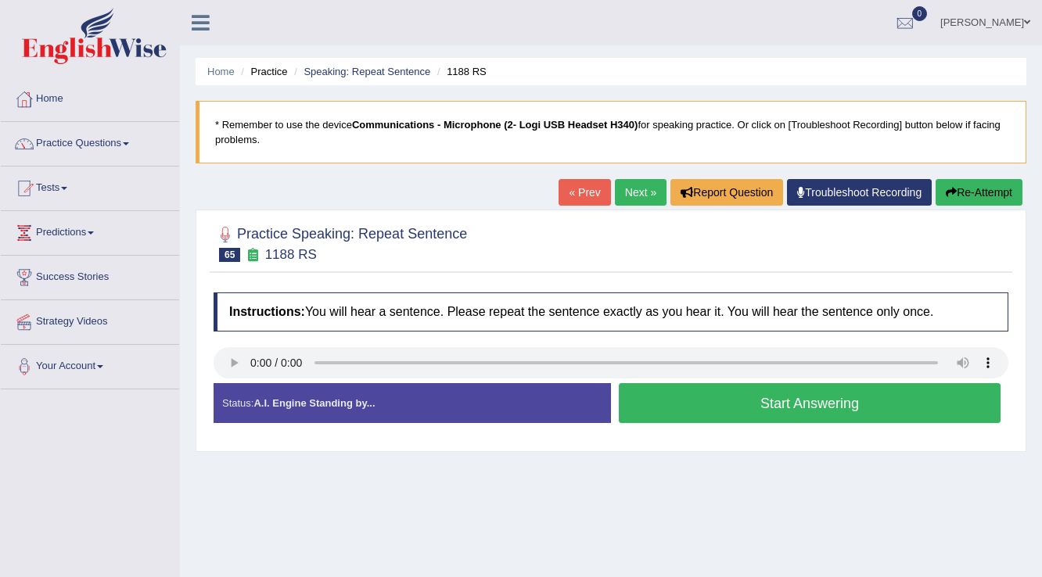
click at [776, 399] on button "Start Answering" at bounding box center [810, 403] width 382 height 40
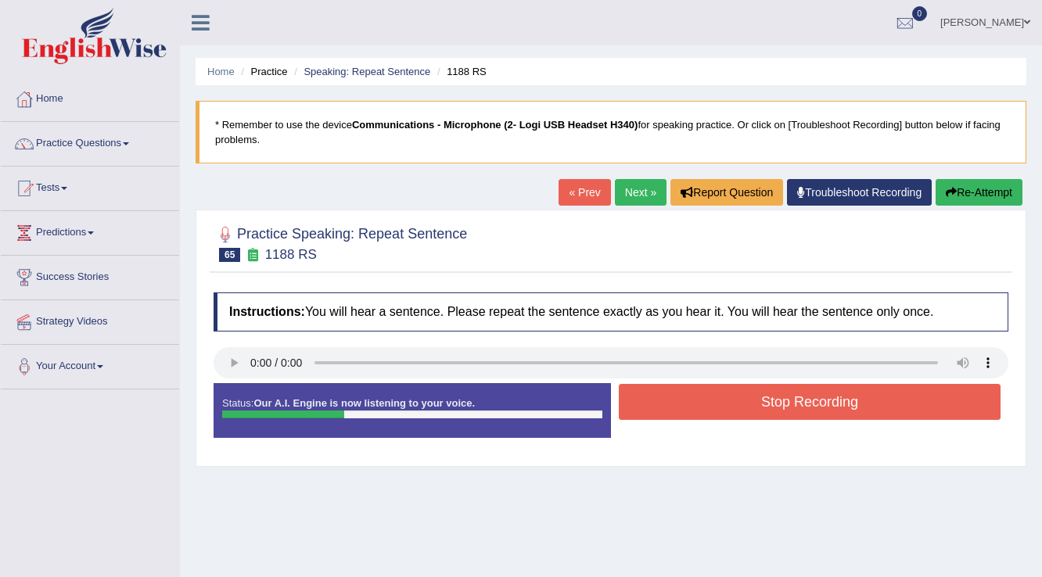
drag, startPoint x: 776, startPoint y: 402, endPoint x: 774, endPoint y: 434, distance: 32.1
click at [774, 434] on div "Status: Our A.I. Engine is now listening to your voice. Start Answering Stop Re…" at bounding box center [611, 418] width 795 height 70
click at [639, 201] on link "Next »" at bounding box center [641, 192] width 52 height 27
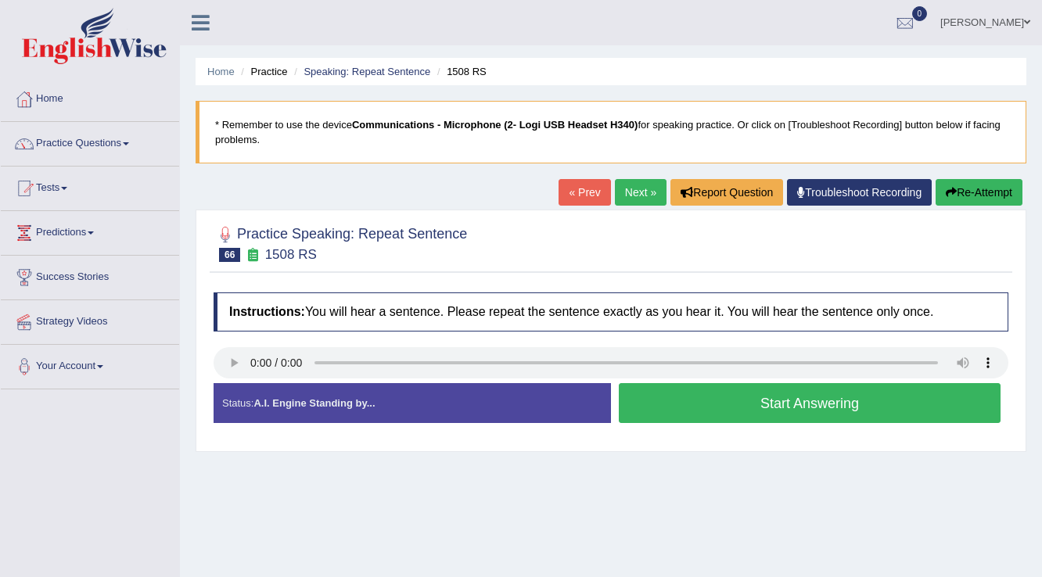
click at [760, 393] on button "Start Answering" at bounding box center [810, 403] width 382 height 40
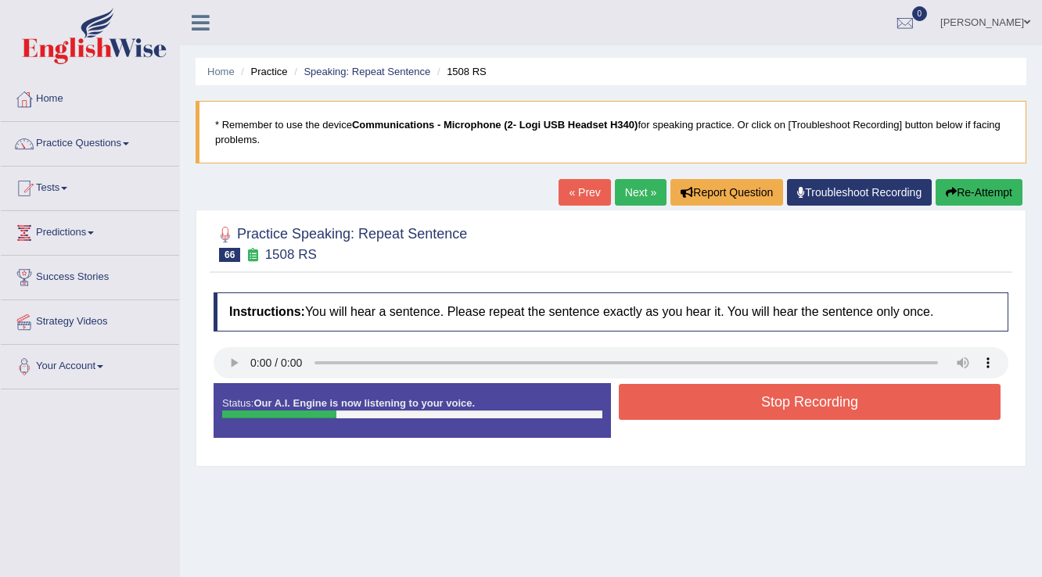
click at [749, 397] on button "Stop Recording" at bounding box center [810, 402] width 382 height 36
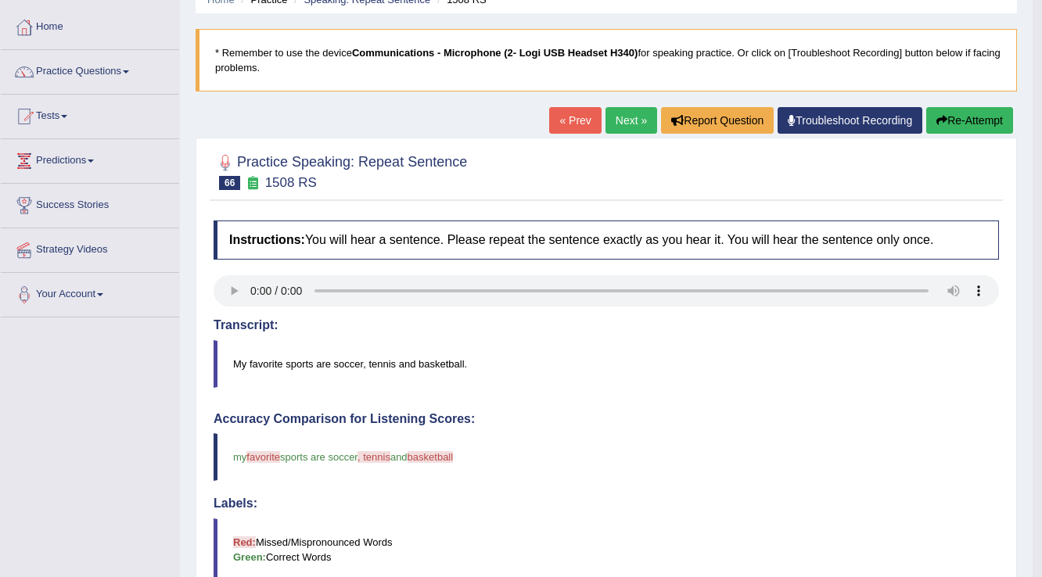
scroll to position [63, 0]
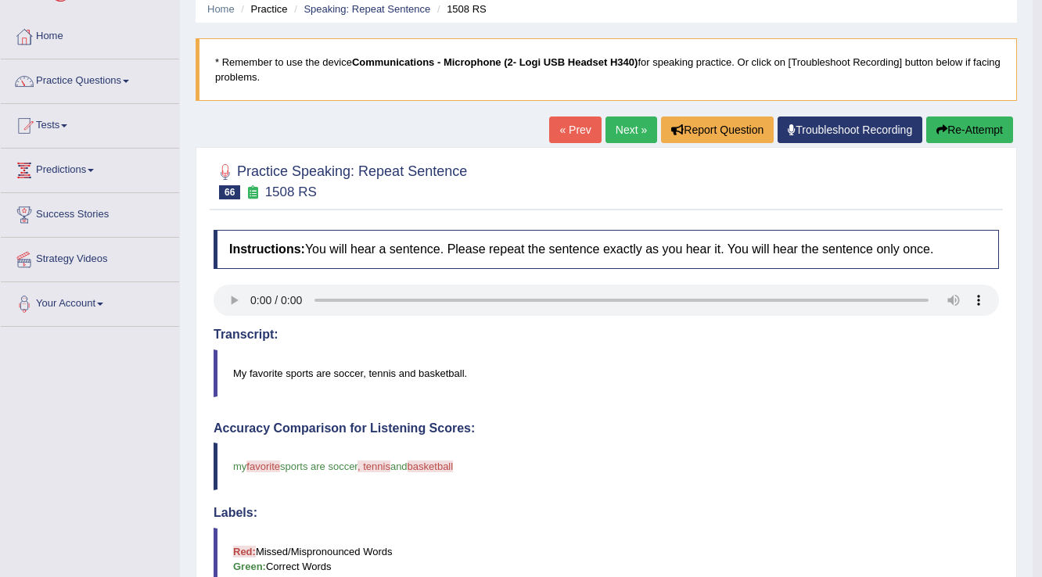
click at [632, 131] on link "Next »" at bounding box center [631, 130] width 52 height 27
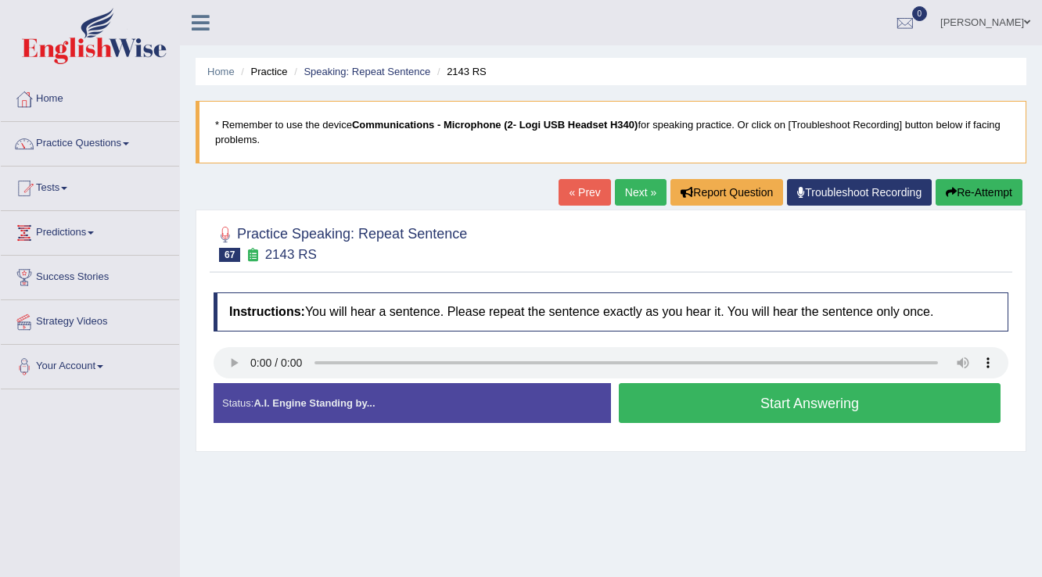
click at [800, 394] on button "Start Answering" at bounding box center [810, 403] width 382 height 40
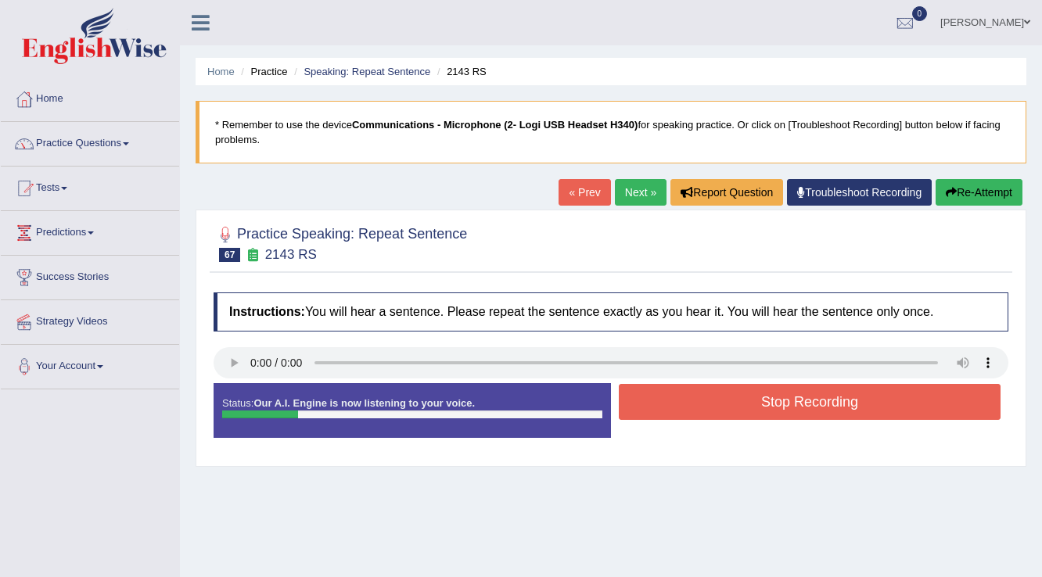
click at [800, 394] on button "Stop Recording" at bounding box center [810, 402] width 382 height 36
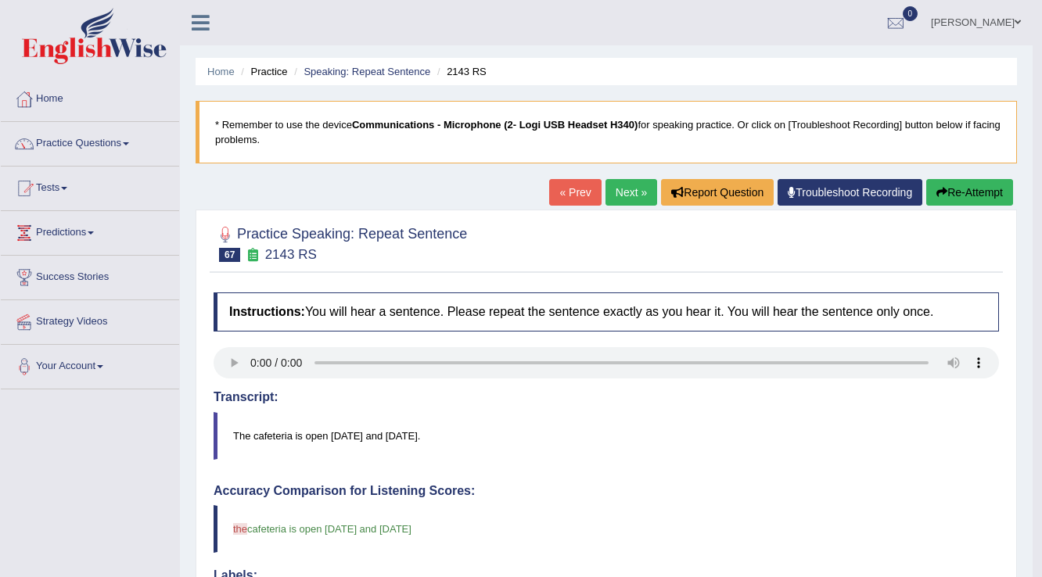
click at [629, 185] on link "Next »" at bounding box center [631, 192] width 52 height 27
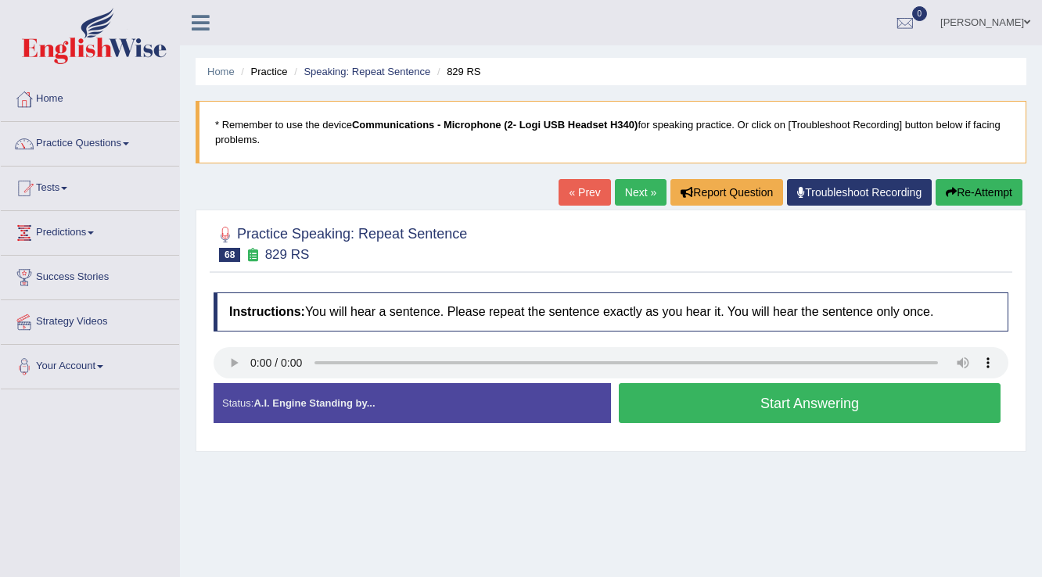
click at [692, 398] on button "Start Answering" at bounding box center [810, 403] width 382 height 40
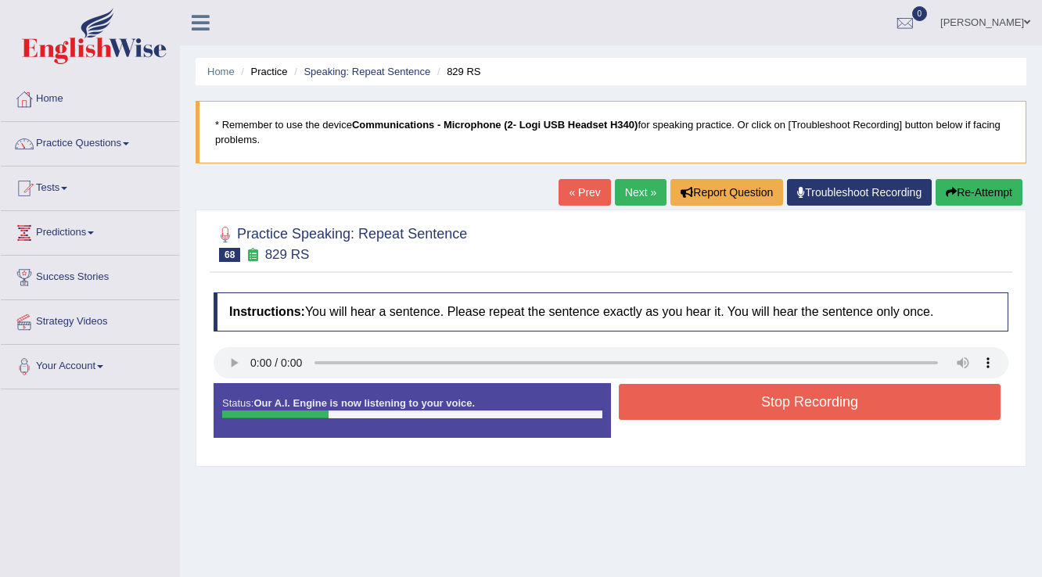
click at [693, 398] on button "Stop Recording" at bounding box center [810, 402] width 382 height 36
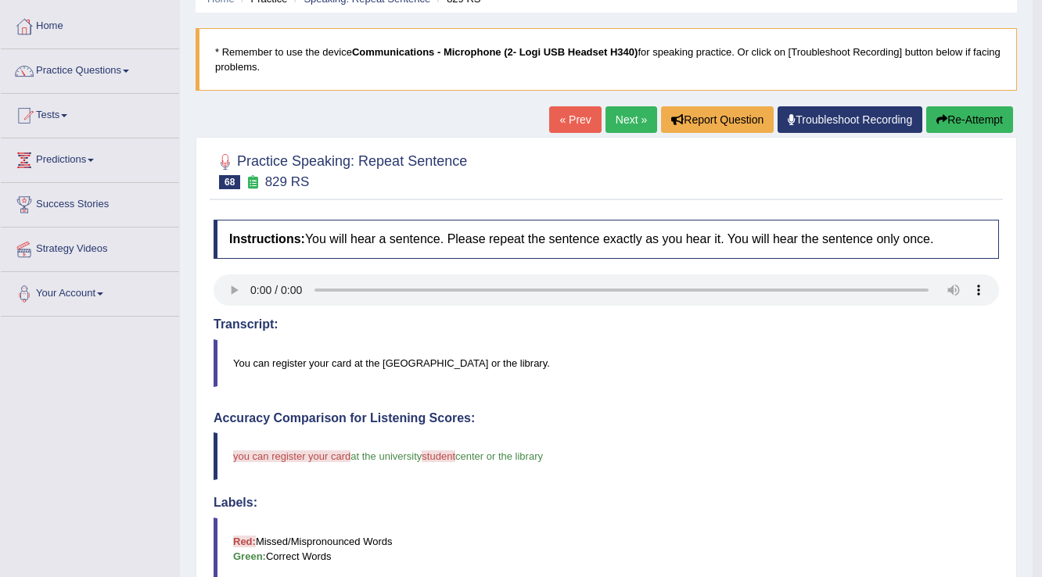
scroll to position [63, 0]
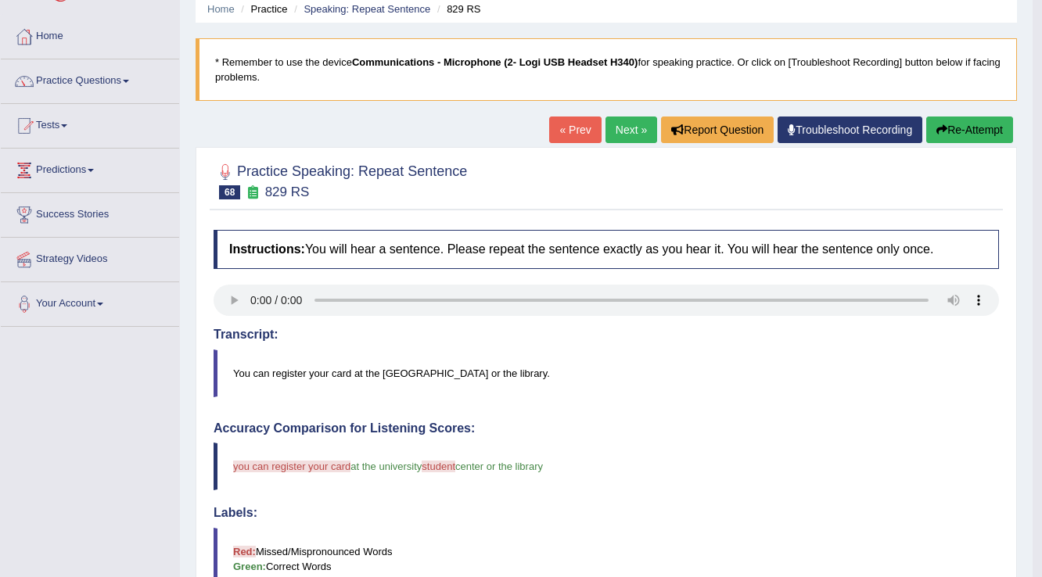
click at [614, 126] on link "Next »" at bounding box center [631, 130] width 52 height 27
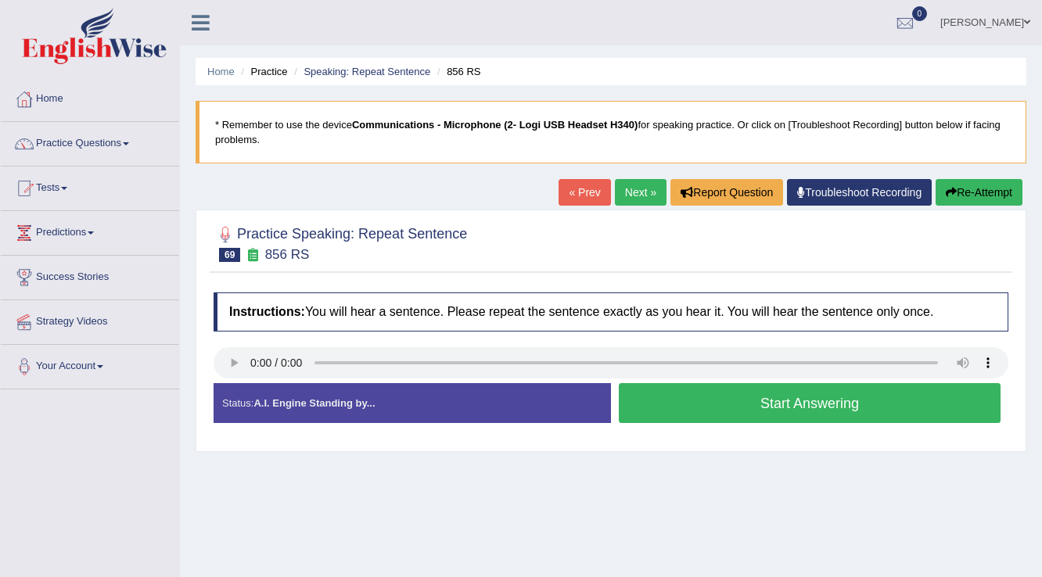
click at [742, 391] on button "Start Answering" at bounding box center [810, 403] width 382 height 40
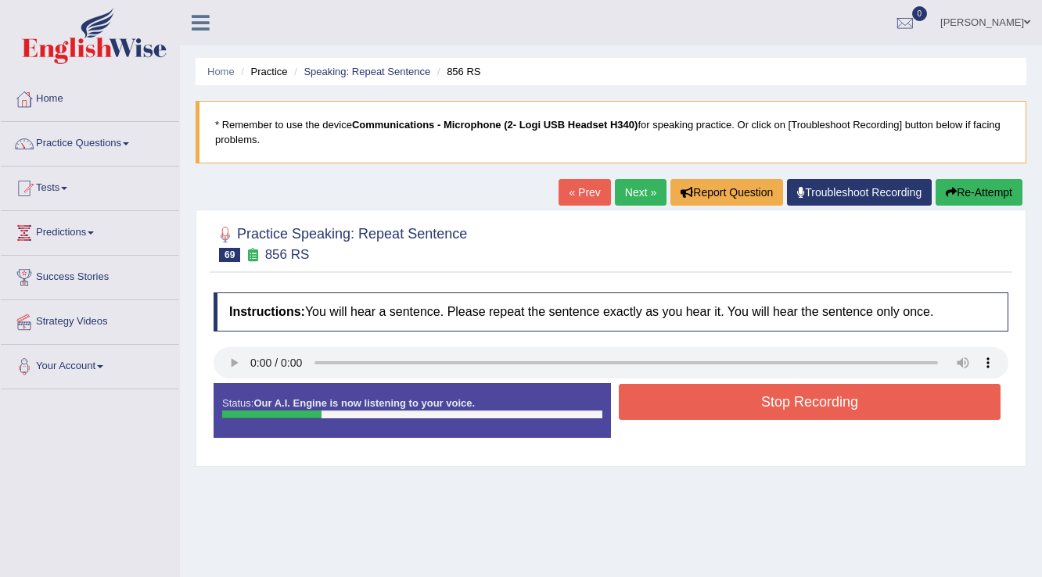
click at [742, 391] on button "Stop Recording" at bounding box center [810, 402] width 382 height 36
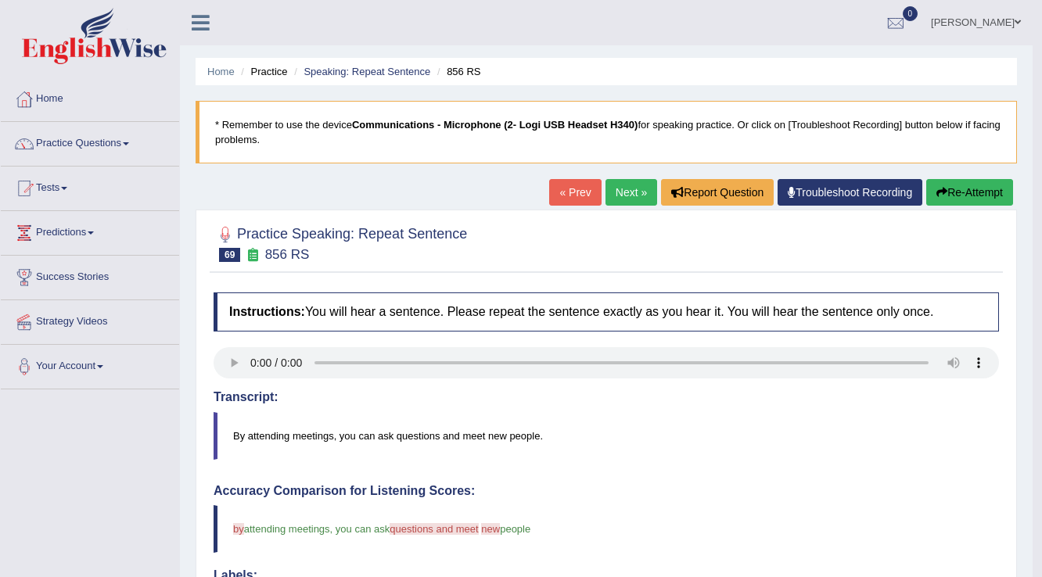
click at [641, 196] on link "Next »" at bounding box center [631, 192] width 52 height 27
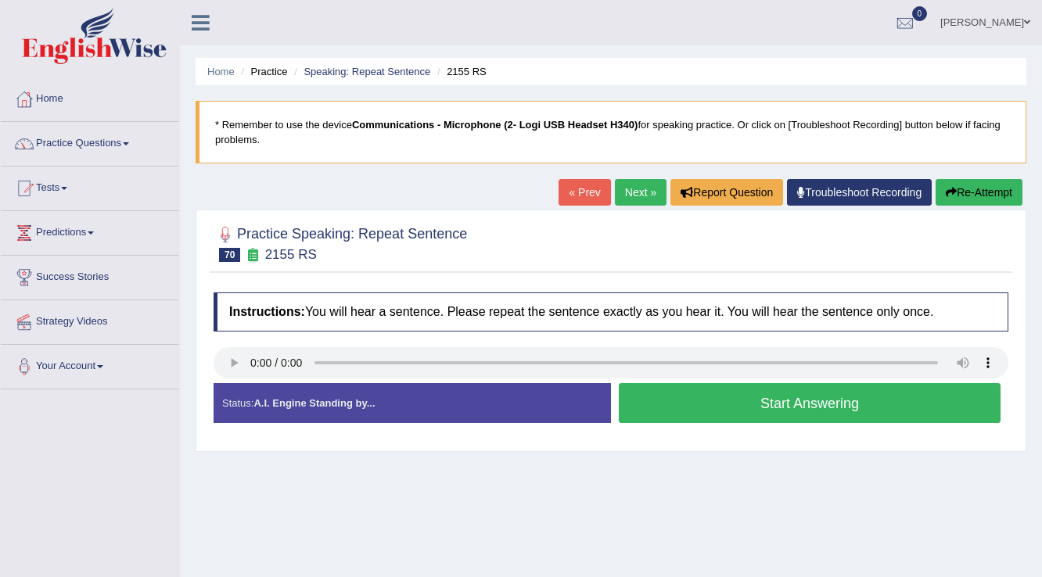
click at [904, 414] on button "Start Answering" at bounding box center [810, 403] width 382 height 40
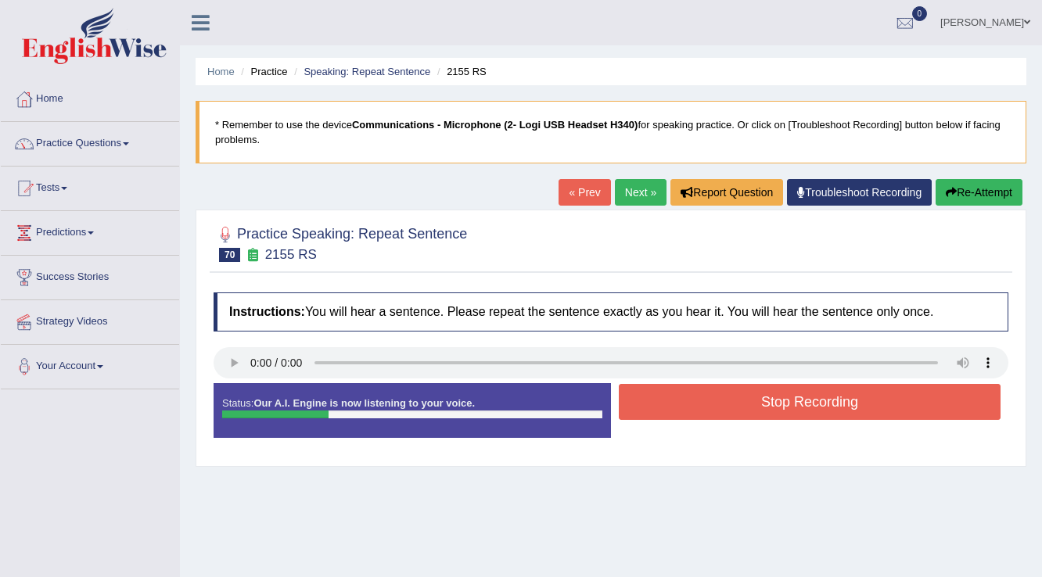
drag, startPoint x: 868, startPoint y: 405, endPoint x: 876, endPoint y: 407, distance: 8.7
click at [876, 408] on button "Stop Recording" at bounding box center [810, 402] width 382 height 36
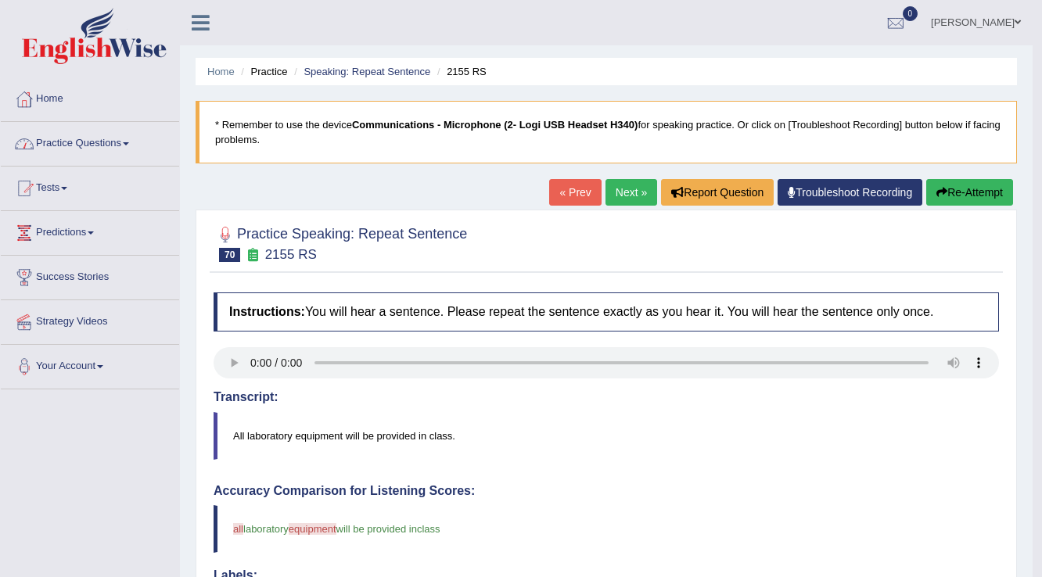
click at [126, 148] on link "Practice Questions" at bounding box center [90, 141] width 178 height 39
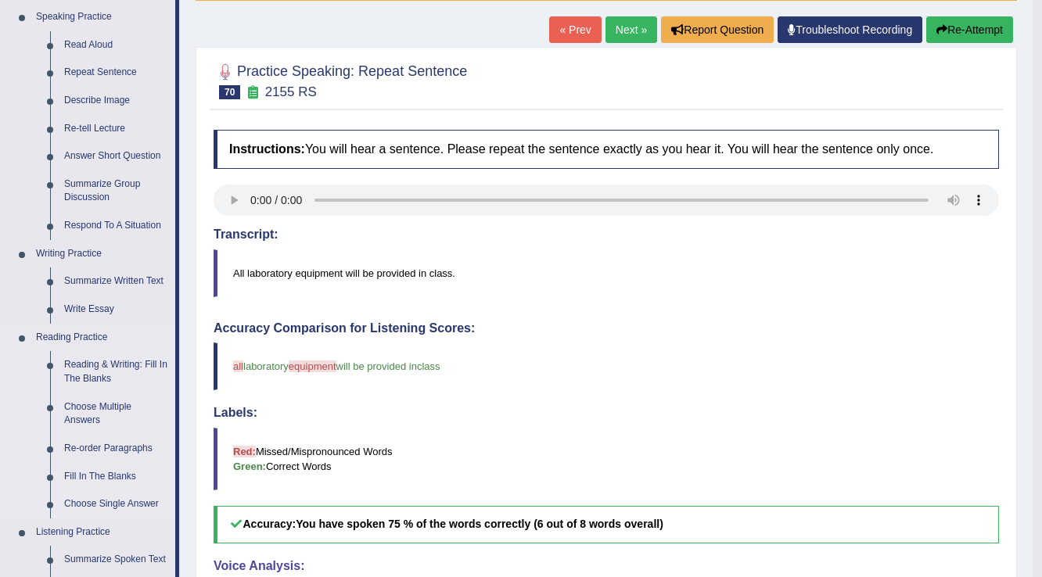
scroll to position [188, 0]
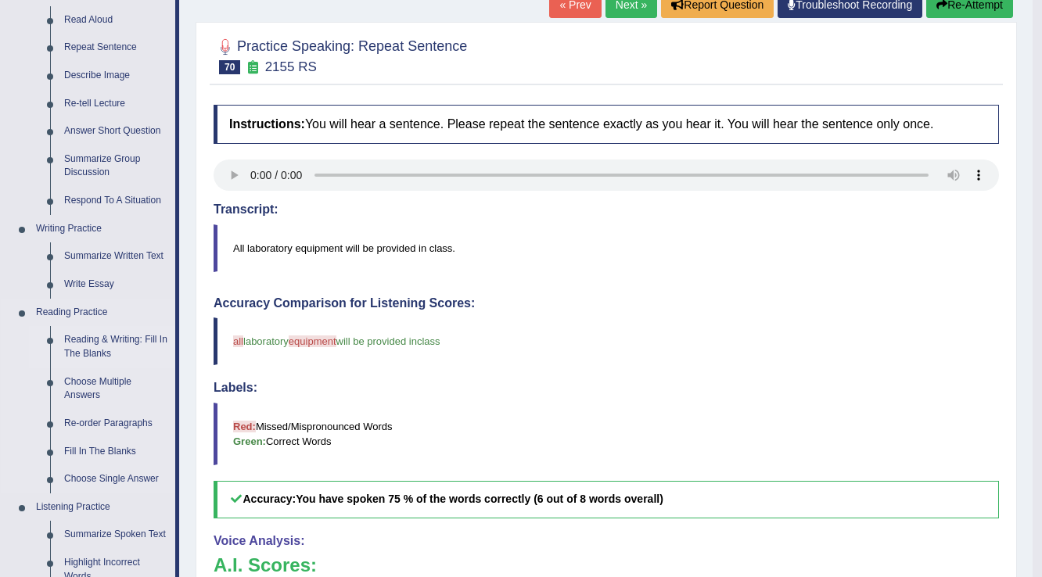
click at [140, 338] on link "Reading & Writing: Fill In The Blanks" at bounding box center [116, 346] width 118 height 41
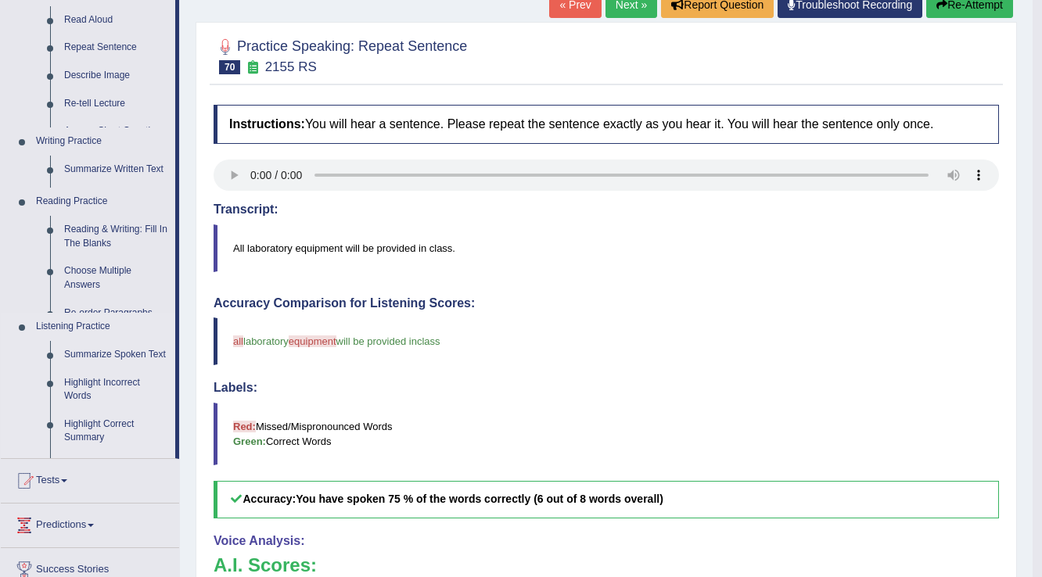
click at [141, 338] on ul "Speaking Practice Read Aloud Repeat Sentence Describe Image Re-tell Lecture Ans…" at bounding box center [88, 218] width 174 height 480
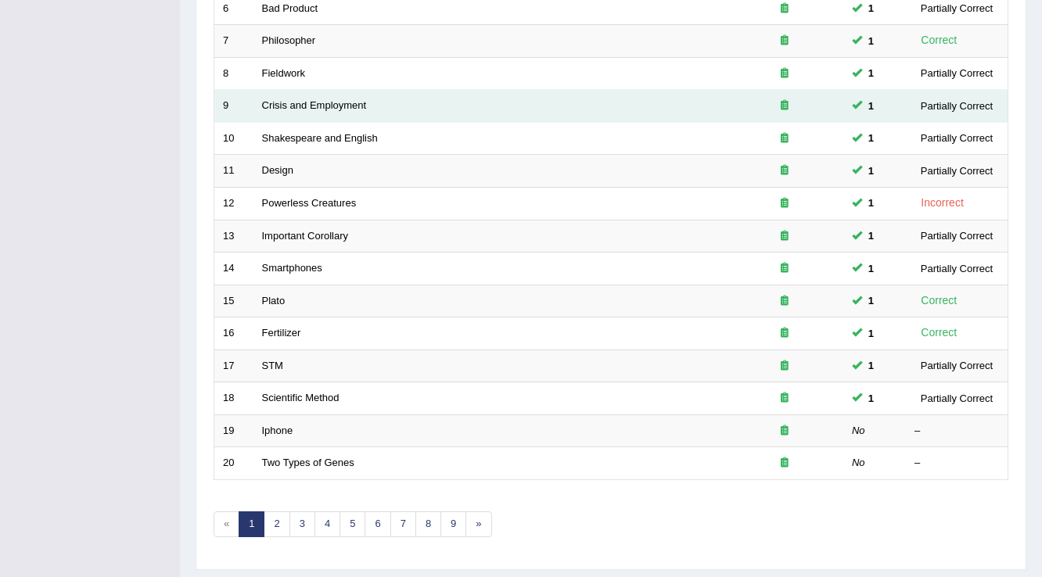
scroll to position [454, 0]
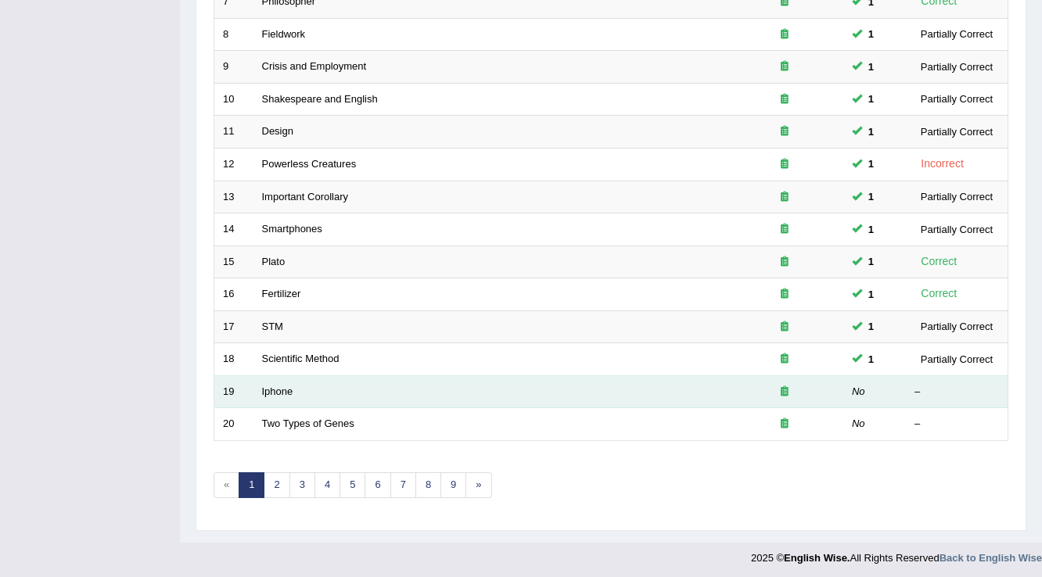
click at [342, 378] on td "Iphone" at bounding box center [489, 392] width 473 height 33
click at [279, 386] on link "Iphone" at bounding box center [277, 392] width 31 height 12
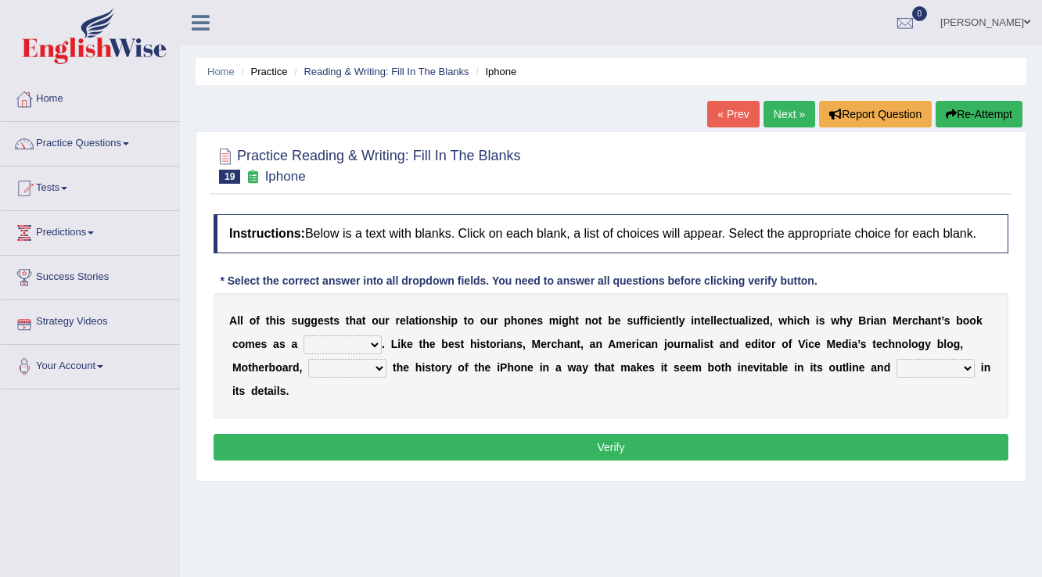
click at [374, 343] on select "privilege relief demotion flash" at bounding box center [343, 345] width 78 height 19
select select "relief"
click at [304, 336] on select "privilege relief demotion flash" at bounding box center [343, 345] width 78 height 19
click at [369, 369] on select "enriches unpacks detours contorts" at bounding box center [347, 368] width 78 height 19
select select "enriches"
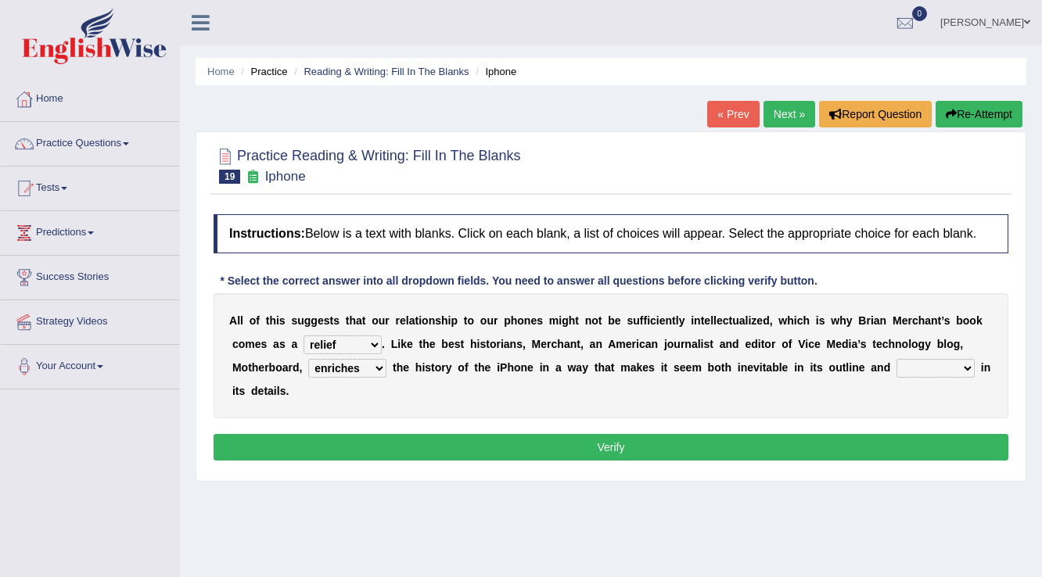
click at [308, 359] on select "enriches unpacks detours contorts" at bounding box center [347, 368] width 78 height 19
click at [937, 372] on select "surprises surprised surprising surprise" at bounding box center [936, 368] width 78 height 19
select select "surprised"
click at [897, 359] on select "surprises surprised surprising surprise" at bounding box center [936, 368] width 78 height 19
click at [918, 444] on button "Verify" at bounding box center [611, 447] width 795 height 27
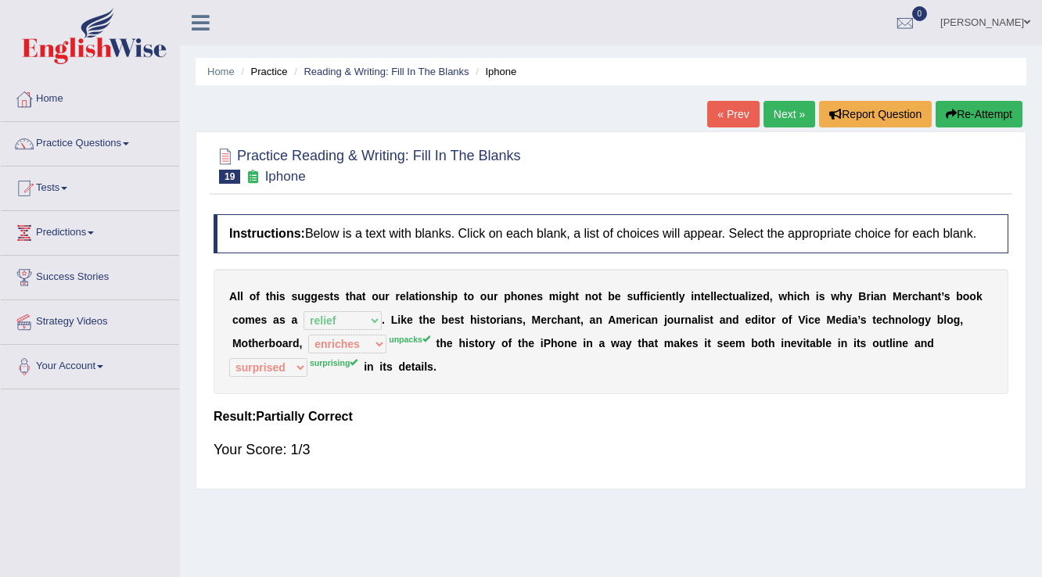
click at [777, 110] on link "Next »" at bounding box center [790, 114] width 52 height 27
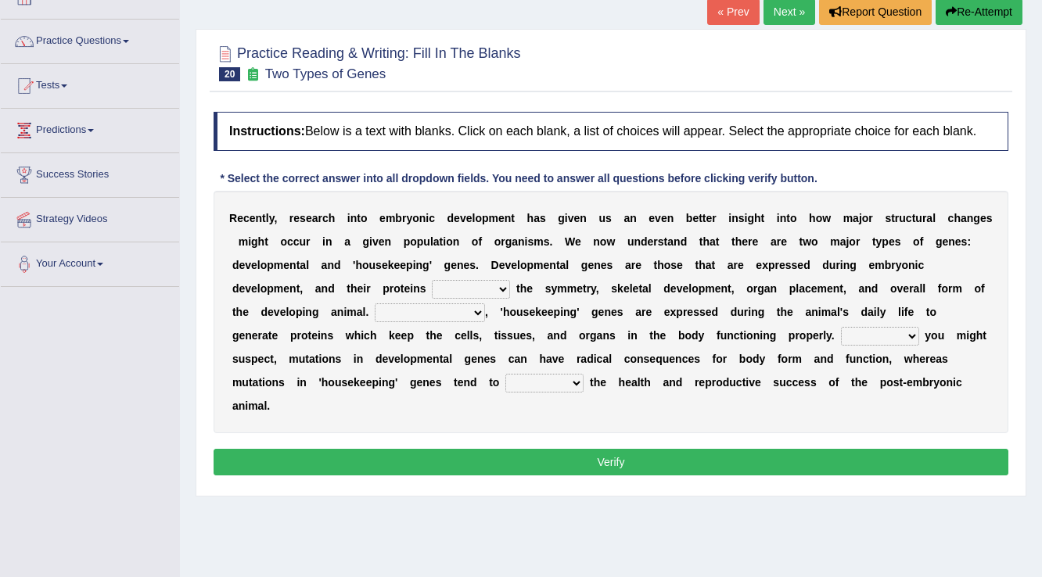
scroll to position [125, 0]
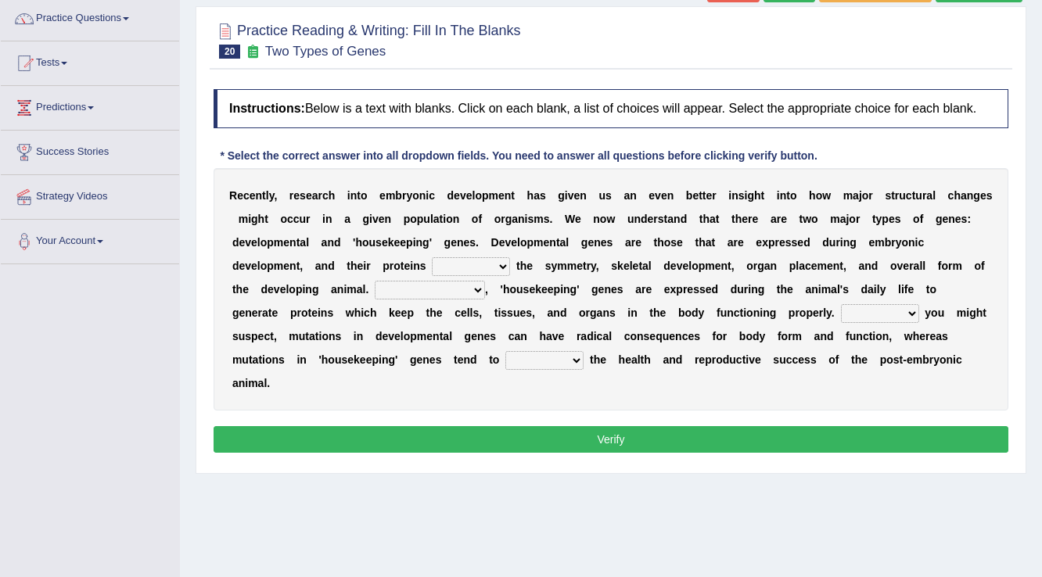
click at [507, 268] on select "push control hold elevate" at bounding box center [471, 266] width 78 height 19
click at [713, 246] on b "t" at bounding box center [713, 242] width 4 height 13
click at [462, 262] on select "push control hold elevate" at bounding box center [471, 266] width 78 height 19
select select "elevate"
click at [432, 257] on select "push control hold elevate" at bounding box center [471, 266] width 78 height 19
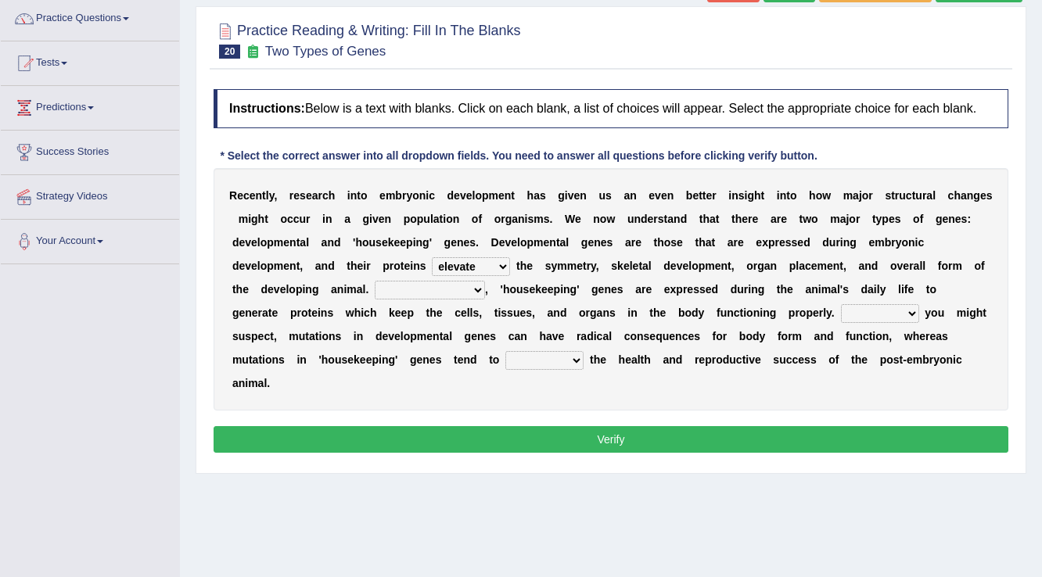
click at [468, 283] on select "Correspondingly Inclusively Conversely In contrast" at bounding box center [430, 290] width 110 height 19
click at [375, 281] on select "Correspondingly Inclusively Conversely In contrast" at bounding box center [430, 290] width 110 height 19
click at [475, 287] on select "Correspondingly Inclusively Conversely In contrast" at bounding box center [430, 290] width 110 height 19
select select "In contrast"
click at [375, 281] on select "Correspondingly Inclusively Conversely In contrast" at bounding box center [430, 290] width 110 height 19
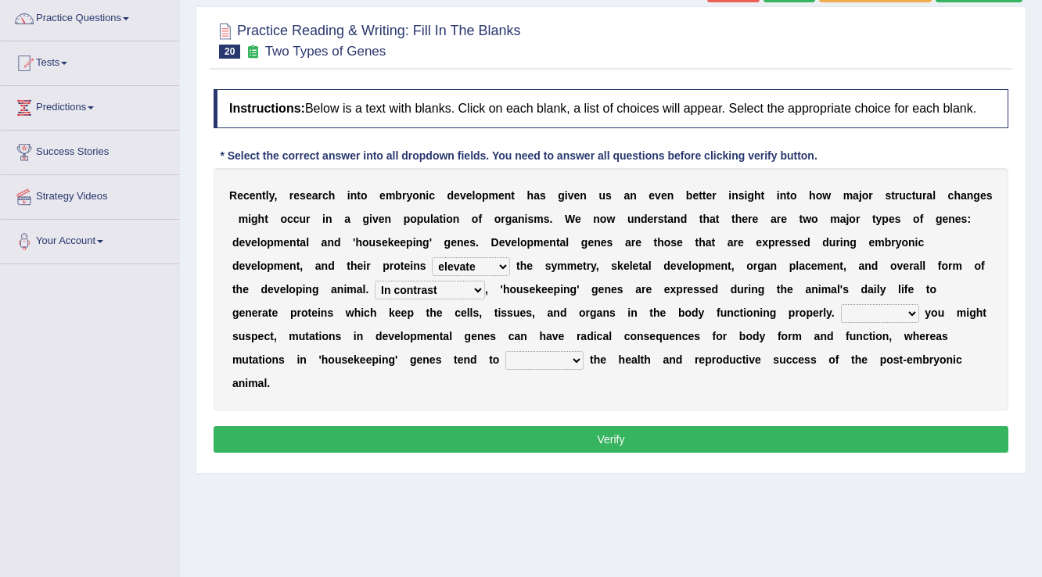
click at [501, 266] on select "push control hold elevate" at bounding box center [471, 266] width 78 height 19
click at [432, 257] on select "push control hold elevate" at bounding box center [471, 266] width 78 height 19
click at [502, 263] on select "push control hold elevate" at bounding box center [471, 266] width 78 height 19
select select "hold"
click at [432, 257] on select "push control hold elevate" at bounding box center [471, 266] width 78 height 19
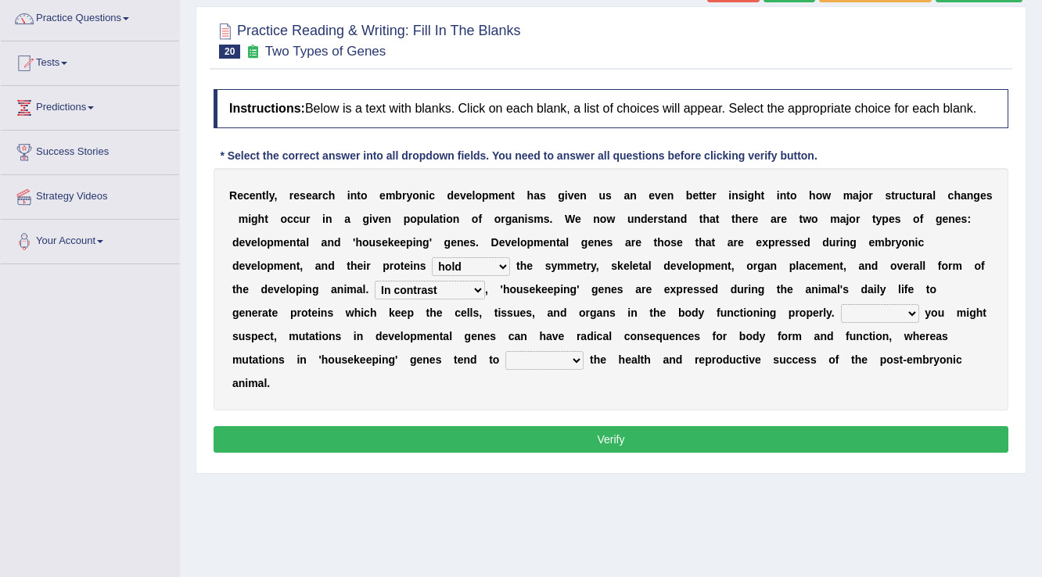
click at [921, 313] on b at bounding box center [922, 313] width 6 height 13
click at [905, 315] on select "For As With Within" at bounding box center [880, 313] width 78 height 19
select select "As"
click at [841, 304] on select "For As With Within" at bounding box center [880, 313] width 78 height 19
click at [552, 353] on select "affect effect interrupt defect" at bounding box center [544, 360] width 78 height 19
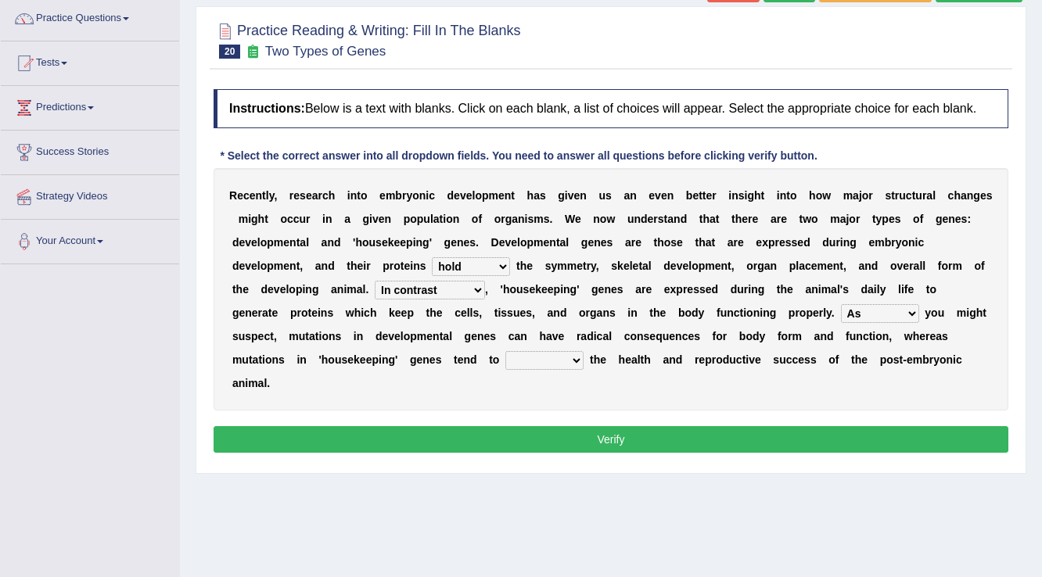
select select "affect"
click at [505, 351] on select "affect effect interrupt defect" at bounding box center [544, 360] width 78 height 19
click at [582, 441] on button "Verify" at bounding box center [611, 439] width 795 height 27
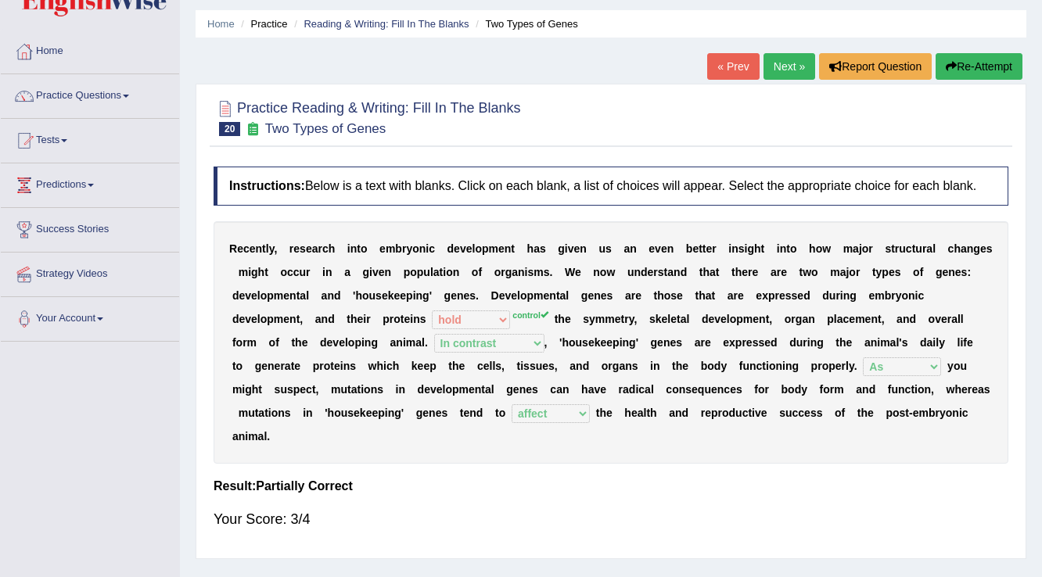
scroll to position [0, 0]
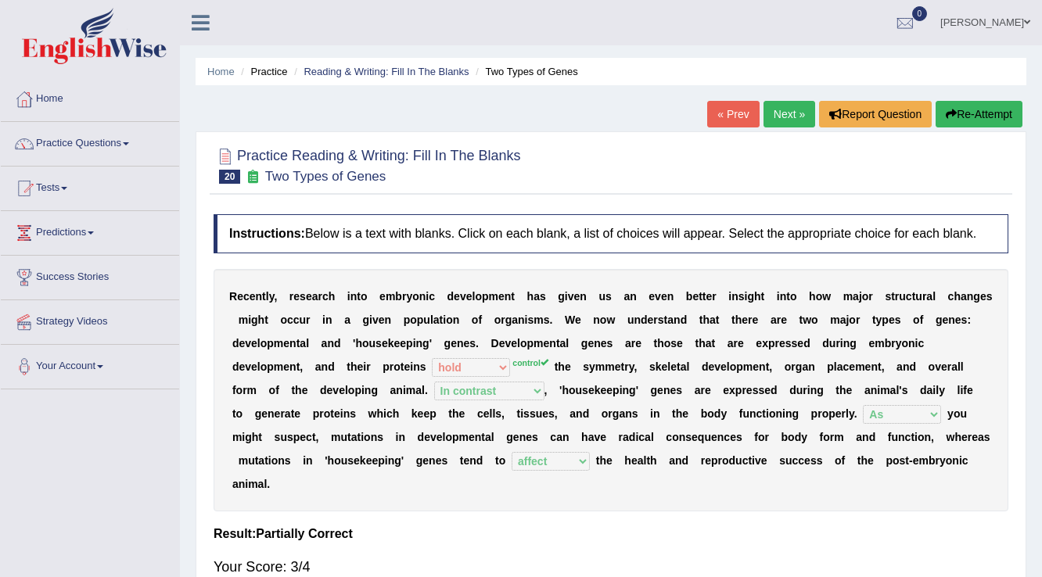
click at [798, 104] on link "Next »" at bounding box center [790, 114] width 52 height 27
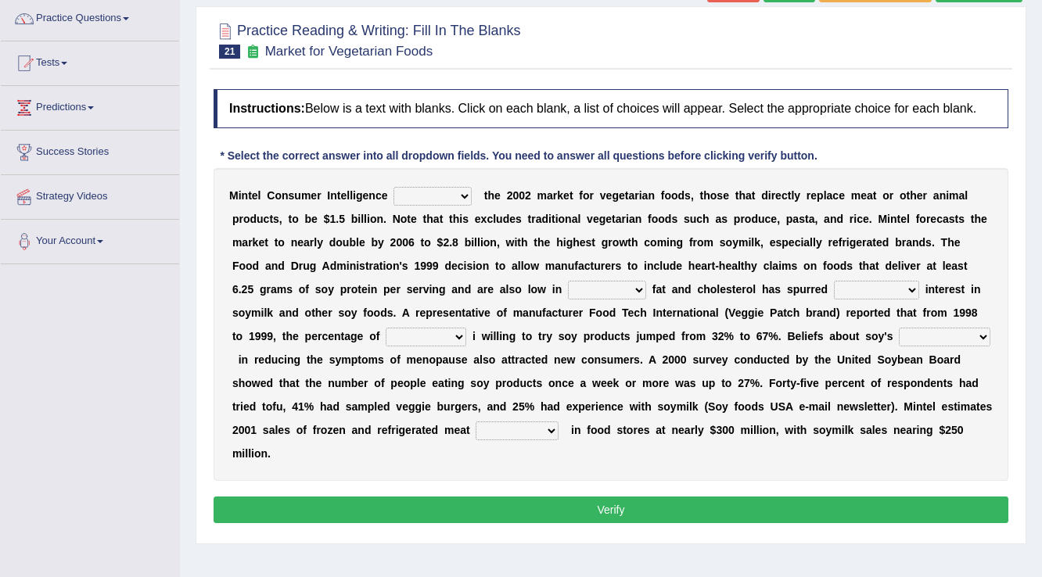
click at [463, 197] on select "deals fulfills creates estimates" at bounding box center [432, 196] width 78 height 19
click at [393, 187] on select "deals fulfills creates estimates" at bounding box center [432, 196] width 78 height 19
click at [461, 199] on select "deals fulfills creates estimates" at bounding box center [432, 196] width 78 height 19
click at [393, 187] on select "deals fulfills creates estimates" at bounding box center [432, 196] width 78 height 19
click at [462, 195] on select "deals fulfills creates estimates" at bounding box center [432, 196] width 78 height 19
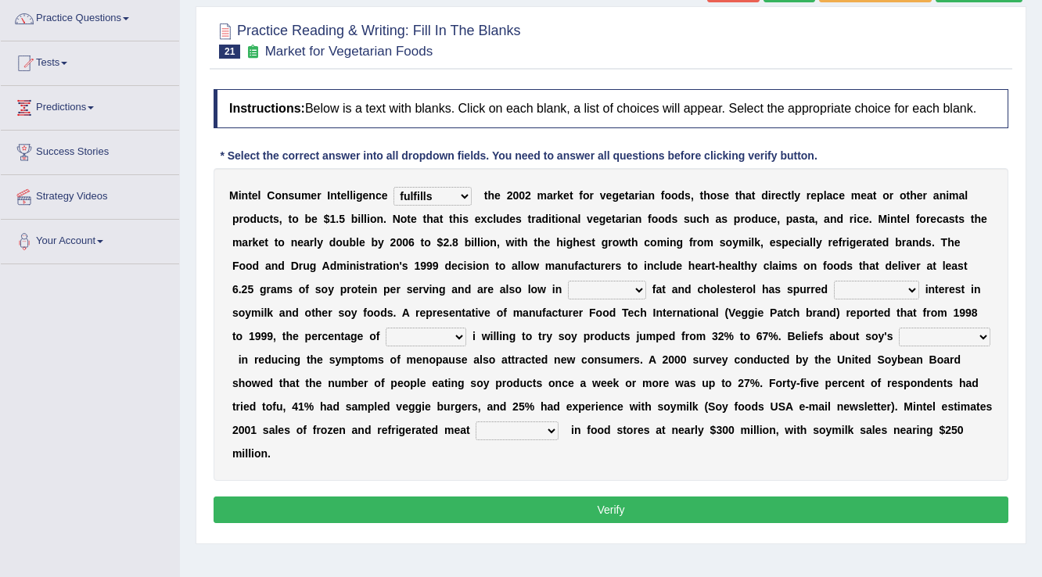
click at [498, 225] on div "M i n t e l C o n s u m e r I n t e l l i g e n c e deals fulfills creates esti…" at bounding box center [611, 324] width 795 height 313
click at [466, 199] on select "deals fulfills creates estimates" at bounding box center [432, 196] width 78 height 19
click at [393, 187] on select "deals fulfills creates estimates" at bounding box center [432, 196] width 78 height 19
click at [466, 194] on select "deals fulfills creates estimates" at bounding box center [432, 196] width 78 height 19
select select "estimates"
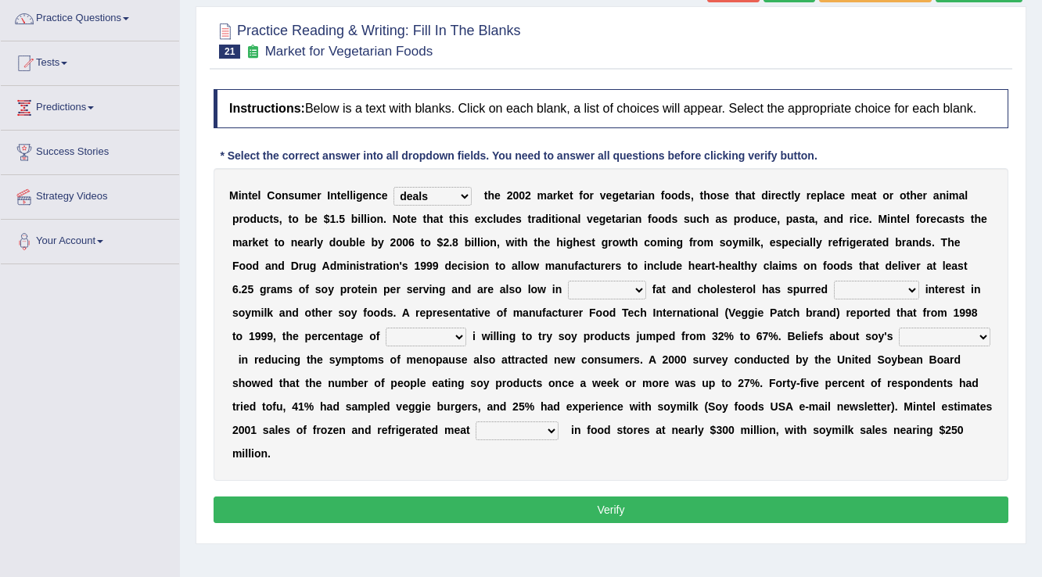
click at [393, 187] on select "deals fulfills creates estimates" at bounding box center [432, 196] width 78 height 19
click at [610, 285] on select "saturated solid acid liquid" at bounding box center [607, 290] width 78 height 19
select select "saturated"
click at [568, 281] on select "saturated solid acid liquid" at bounding box center [607, 290] width 78 height 19
click at [609, 290] on select "saturated solid acid liquid" at bounding box center [607, 290] width 78 height 19
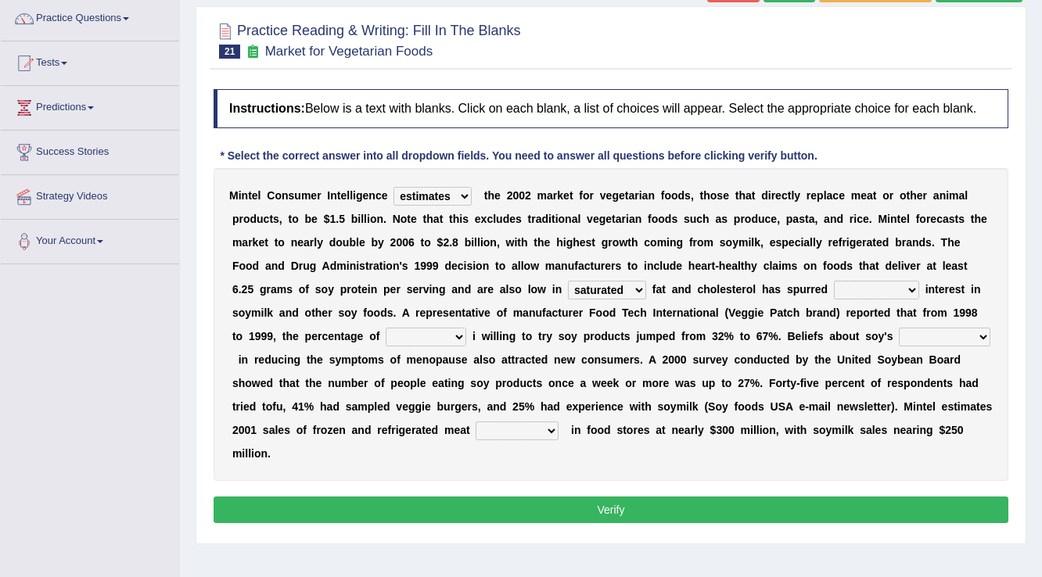
click at [870, 288] on select "good big tremendous extreme" at bounding box center [876, 290] width 85 height 19
select select "big"
click at [834, 281] on select "good big tremendous extreme" at bounding box center [876, 290] width 85 height 19
click at [467, 335] on b at bounding box center [469, 336] width 6 height 13
click at [448, 339] on select "guests consumers customers clients" at bounding box center [426, 337] width 81 height 19
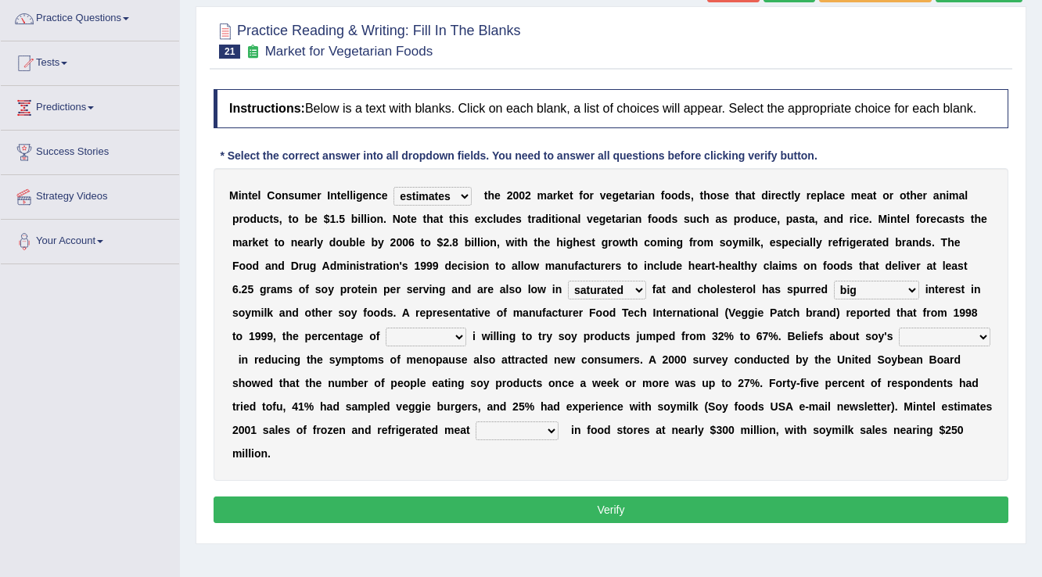
select select "consumers"
click at [386, 328] on select "guests consumers customers clients" at bounding box center [426, 337] width 81 height 19
click at [954, 329] on select "effectiveness timeliness efficiency goodness" at bounding box center [945, 337] width 92 height 19
select select "effectiveness"
click at [899, 328] on select "effectiveness timeliness efficiency goodness" at bounding box center [945, 337] width 92 height 19
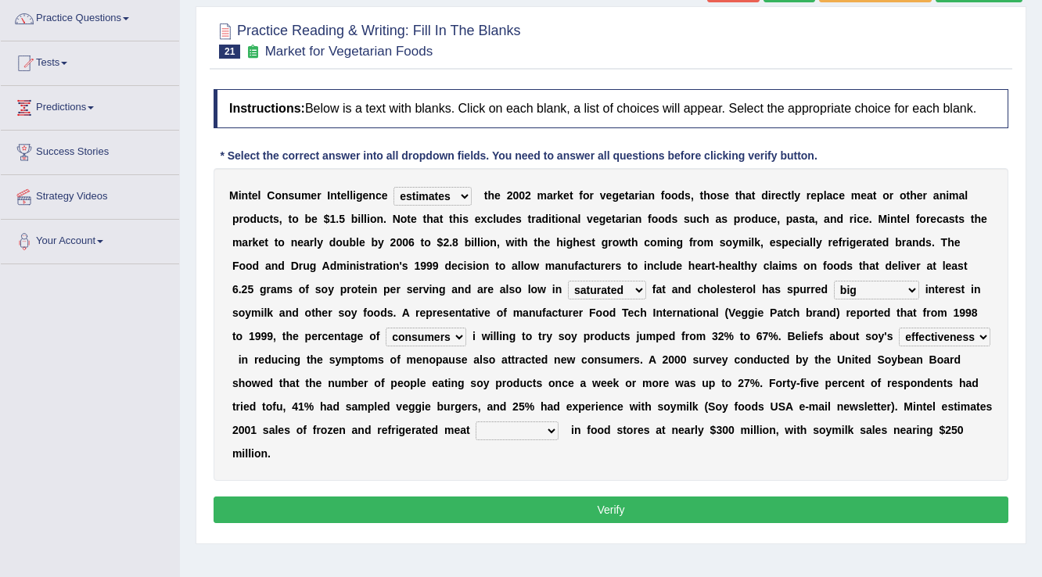
click at [491, 427] on select "foods choices staffs alternatives" at bounding box center [517, 431] width 83 height 19
select select "foods"
click at [476, 422] on select "foods choices staffs alternatives" at bounding box center [517, 431] width 83 height 19
click at [570, 513] on button "Verify" at bounding box center [611, 510] width 795 height 27
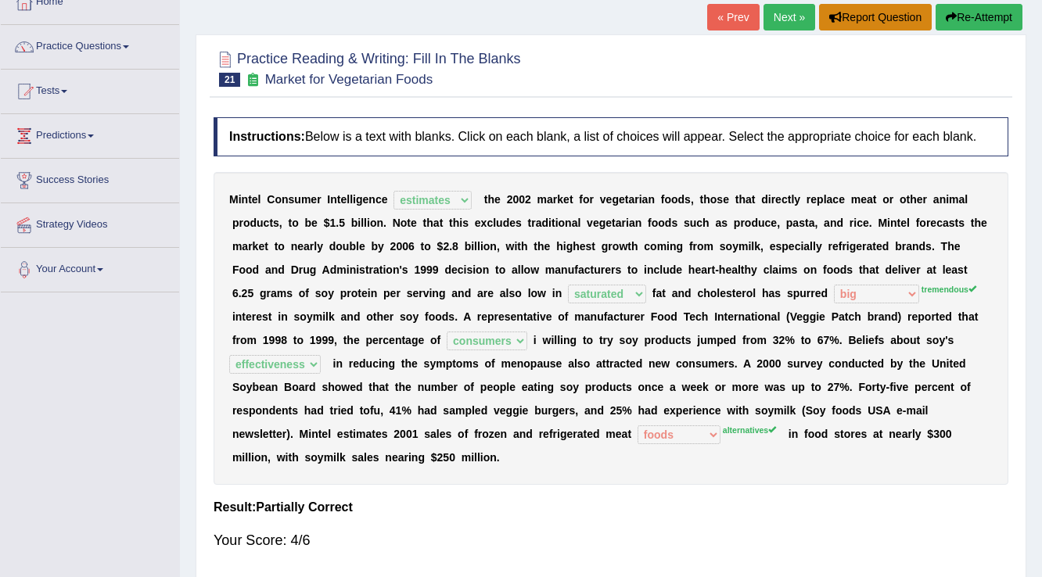
scroll to position [56, 0]
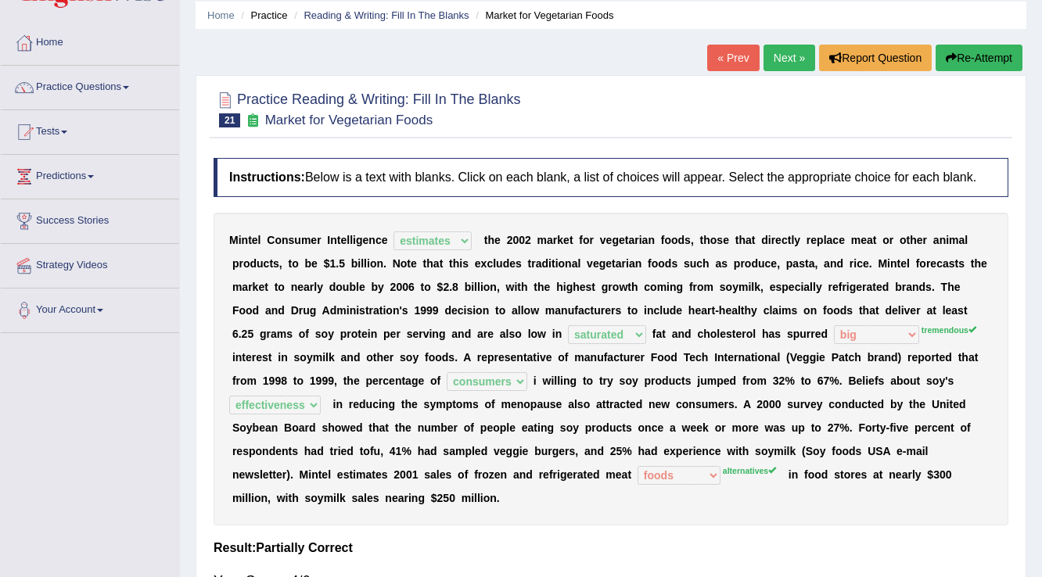
click at [800, 56] on link "Next »" at bounding box center [790, 58] width 52 height 27
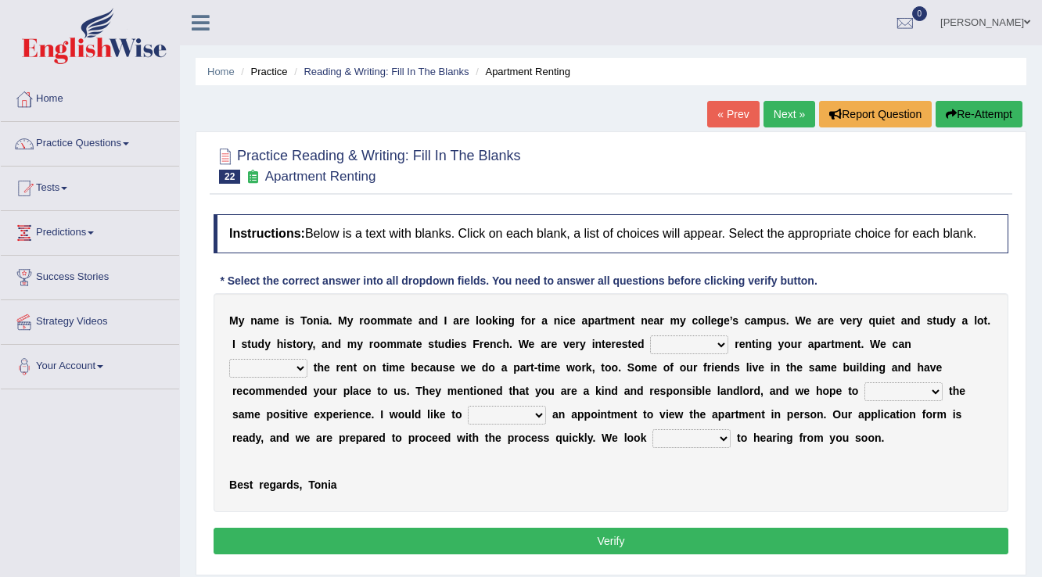
click at [721, 344] on select "for about at in" at bounding box center [689, 345] width 78 height 19
click at [650, 336] on select "for about at in" at bounding box center [689, 345] width 78 height 19
click at [723, 344] on select "for about at in" at bounding box center [689, 345] width 78 height 19
select select "for"
click at [650, 336] on select "for about at in" at bounding box center [689, 345] width 78 height 19
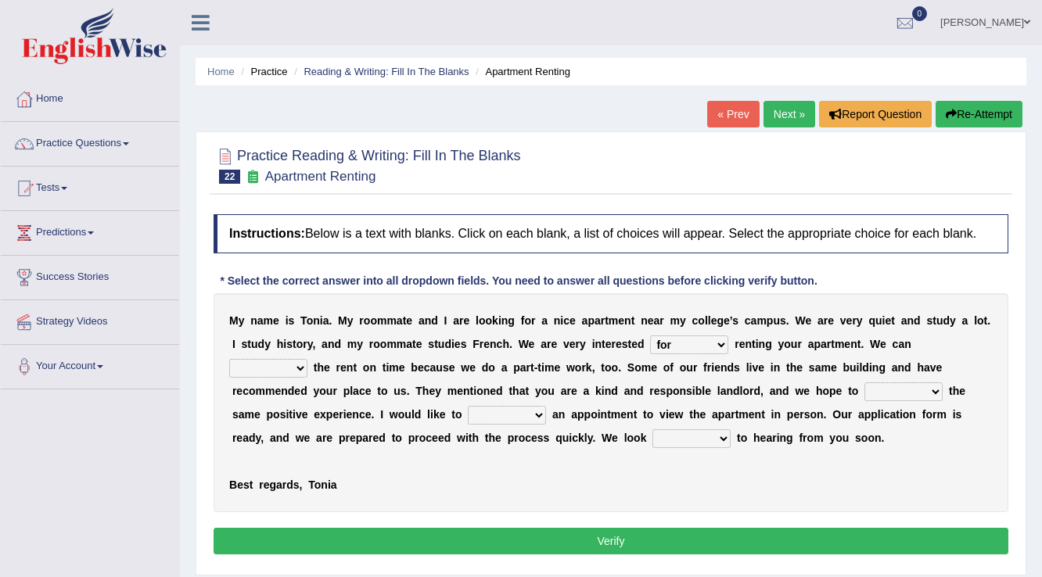
click at [294, 374] on select "afford get pay bring" at bounding box center [268, 368] width 78 height 19
select select "pay"
click at [229, 359] on select "afford get pay bring" at bounding box center [268, 368] width 78 height 19
click at [922, 387] on select "form meet have decide" at bounding box center [903, 392] width 78 height 19
select select "have"
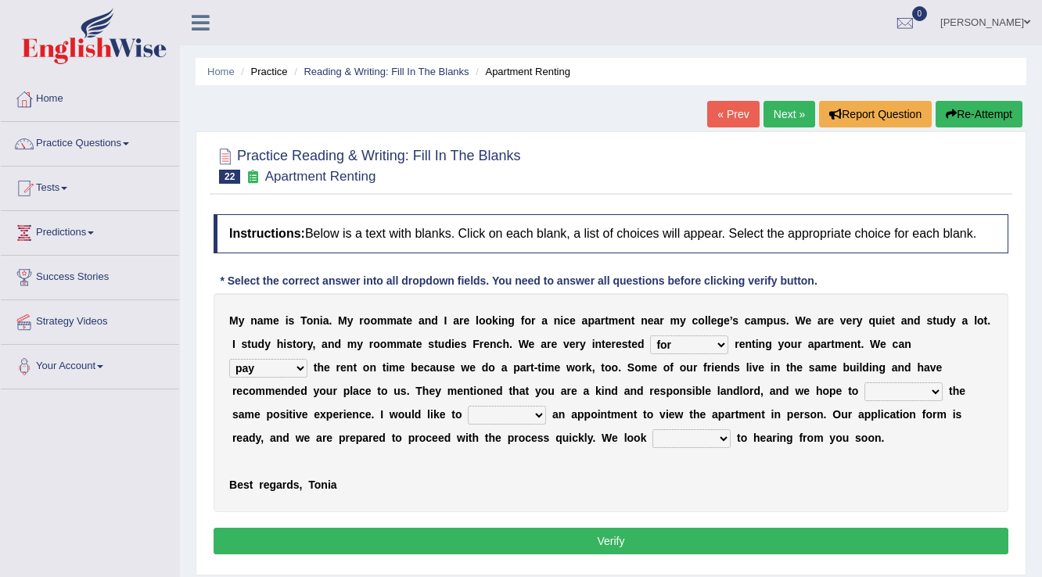
click at [864, 383] on select "form meet have decide" at bounding box center [903, 392] width 78 height 19
click at [530, 415] on select "own recall revise make" at bounding box center [507, 415] width 78 height 19
select select "make"
click at [468, 406] on select "own recall revise make" at bounding box center [507, 415] width 78 height 19
click at [713, 435] on select "around out in forward" at bounding box center [691, 438] width 78 height 19
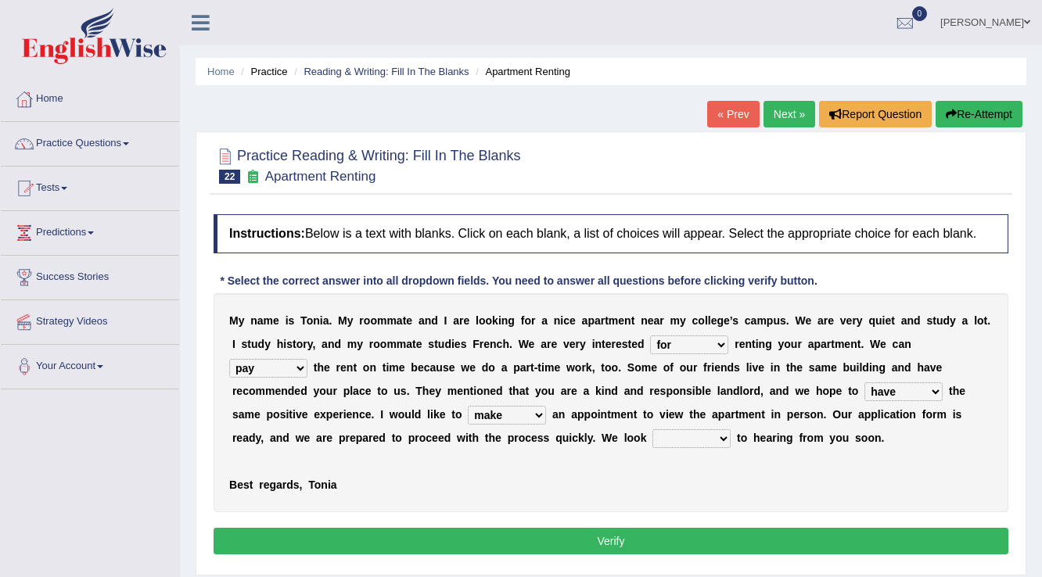
select select "forward"
click at [652, 429] on select "around out in forward" at bounding box center [691, 438] width 78 height 19
click at [637, 541] on button "Verify" at bounding box center [611, 541] width 795 height 27
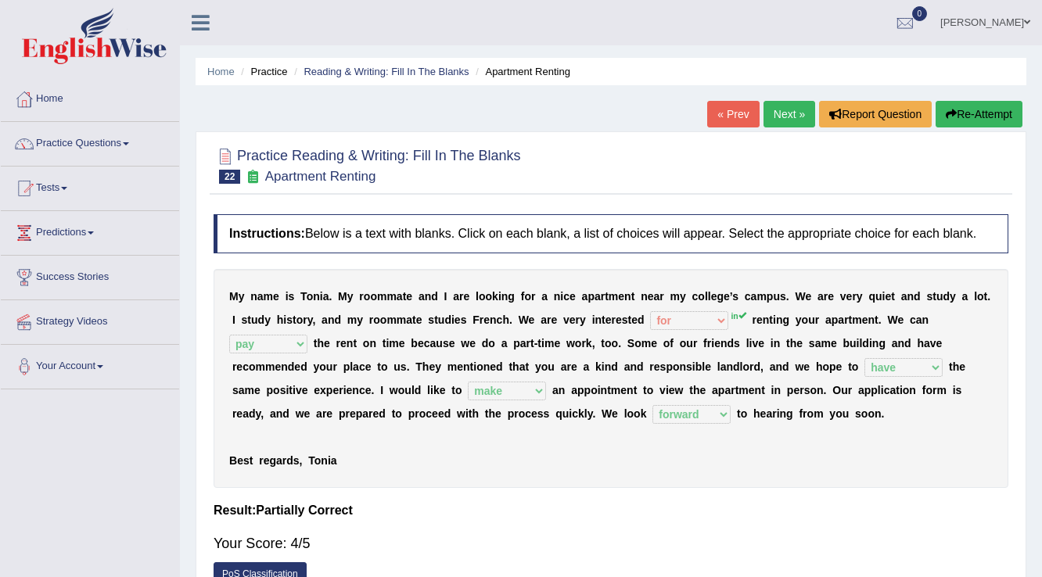
click at [796, 116] on link "Next »" at bounding box center [790, 114] width 52 height 27
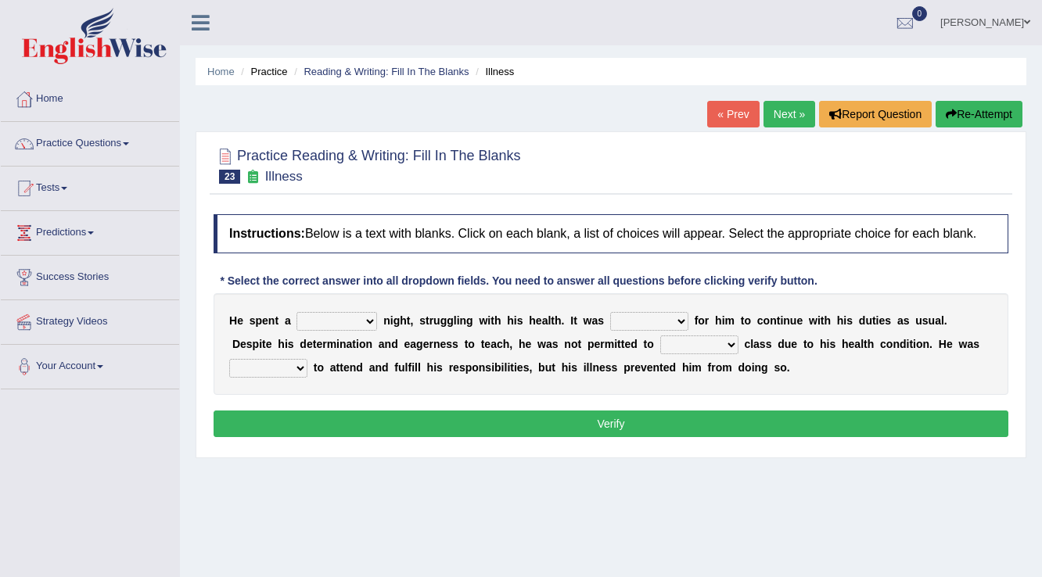
click at [362, 312] on select "cheerful restful meaningful painful" at bounding box center [336, 321] width 81 height 19
select select "painful"
click at [296, 312] on select "cheerful restful meaningful painful" at bounding box center [336, 321] width 81 height 19
click at [663, 319] on select "enjoyable simple difficult natural" at bounding box center [649, 321] width 78 height 19
select select "difficult"
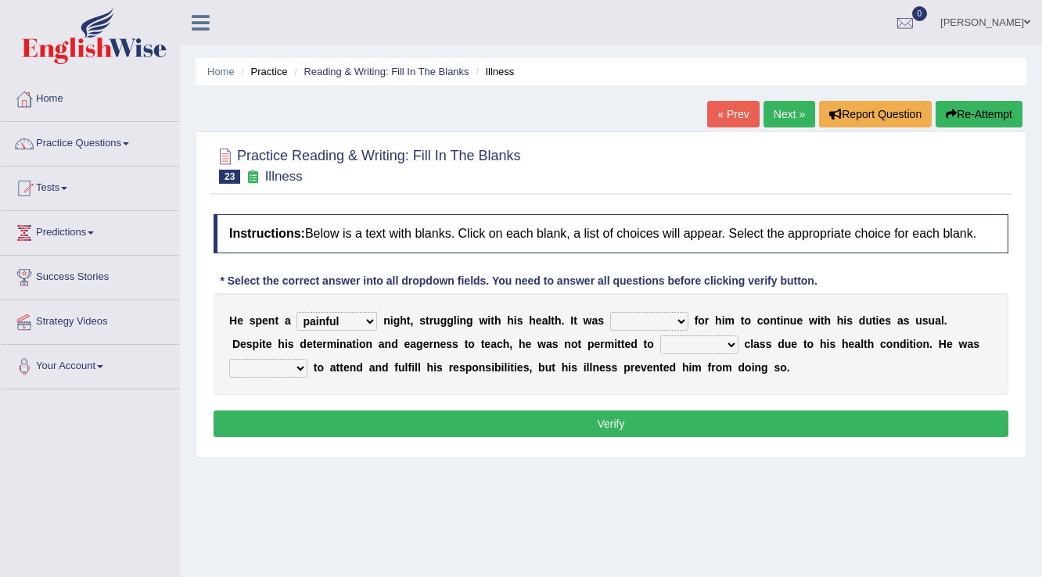
click at [610, 312] on select "enjoyable simple difficult natural" at bounding box center [649, 321] width 78 height 19
click at [685, 340] on select "teach leave cancel attend" at bounding box center [699, 345] width 78 height 19
select select "attend"
click at [660, 336] on select "teach leave cancel attend" at bounding box center [699, 345] width 78 height 19
click at [284, 364] on select "anxious forced lazy happy" at bounding box center [268, 368] width 78 height 19
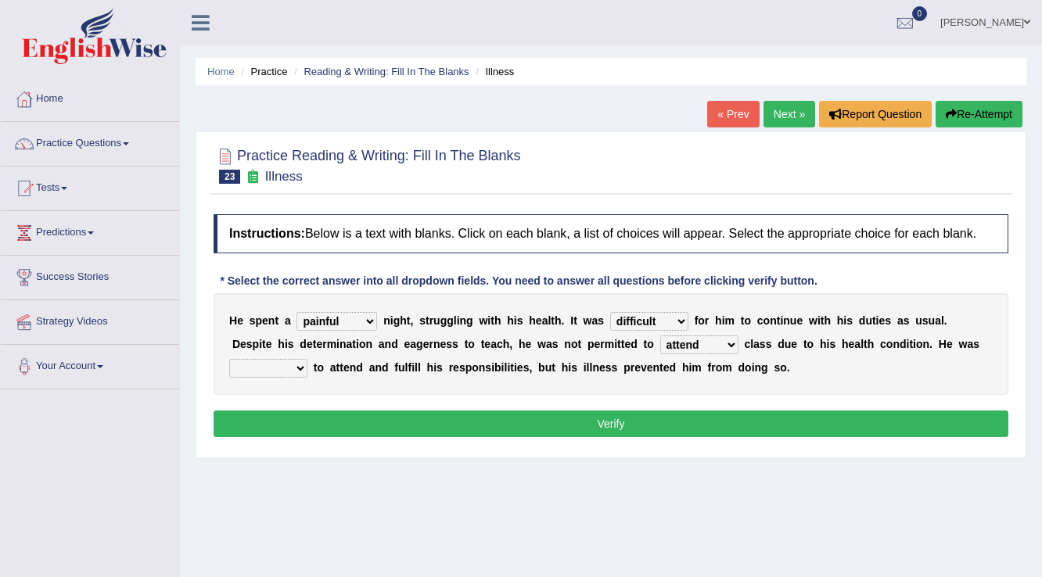
select select "happy"
click at [229, 359] on select "anxious forced lazy happy" at bounding box center [268, 368] width 78 height 19
click at [591, 419] on button "Verify" at bounding box center [611, 424] width 795 height 27
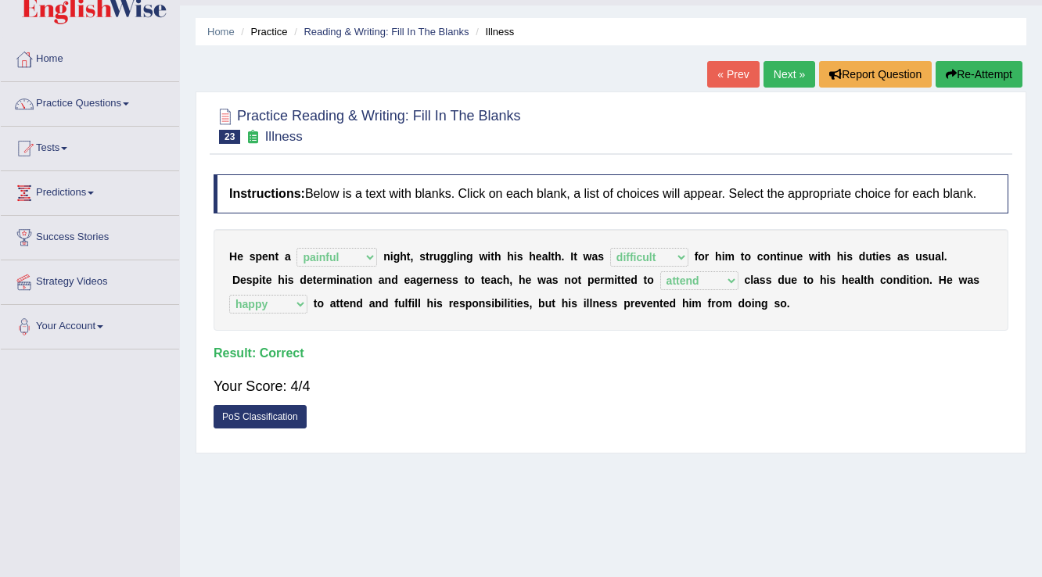
scroll to position [63, 0]
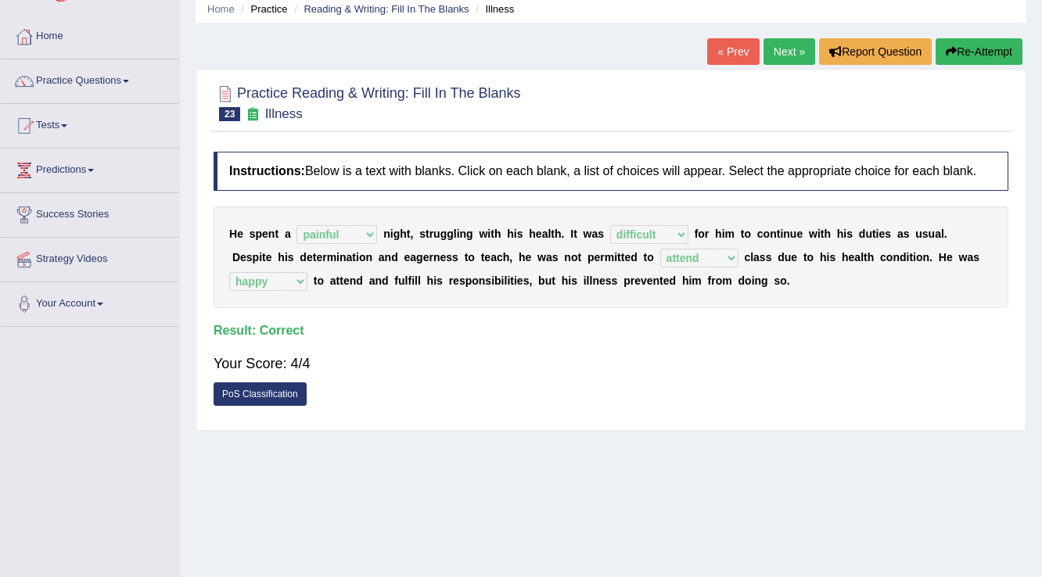
click at [801, 52] on link "Next »" at bounding box center [790, 51] width 52 height 27
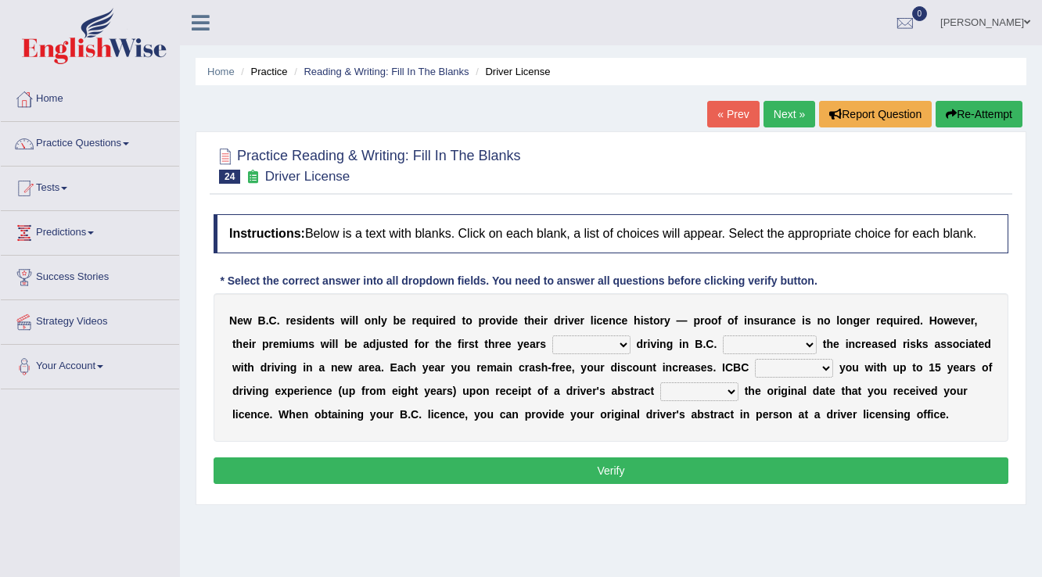
click at [607, 344] on select "within among against of" at bounding box center [591, 345] width 78 height 19
select select "of"
click at [552, 336] on select "within among against of" at bounding box center [591, 345] width 78 height 19
click at [795, 346] on select "depending on as for due to thanks to" at bounding box center [770, 345] width 94 height 19
select select "due to"
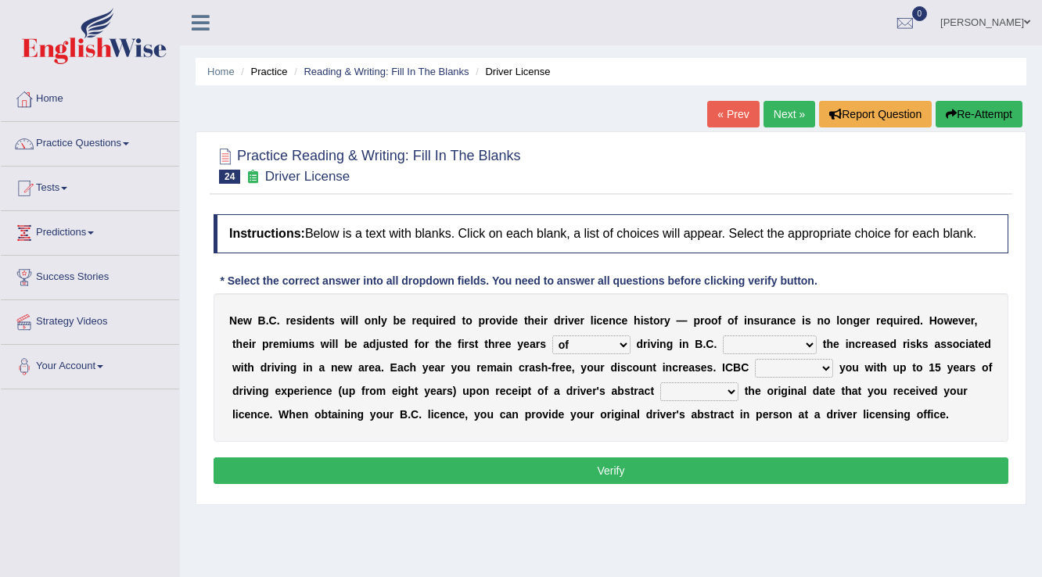
click at [723, 336] on select "depending on as for due to thanks to" at bounding box center [770, 345] width 94 height 19
click at [821, 369] on select "credited crediting credit will credit" at bounding box center [794, 368] width 78 height 19
select select "will credit"
click at [755, 359] on select "credited crediting credit will credit" at bounding box center [794, 368] width 78 height 19
click at [722, 395] on select "showing show shows shown" at bounding box center [699, 392] width 78 height 19
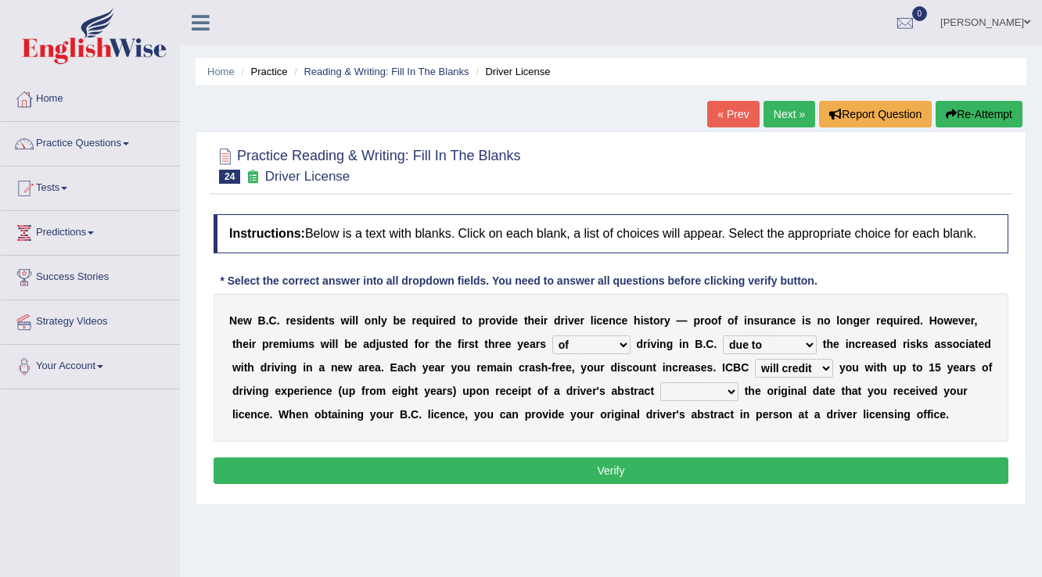
select select "showing"
click at [660, 383] on select "showing show shows shown" at bounding box center [699, 392] width 78 height 19
click at [608, 466] on button "Verify" at bounding box center [611, 471] width 795 height 27
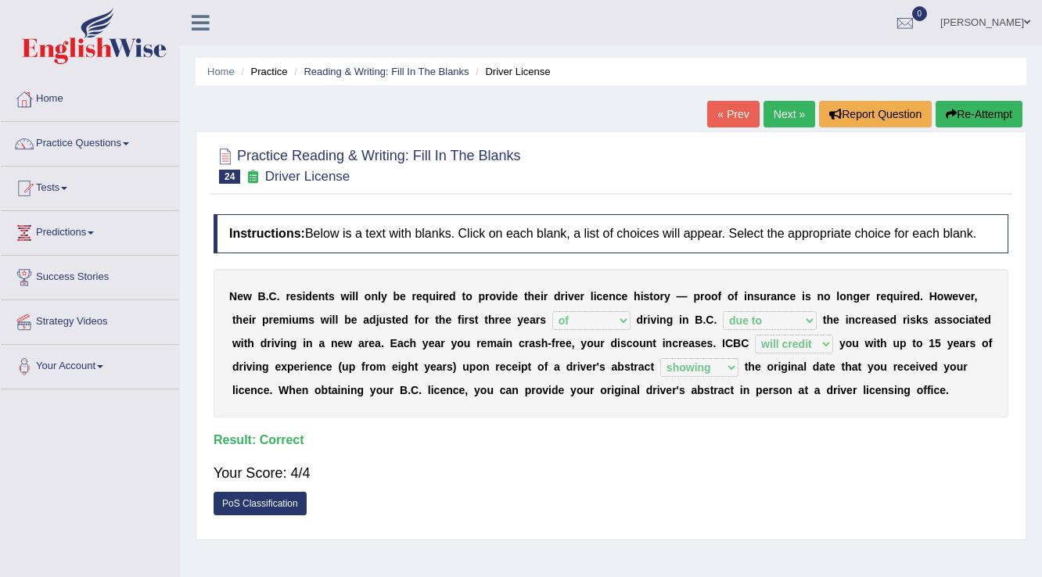
click at [793, 122] on link "Next »" at bounding box center [790, 114] width 52 height 27
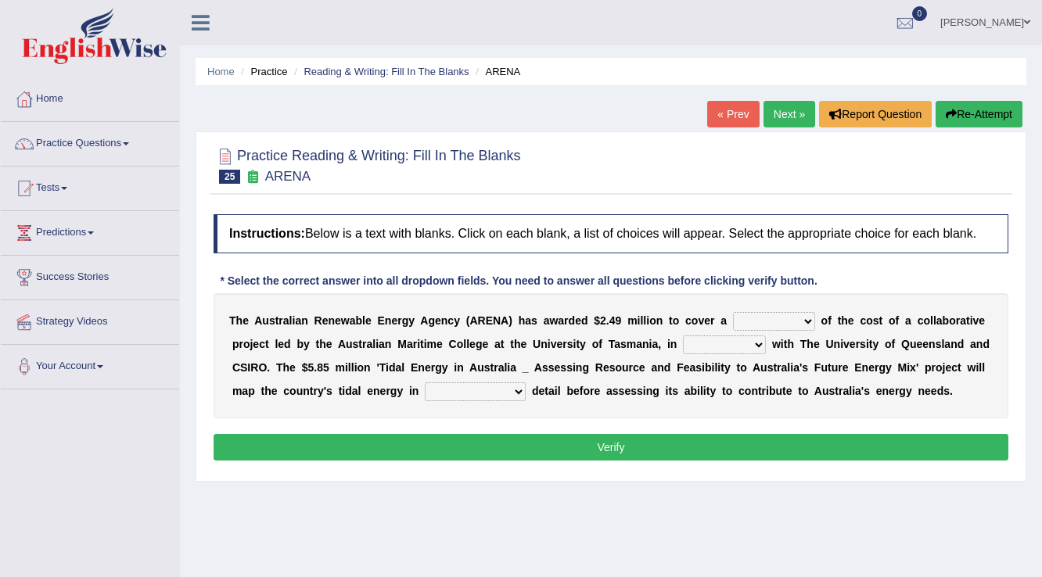
click at [801, 318] on select "wholesome total portion worth" at bounding box center [774, 321] width 82 height 19
select select "wholesome"
click at [733, 312] on select "wholesome total portion worth" at bounding box center [774, 321] width 82 height 19
click at [748, 340] on select "disguise contrast partnership revenge" at bounding box center [724, 345] width 83 height 19
select select "partnership"
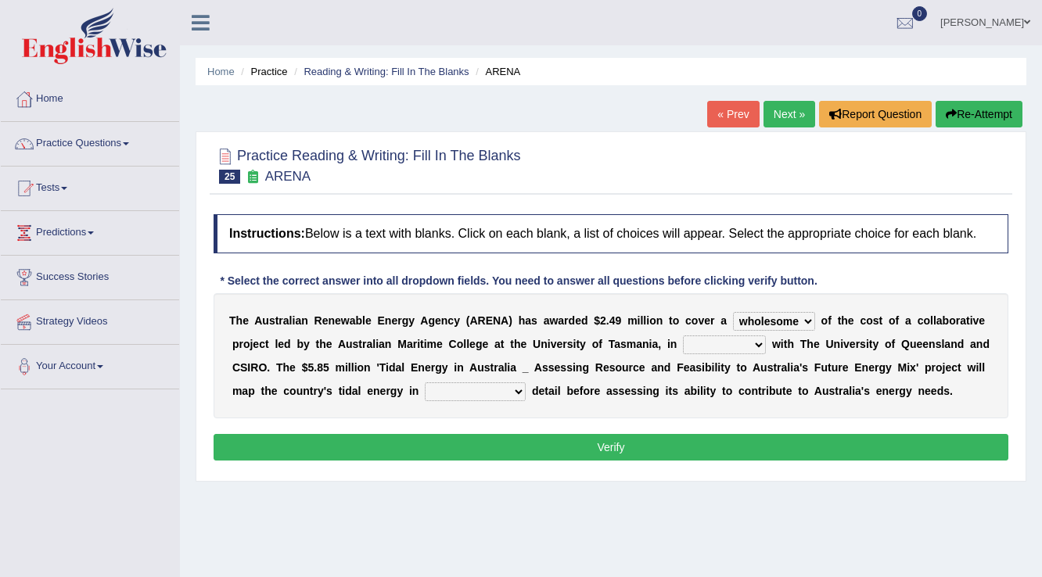
click at [683, 336] on select "disguise contrast partnership revenge" at bounding box center [724, 345] width 83 height 19
click at [520, 395] on select "unexpected unforgiven universal unprecedented" at bounding box center [475, 392] width 101 height 19
select select "unexpected"
click at [425, 383] on select "unexpected unforgiven universal unprecedented" at bounding box center [475, 392] width 101 height 19
click at [656, 447] on button "Verify" at bounding box center [611, 447] width 795 height 27
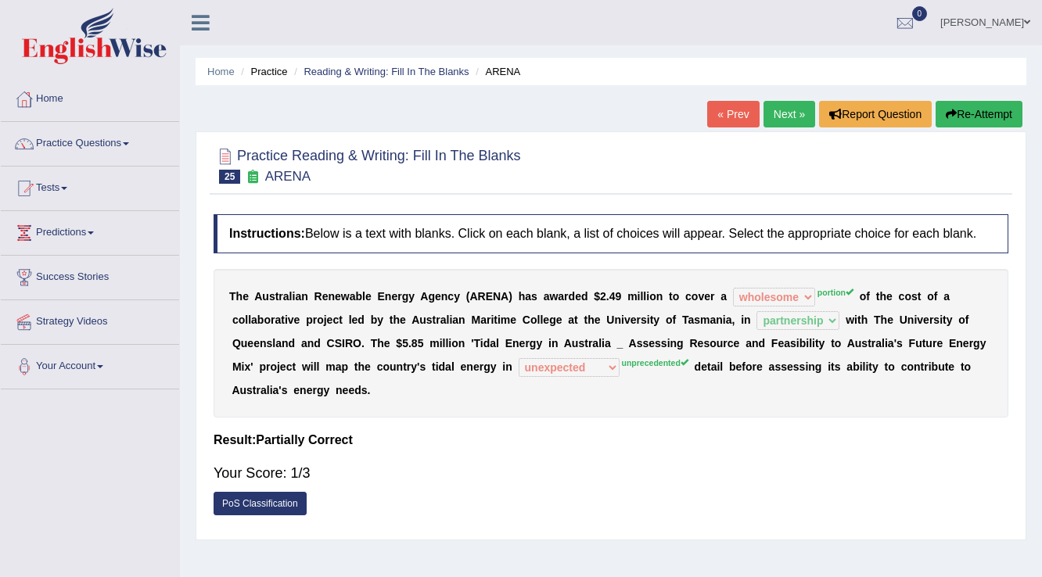
click at [778, 113] on link "Next »" at bounding box center [790, 114] width 52 height 27
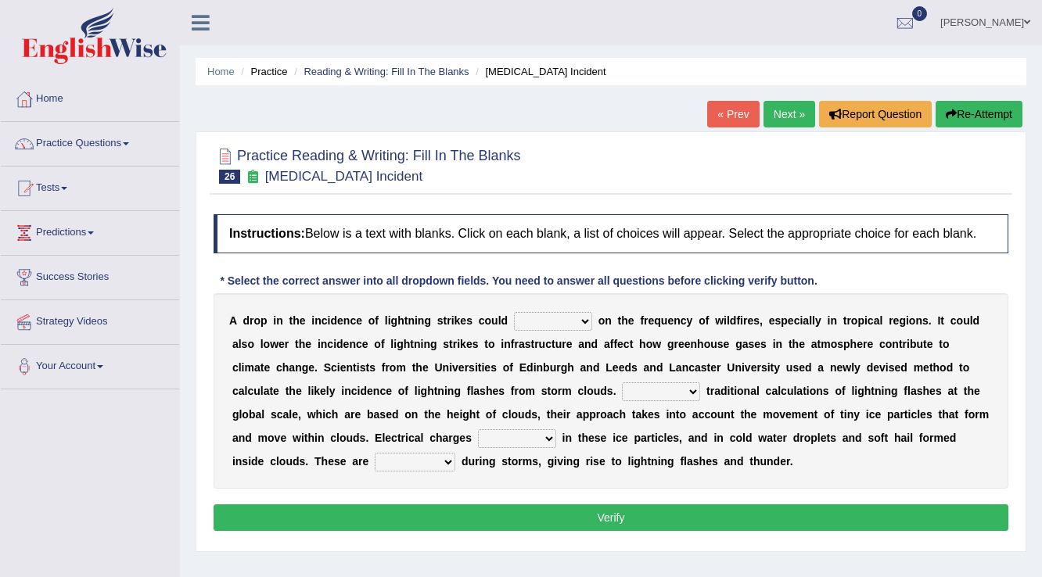
click at [583, 318] on select "dwell focus impact depend" at bounding box center [553, 321] width 78 height 19
click at [514, 312] on select "dwell focus impact depend" at bounding box center [553, 321] width 78 height 19
click at [585, 314] on select "dwell focus impact depend" at bounding box center [553, 321] width 78 height 19
select select "depend"
click at [514, 312] on select "dwell focus impact depend" at bounding box center [553, 321] width 78 height 19
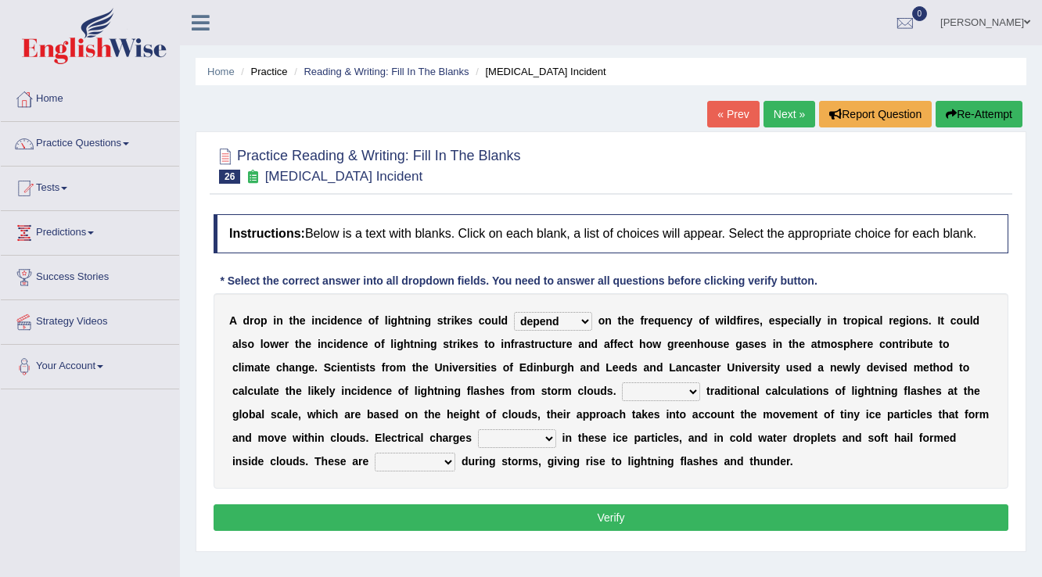
click at [574, 319] on select "dwell focus impact depend" at bounding box center [553, 321] width 78 height 19
click at [575, 319] on select "dwell focus impact depend" at bounding box center [553, 321] width 78 height 19
click at [641, 390] on select "Unlike Unless Except Besides" at bounding box center [661, 392] width 78 height 19
select select "Unlike"
click at [622, 383] on select "Unlike Unless Except Besides" at bounding box center [661, 392] width 78 height 19
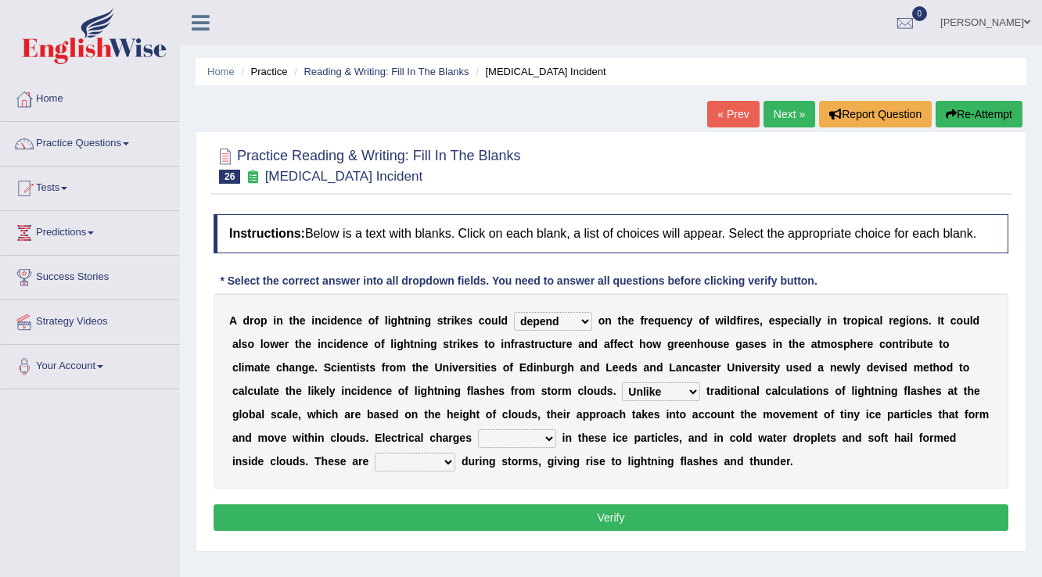
click at [500, 429] on select "run off build up mess up zoom in" at bounding box center [517, 438] width 78 height 19
select select "build up"
click at [478, 429] on select "run off build up mess up zoom in" at bounding box center [517, 438] width 78 height 19
click at [404, 458] on select "collected diverted rounded discharged" at bounding box center [415, 462] width 81 height 19
select select "collected"
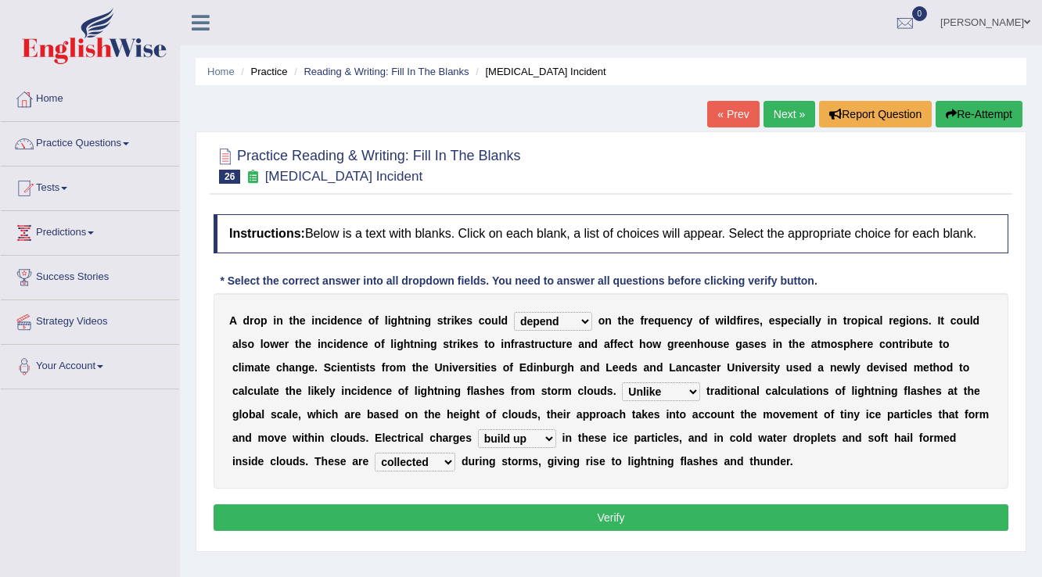
click at [375, 453] on select "collected diverted rounded discharged" at bounding box center [415, 462] width 81 height 19
click at [462, 501] on div "Instructions: Below is a text with blanks. Click on each blank, a list of choic…" at bounding box center [611, 375] width 803 height 337
click at [464, 505] on button "Verify" at bounding box center [611, 518] width 795 height 27
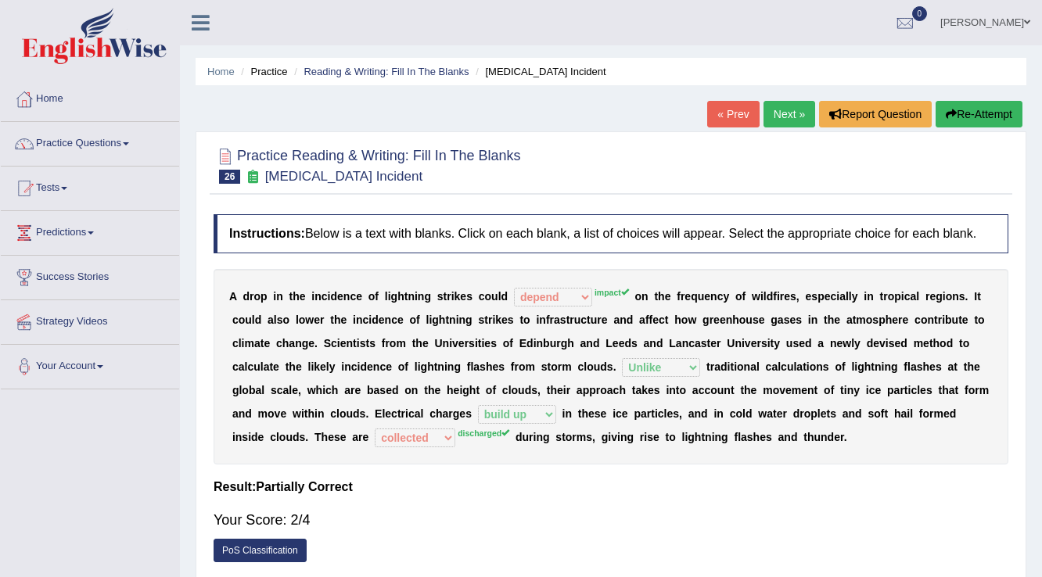
click at [796, 119] on link "Next »" at bounding box center [790, 114] width 52 height 27
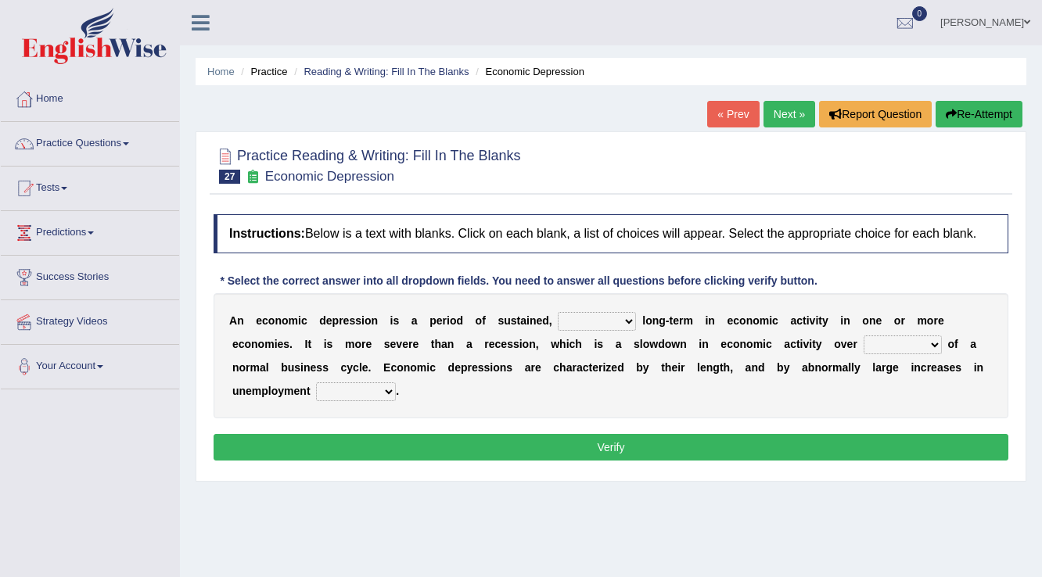
click at [612, 316] on select "variation promotion downturn reduction" at bounding box center [597, 321] width 78 height 19
click at [374, 455] on button "Verify" at bounding box center [611, 447] width 795 height 27
click at [616, 313] on div "A n e c o n o m i c d e p r e s s i o n i s a p e r i o d o f s u s t a i n e d…" at bounding box center [611, 355] width 795 height 125
click at [620, 315] on select "variation promotion downturn reduction" at bounding box center [597, 321] width 78 height 19
select select "variation"
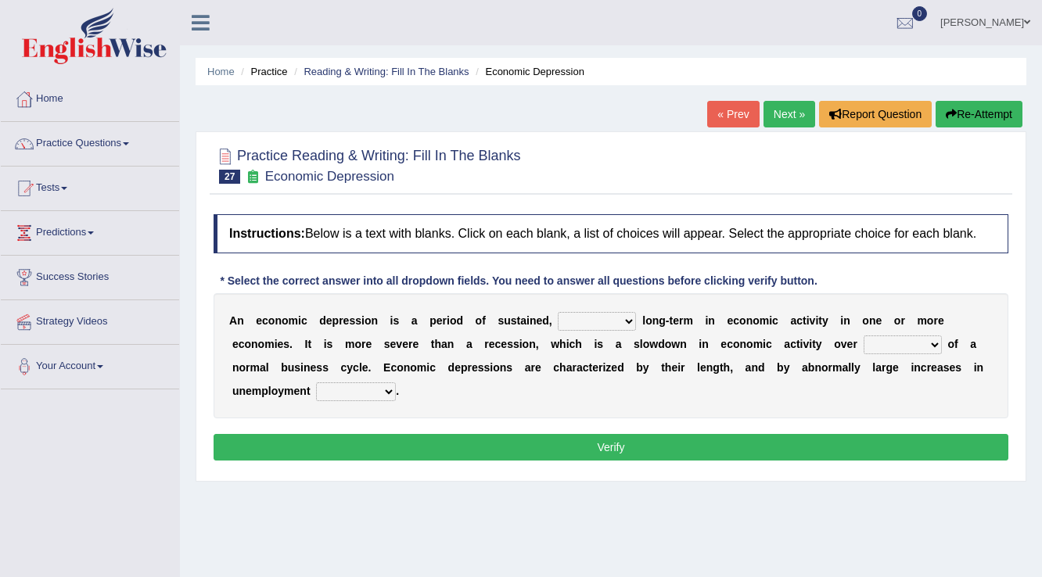
click at [558, 312] on select "variation promotion downturn reduction" at bounding box center [597, 321] width 78 height 19
click at [621, 322] on select "variation promotion downturn reduction" at bounding box center [597, 321] width 78 height 19
click at [493, 368] on b "o" at bounding box center [496, 367] width 7 height 13
click at [939, 341] on select "an era the course a tally the year" at bounding box center [903, 345] width 78 height 19
select select "the course"
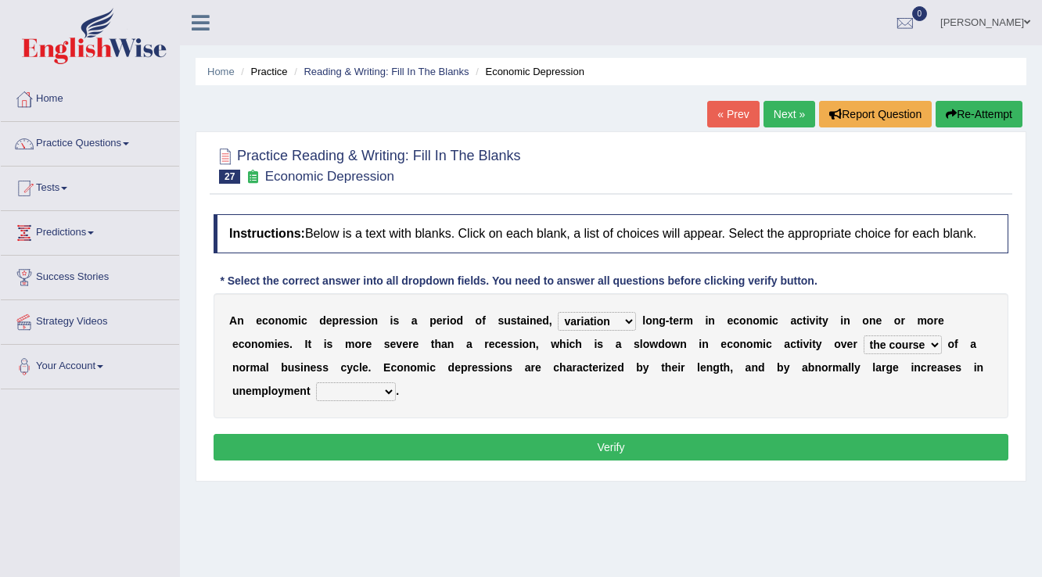
click at [864, 336] on select "an era the course a tally the year" at bounding box center [903, 345] width 78 height 19
click at [378, 384] on select "calculation bias ratio rate" at bounding box center [356, 392] width 80 height 19
select select "ratio"
click at [316, 383] on select "calculation bias ratio rate" at bounding box center [356, 392] width 80 height 19
click at [376, 444] on button "Verify" at bounding box center [611, 447] width 795 height 27
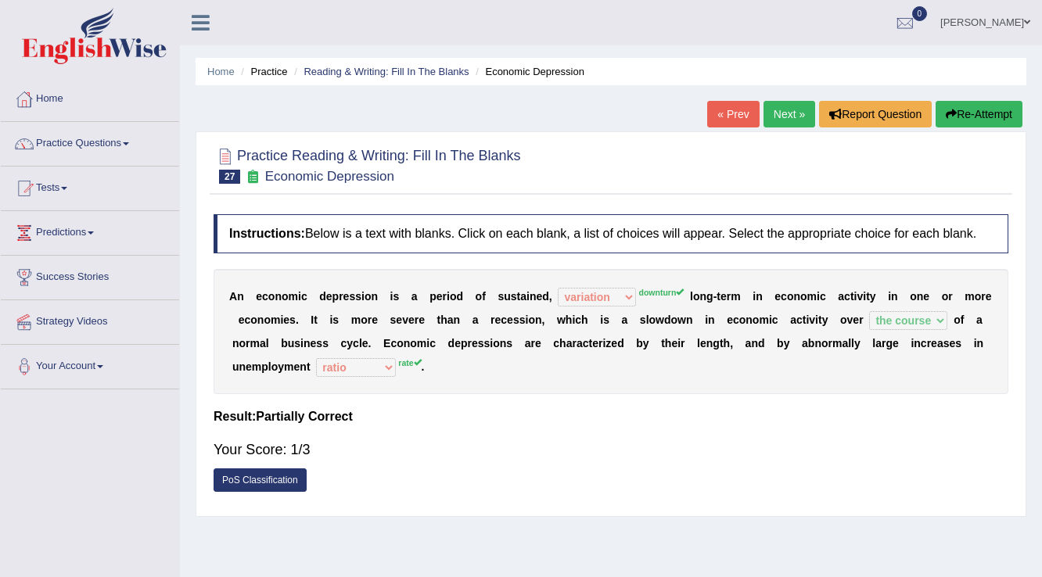
click at [785, 106] on link "Next »" at bounding box center [790, 114] width 52 height 27
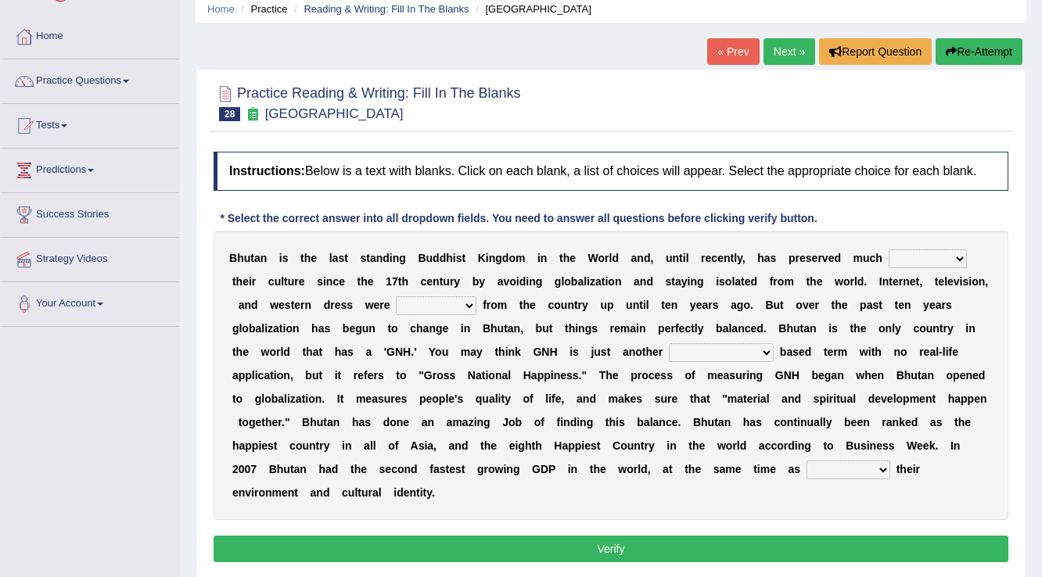
click at [954, 250] on select "of about to for" at bounding box center [928, 259] width 78 height 19
select select "of"
click at [889, 250] on select "of about to for" at bounding box center [928, 259] width 78 height 19
click at [460, 303] on select "summoned observed displayed banned" at bounding box center [436, 305] width 81 height 19
click at [396, 296] on select "summoned observed displayed banned" at bounding box center [436, 305] width 81 height 19
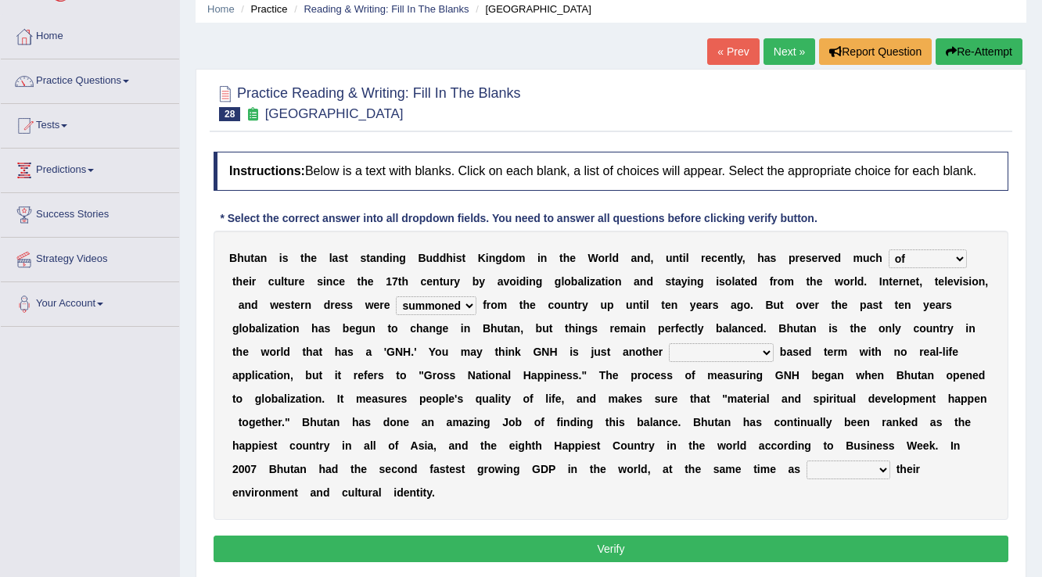
click at [462, 298] on select "summoned observed displayed banned" at bounding box center [436, 305] width 81 height 19
select select "banned"
click at [396, 296] on select "summoned observed displayed banned" at bounding box center [436, 305] width 81 height 19
click at [723, 347] on select "statistically barely overwhelmingly roughly" at bounding box center [721, 352] width 105 height 19
select select "roughly"
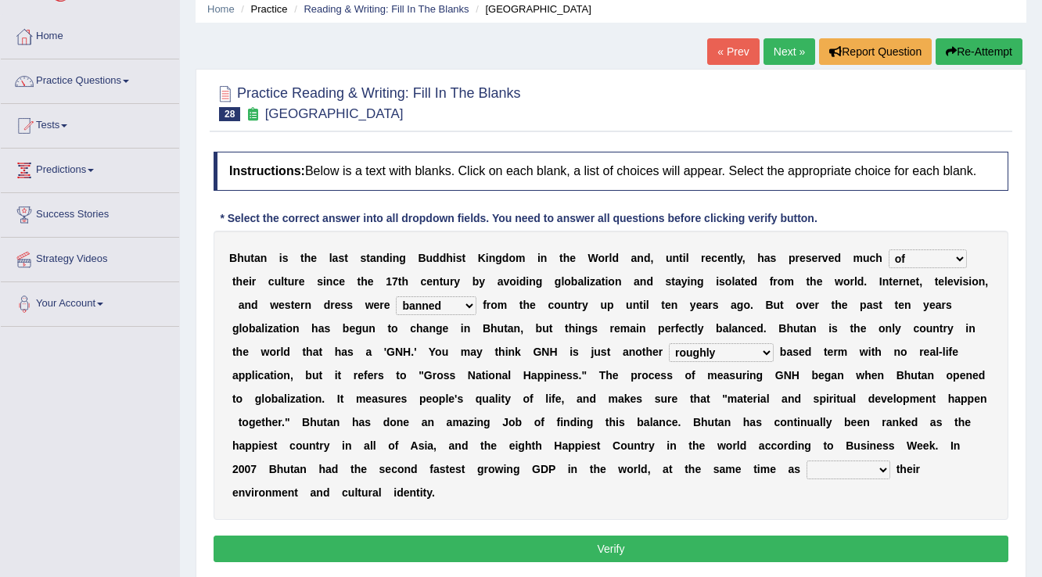
click at [669, 343] on select "statistically barely overwhelmingly roughly" at bounding box center [721, 352] width 105 height 19
click at [819, 463] on select "demeaning intruding maintaining mourning" at bounding box center [849, 470] width 84 height 19
select select "maintaining"
click at [807, 461] on select "demeaning intruding maintaining mourning" at bounding box center [849, 470] width 84 height 19
click at [731, 542] on button "Verify" at bounding box center [611, 549] width 795 height 27
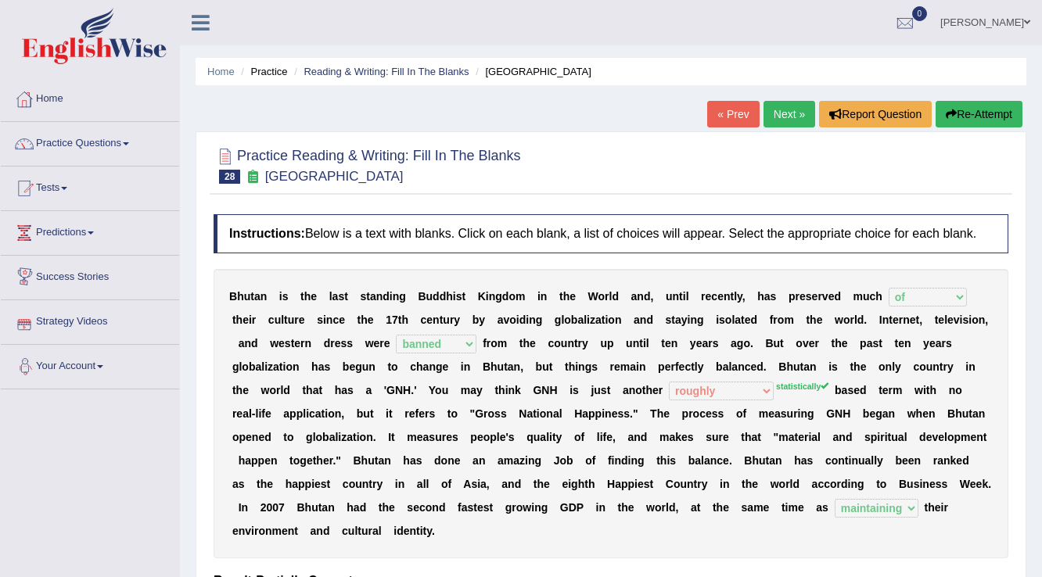
click at [782, 117] on link "Next »" at bounding box center [790, 114] width 52 height 27
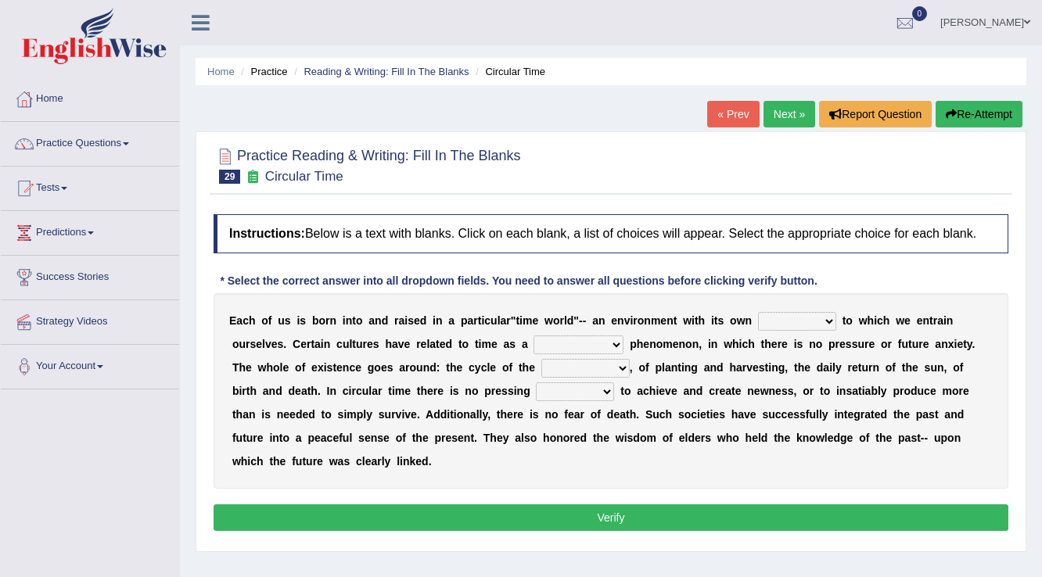
click at [821, 315] on select "area shape rhythm inclination" at bounding box center [797, 321] width 78 height 19
select select "area"
click at [758, 312] on select "area shape rhythm inclination" at bounding box center [797, 321] width 78 height 19
click at [615, 341] on select "cyclical conventional recycling cylindrical" at bounding box center [579, 345] width 90 height 19
select select "cyclical"
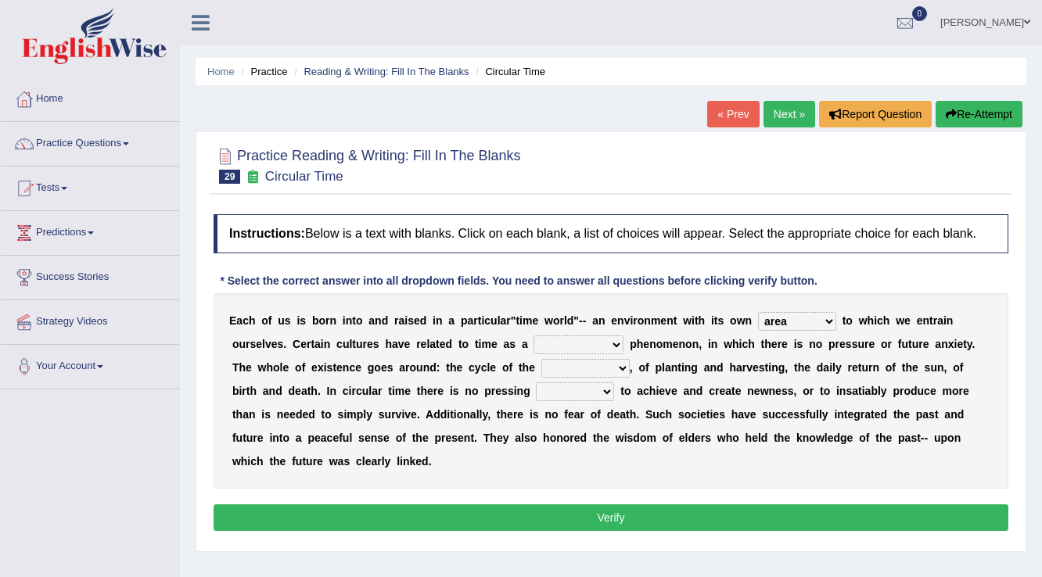
click at [534, 336] on select "cyclical conventional recycling cylindrical" at bounding box center [579, 345] width 90 height 19
click at [604, 345] on select "cyclical conventional recycling cylindrical" at bounding box center [579, 345] width 90 height 19
click at [610, 366] on select "days seasons arrangement periods" at bounding box center [585, 368] width 88 height 19
select select "seasons"
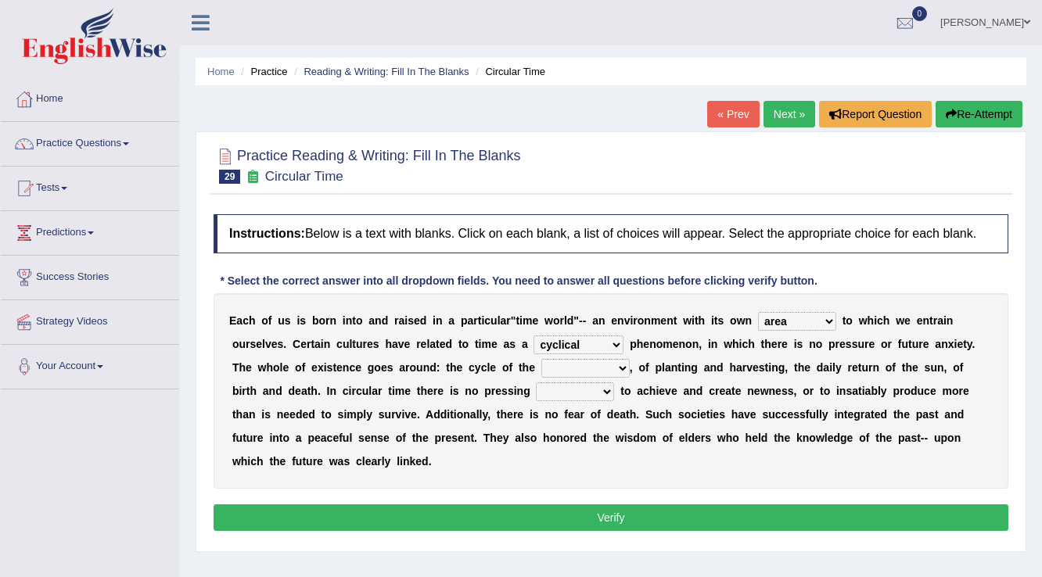
click at [541, 359] on select "days seasons arrangement periods" at bounding box center [585, 368] width 88 height 19
click at [619, 369] on select "days seasons arrangement periods" at bounding box center [585, 368] width 88 height 19
click at [595, 389] on select "issue point cause need" at bounding box center [575, 392] width 78 height 19
select select "issue"
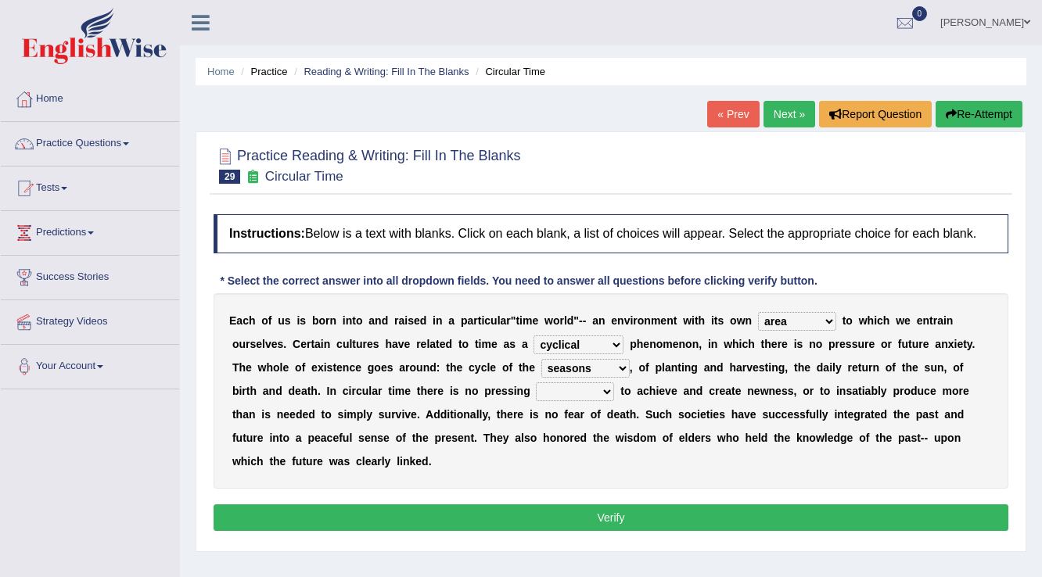
click at [536, 383] on select "issue point cause need" at bounding box center [575, 392] width 78 height 19
click at [605, 386] on select "issue point cause need" at bounding box center [575, 392] width 78 height 19
click at [641, 508] on button "Verify" at bounding box center [611, 518] width 795 height 27
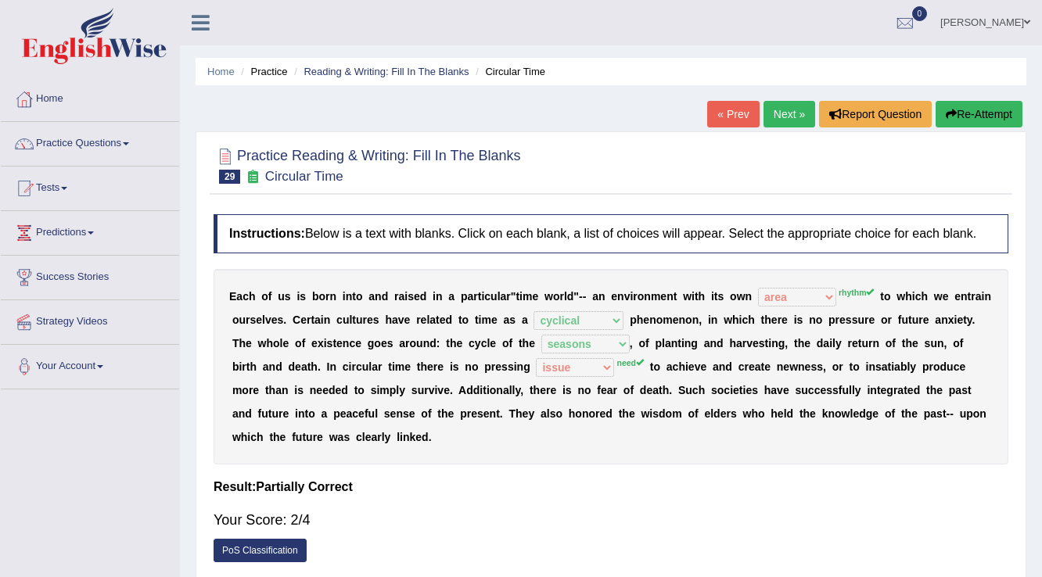
click at [785, 110] on link "Next »" at bounding box center [790, 114] width 52 height 27
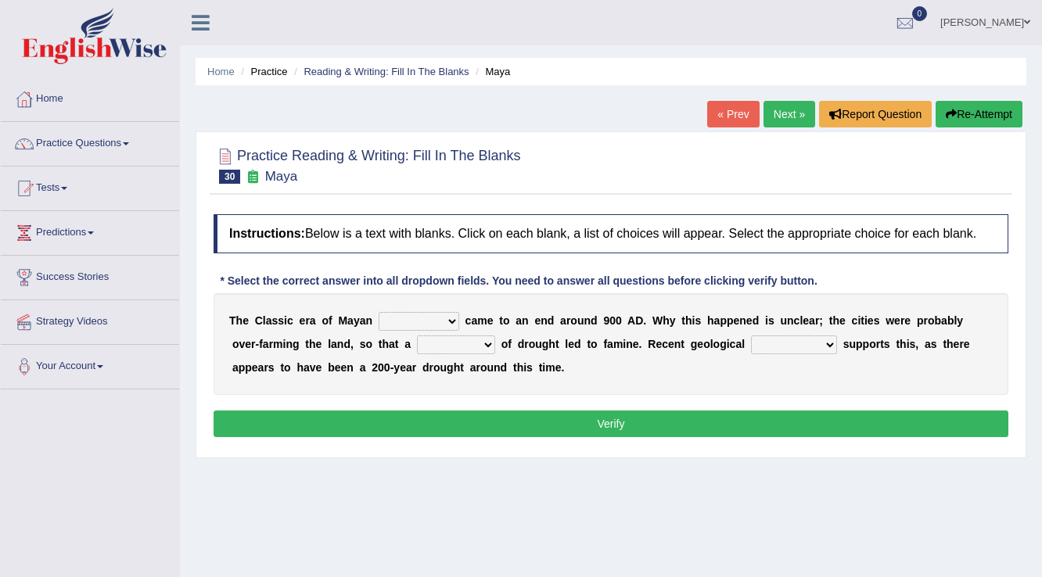
click at [454, 314] on select "community society civilization class" at bounding box center [419, 321] width 81 height 19
select select "civilization"
click at [379, 312] on select "community society civilization class" at bounding box center [419, 321] width 81 height 19
click at [487, 345] on select "time period range phase" at bounding box center [456, 345] width 78 height 19
click at [819, 345] on select "research test examination exploitation" at bounding box center [794, 345] width 86 height 19
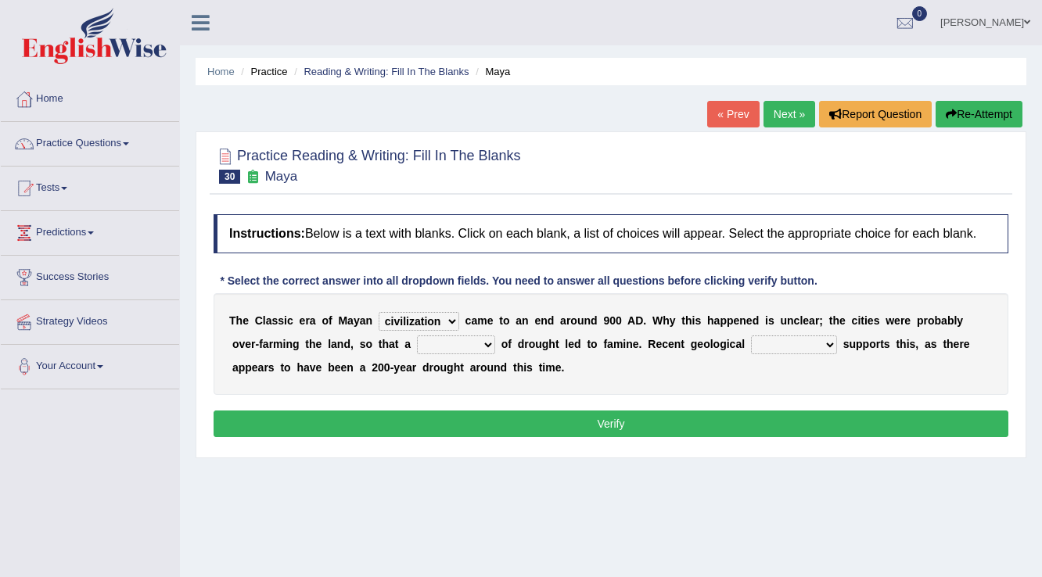
select select "research"
click at [751, 336] on select "research test examination exploitation" at bounding box center [794, 345] width 86 height 19
click at [818, 336] on select "research test examination exploitation" at bounding box center [794, 345] width 86 height 19
click at [817, 336] on select "research test examination exploitation" at bounding box center [794, 345] width 86 height 19
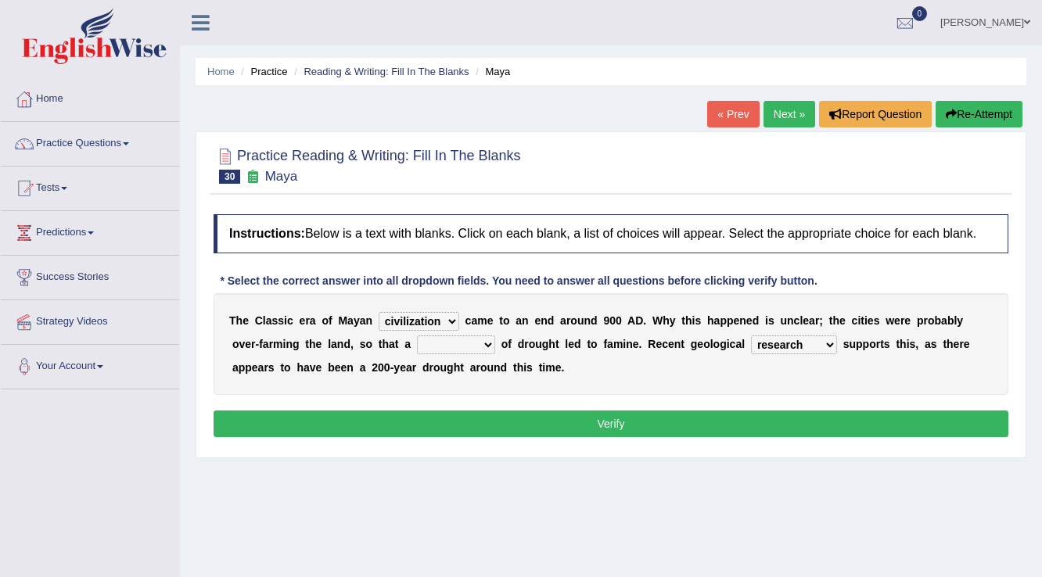
click at [641, 362] on div "T h e C l a s s i c e r a o f M a y a n community society civilization class c …" at bounding box center [611, 344] width 795 height 102
click at [491, 341] on select "time period range phase" at bounding box center [456, 345] width 78 height 19
select select "time"
click at [417, 336] on select "time period range phase" at bounding box center [456, 345] width 78 height 19
click at [563, 415] on button "Verify" at bounding box center [611, 424] width 795 height 27
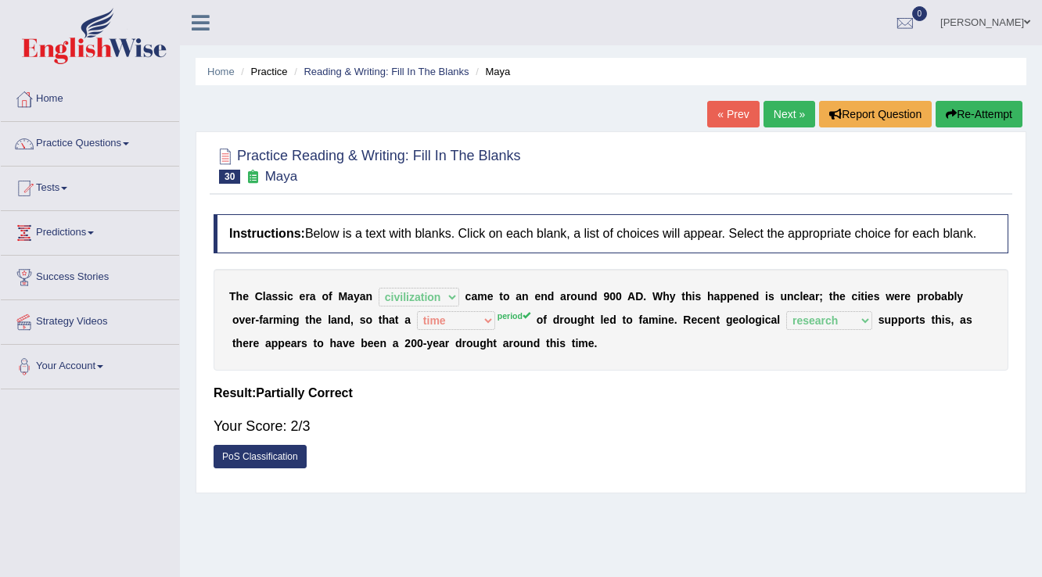
click at [770, 110] on link "Next »" at bounding box center [790, 114] width 52 height 27
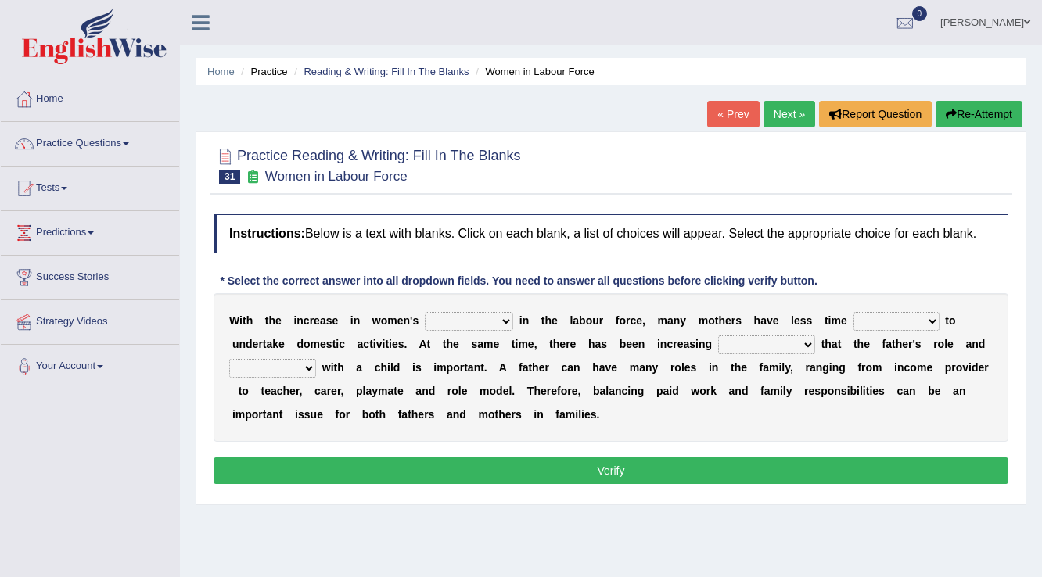
click at [517, 322] on b at bounding box center [516, 320] width 6 height 13
click at [509, 319] on select "attendance substitution participation definition" at bounding box center [469, 321] width 88 height 19
select select "participation"
click at [425, 312] on select "attendance substitution participation definition" at bounding box center [469, 321] width 88 height 19
click at [923, 316] on select "available related consumable useful" at bounding box center [896, 321] width 86 height 19
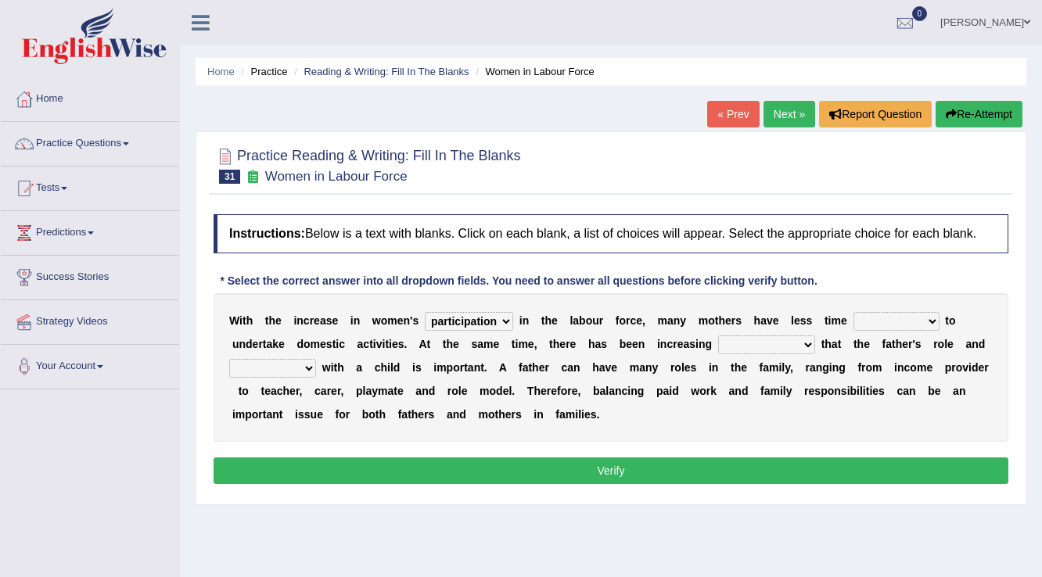
select select "available"
click at [853, 312] on select "available related consumable useful" at bounding box center [896, 321] width 86 height 19
click at [930, 322] on select "available related consumable useful" at bounding box center [896, 321] width 86 height 19
click at [789, 346] on select "recognition discrimination resolution recreation" at bounding box center [766, 345] width 97 height 19
select select "discrimination"
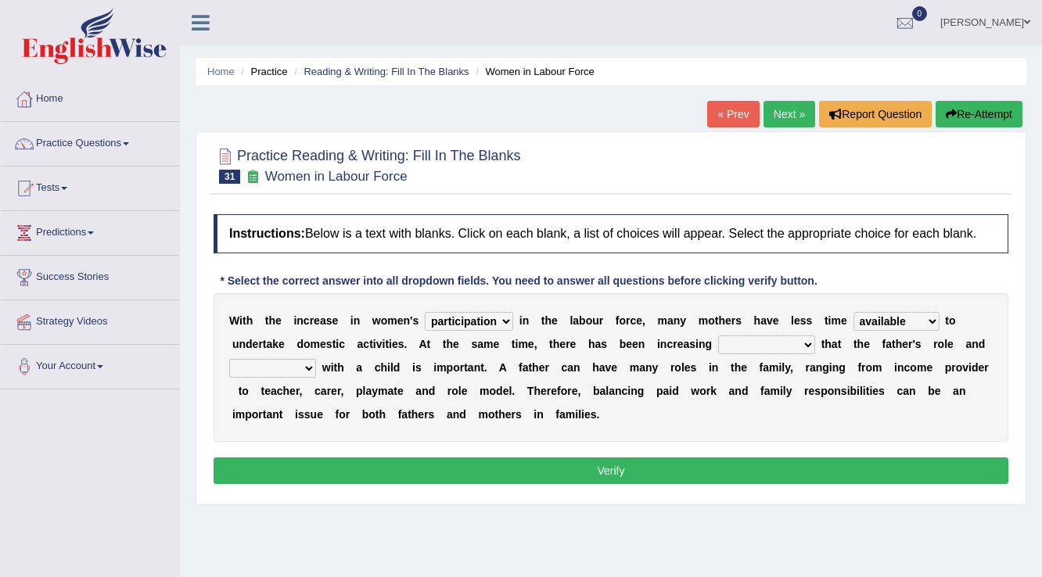
click at [718, 336] on select "recognition discrimination resolution recreation" at bounding box center [766, 345] width 97 height 19
click at [298, 361] on select "scholarship realtionship worship employment" at bounding box center [272, 368] width 87 height 19
select select "realtionship"
click at [229, 359] on select "scholarship realtionship worship employment" at bounding box center [272, 368] width 87 height 19
click at [802, 341] on select "recognition discrimination resolution recreation" at bounding box center [766, 345] width 97 height 19
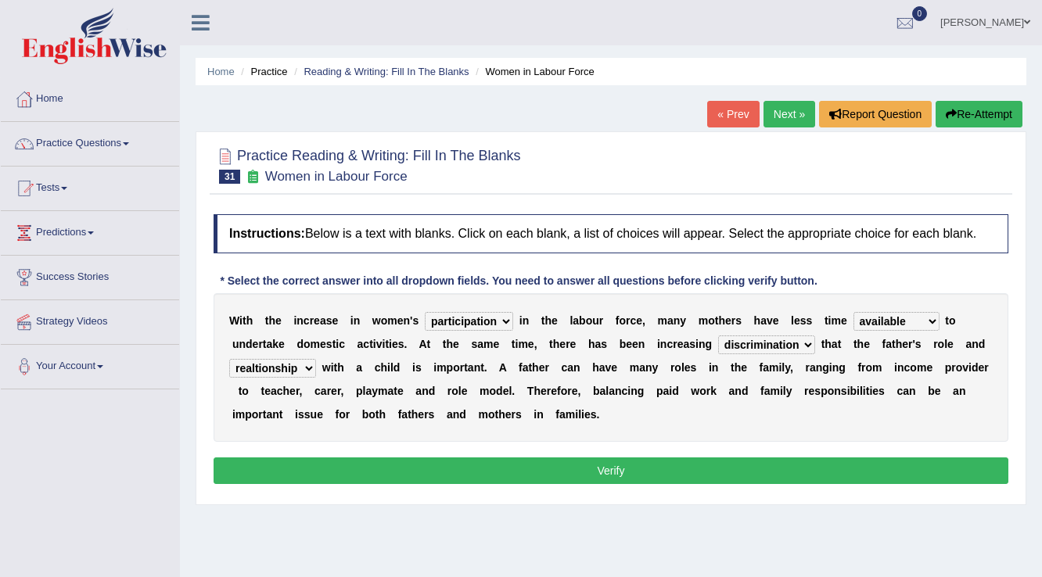
click at [802, 341] on select "recognition discrimination resolution recreation" at bounding box center [766, 345] width 97 height 19
click at [507, 455] on div "Instructions: Below is a text with blanks. Click on each blank, a list of choic…" at bounding box center [611, 352] width 803 height 290
click at [501, 463] on button "Verify" at bounding box center [611, 471] width 795 height 27
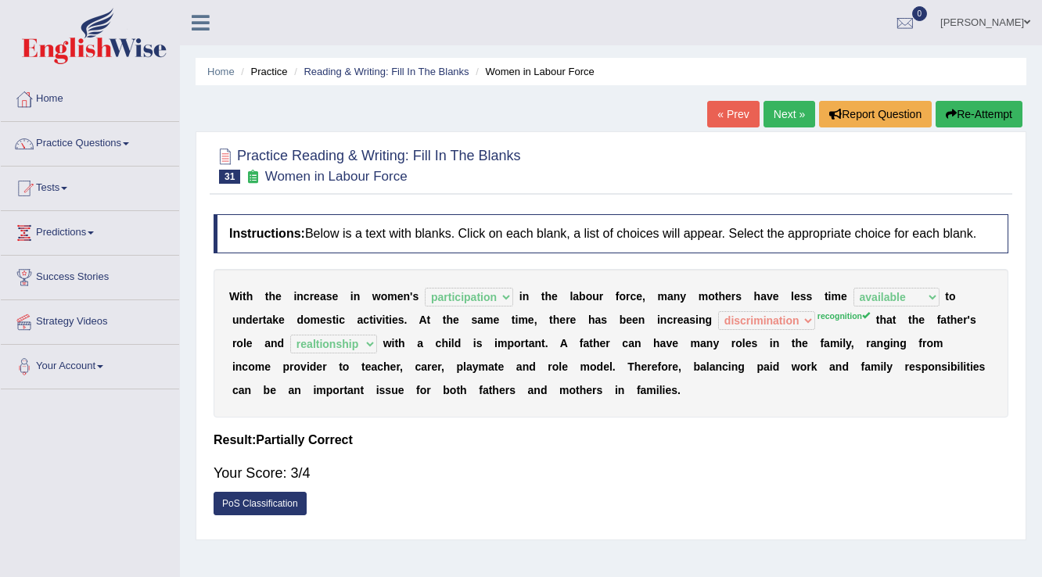
click at [784, 117] on link "Next »" at bounding box center [790, 114] width 52 height 27
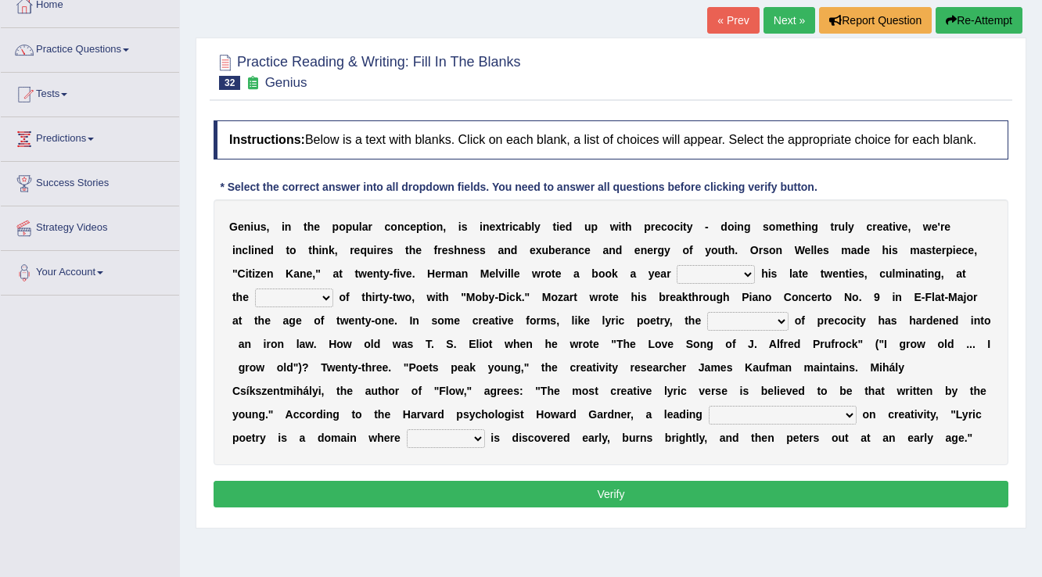
scroll to position [125, 0]
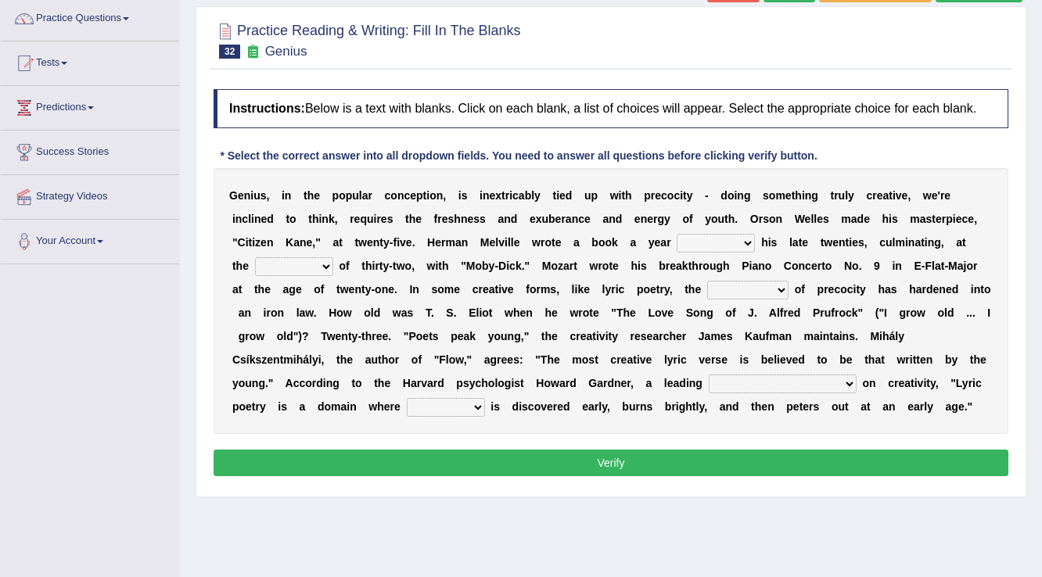
click at [682, 238] on select "on without through over" at bounding box center [716, 243] width 78 height 19
select select "on"
click at [677, 234] on select "on without through over" at bounding box center [716, 243] width 78 height 19
click at [306, 264] on select "proportion rate age cost" at bounding box center [294, 266] width 78 height 19
select select "age"
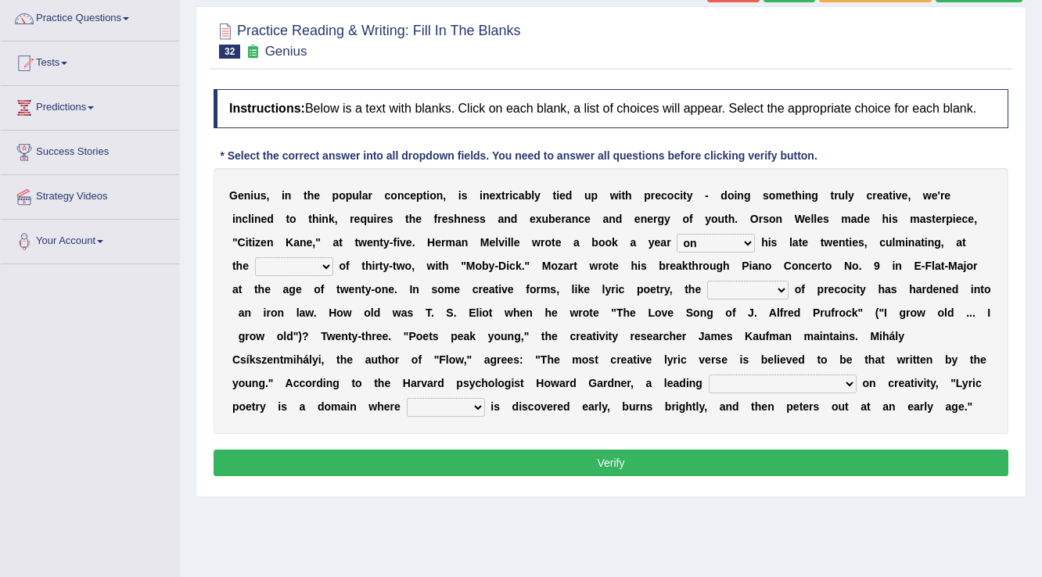
click at [255, 257] on select "proportion rate age cost" at bounding box center [294, 266] width 78 height 19
click at [750, 239] on select "on without through over" at bounding box center [716, 243] width 78 height 19
click at [465, 294] on div "G e n i u s , i n t h e p o p u l a r c o n c e p t i o n , i s i n e x t r i c…" at bounding box center [611, 301] width 795 height 266
click at [774, 287] on select "junction importance structure inferiority" at bounding box center [747, 290] width 81 height 19
select select "importance"
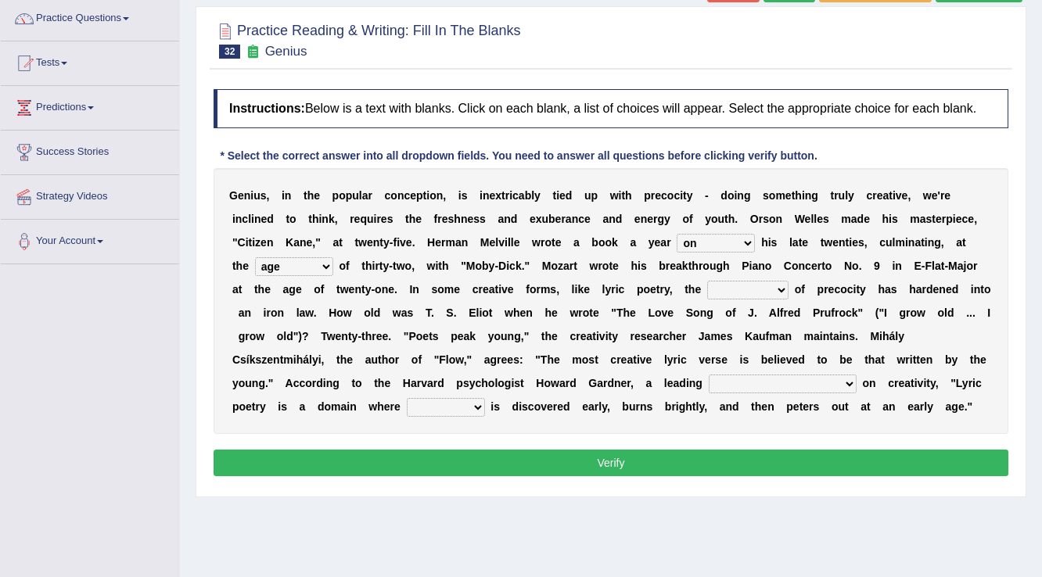
click at [707, 281] on select "junction importance structure inferiority" at bounding box center [747, 290] width 81 height 19
click at [857, 382] on b at bounding box center [860, 383] width 6 height 13
click at [775, 385] on select "master supremacy authority atheist" at bounding box center [783, 384] width 148 height 19
select select "master"
click at [709, 375] on select "master supremacy authority atheist" at bounding box center [783, 384] width 148 height 19
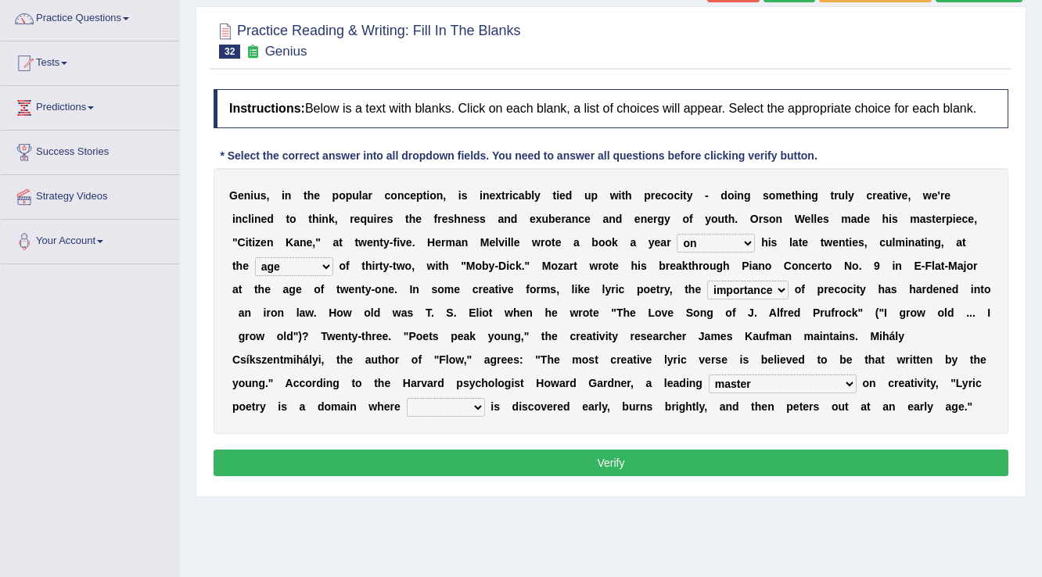
click at [407, 401] on select "fire derk offender talent" at bounding box center [446, 407] width 78 height 19
select select "talent"
click at [407, 398] on select "fire derk offender talent" at bounding box center [446, 407] width 78 height 19
click at [476, 464] on button "Verify" at bounding box center [611, 463] width 795 height 27
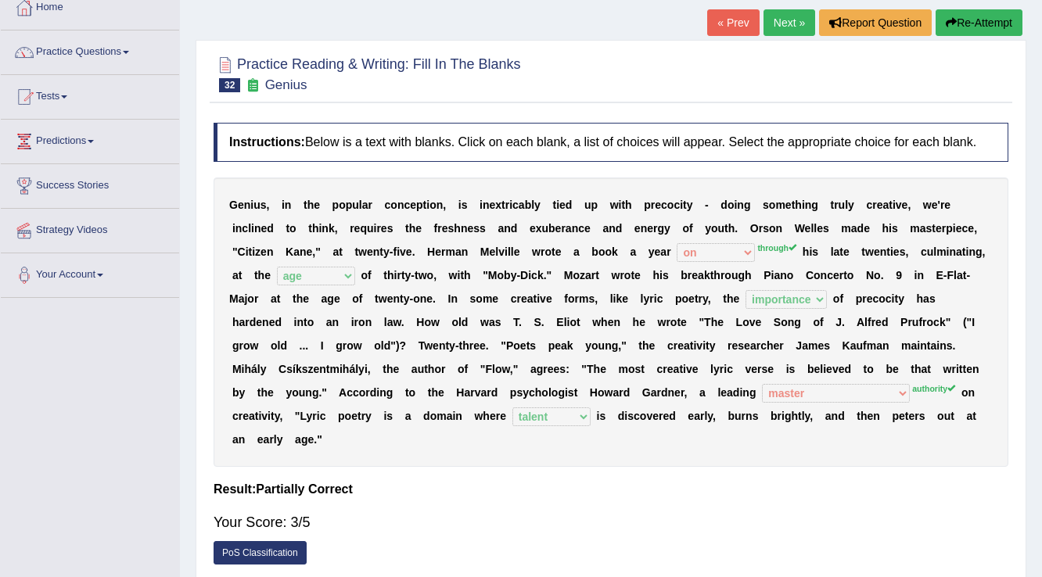
scroll to position [63, 0]
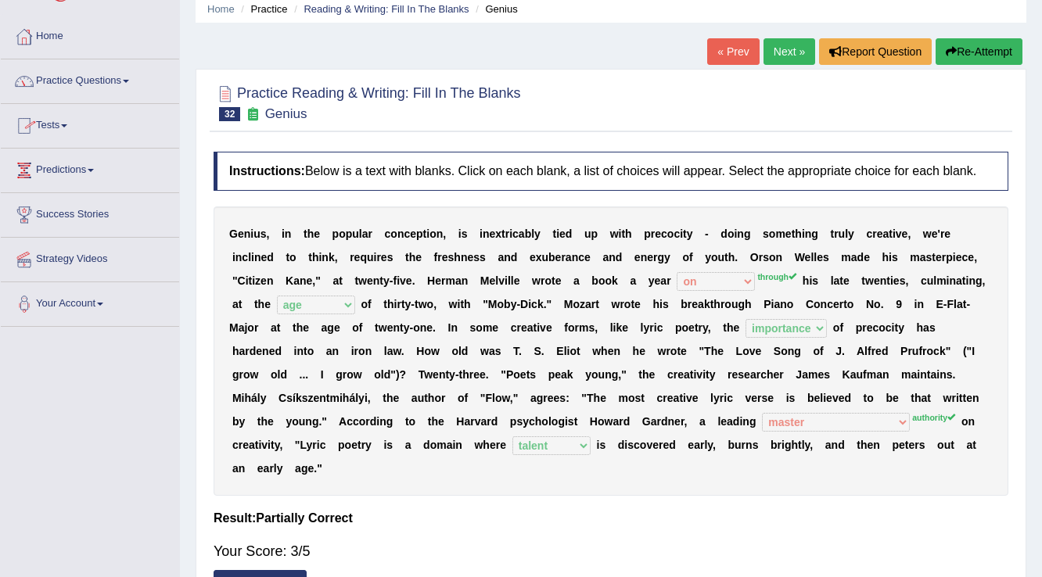
click at [125, 83] on link "Practice Questions" at bounding box center [90, 78] width 178 height 39
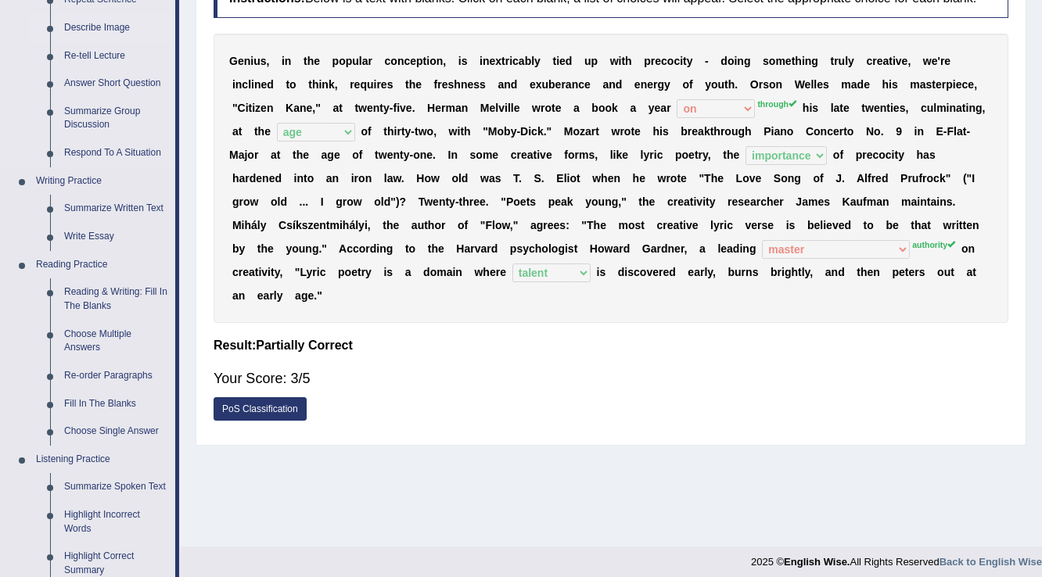
scroll to position [250, 0]
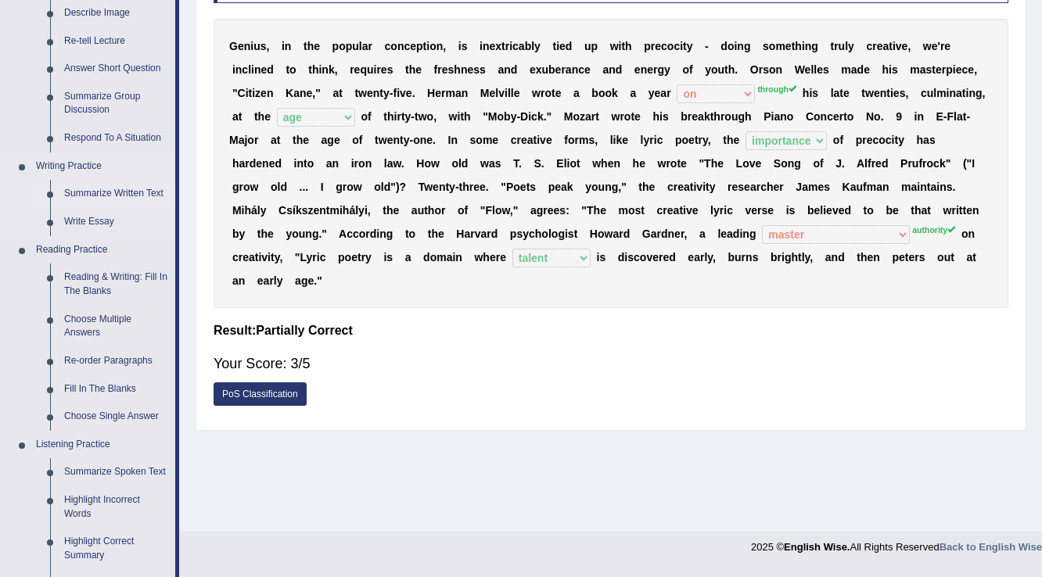
click at [117, 194] on link "Summarize Written Text" at bounding box center [116, 194] width 118 height 28
click at [117, 194] on ul "Speaking Practice Read Aloud Repeat Sentence Describe Image Re-tell Lecture Ans…" at bounding box center [88, 333] width 174 height 835
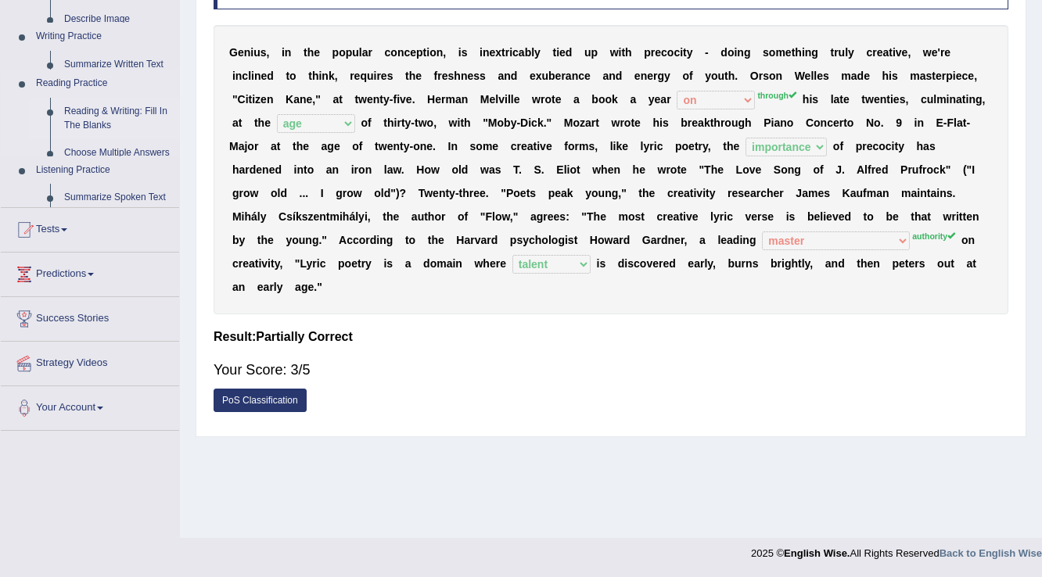
scroll to position [244, 0]
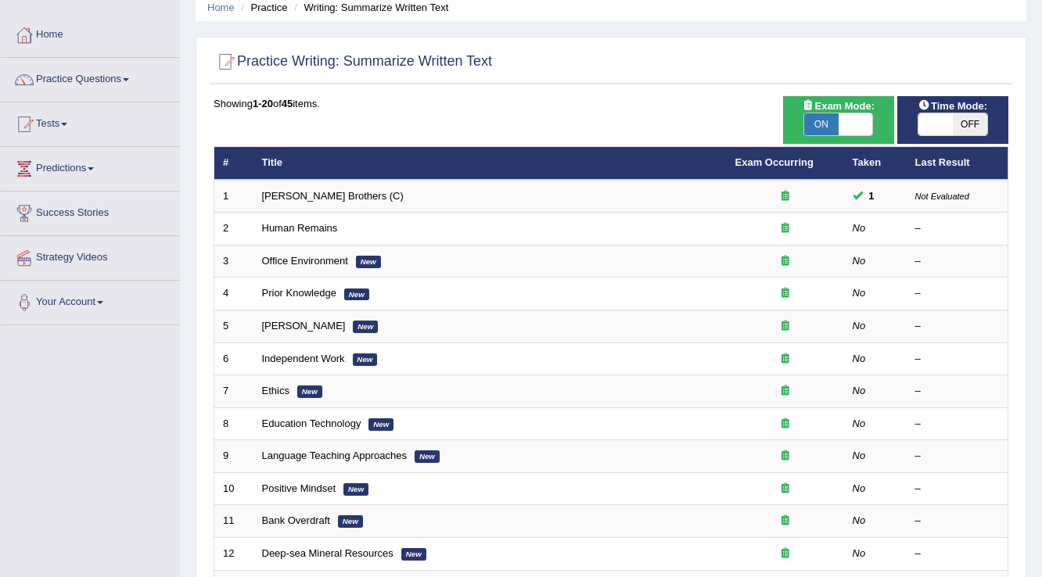
scroll to position [63, 0]
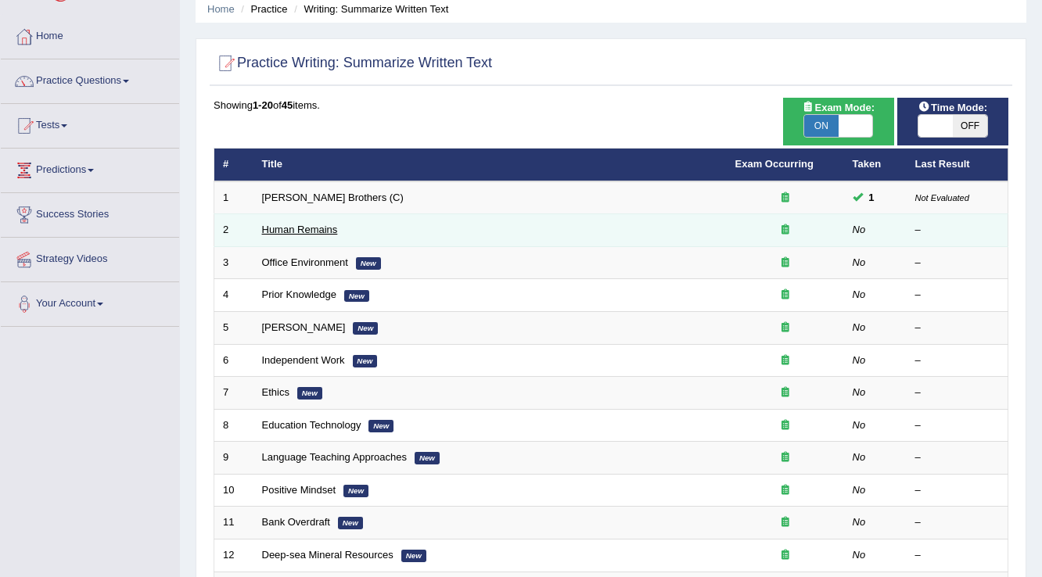
click at [294, 226] on link "Human Remains" at bounding box center [300, 230] width 76 height 12
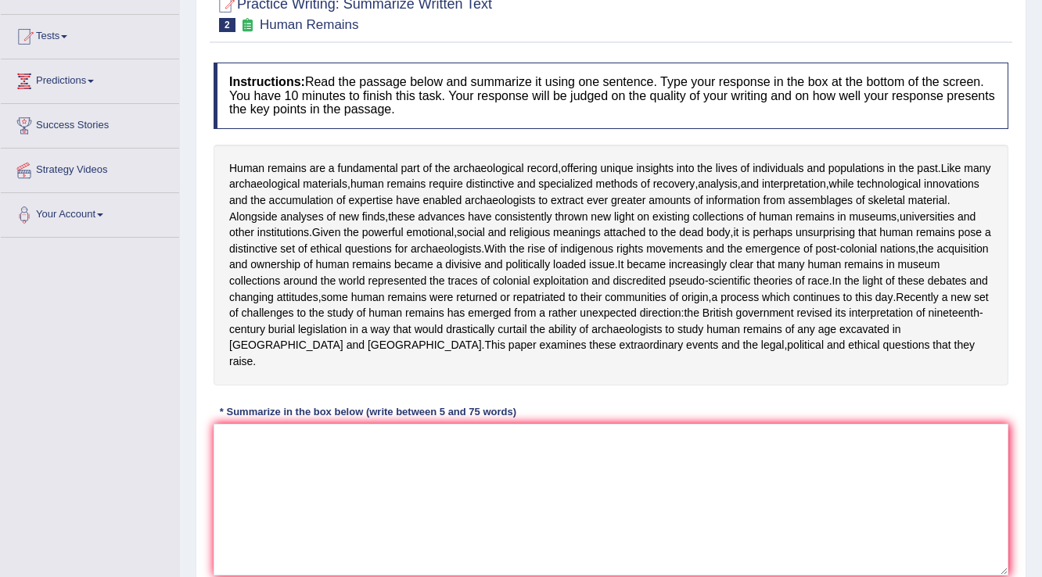
scroll to position [188, 0]
